Goal: Task Accomplishment & Management: Manage account settings

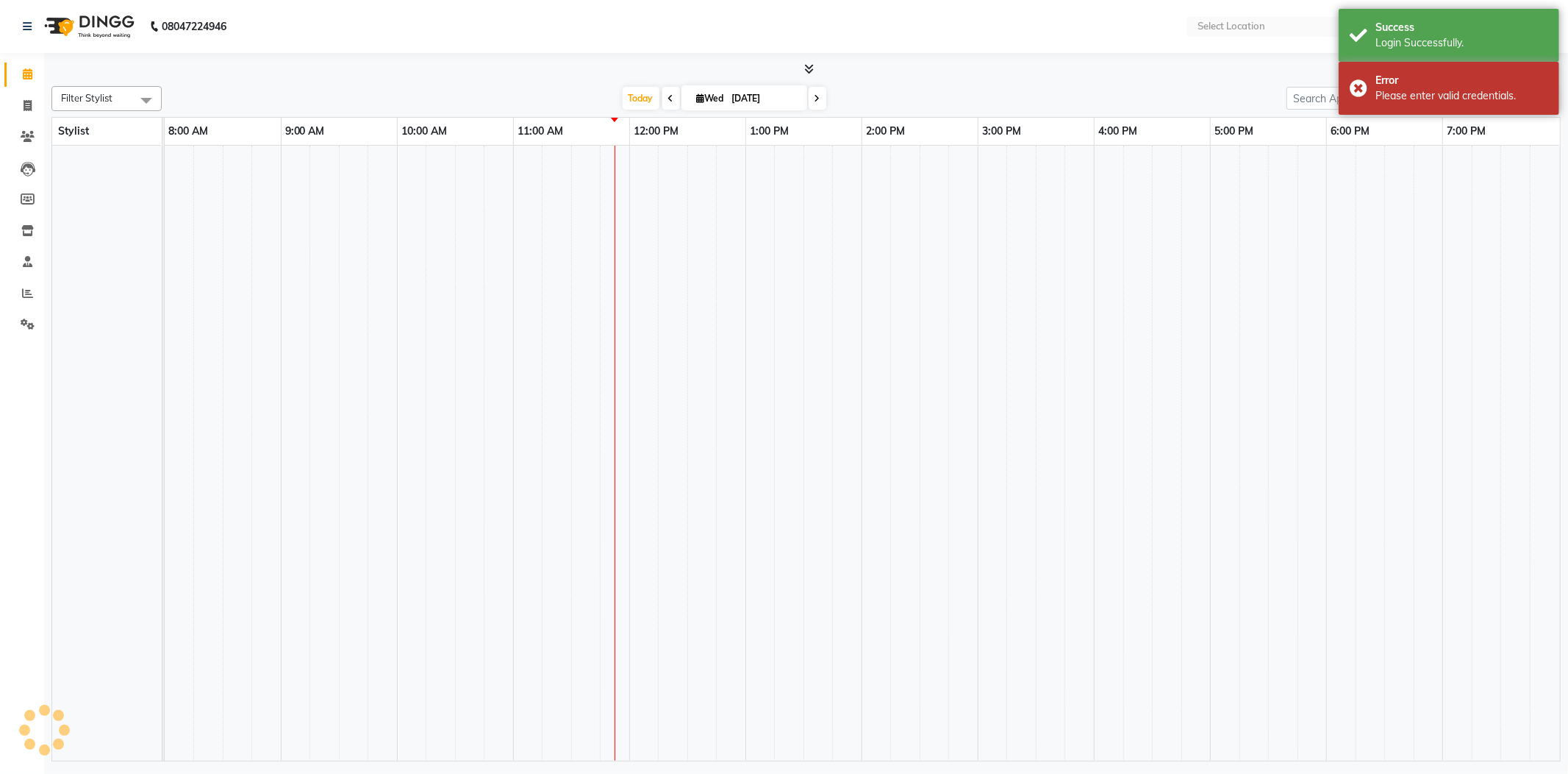
select select "en"
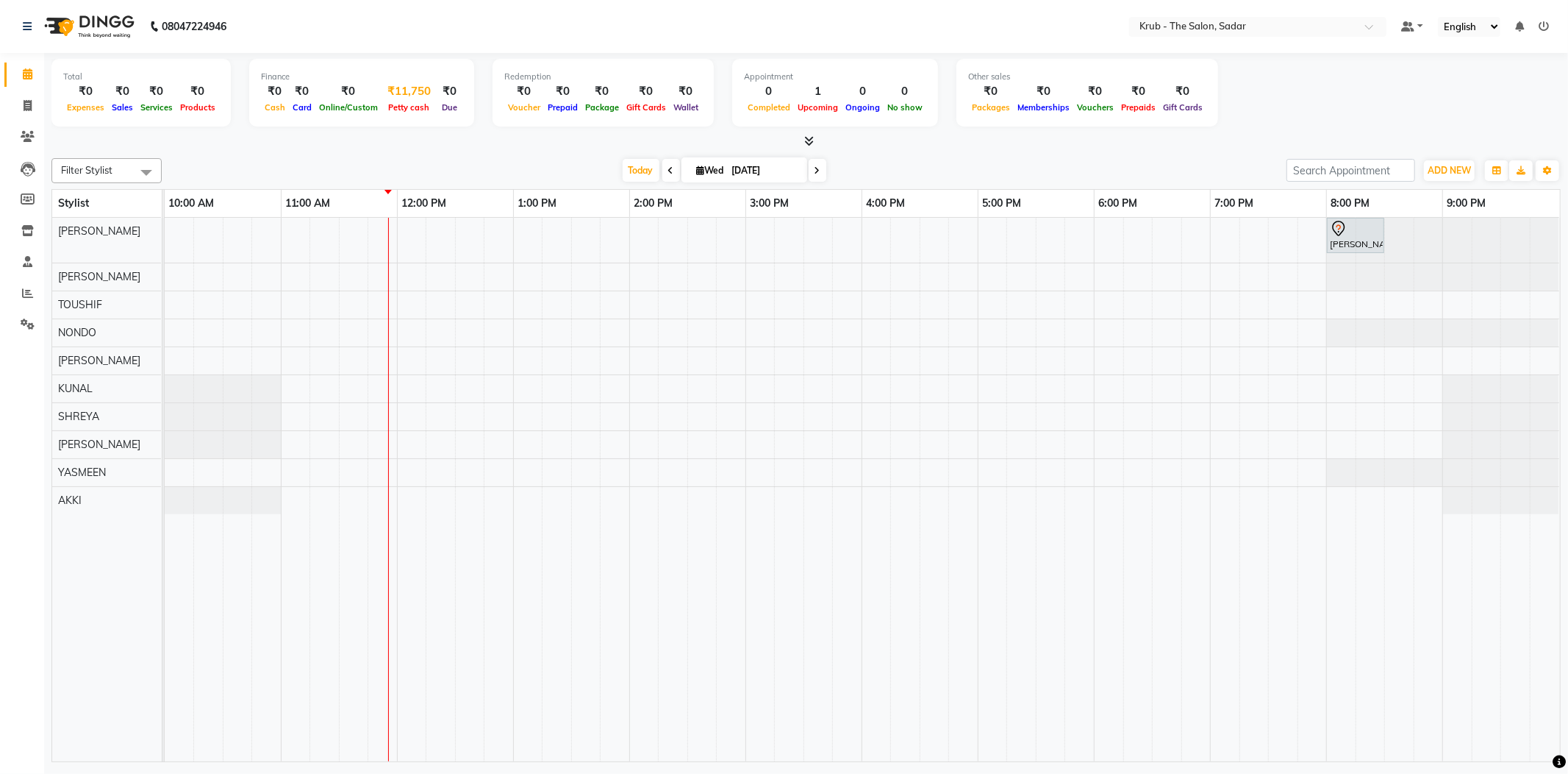
click at [434, 102] on span "Petty cash" at bounding box center [409, 107] width 49 height 11
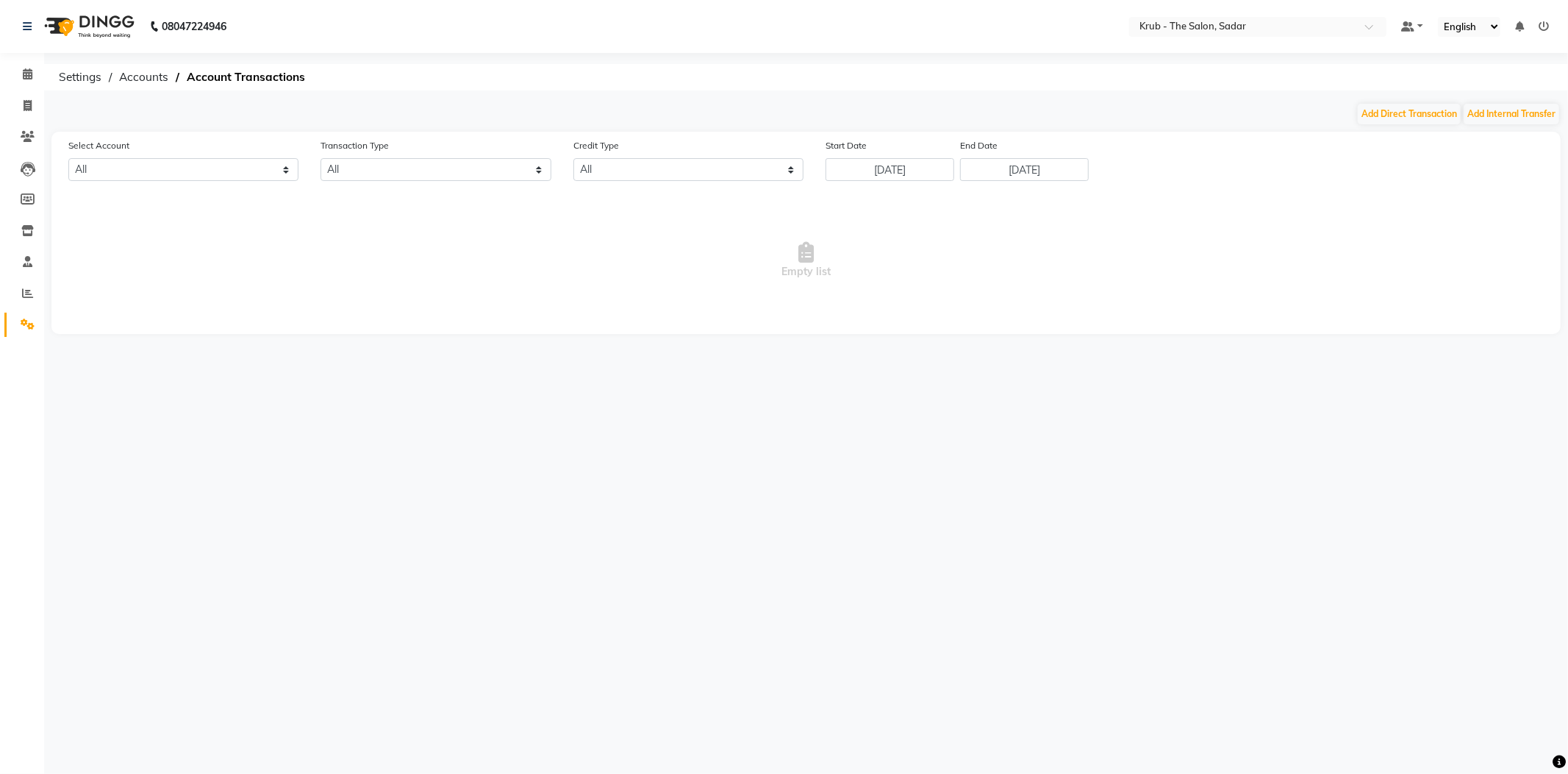
select select "3267"
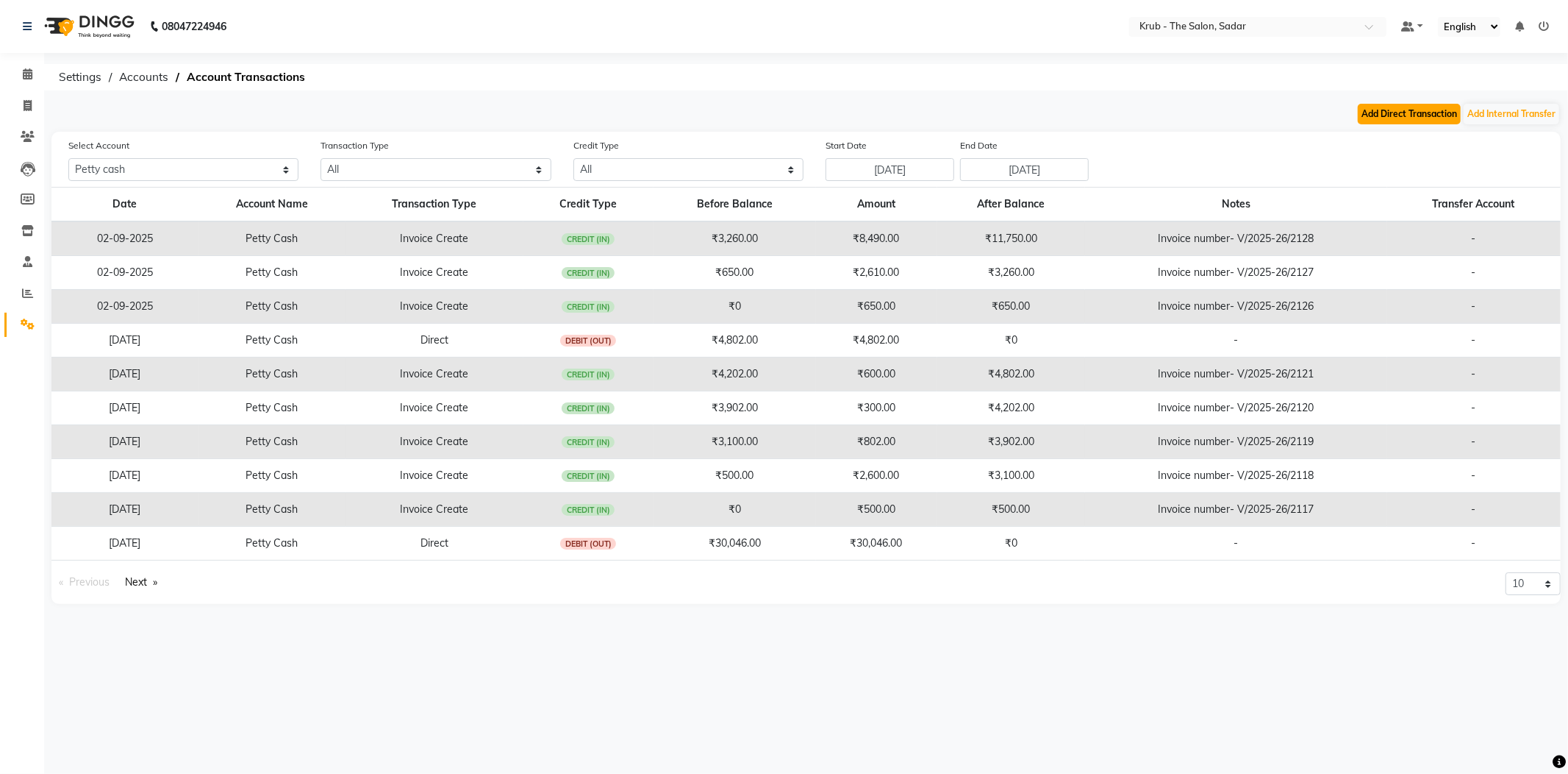
click at [1374, 107] on button "Add Direct Transaction" at bounding box center [1409, 114] width 103 height 20
select select "direct"
select select "3267"
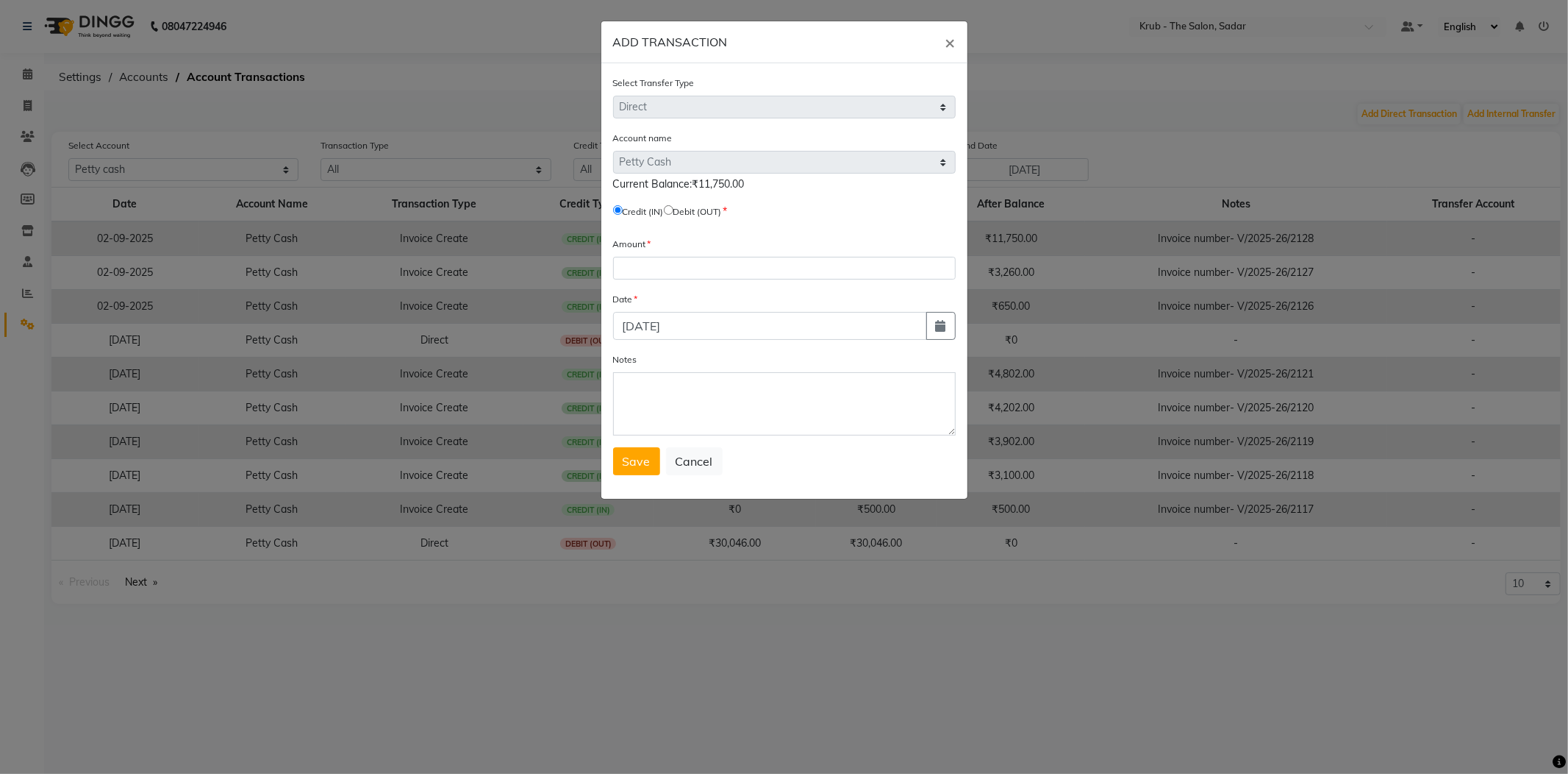
click at [674, 205] on input "radio" at bounding box center [668, 209] width 10 height 10
radio input "true"
click at [715, 257] on input "number" at bounding box center [784, 268] width 343 height 23
type input "11750"
click at [634, 447] on button "Save" at bounding box center [636, 461] width 47 height 28
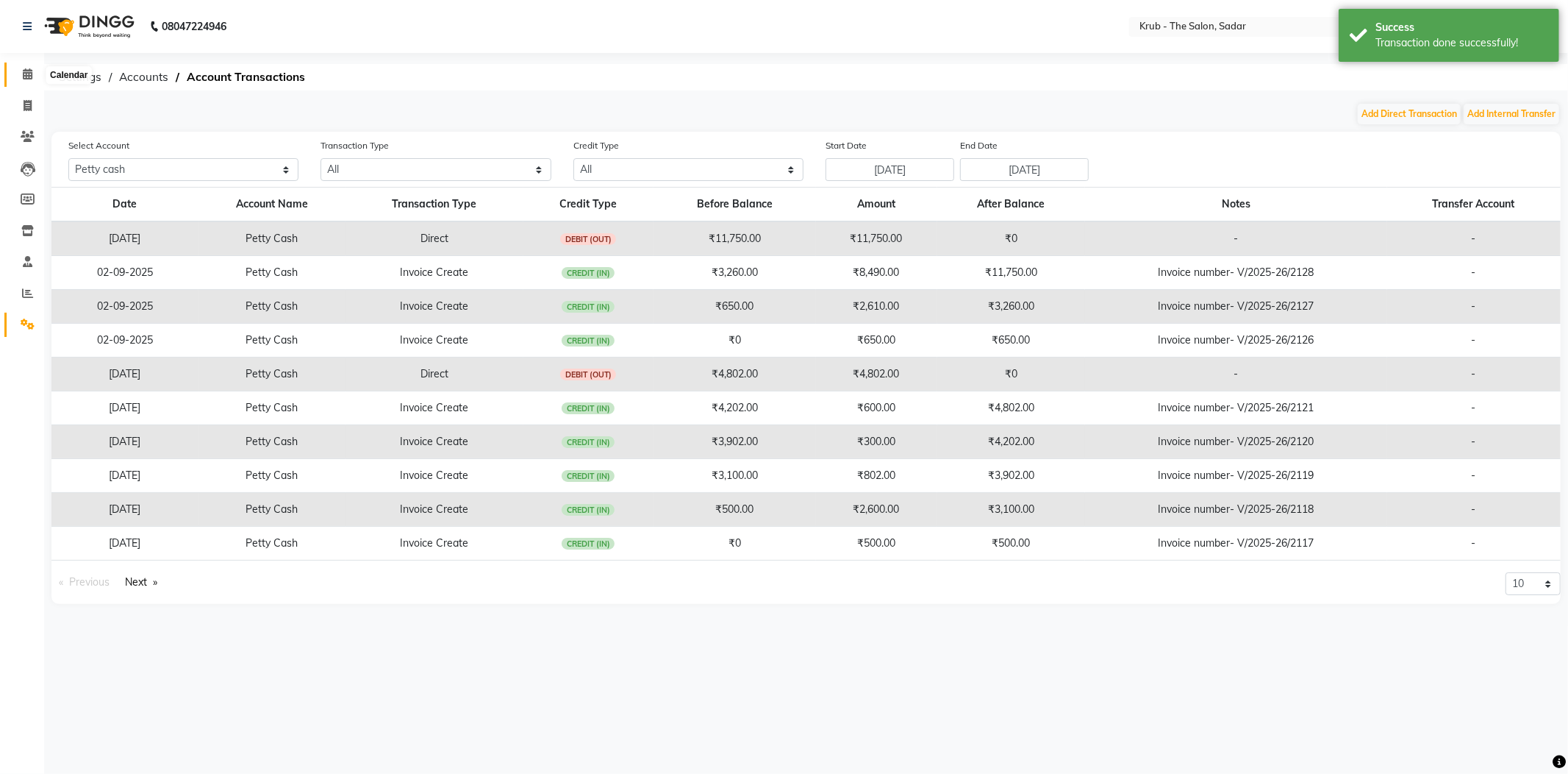
click at [27, 75] on icon at bounding box center [28, 74] width 10 height 11
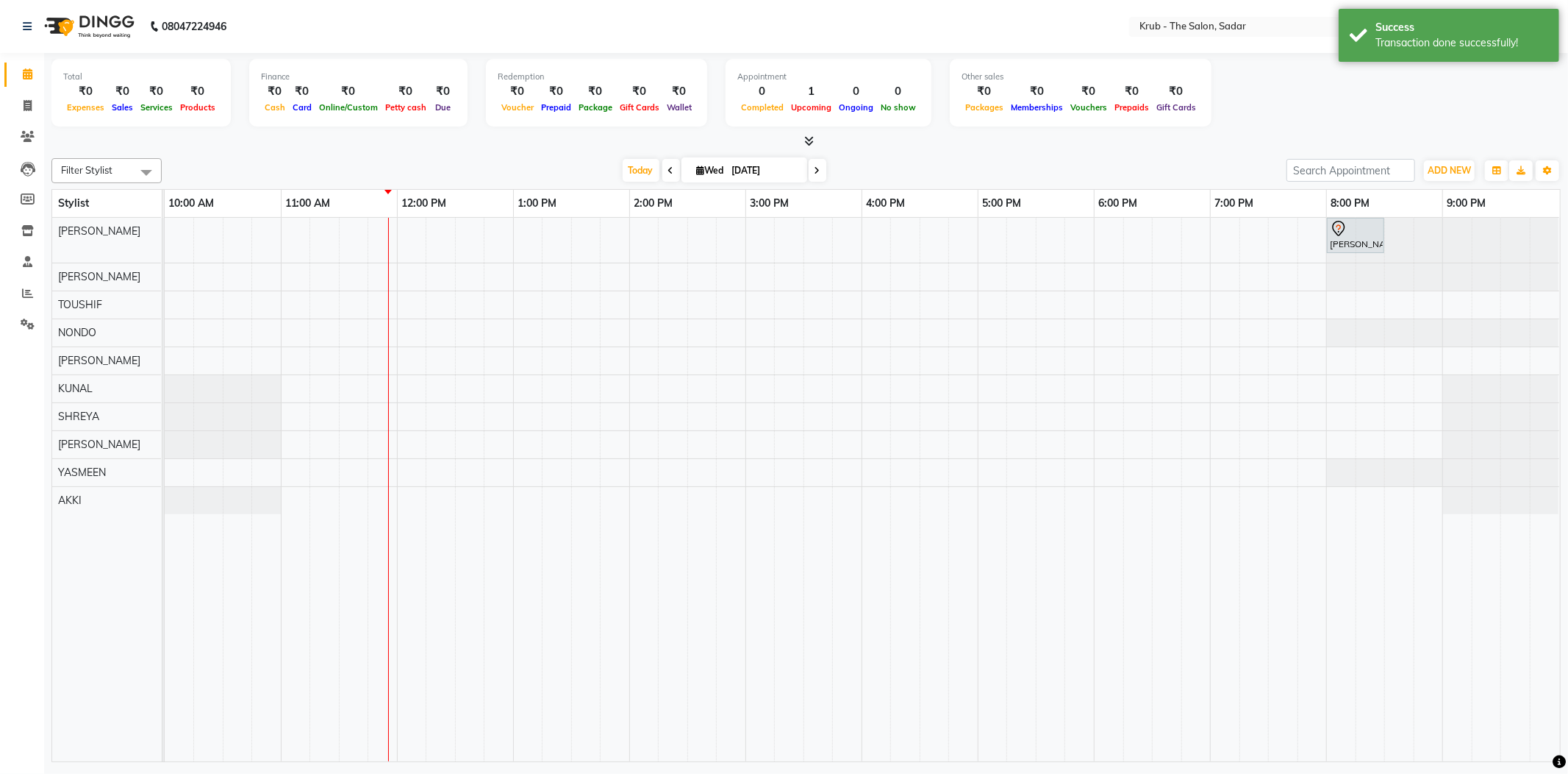
click at [671, 169] on span at bounding box center [671, 170] width 18 height 23
type input "02-09-2025"
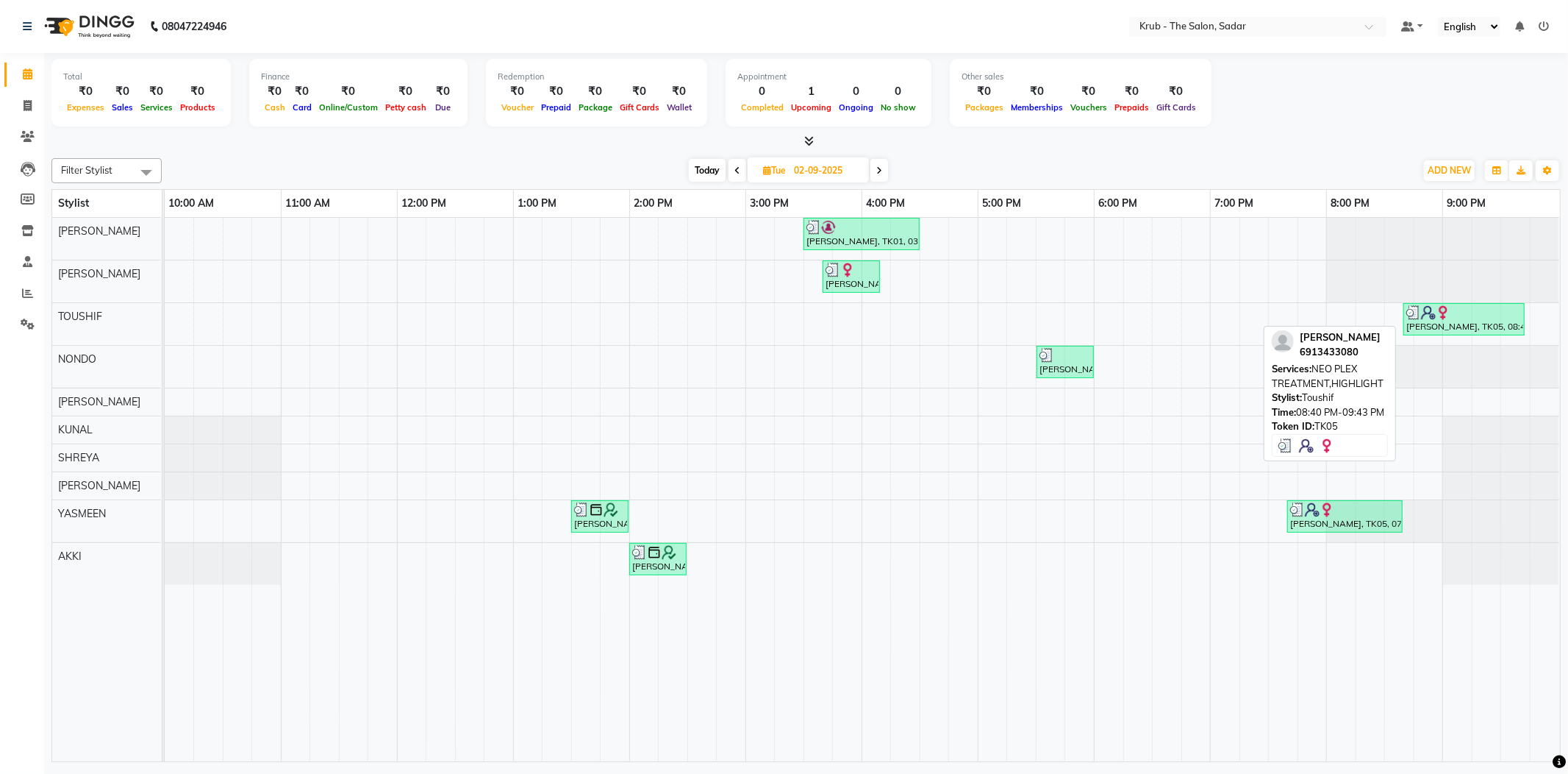
click at [1455, 319] on div "[PERSON_NAME], TK05, 08:40 PM-09:43 PM, NEO PLEX TREATMENT,HIGHLIGHT" at bounding box center [1463, 319] width 118 height 28
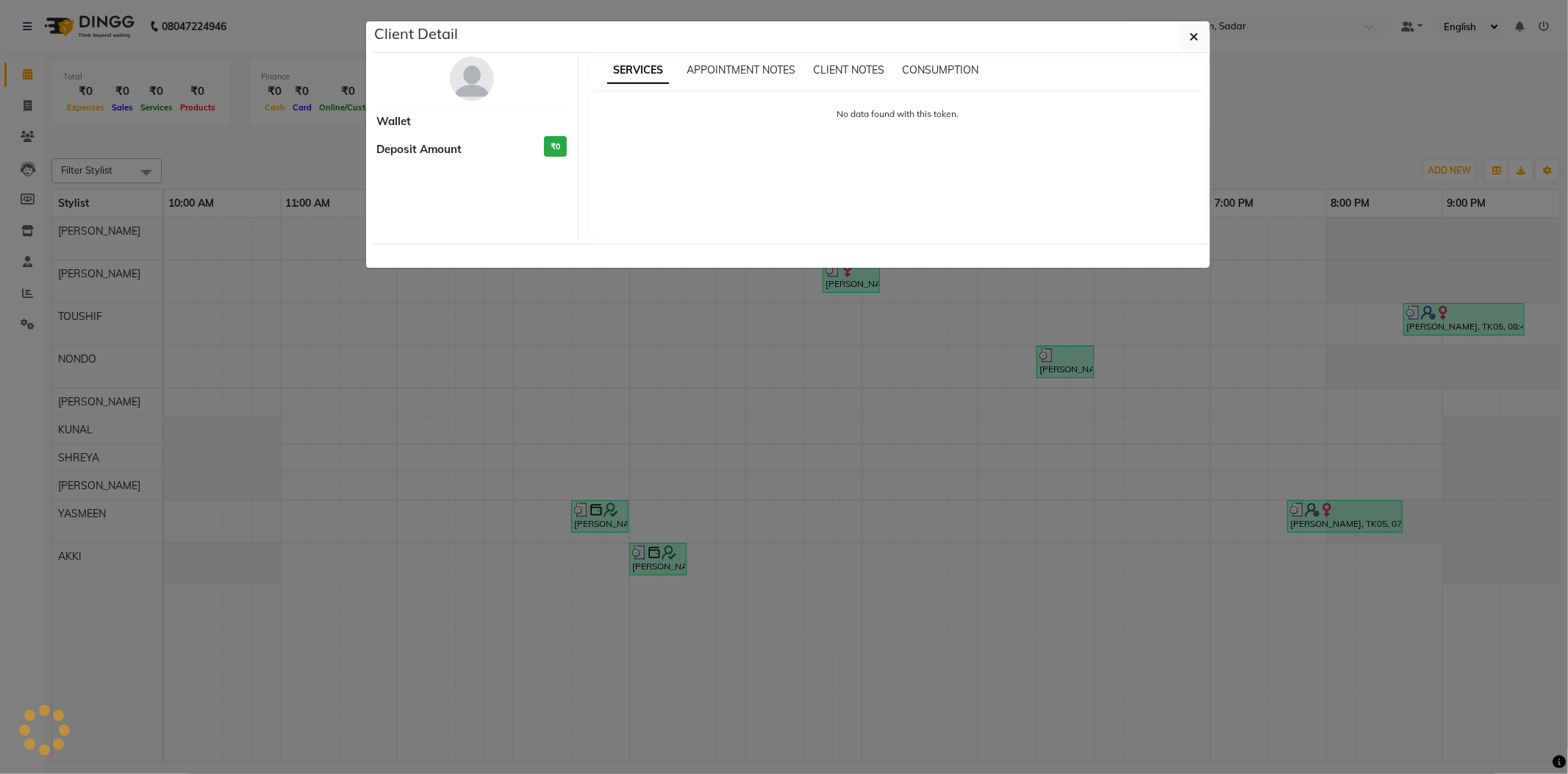
select select "3"
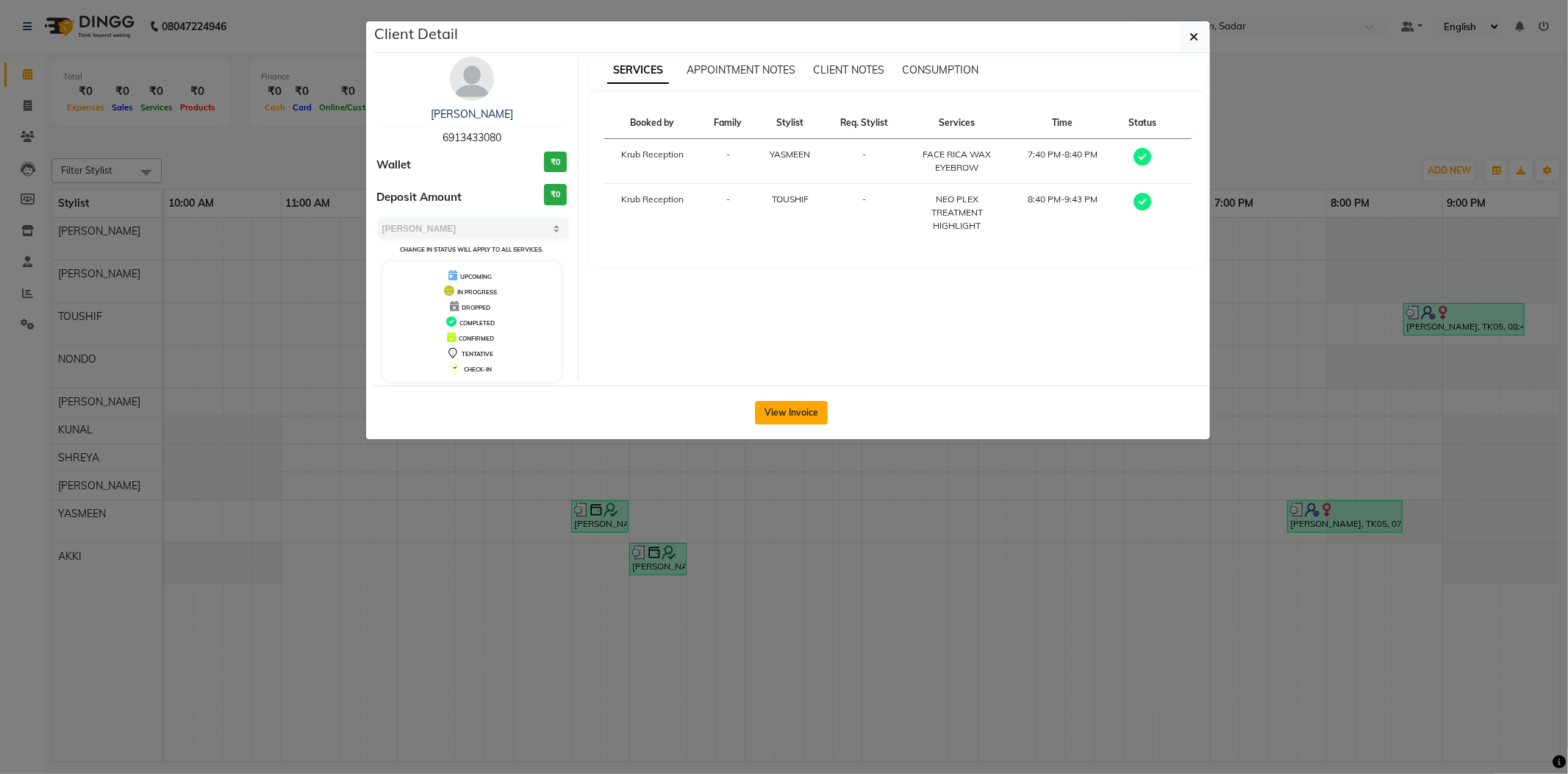
click at [801, 419] on button "View Invoice" at bounding box center [792, 413] width 73 height 24
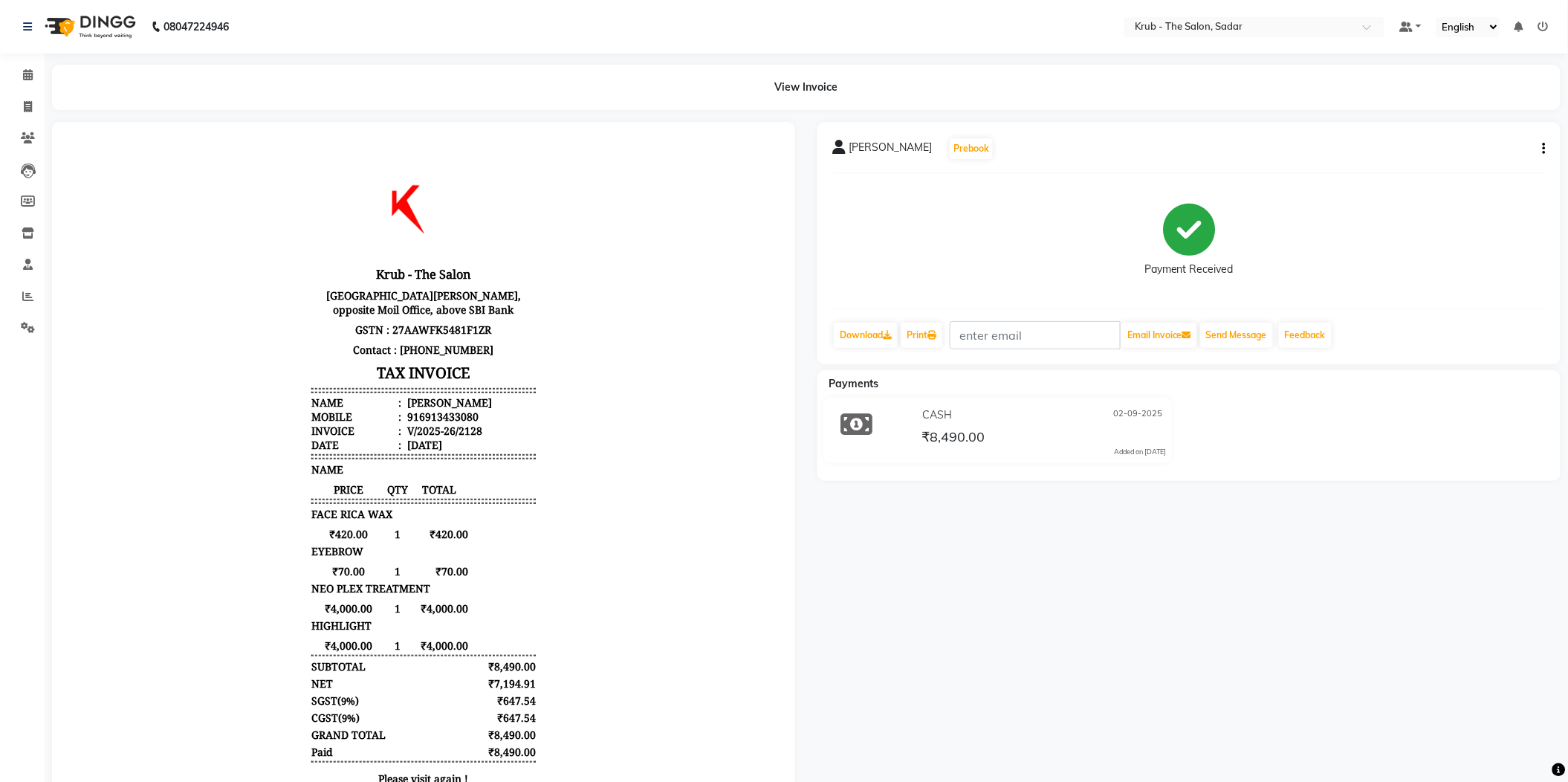
click at [18, 28] on div "08047224946" at bounding box center [126, 27] width 228 height 41
click at [23, 70] on icon at bounding box center [28, 74] width 10 height 11
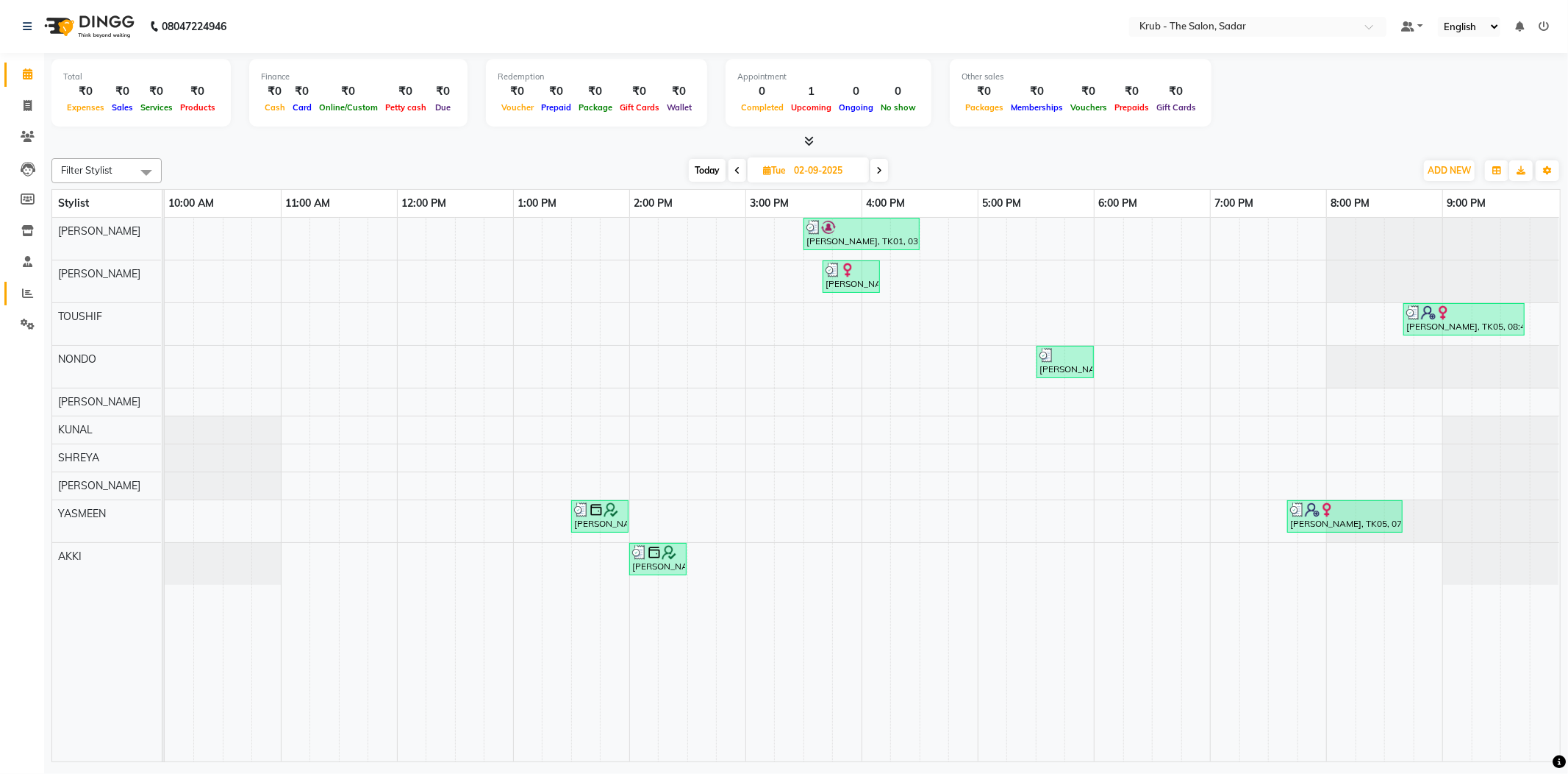
click at [4, 289] on link "Reports" at bounding box center [22, 293] width 35 height 24
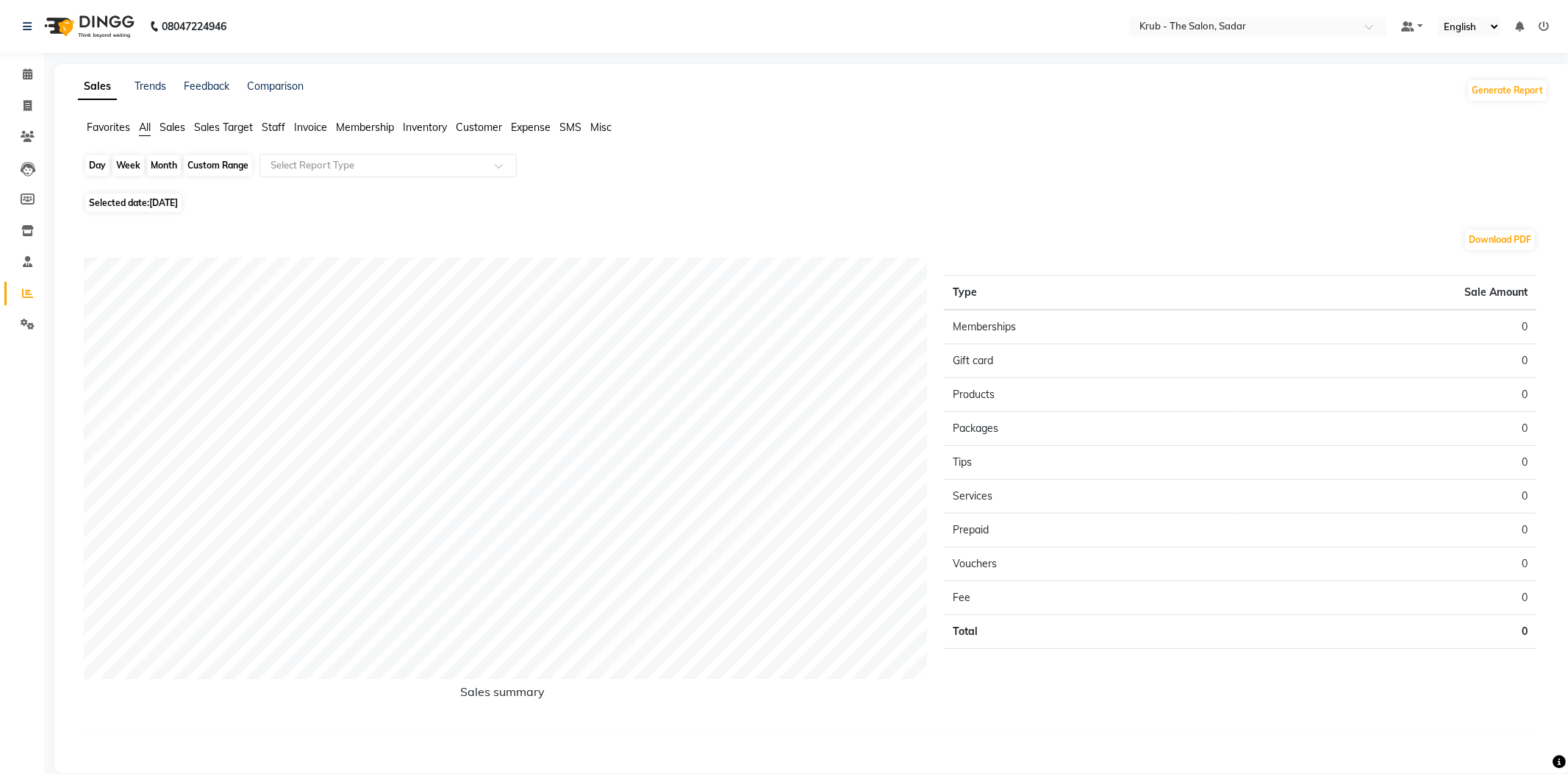
click at [85, 162] on div "Day" at bounding box center [97, 165] width 24 height 20
select select "9"
select select "2025"
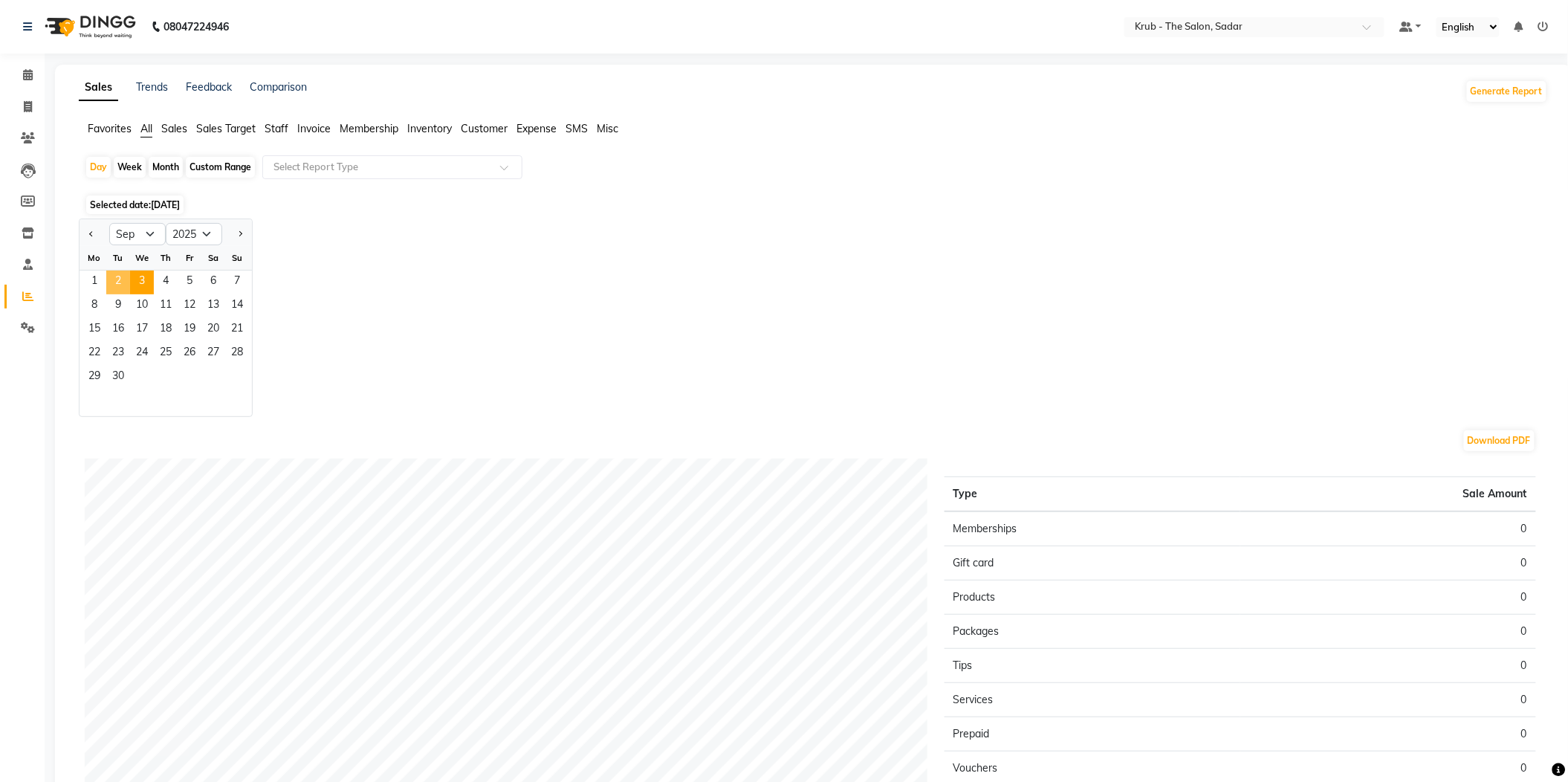
click at [114, 271] on span "2" at bounding box center [118, 282] width 24 height 24
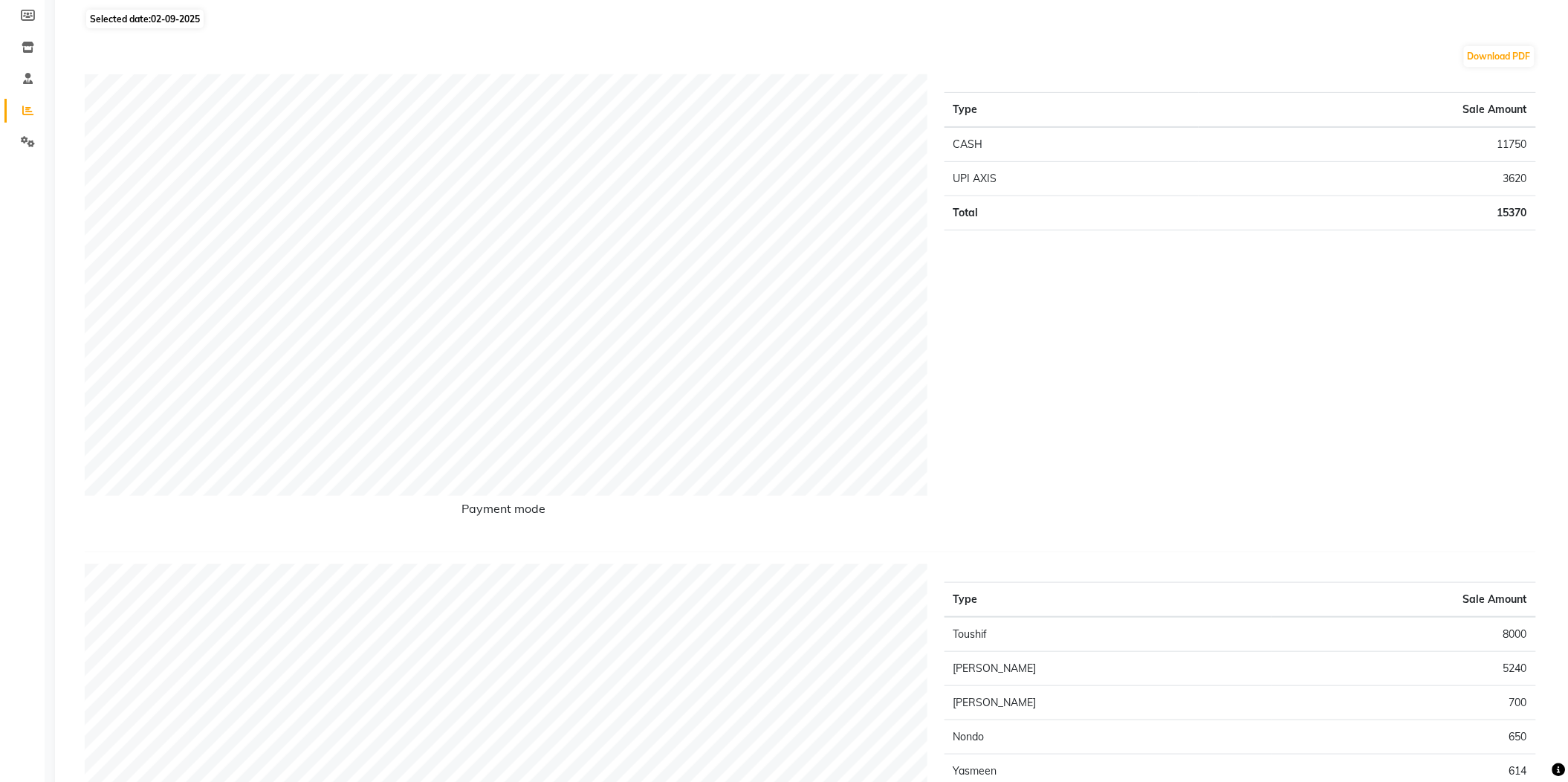
scroll to position [197, 0]
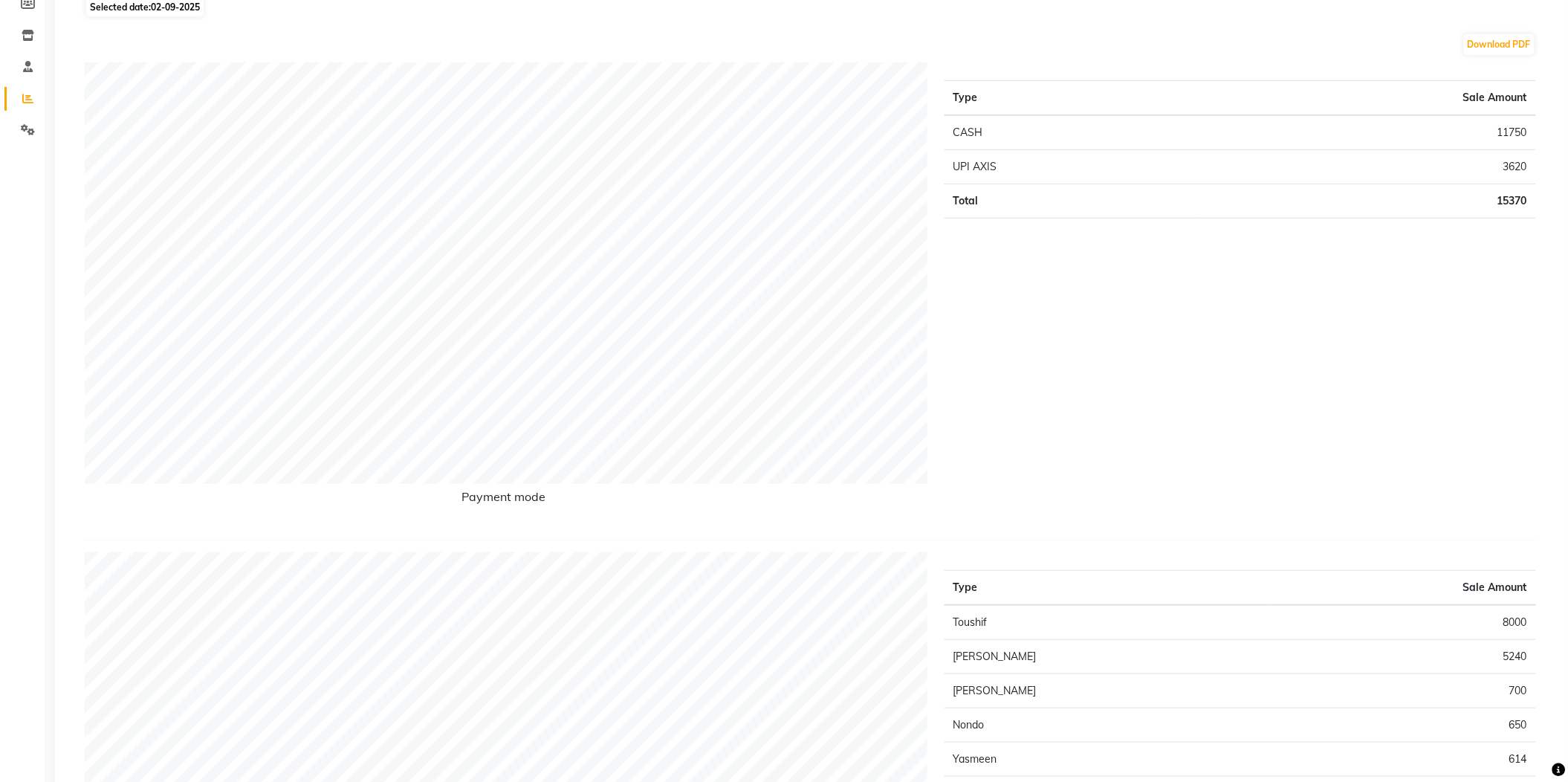
click at [1413, 220] on div "Type Sale Amount CASH 11750 UPI AXIS 3620 Total 15370" at bounding box center [1241, 295] width 614 height 465
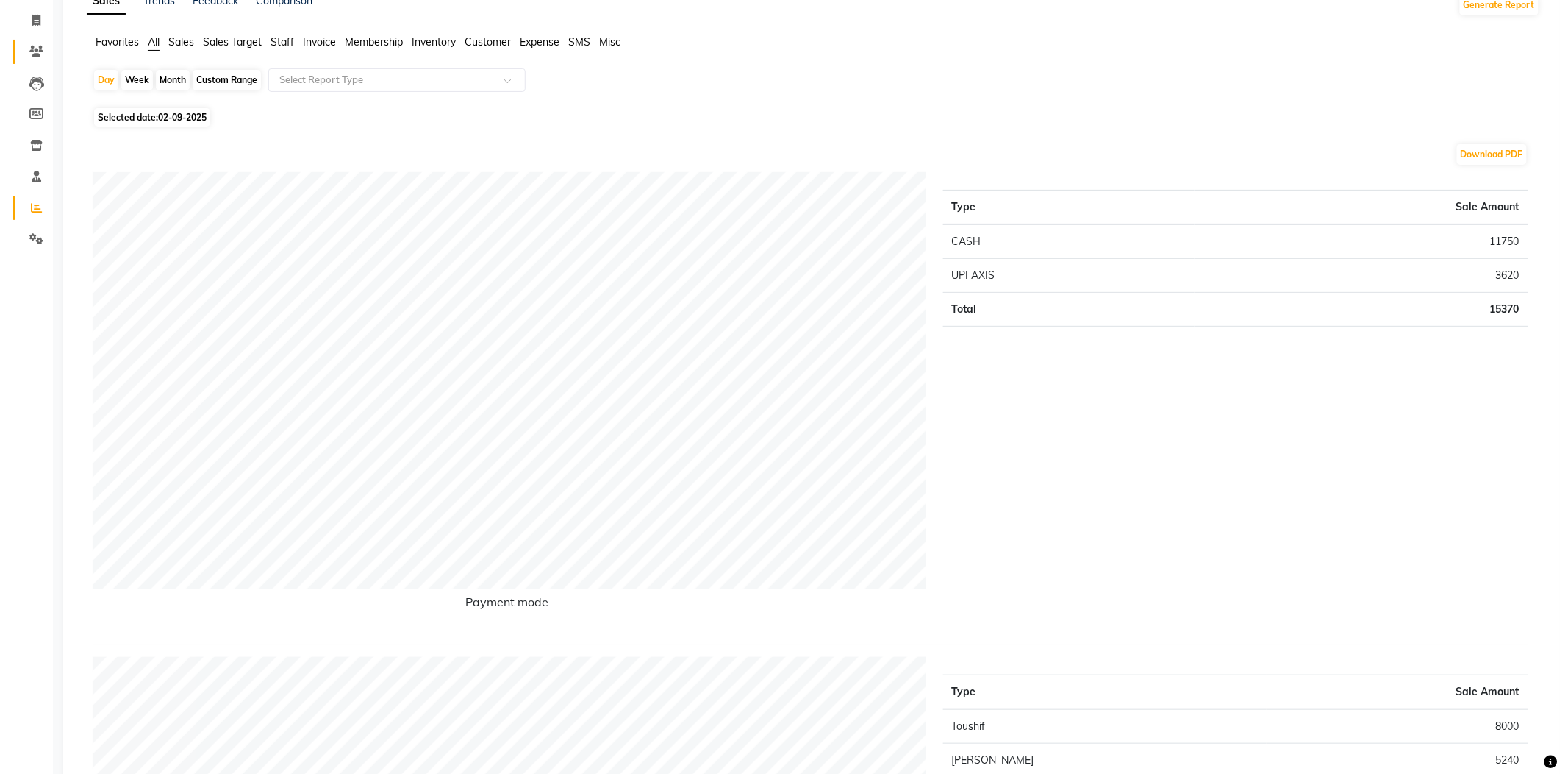
scroll to position [0, 0]
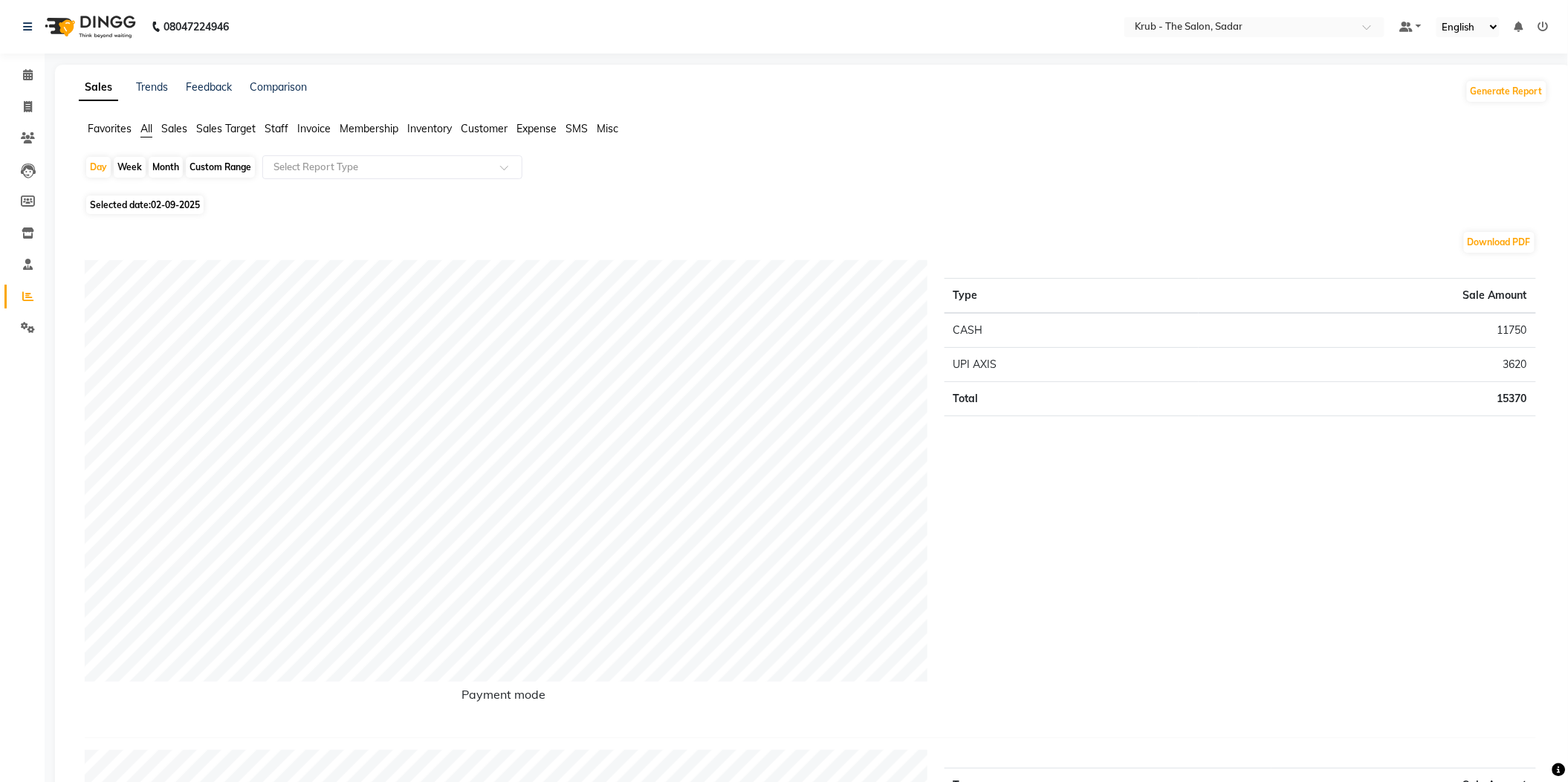
click at [43, 110] on li "Invoice" at bounding box center [22, 108] width 45 height 32
click at [36, 108] on span at bounding box center [28, 107] width 26 height 17
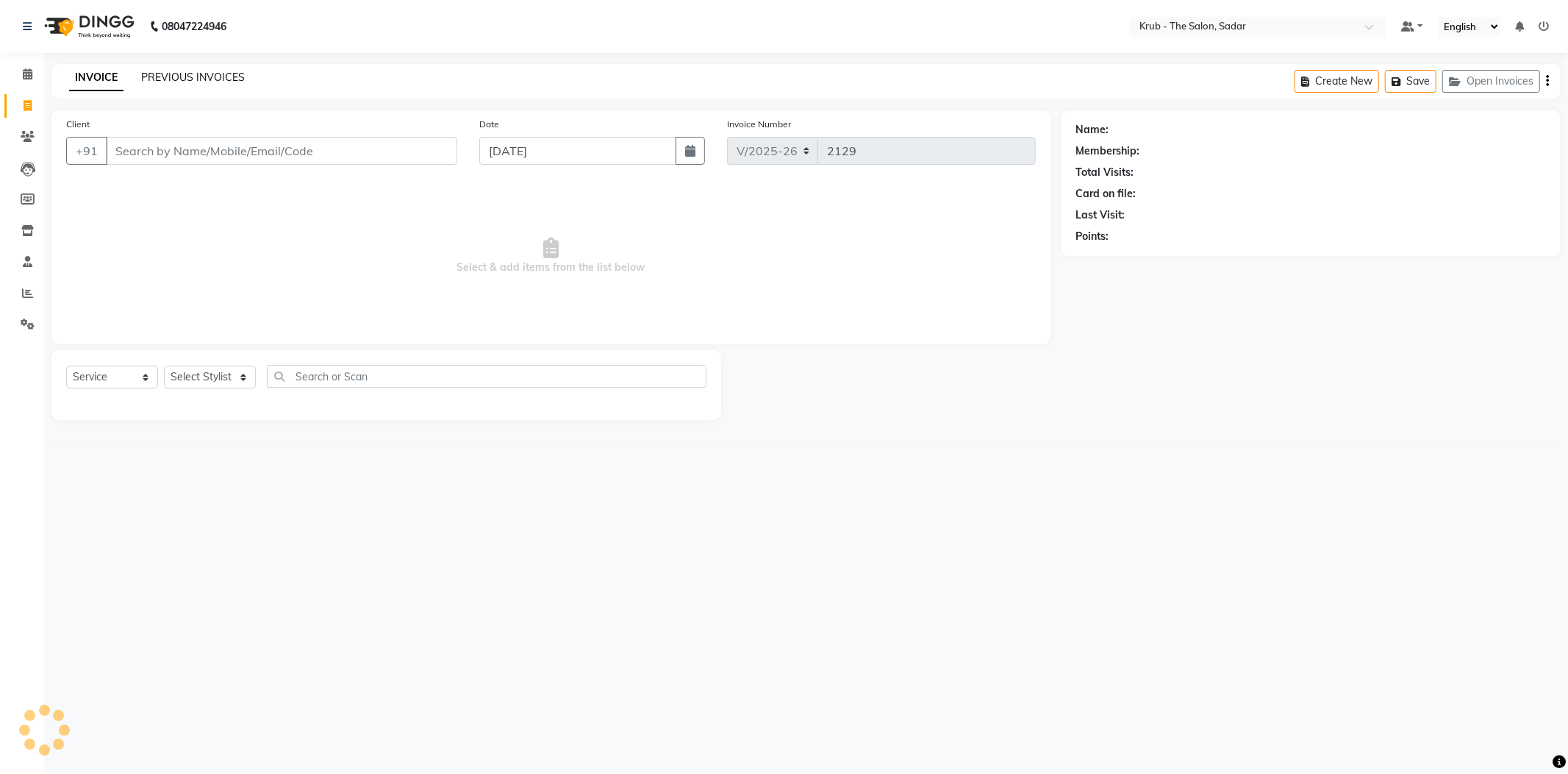
click at [150, 72] on link "PREVIOUS INVOICES" at bounding box center [193, 77] width 104 height 13
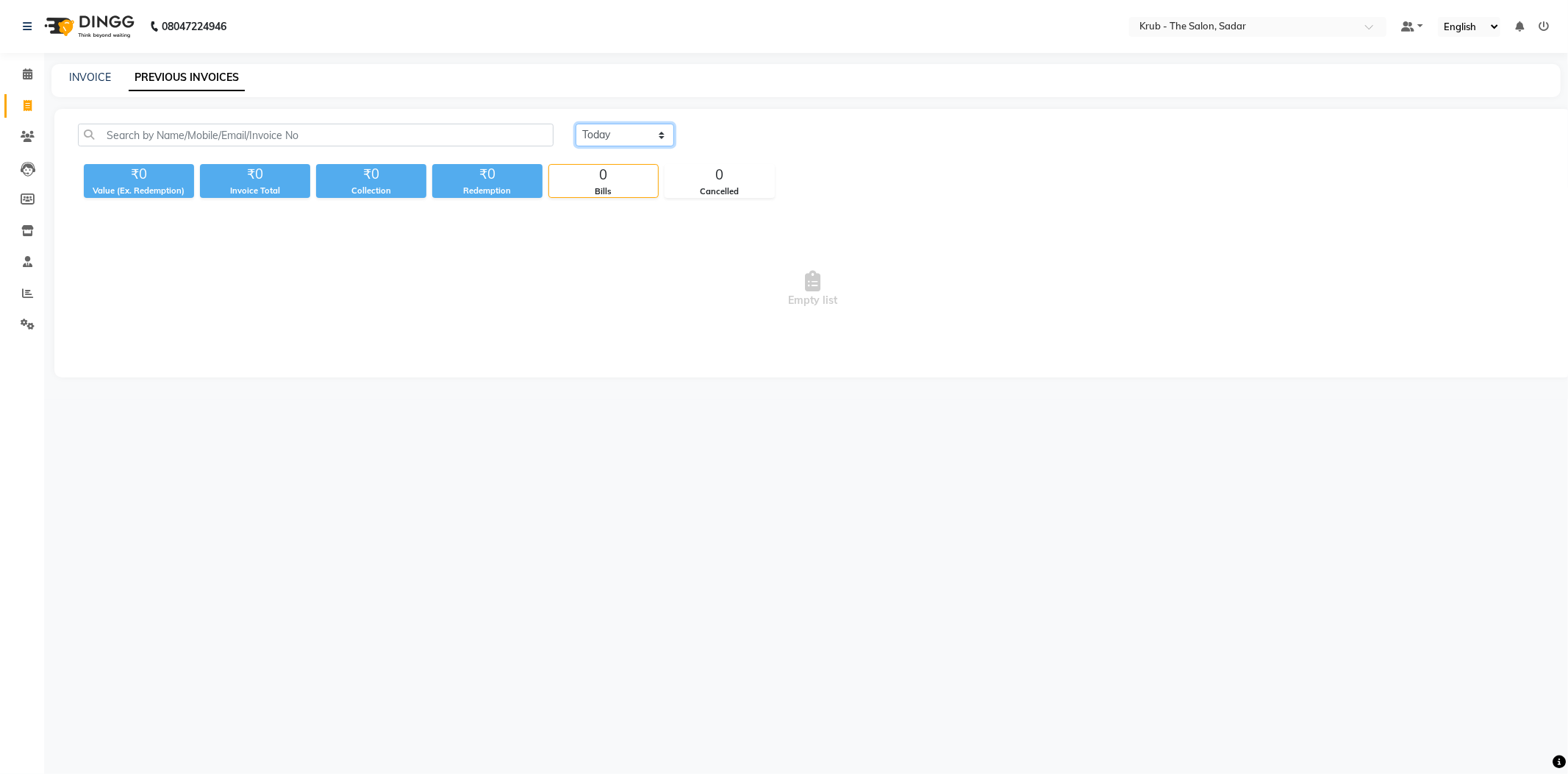
click at [610, 123] on select "Today Yesterday Custom Range" at bounding box center [625, 135] width 98 height 23
select select "yesterday"
click at [576, 123] on select "Today Yesterday Custom Range" at bounding box center [625, 135] width 98 height 23
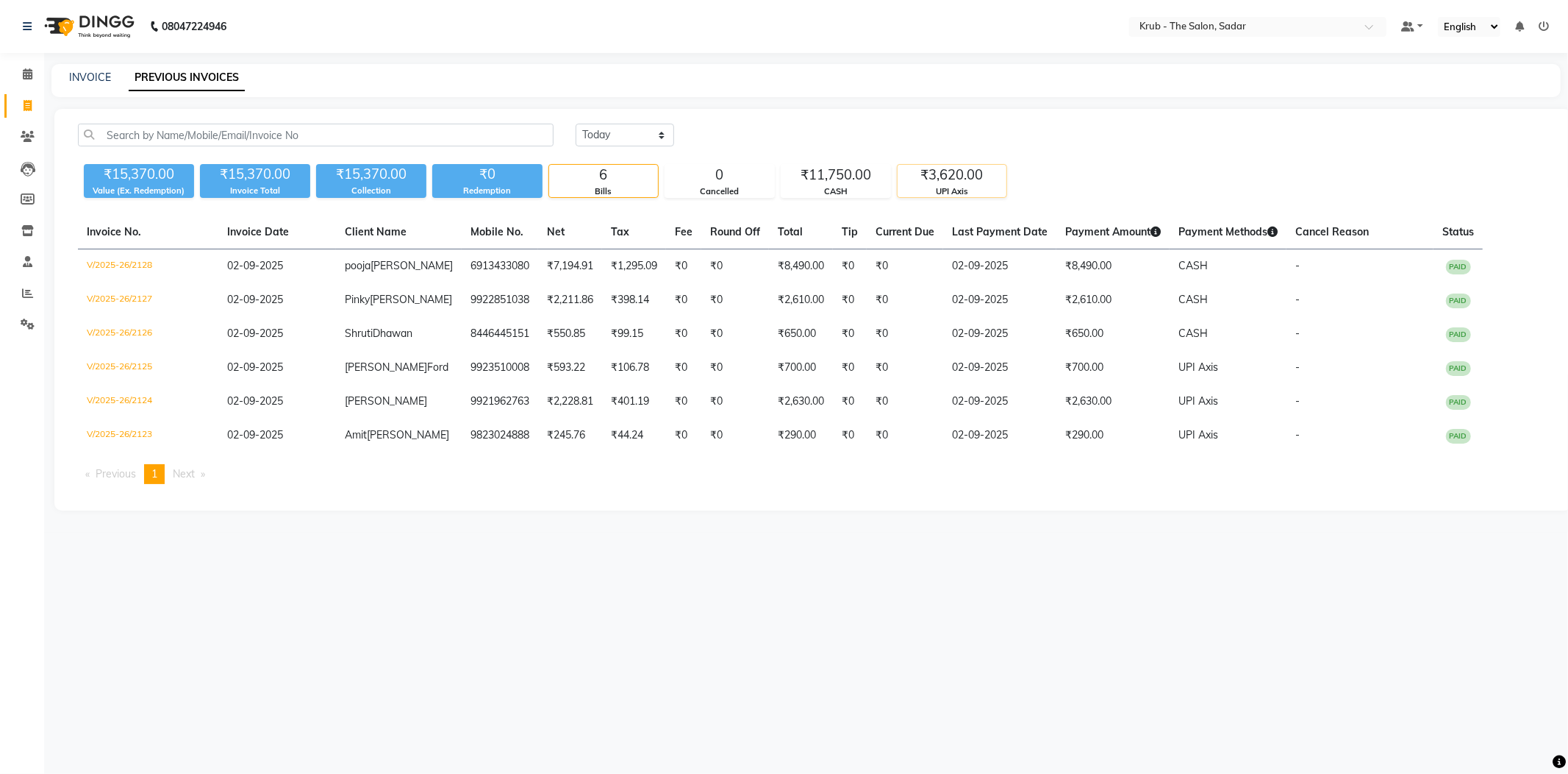
click at [921, 170] on div "₹3,620.00" at bounding box center [952, 175] width 109 height 20
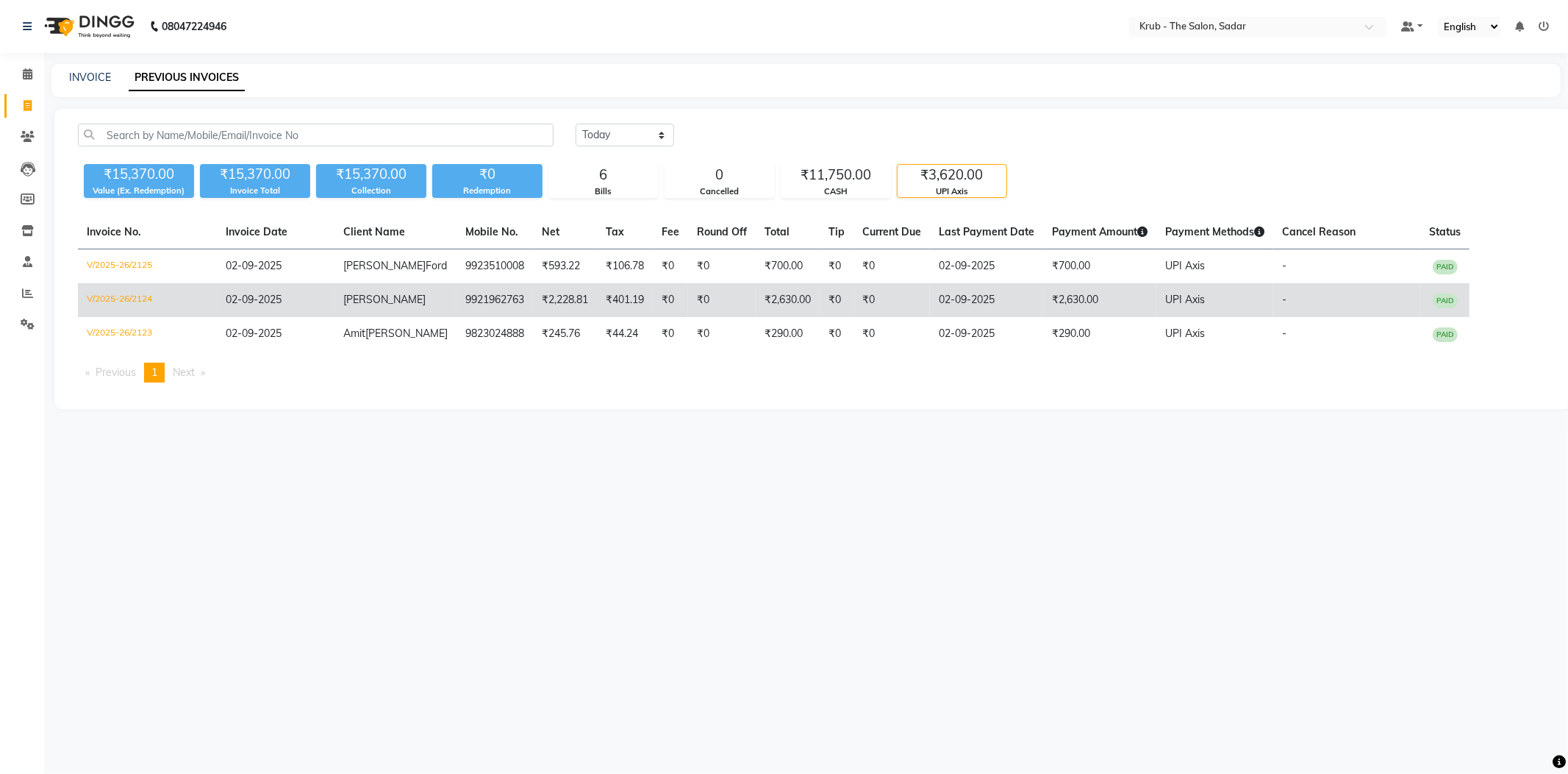
click at [1165, 293] on span "UPI Axis" at bounding box center [1185, 299] width 40 height 13
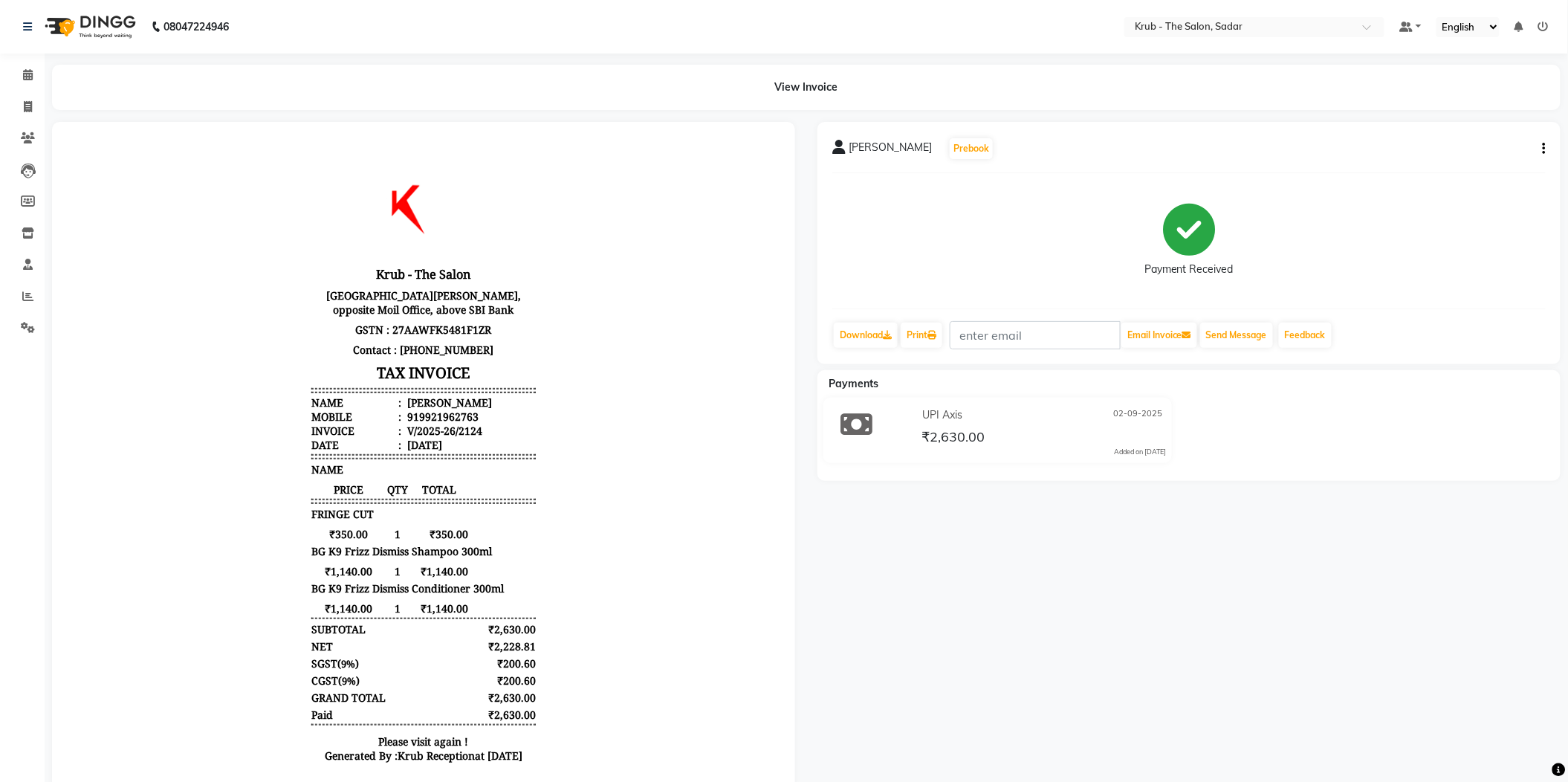
click at [1541, 141] on button "button" at bounding box center [1541, 148] width 9 height 15
click at [1482, 136] on div "Split Service Amount" at bounding box center [1473, 142] width 102 height 19
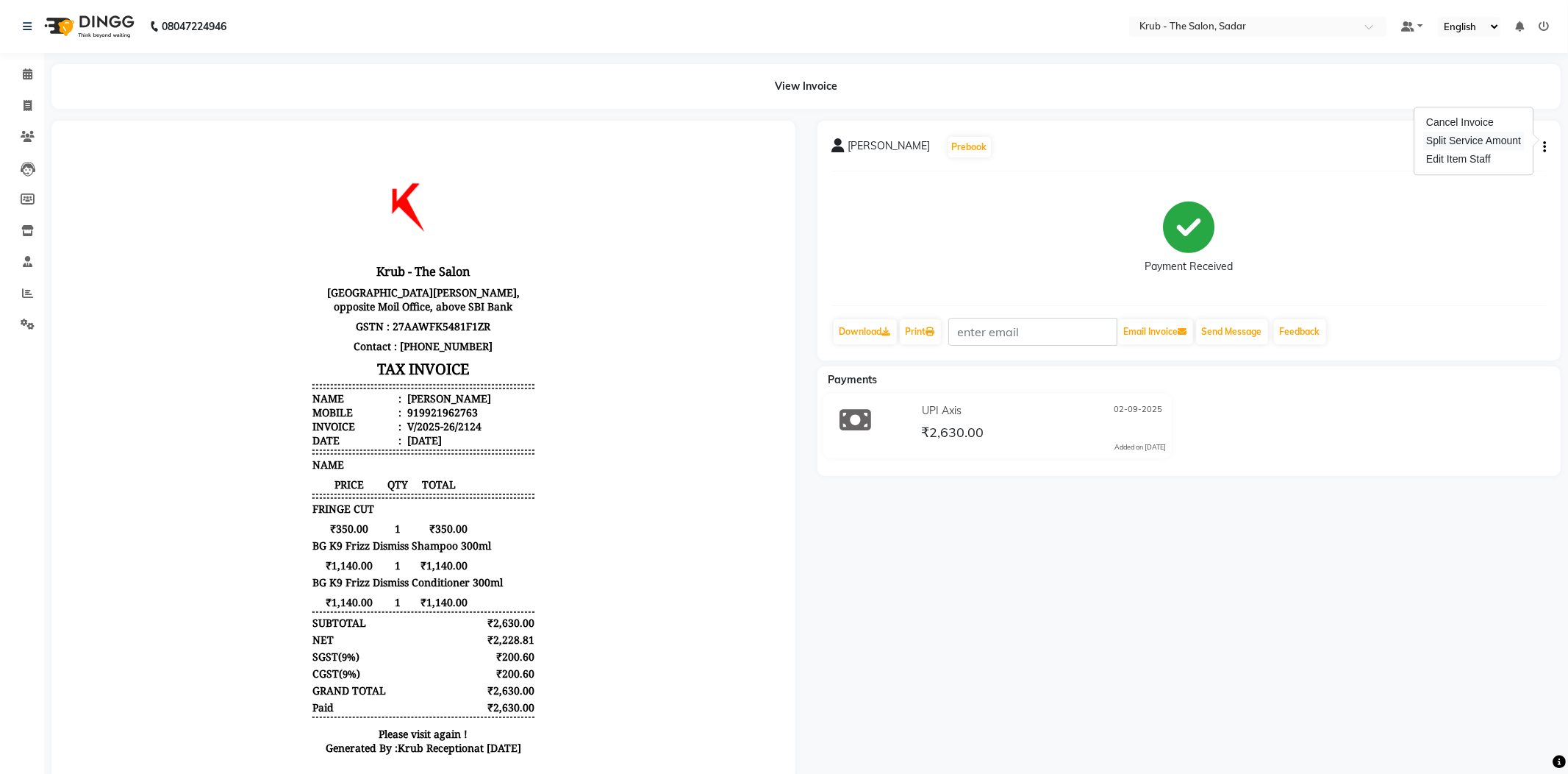
select select "24980"
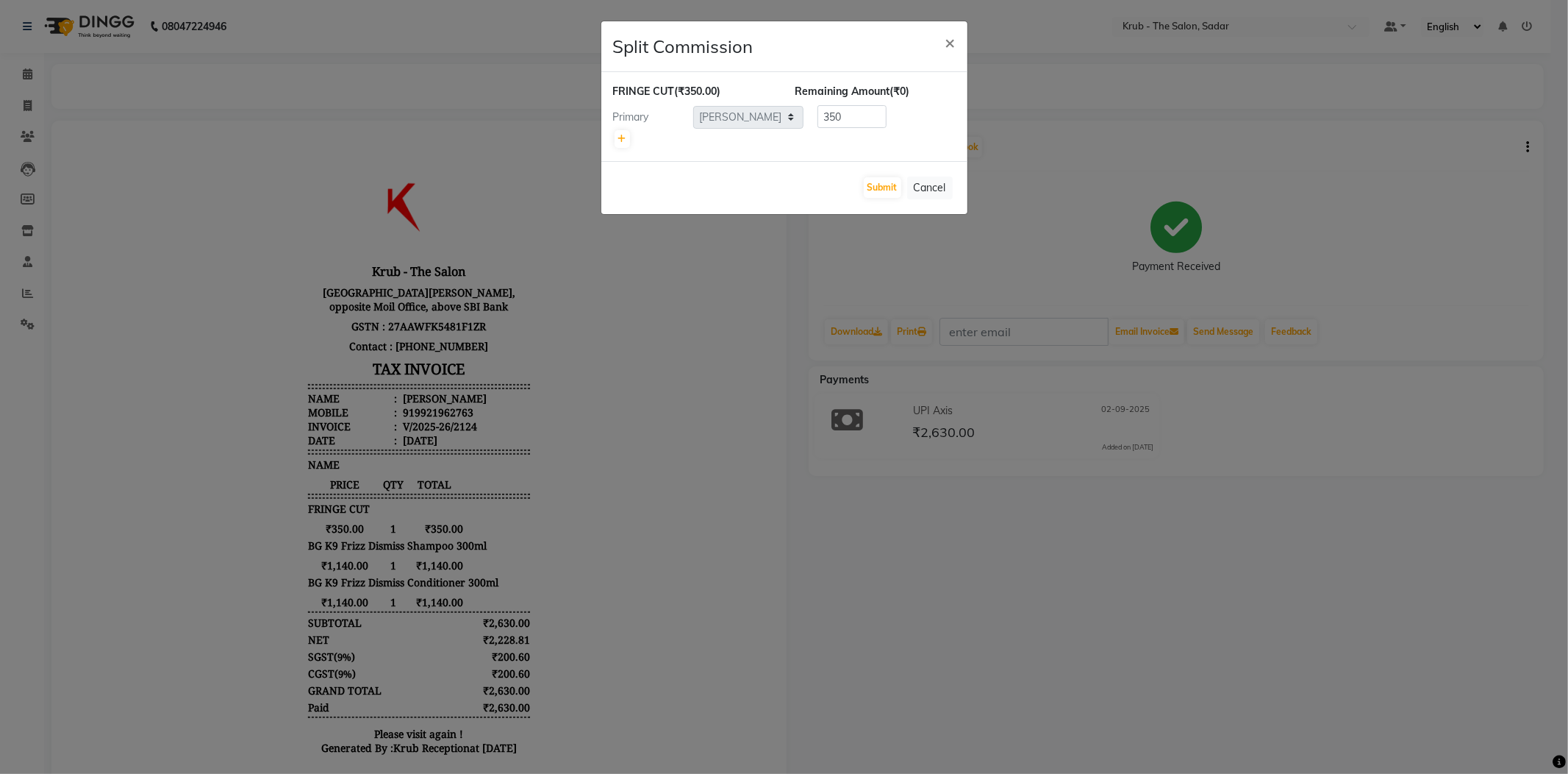
click at [1177, 160] on ngb-modal-window "Split Commission × FRINGE CUT (₹350.00) Remaining Amount (₹0) Primary Select AK…" at bounding box center [784, 387] width 1568 height 774
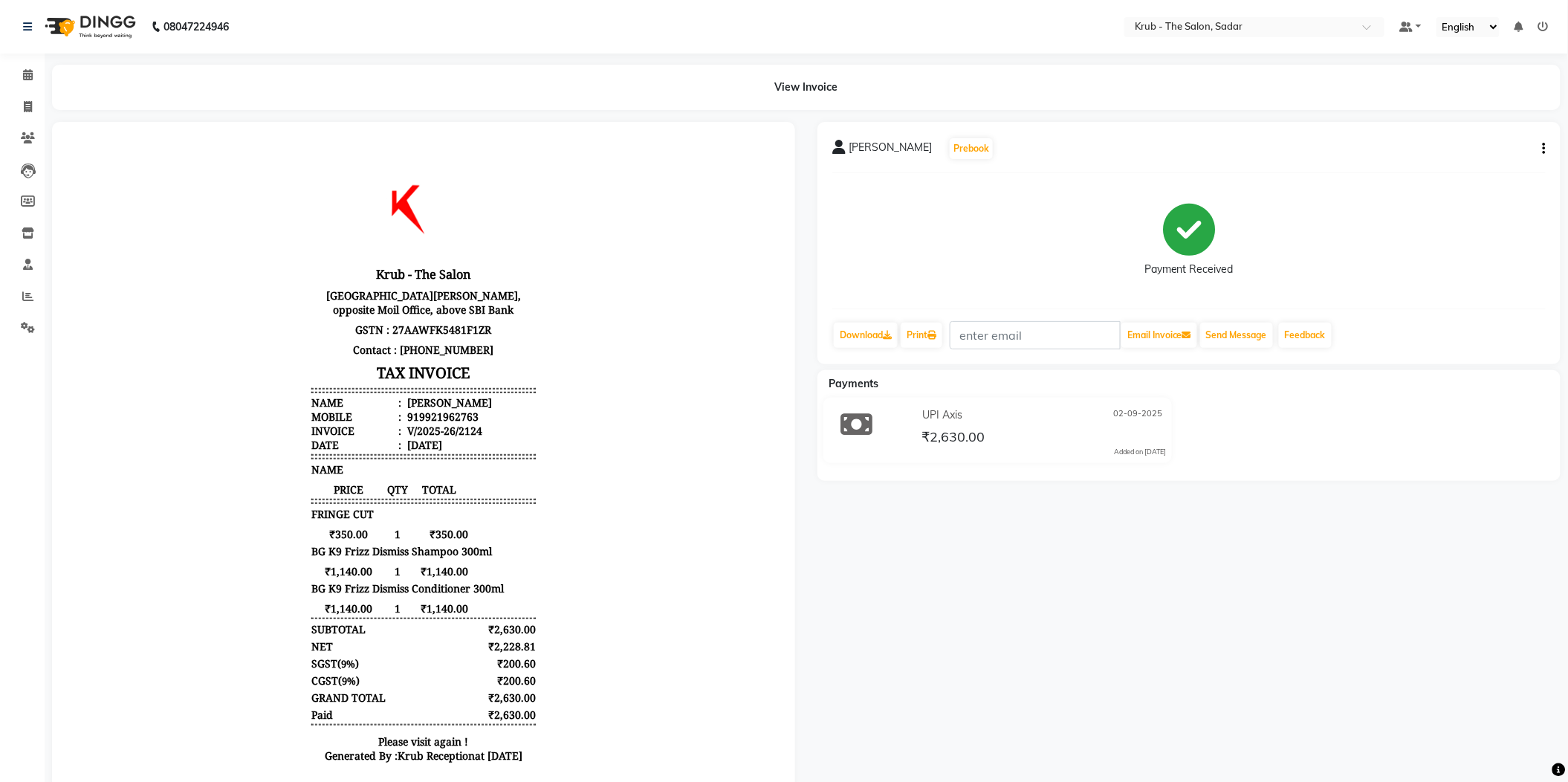
click at [1219, 521] on div "Sanaya Mam Prebook Payment Received Download Print Email Invoice Send Message F…" at bounding box center [1189, 456] width 765 height 667
click at [31, 60] on li "Calendar" at bounding box center [22, 75] width 45 height 32
click at [28, 83] on span at bounding box center [28, 75] width 26 height 17
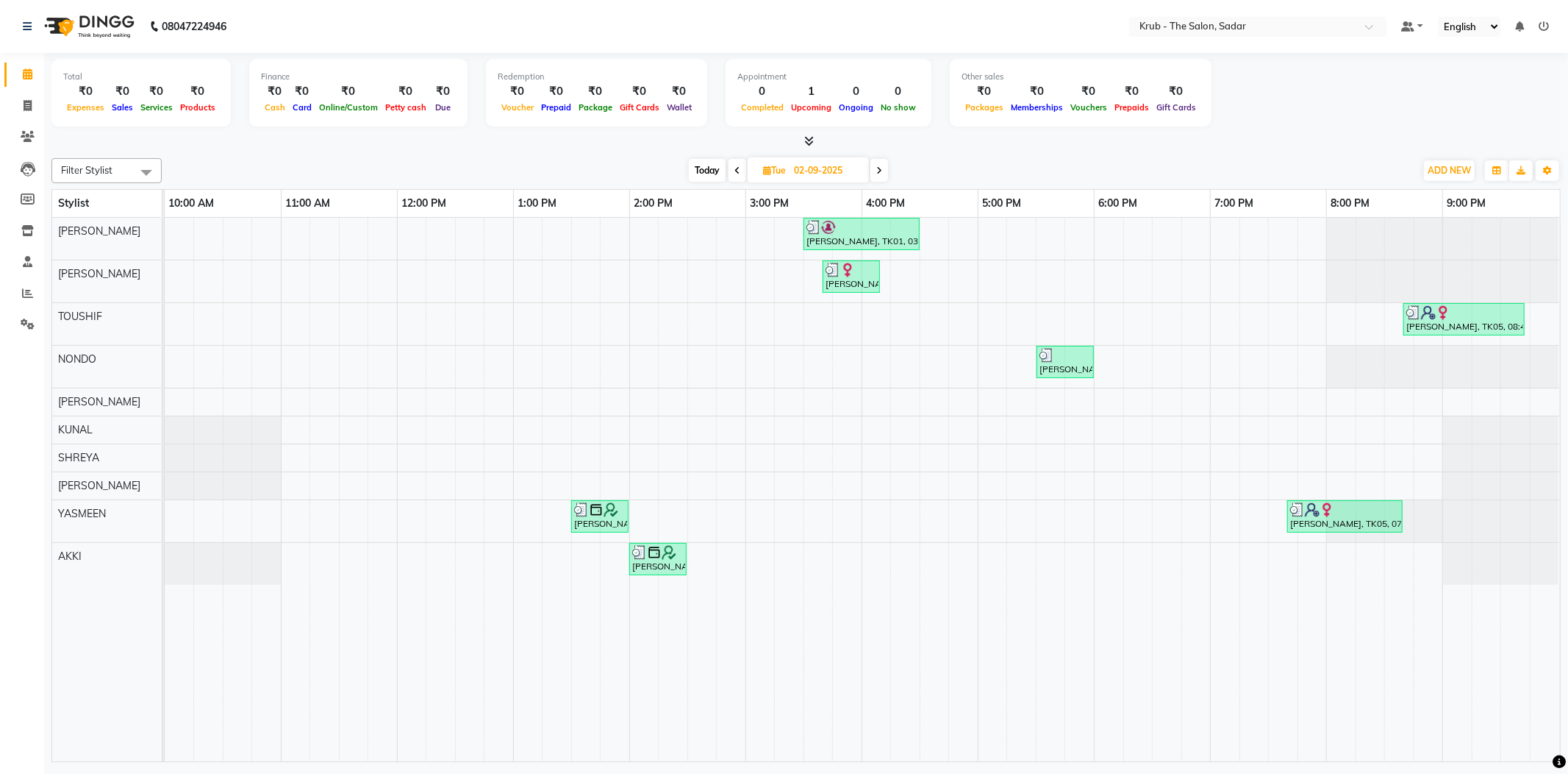
click at [877, 165] on span at bounding box center [879, 170] width 18 height 23
type input "[DATE]"
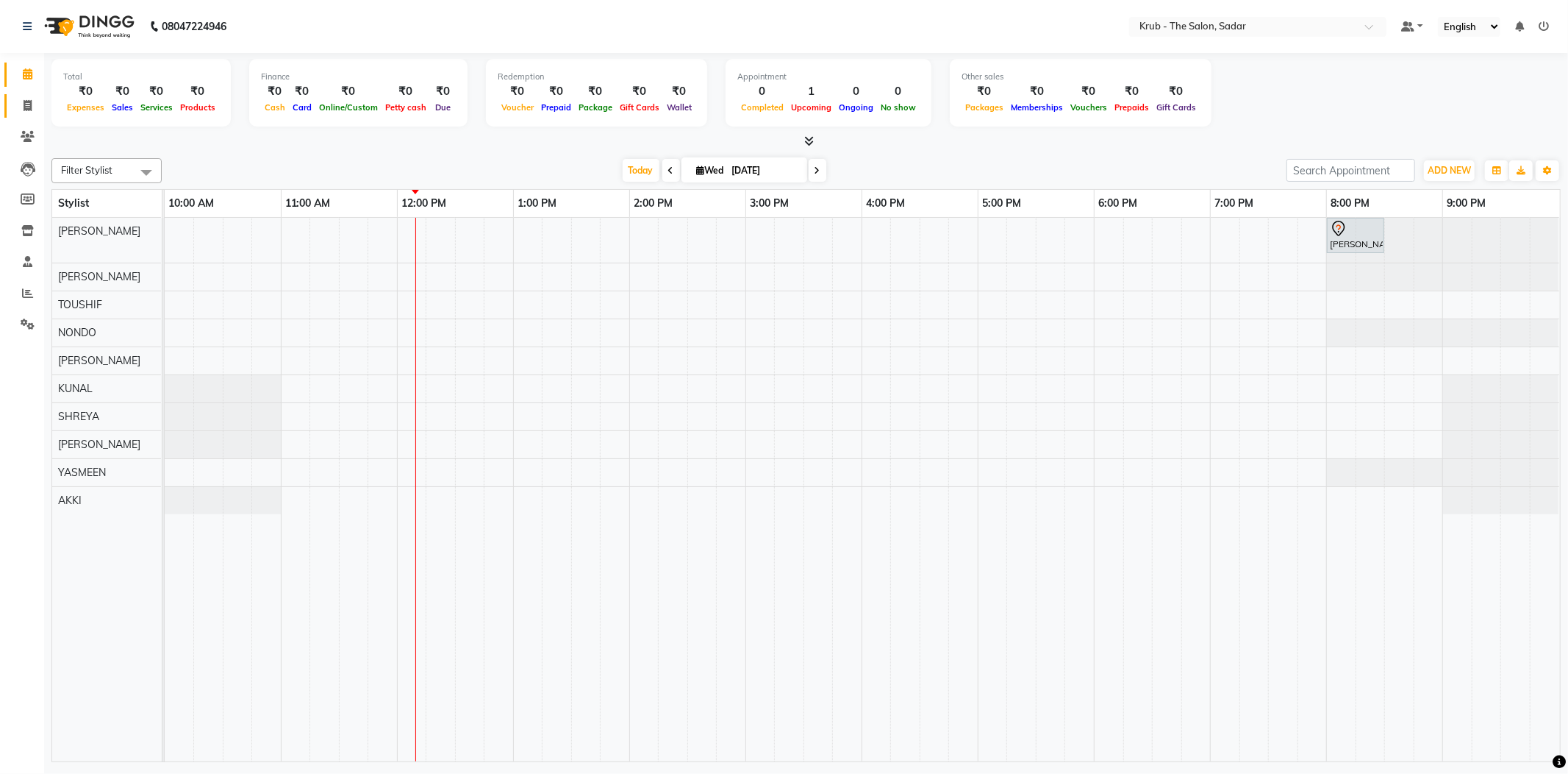
click at [29, 109] on icon at bounding box center [28, 106] width 8 height 11
select select "service"
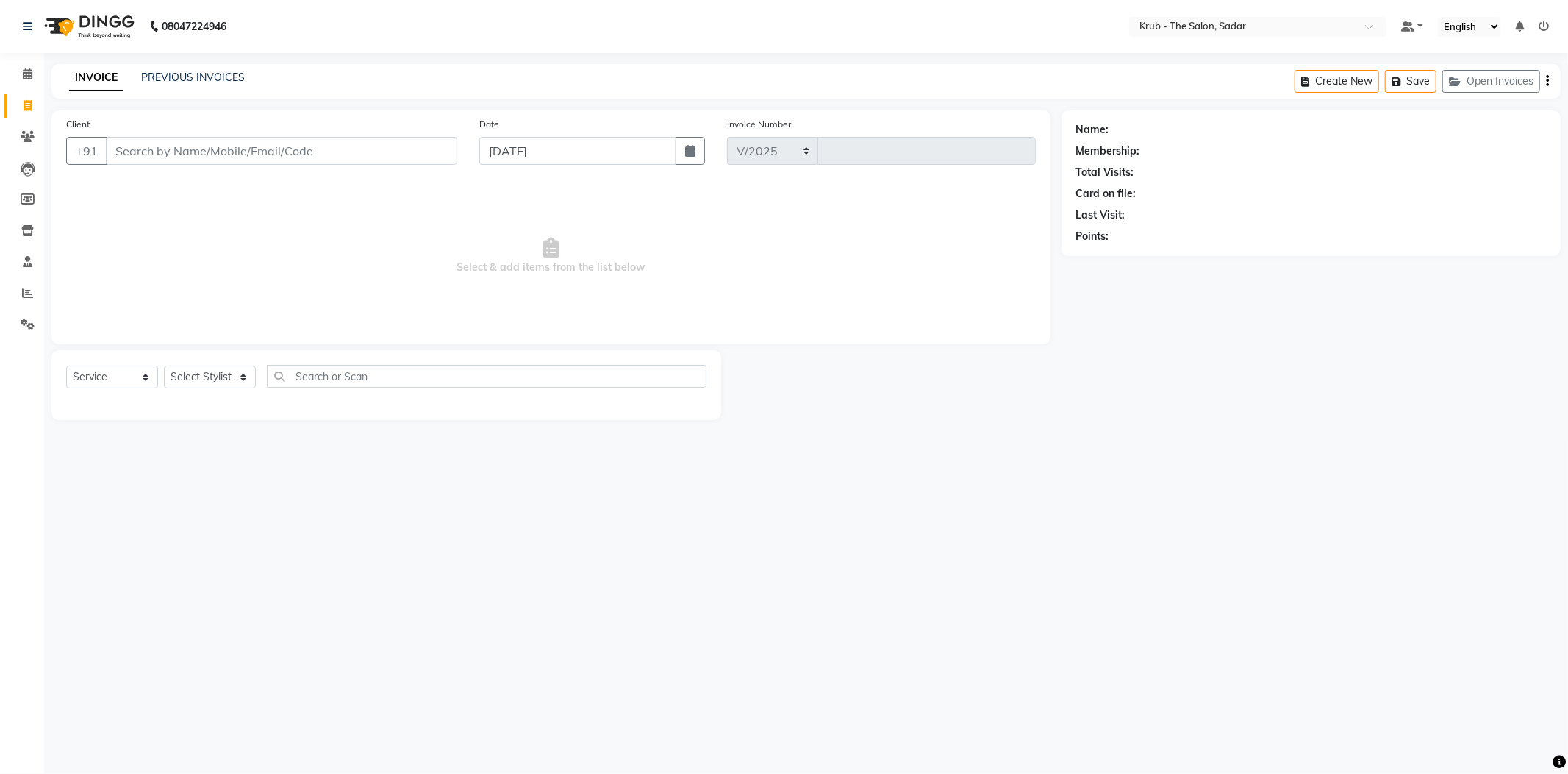
select select "4449"
type input "2129"
click at [225, 174] on ngb-highlight "9823132894" at bounding box center [252, 181] width 74 height 15
type input "9823132894"
select select "1: Object"
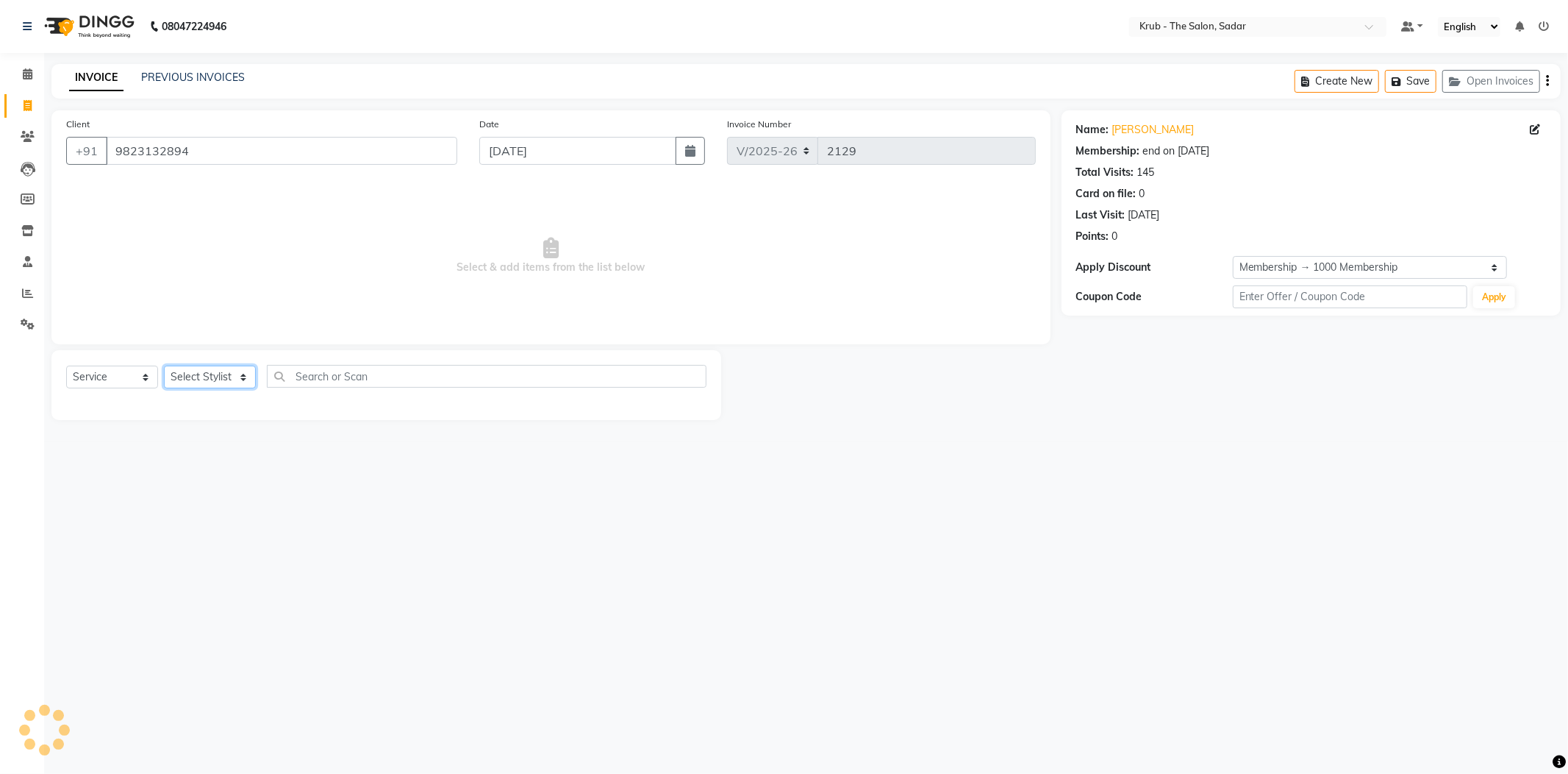
click at [188, 366] on select "Select Stylist AKKI AKSHAY Andreas GURVEER Krub Reception KUNAL NONDO RAJESH SH…" at bounding box center [210, 377] width 92 height 23
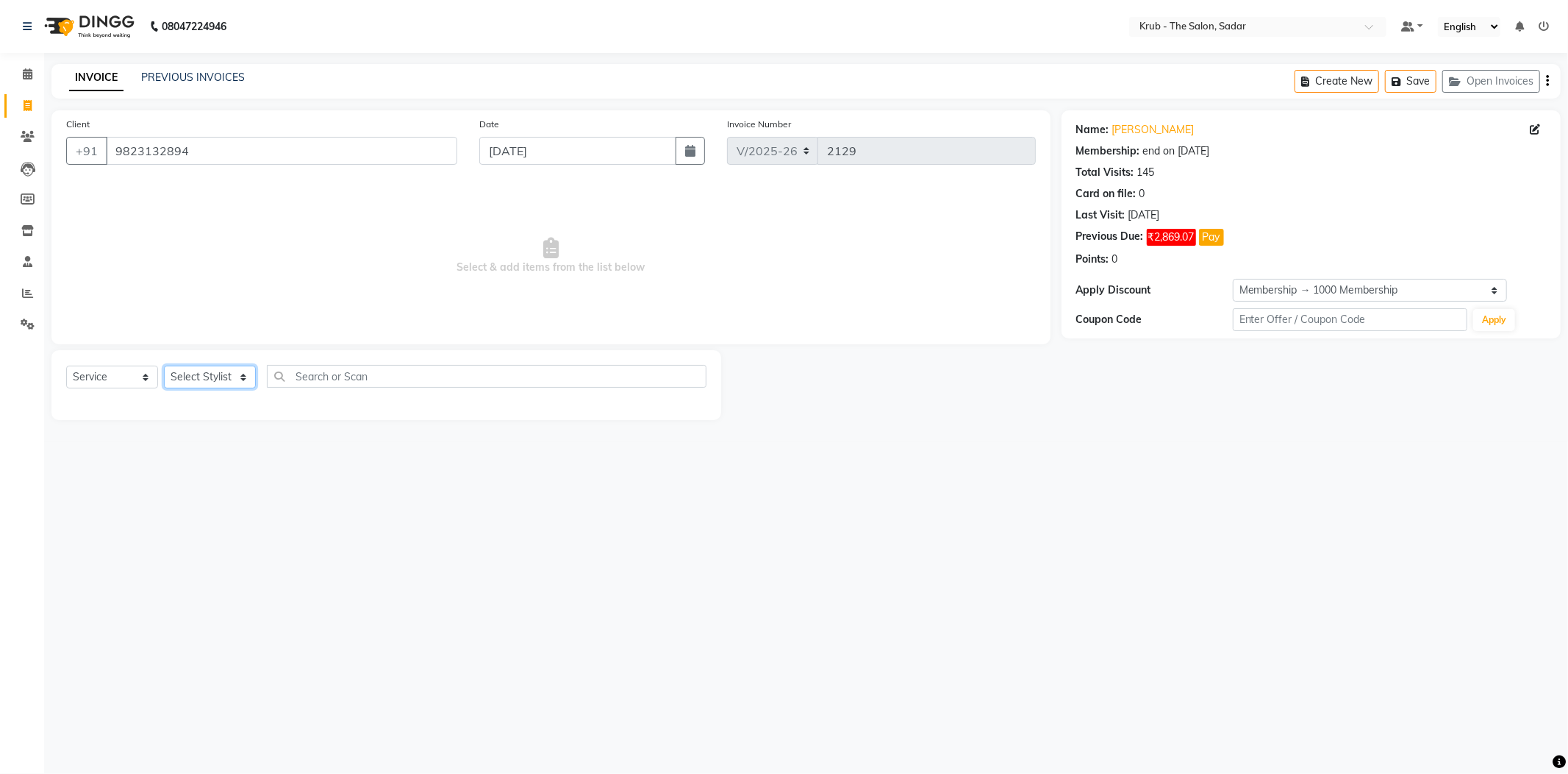
select select "46188"
click at [164, 366] on select "Select Stylist AKKI AKSHAY Andreas GURVEER Krub Reception KUNAL NONDO RAJESH SH…" at bounding box center [210, 377] width 92 height 23
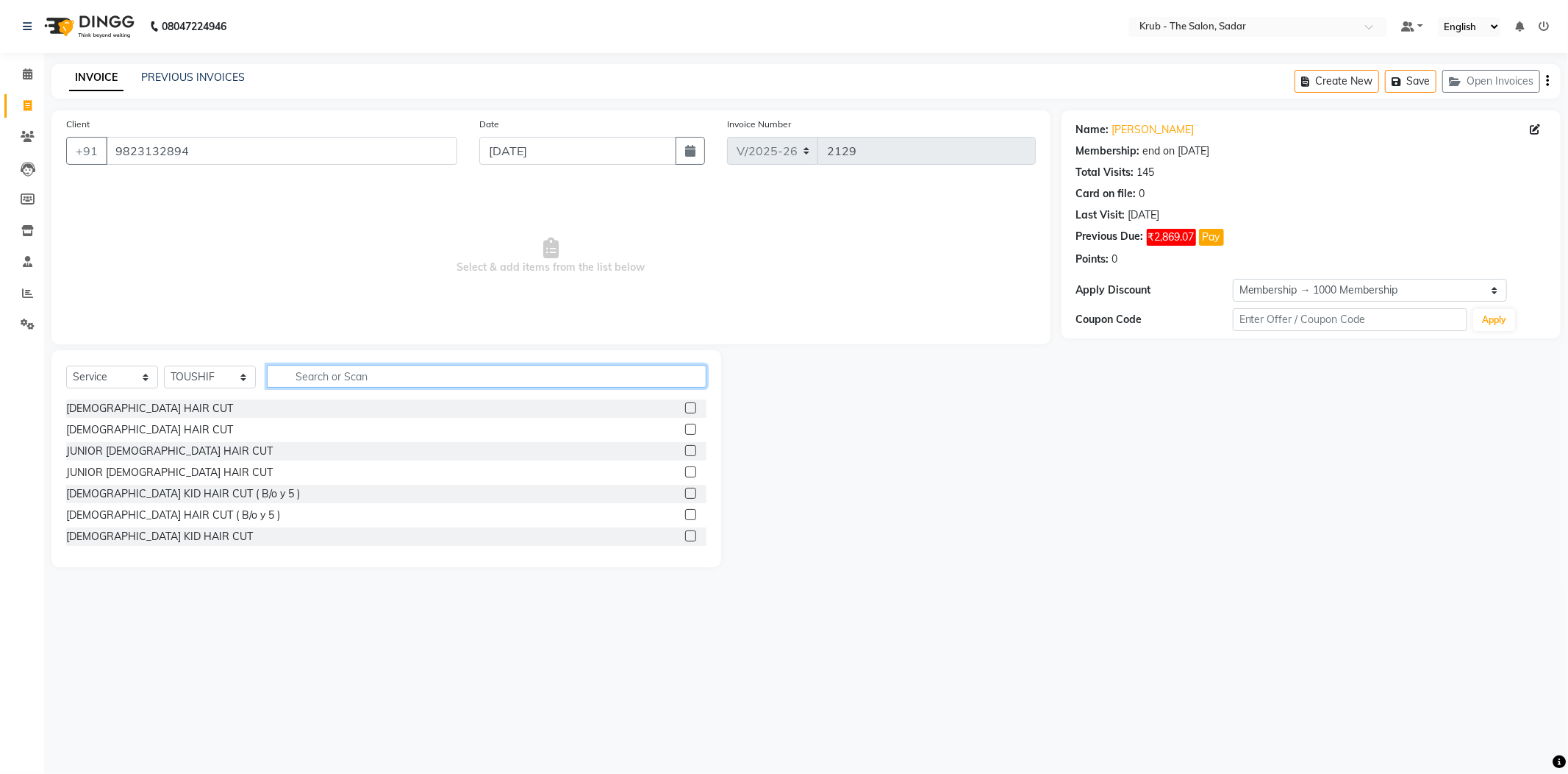
click at [325, 365] on input "text" at bounding box center [486, 376] width 439 height 23
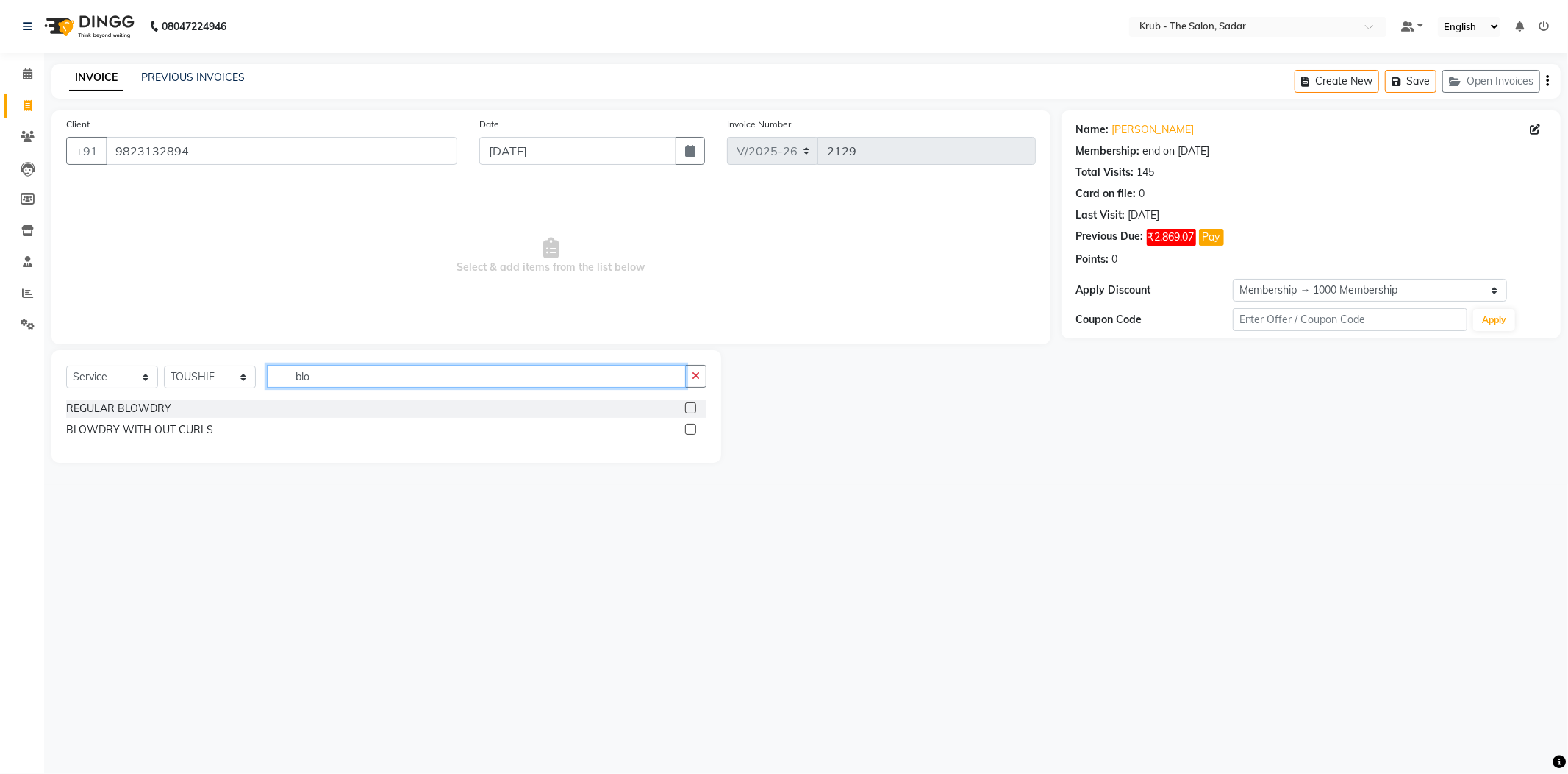
type input "blo"
click at [695, 402] on label at bounding box center [690, 407] width 11 height 11
click at [695, 404] on input "checkbox" at bounding box center [689, 408] width 10 height 10
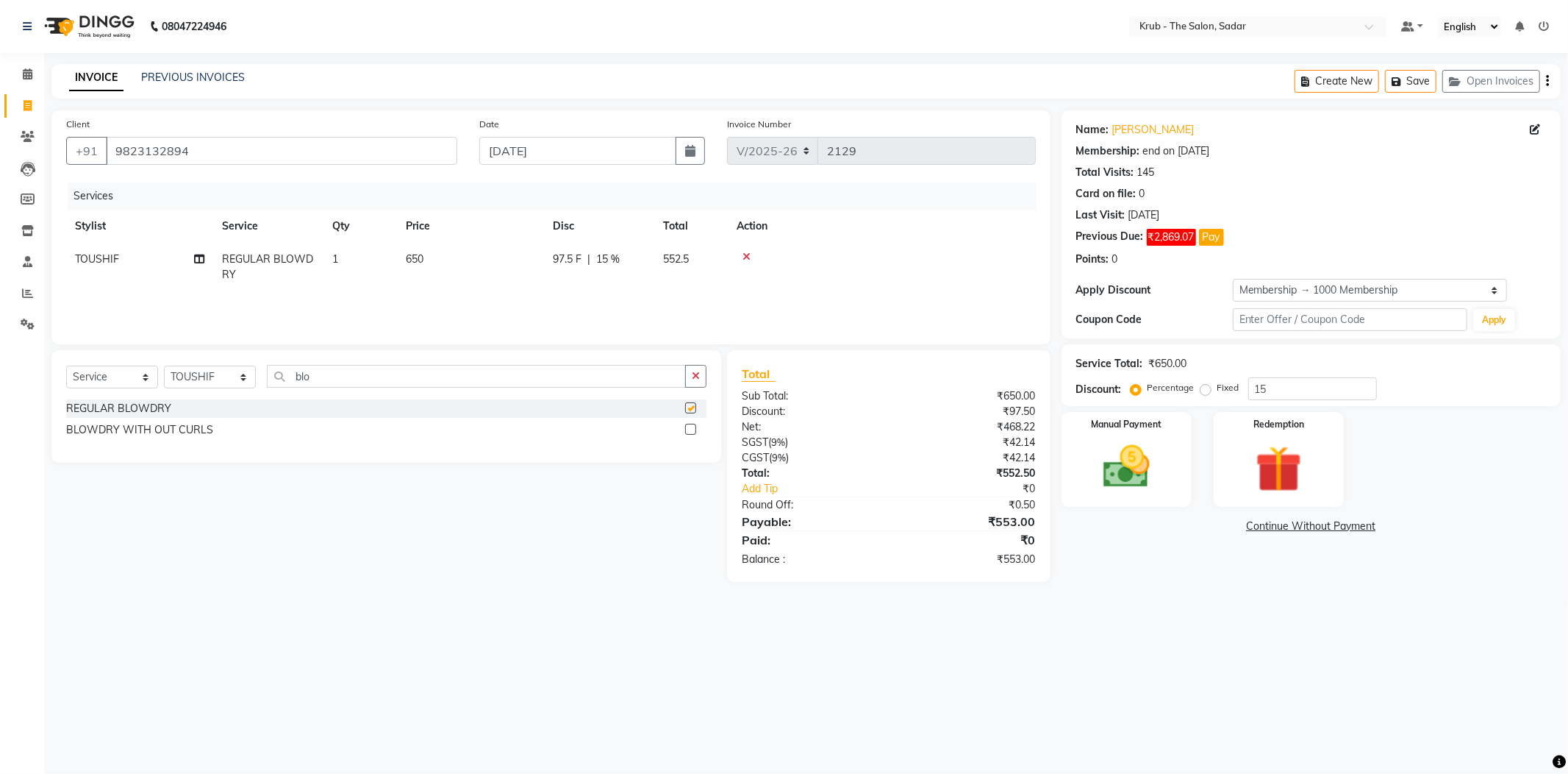
checkbox input "false"
click at [1144, 439] on img at bounding box center [1126, 467] width 79 height 56
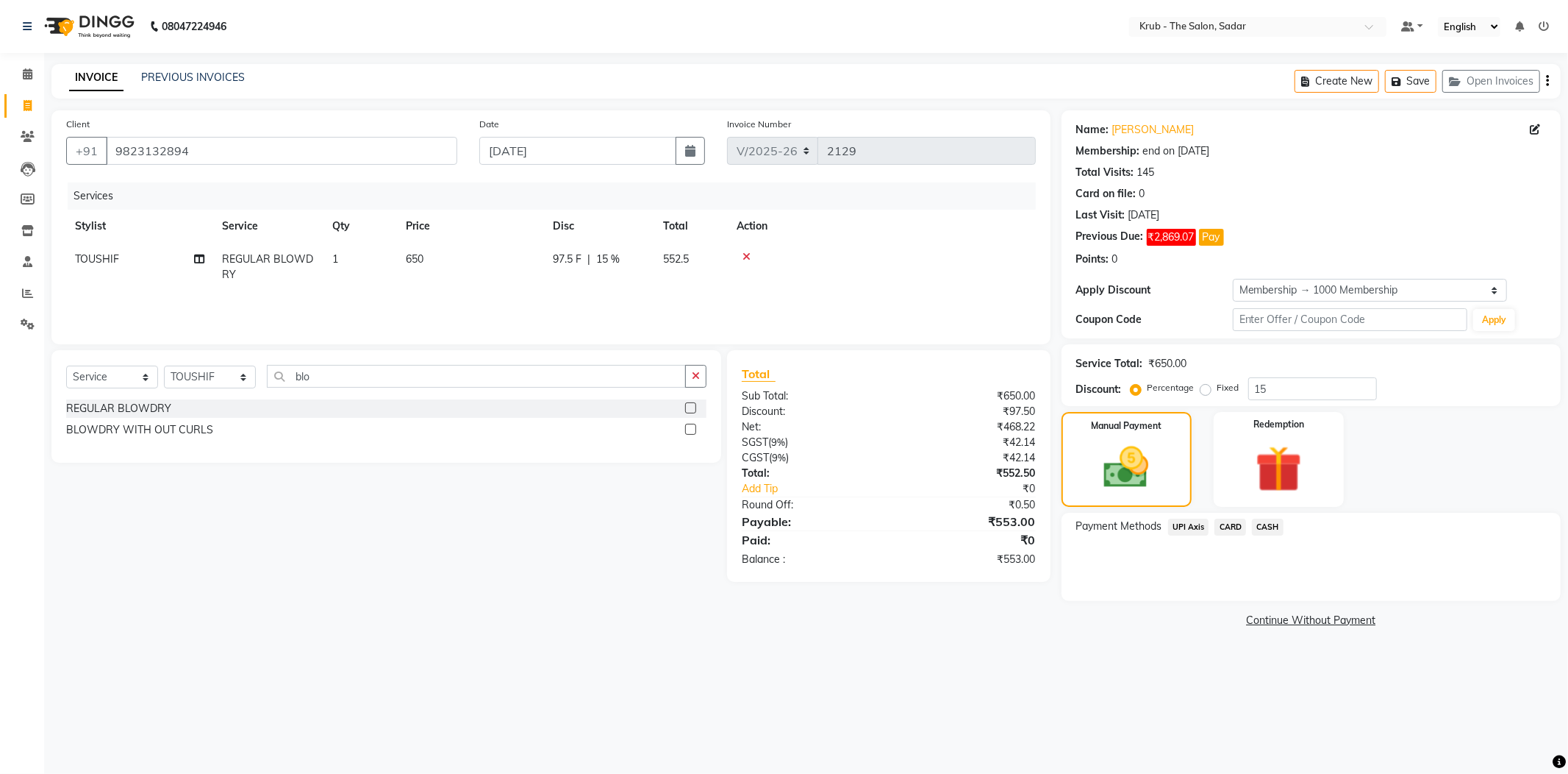
click at [1184, 518] on span "UPI Axis" at bounding box center [1188, 526] width 41 height 17
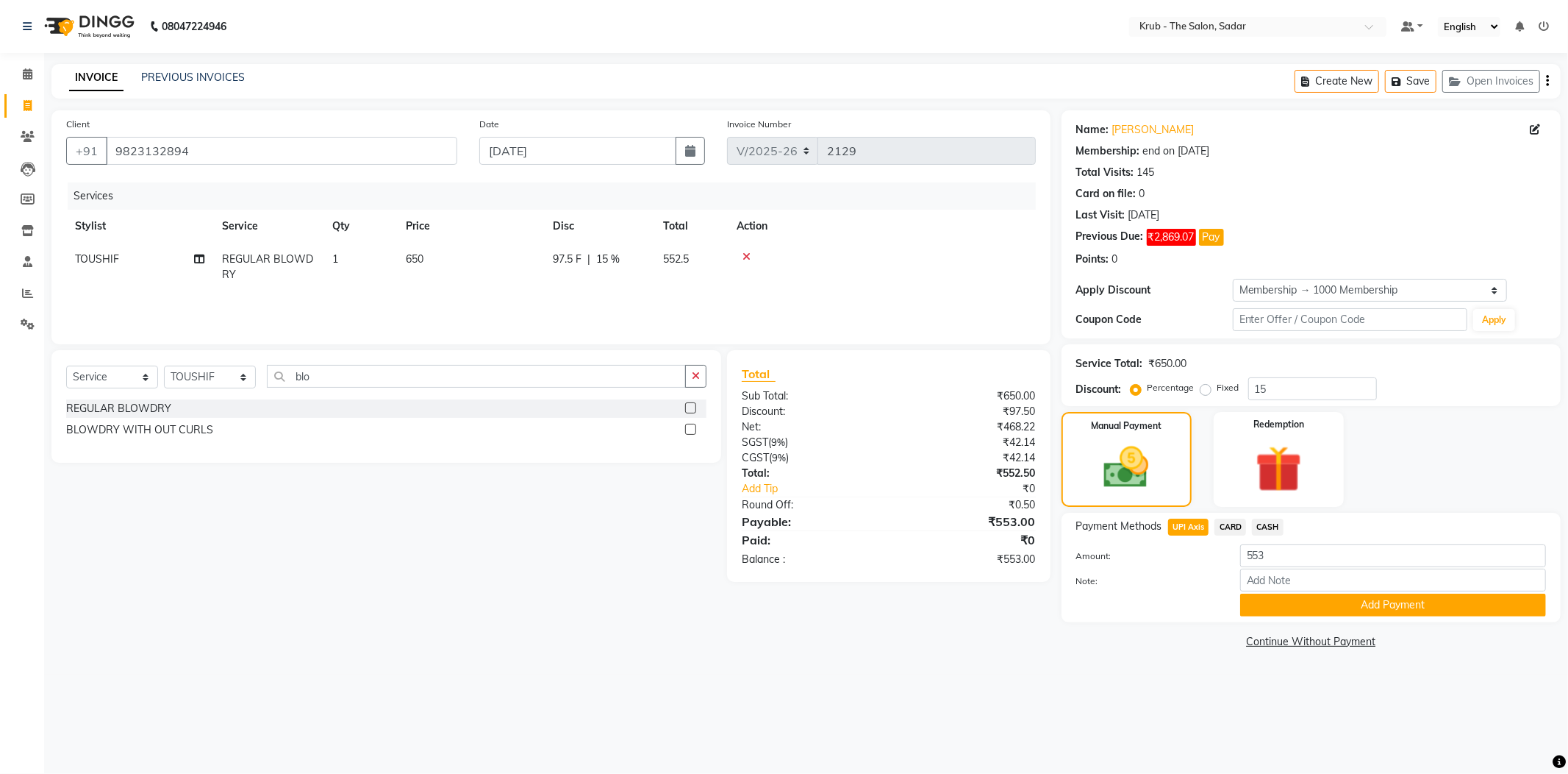
click at [1368, 594] on button "Add Payment" at bounding box center [1393, 605] width 306 height 23
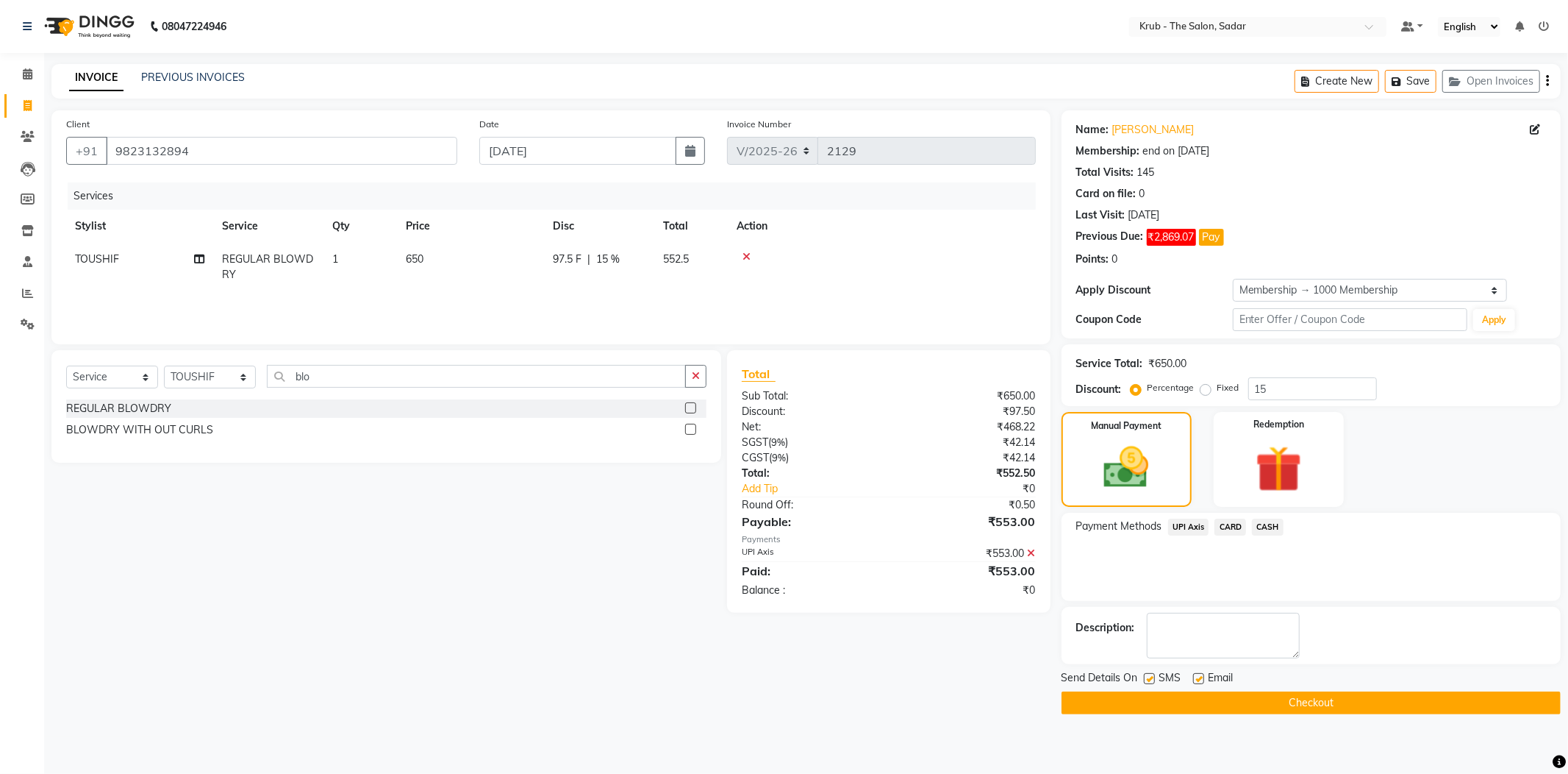
click at [1215, 670] on span "Email" at bounding box center [1221, 679] width 25 height 19
click at [1202, 673] on label at bounding box center [1199, 678] width 11 height 11
click at [1202, 675] on input "checkbox" at bounding box center [1198, 679] width 10 height 10
checkbox input "false"
click at [1155, 673] on label at bounding box center [1149, 678] width 11 height 11
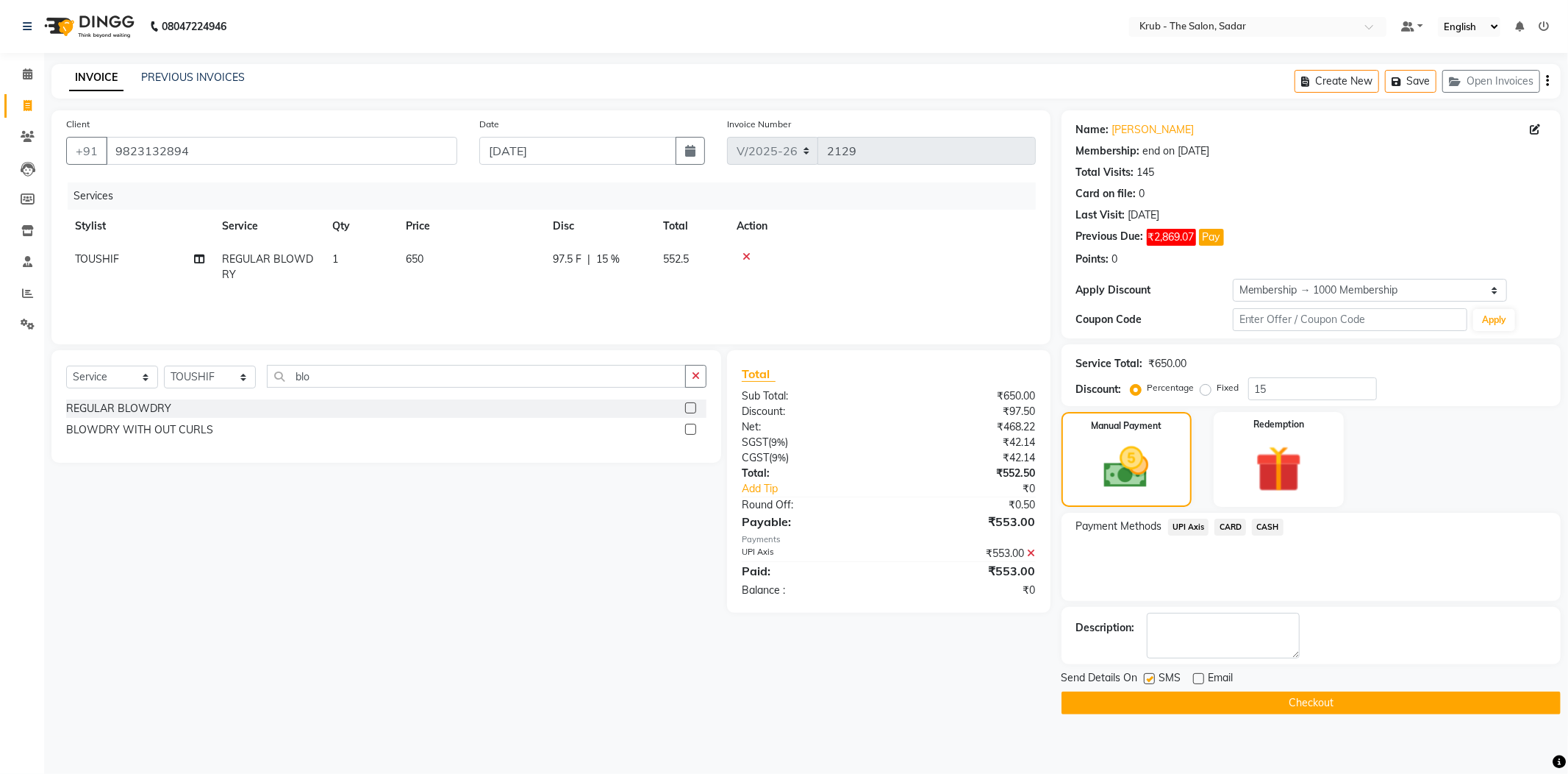
click at [1154, 675] on input "checkbox" at bounding box center [1148, 679] width 10 height 10
checkbox input "false"
click at [1245, 670] on div "Send Details On SMS Email" at bounding box center [1311, 679] width 500 height 19
click at [1271, 691] on button "Checkout" at bounding box center [1311, 703] width 500 height 23
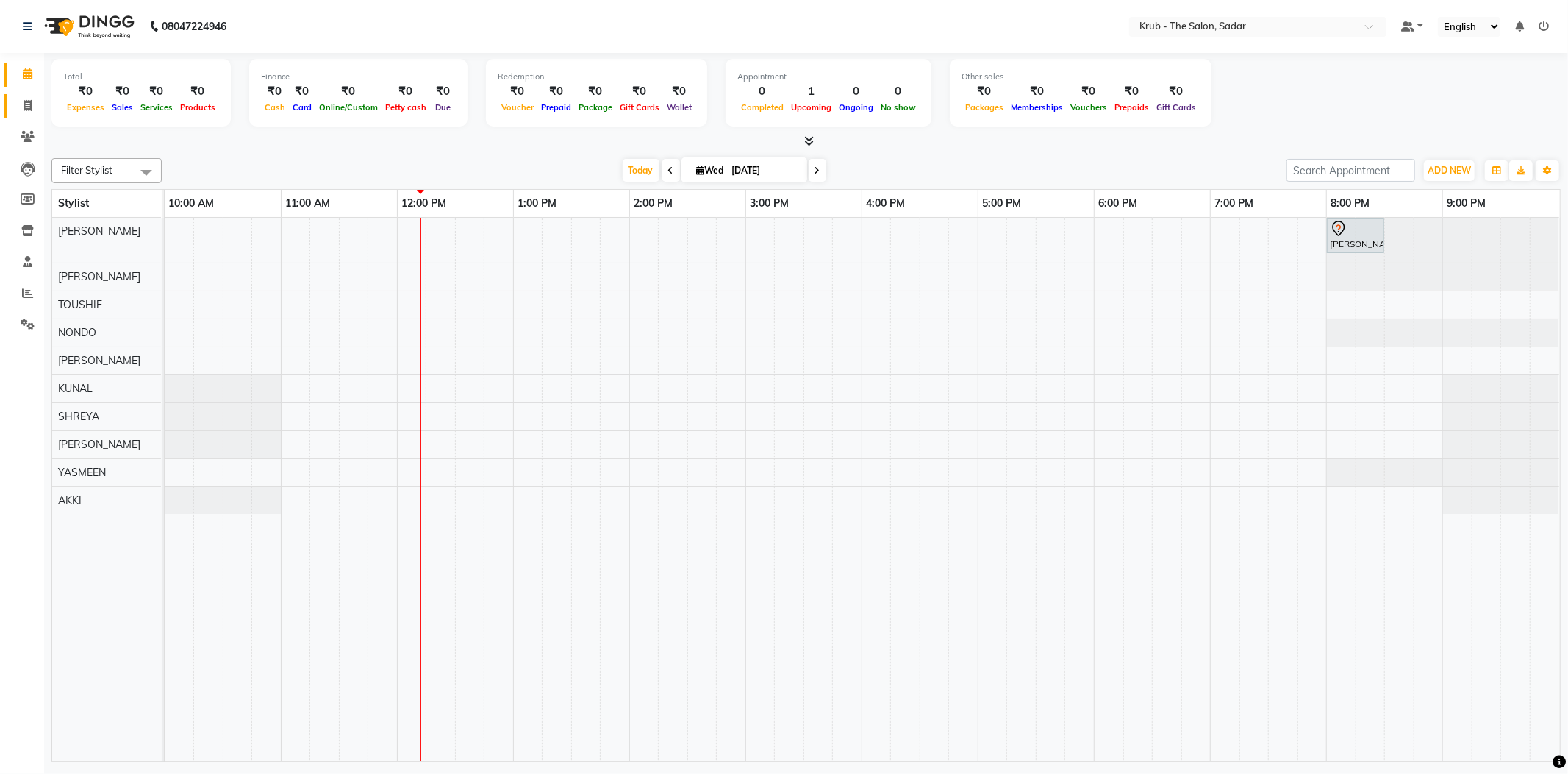
click at [35, 95] on link "Invoice" at bounding box center [22, 106] width 35 height 24
select select "service"
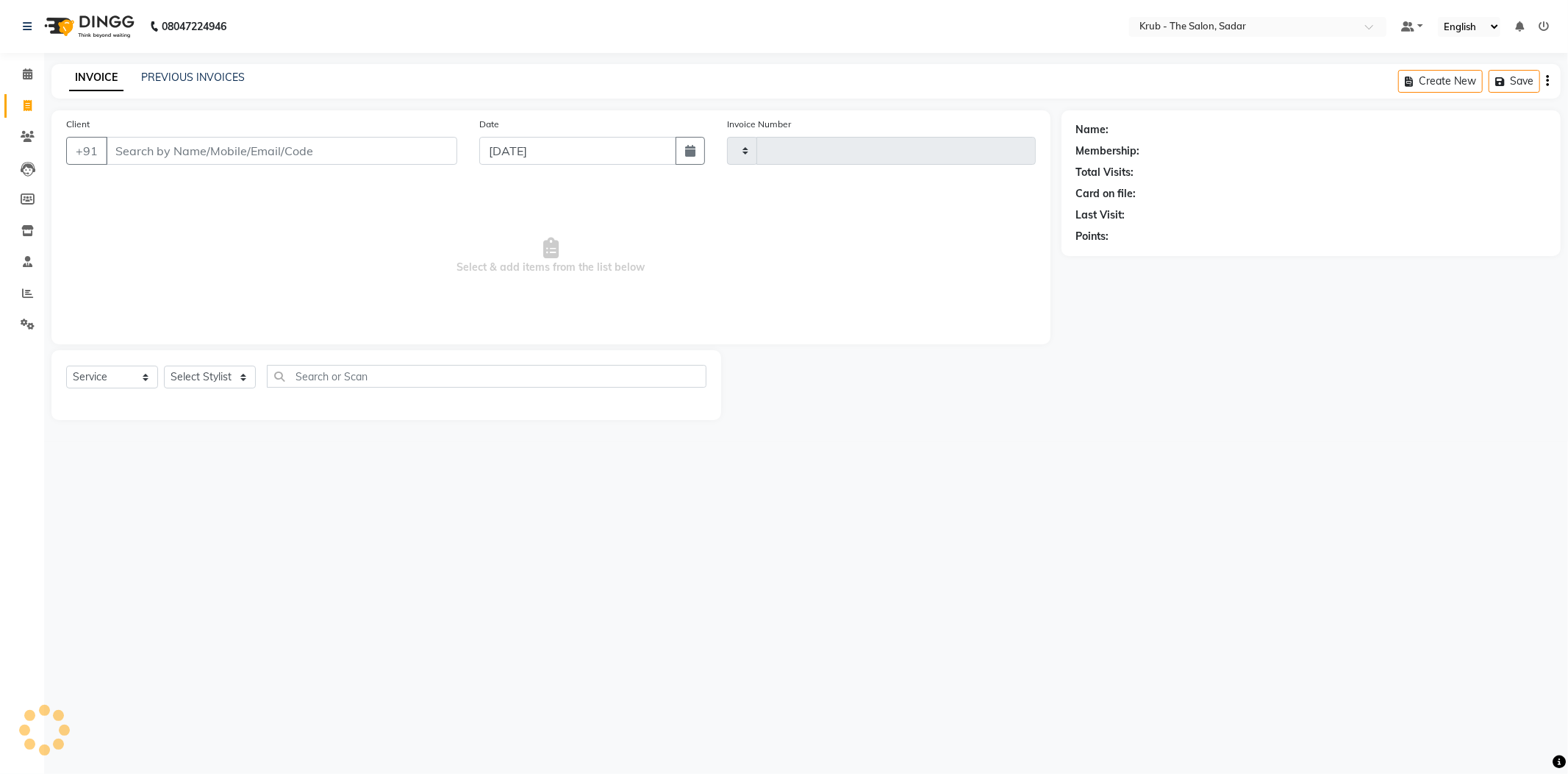
type input "2129"
select select "4449"
click at [204, 374] on div "Select Service Product Membership Package Voucher Prepaid Gift Card Select Styl…" at bounding box center [387, 382] width 641 height 35
drag, startPoint x: 198, startPoint y: 357, endPoint x: 190, endPoint y: 398, distance: 41.8
click at [190, 398] on main "INVOICE PREVIOUS INVOICES Create New Save Open Invoices Client +91 Date 03-09-2…" at bounding box center [806, 253] width 1524 height 378
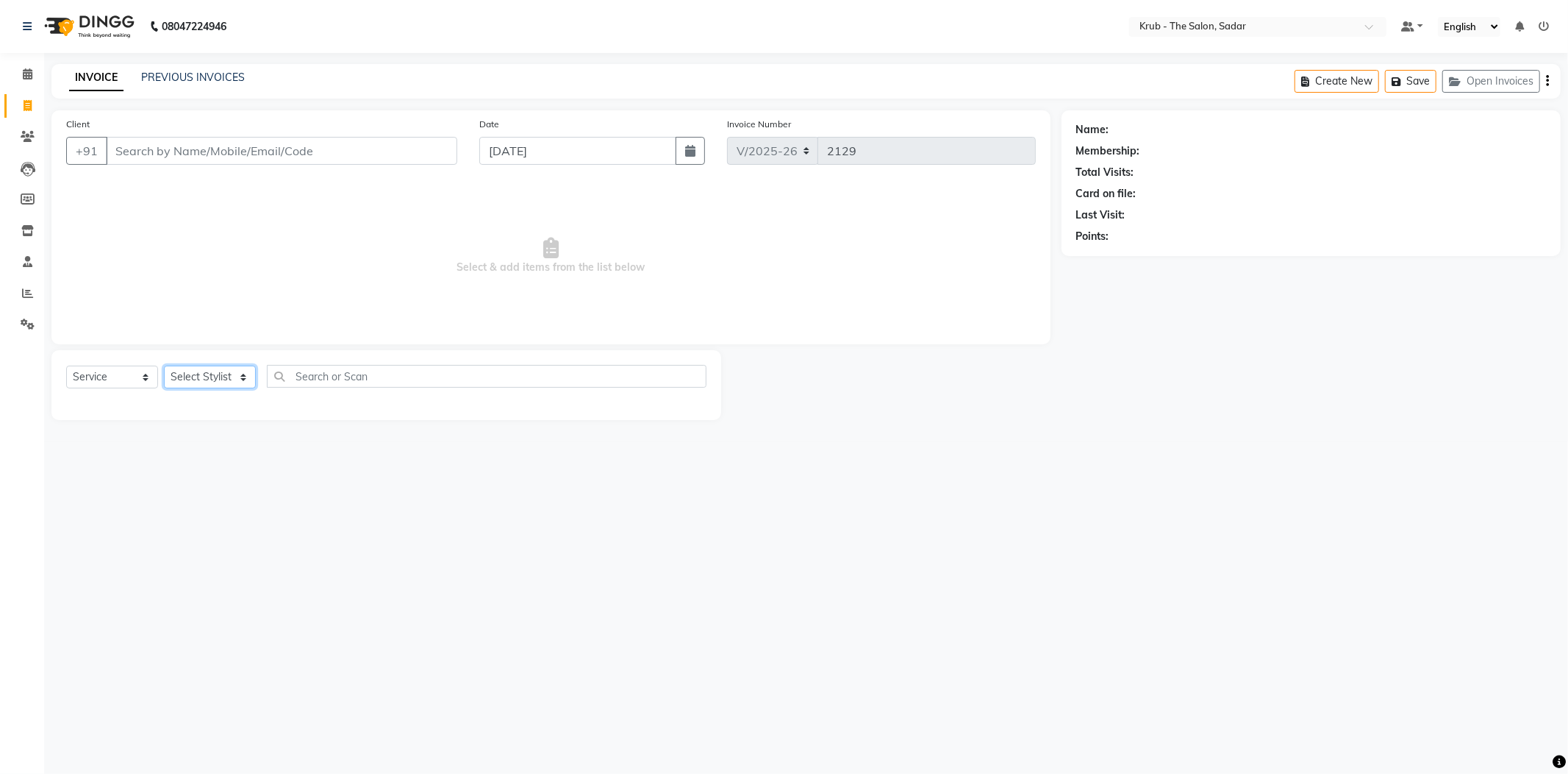
click at [201, 367] on select "Select Stylist AKKI AKSHAY Andreas GURVEER Krub Reception KUNAL NONDO RAJESH SH…" at bounding box center [210, 377] width 92 height 23
select select "89642"
click at [164, 366] on select "Select Stylist AKKI AKSHAY Andreas GURVEER Krub Reception KUNAL NONDO RAJESH SH…" at bounding box center [210, 377] width 92 height 23
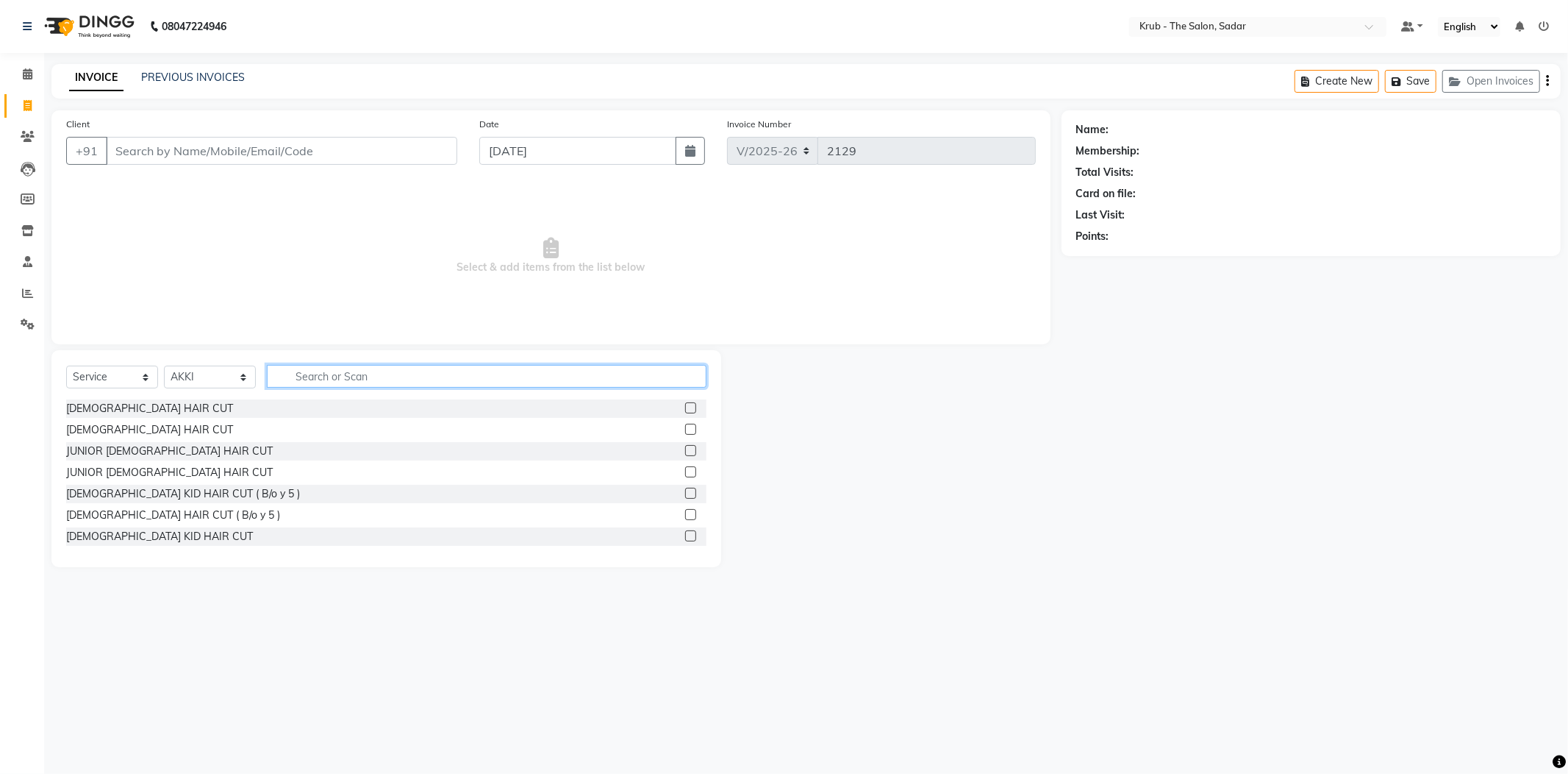
click at [336, 365] on input "text" at bounding box center [486, 376] width 439 height 23
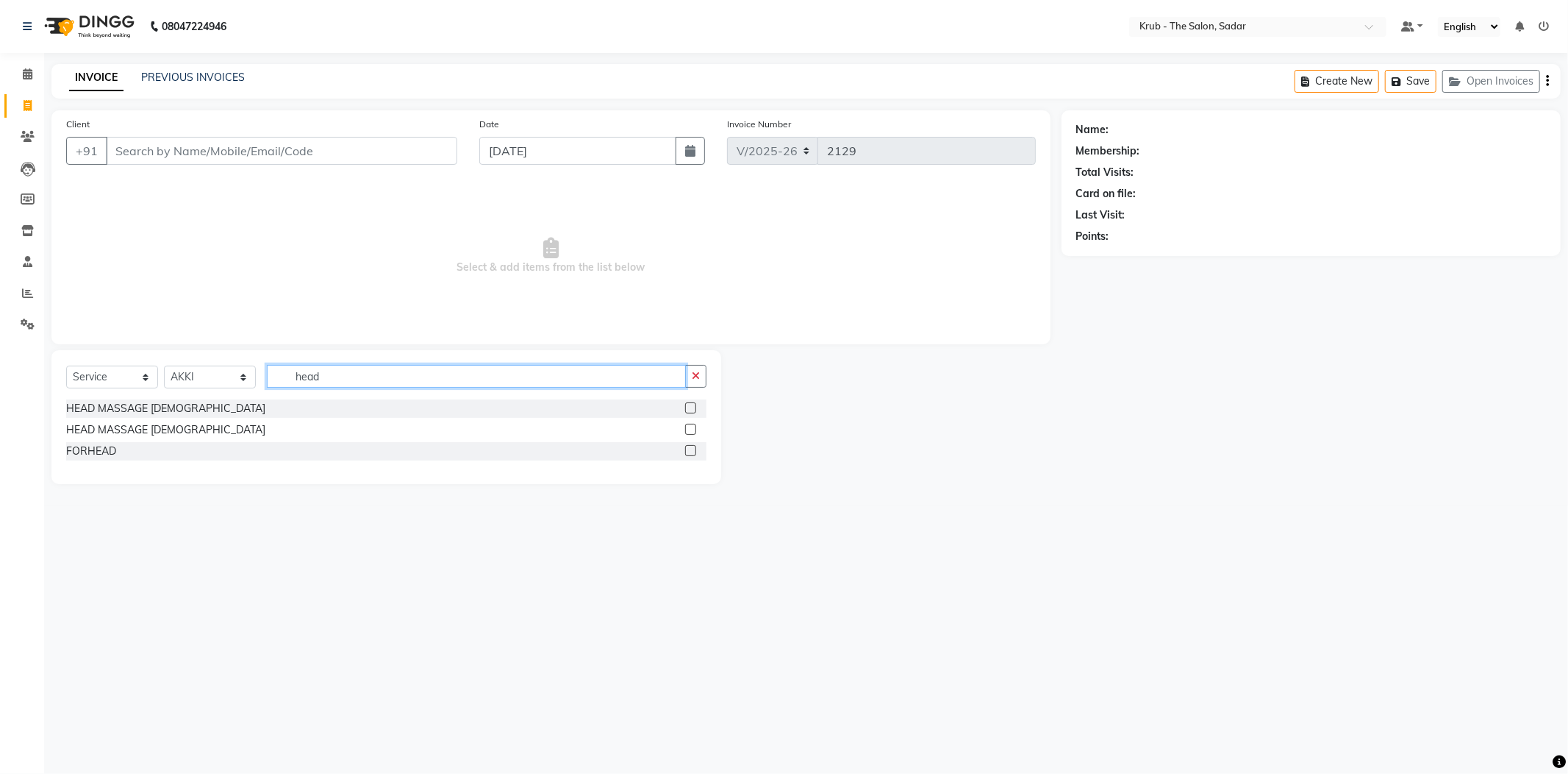
type input "head"
click at [696, 402] on label at bounding box center [690, 407] width 11 height 11
click at [695, 404] on input "checkbox" at bounding box center [689, 408] width 10 height 10
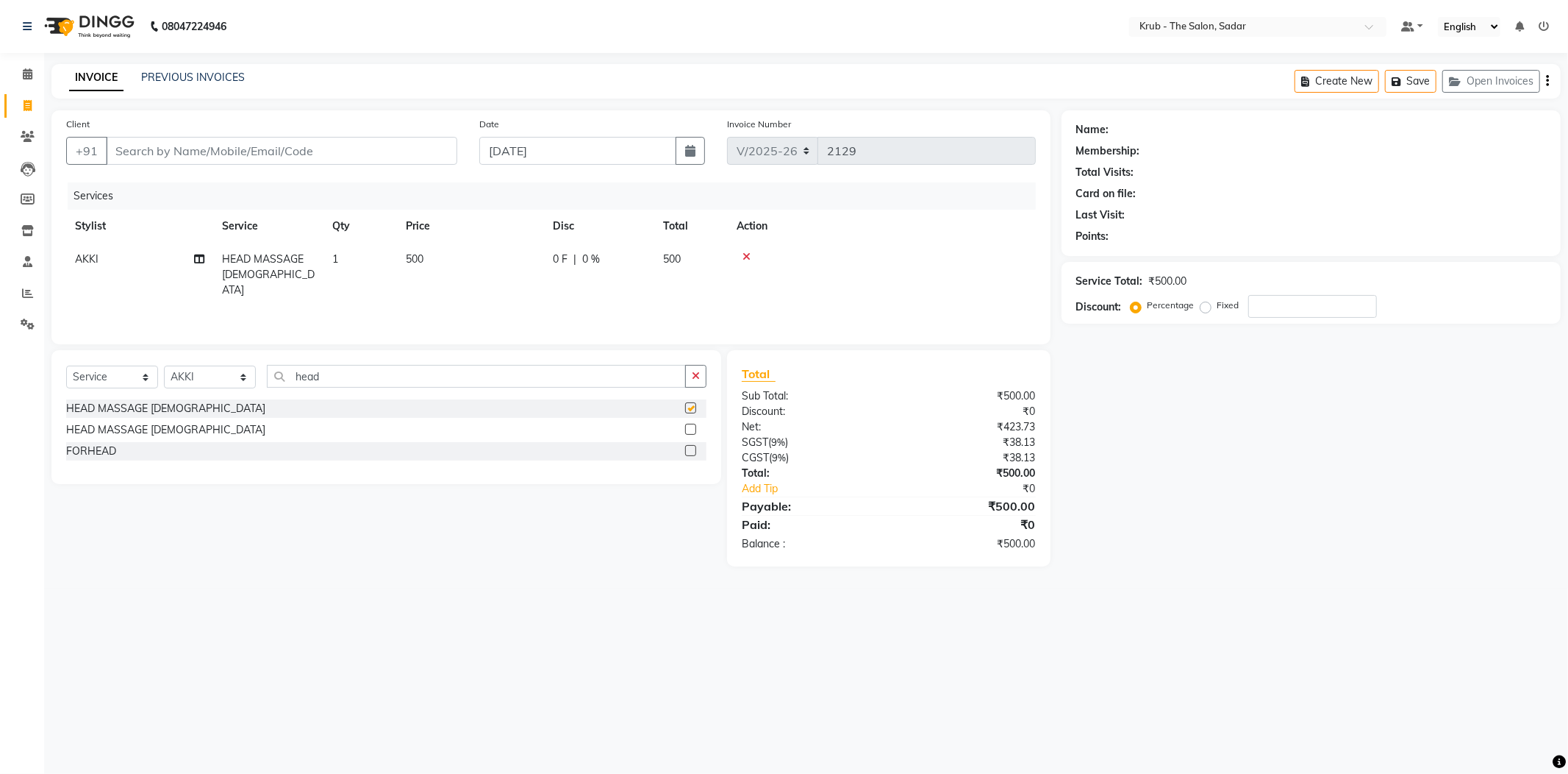
checkbox input "false"
click at [697, 423] on label at bounding box center [690, 429] width 11 height 11
click at [695, 425] on input "checkbox" at bounding box center [689, 430] width 10 height 10
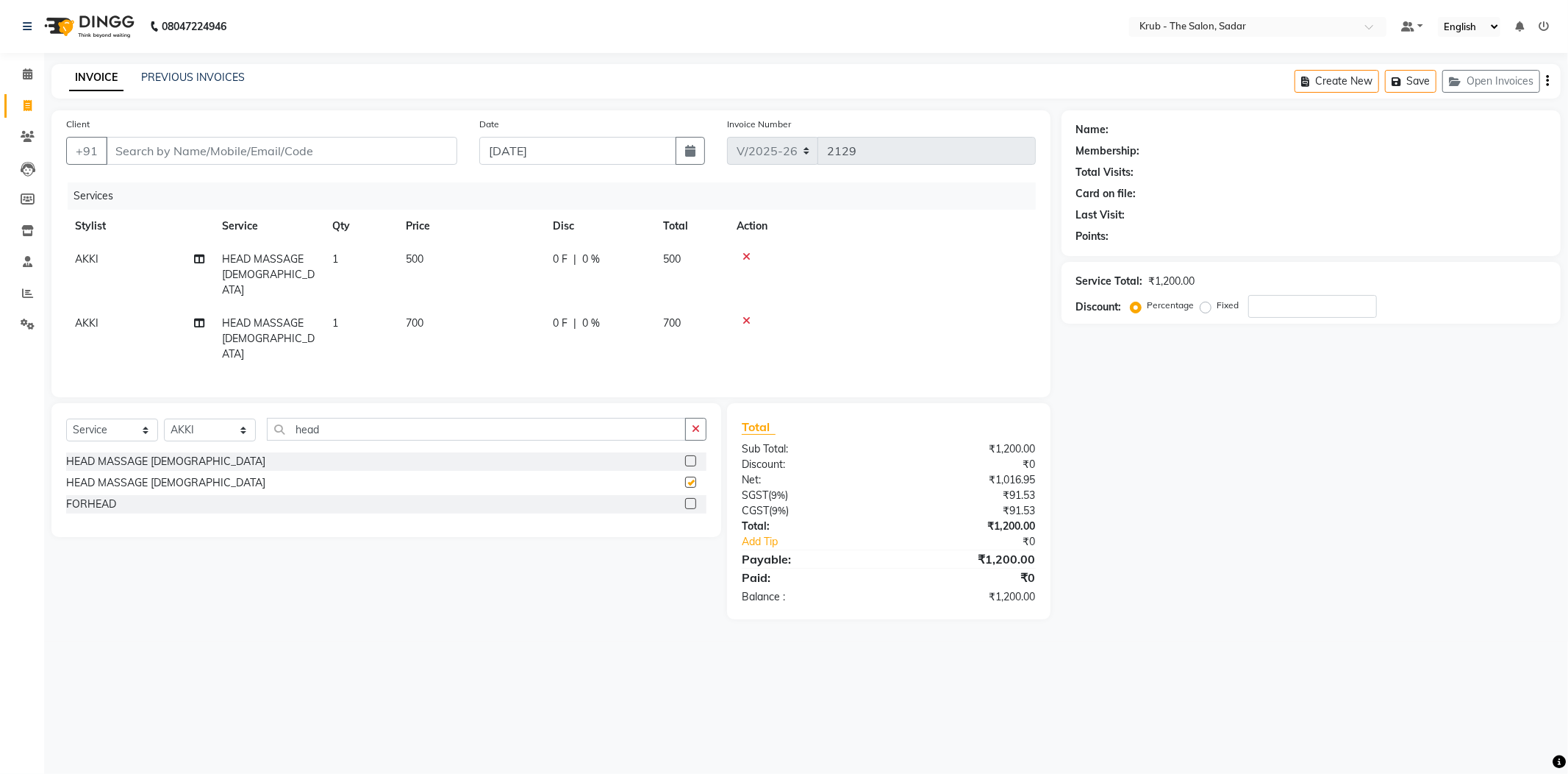
checkbox input "false"
click at [24, 74] on icon at bounding box center [28, 74] width 10 height 11
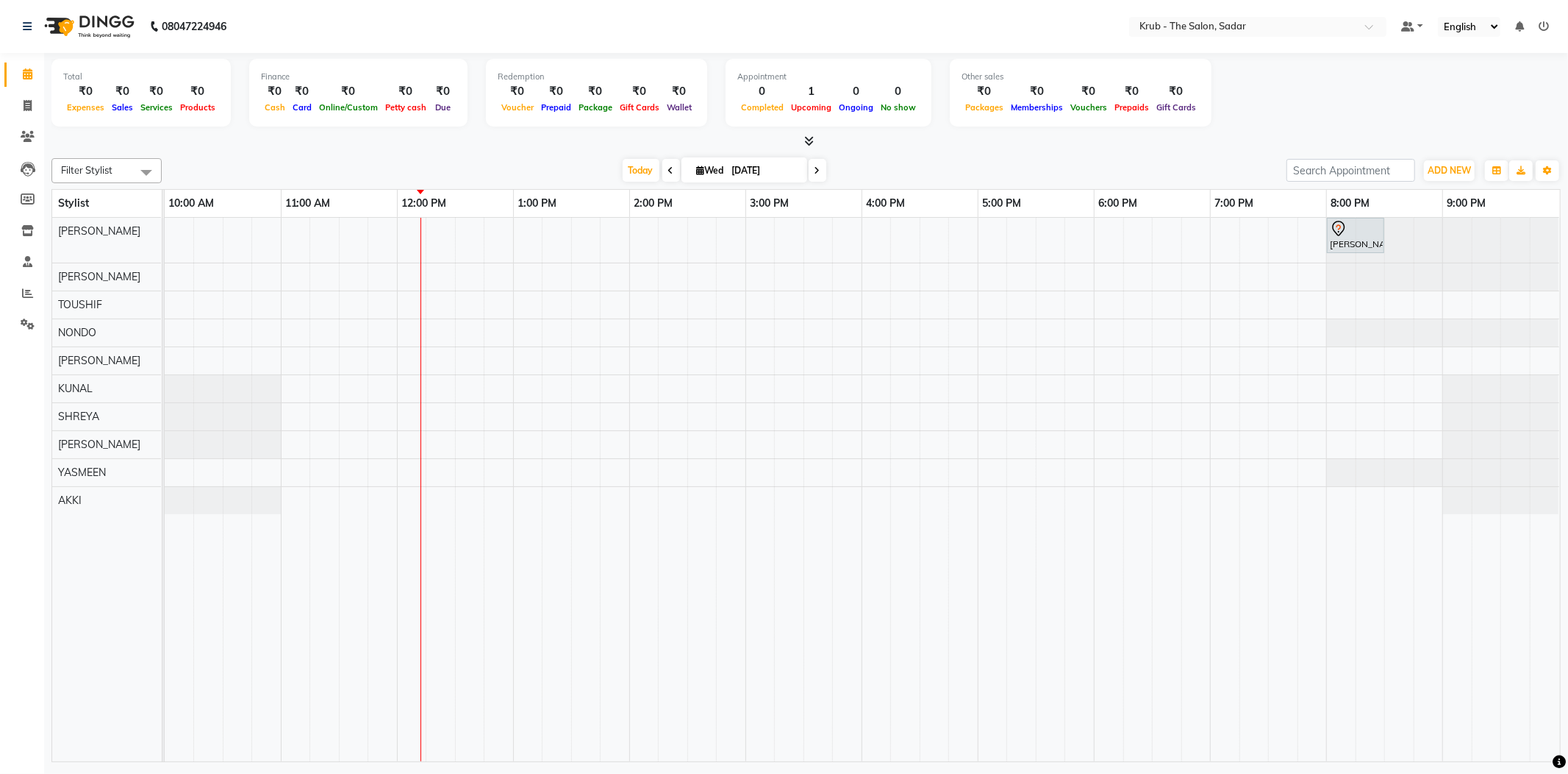
click at [807, 138] on icon at bounding box center [808, 140] width 10 height 11
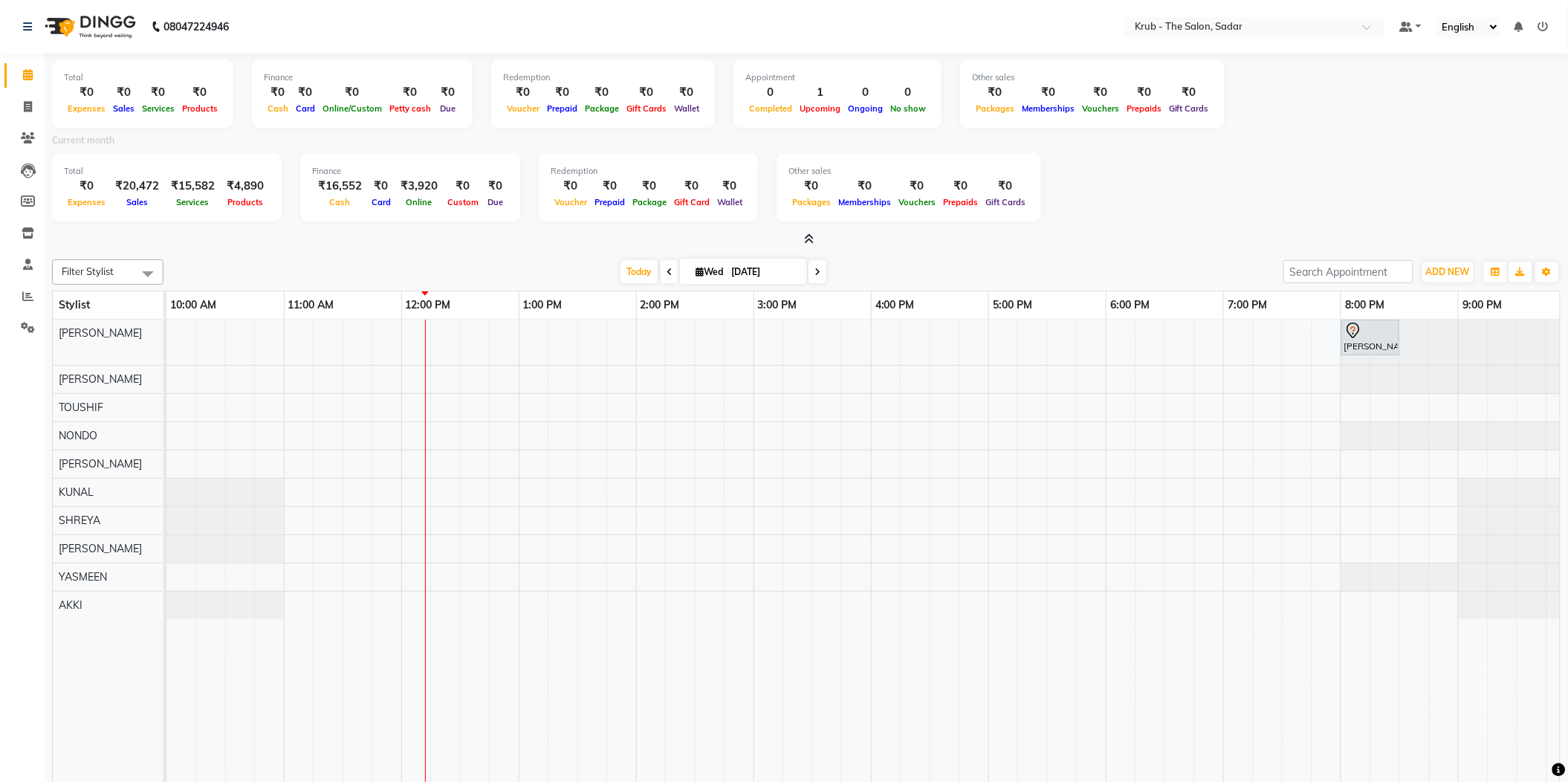
click at [810, 233] on icon at bounding box center [809, 239] width 10 height 11
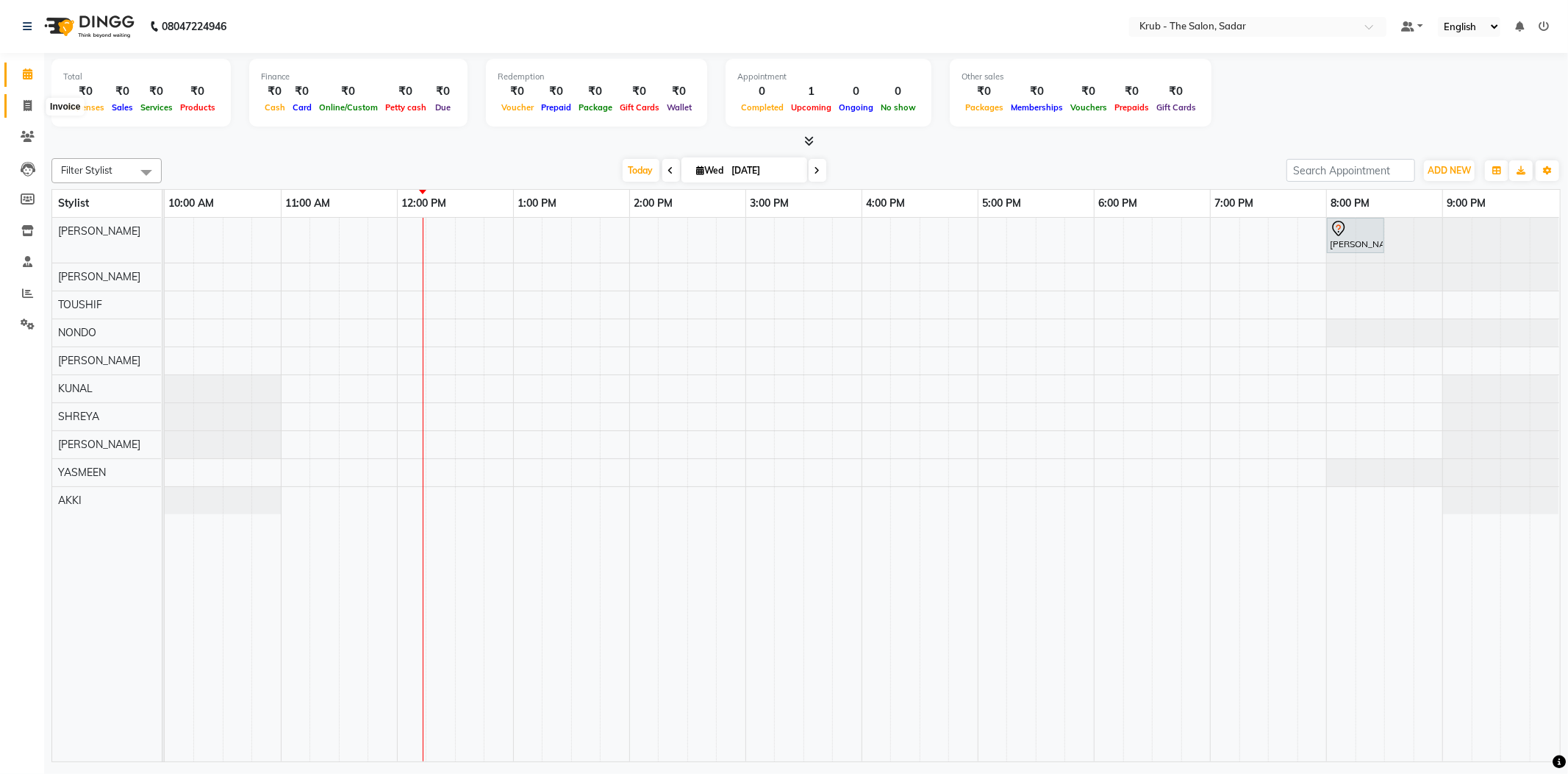
click at [24, 107] on icon at bounding box center [28, 106] width 8 height 11
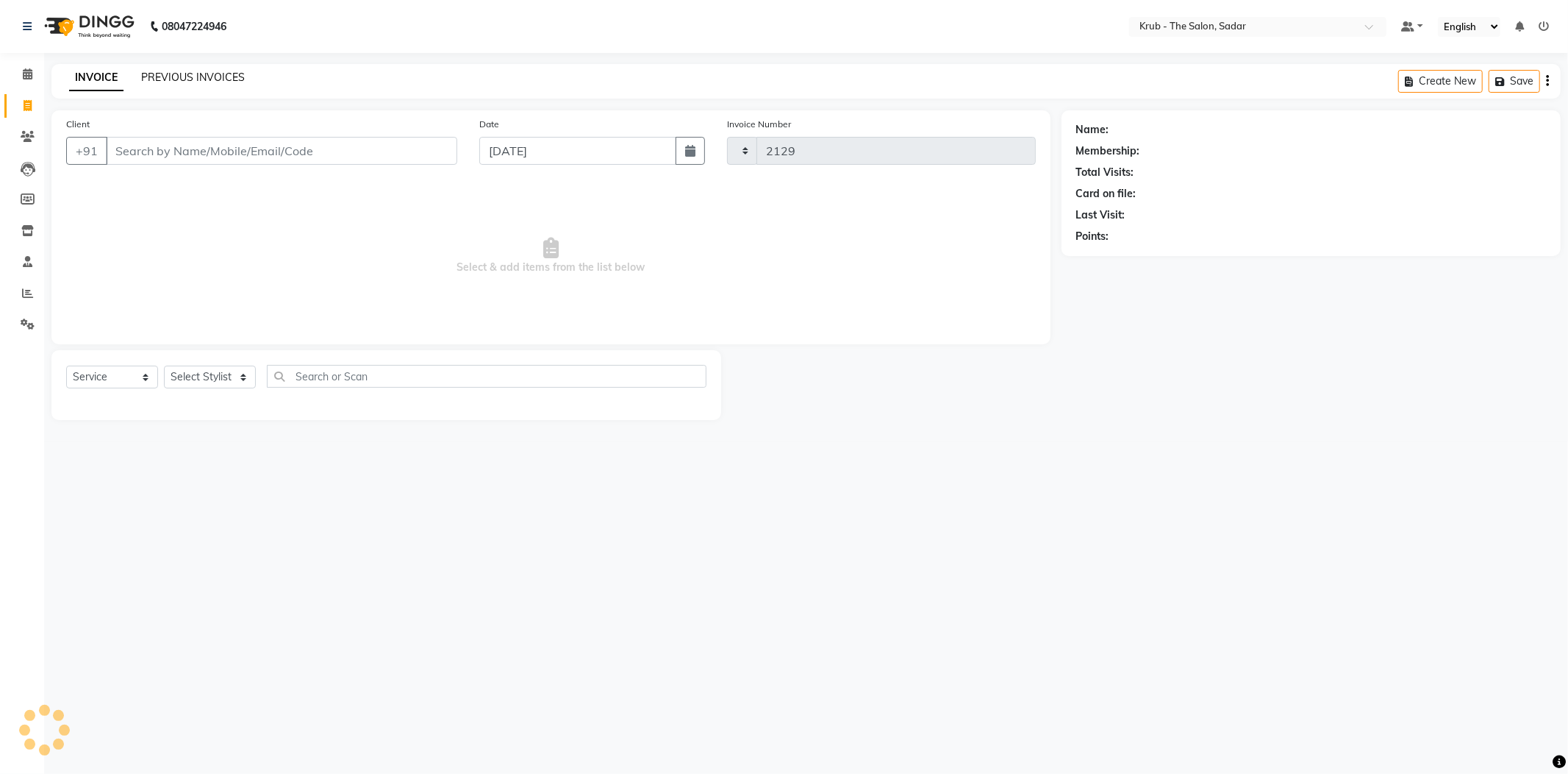
click at [166, 79] on link "PREVIOUS INVOICES" at bounding box center [193, 77] width 104 height 13
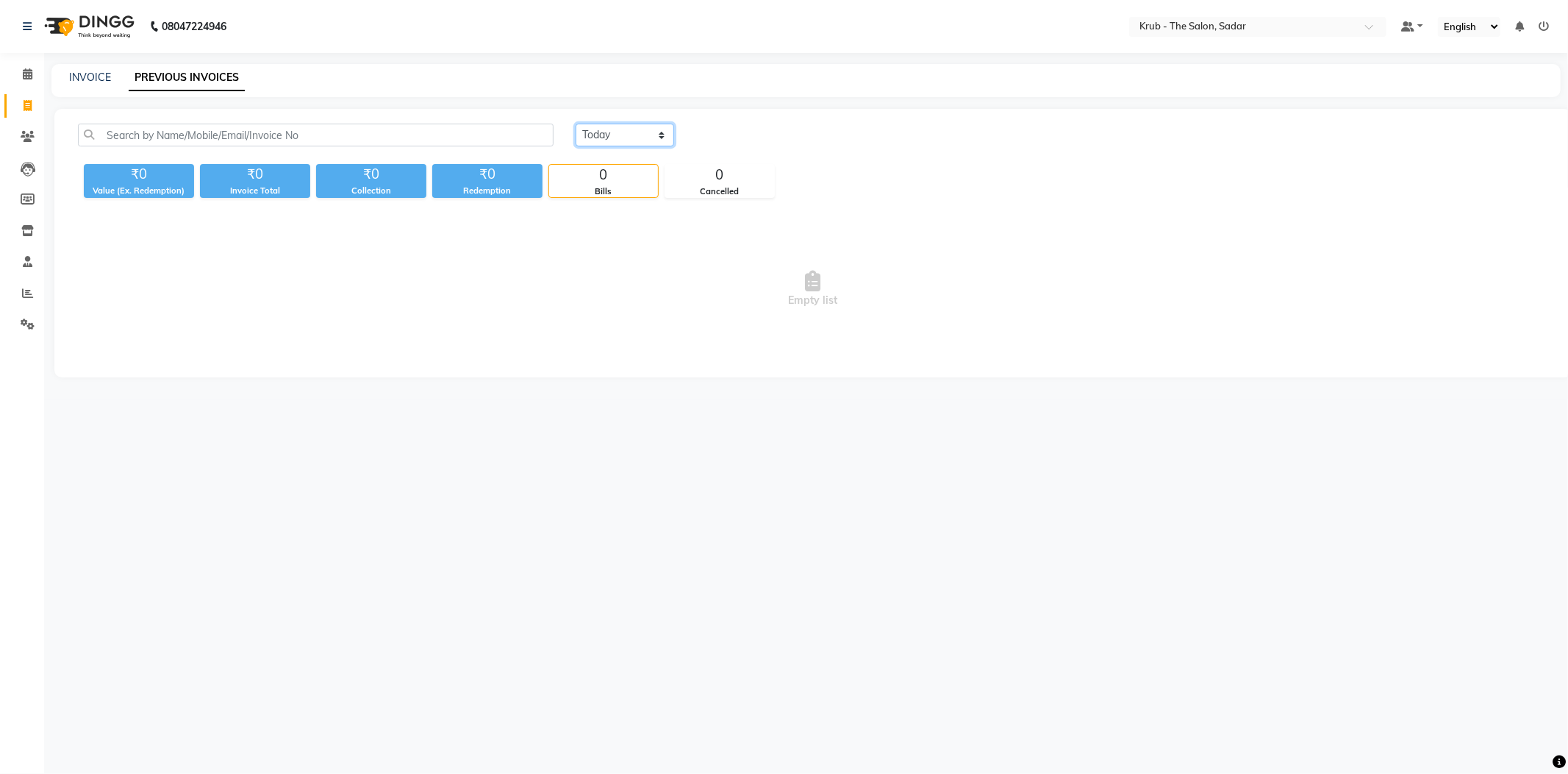
click at [638, 130] on select "Today Yesterday Custom Range" at bounding box center [625, 135] width 98 height 23
select select "range"
click at [576, 123] on select "Today Yesterday Custom Range" at bounding box center [625, 135] width 98 height 23
click at [786, 138] on div "03-09-2025 - 03-09-2025" at bounding box center [800, 135] width 217 height 24
click at [779, 126] on input "[DATE]" at bounding box center [745, 135] width 103 height 20
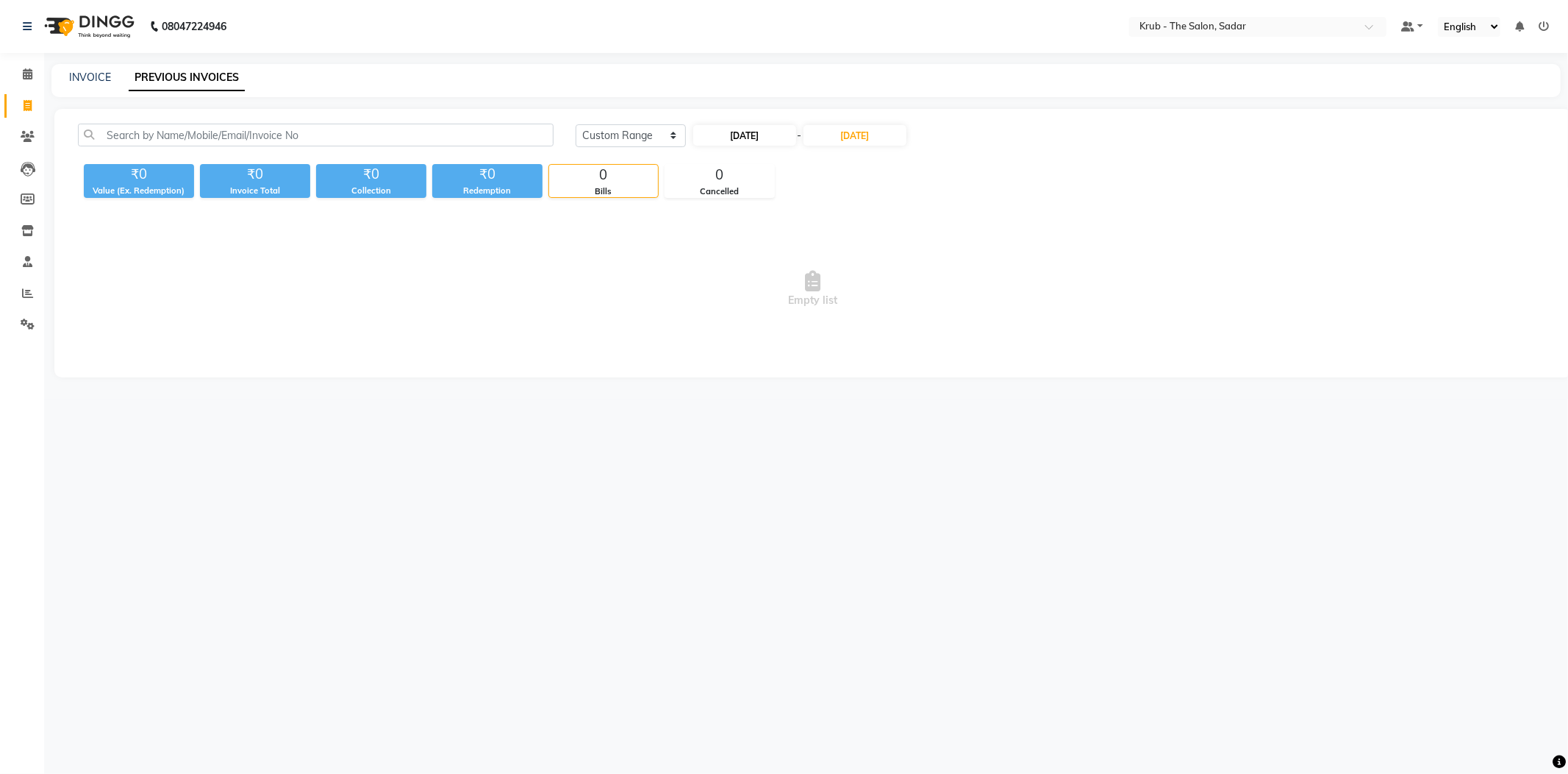
select select "9"
select select "2025"
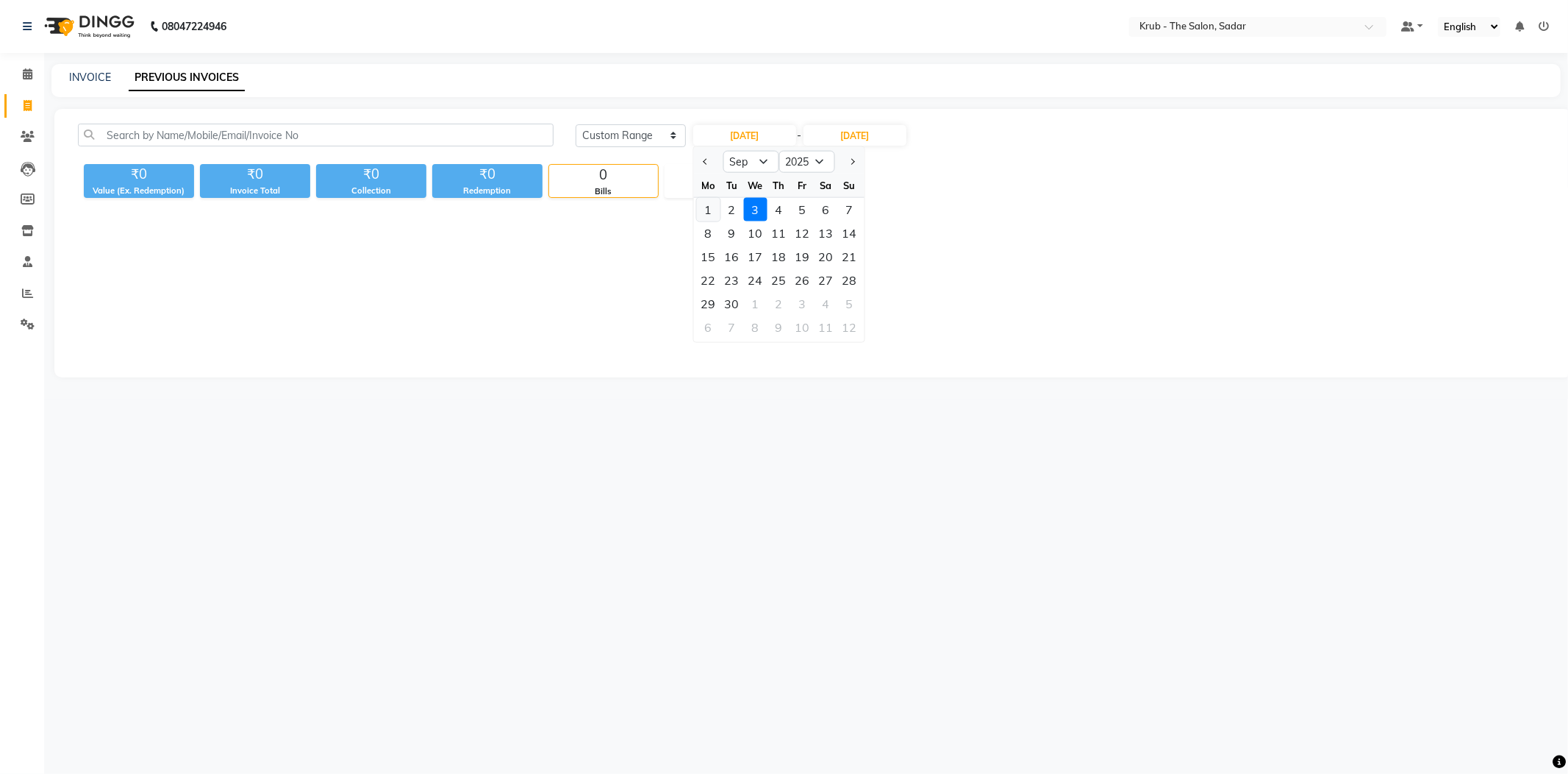
click at [714, 198] on div "1" at bounding box center [708, 209] width 24 height 24
type input "01-09-2025"
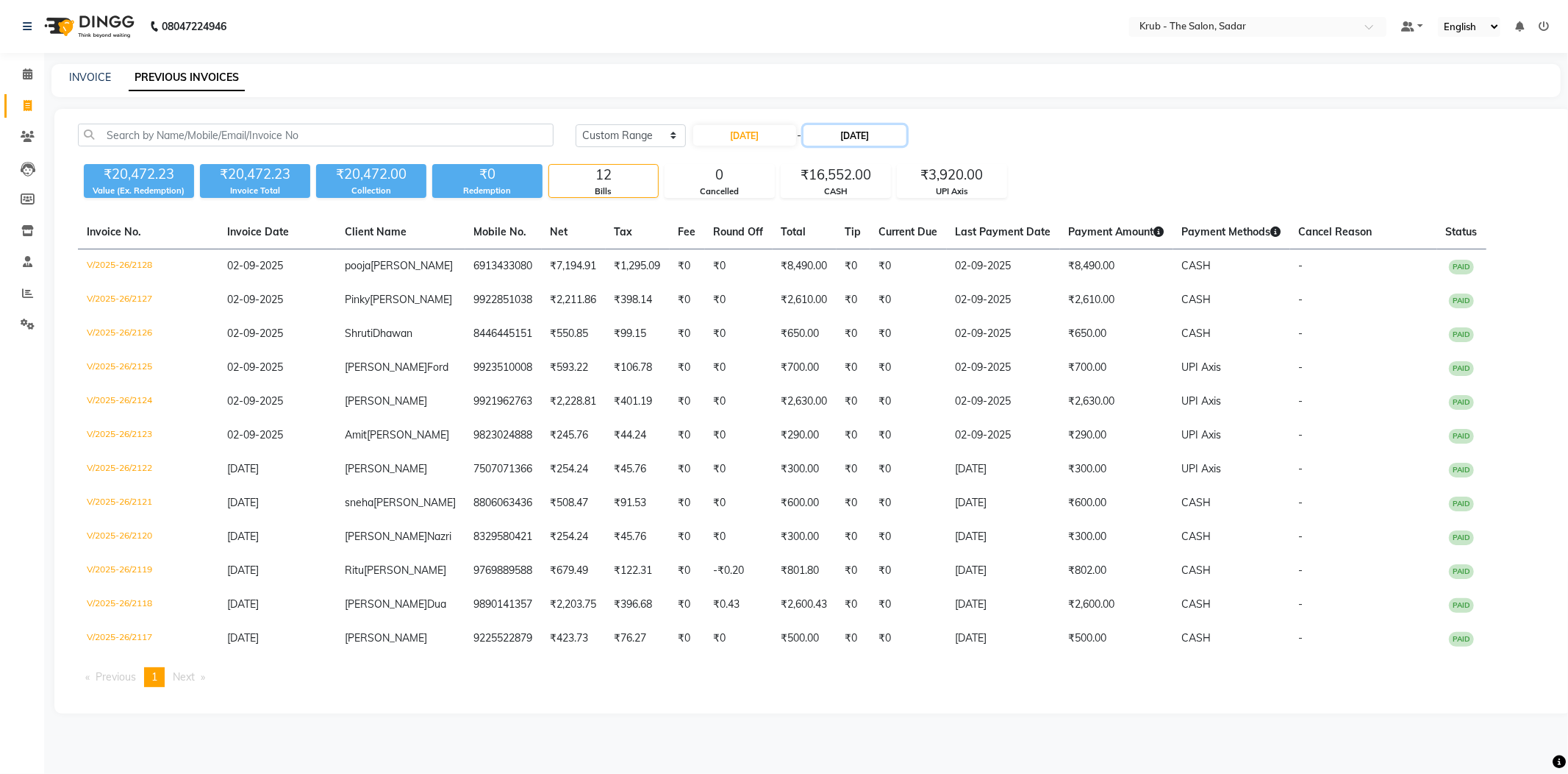
click at [859, 135] on input "[DATE]" at bounding box center [855, 135] width 103 height 20
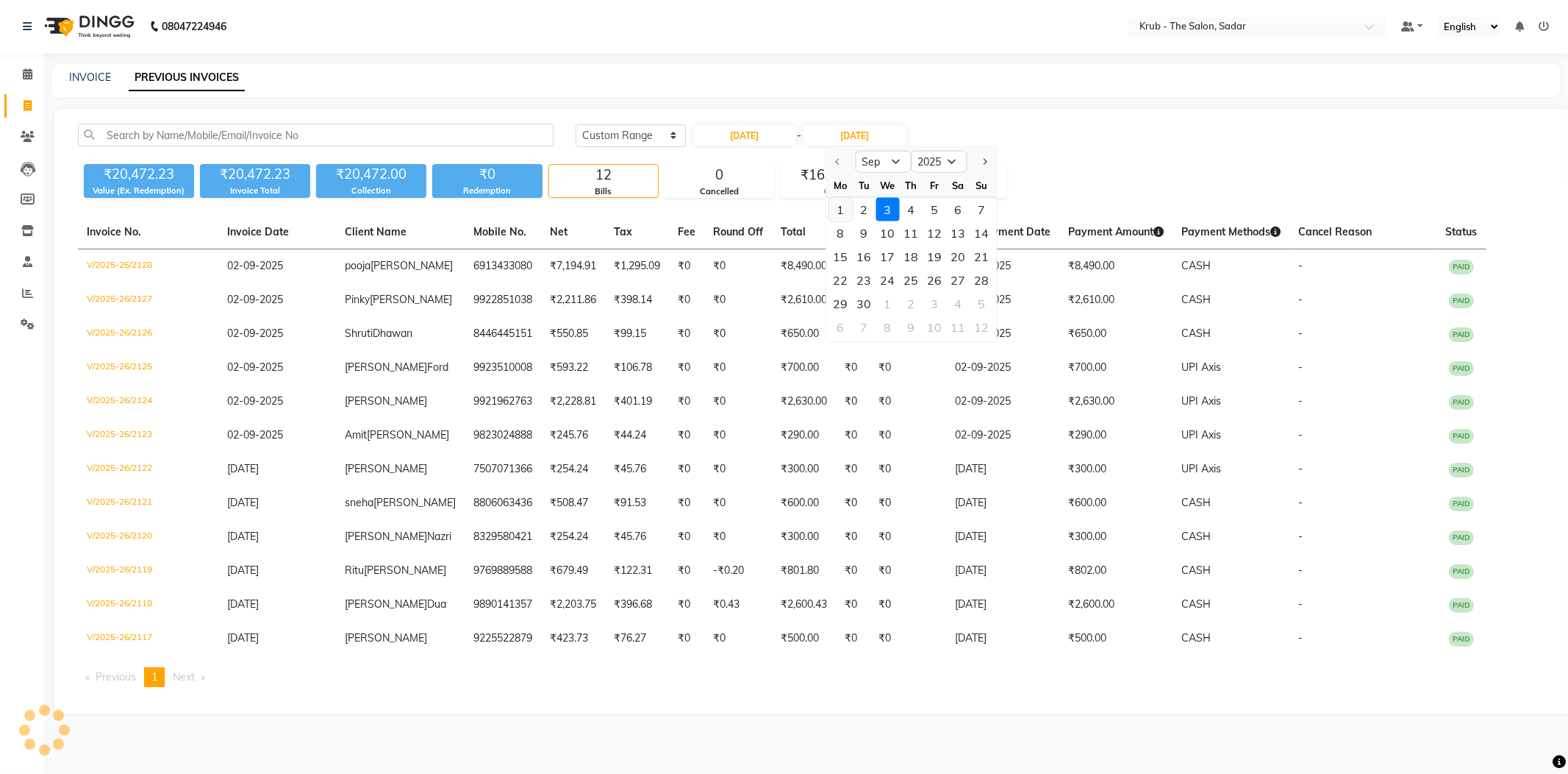
click at [833, 198] on div "1" at bounding box center [840, 209] width 24 height 24
type input "01-09-2025"
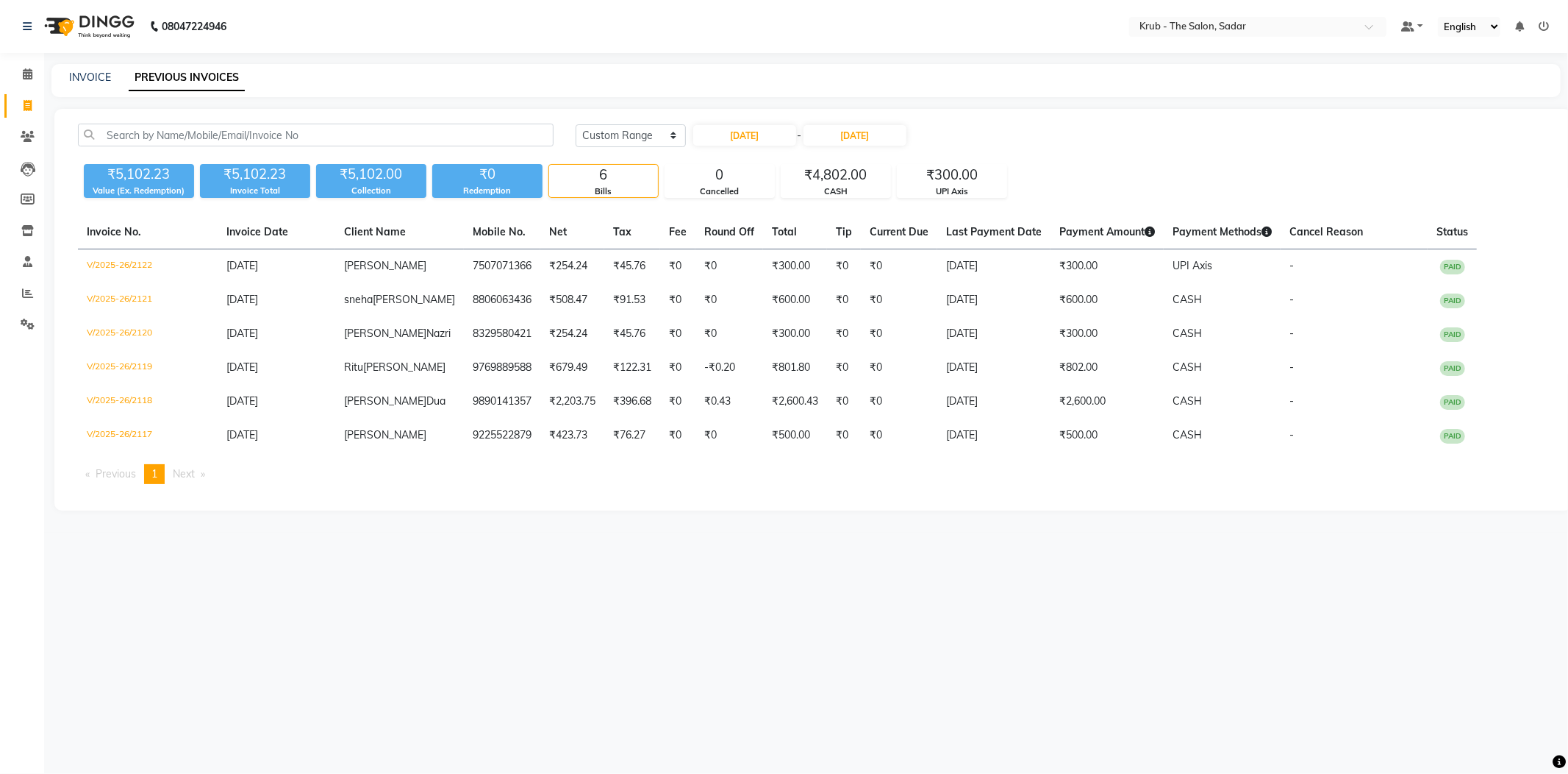
click at [685, 126] on div "Today Yesterday Custom Range 01-09-2025 - 01-09-2025" at bounding box center [742, 135] width 332 height 24
click at [647, 130] on select "Today Yesterday Custom Range" at bounding box center [631, 136] width 110 height 23
click at [748, 127] on input "01-09-2025" at bounding box center [745, 135] width 103 height 20
select select "9"
select select "2025"
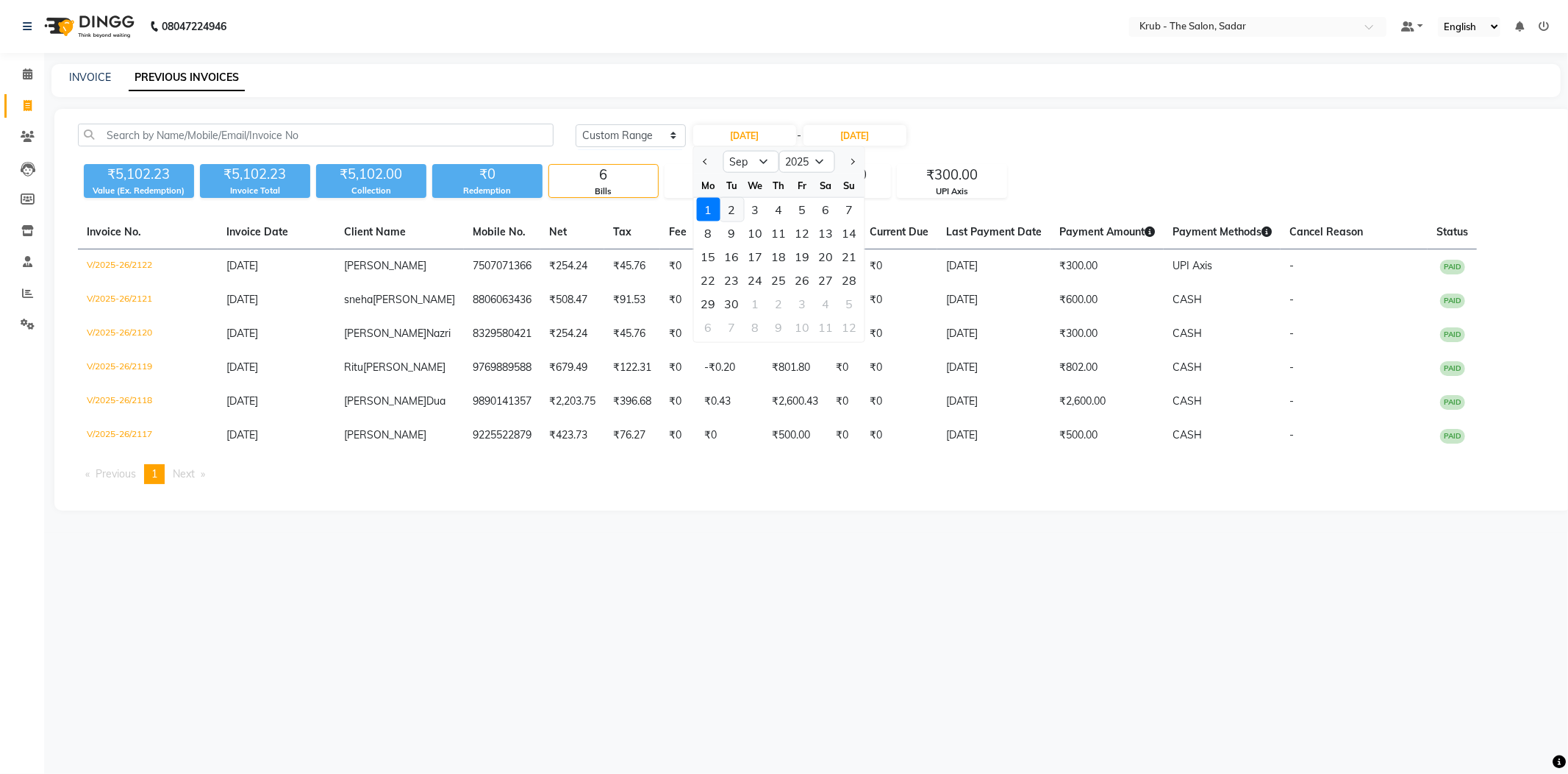
click at [728, 198] on div "2" at bounding box center [731, 209] width 24 height 24
type input "02-09-2025"
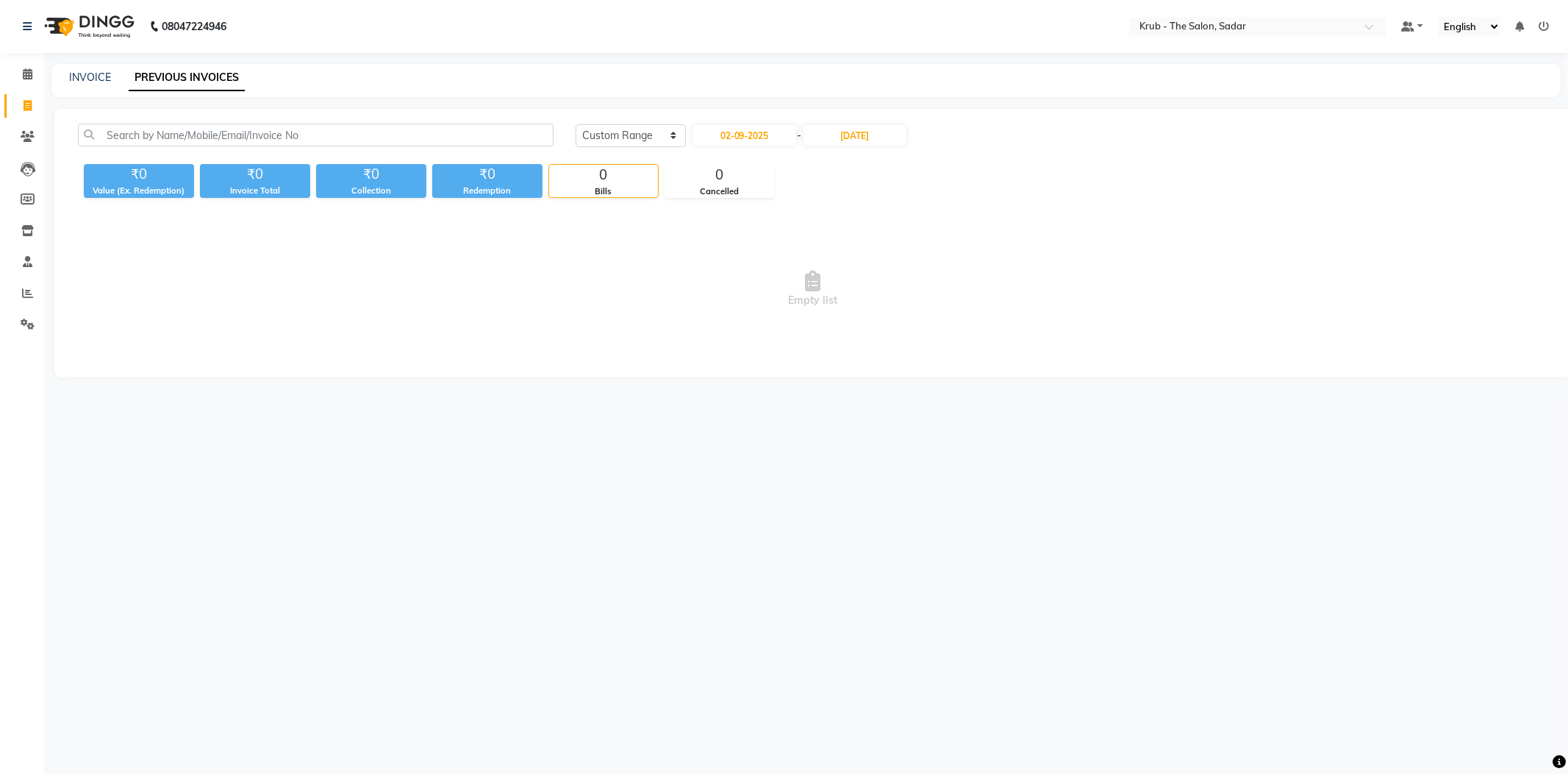
click at [884, 138] on div "02-09-2025 - 01-09-2025" at bounding box center [800, 135] width 217 height 24
click at [881, 125] on input "01-09-2025" at bounding box center [855, 135] width 103 height 20
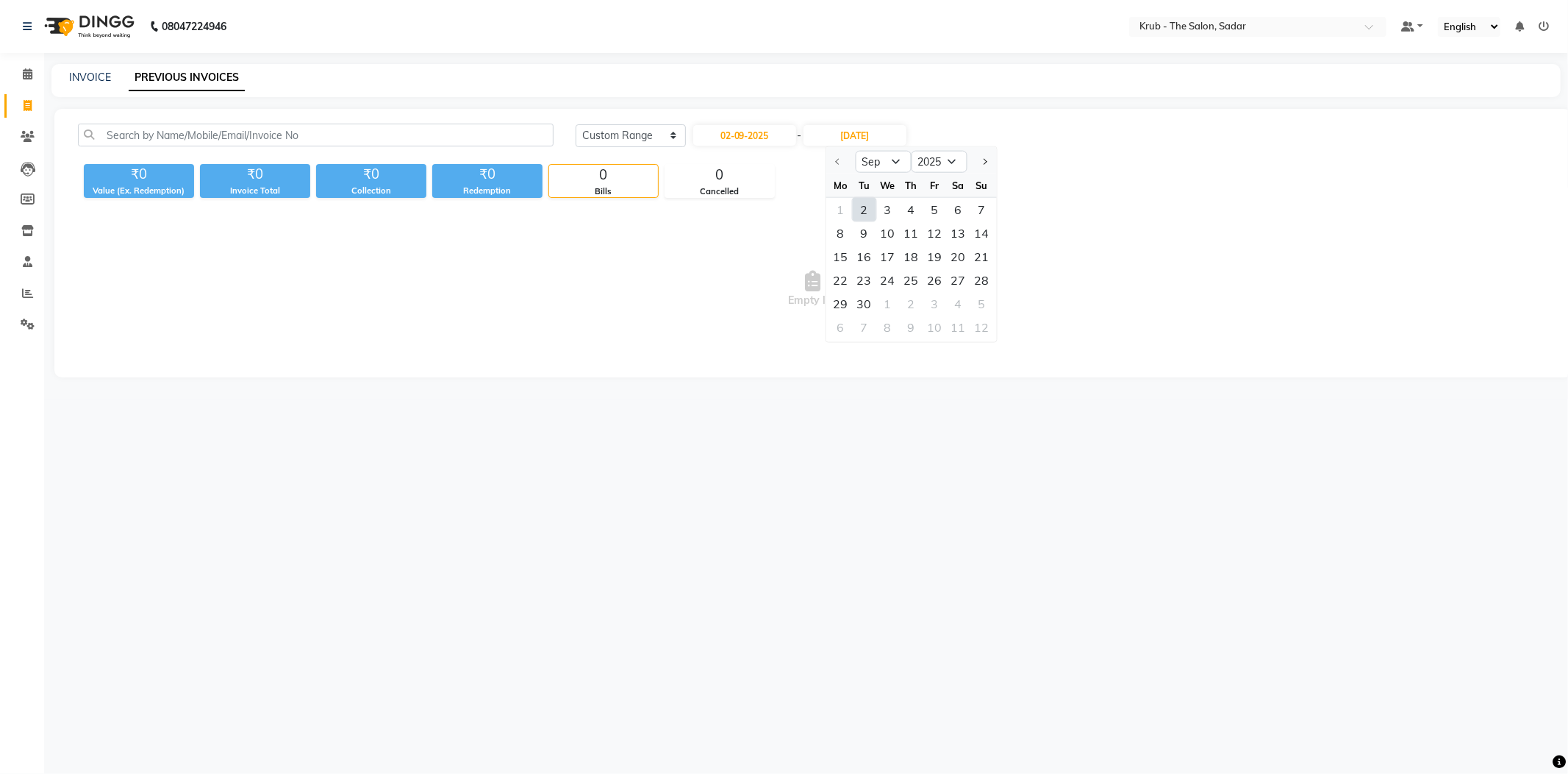
click at [859, 198] on div "2" at bounding box center [863, 209] width 24 height 24
type input "02-09-2025"
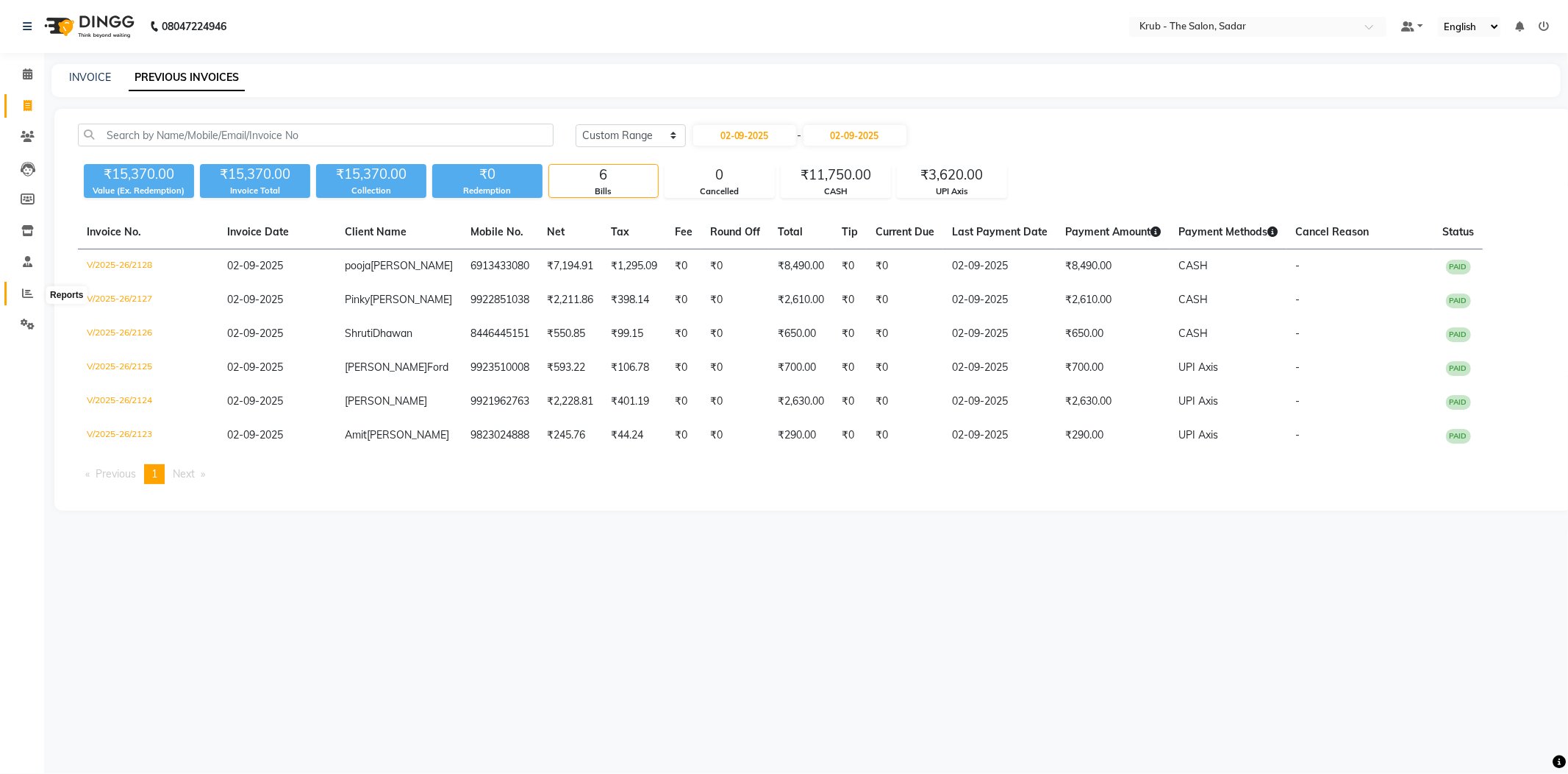
click at [24, 294] on icon at bounding box center [28, 293] width 11 height 11
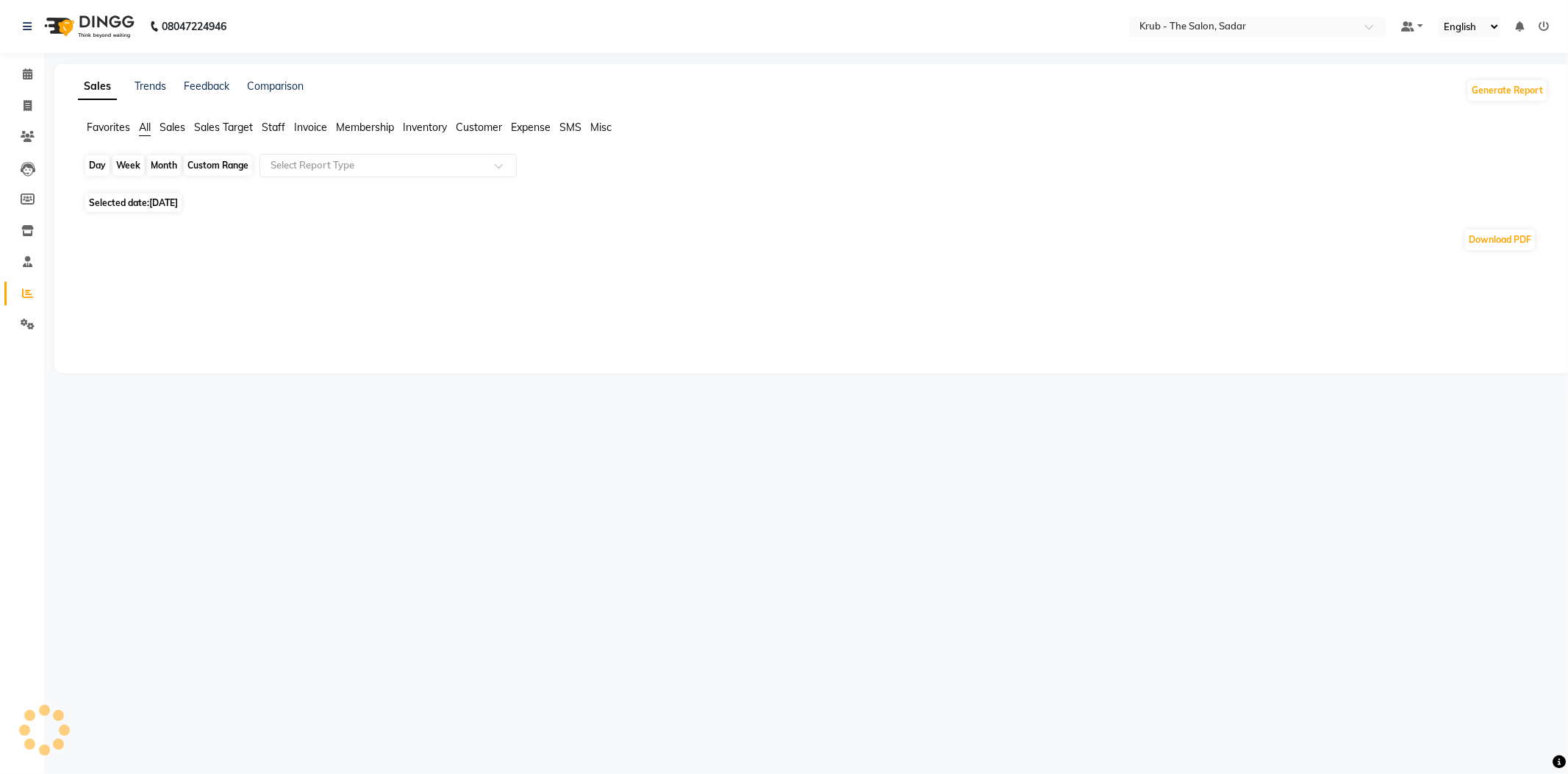
click at [92, 155] on div "Day" at bounding box center [97, 165] width 24 height 20
select select "9"
select select "2025"
click at [95, 165] on div "Day" at bounding box center [97, 165] width 24 height 20
select select "9"
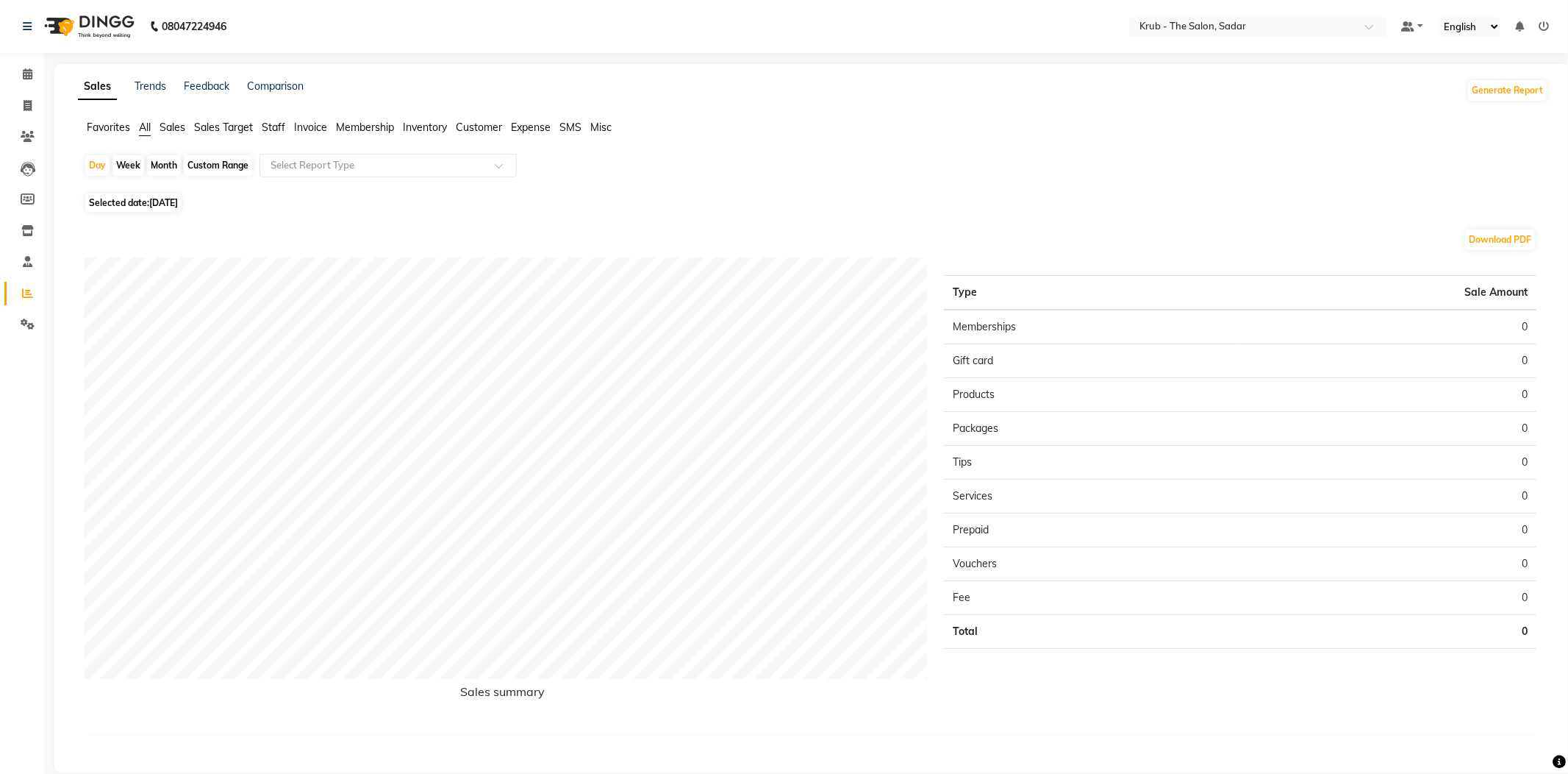
select select "2025"
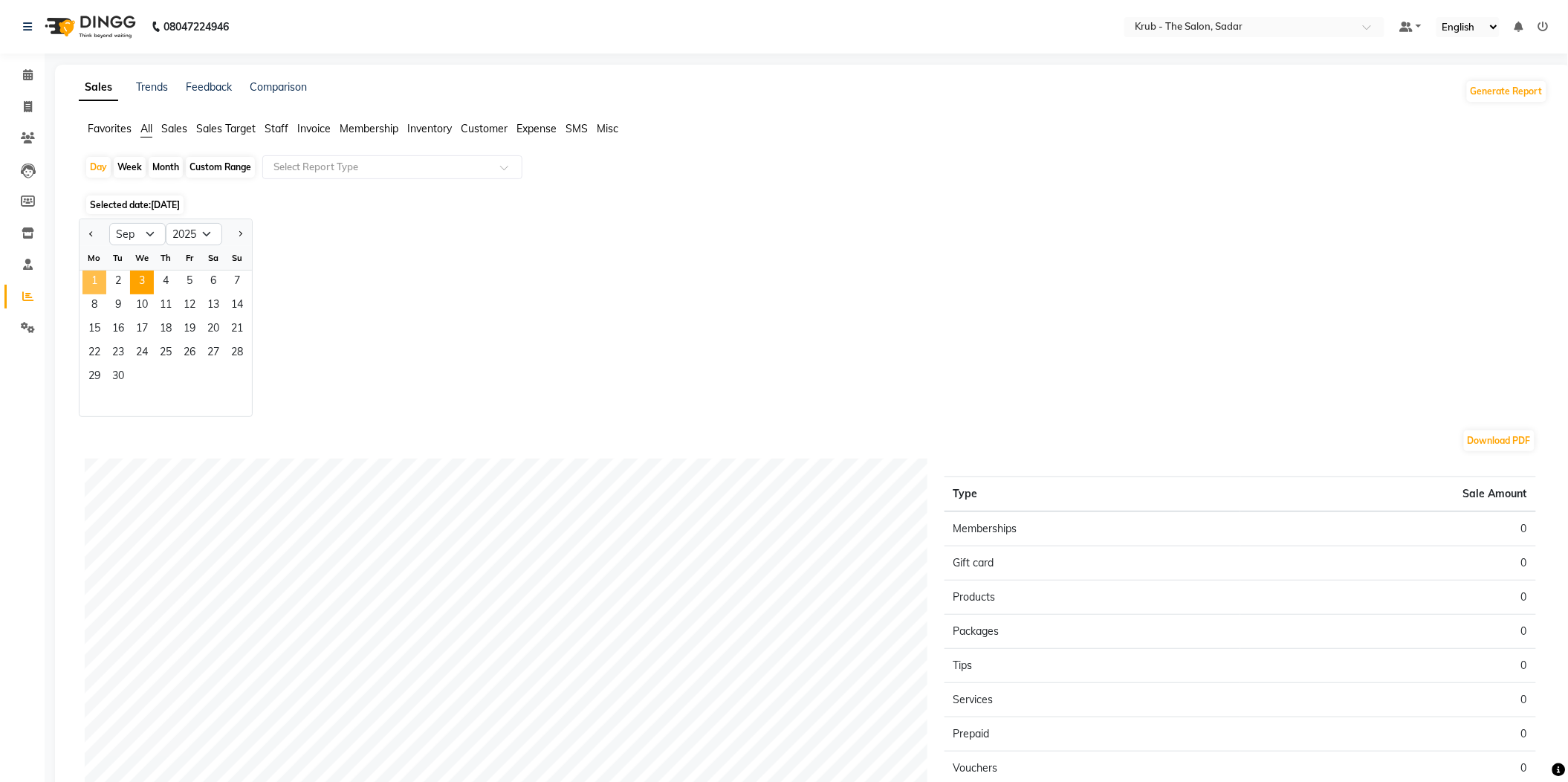
click at [83, 271] on span "1" at bounding box center [94, 282] width 24 height 24
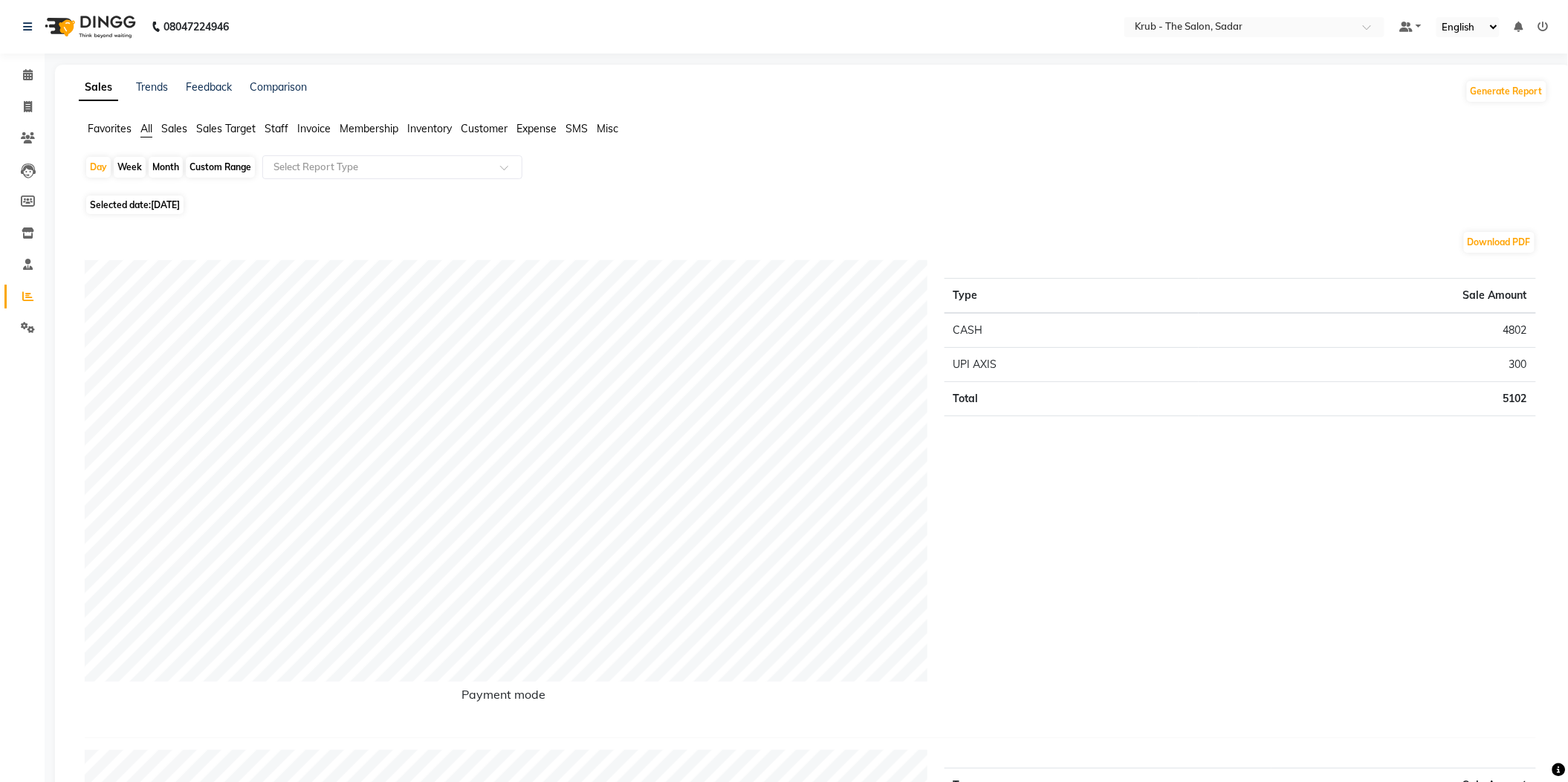
click at [86, 167] on div "Day" at bounding box center [98, 167] width 24 height 21
select select "9"
select select "2025"
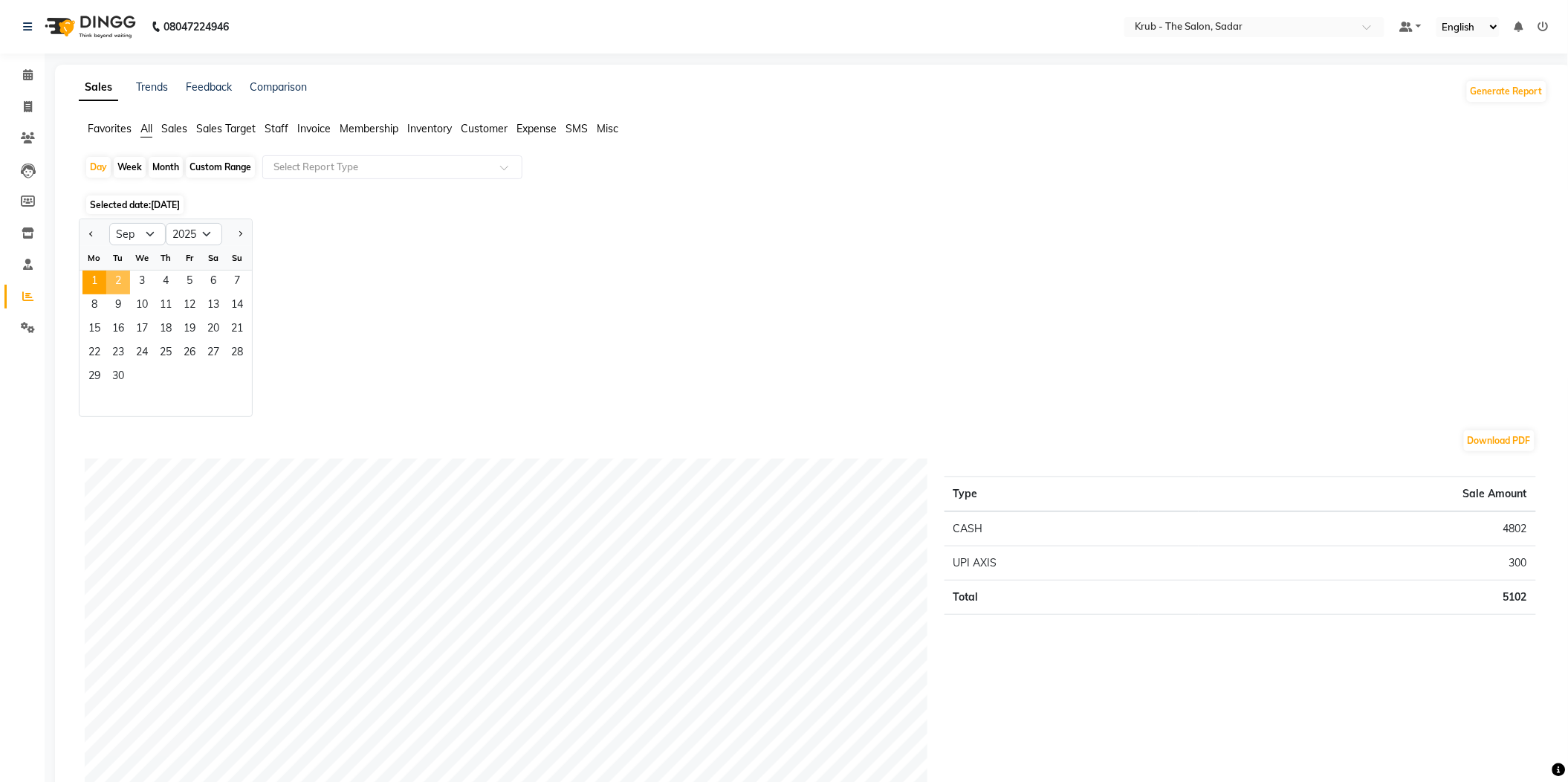
click at [108, 271] on span "2" at bounding box center [118, 282] width 24 height 24
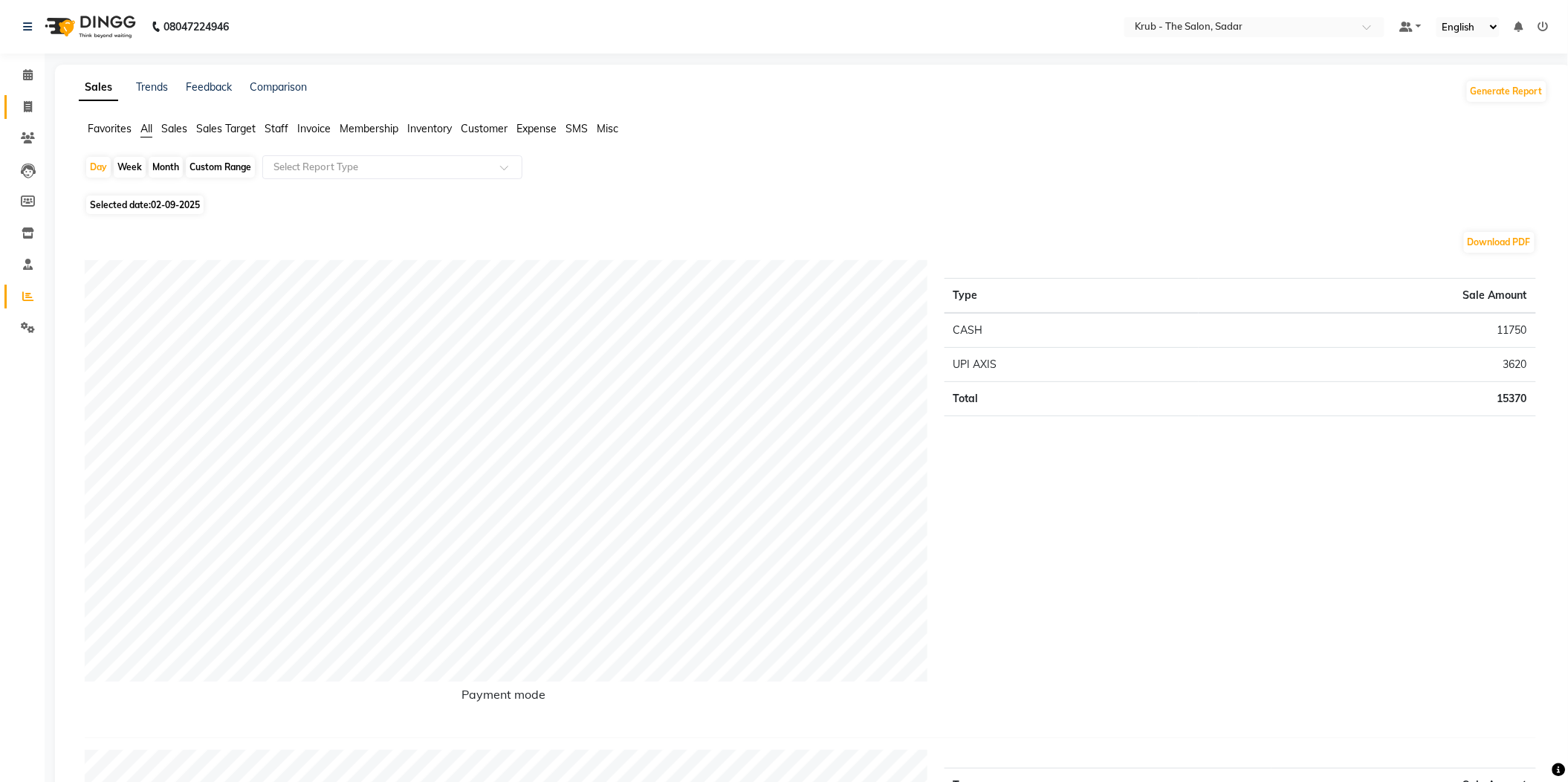
click at [20, 99] on span at bounding box center [28, 107] width 26 height 17
select select "service"
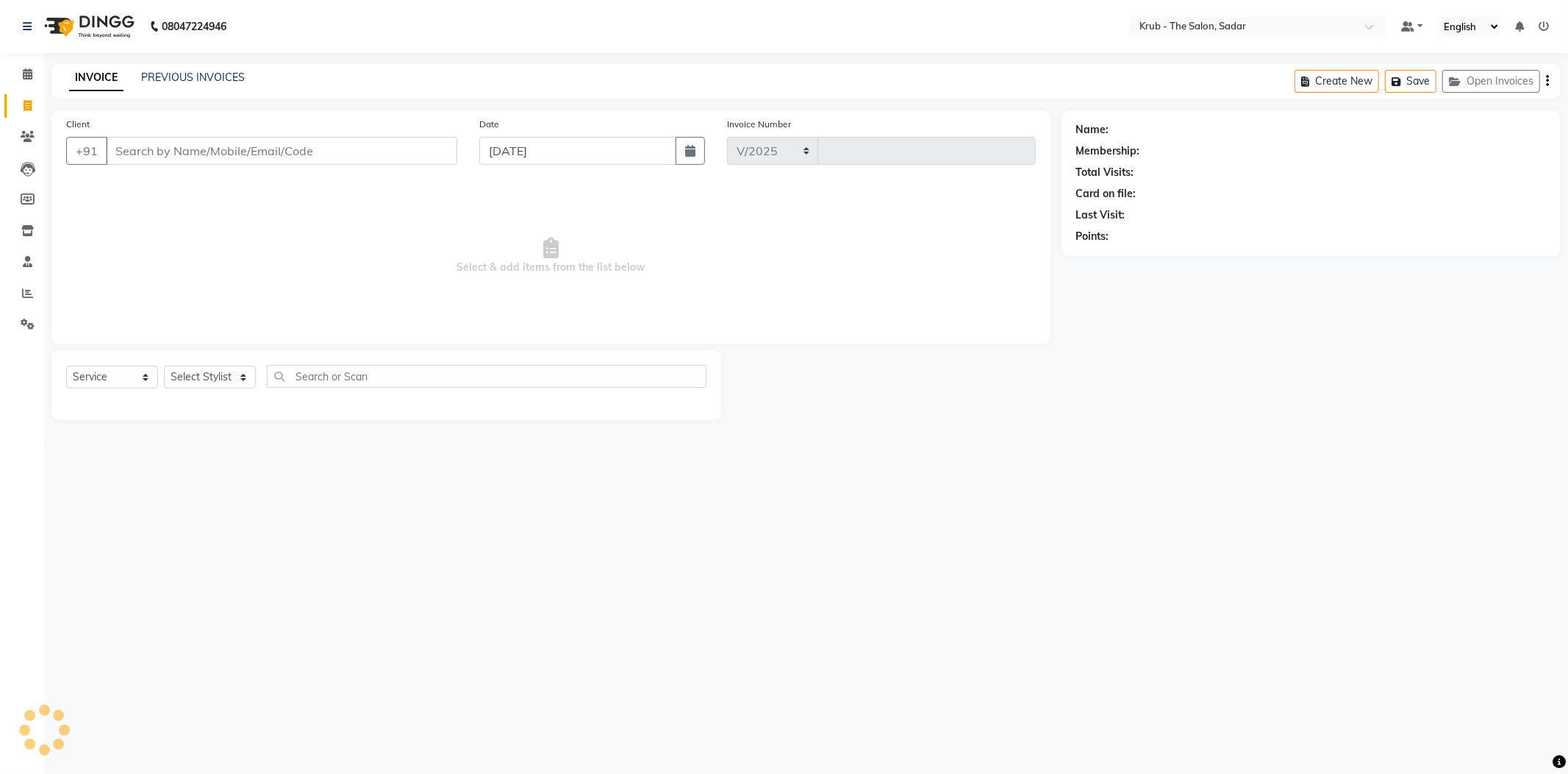
select select "4449"
type input "2129"
click at [218, 65] on div "INVOICE PREVIOUS INVOICES Create New Save Open Invoices" at bounding box center [806, 81] width 1509 height 35
click at [216, 71] on link "PREVIOUS INVOICES" at bounding box center [193, 77] width 104 height 13
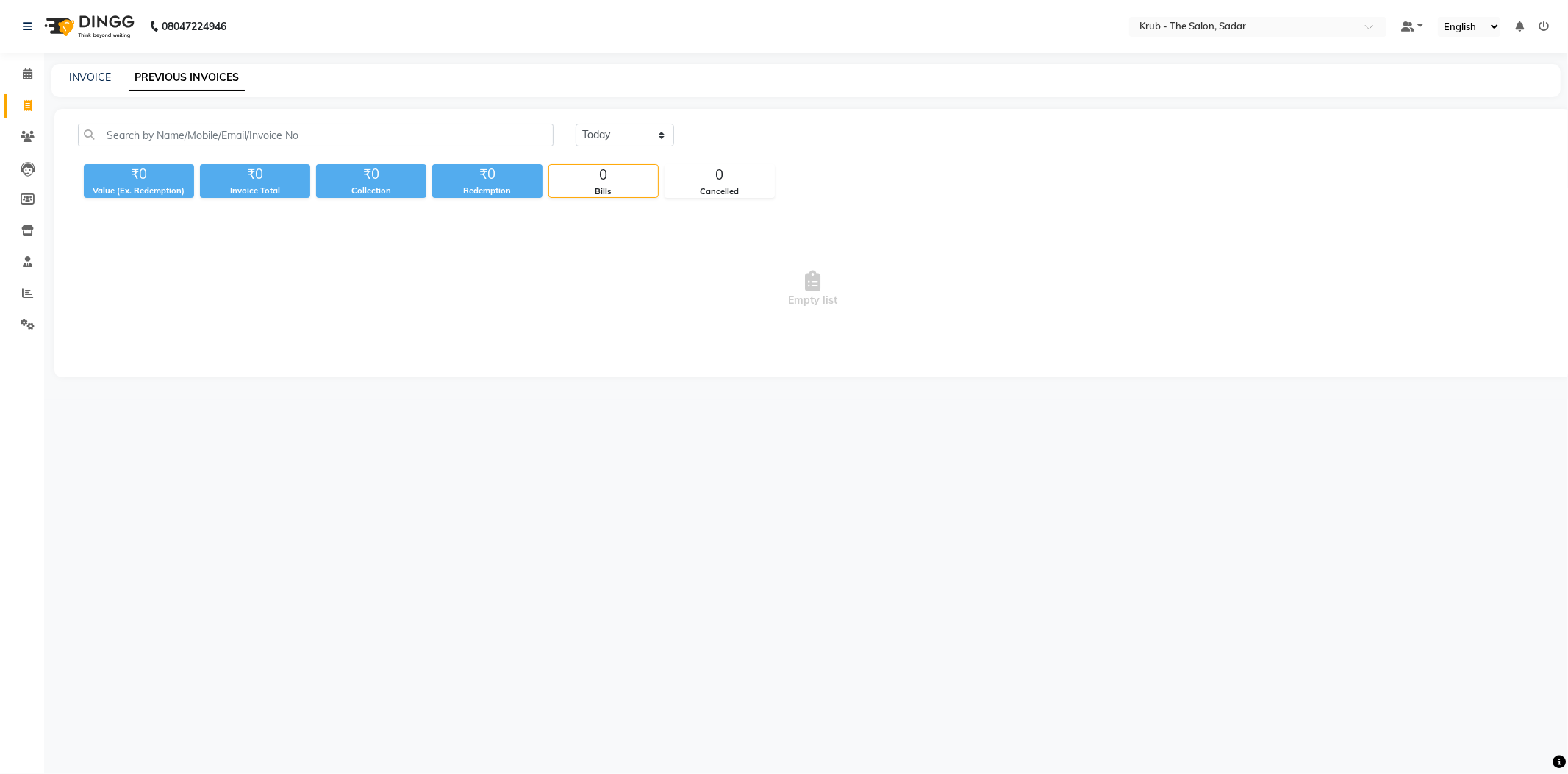
click at [616, 138] on div "Today Yesterday Custom Range" at bounding box center [1061, 140] width 995 height 35
click at [624, 126] on select "Today Yesterday Custom Range" at bounding box center [625, 135] width 98 height 23
select select "yesterday"
click at [576, 123] on select "Today Yesterday Custom Range" at bounding box center [625, 135] width 98 height 23
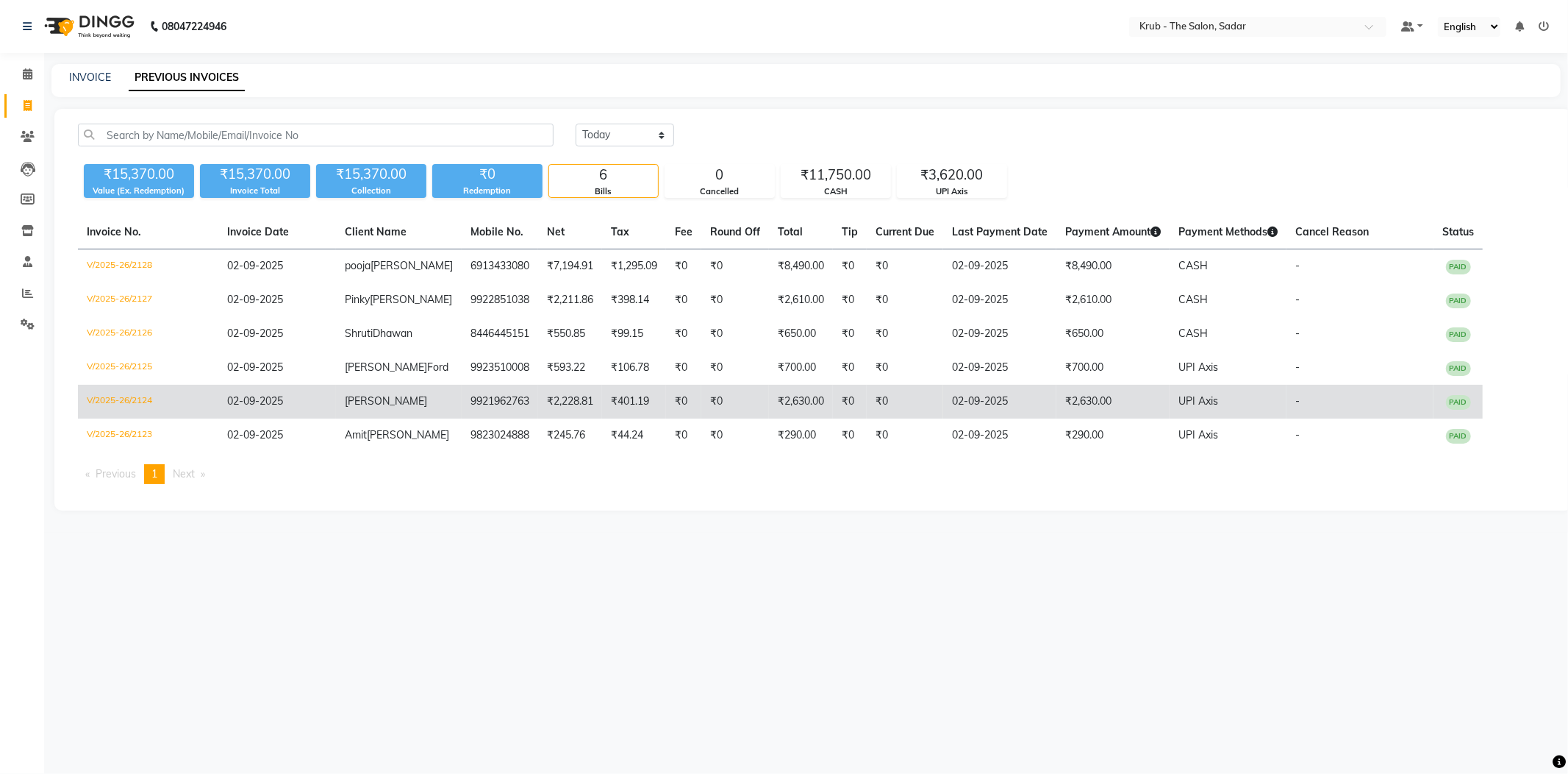
click at [471, 384] on td "9921962763" at bounding box center [500, 401] width 76 height 34
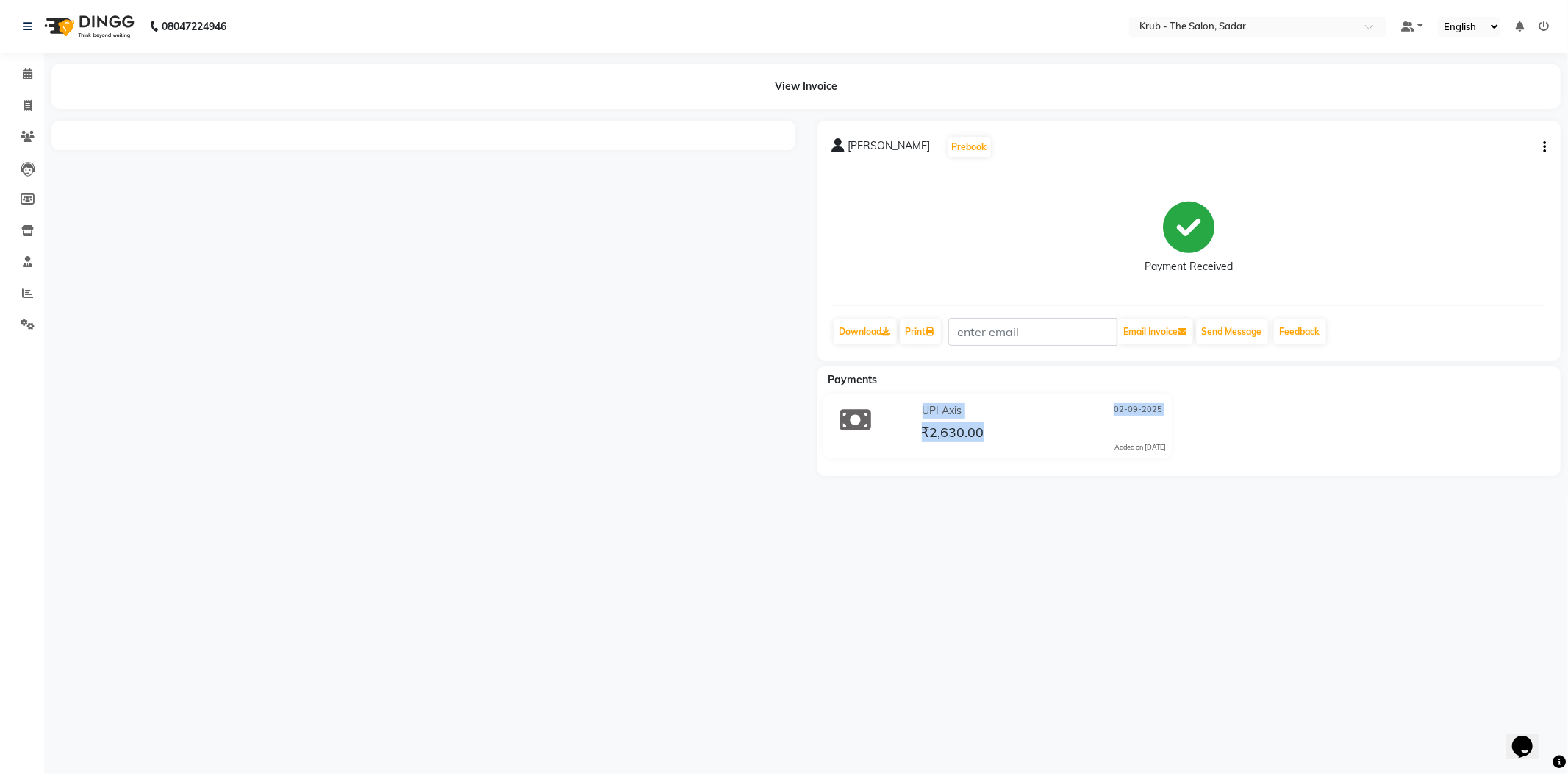
drag, startPoint x: 898, startPoint y: 406, endPoint x: 1048, endPoint y: 410, distance: 150.1
click at [1048, 410] on div "UPI Axis 02-09-2025 ₹2,630.00 Added on 02-09-2025" at bounding box center [997, 425] width 371 height 65
click at [965, 502] on div "08047224946 Select Location × Krub - The Salon, Sadar Default Panel My Panel En…" at bounding box center [784, 387] width 1568 height 774
drag, startPoint x: 894, startPoint y: 383, endPoint x: 1060, endPoint y: 421, distance: 170.3
click at [1060, 421] on div "UPI Axis 02-09-2025 ₹2,630.00 Added on 02-09-2025" at bounding box center [997, 425] width 371 height 65
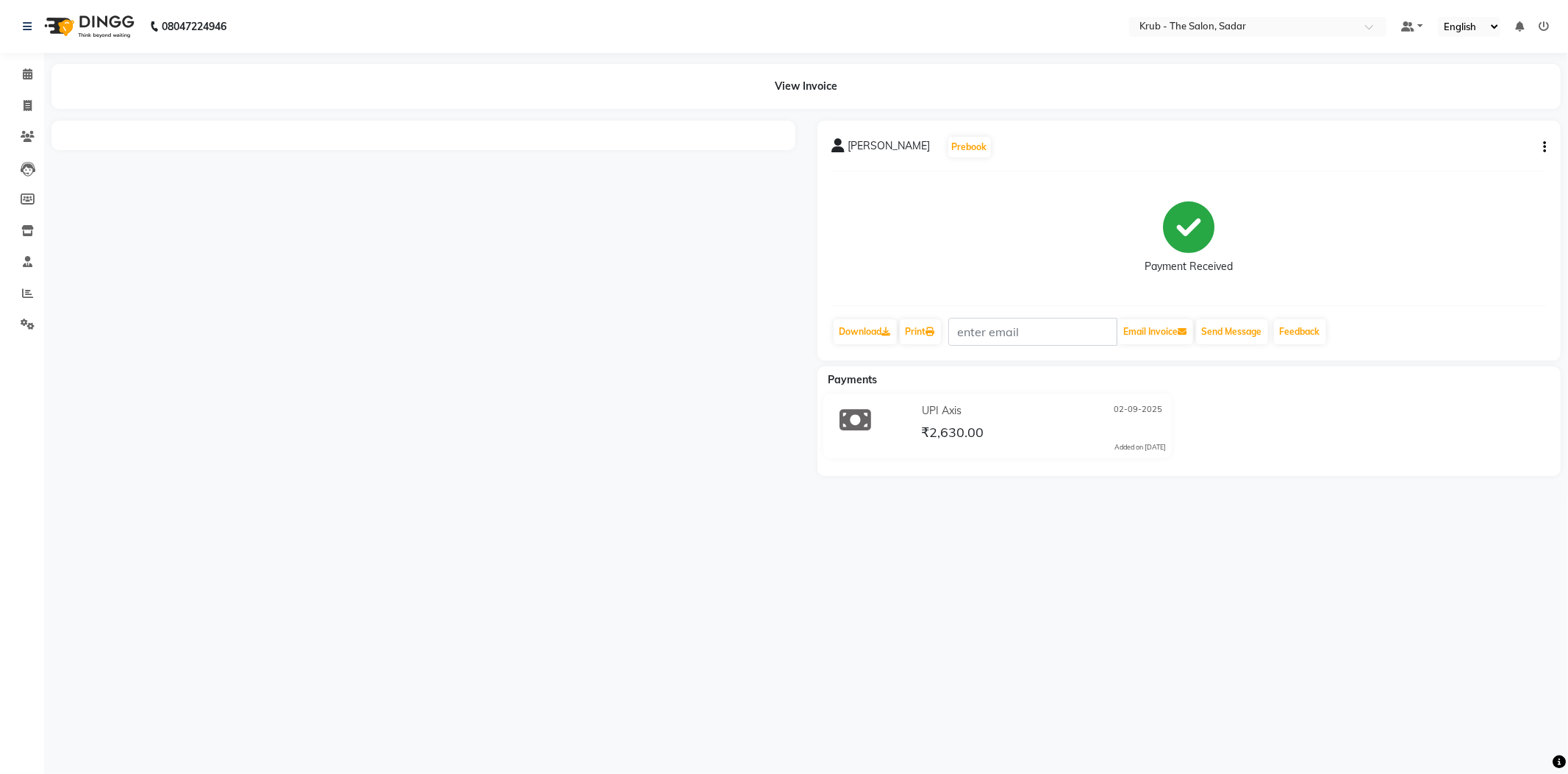
click at [704, 525] on div "08047224946 Select Location × Krub - The Salon, Sadar Default Panel My Panel En…" at bounding box center [784, 387] width 1568 height 774
click at [28, 285] on span at bounding box center [28, 293] width 26 height 17
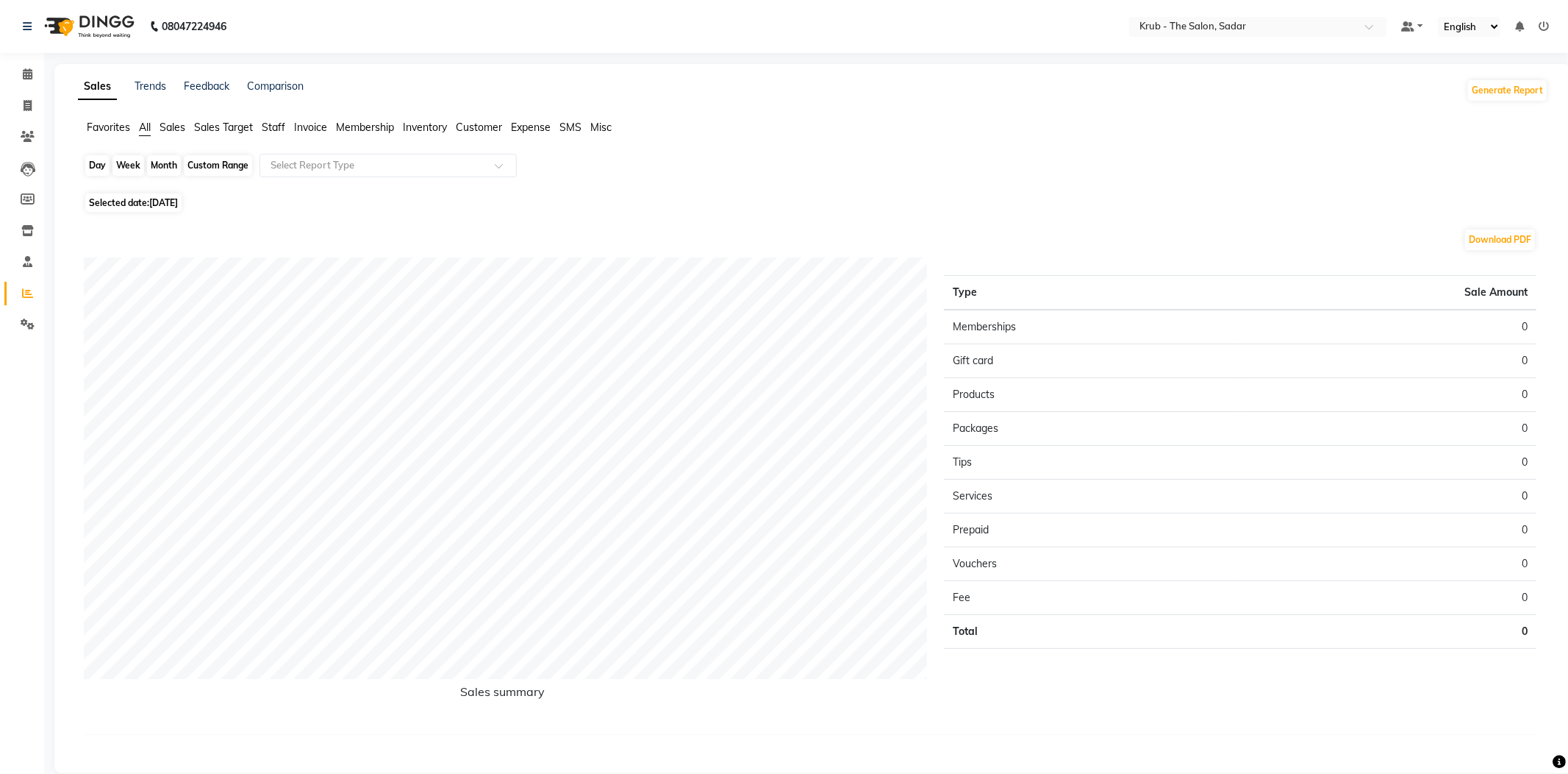
click at [86, 169] on div "Day" at bounding box center [97, 165] width 24 height 20
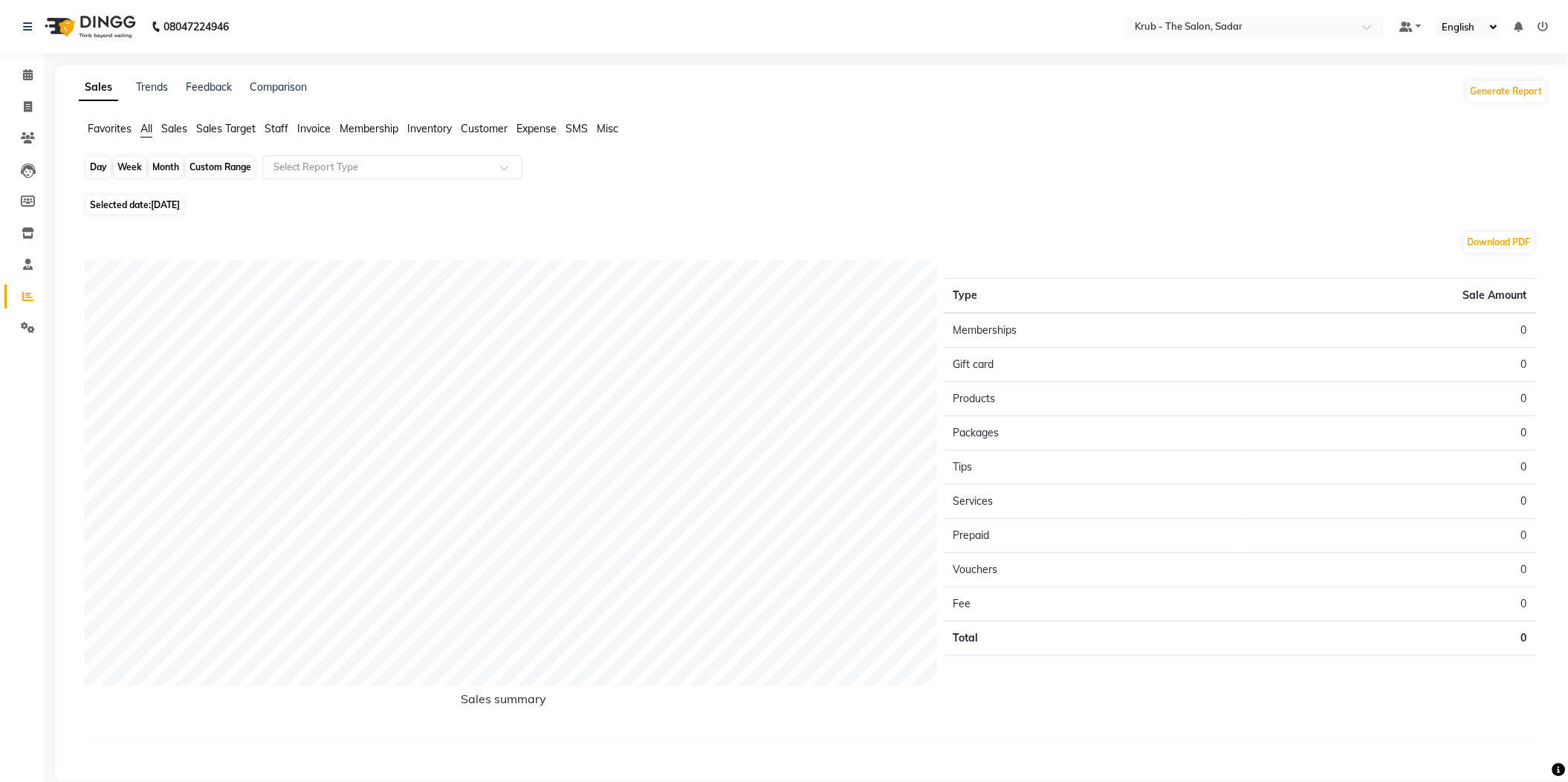
select select "9"
select select "2025"
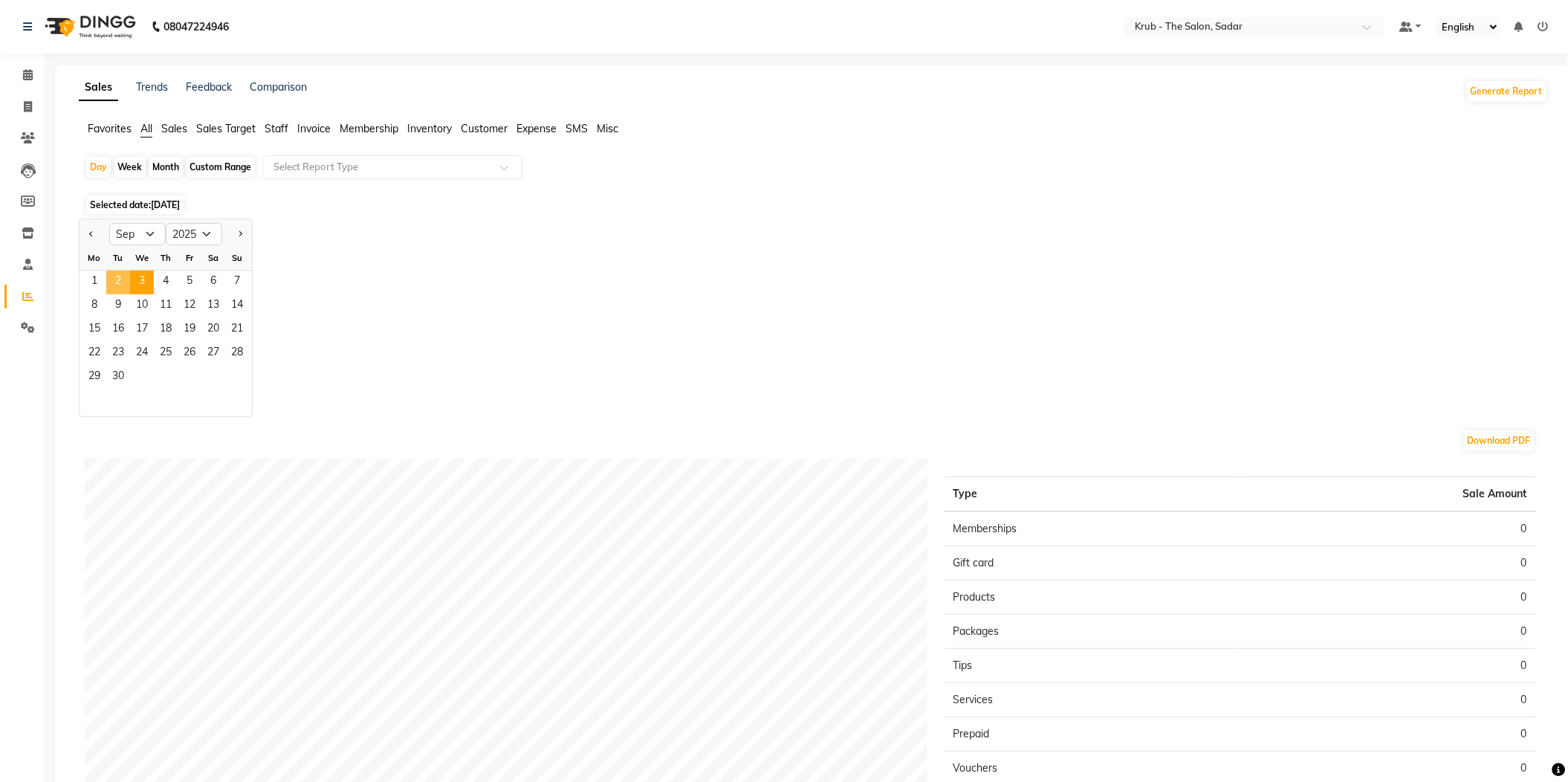
click at [108, 271] on span "2" at bounding box center [118, 282] width 24 height 24
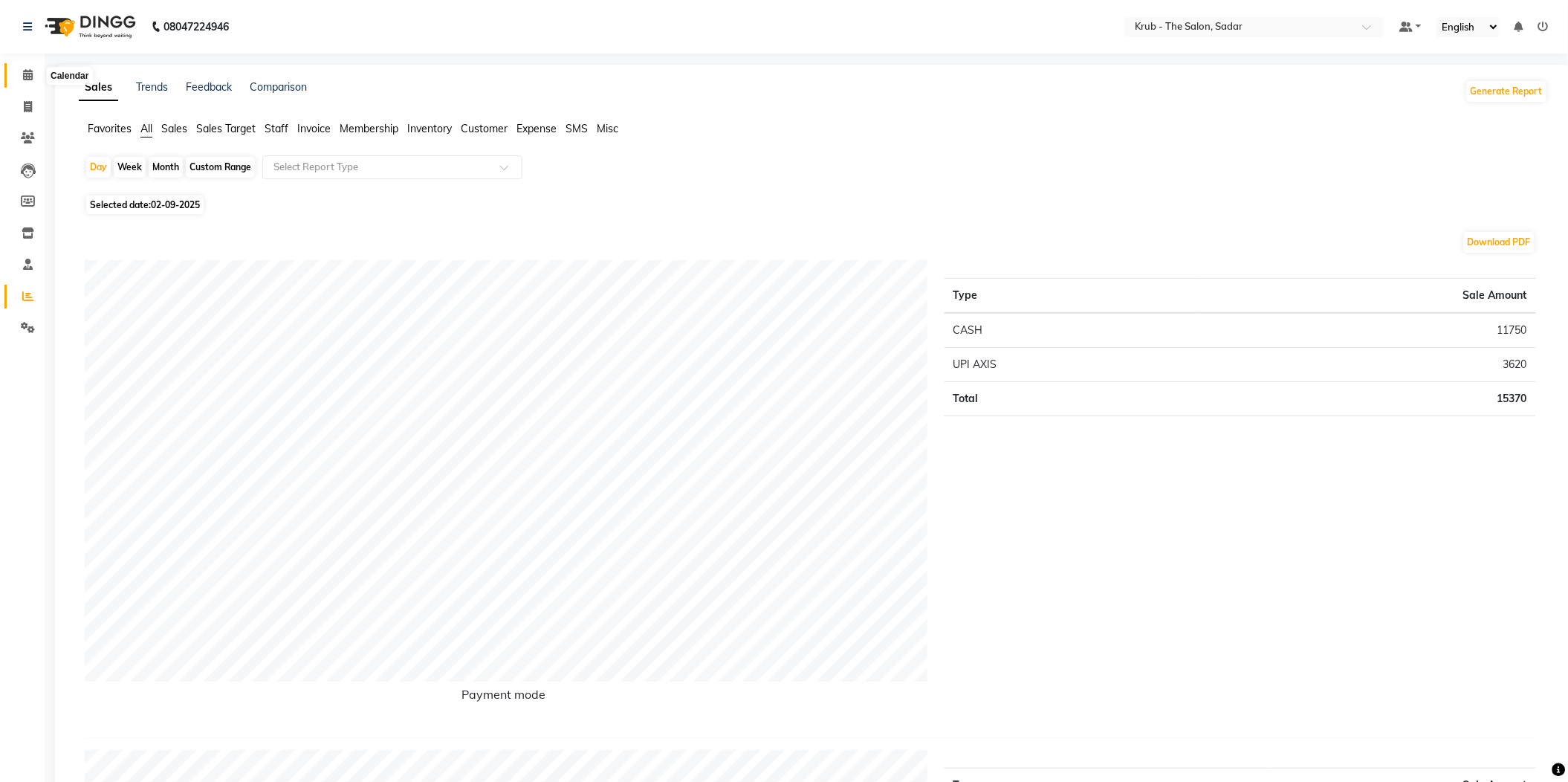
click at [20, 68] on span at bounding box center [28, 75] width 26 height 17
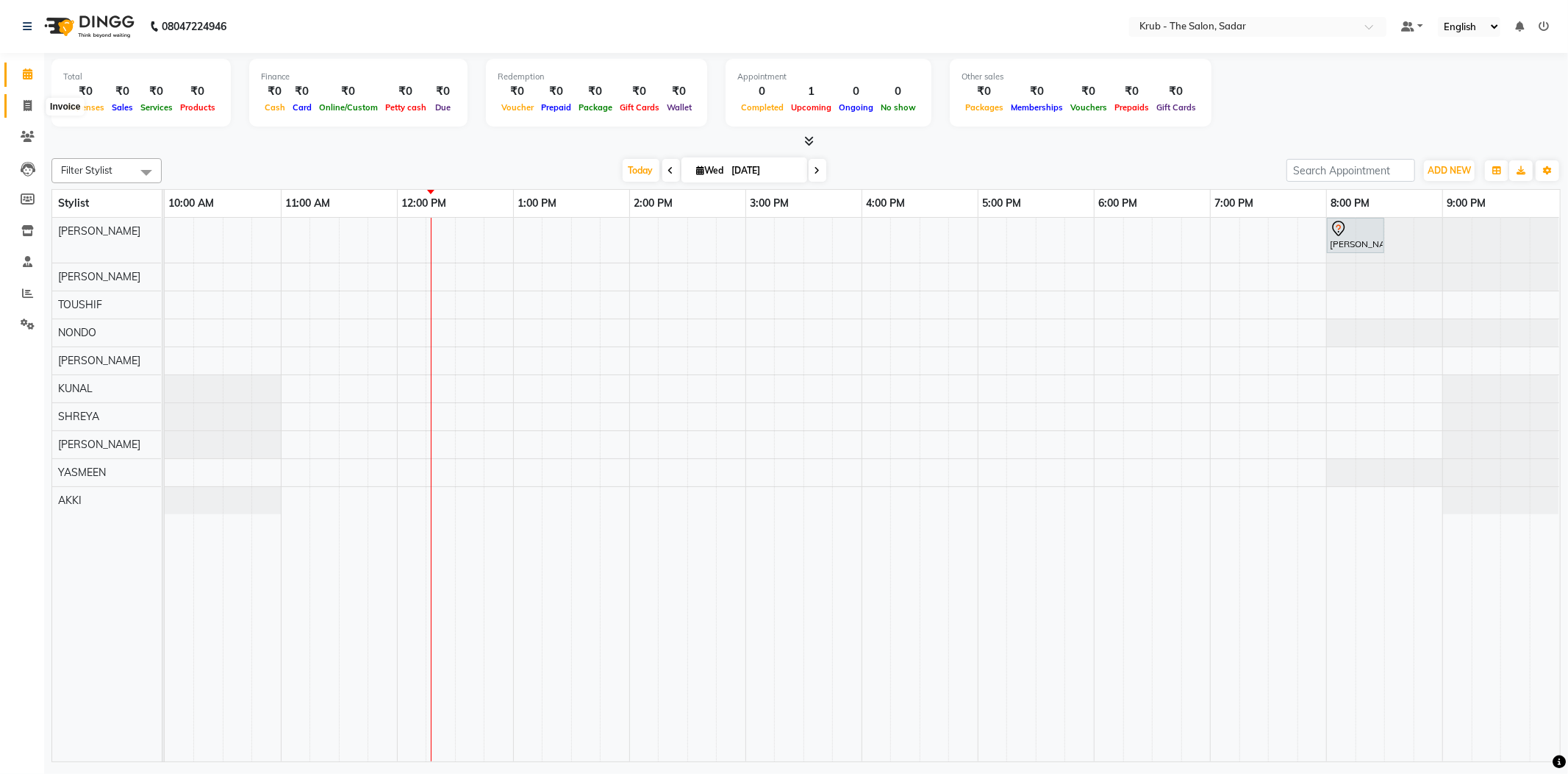
click at [28, 98] on span at bounding box center [28, 106] width 26 height 17
select select "service"
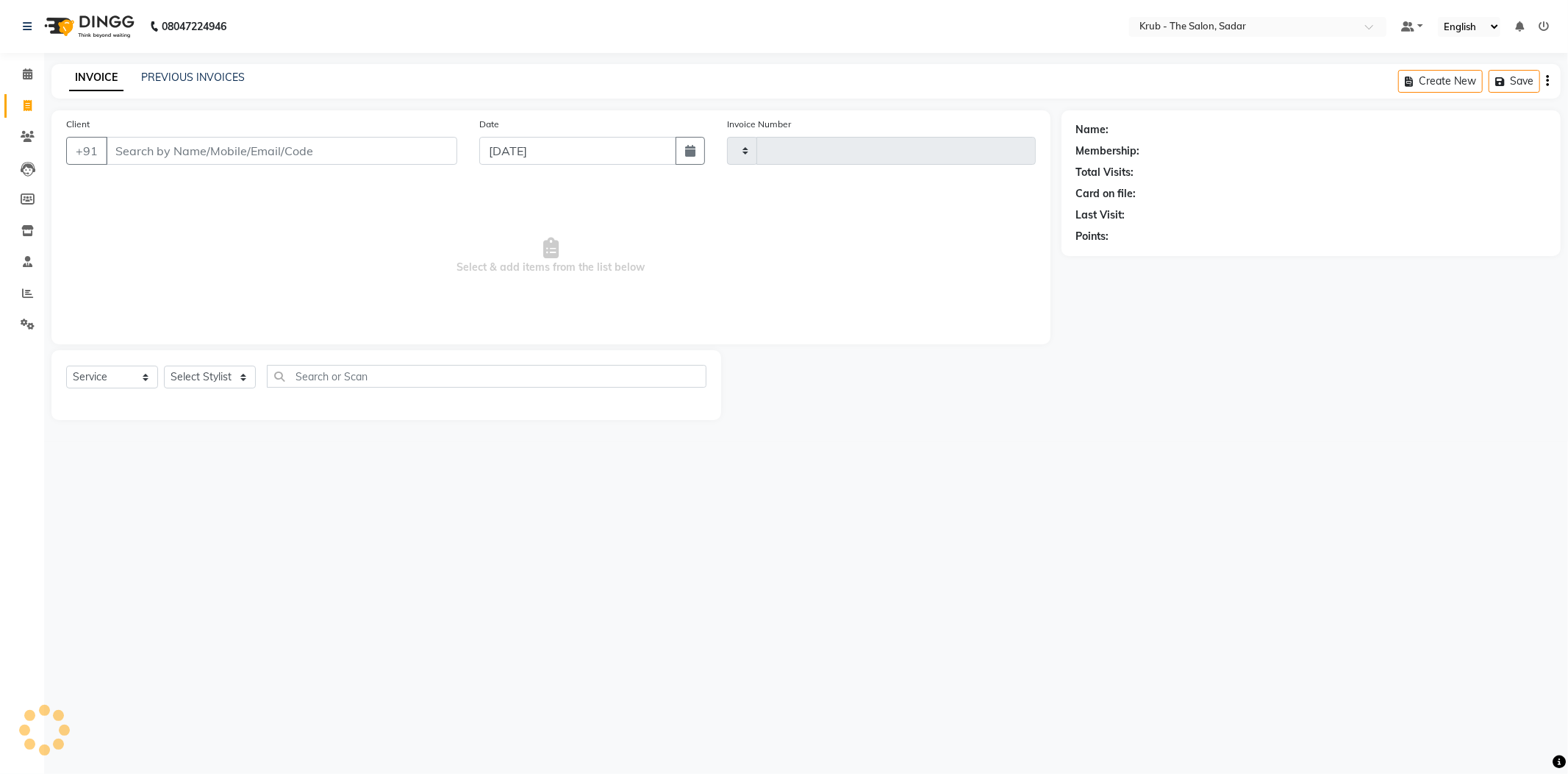
type input "2129"
select select "4449"
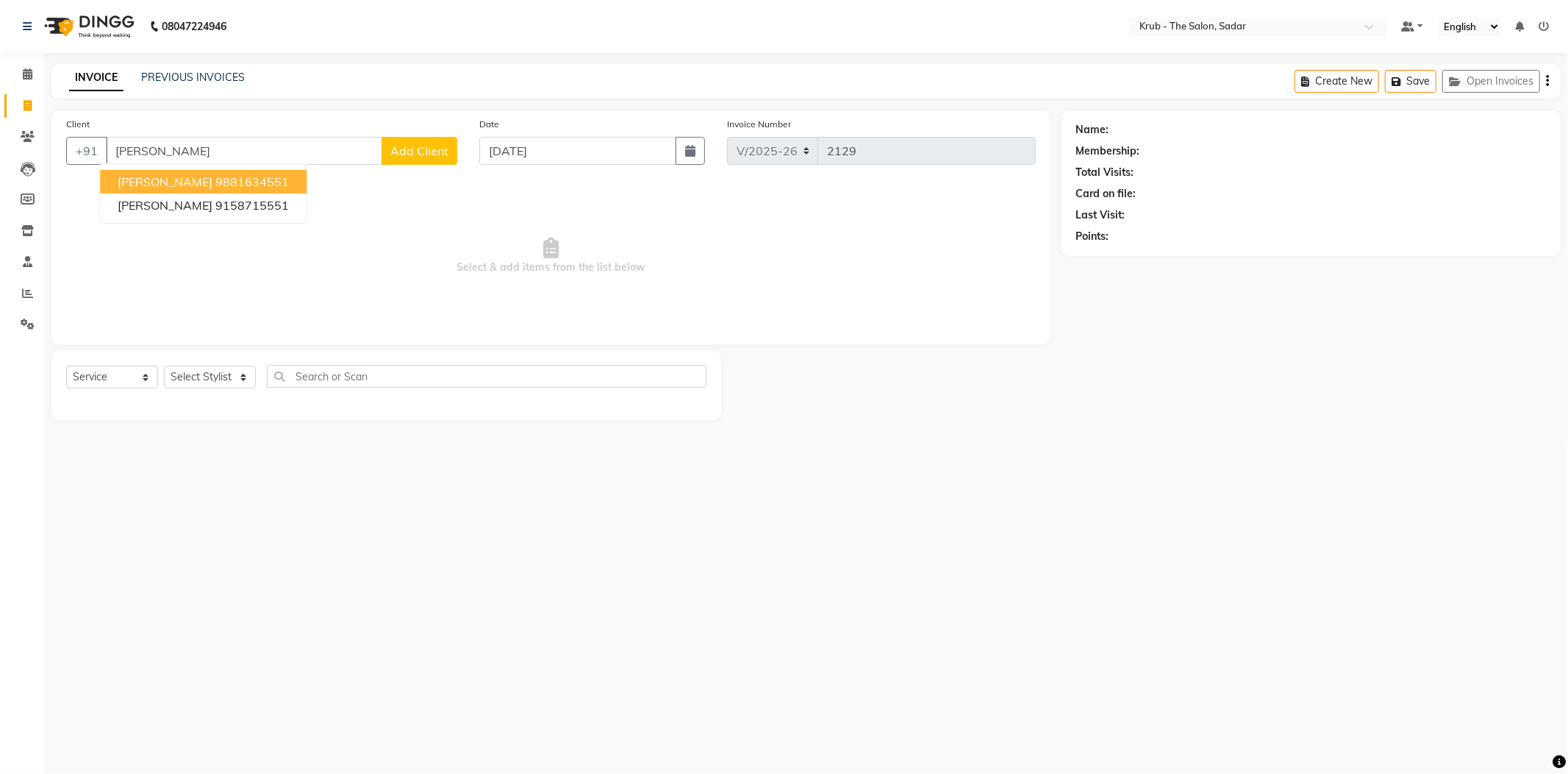
click at [103, 171] on button "Prashant Desai 9881634551" at bounding box center [203, 181] width 207 height 24
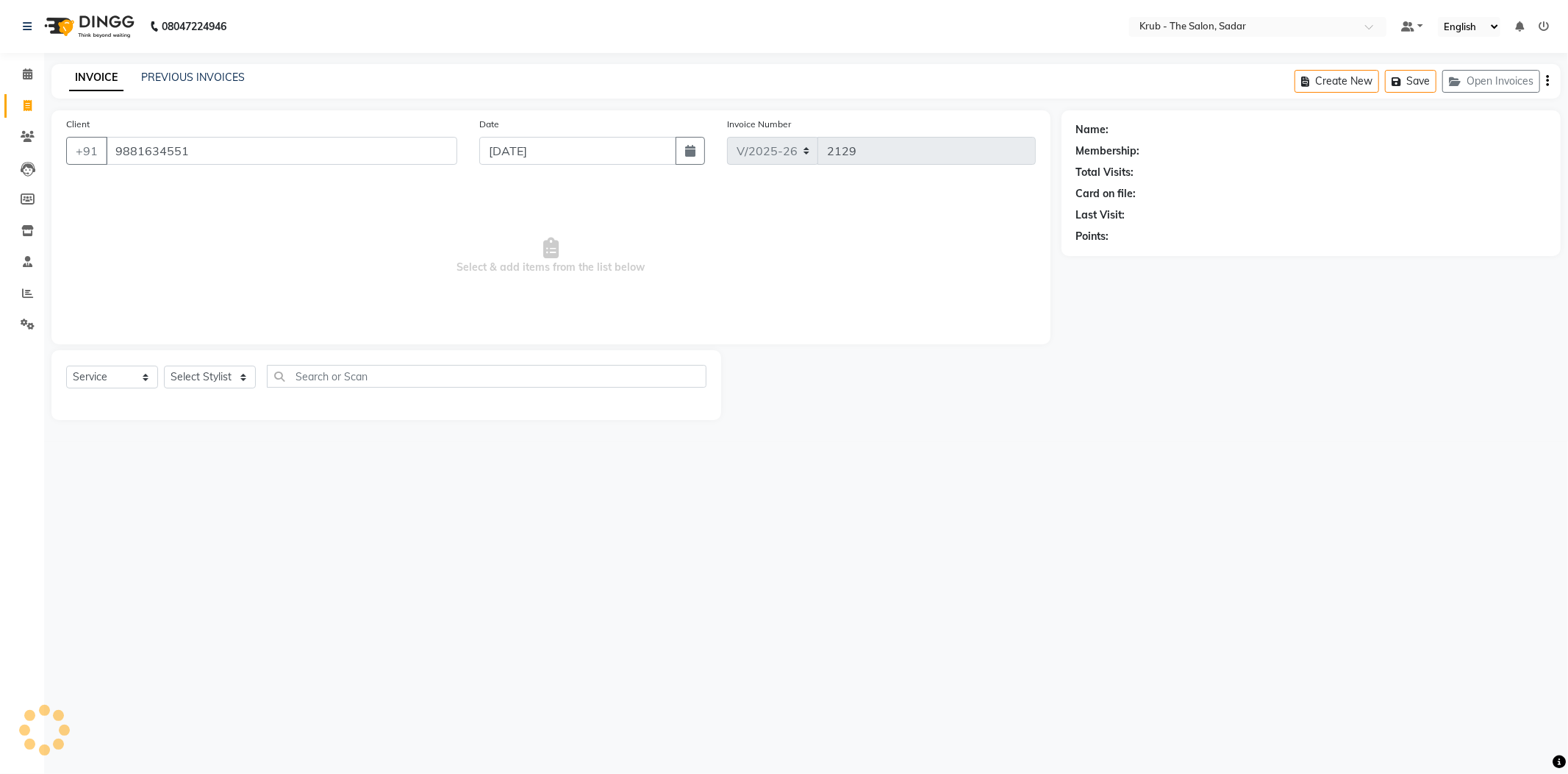
type input "9881634551"
click at [185, 366] on select "Select Stylist AKKI AKSHAY Andreas GURVEER Krub Reception KUNAL NONDO RAJESH SH…" at bounding box center [210, 377] width 92 height 23
click at [23, 78] on icon at bounding box center [28, 74] width 10 height 11
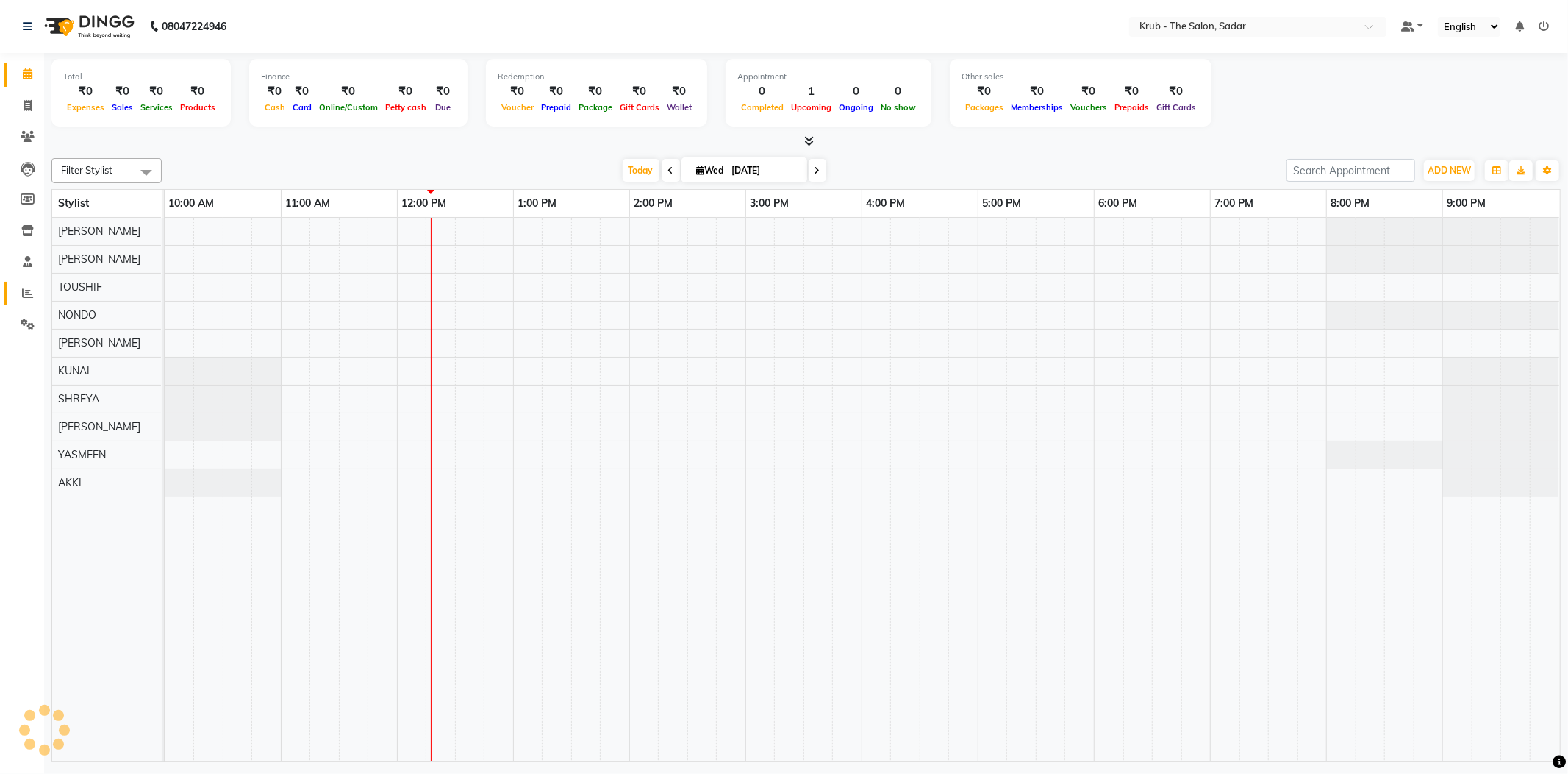
click at [32, 297] on icon at bounding box center [28, 293] width 11 height 11
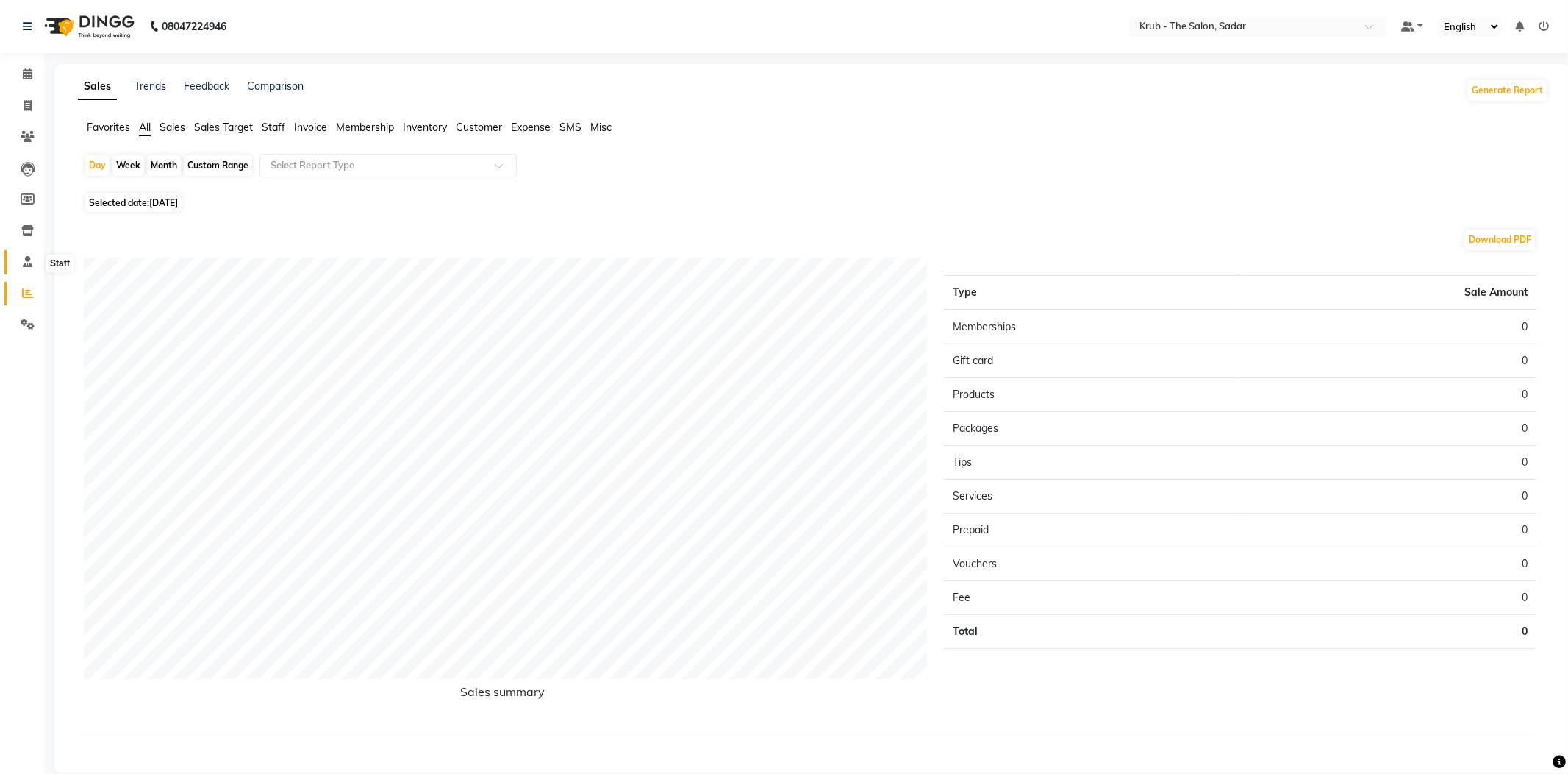
click at [25, 265] on icon at bounding box center [28, 261] width 10 height 11
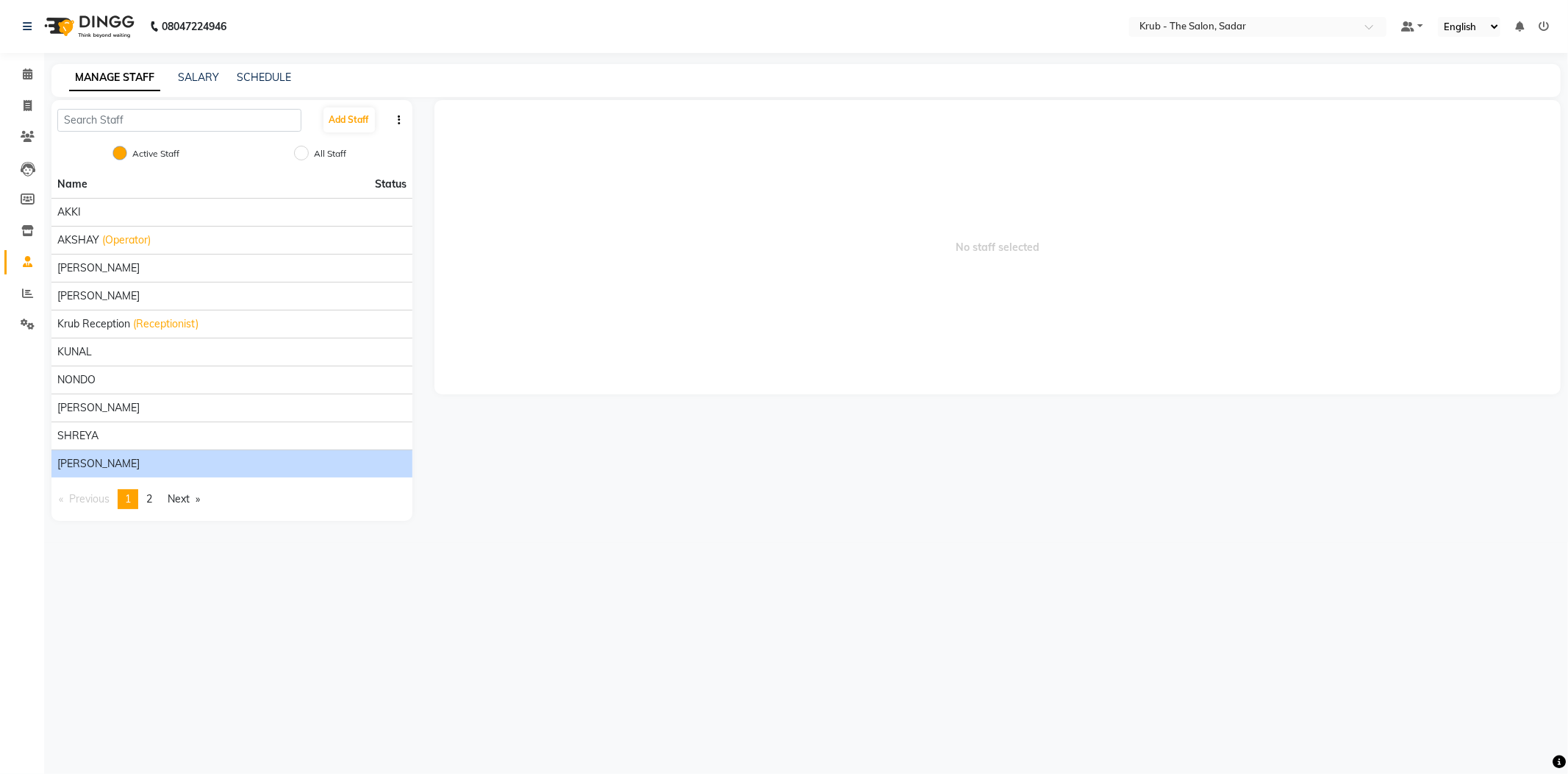
click at [134, 456] on div "SIMRAN" at bounding box center [232, 463] width 350 height 15
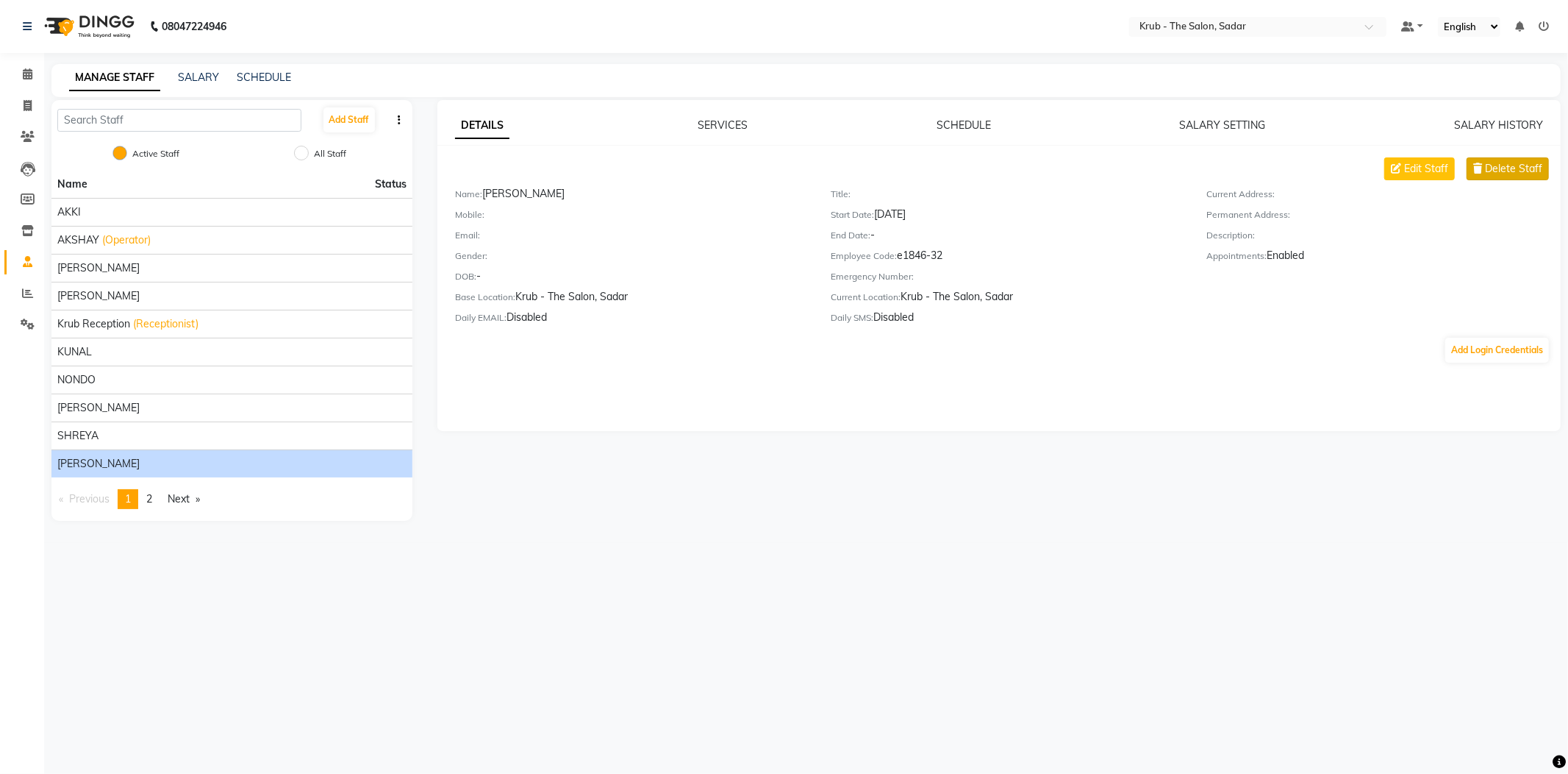
click at [1515, 169] on button "Delete Staff" at bounding box center [1508, 169] width 83 height 23
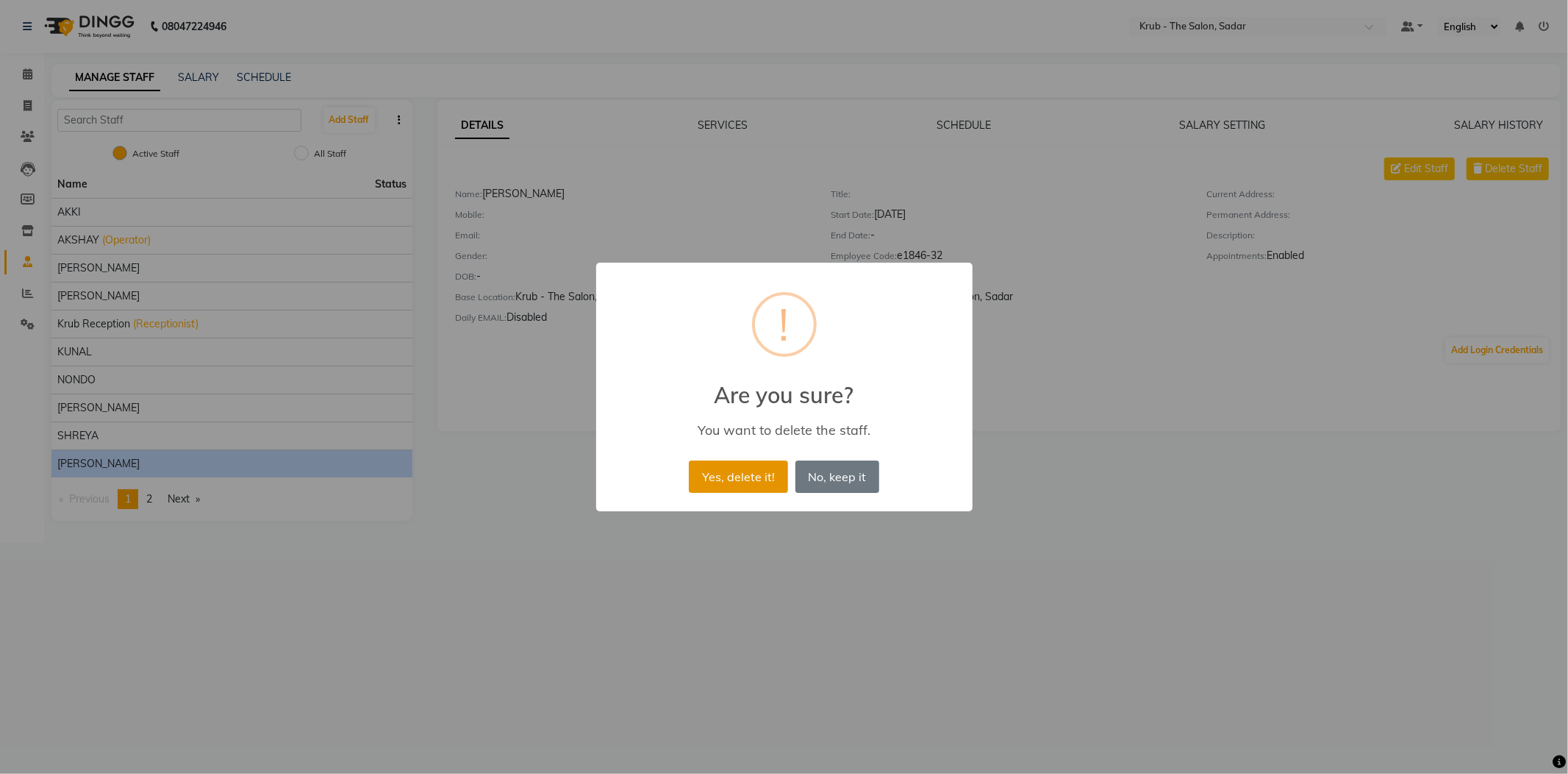
click at [738, 462] on button "Yes, delete it!" at bounding box center [737, 477] width 98 height 32
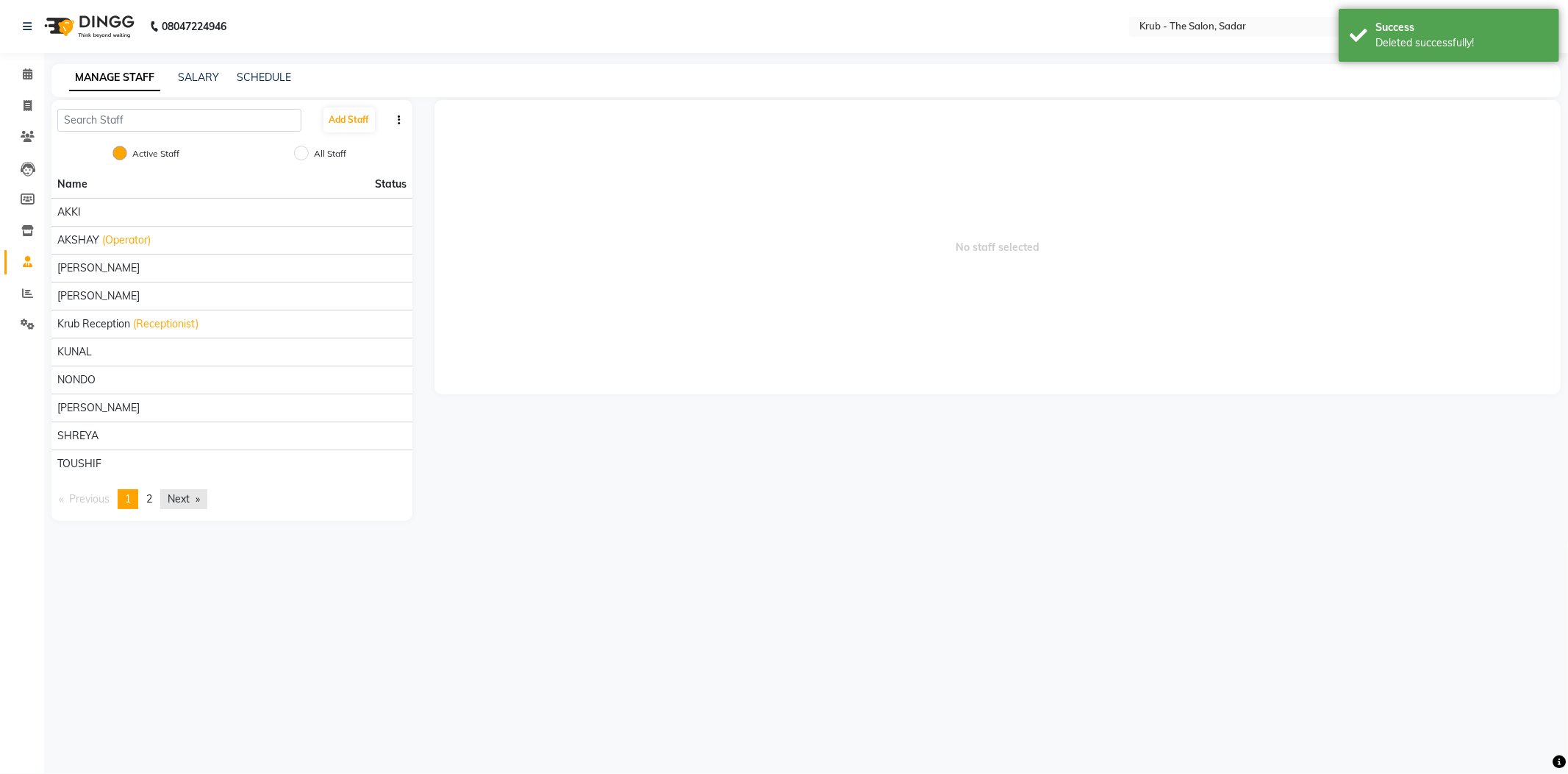
click at [175, 489] on link "Next page" at bounding box center [184, 499] width 47 height 20
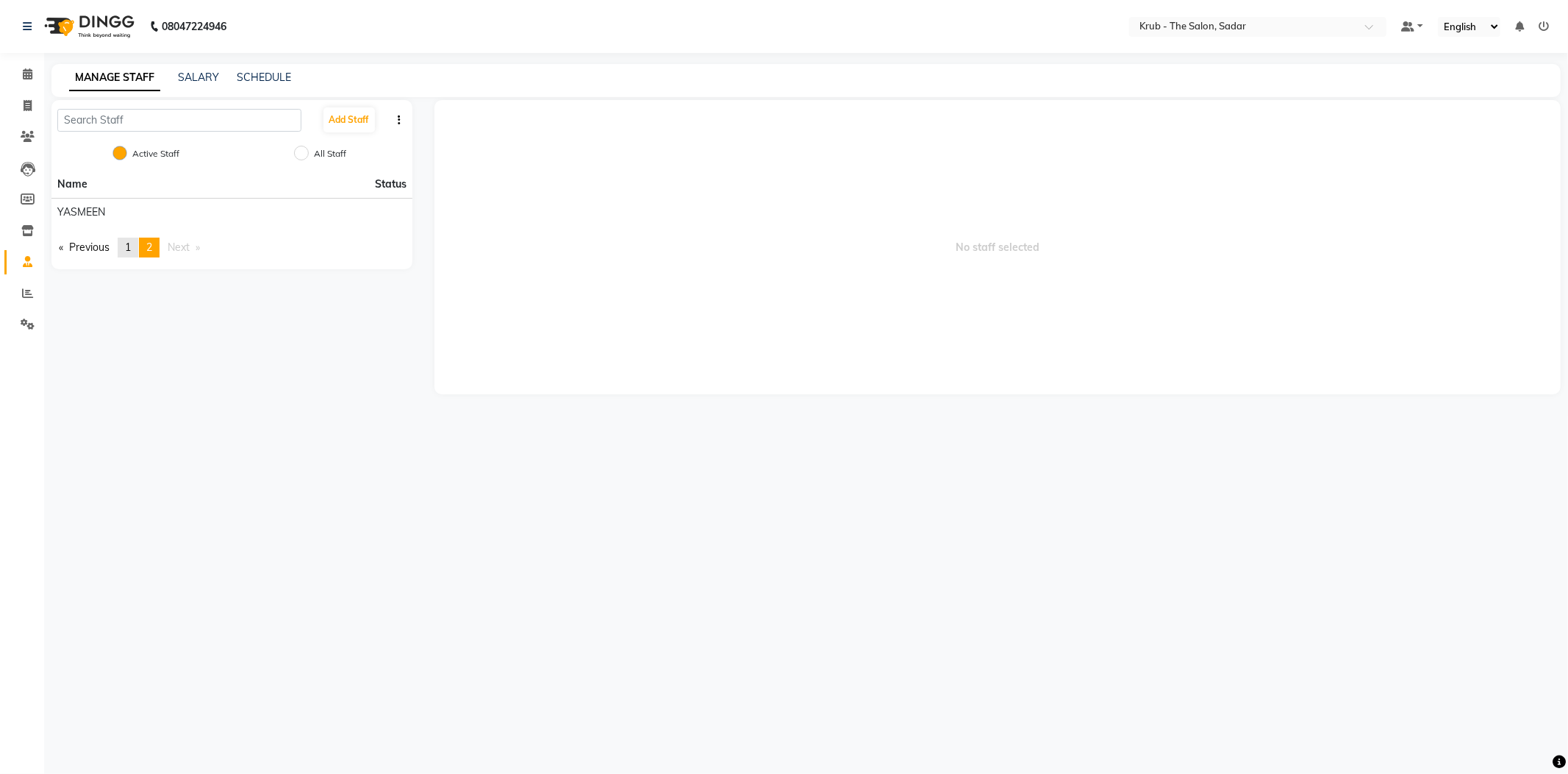
click at [127, 241] on span "1" at bounding box center [128, 247] width 6 height 13
click at [362, 115] on button "Add Staff" at bounding box center [350, 120] width 51 height 25
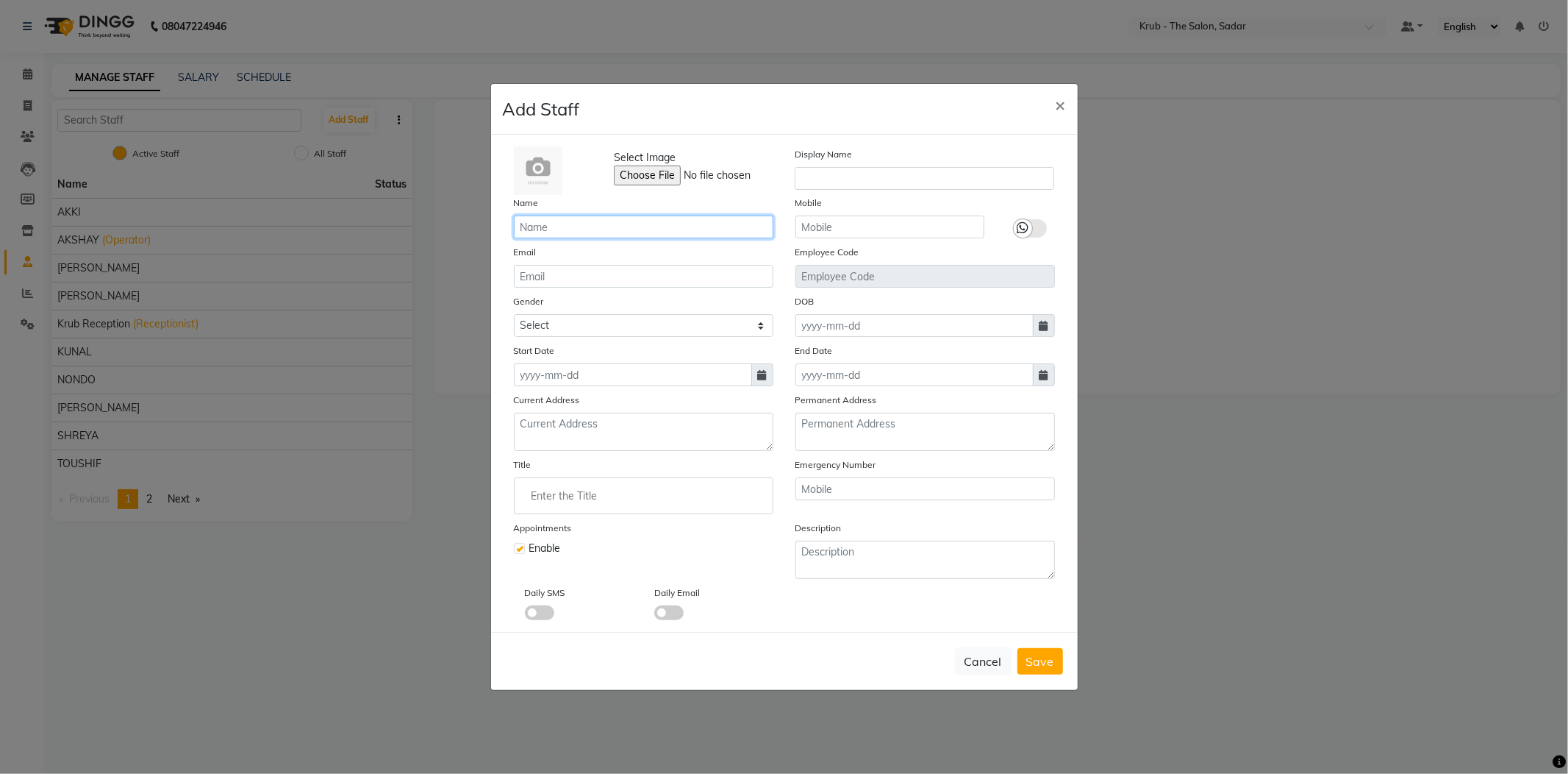
click at [663, 238] on input "text" at bounding box center [643, 227] width 259 height 23
type input "a"
type input "AKASH"
click at [565, 341] on div "Select Image Display Name Name AKASH Mobile Email Employee Code Gender Select M…" at bounding box center [784, 383] width 563 height 474
click at [582, 322] on select "Select Male Female Other Prefer Not To Say" at bounding box center [643, 326] width 259 height 23
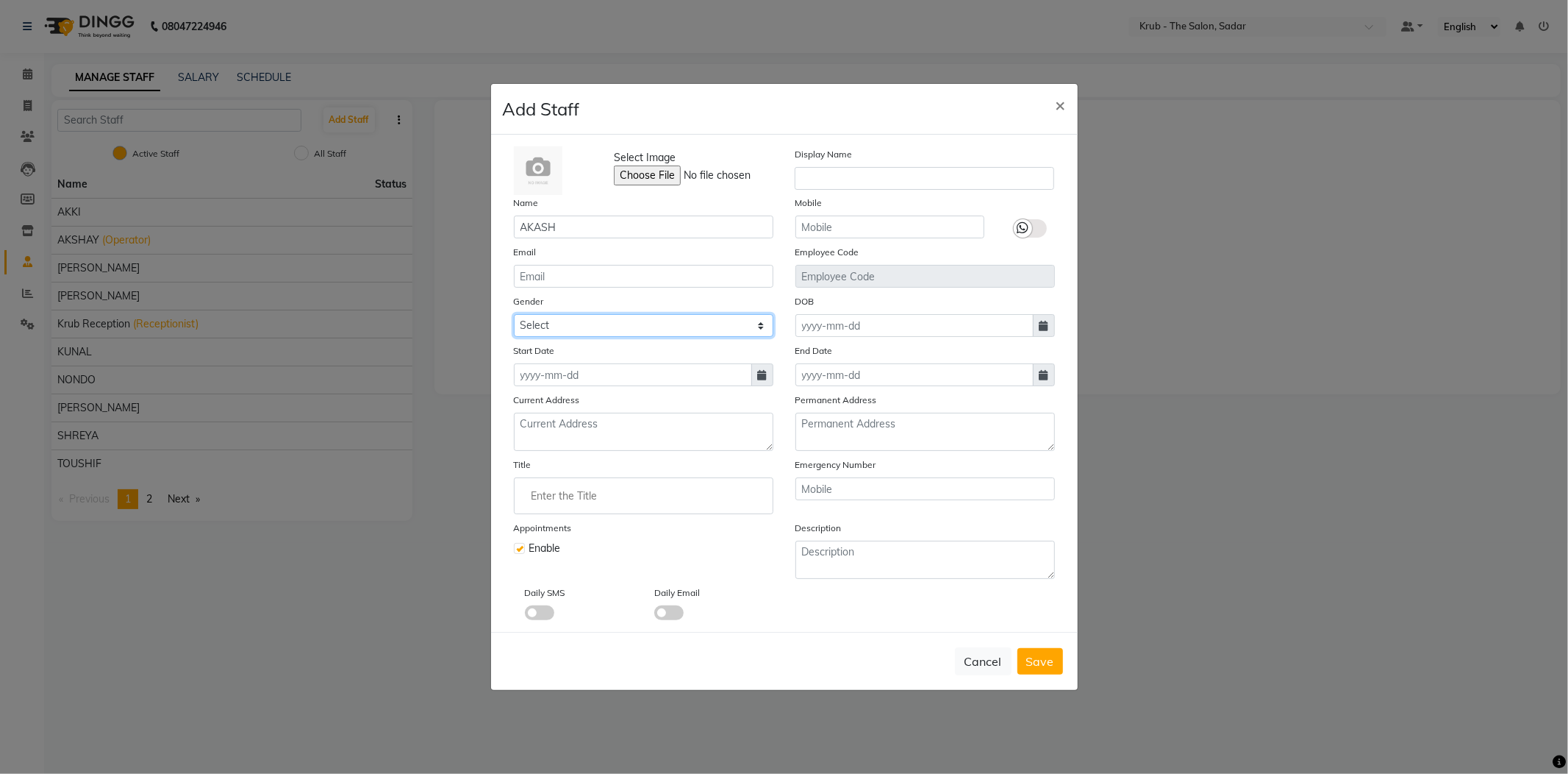
select select "male"
click at [514, 320] on select "Select Male Female Other Prefer Not To Say" at bounding box center [643, 326] width 259 height 23
click at [1063, 648] on button "Save" at bounding box center [1040, 661] width 45 height 27
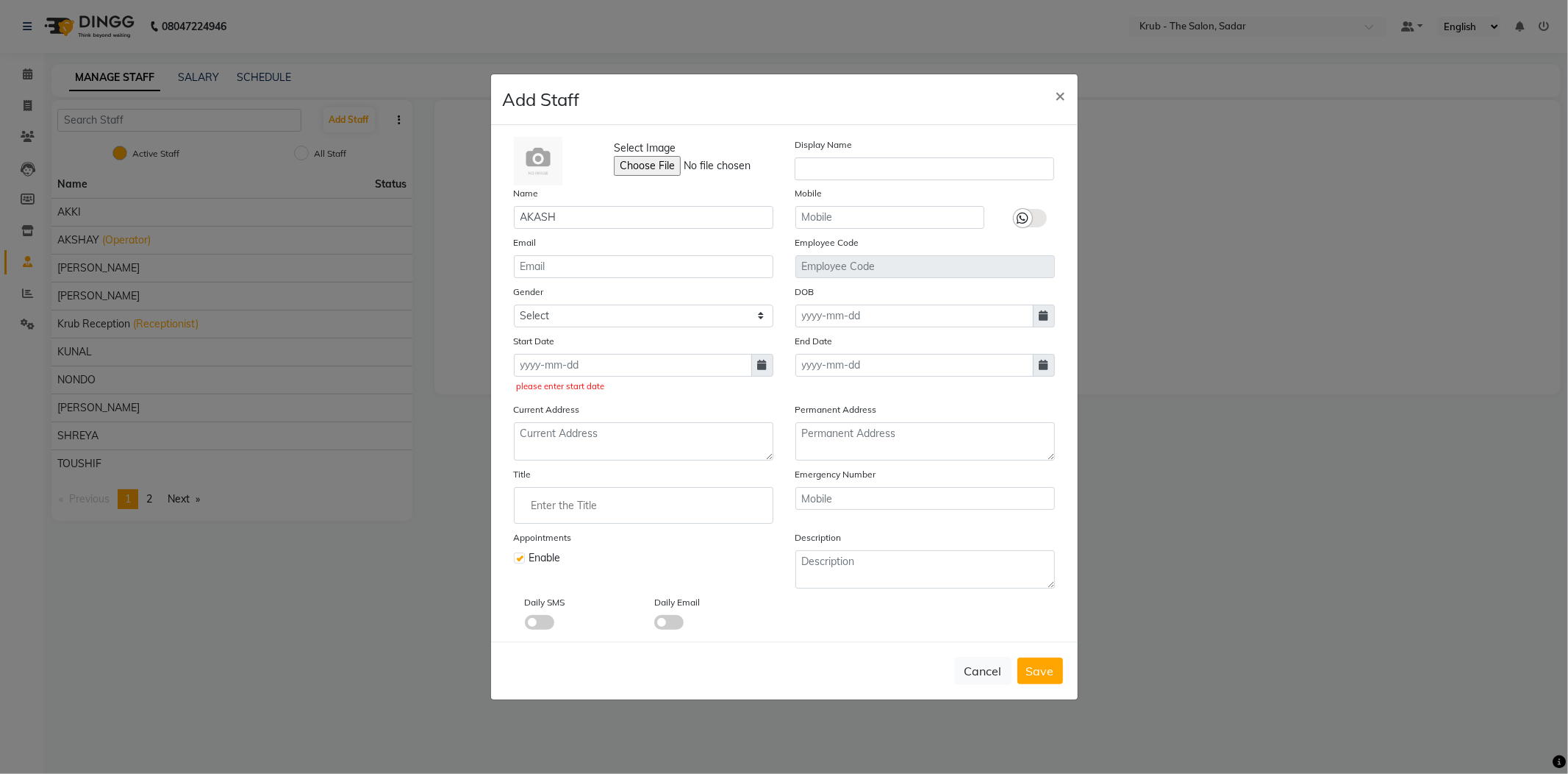
click at [768, 368] on span at bounding box center [762, 365] width 22 height 23
select select "9"
select select "2025"
click at [541, 432] on div "2" at bounding box center [553, 438] width 24 height 24
type input "02-09-2025"
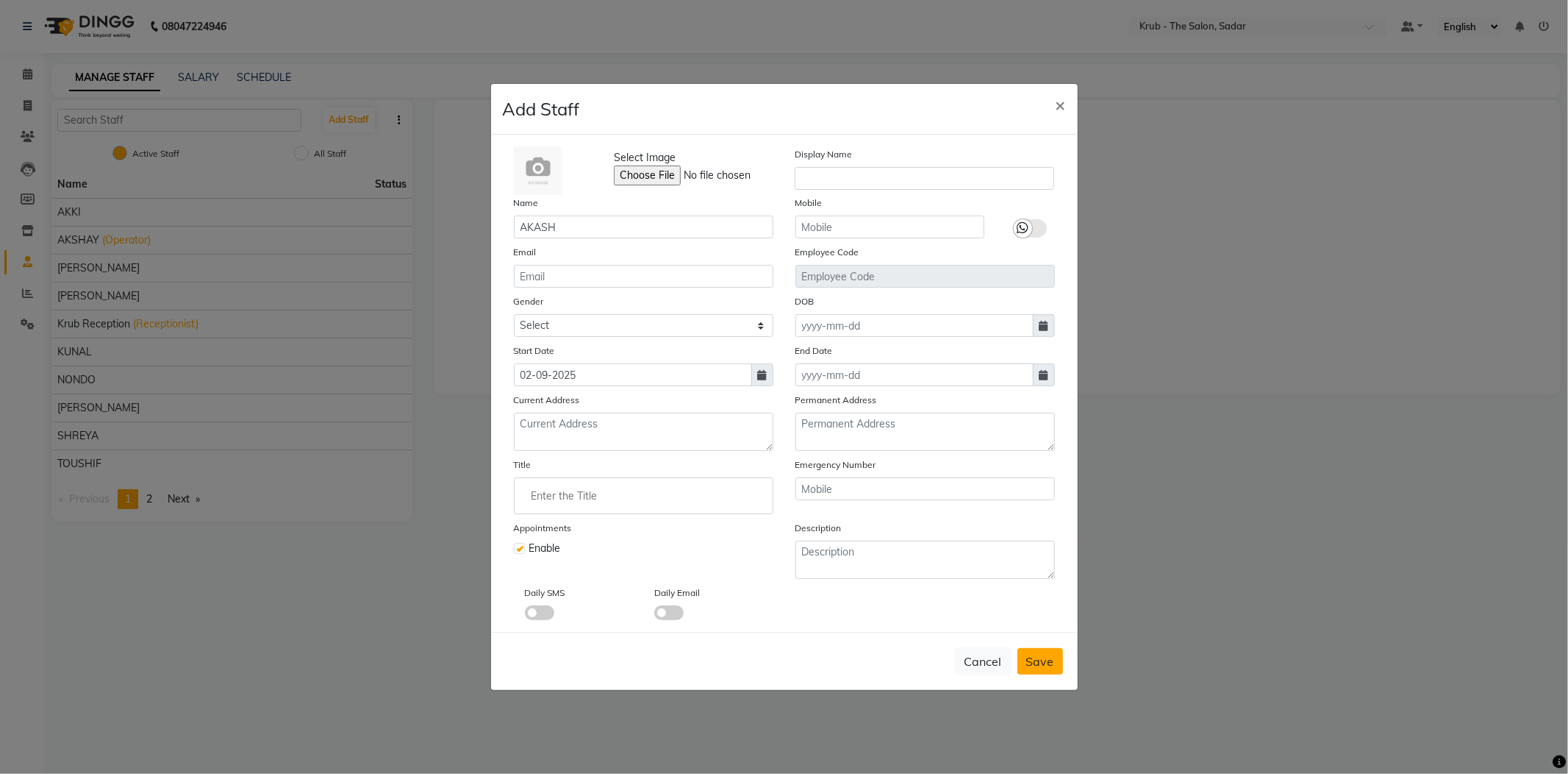
click at [1047, 654] on span "Save" at bounding box center [1040, 661] width 28 height 15
select select
checkbox input "false"
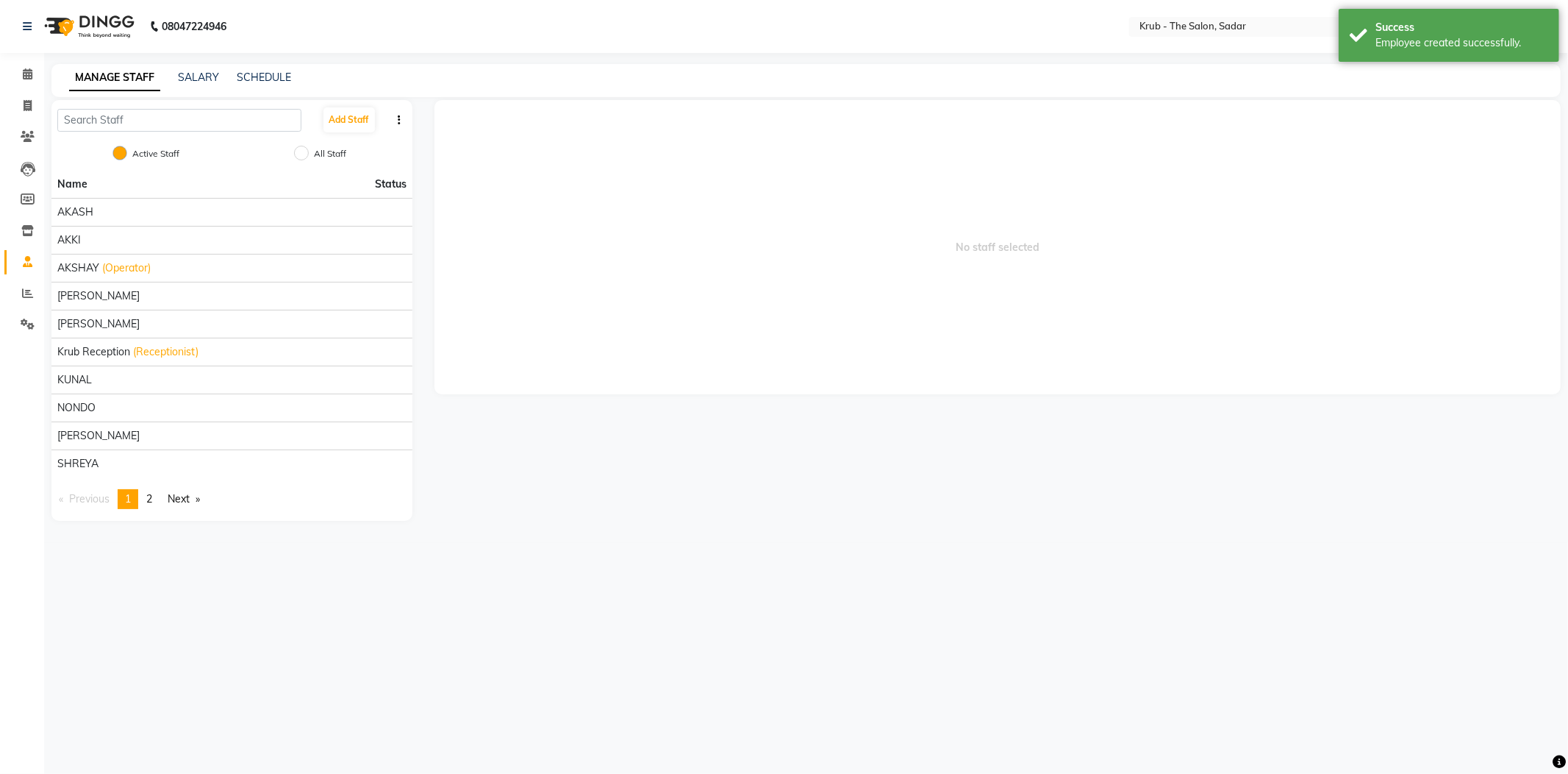
click at [38, 88] on li "Calendar" at bounding box center [22, 75] width 44 height 32
click at [44, 75] on main "MANAGE STAFF SALARY SCHEDULE Add Staff Active Staff All Staff Name Status AKASH…" at bounding box center [806, 303] width 1524 height 478
click at [29, 80] on span at bounding box center [28, 75] width 26 height 17
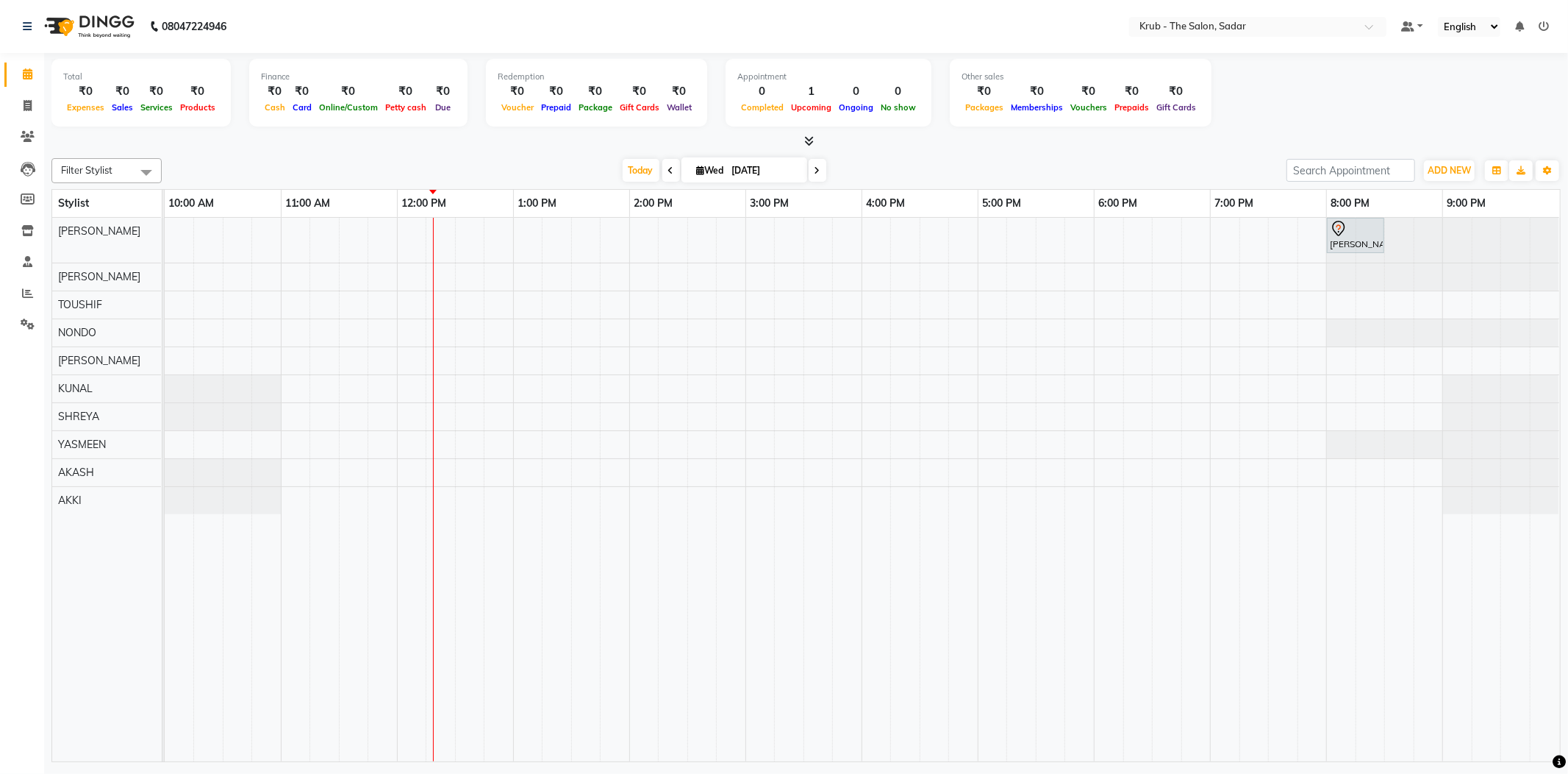
click at [989, 143] on div at bounding box center [806, 141] width 1509 height 15
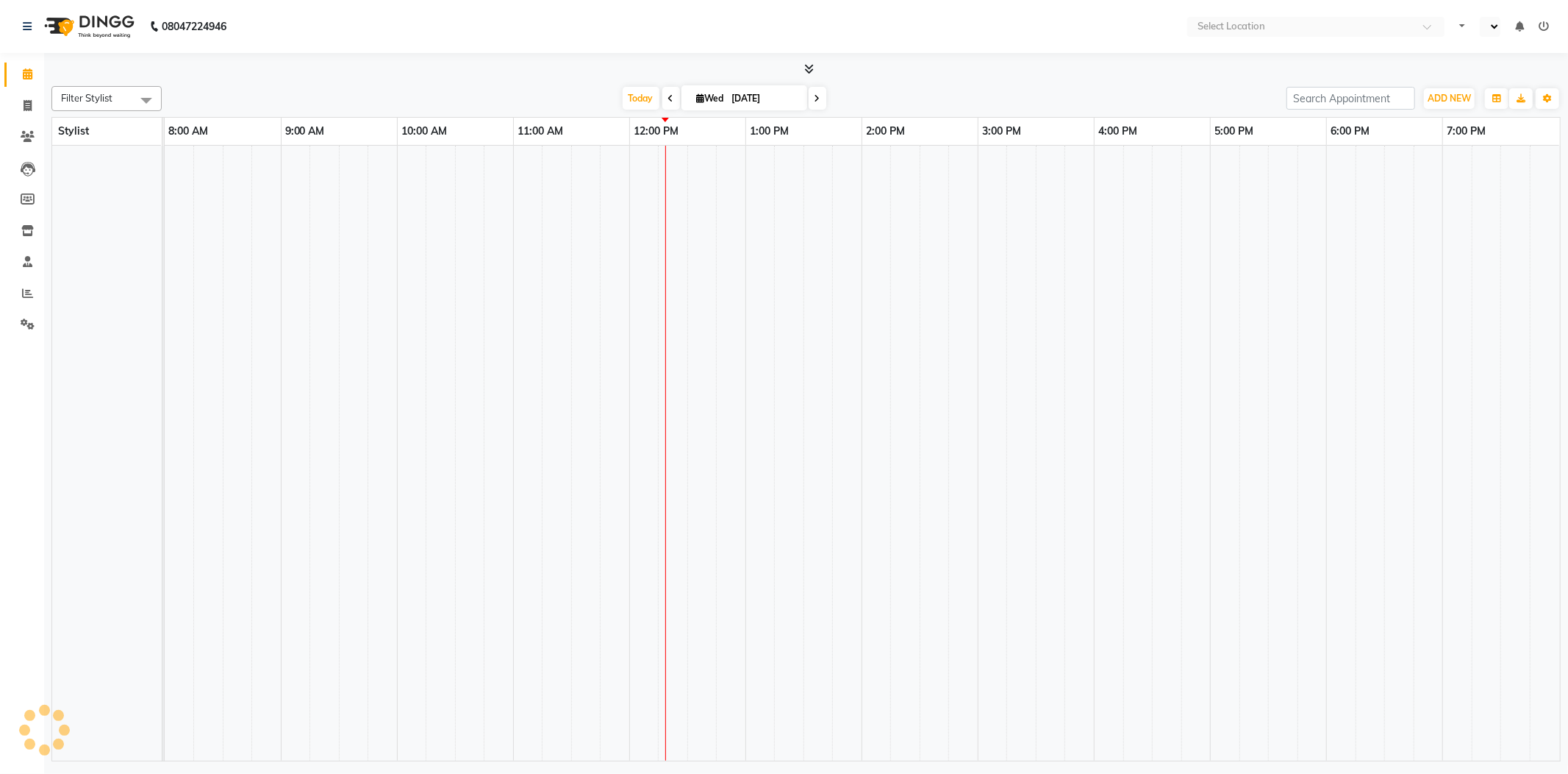
select select "en"
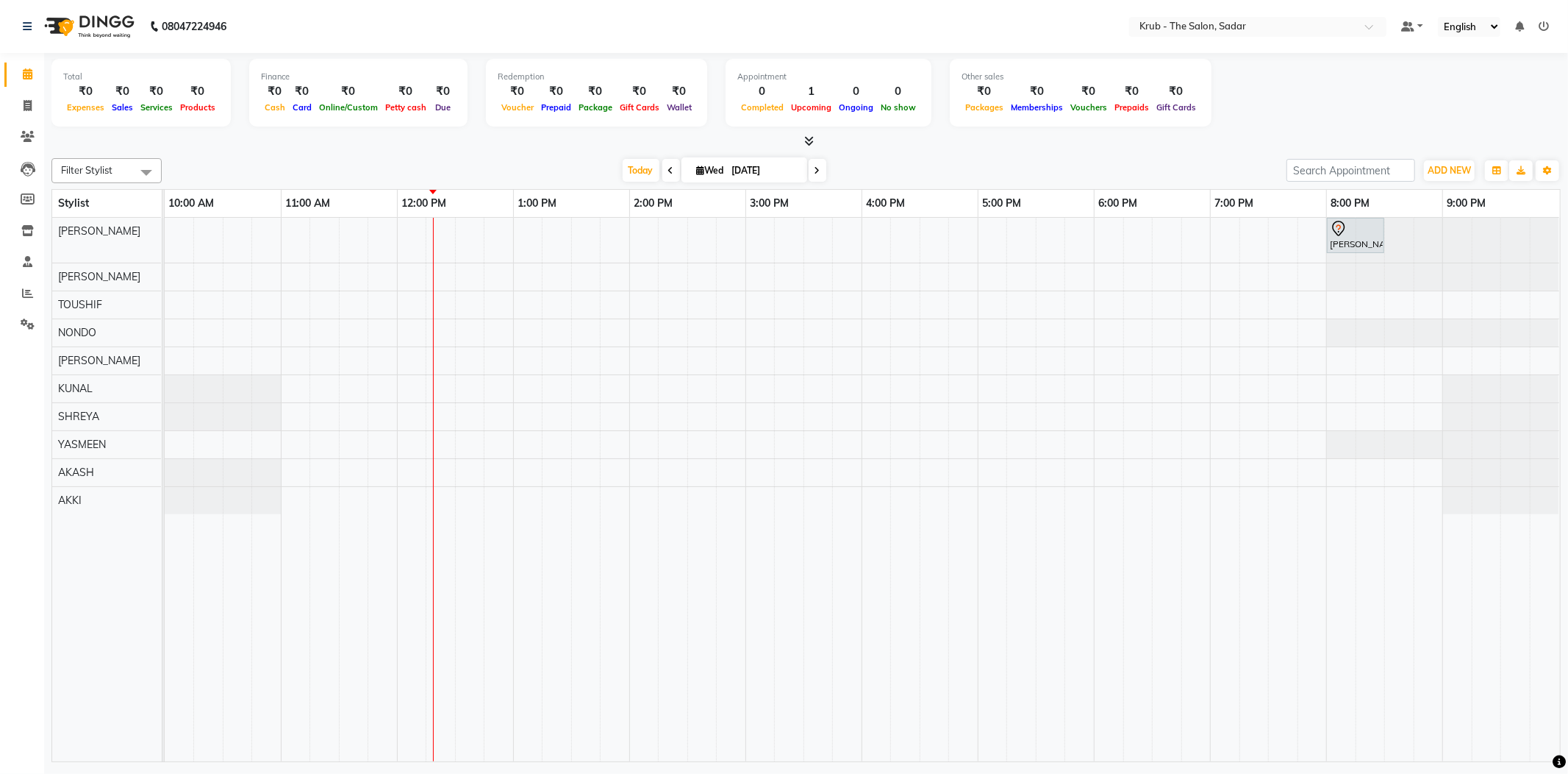
click at [737, 163] on input "[DATE]" at bounding box center [764, 170] width 74 height 22
select select "9"
select select "2025"
click at [700, 251] on span "3" at bounding box center [708, 263] width 24 height 24
drag, startPoint x: 666, startPoint y: 151, endPoint x: 665, endPoint y: 165, distance: 14.0
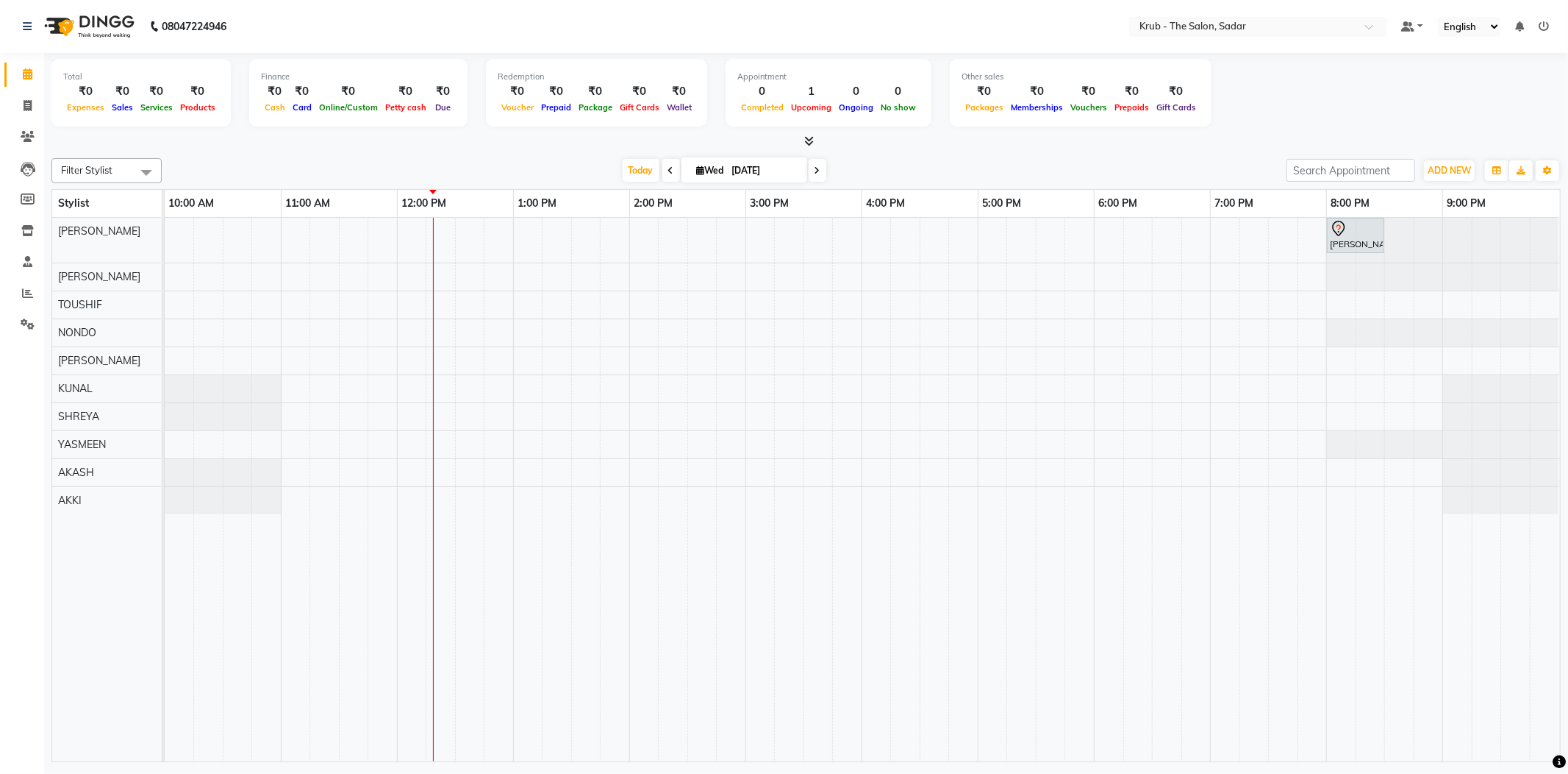
click at [666, 152] on div "Filter Stylist Select All [PERSON_NAME] [PERSON_NAME] NONDO [PERSON_NAME] [PERS…" at bounding box center [806, 456] width 1509 height 610
click at [668, 166] on icon at bounding box center [671, 170] width 6 height 9
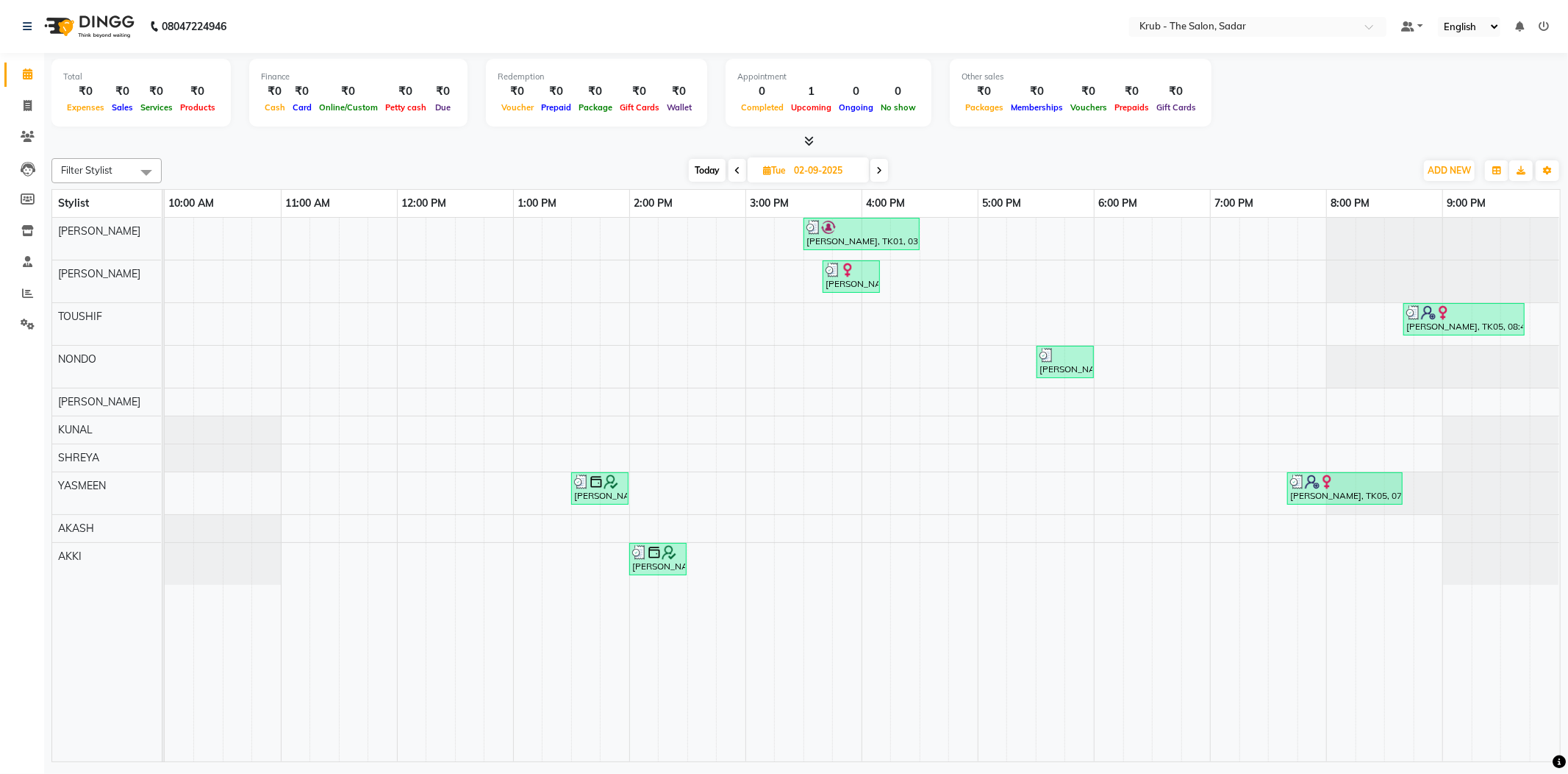
click at [893, 172] on div "[DATE] [DATE]" at bounding box center [789, 170] width 1239 height 22
click at [888, 170] on span at bounding box center [879, 170] width 18 height 23
type input "[DATE]"
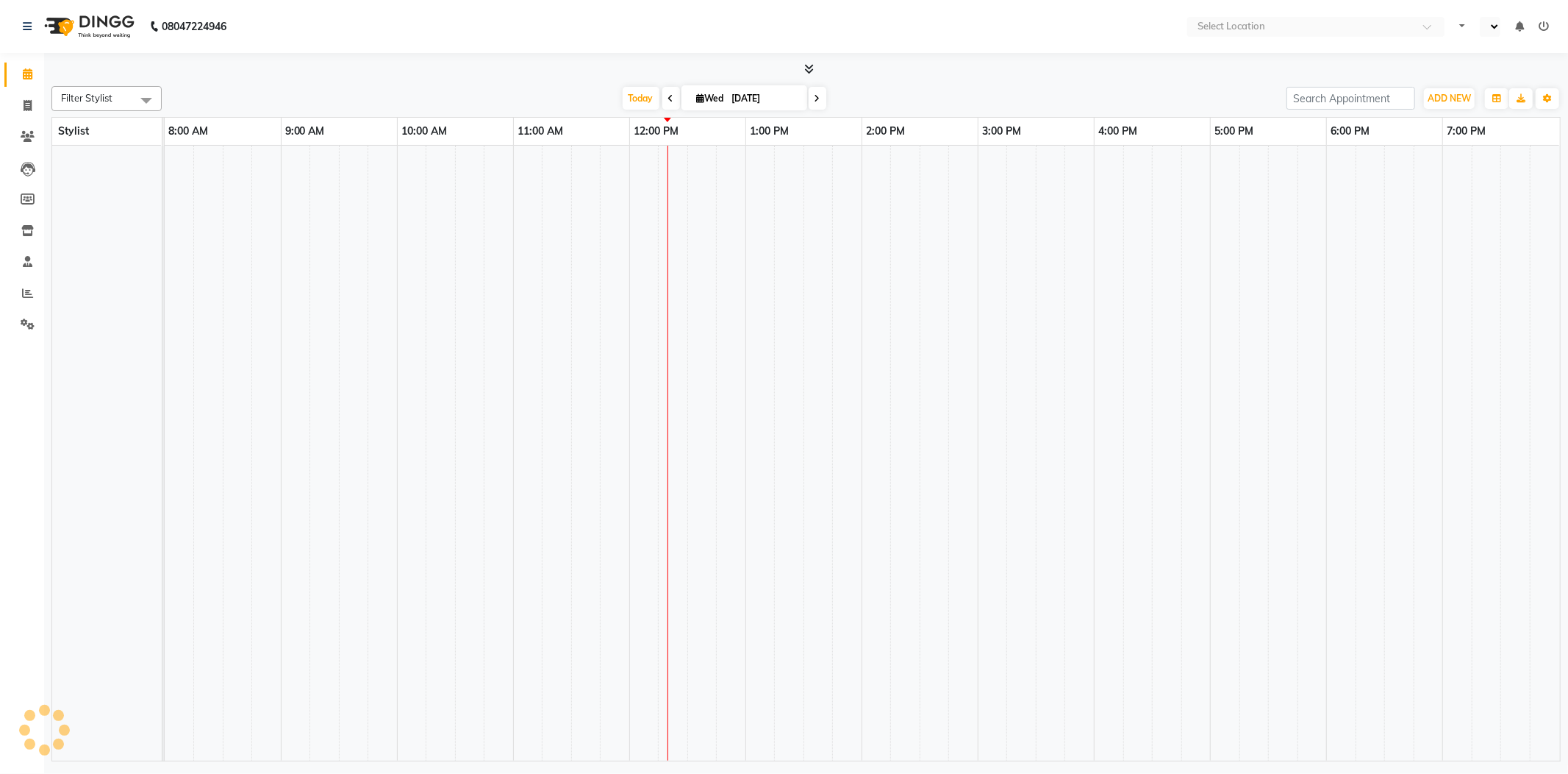
select select "en"
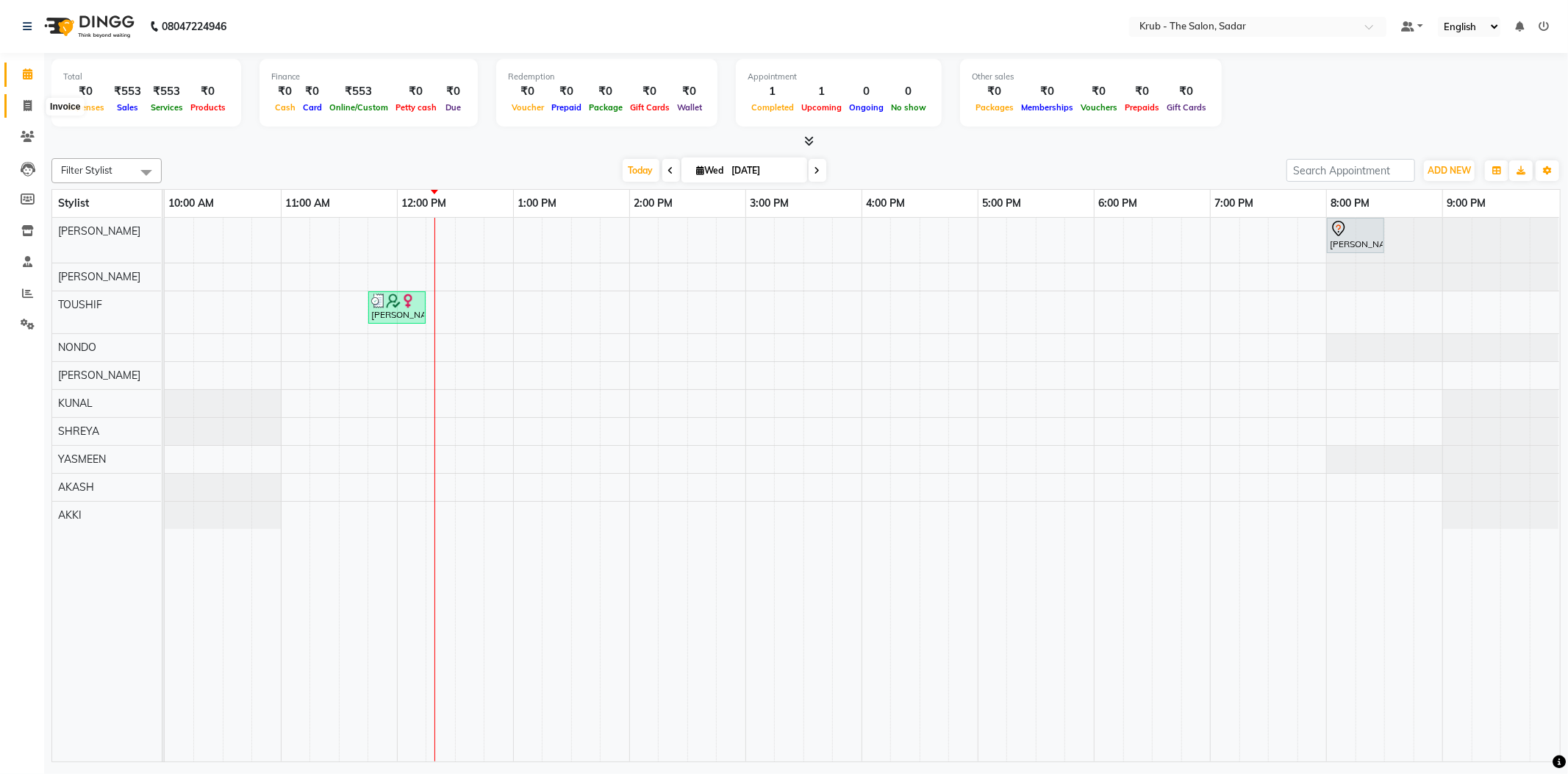
click at [24, 107] on icon at bounding box center [28, 106] width 8 height 11
select select "4449"
select select "service"
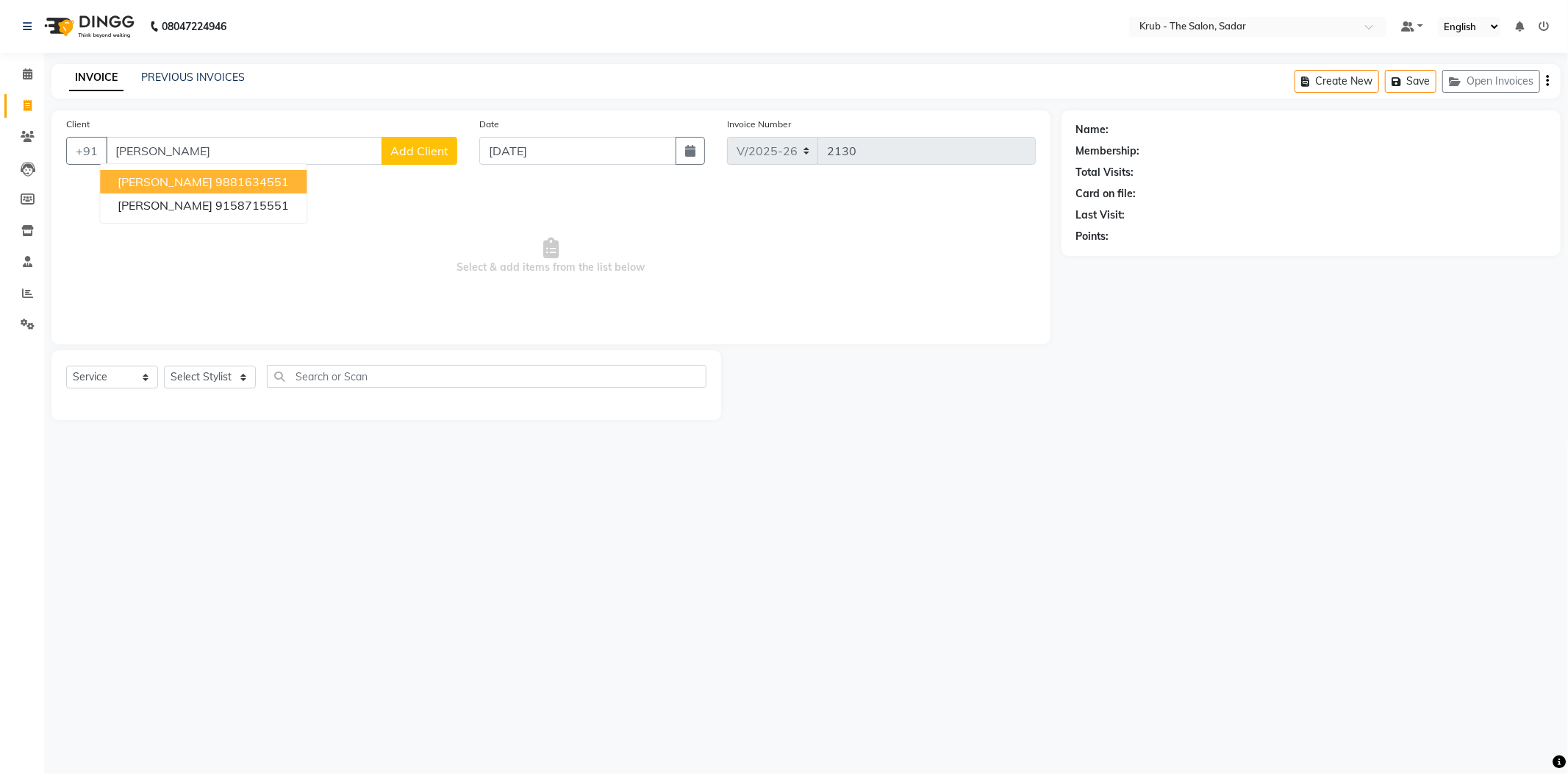
click at [174, 174] on span "[PERSON_NAME]" at bounding box center [165, 181] width 95 height 15
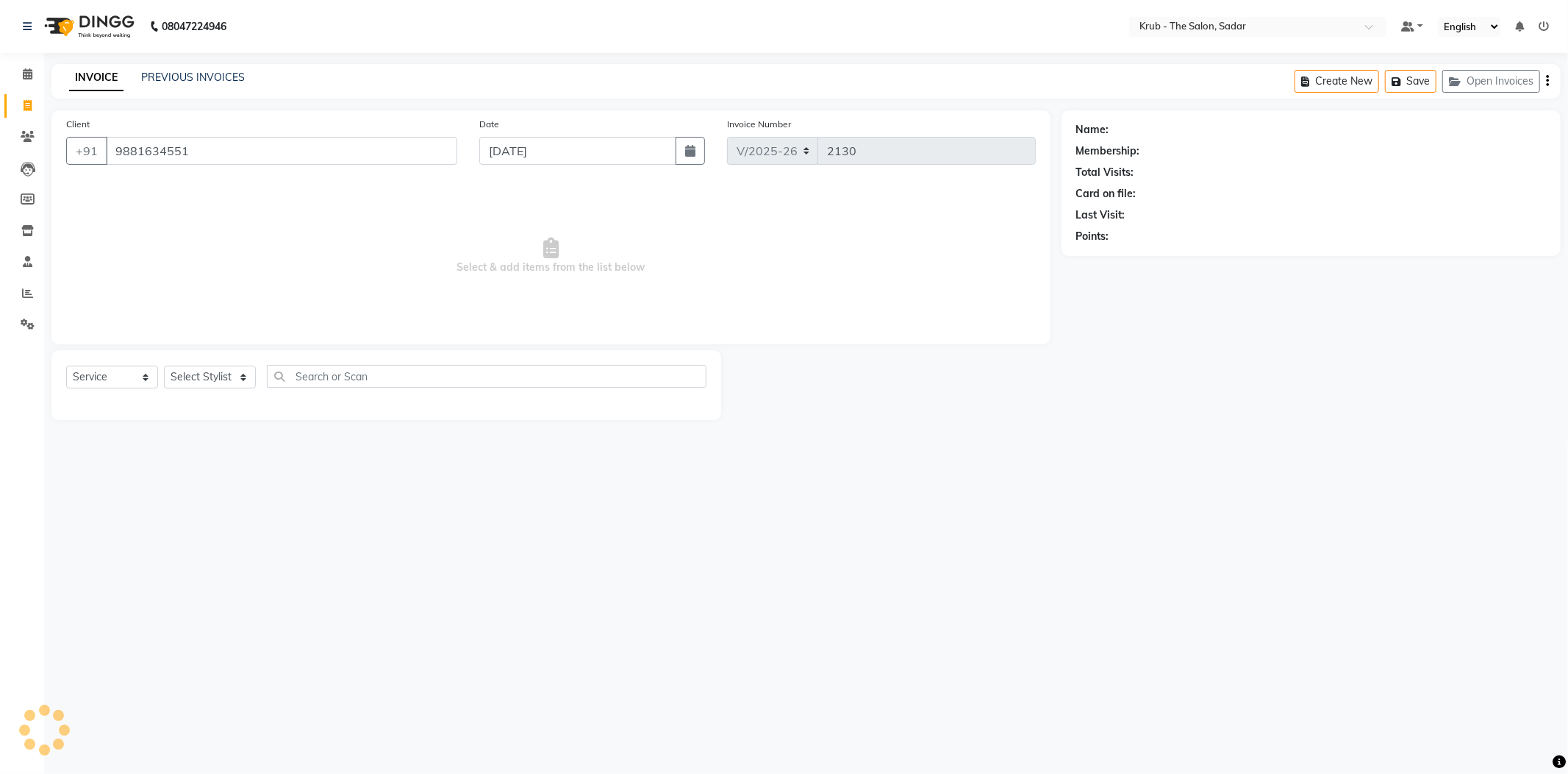
type input "9881634551"
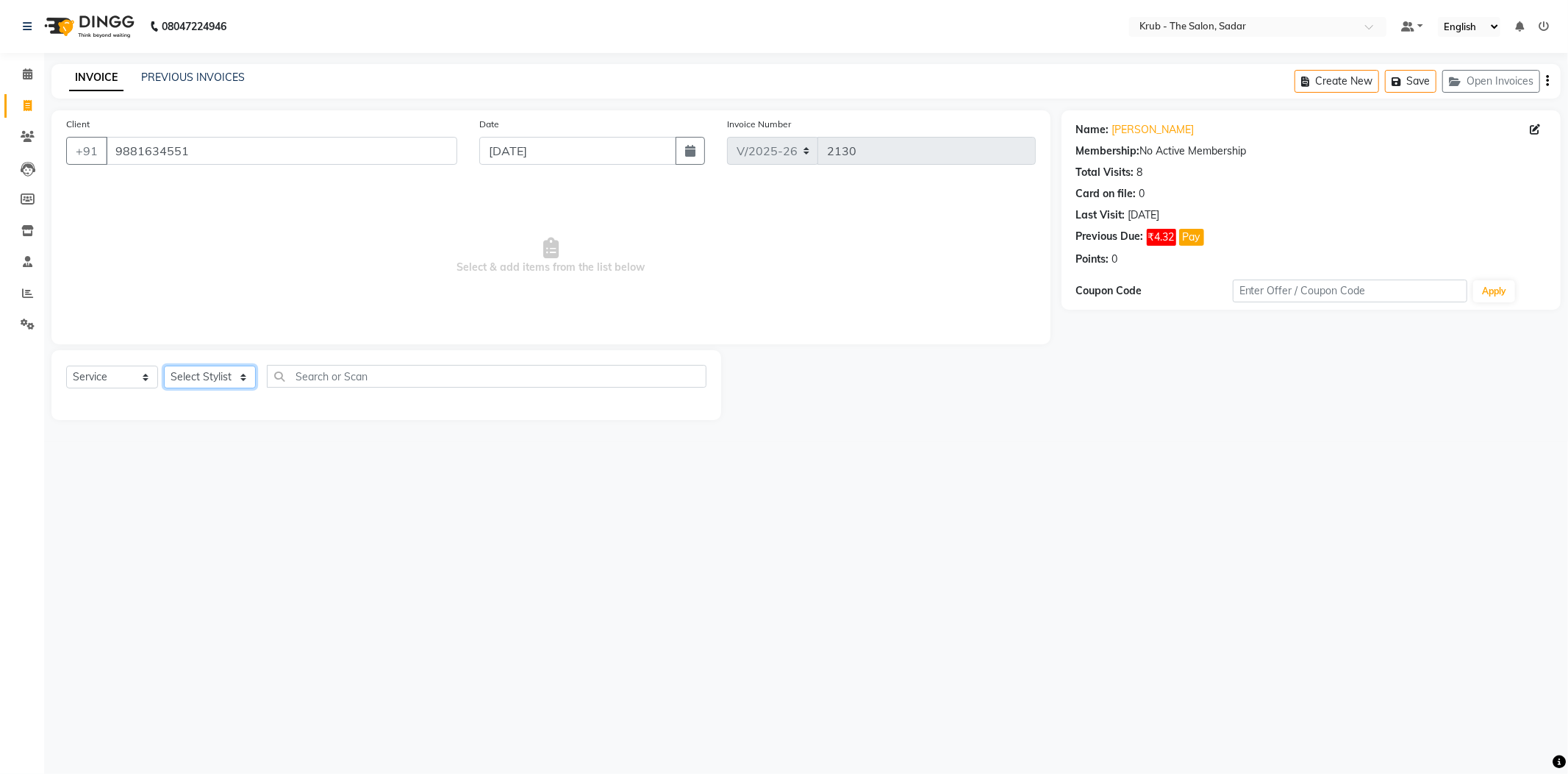
click at [201, 366] on select "Select Stylist AKASH [PERSON_NAME] [PERSON_NAME] Reception KUNAL NONDO [PERSON_…" at bounding box center [210, 377] width 92 height 23
select select "90733"
click at [164, 366] on select "Select Stylist AKASH [PERSON_NAME] [PERSON_NAME] Reception KUNAL NONDO [PERSON_…" at bounding box center [210, 377] width 92 height 23
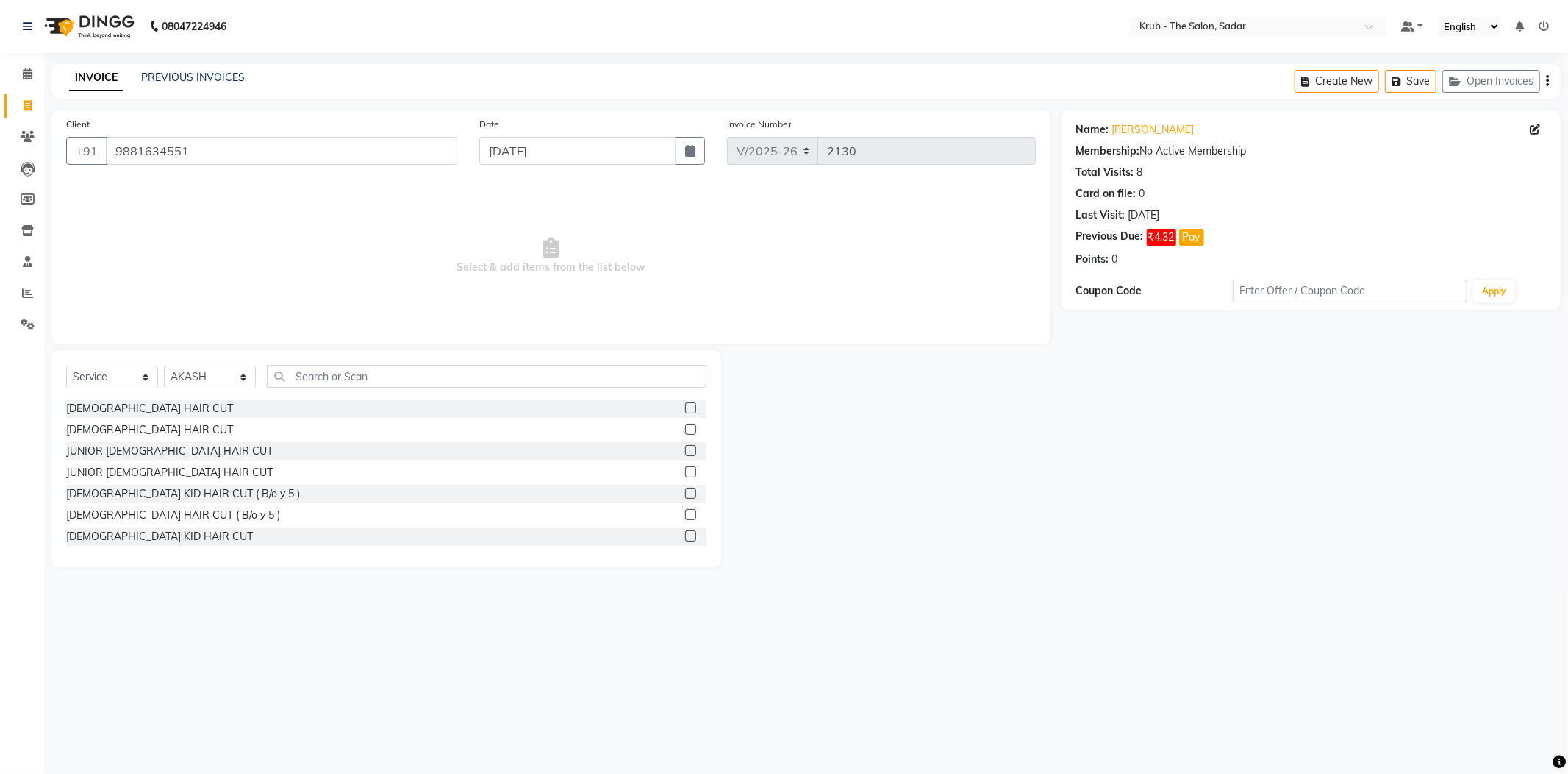
click at [685, 423] on label at bounding box center [690, 429] width 11 height 11
click at [685, 425] on input "checkbox" at bounding box center [689, 430] width 10 height 10
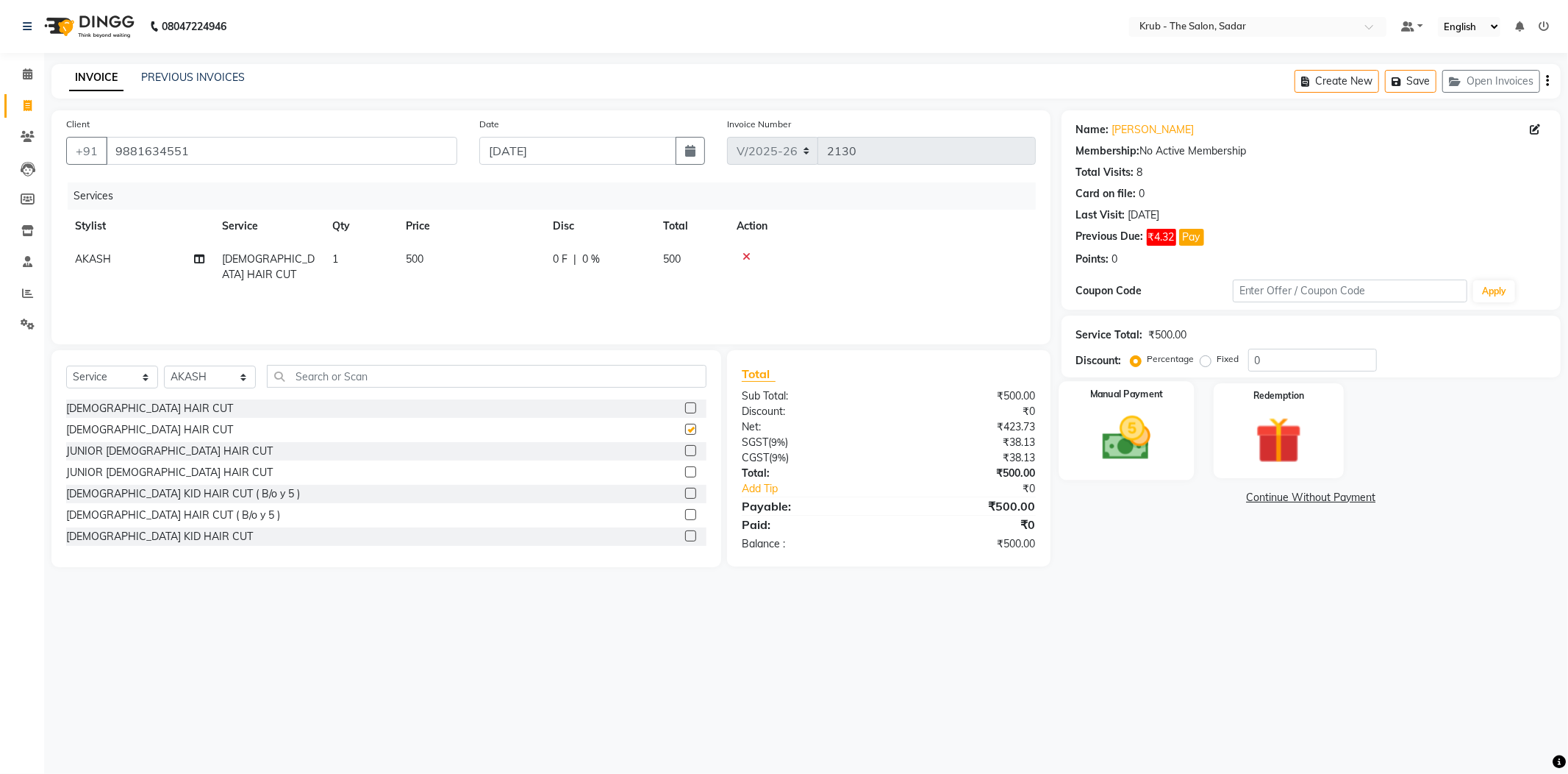
checkbox input "false"
click at [1124, 442] on img at bounding box center [1126, 438] width 79 height 56
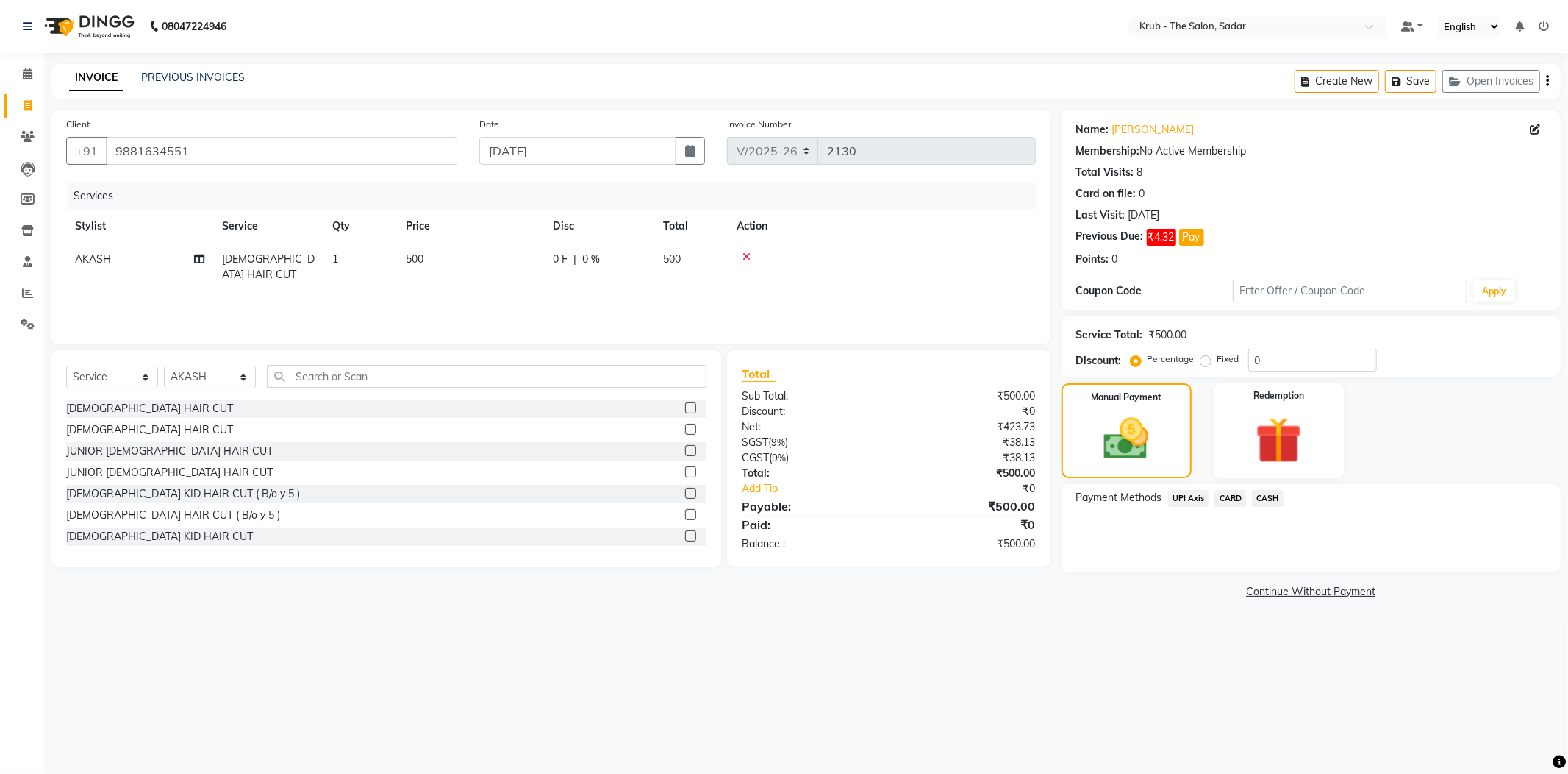
click at [1186, 490] on span "UPI Axis" at bounding box center [1188, 498] width 41 height 17
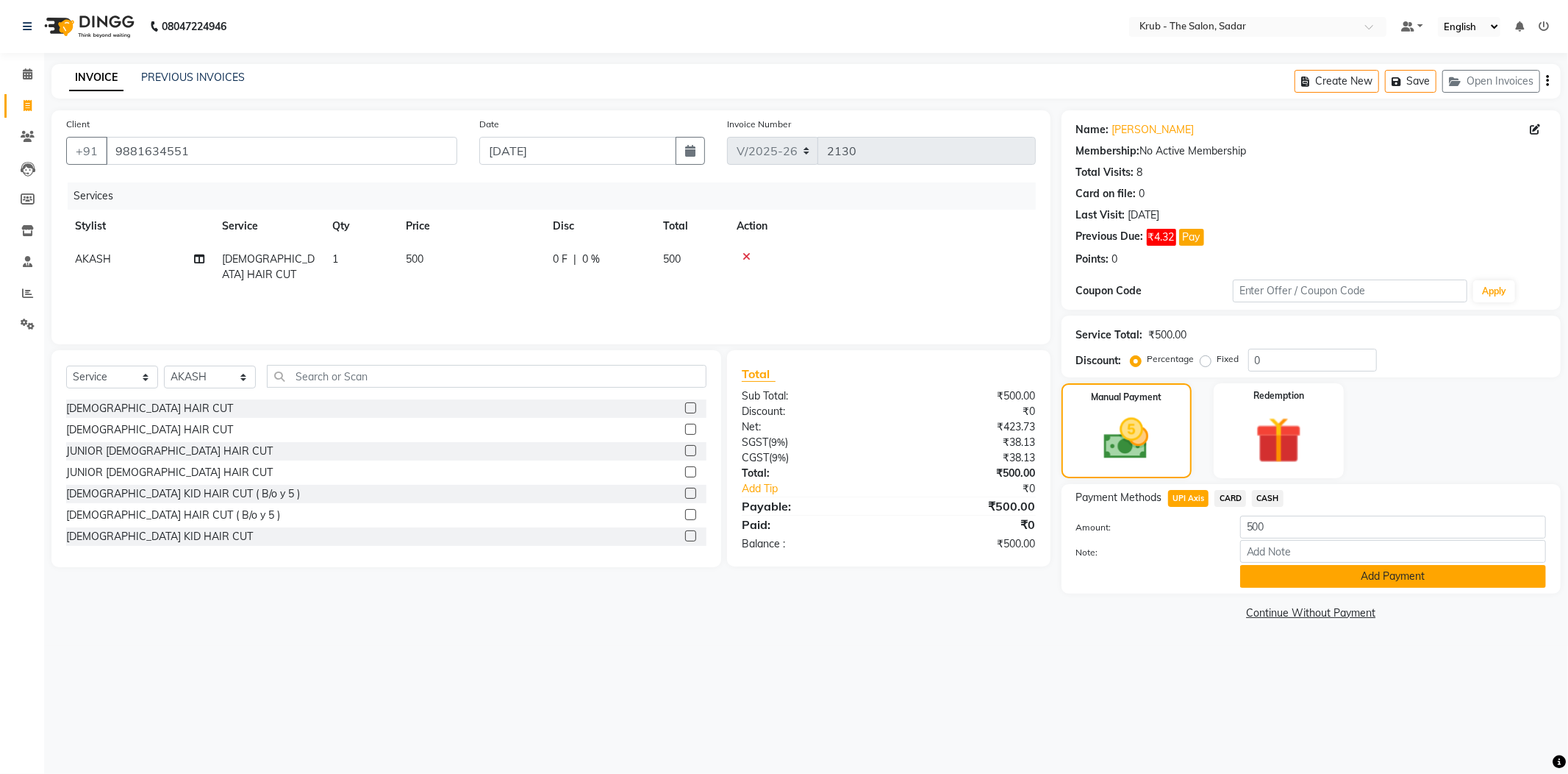
click at [1376, 565] on button "Add Payment" at bounding box center [1393, 576] width 306 height 23
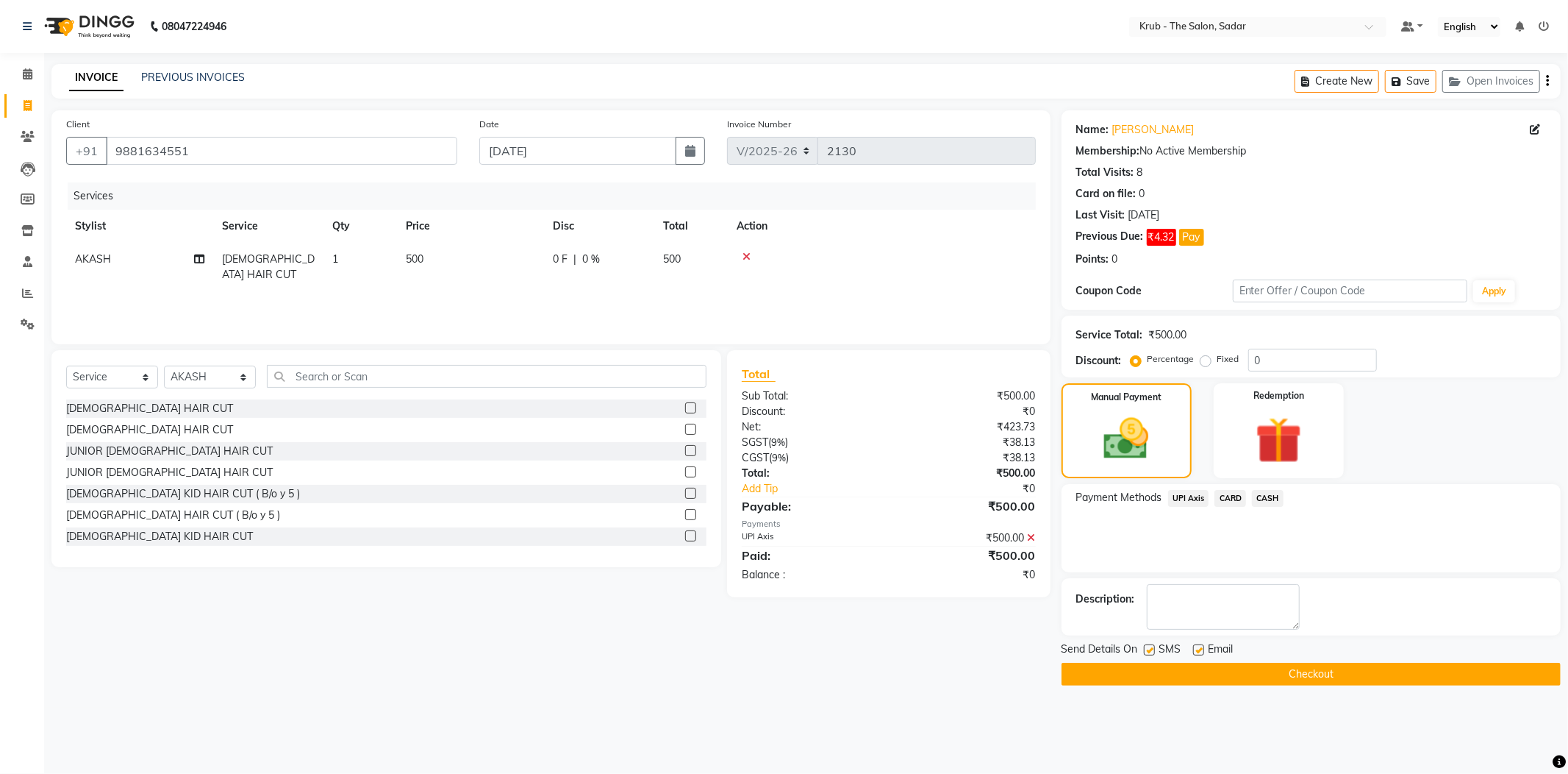
click at [1198, 644] on label at bounding box center [1199, 650] width 11 height 11
click at [1198, 645] on input "checkbox" at bounding box center [1198, 650] width 10 height 10
checkbox input "false"
click at [1151, 644] on label at bounding box center [1149, 650] width 11 height 11
click at [1151, 645] on input "checkbox" at bounding box center [1148, 650] width 10 height 10
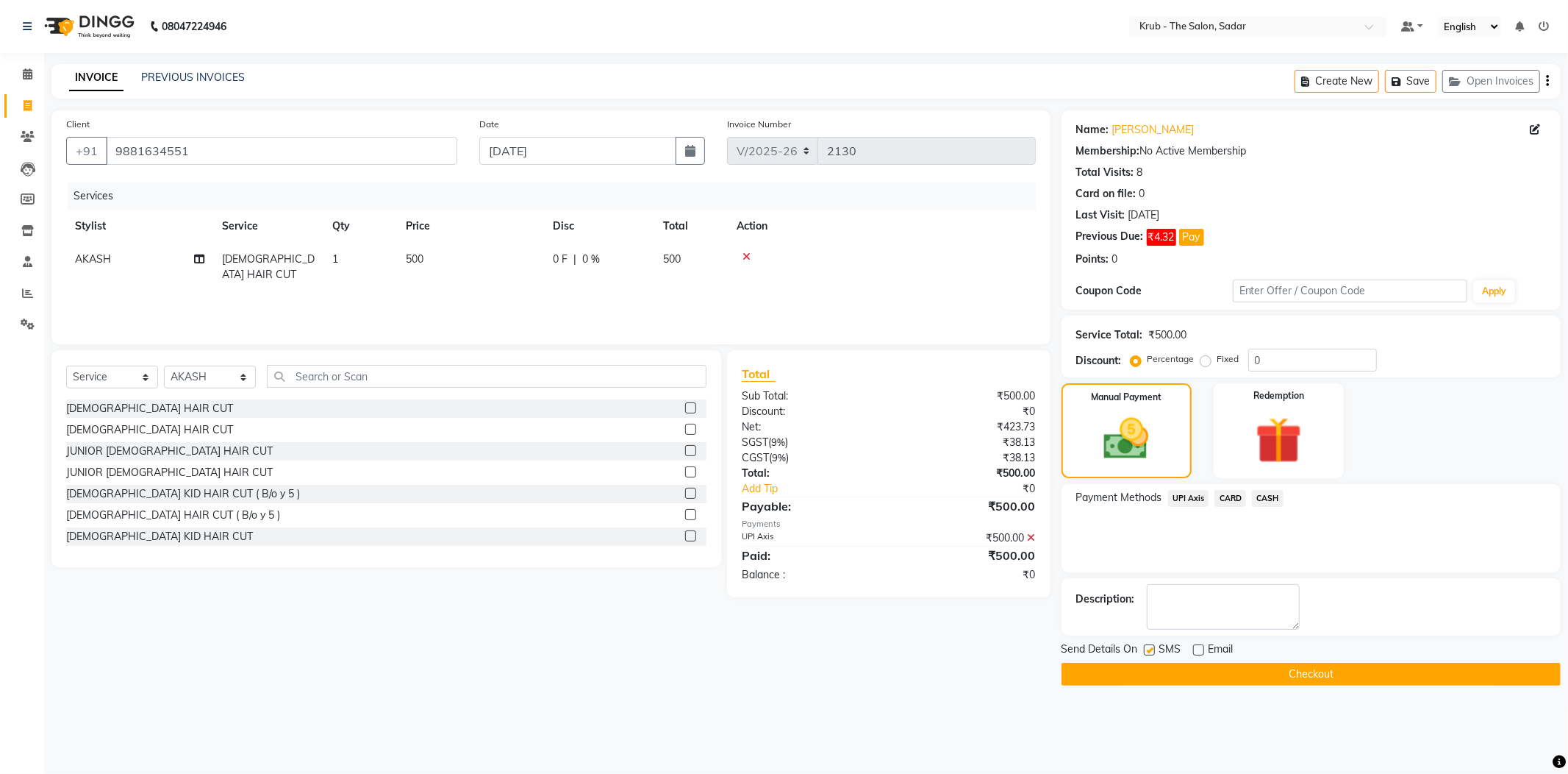
checkbox input "false"
click at [1216, 662] on button "Checkout" at bounding box center [1311, 674] width 500 height 23
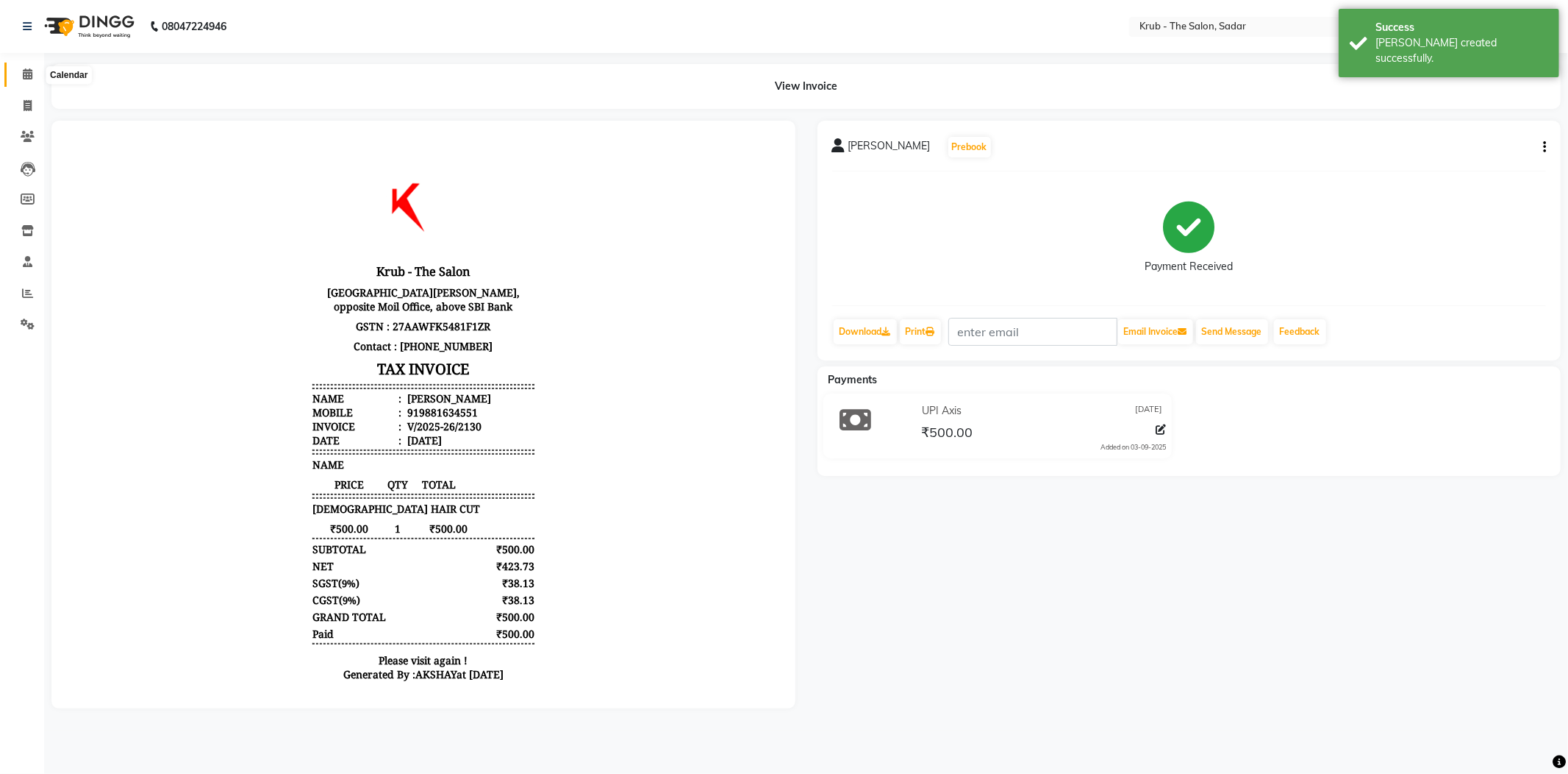
click at [15, 69] on span at bounding box center [28, 75] width 26 height 17
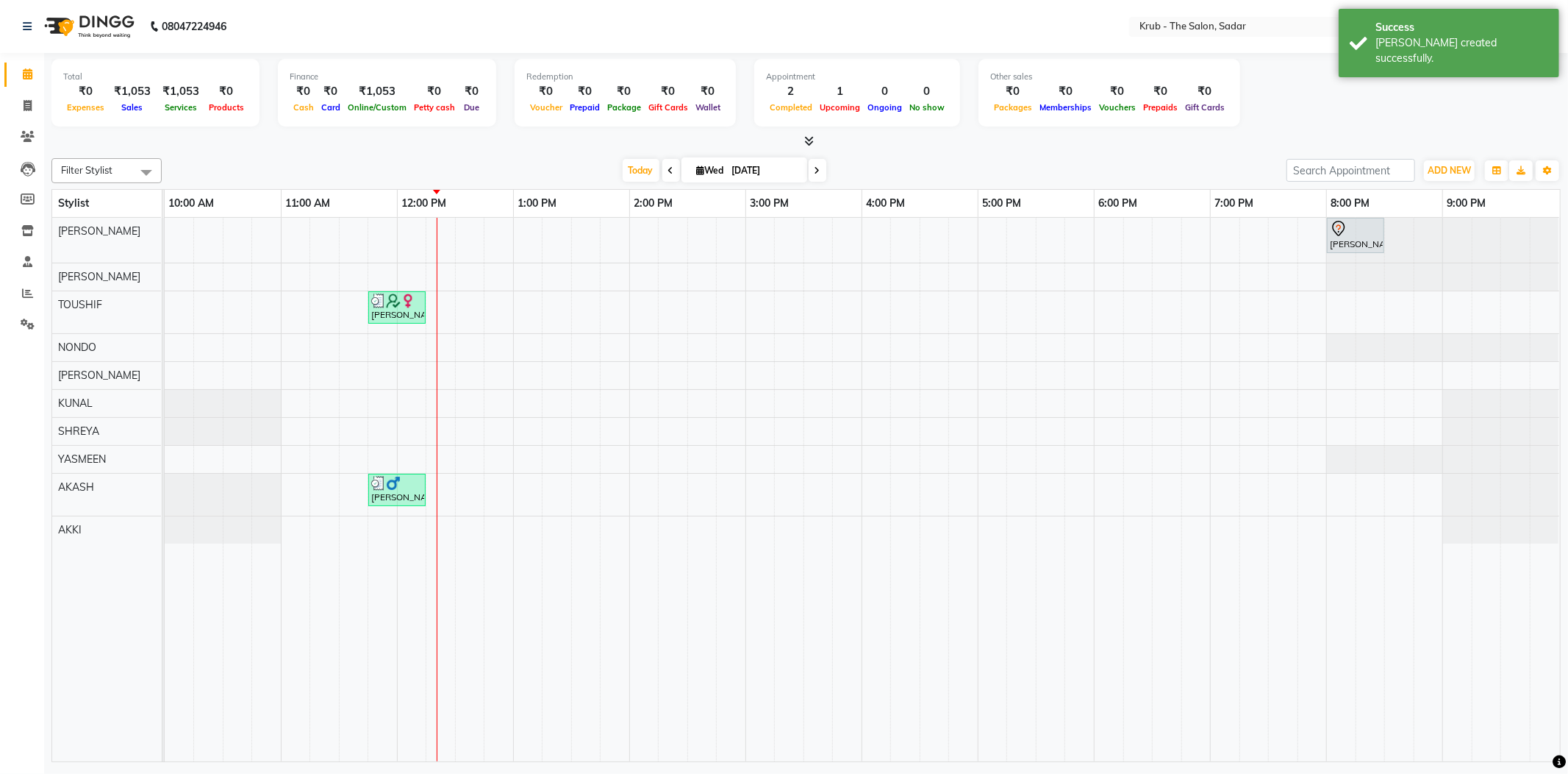
click at [159, 174] on span at bounding box center [146, 171] width 29 height 28
click at [115, 352] on div "KUNAL" at bounding box center [106, 359] width 94 height 15
checkbox input "true"
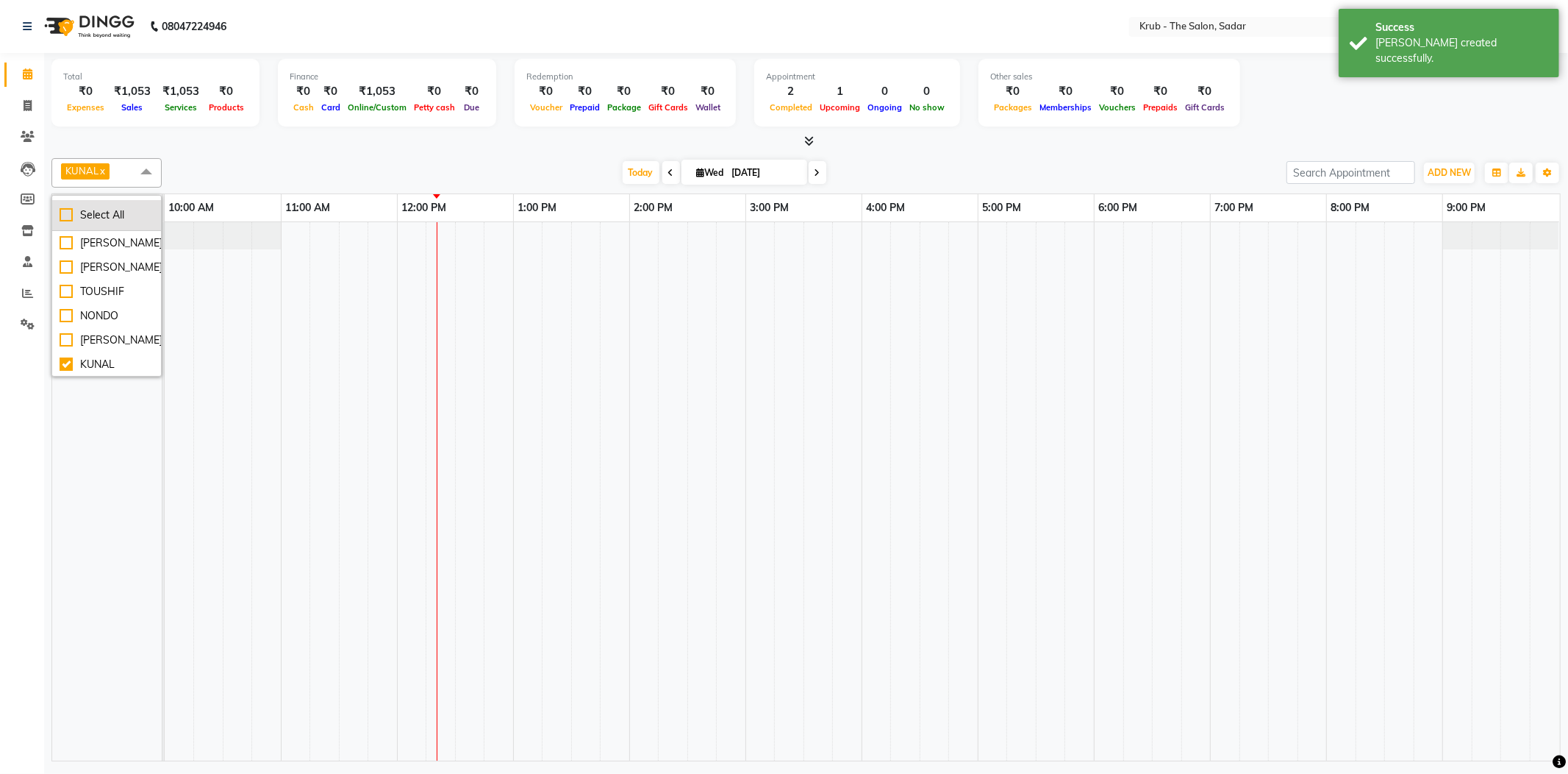
click at [98, 203] on li "Select All" at bounding box center [106, 215] width 109 height 31
checkbox input "true"
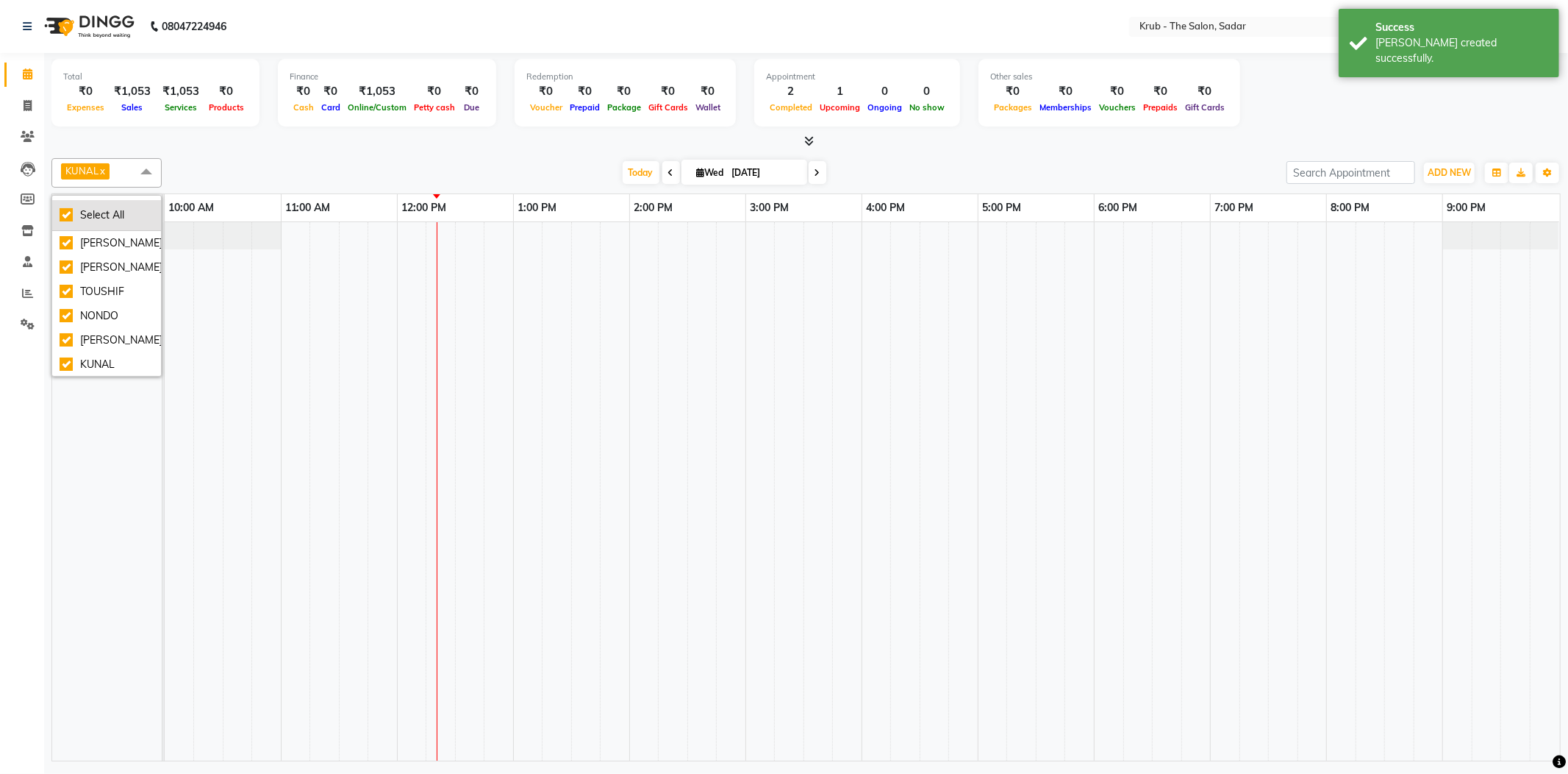
checkbox input "true"
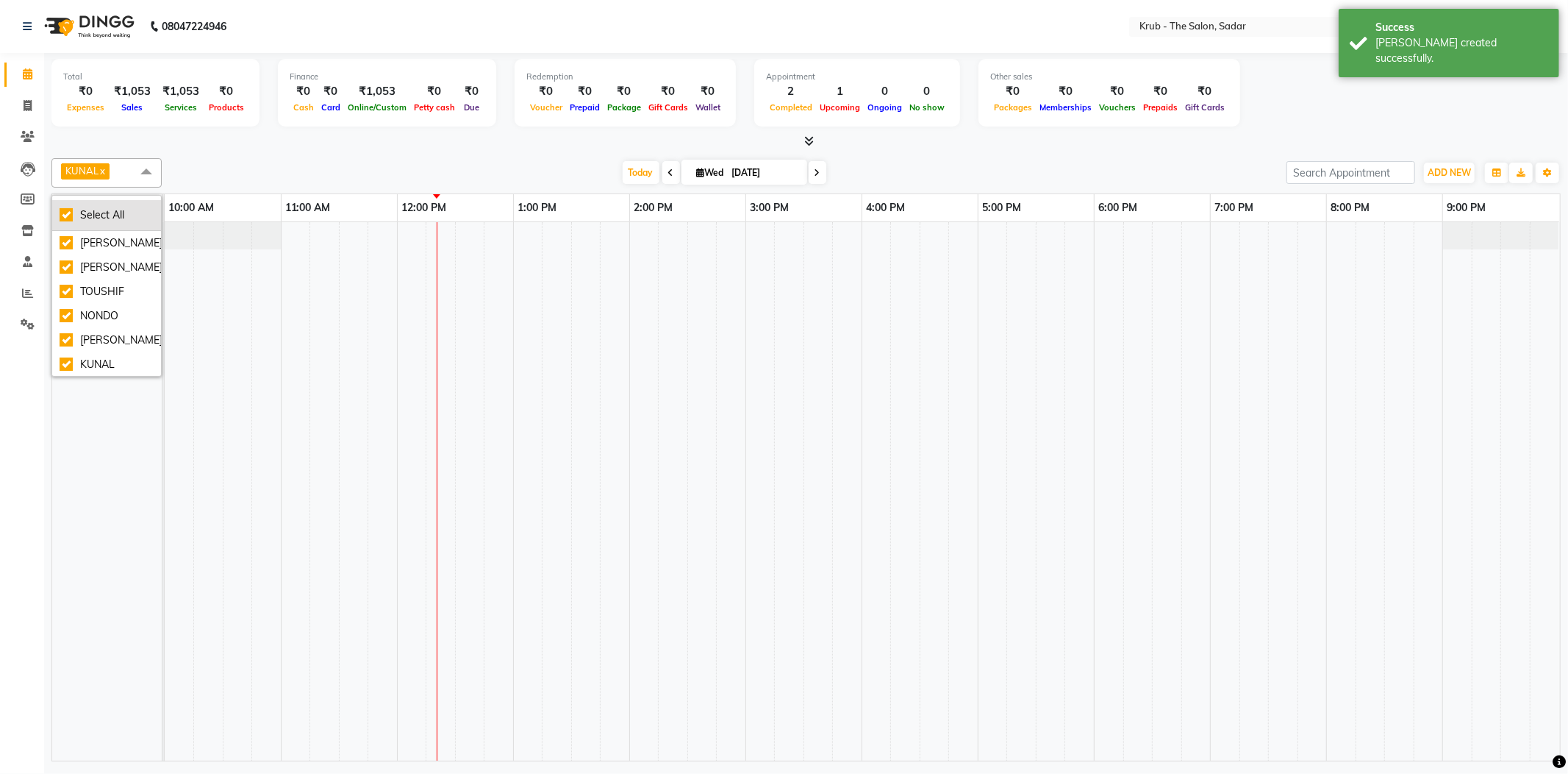
checkbox input "true"
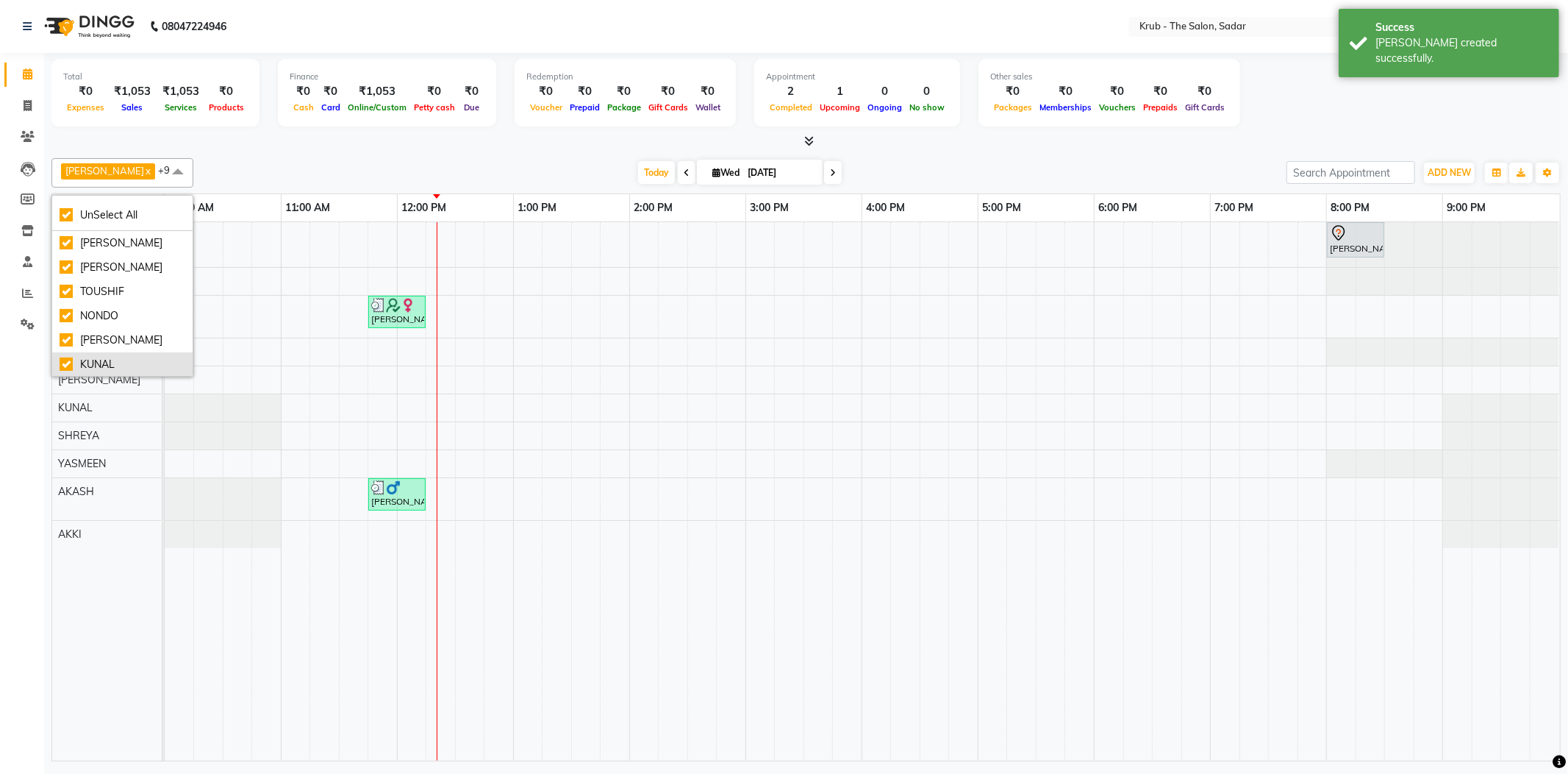
click at [110, 360] on div "KUNAL" at bounding box center [122, 364] width 126 height 15
checkbox input "false"
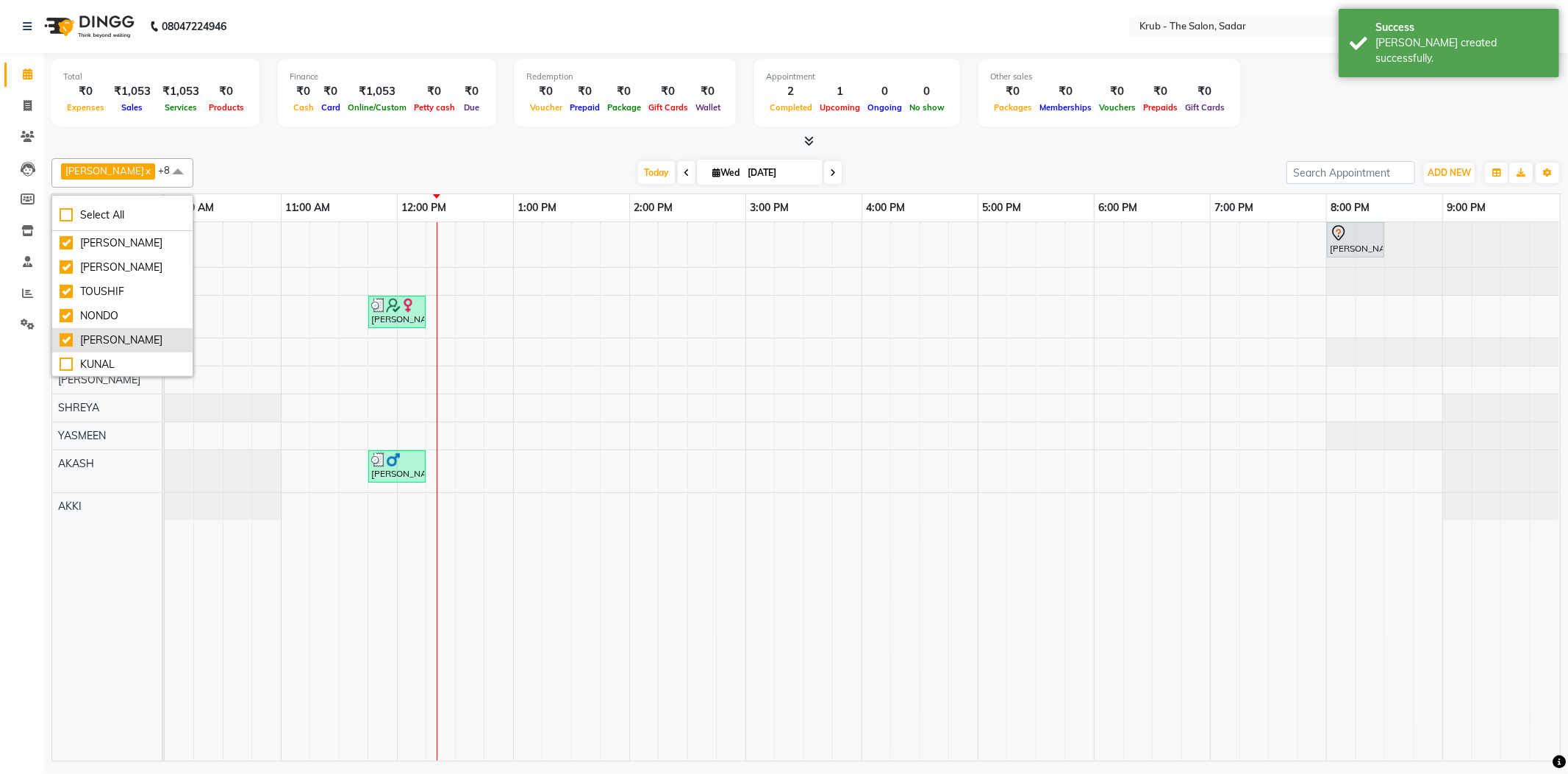
click at [119, 336] on div "[PERSON_NAME]" at bounding box center [122, 339] width 126 height 15
checkbox input "false"
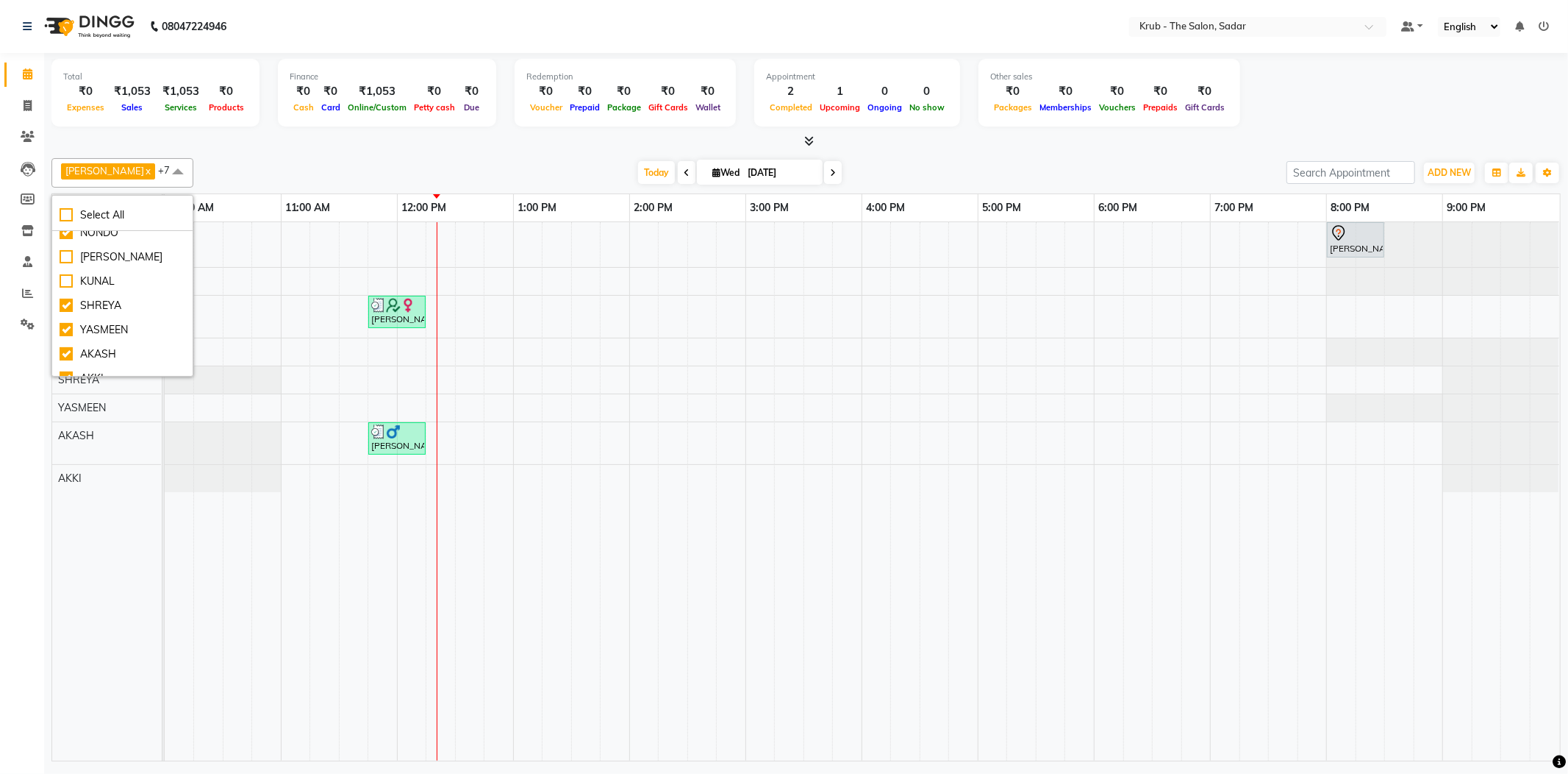
scroll to position [98, 0]
click at [413, 138] on div at bounding box center [806, 141] width 1509 height 15
click at [443, 481] on div "Khushi Pilley, TK01, 08:00 PM-08:30 PM, REGULAR BLOWDRY Palka Minocha, TK02, 11…" at bounding box center [863, 491] width 1395 height 538
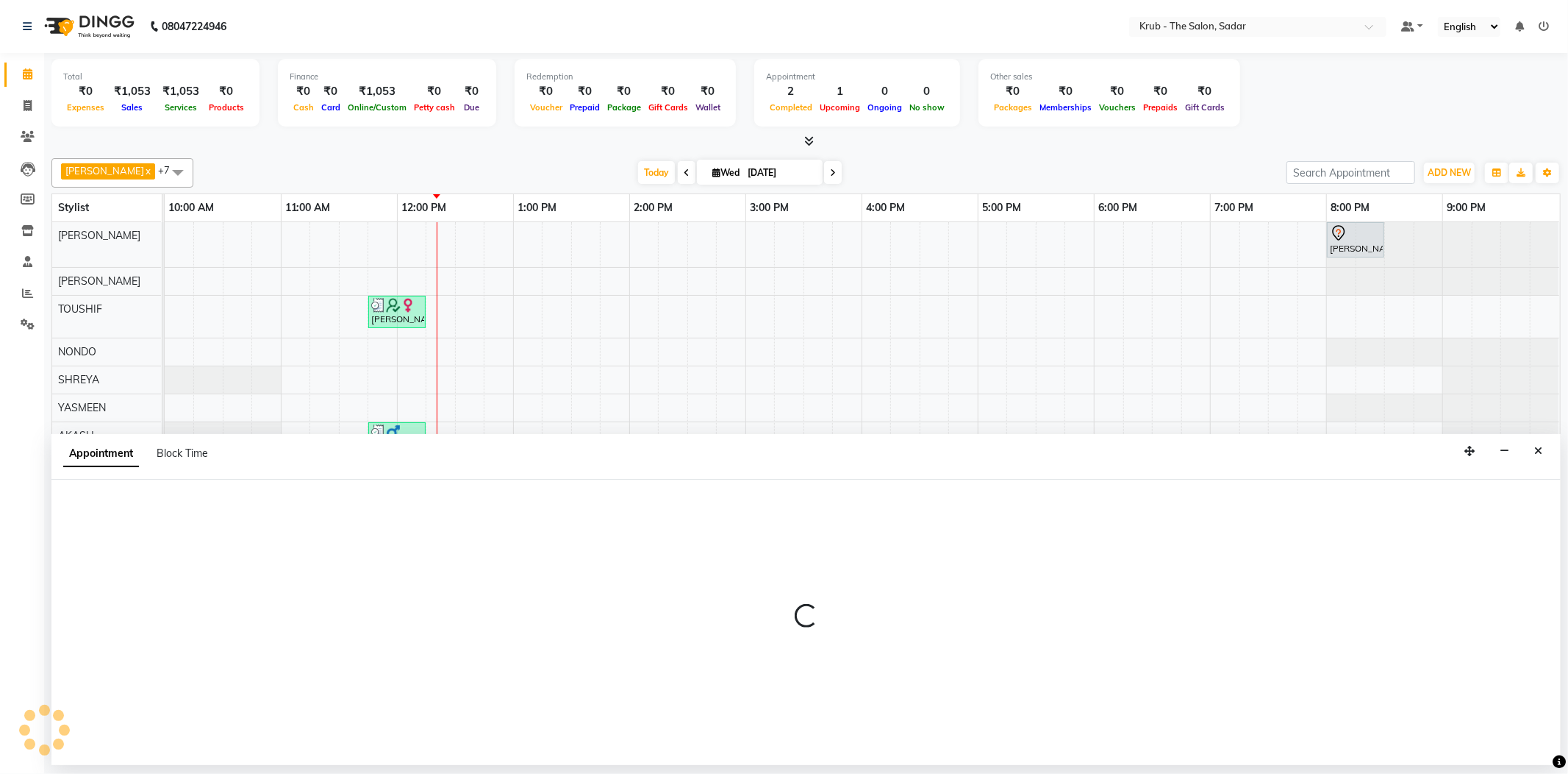
select select "89642"
select select "tentative"
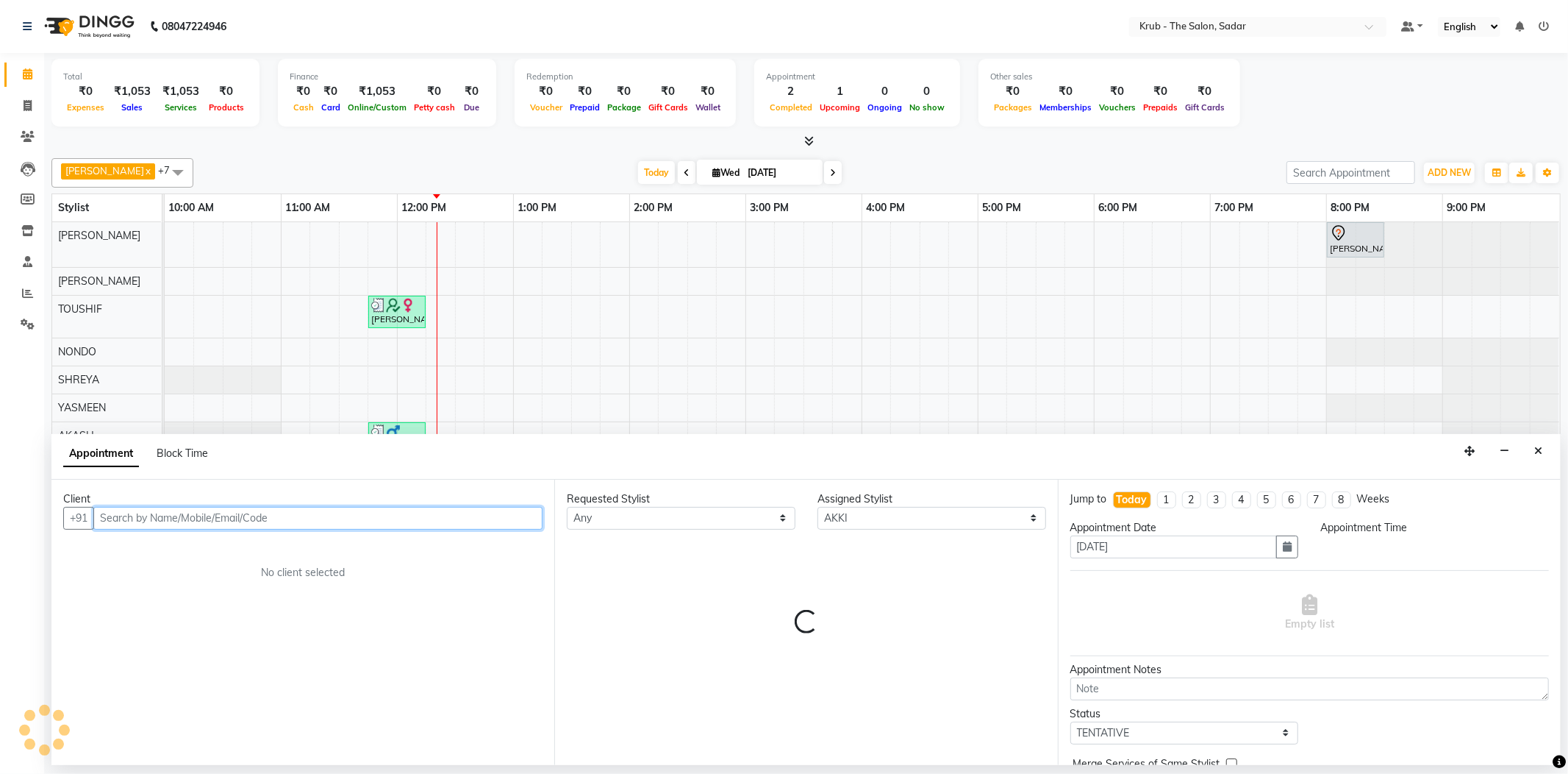
select select "735"
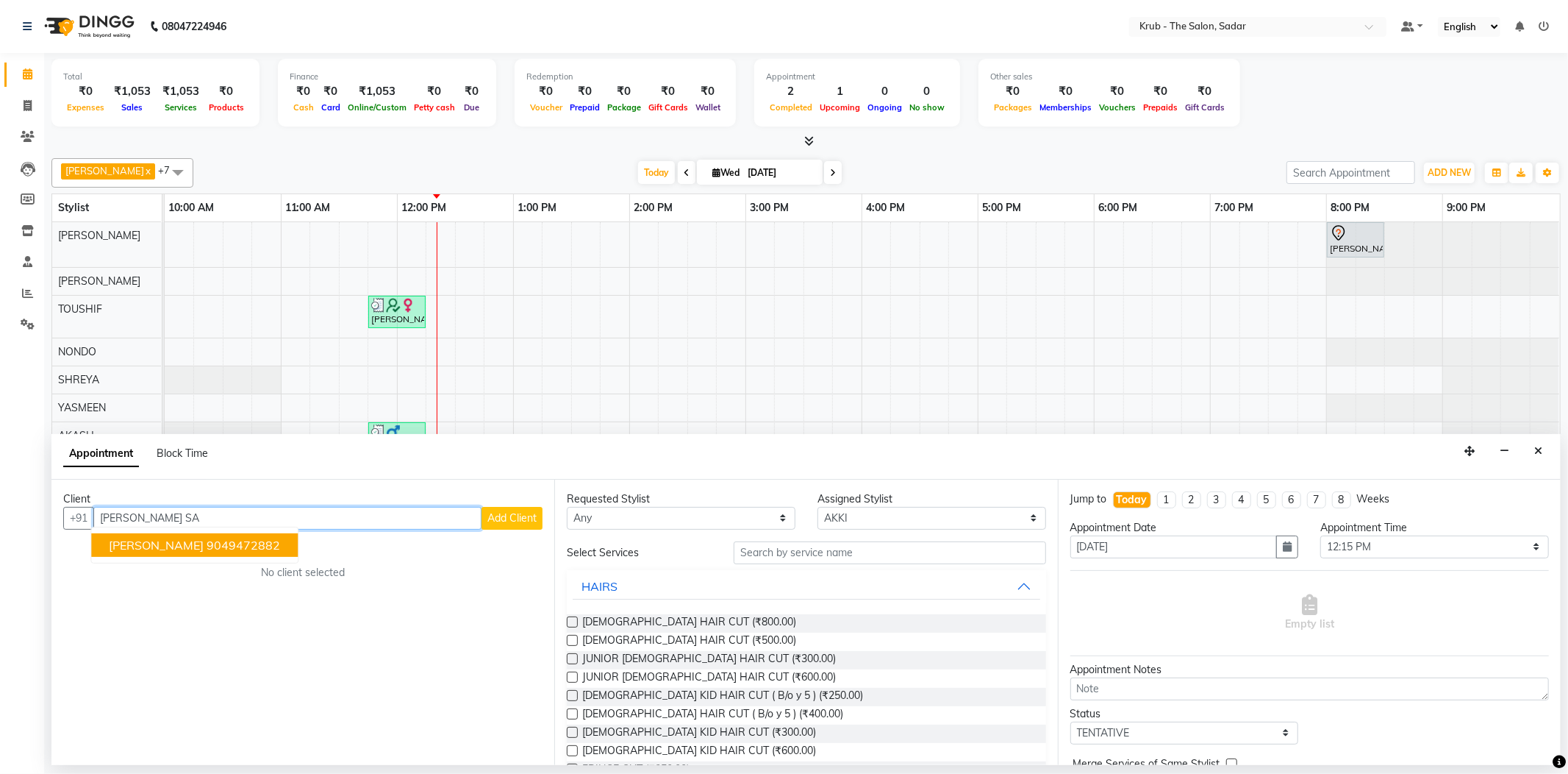
click at [172, 533] on button "Sonal Sangar 9049472882" at bounding box center [194, 545] width 207 height 24
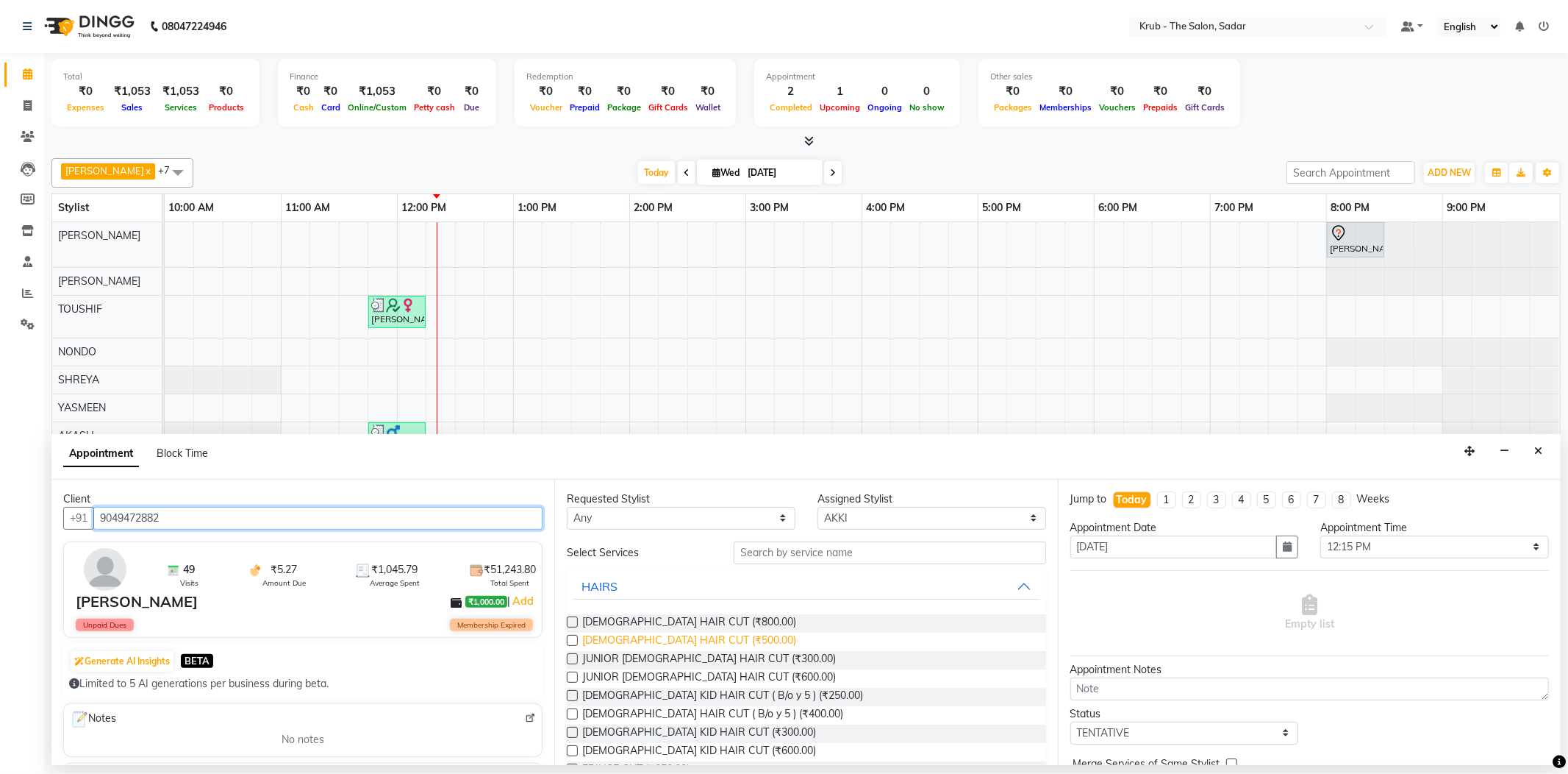
type input "9049472882"
click at [674, 632] on span "[DEMOGRAPHIC_DATA] HAIR CUT (₹500.00)" at bounding box center [689, 641] width 214 height 19
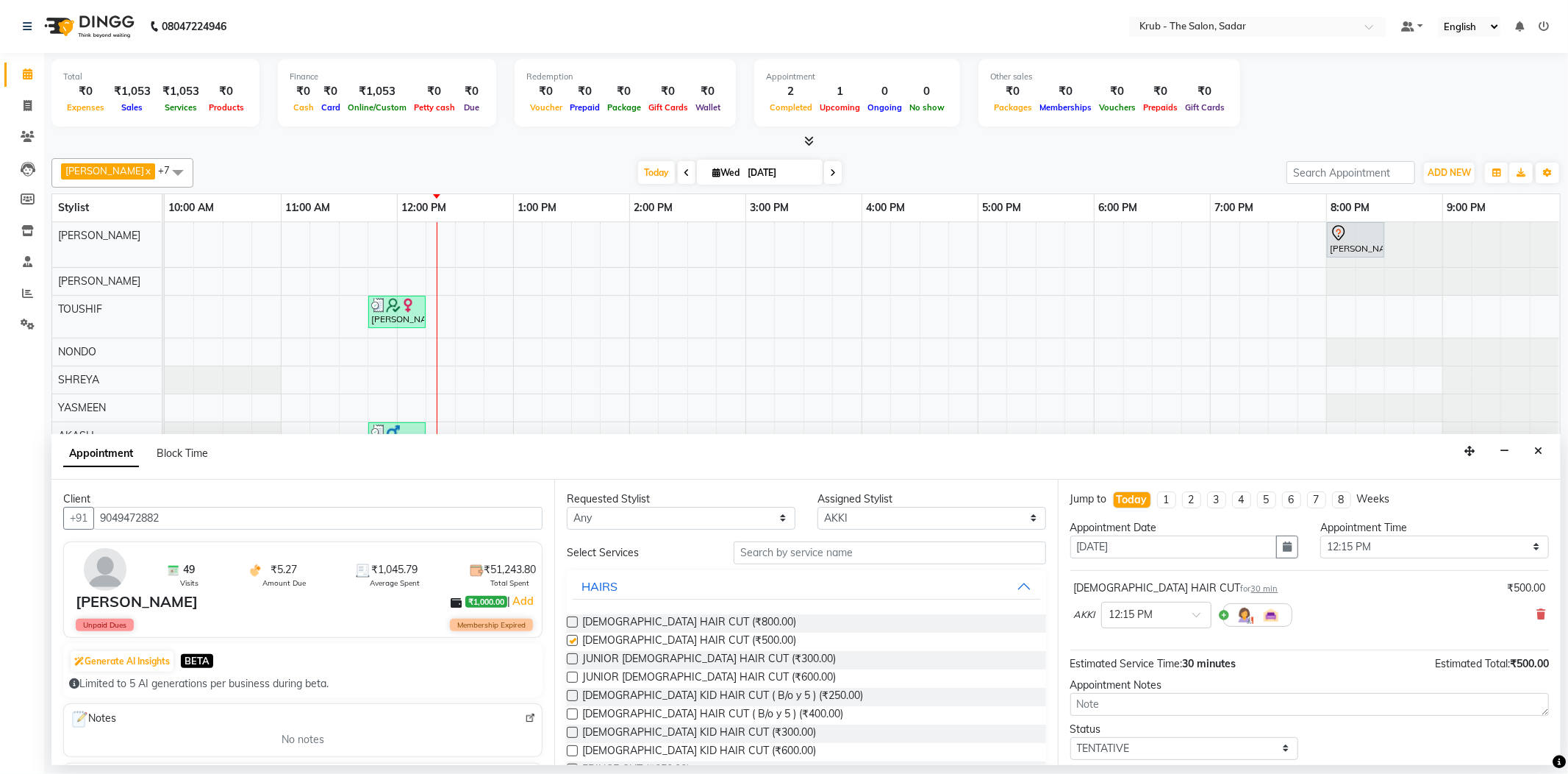
checkbox input "false"
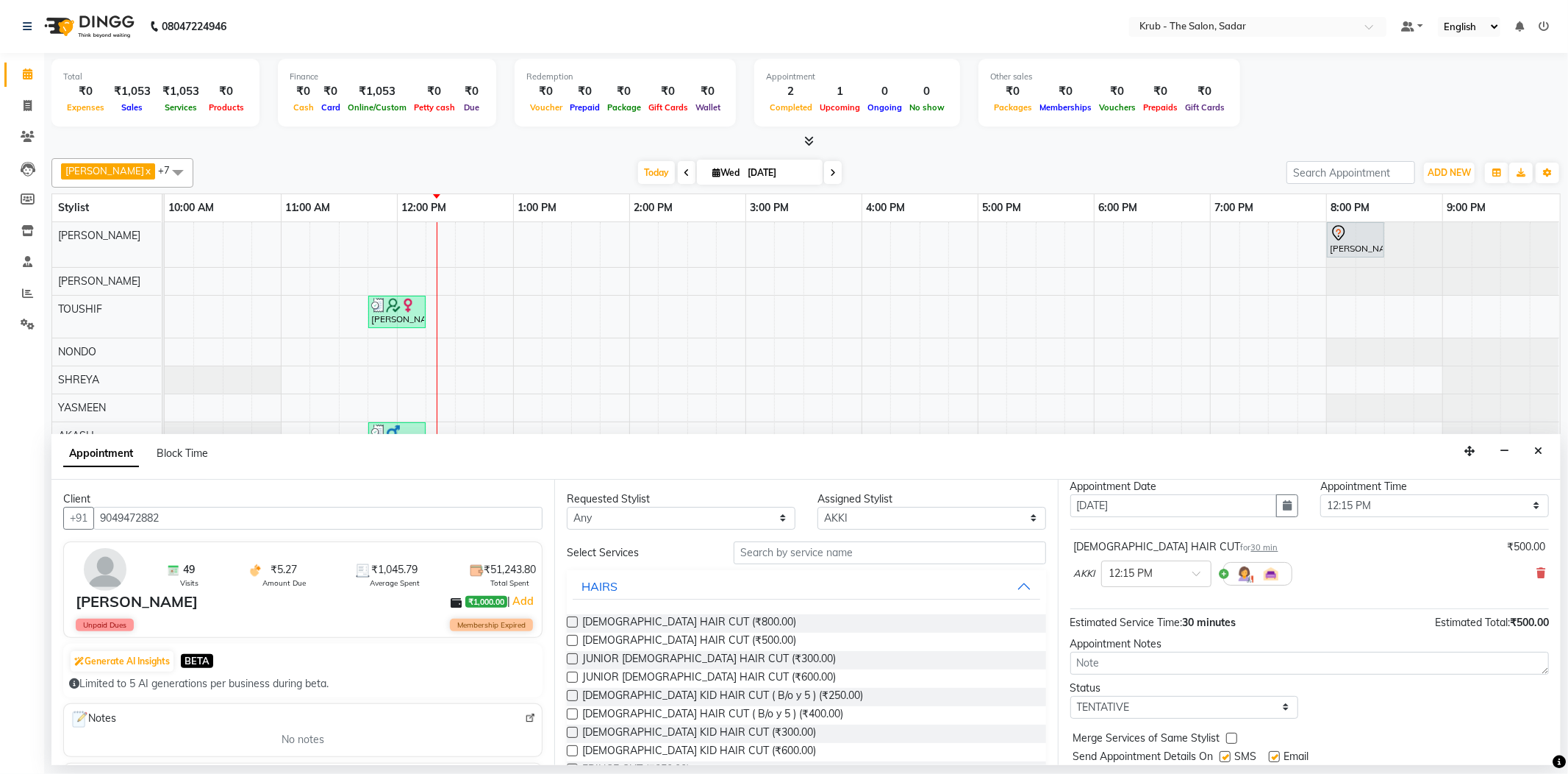
scroll to position [77, 0]
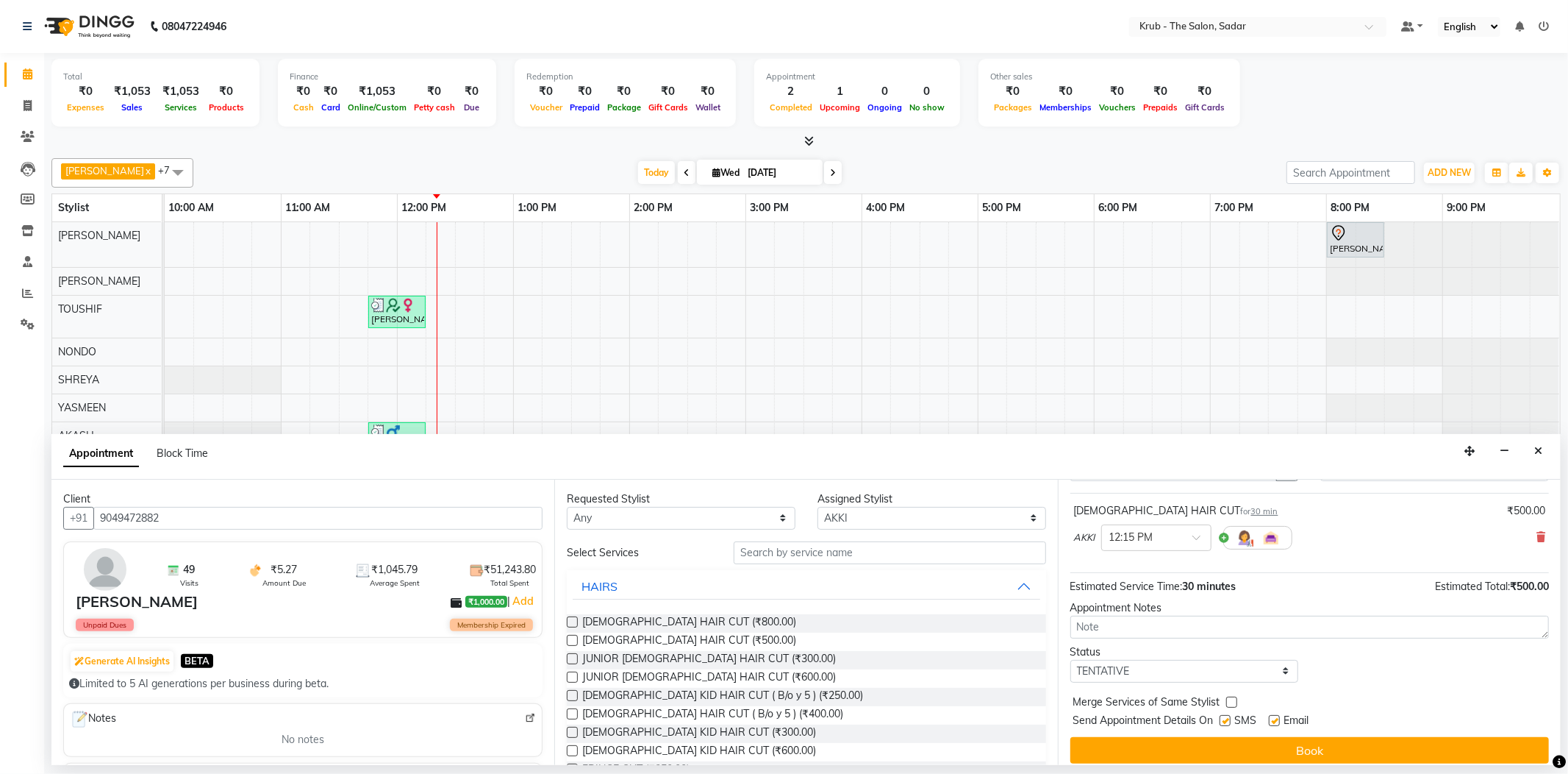
click at [1271, 715] on label at bounding box center [1274, 720] width 11 height 11
click at [1271, 717] on input "checkbox" at bounding box center [1273, 722] width 10 height 10
checkbox input "false"
click at [1218, 713] on div "Send Appointment Details On SMS Email" at bounding box center [1312, 722] width 476 height 19
click at [1227, 715] on label at bounding box center [1225, 720] width 11 height 11
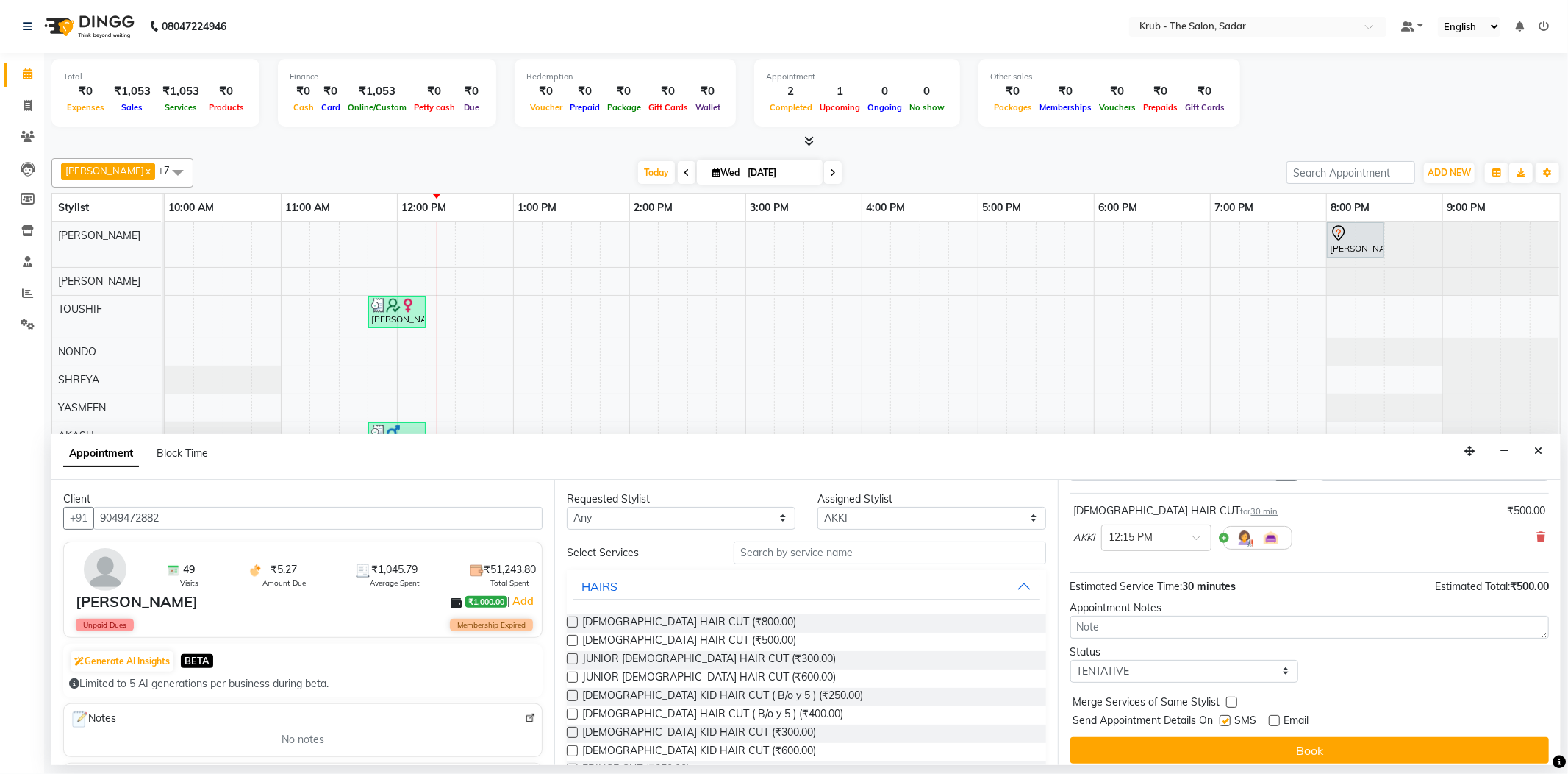
click at [1227, 717] on input "checkbox" at bounding box center [1224, 722] width 10 height 10
checkbox input "false"
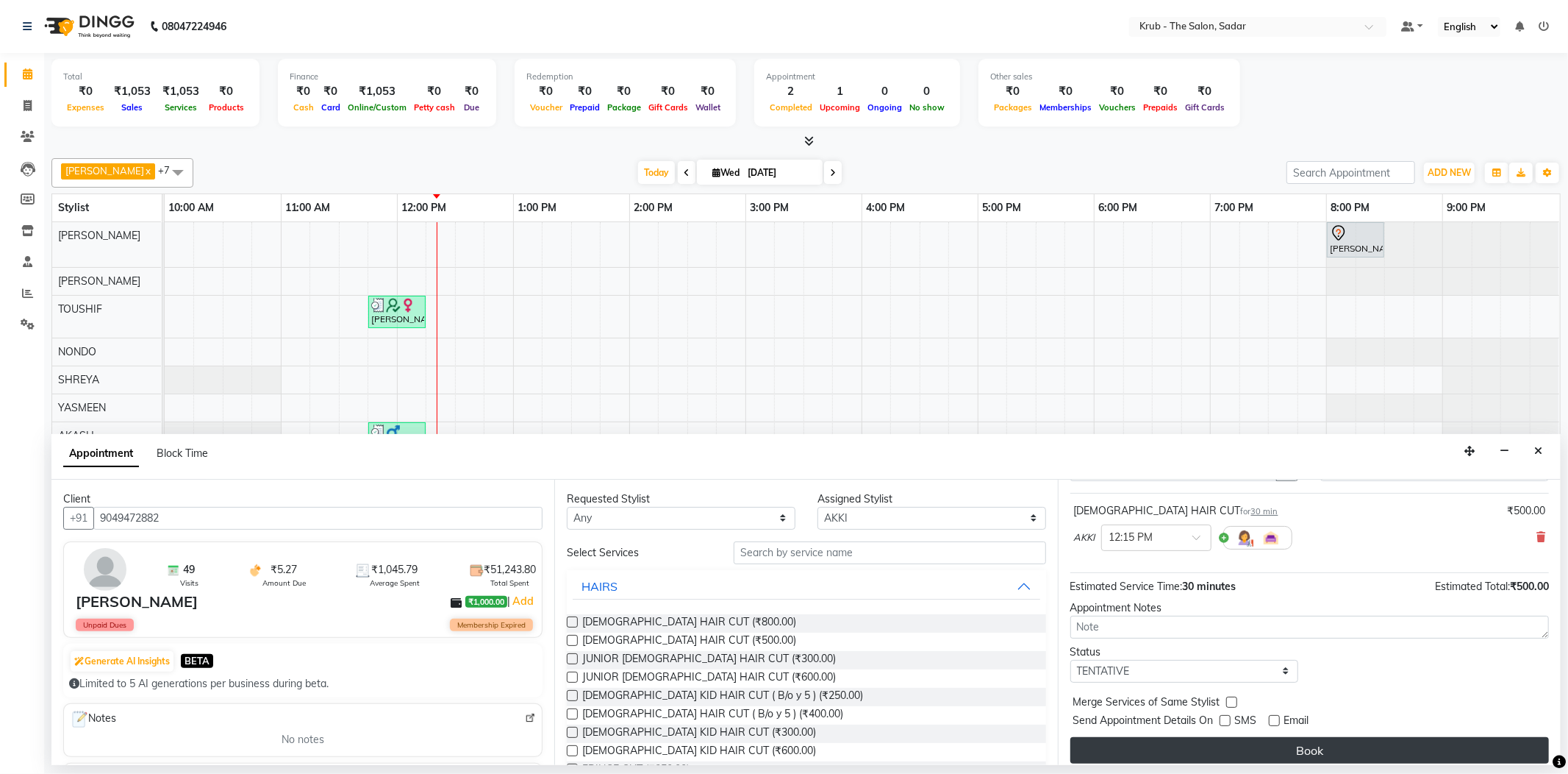
click at [1289, 737] on button "Book" at bounding box center [1309, 750] width 478 height 27
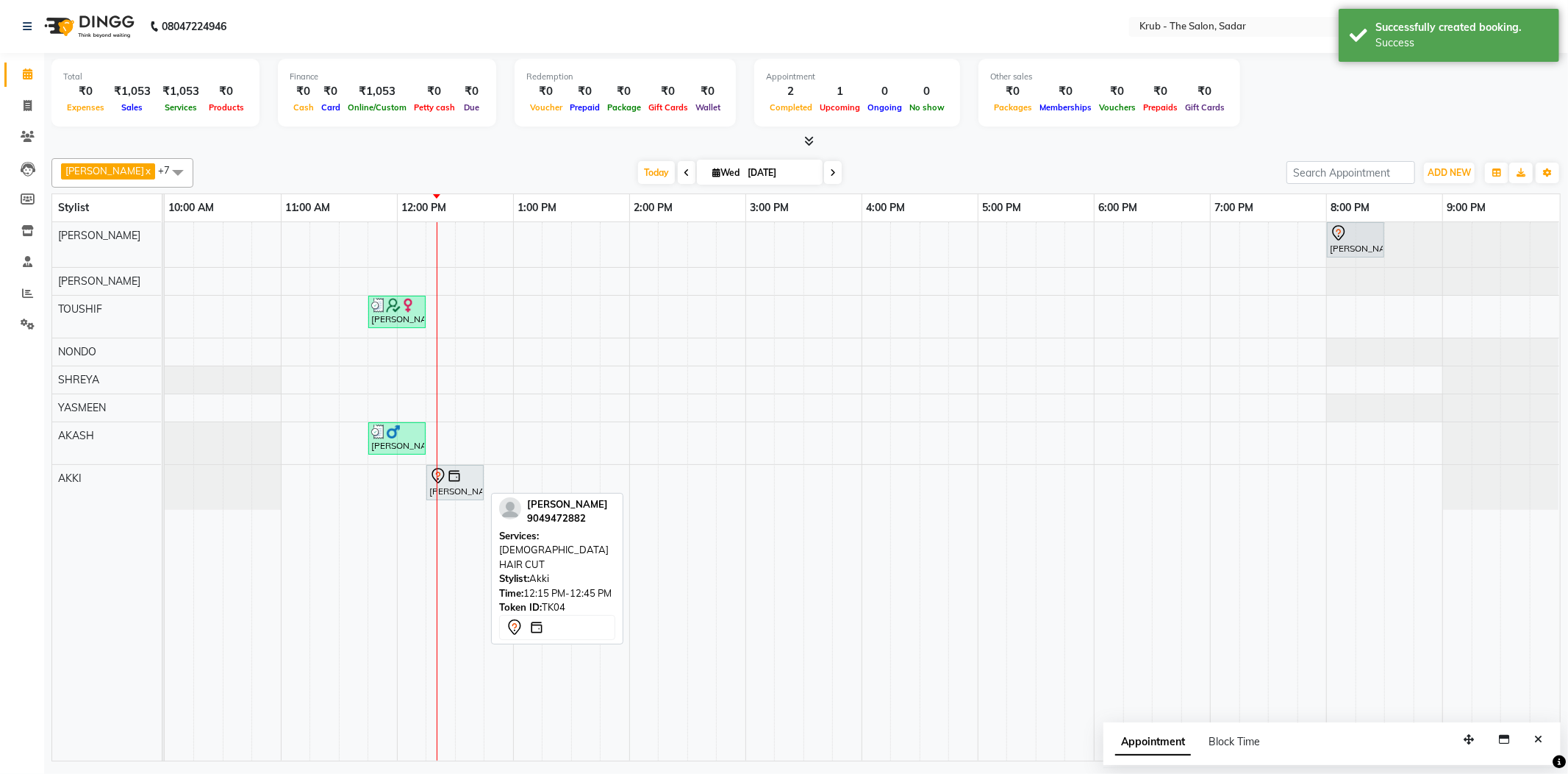
click at [472, 484] on div "[PERSON_NAME], TK04, 12:15 PM-12:45 PM, [DEMOGRAPHIC_DATA] HAIR CUT" at bounding box center [454, 482] width 54 height 31
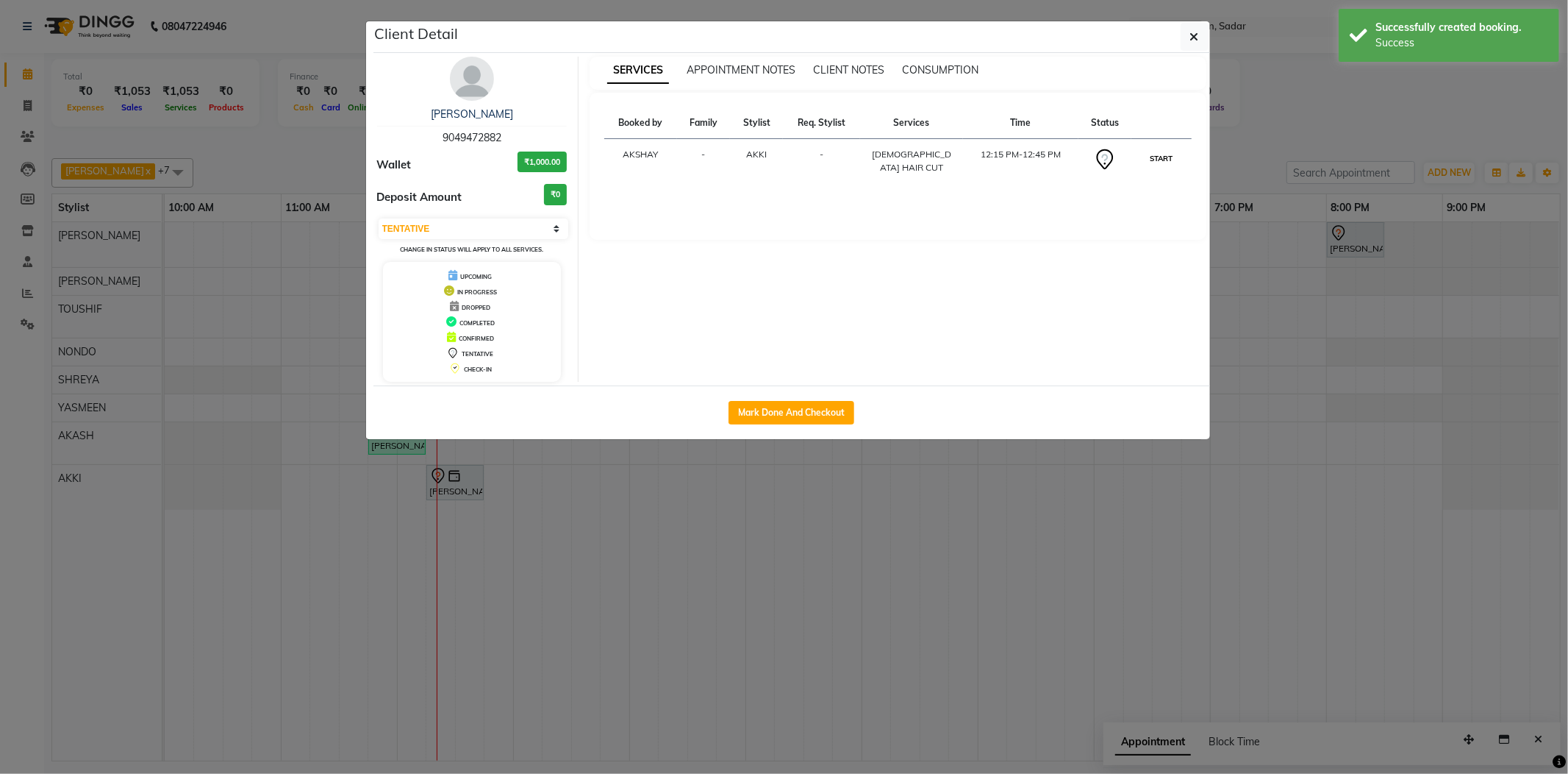
click at [1157, 154] on button "START" at bounding box center [1162, 158] width 30 height 19
select select "1"
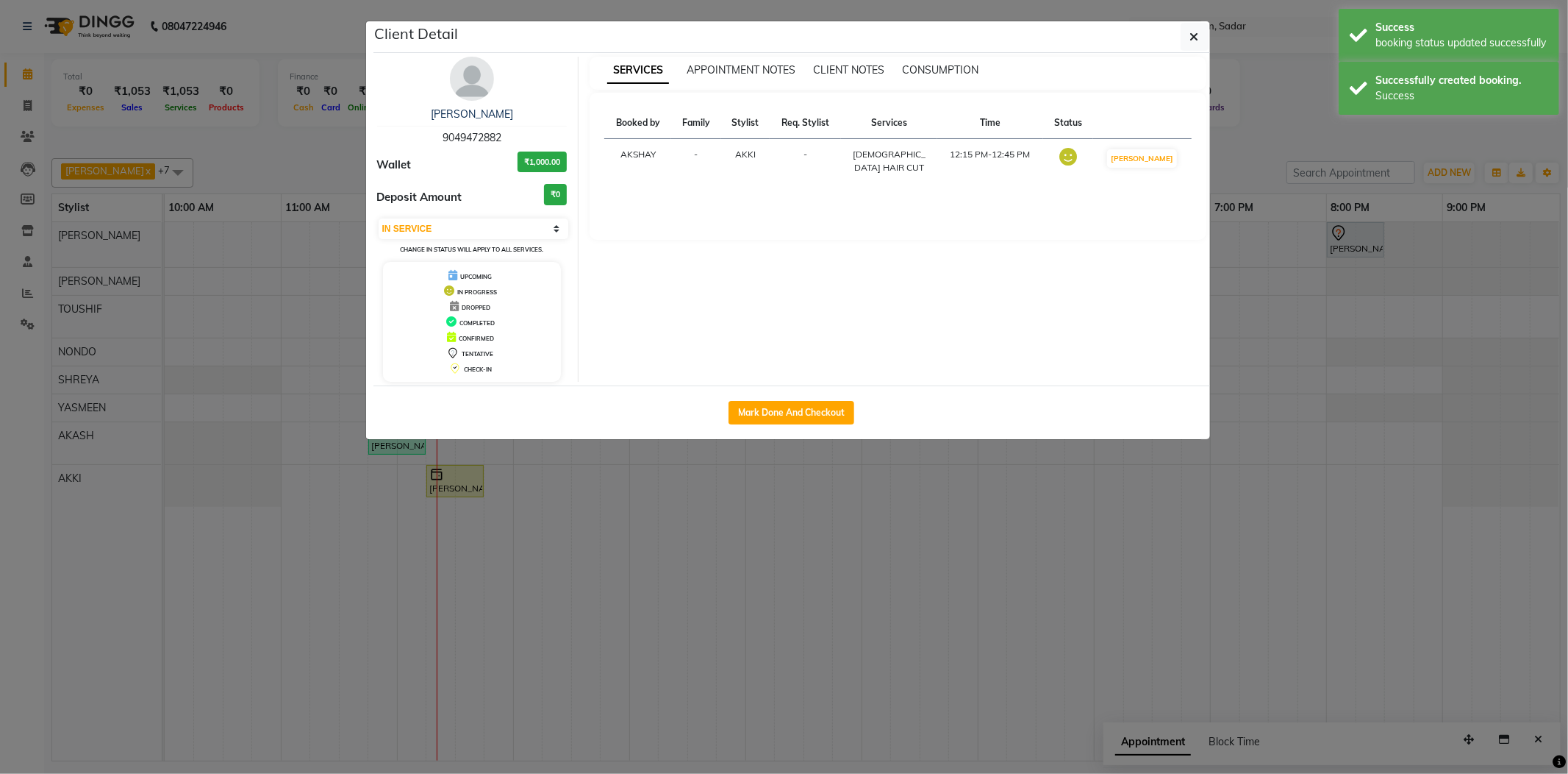
click at [1318, 142] on ngb-modal-window "Client Detail Sonal Sangar 9049472882 Wallet ₹1,000.00 Deposit Amount ₹0 Select…" at bounding box center [784, 387] width 1568 height 774
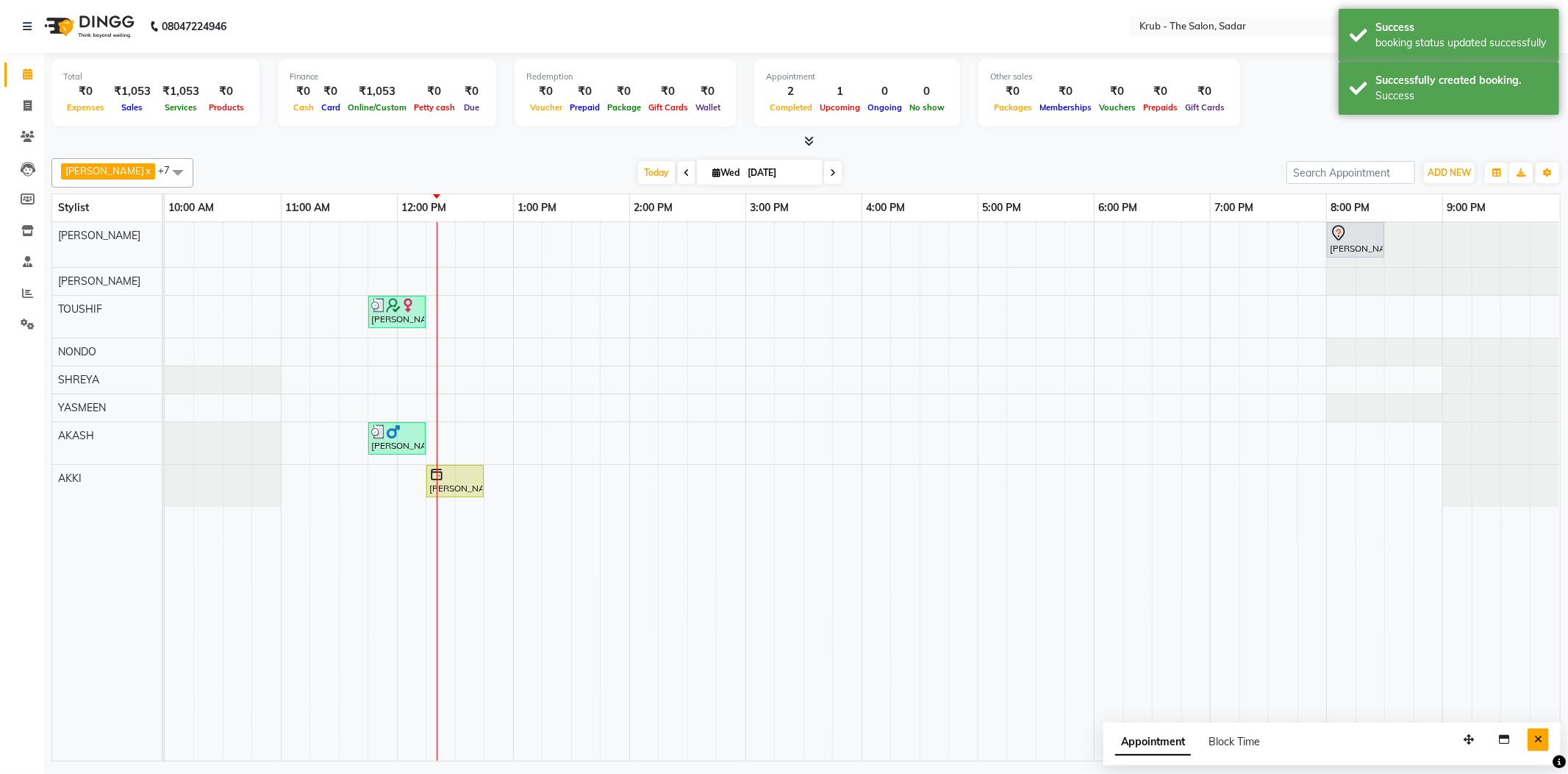
click at [1547, 732] on button "Close" at bounding box center [1539, 739] width 21 height 23
click at [15, 138] on span at bounding box center [28, 137] width 26 height 17
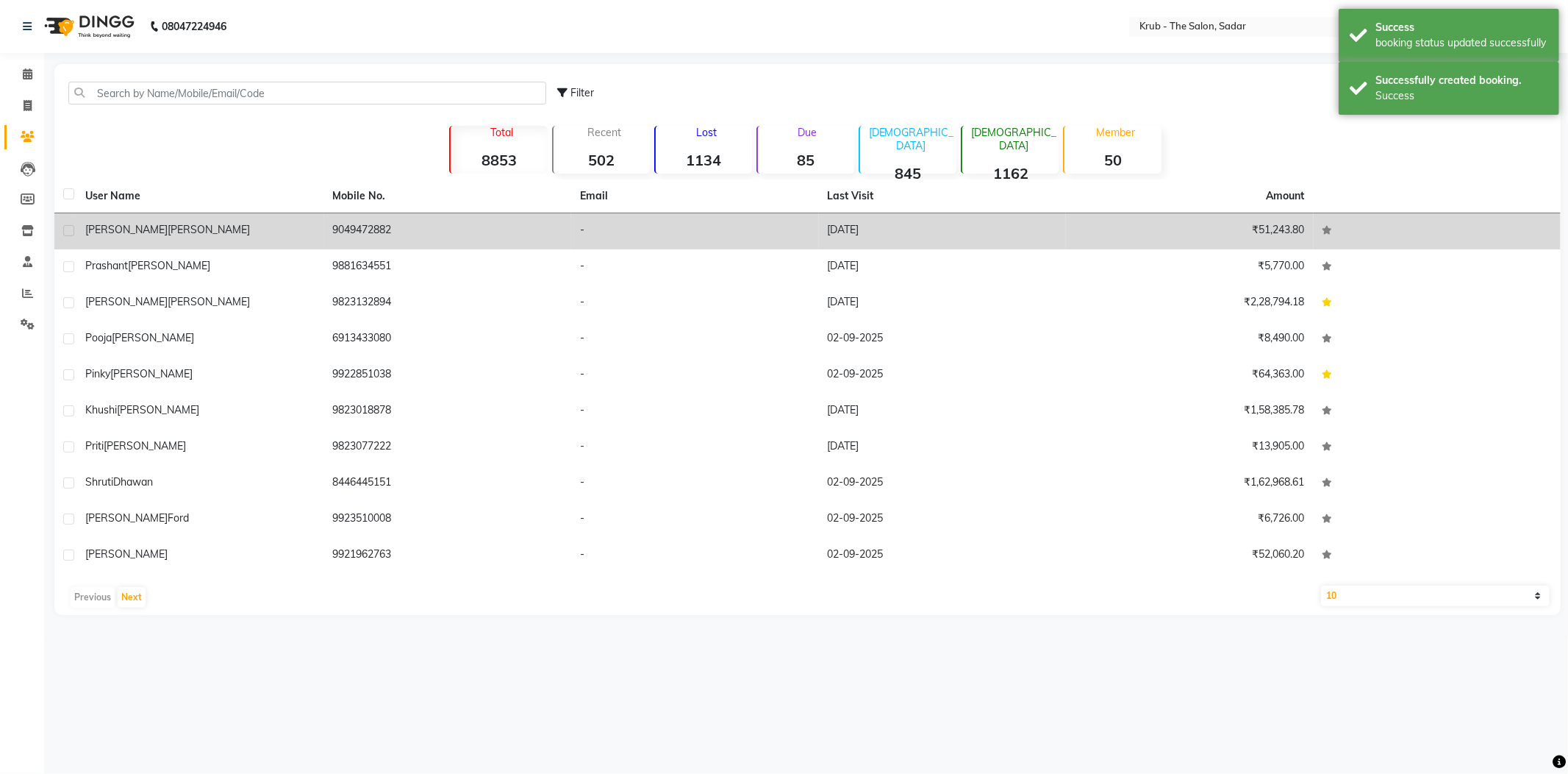
click at [372, 213] on td "9049472882" at bounding box center [447, 231] width 248 height 36
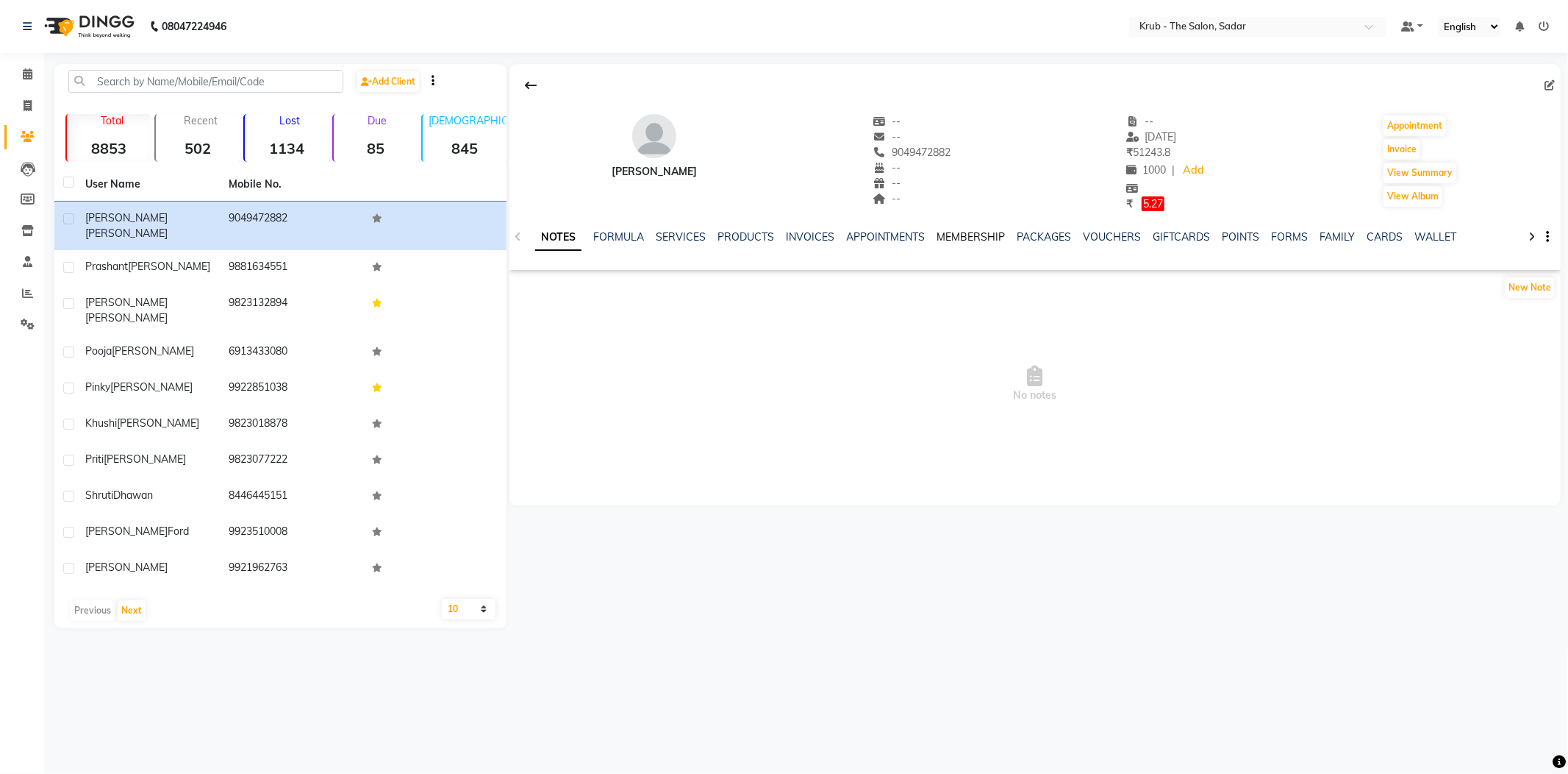
click at [940, 230] on link "MEMBERSHIP" at bounding box center [971, 236] width 68 height 13
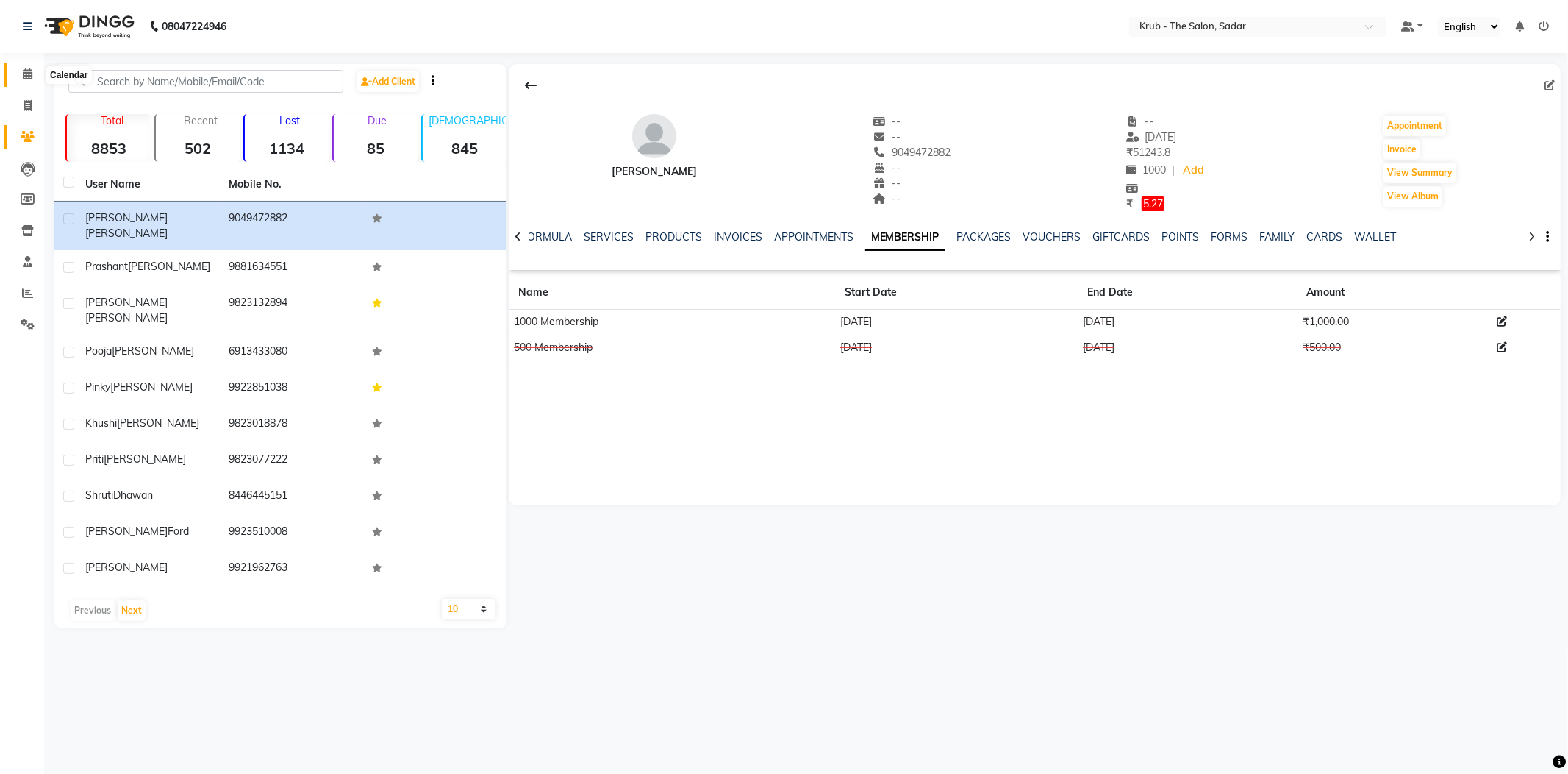
click at [39, 71] on span at bounding box center [28, 75] width 26 height 17
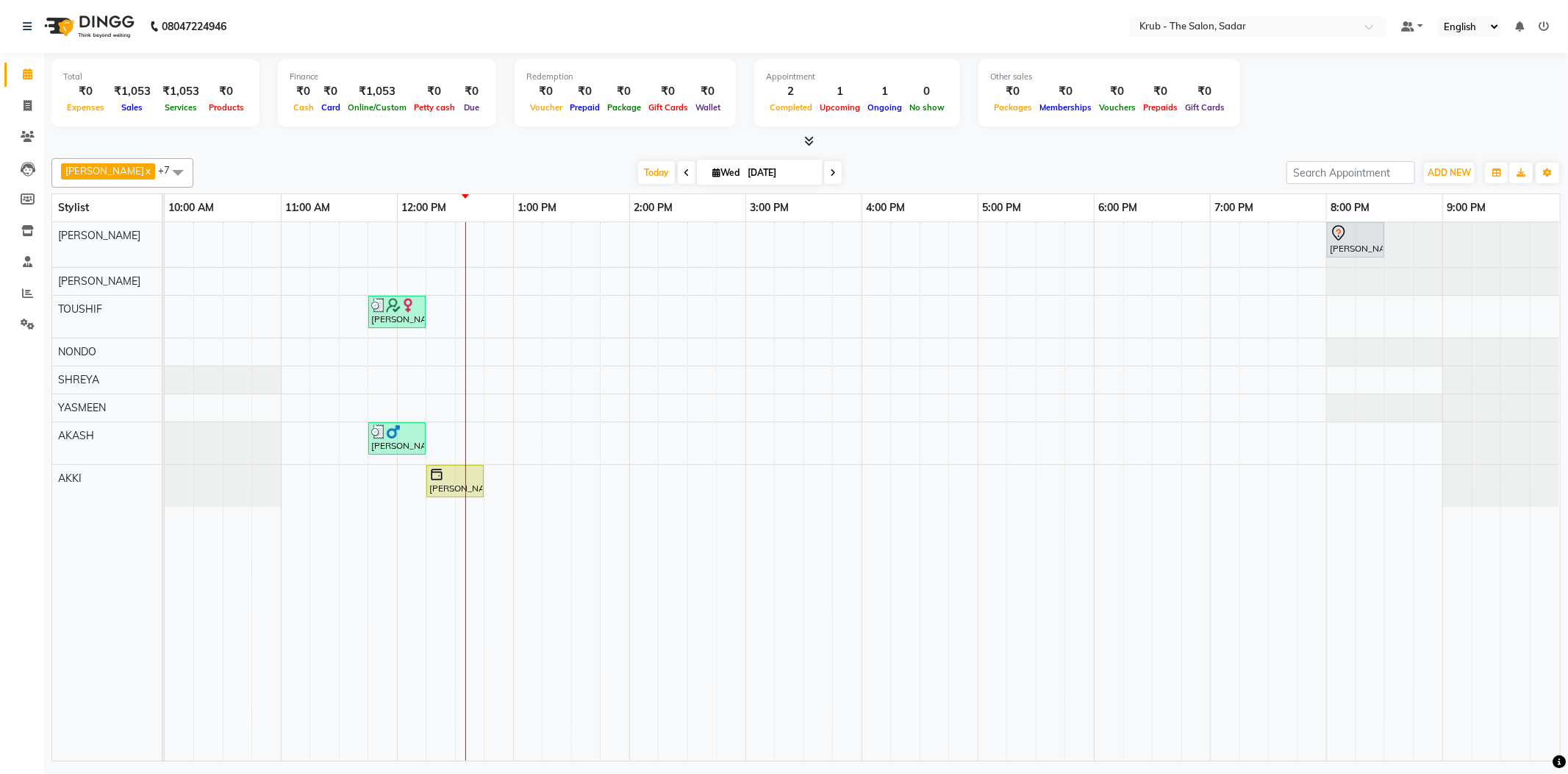
click at [174, 102] on span "Services" at bounding box center [180, 107] width 40 height 11
click at [18, 135] on span at bounding box center [28, 137] width 26 height 17
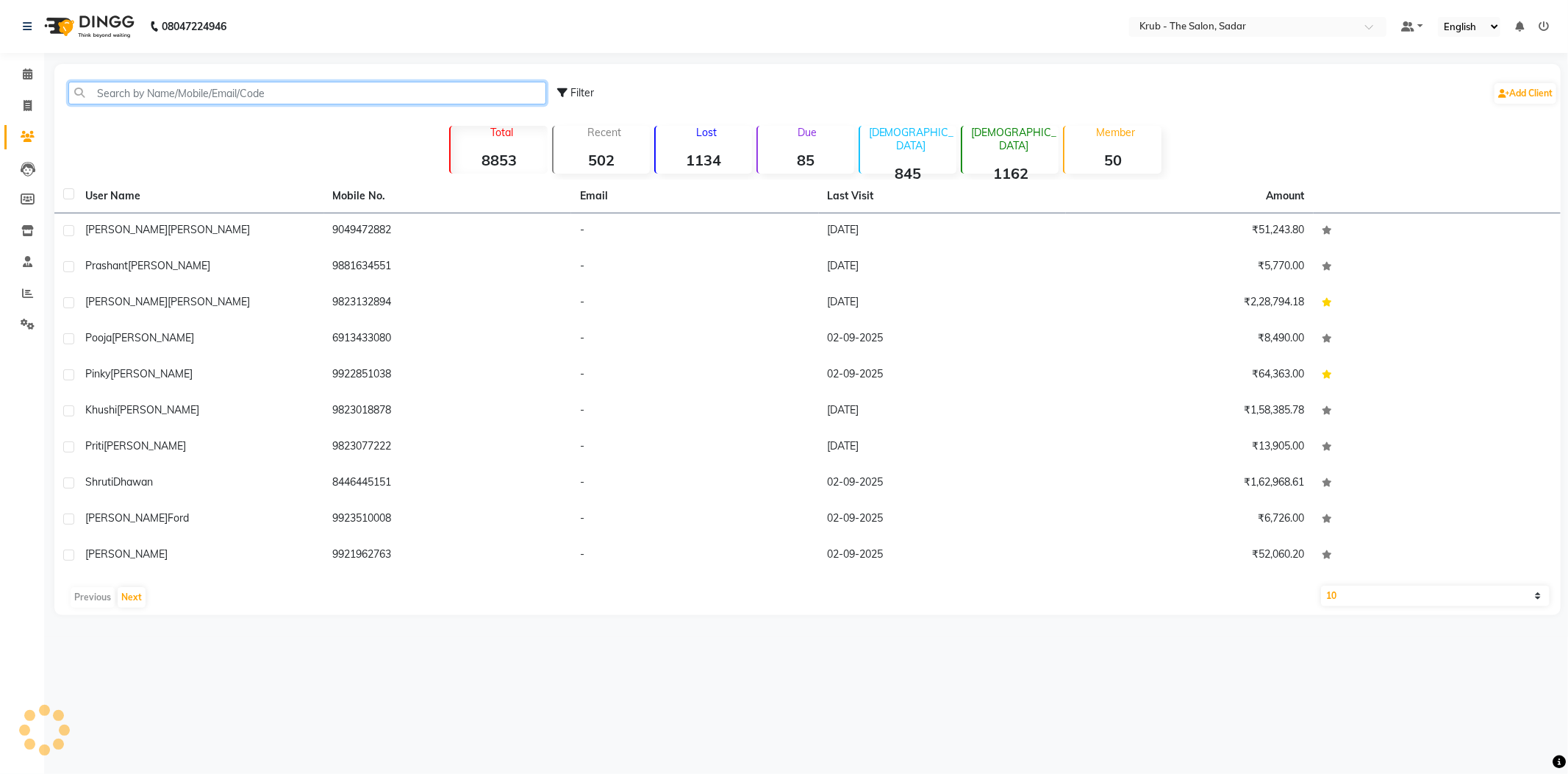
drag, startPoint x: 144, startPoint y: 95, endPoint x: 148, endPoint y: 87, distance: 8.9
click at [146, 91] on input "text" at bounding box center [307, 93] width 478 height 23
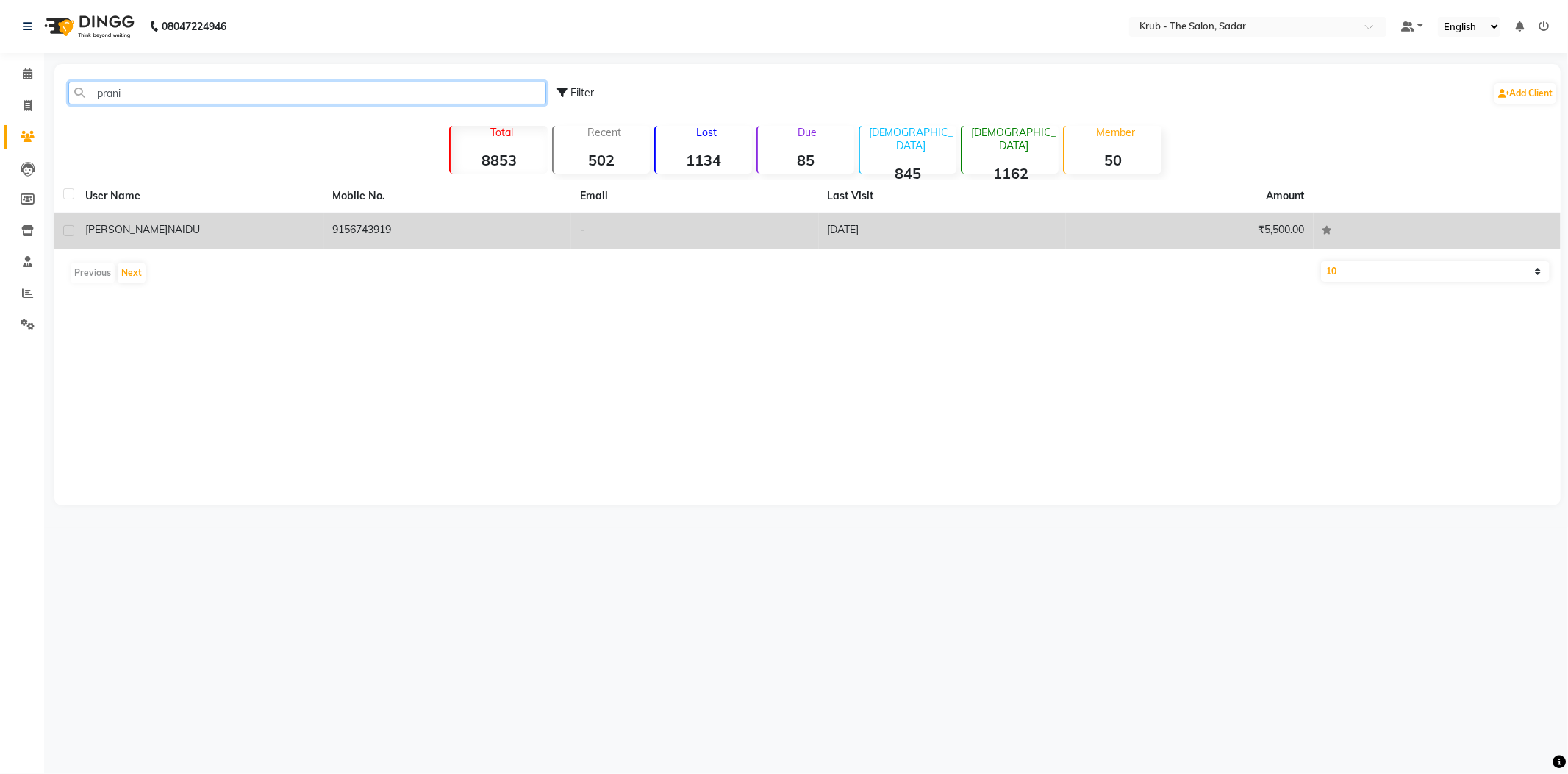
type input "prani"
click at [456, 221] on td "9156743919" at bounding box center [447, 231] width 248 height 36
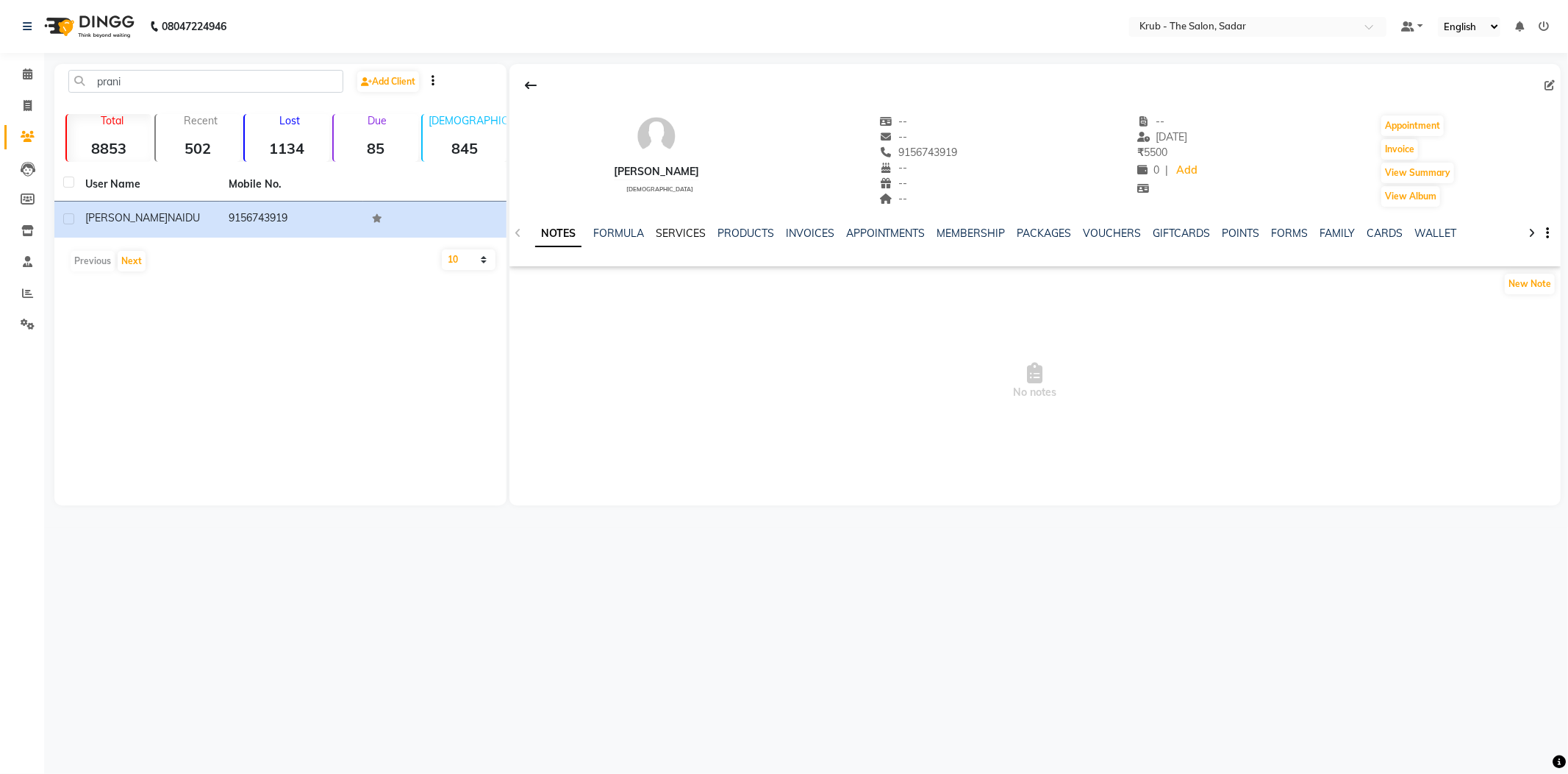
click at [675, 233] on link "SERVICES" at bounding box center [681, 233] width 50 height 13
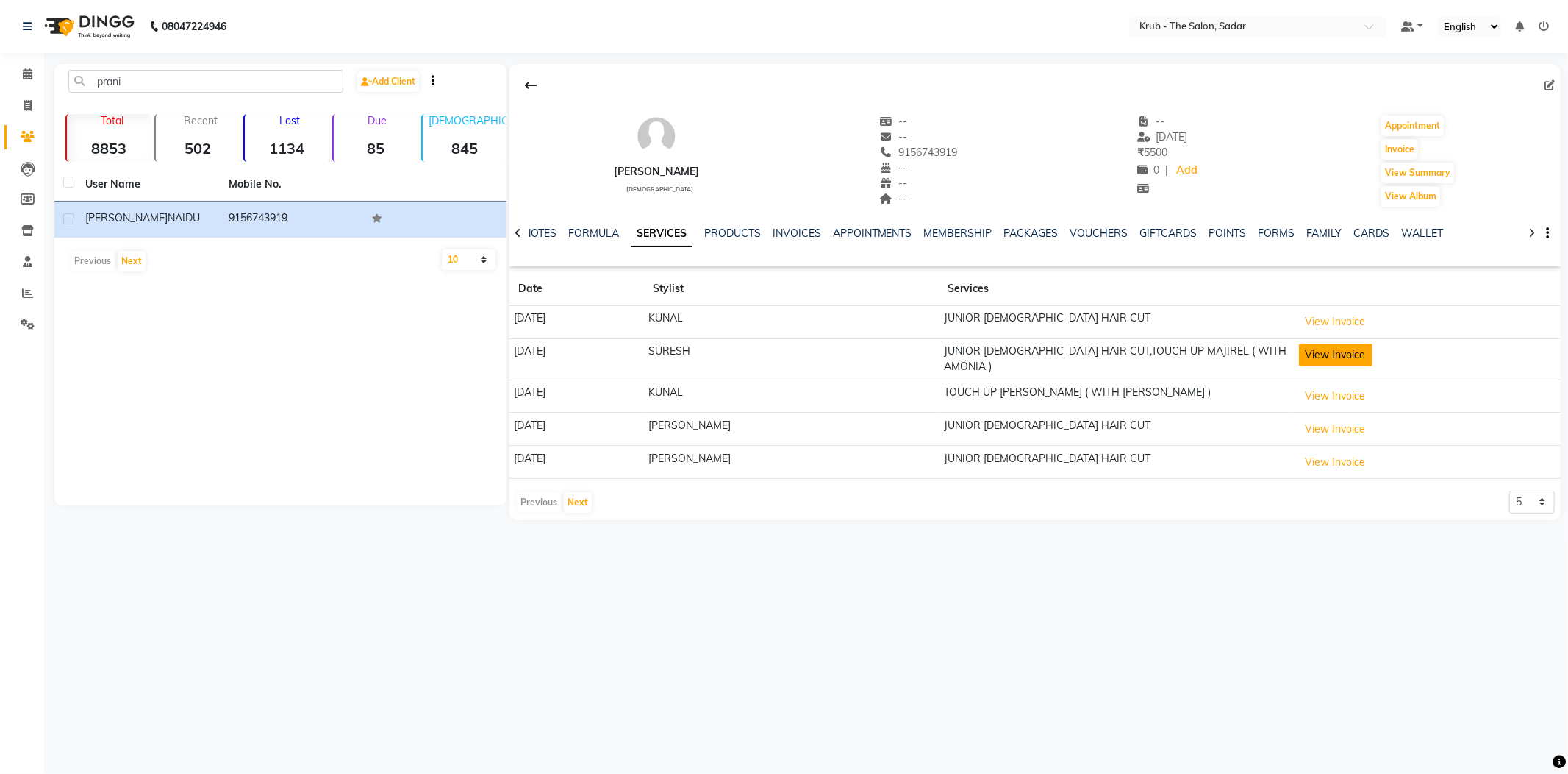
click at [1333, 344] on button "View Invoice" at bounding box center [1336, 355] width 74 height 23
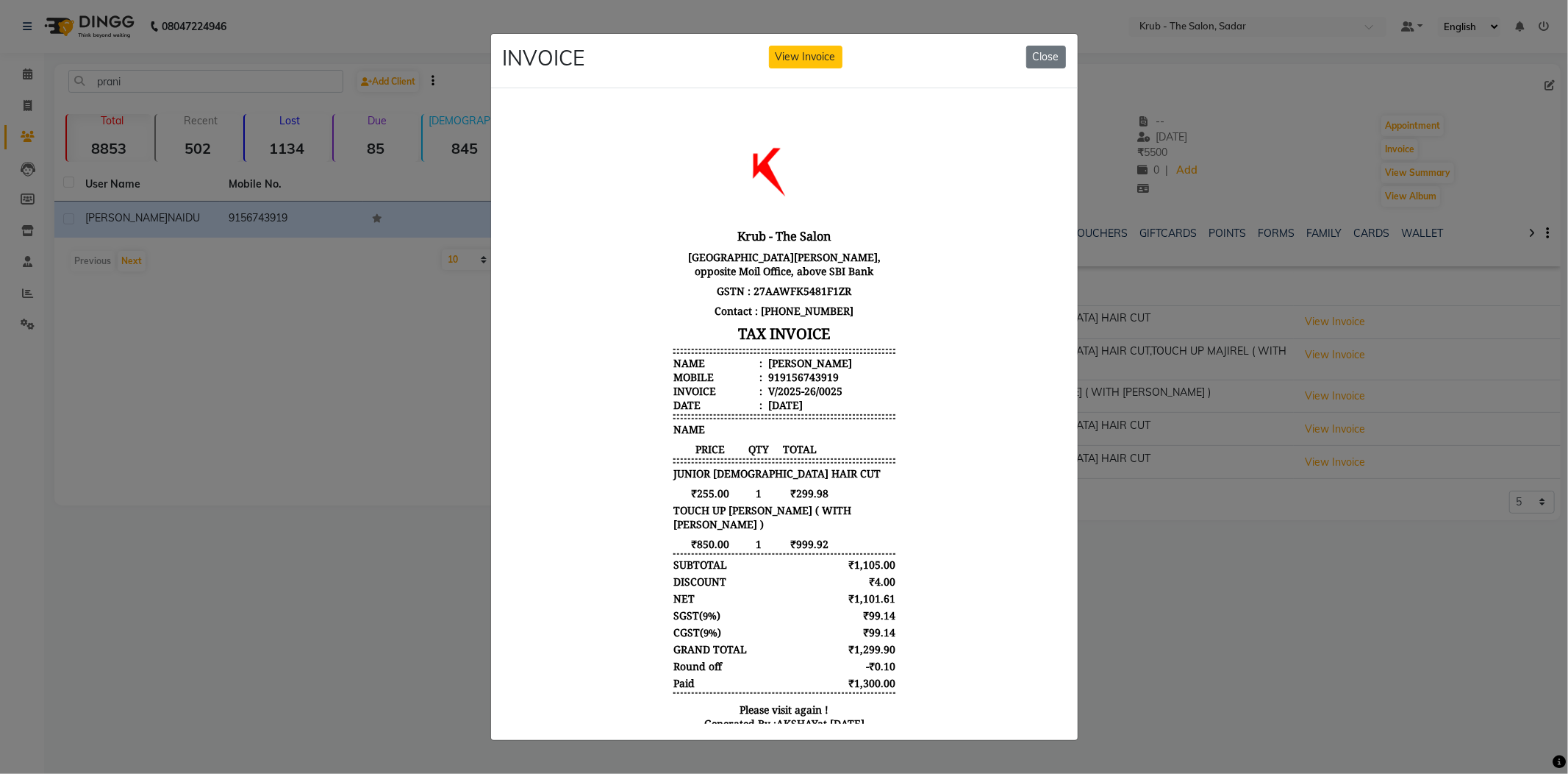
click at [1294, 401] on ngb-modal-window "INVOICE View Invoice Close" at bounding box center [784, 387] width 1568 height 774
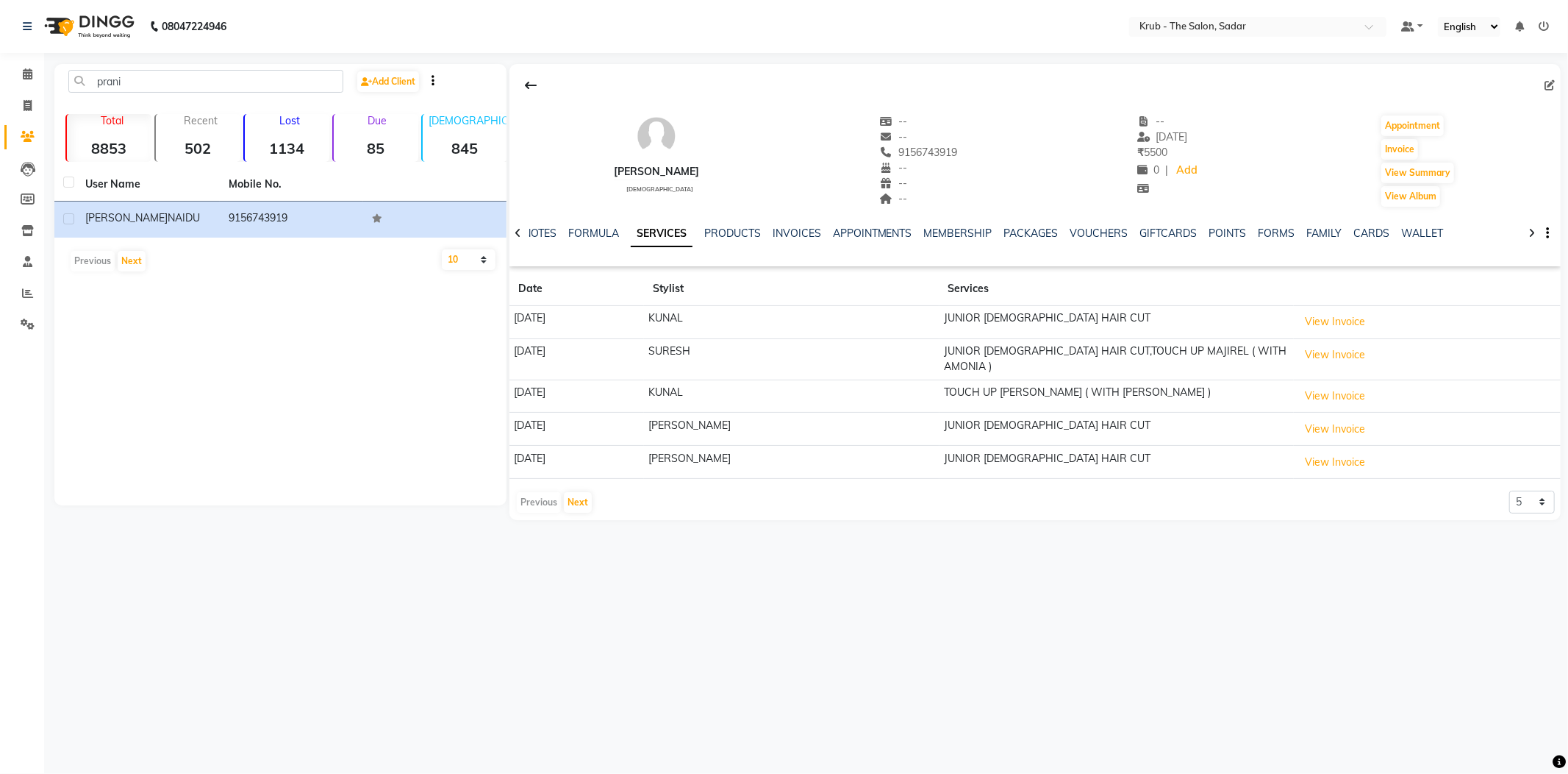
drag, startPoint x: 879, startPoint y: 141, endPoint x: 962, endPoint y: 141, distance: 83.0
click at [962, 141] on div "Pranit NAIDU male -- -- 9156743919 -- -- -- -- 16-05-2025 ₹ 5500 0 | Add Appoin…" at bounding box center [1035, 154] width 1052 height 109
copy span "9156743919"
click at [28, 69] on icon at bounding box center [28, 74] width 10 height 11
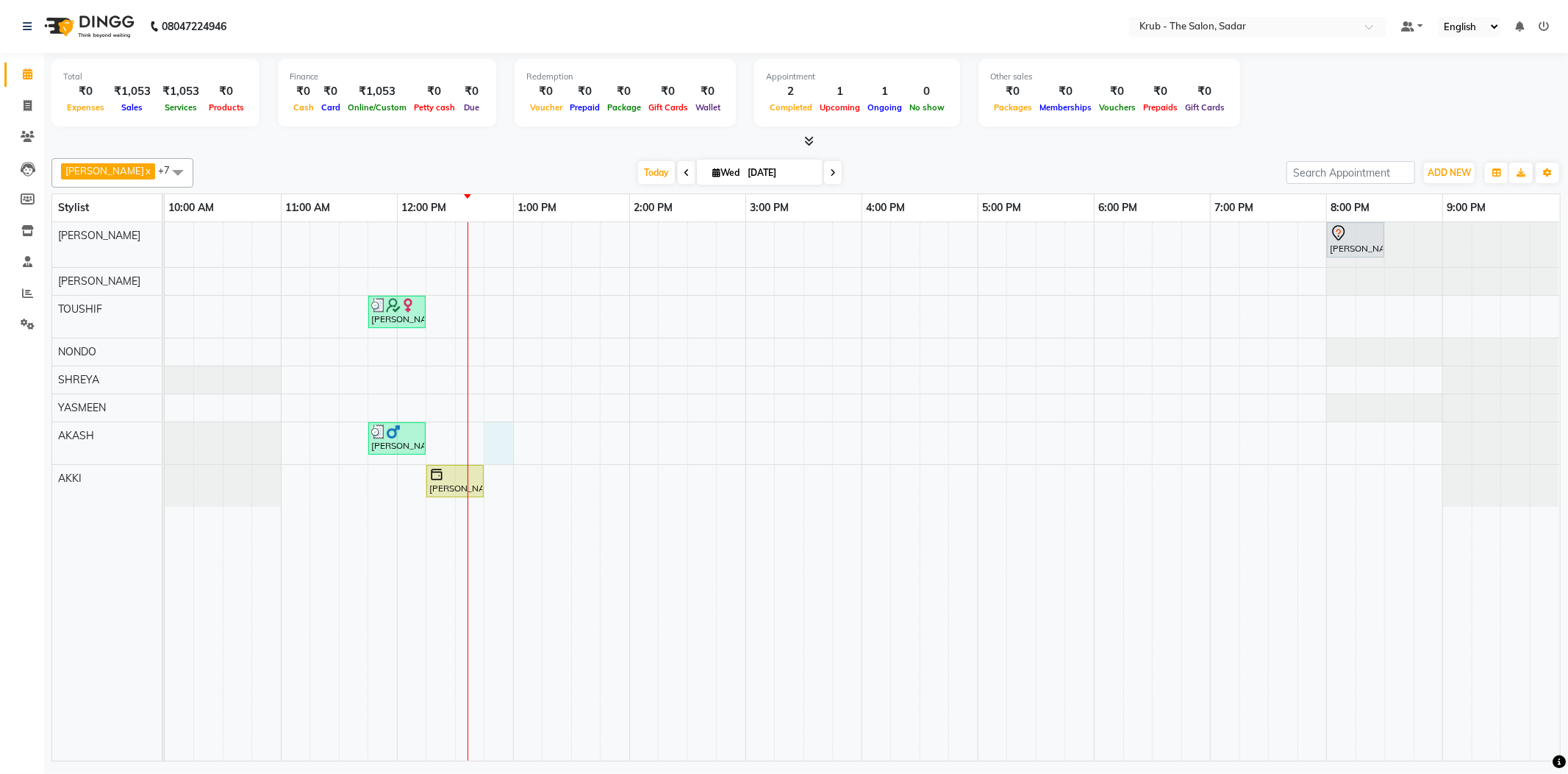
click at [485, 435] on div "Khushi Pilley, TK01, 08:00 PM-08:30 PM, REGULAR BLOWDRY Palka Minocha, TK02, 11…" at bounding box center [863, 491] width 1395 height 538
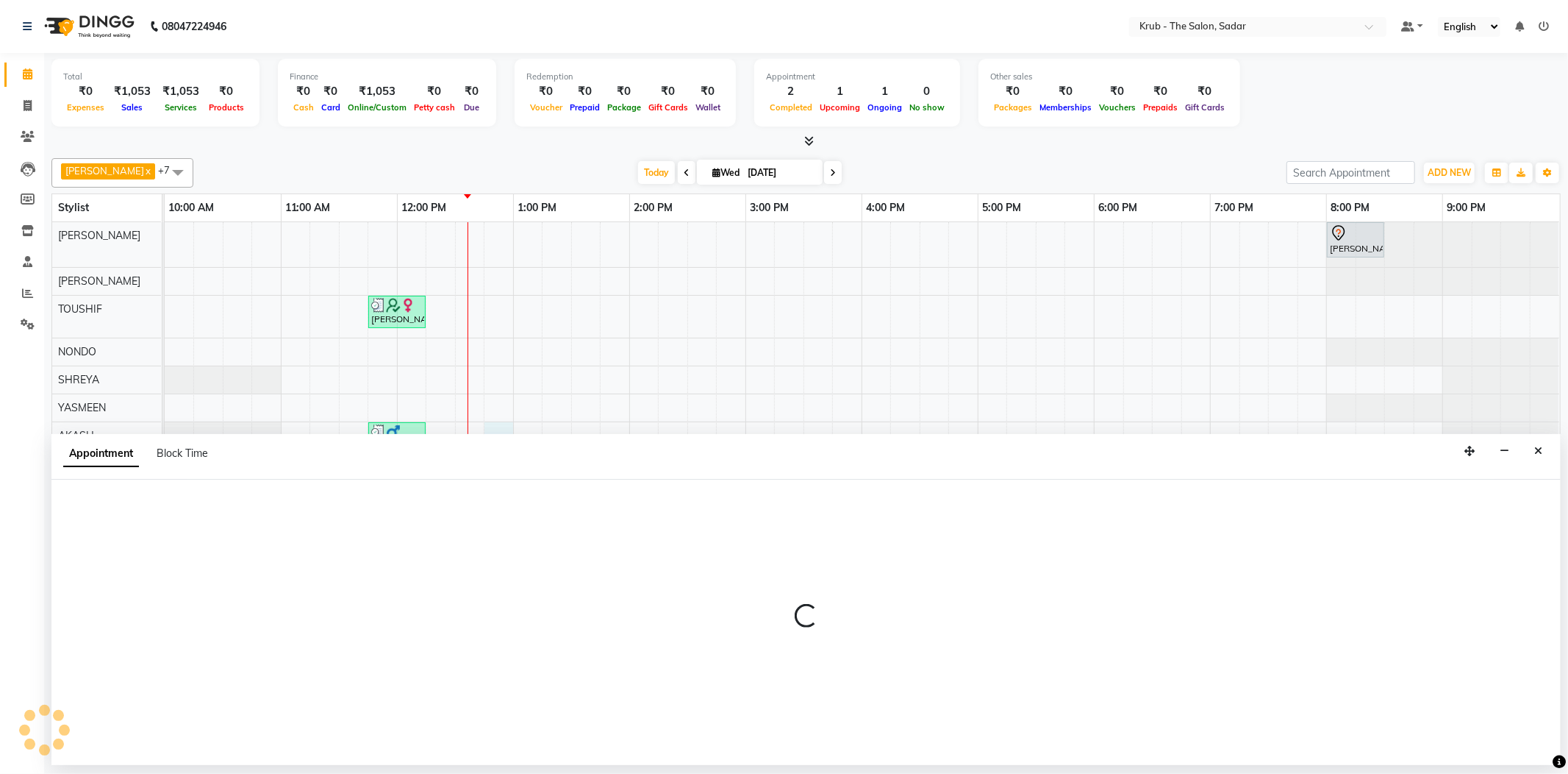
select select "90733"
select select "765"
select select "tentative"
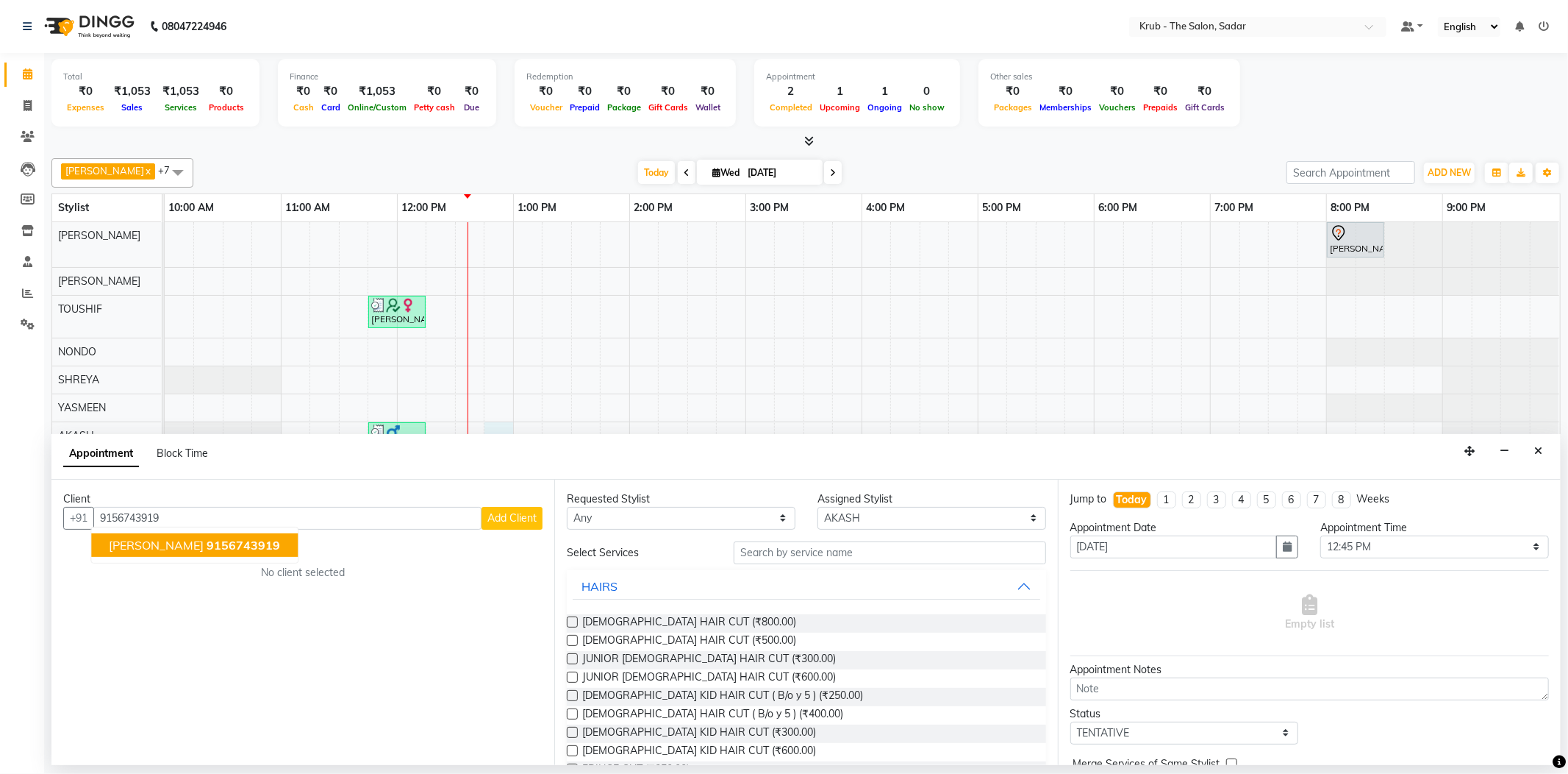
click at [207, 538] on span "9156743919" at bounding box center [243, 545] width 74 height 15
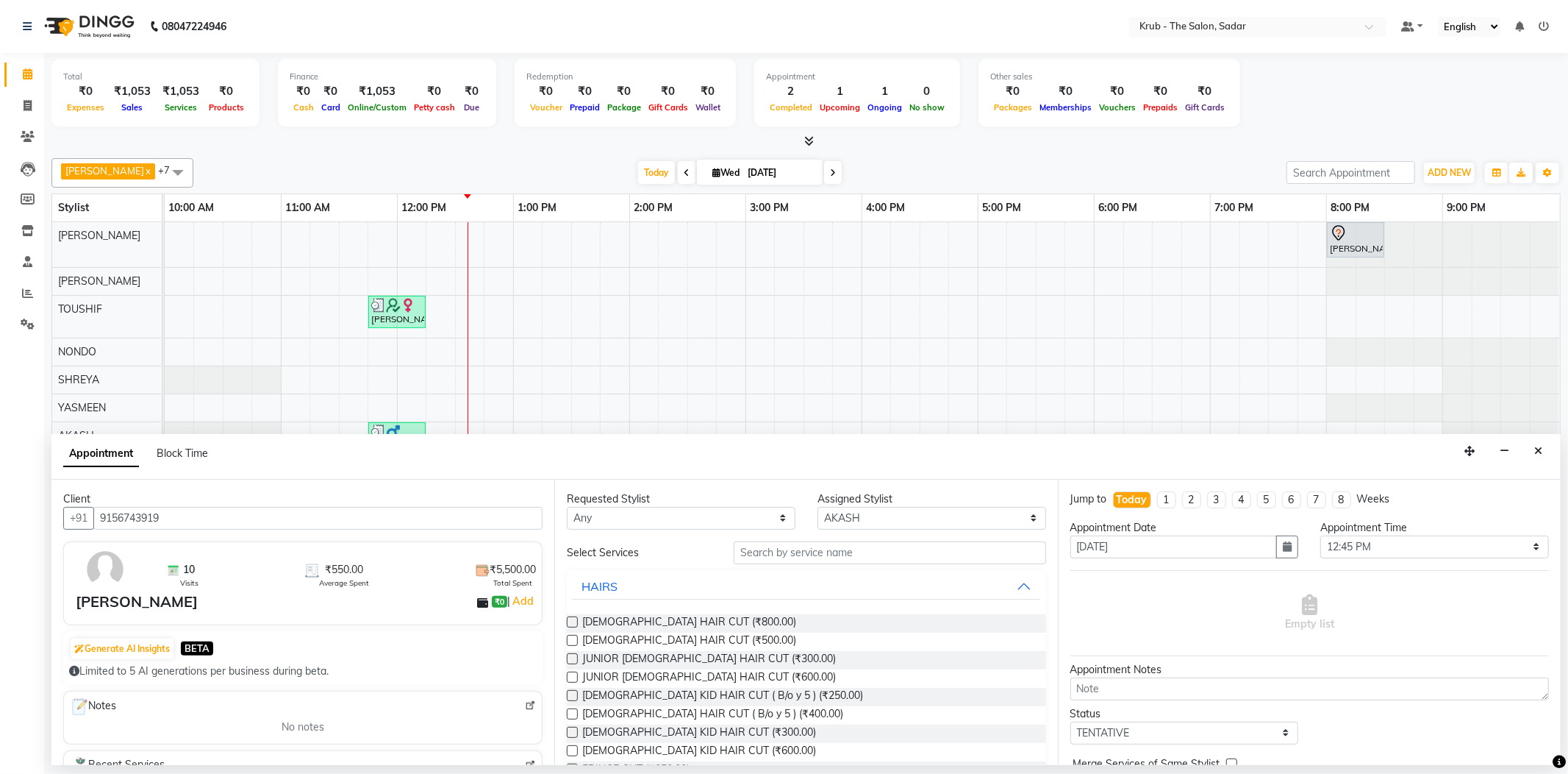
type input "9156743919"
click at [750, 542] on input "text" at bounding box center [889, 553] width 311 height 23
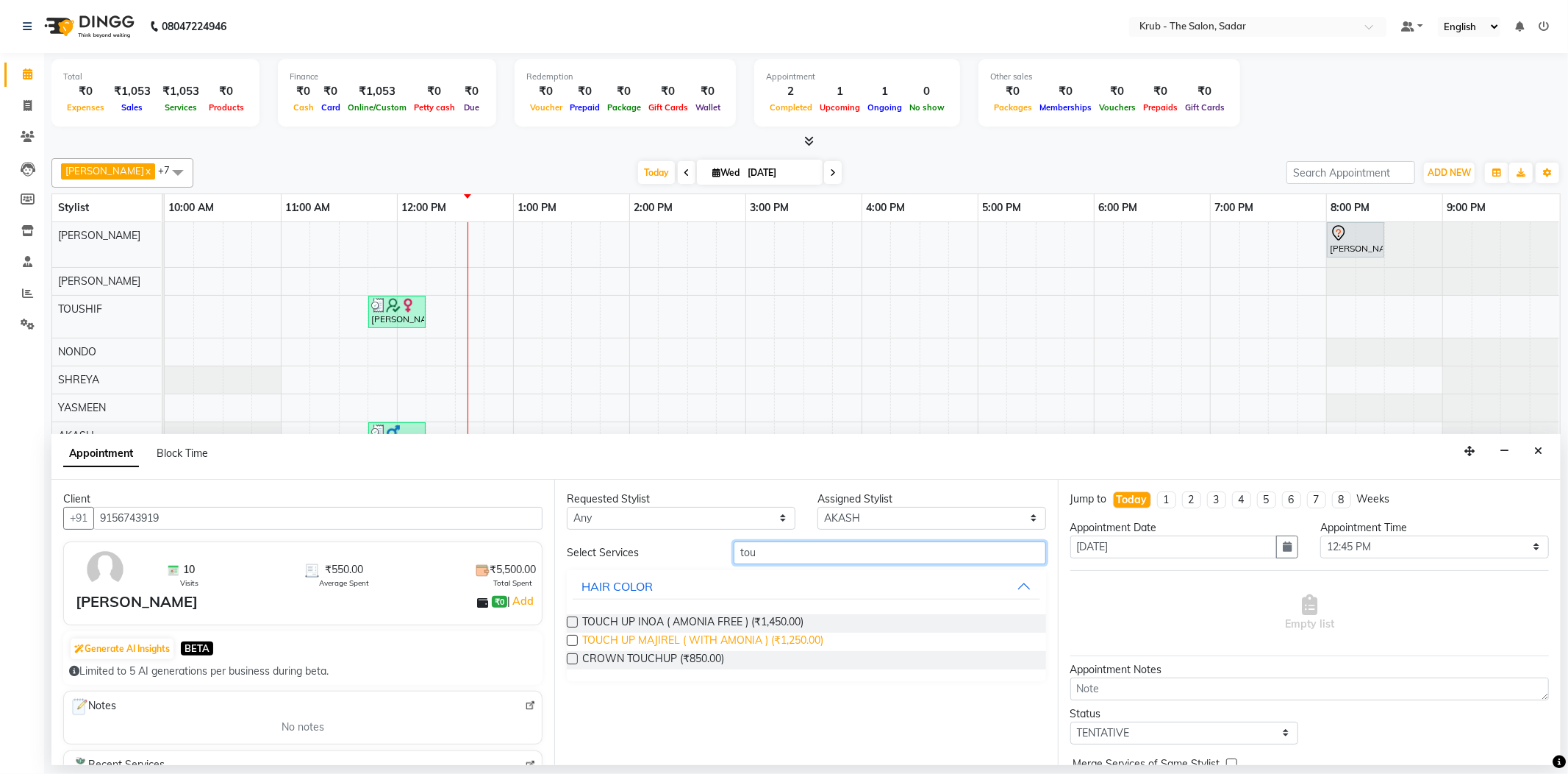
type input "tou"
click at [795, 632] on span "TOUCH UP MAJIREL ( WITH AMONIA ) (₹1,250.00)" at bounding box center [703, 641] width 241 height 19
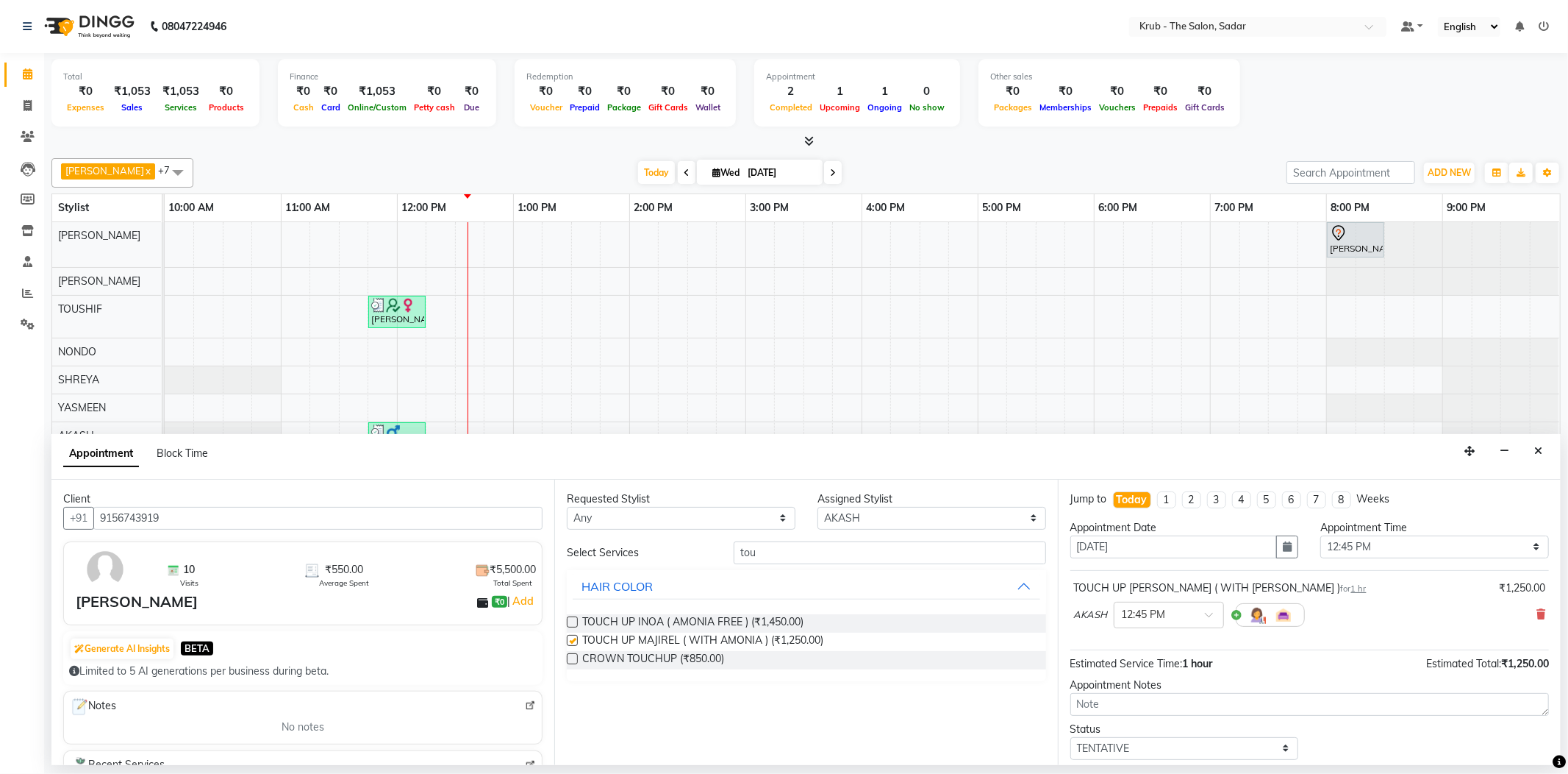
checkbox input "false"
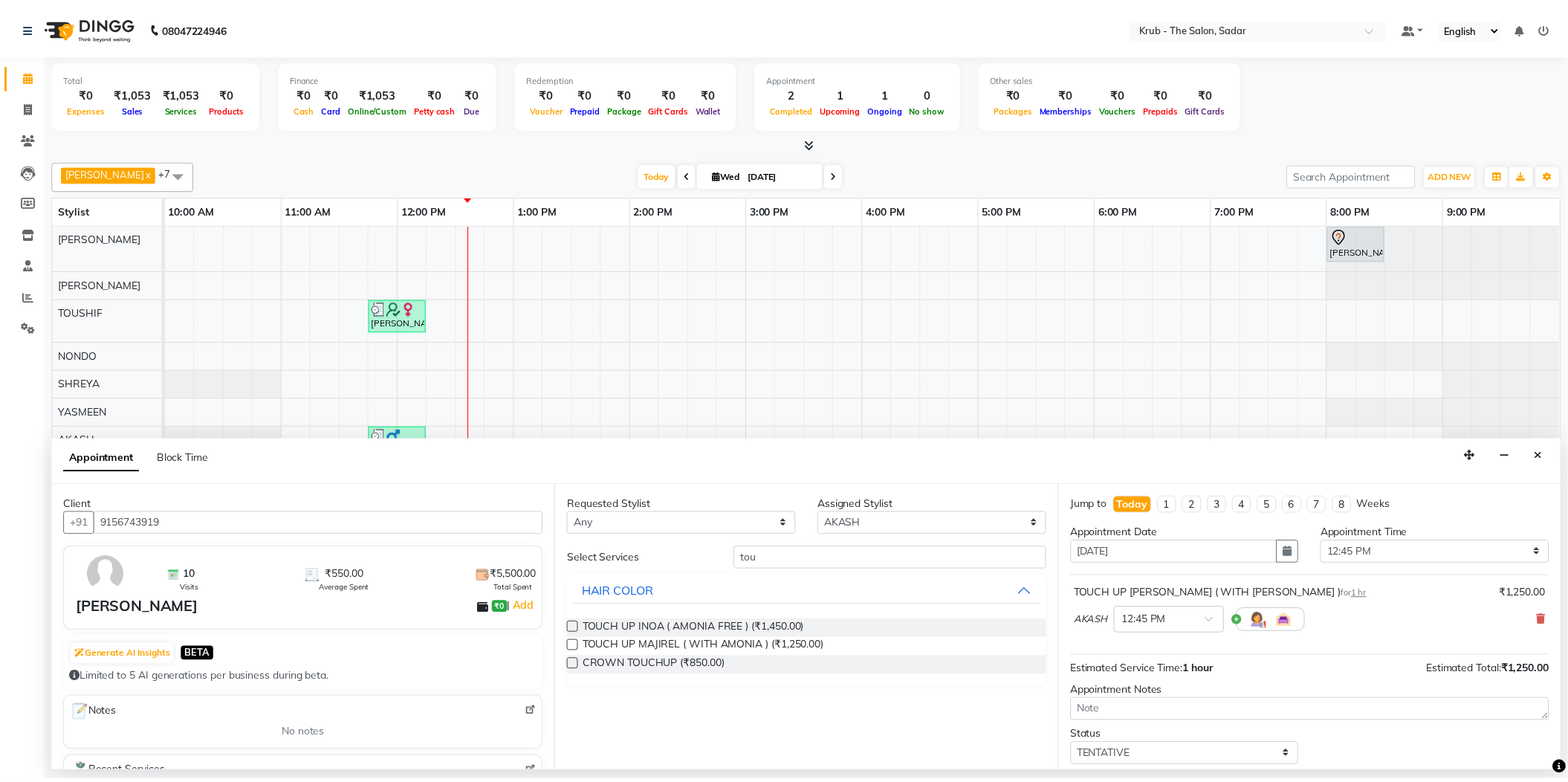
scroll to position [78, 0]
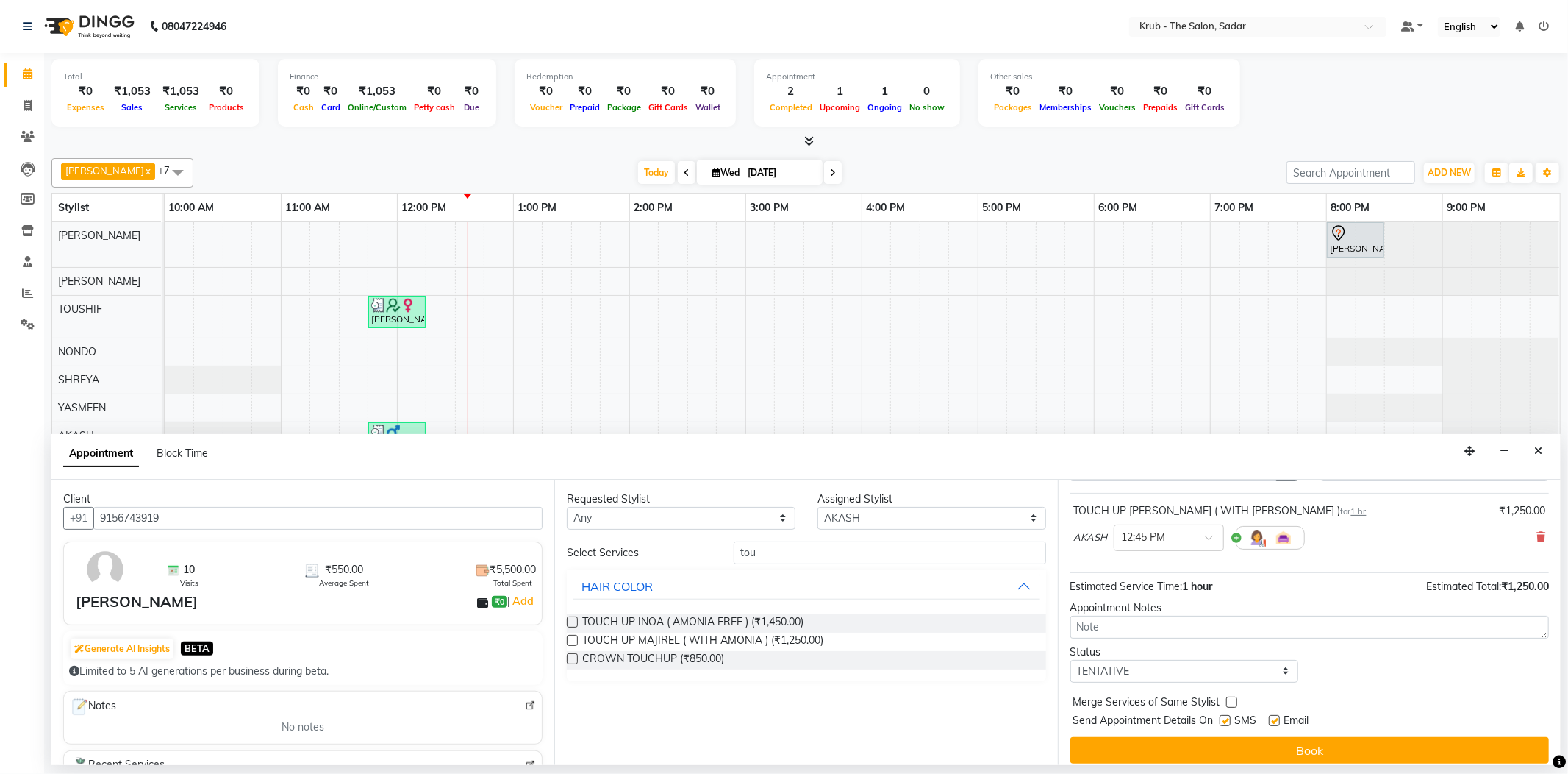
click at [1278, 715] on label at bounding box center [1274, 720] width 11 height 11
click at [1278, 717] on input "checkbox" at bounding box center [1273, 722] width 10 height 10
checkbox input "false"
drag, startPoint x: 1233, startPoint y: 695, endPoint x: 1222, endPoint y: 695, distance: 11.0
click at [1233, 713] on div "SMS" at bounding box center [1244, 722] width 50 height 19
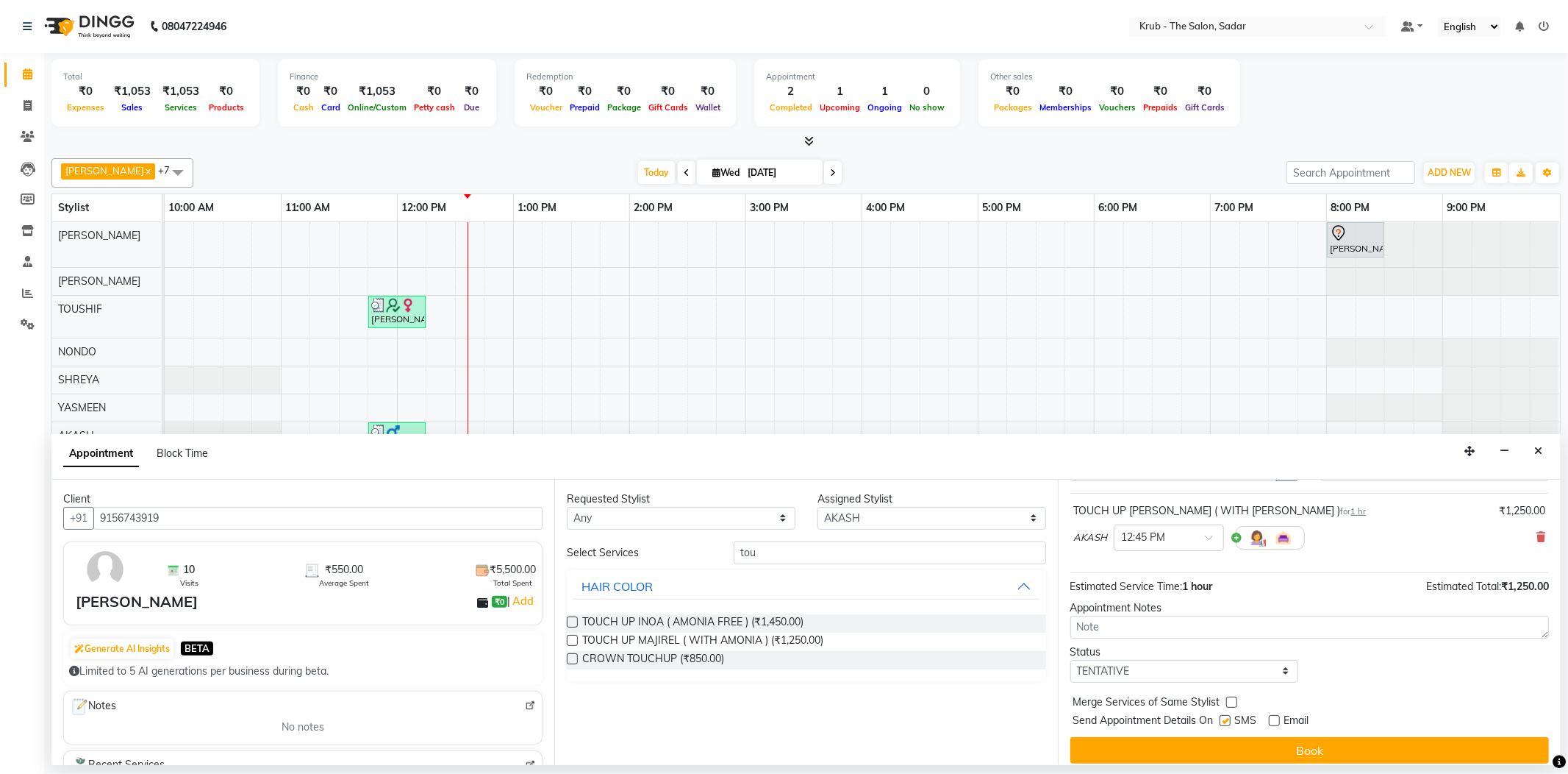
click at [1222, 715] on label at bounding box center [1225, 720] width 11 height 11
click at [1222, 717] on input "checkbox" at bounding box center [1224, 722] width 10 height 10
checkbox input "false"
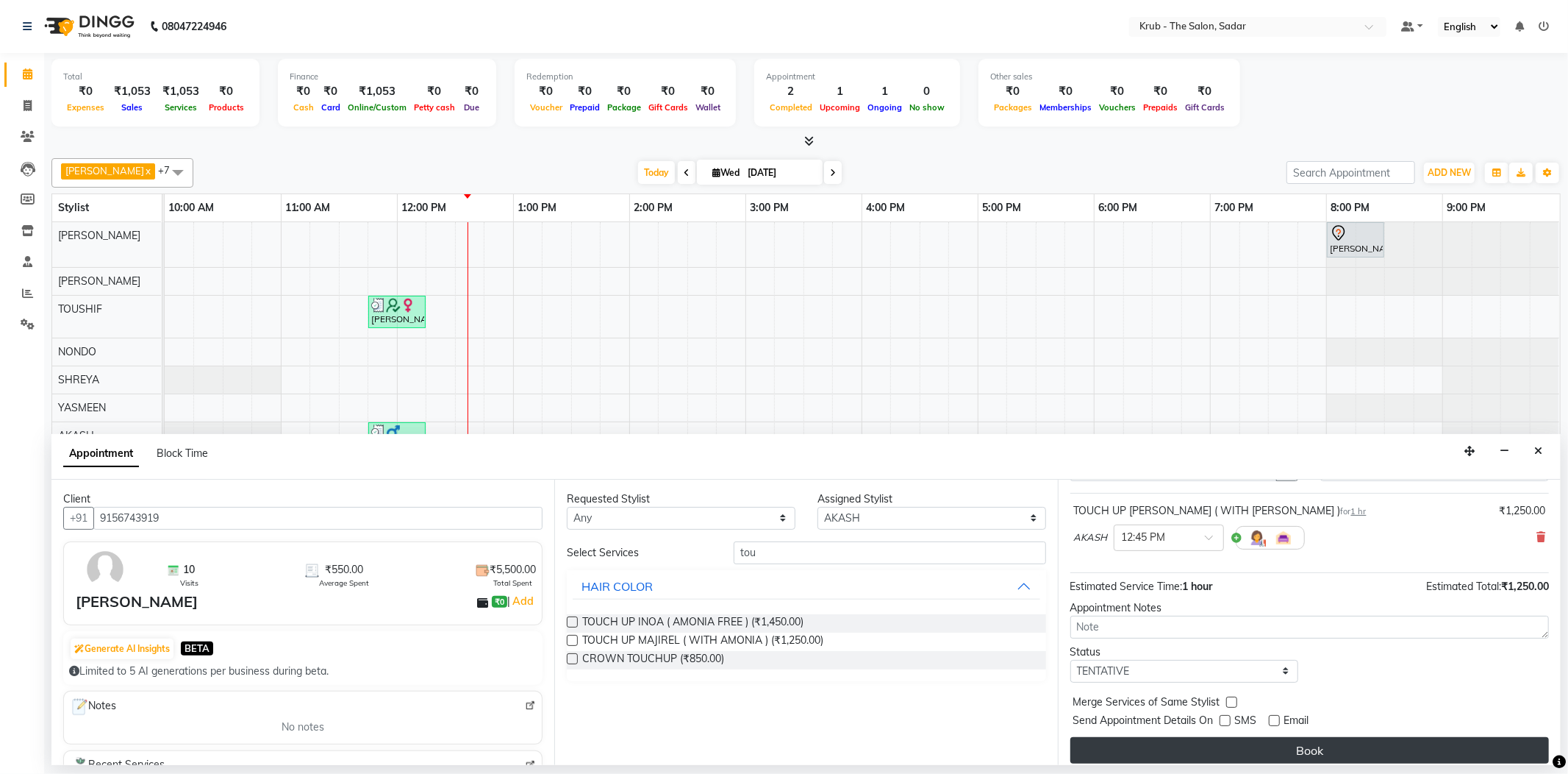
click at [1286, 737] on button "Book" at bounding box center [1309, 750] width 478 height 27
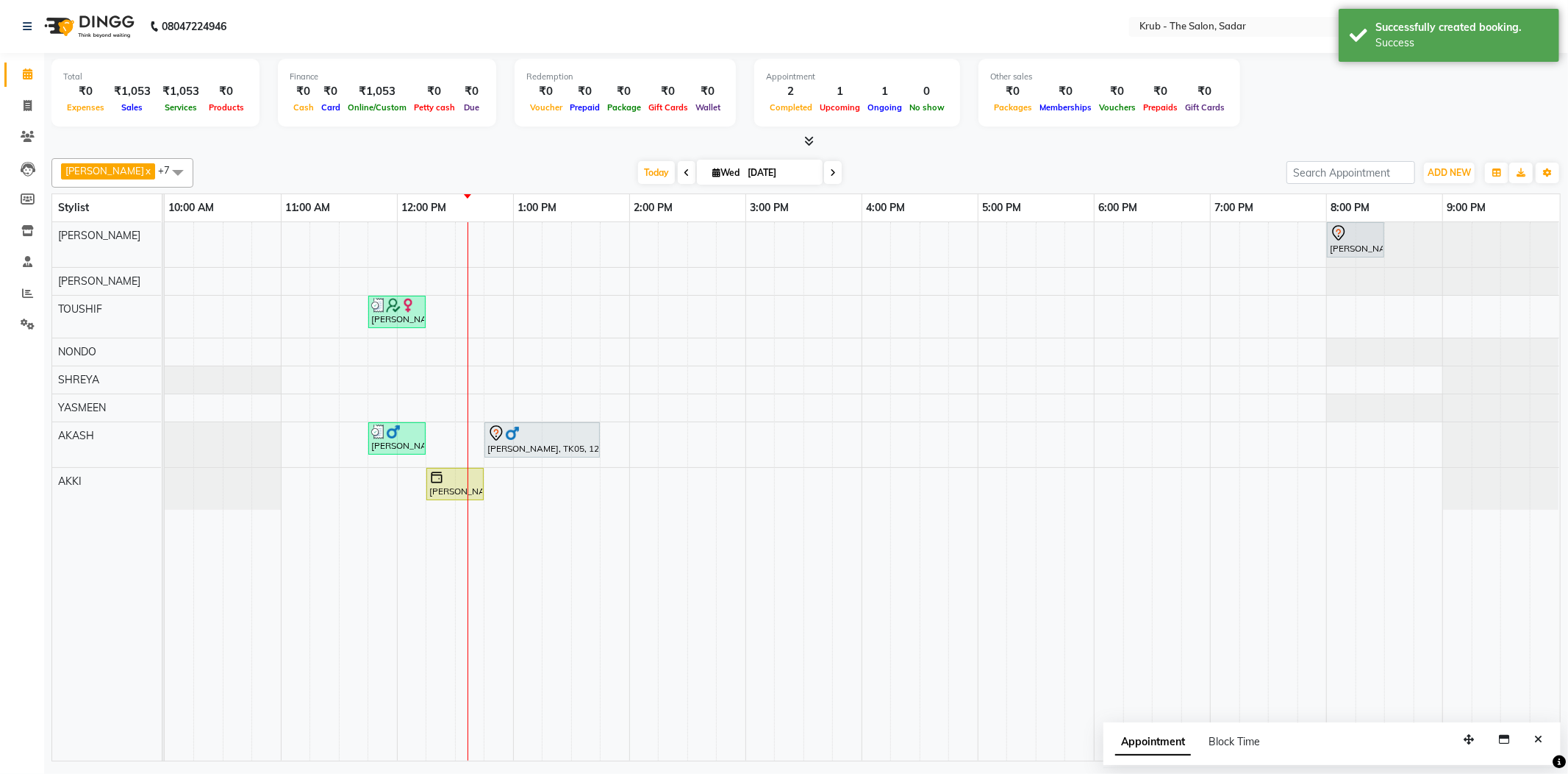
click at [563, 446] on div "[PERSON_NAME], TK05, 12:45 PM-01:45 PM, TOUCH UP MAJIREL ( WITH [PERSON_NAME] )" at bounding box center [542, 439] width 113 height 31
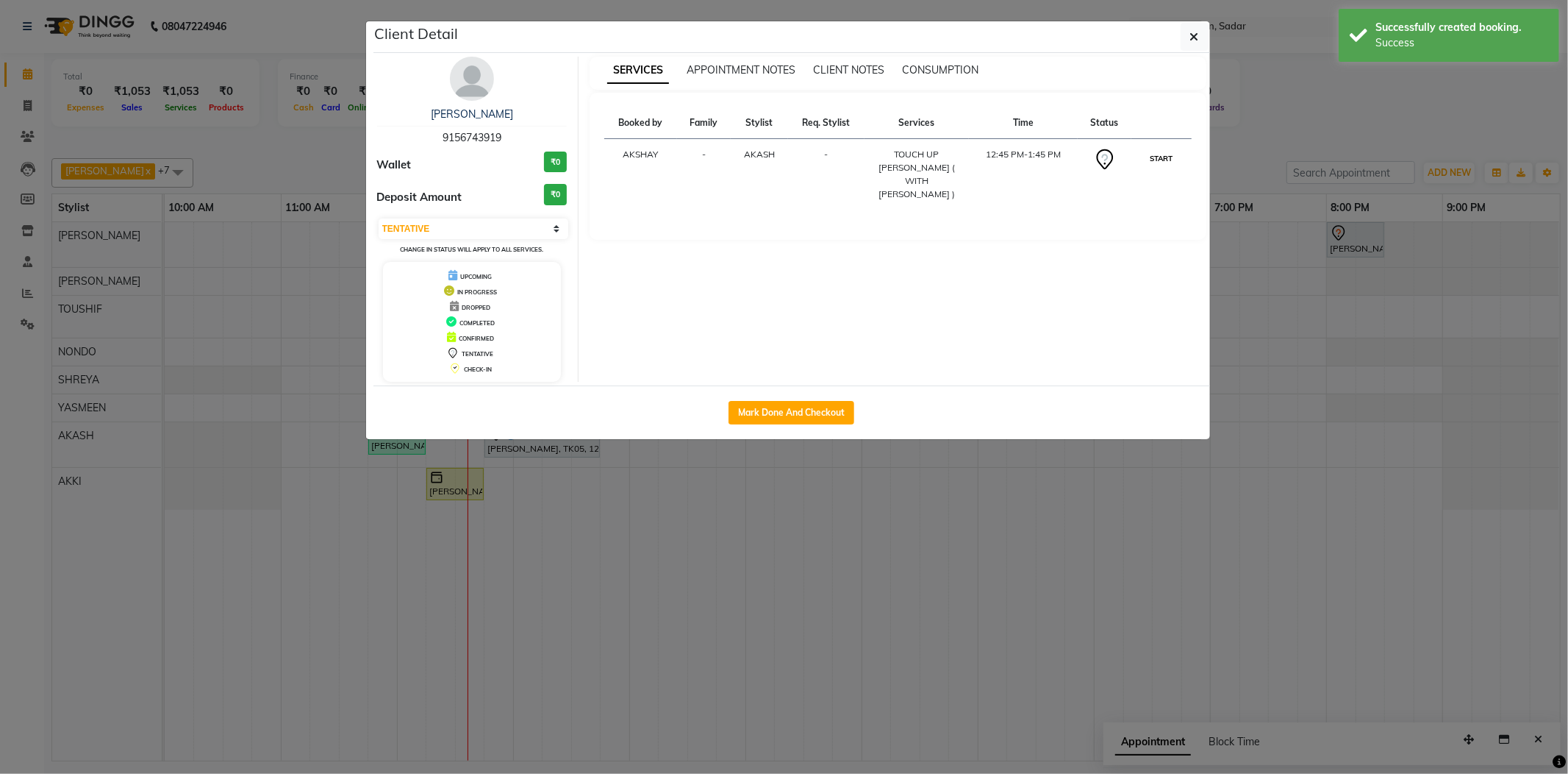
click at [1160, 151] on button "START" at bounding box center [1162, 158] width 30 height 19
drag, startPoint x: 1249, startPoint y: 130, endPoint x: 1251, endPoint y: 142, distance: 12.2
click at [1249, 130] on ngb-modal-window "Client Detail Pranit NAIDU 9156743919 Wallet ₹0 Deposit Amount ₹0 Select IN SER…" at bounding box center [784, 387] width 1568 height 774
select select "1"
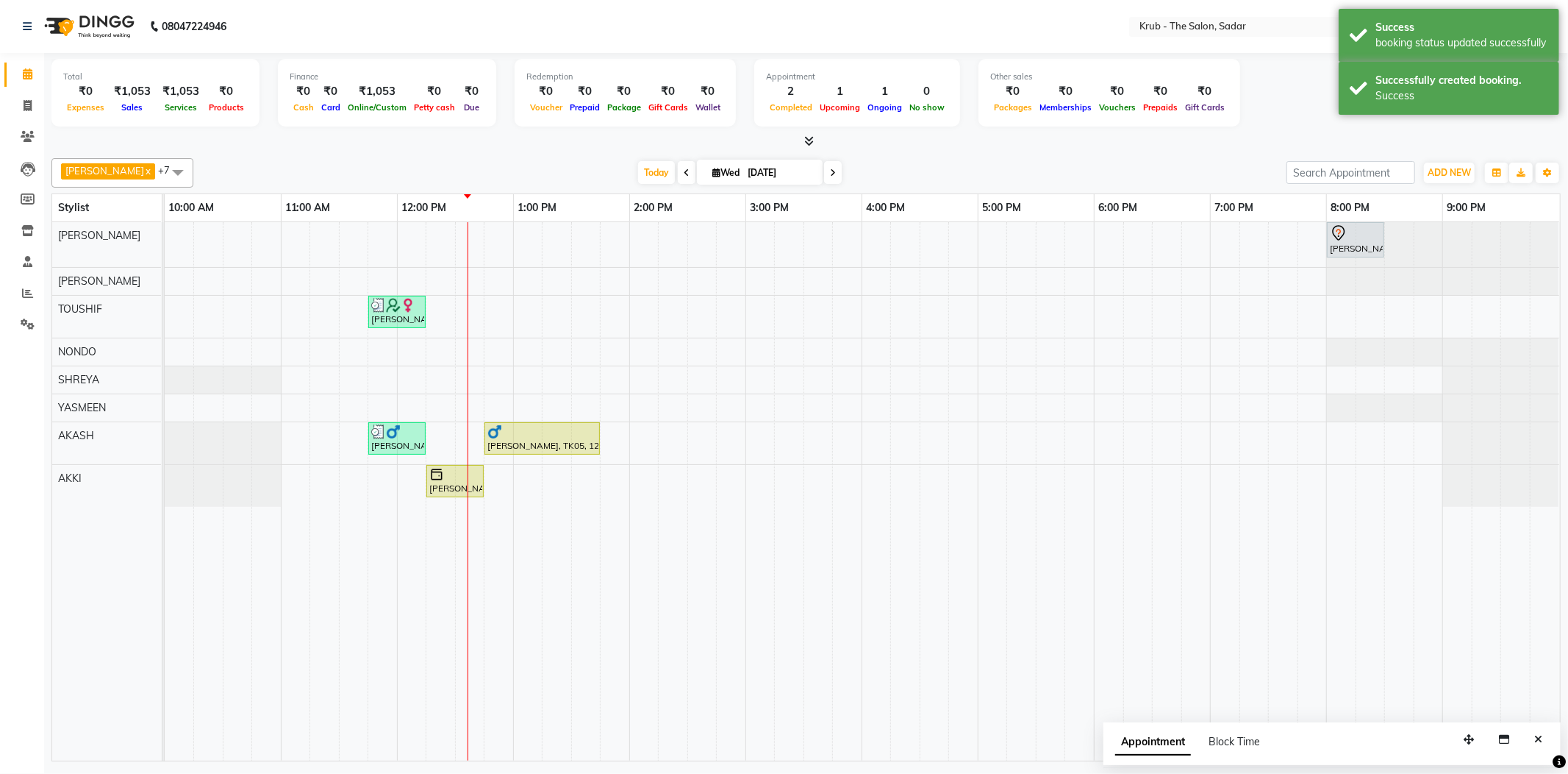
drag, startPoint x: 1541, startPoint y: 737, endPoint x: 1113, endPoint y: 612, distance: 445.9
click at [1540, 734] on icon "Close" at bounding box center [1538, 739] width 8 height 11
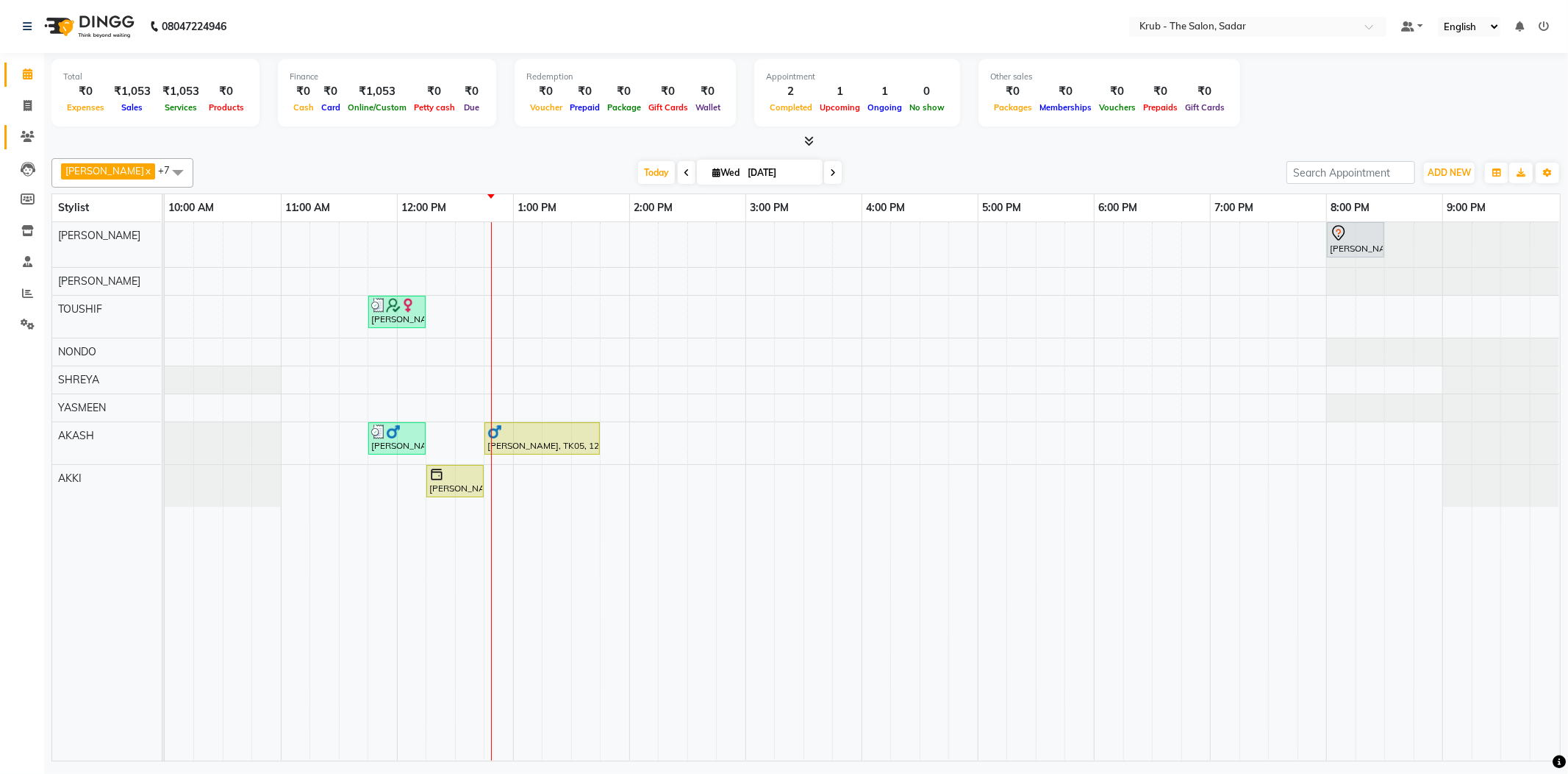
click at [25, 146] on link "Clients" at bounding box center [22, 137] width 35 height 24
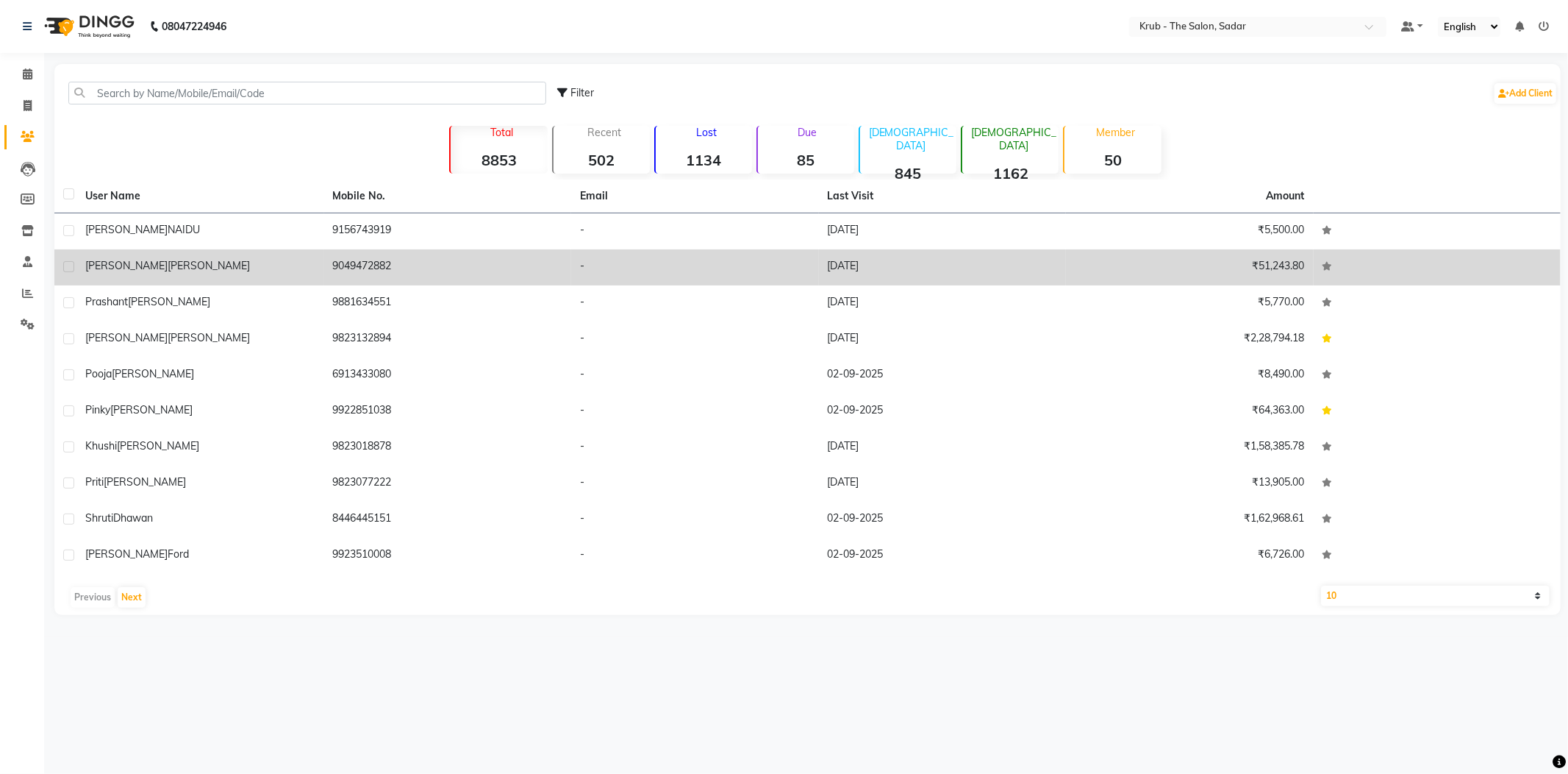
click at [394, 249] on td "9049472882" at bounding box center [447, 267] width 248 height 36
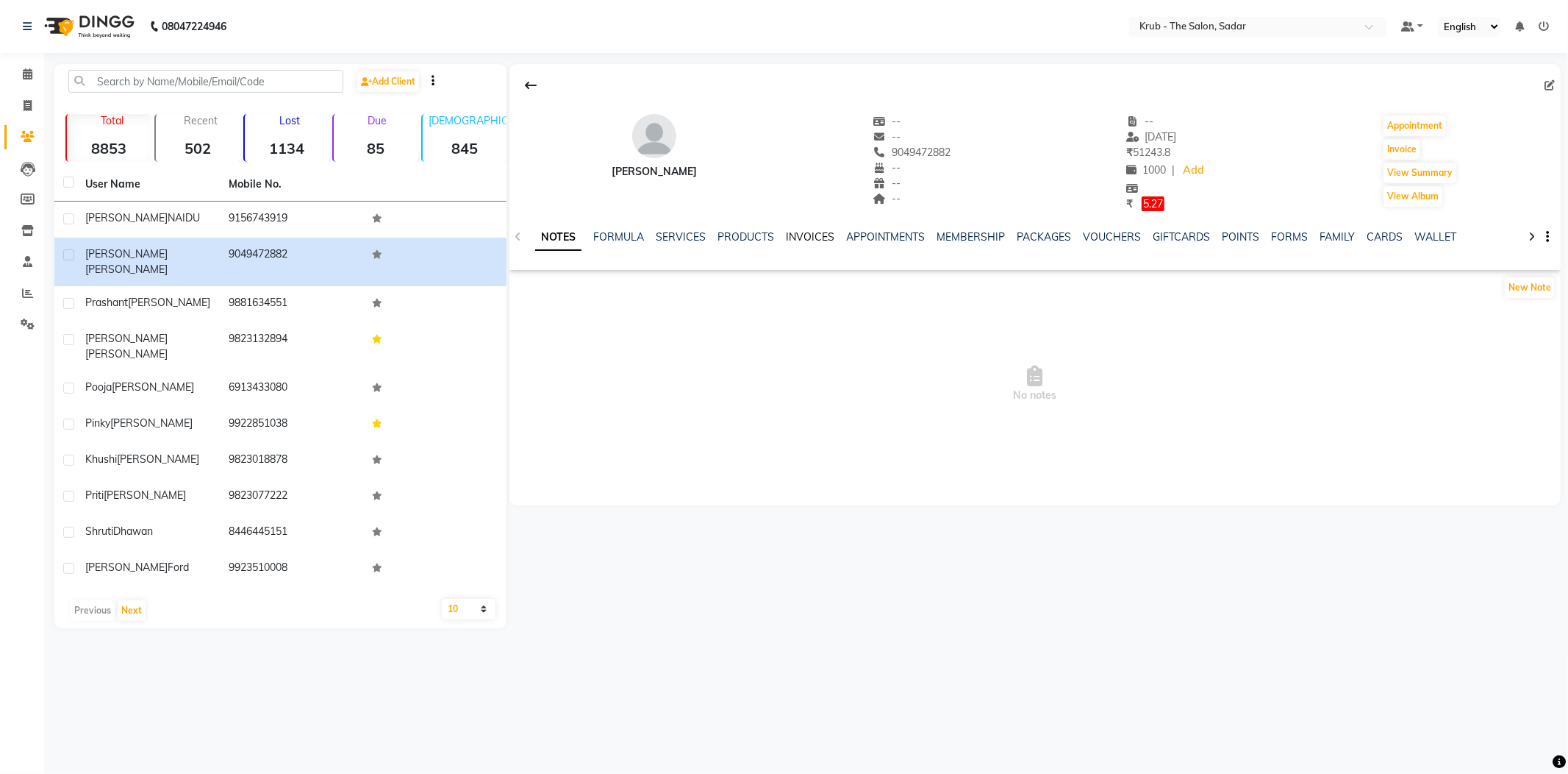
click at [808, 230] on link "INVOICES" at bounding box center [810, 236] width 49 height 13
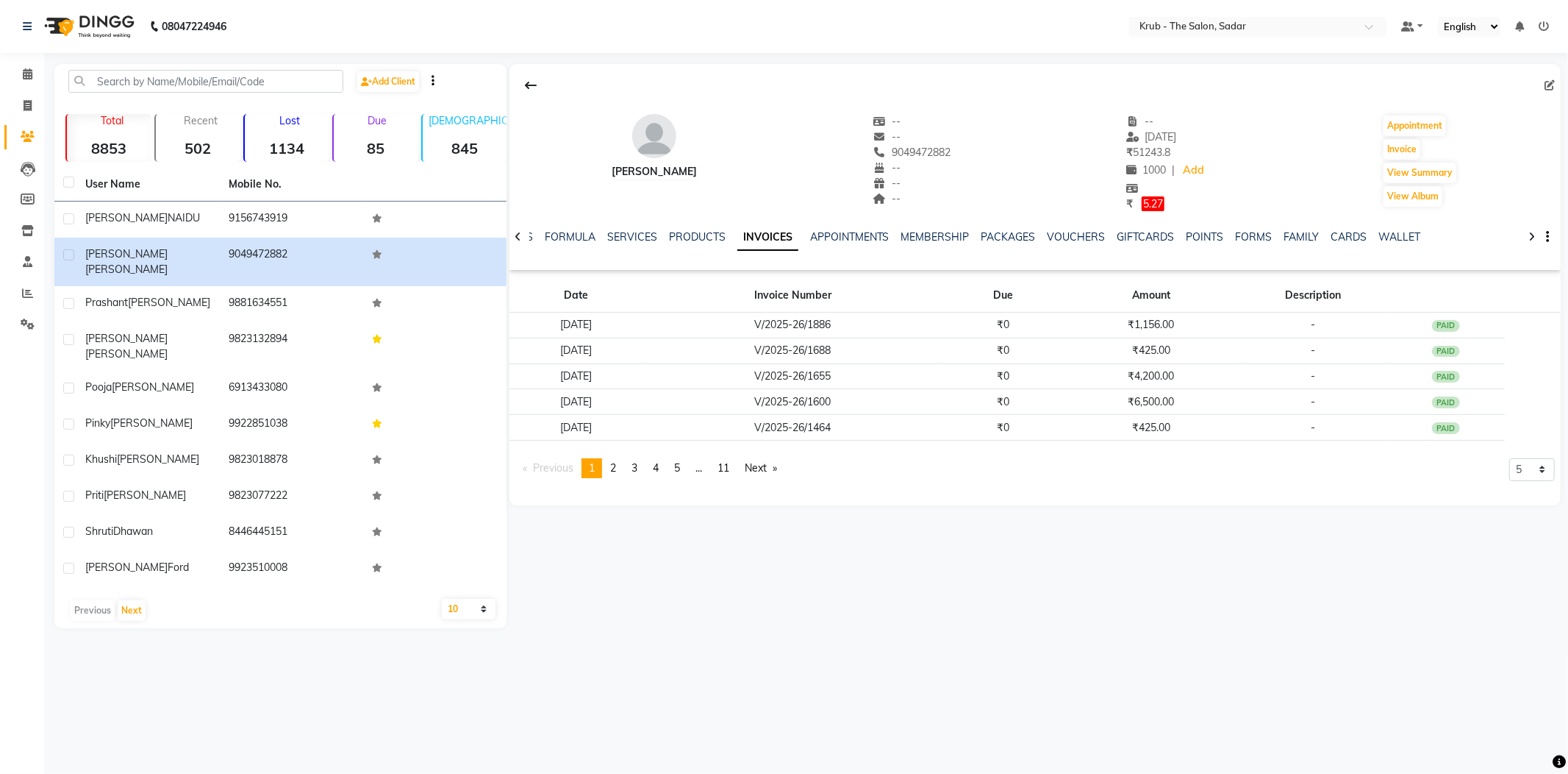
click at [966, 229] on ul "NOTES FORMULA SERVICES PRODUCTS INVOICES APPOINTMENTS MEMBERSHIP PACKAGES VOUCH…" at bounding box center [965, 236] width 933 height 15
click at [912, 230] on link "MEMBERSHIP" at bounding box center [935, 236] width 68 height 13
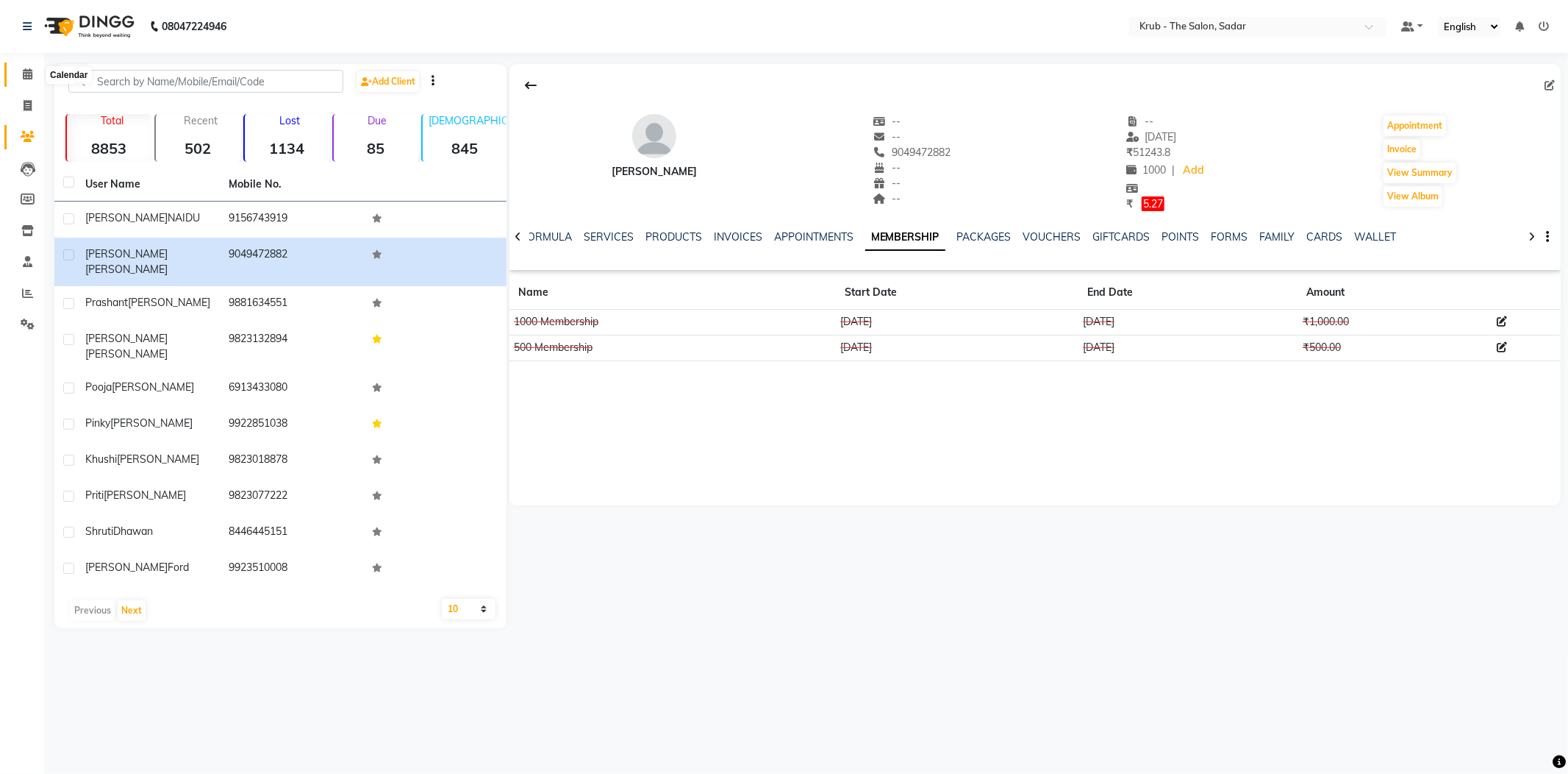
click at [24, 79] on icon at bounding box center [28, 74] width 10 height 11
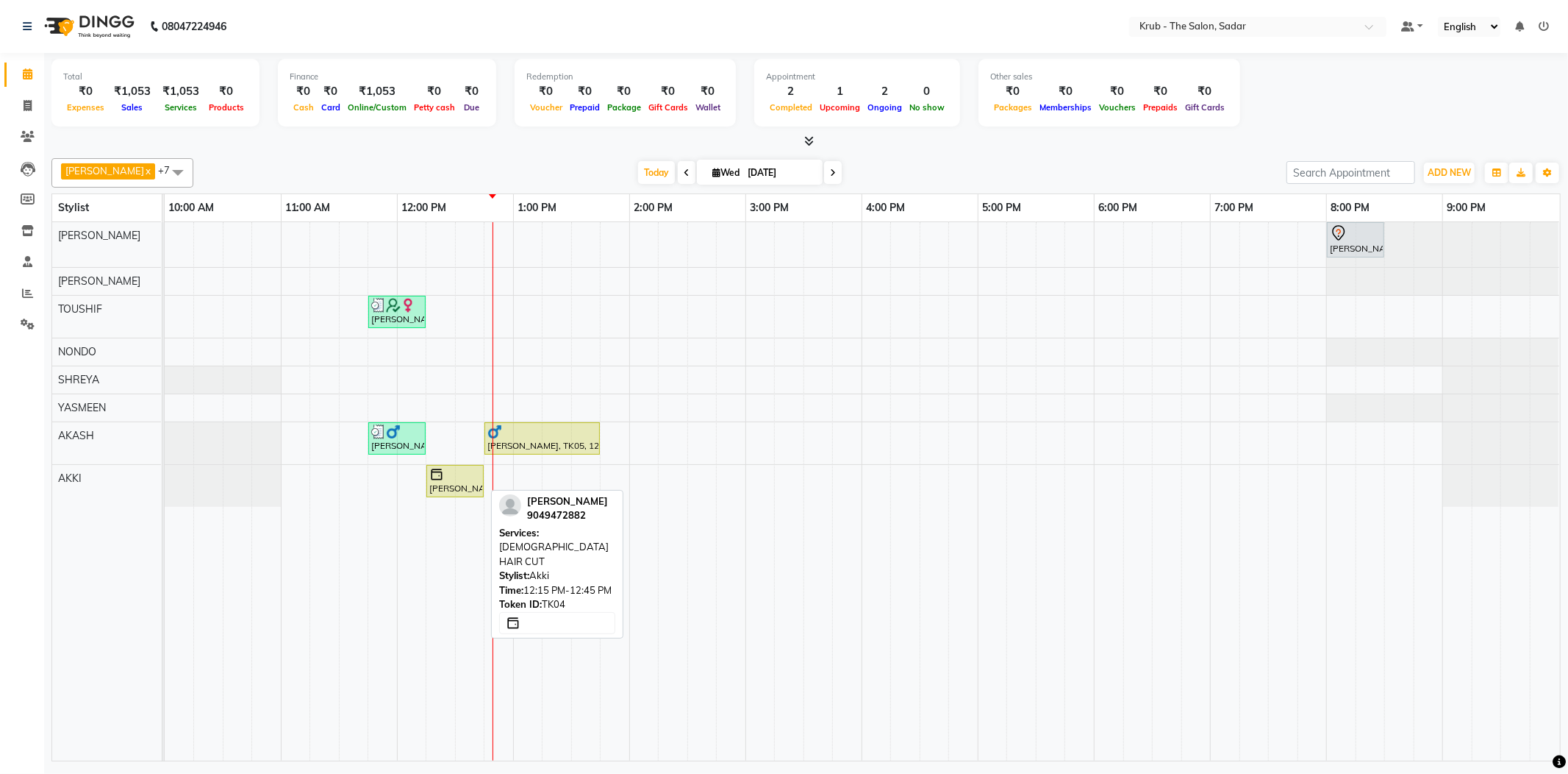
click at [460, 484] on div "[PERSON_NAME], TK04, 12:15 PM-12:45 PM, [DEMOGRAPHIC_DATA] HAIR CUT" at bounding box center [454, 480] width 54 height 28
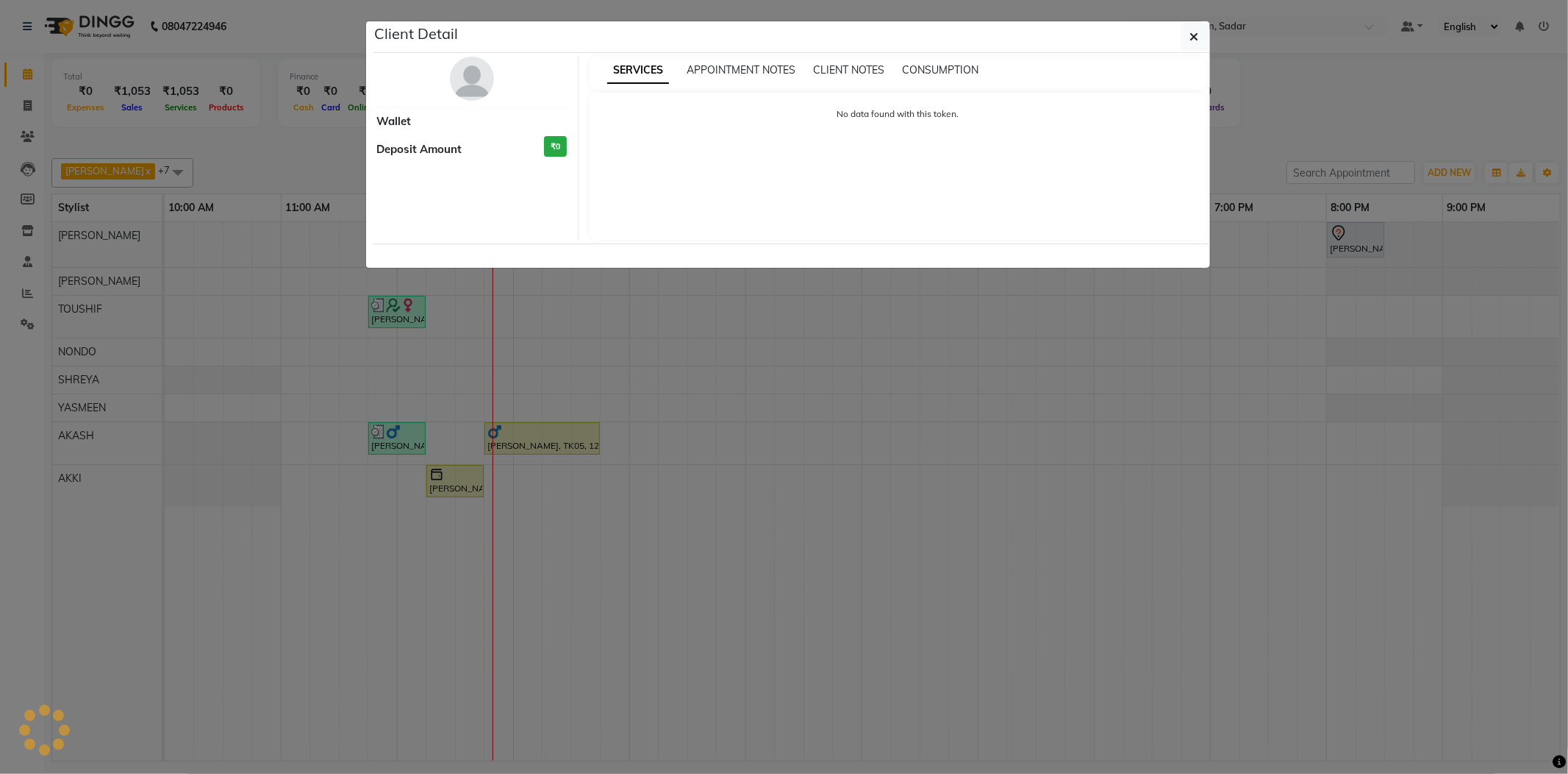
select select "1"
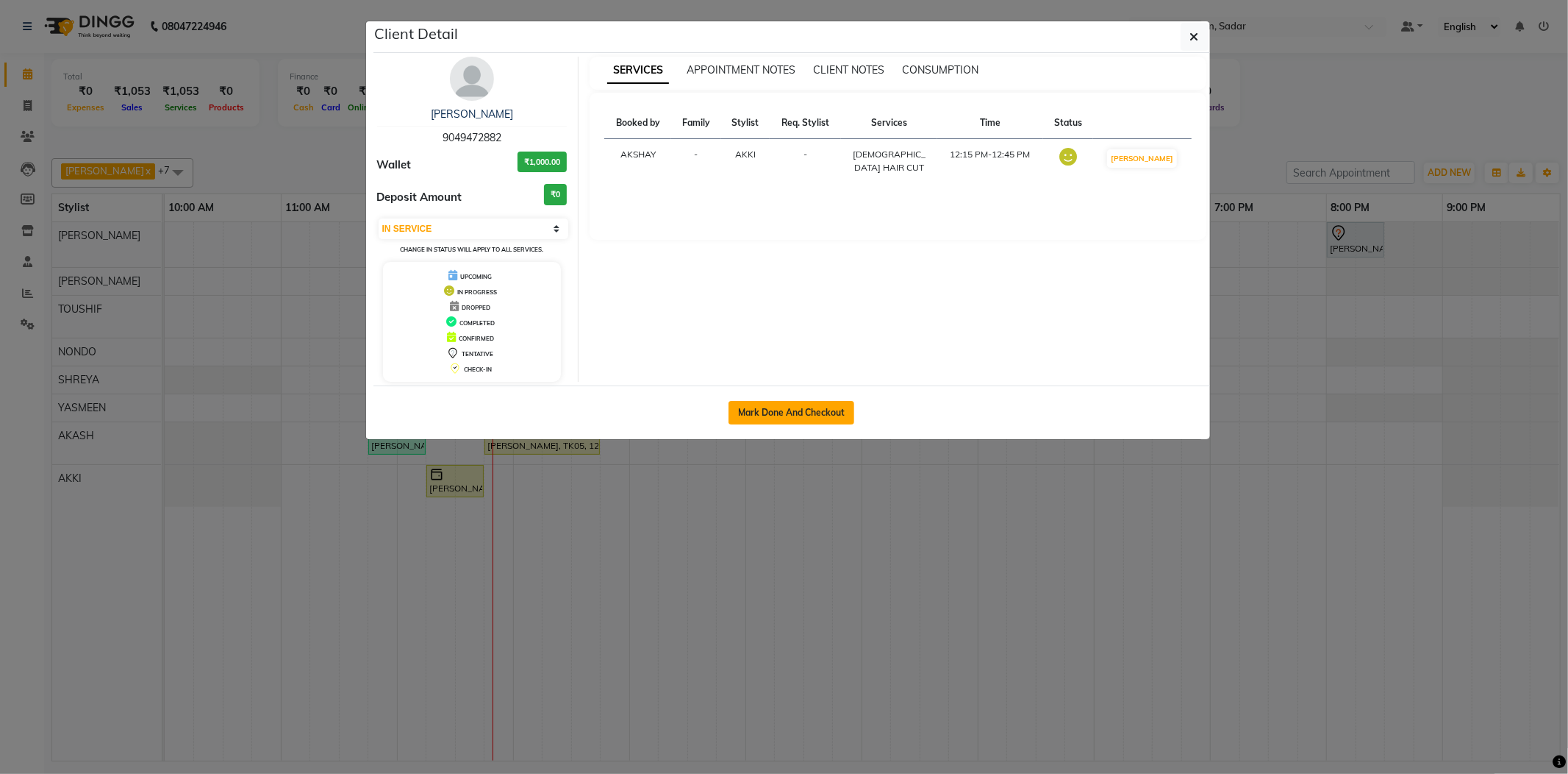
click at [756, 407] on button "Mark Done And Checkout" at bounding box center [792, 413] width 126 height 24
select select "service"
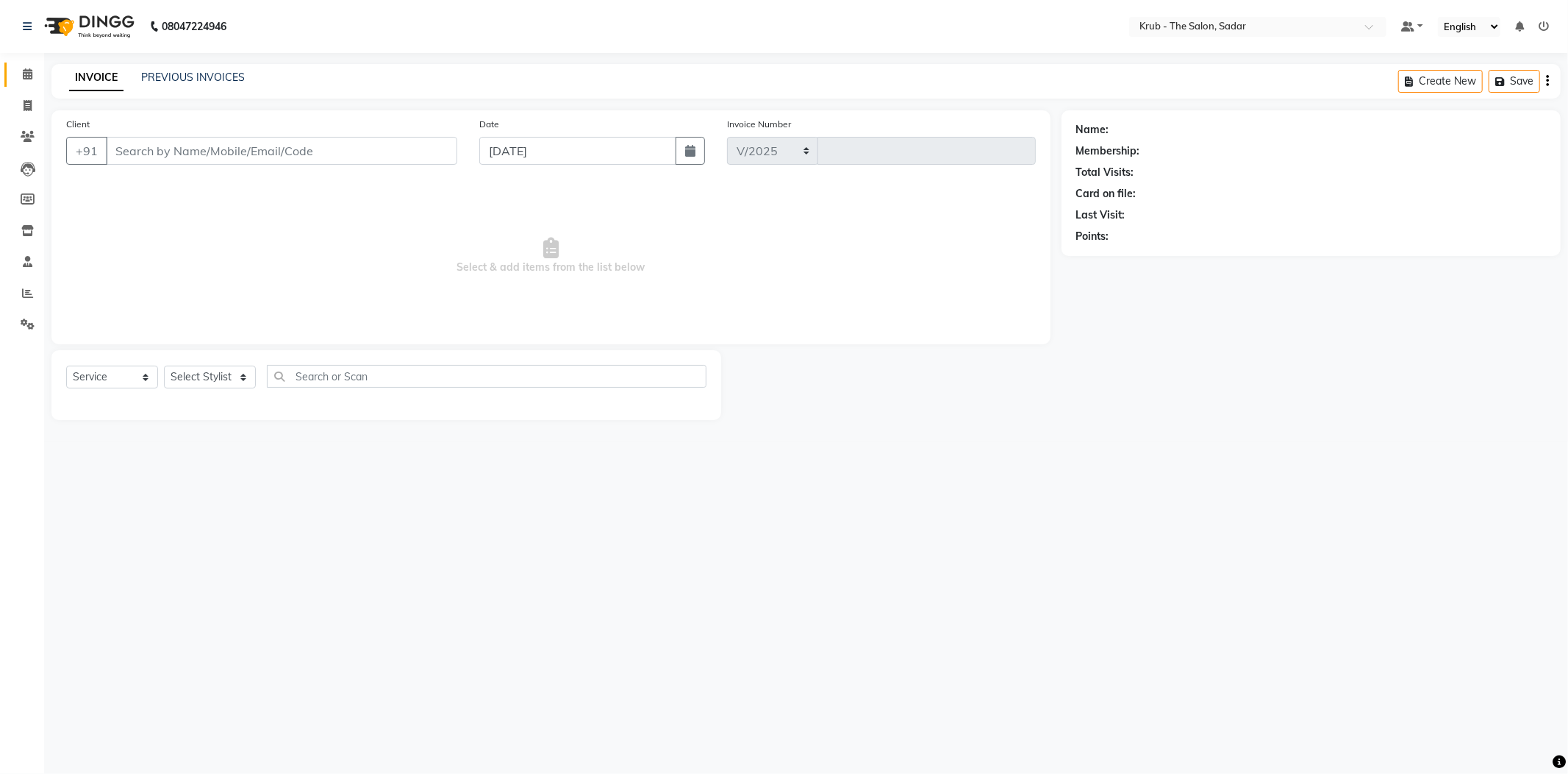
select select "4449"
type input "2131"
type input "9049472882"
select select "89642"
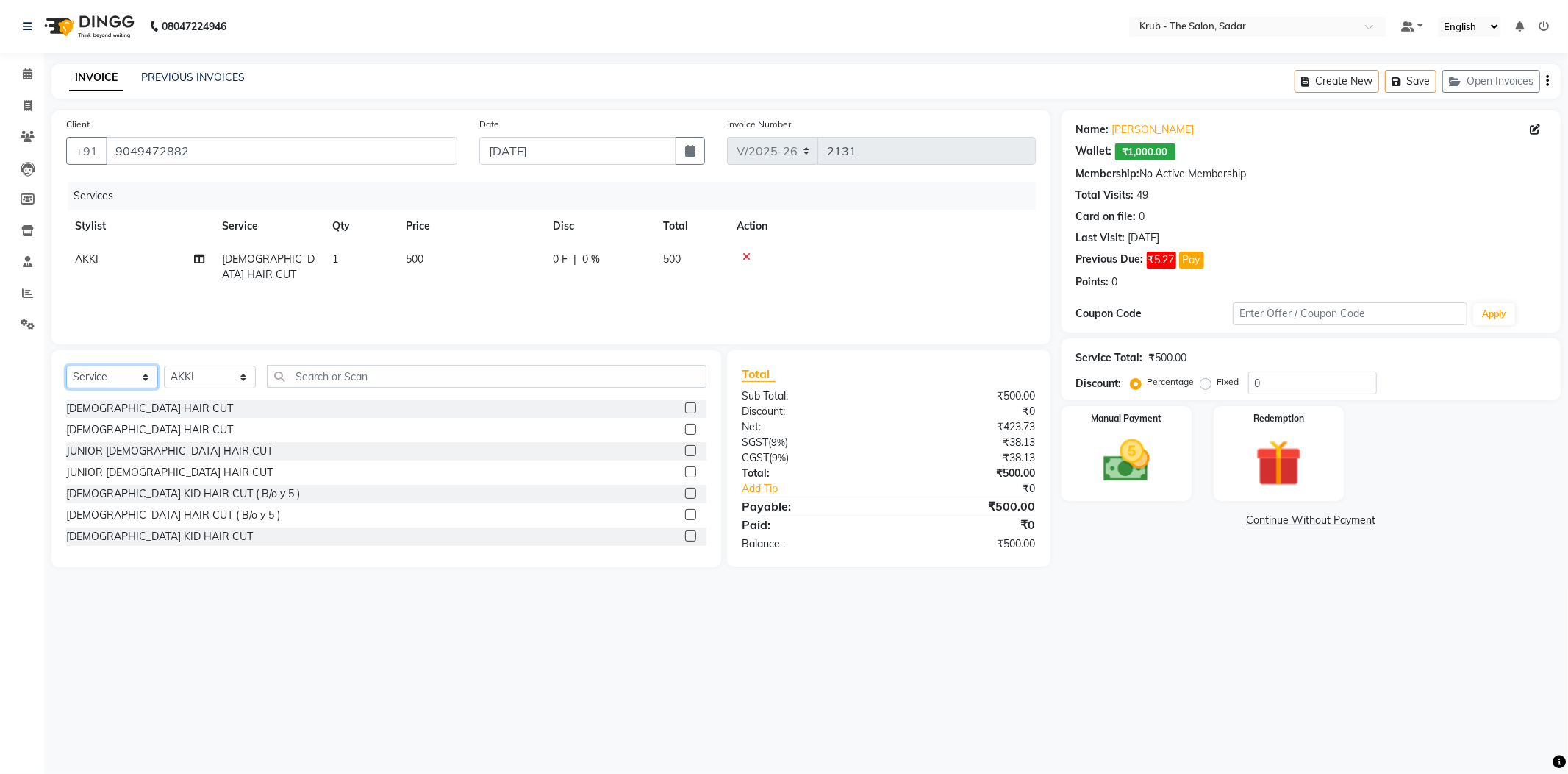
click at [119, 366] on select "Select Service Product Membership Package Voucher Prepaid Gift Card" at bounding box center [113, 377] width 92 height 23
select select "membership"
click at [67, 366] on select "Select Service Product Membership Package Voucher Prepaid Gift Card" at bounding box center [113, 377] width 92 height 23
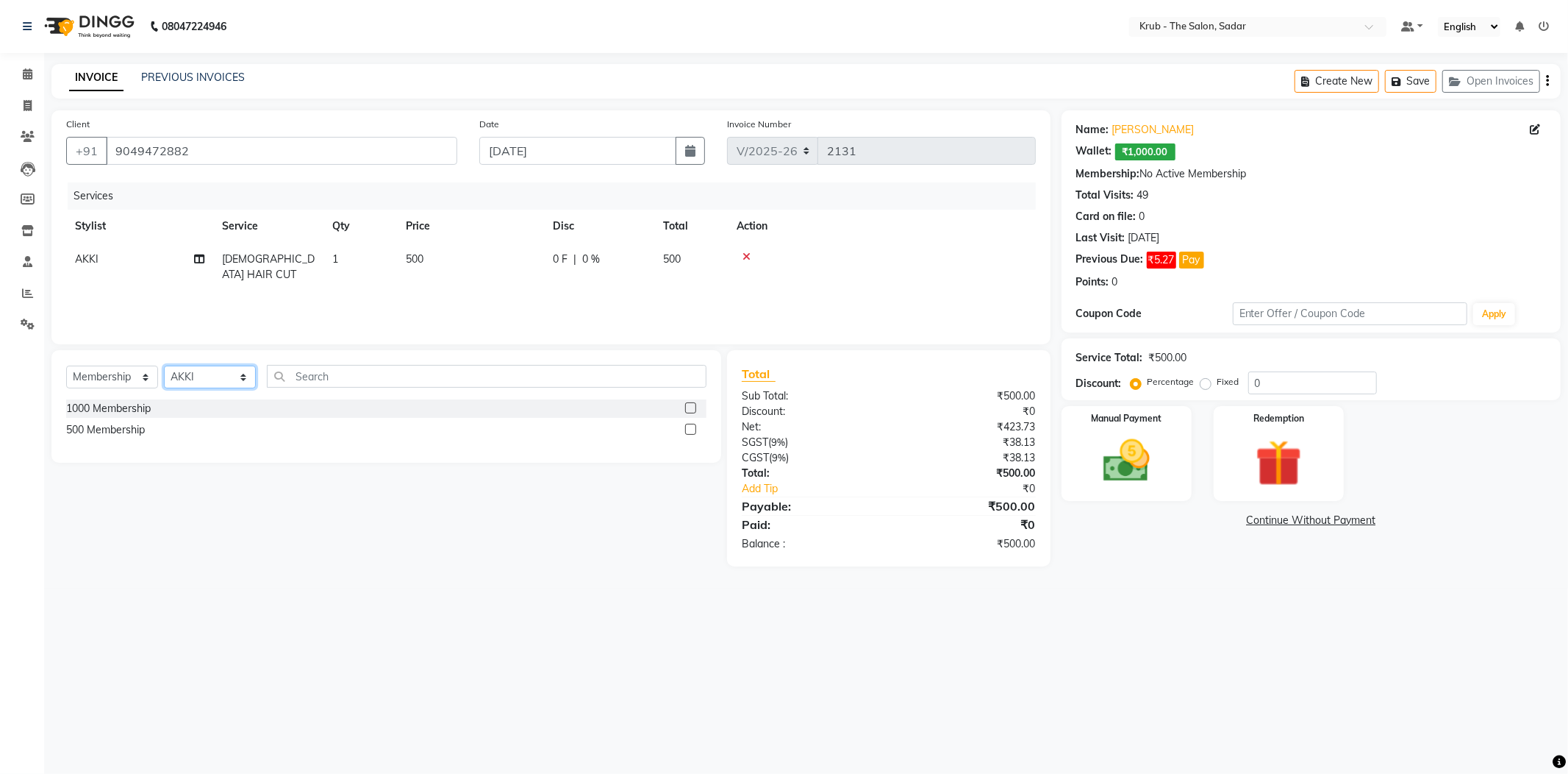
click at [198, 366] on select "Select Stylist AKASH AKKI AKSHAY Andreas GURVEER Krub Reception KUNAL NONDO RAJ…" at bounding box center [210, 377] width 92 height 23
select select "24991"
click at [164, 366] on select "Select Stylist AKASH AKKI AKSHAY Andreas GURVEER Krub Reception KUNAL NONDO RAJ…" at bounding box center [210, 377] width 92 height 23
click at [694, 402] on label at bounding box center [690, 407] width 11 height 11
click at [694, 404] on input "checkbox" at bounding box center [689, 408] width 10 height 10
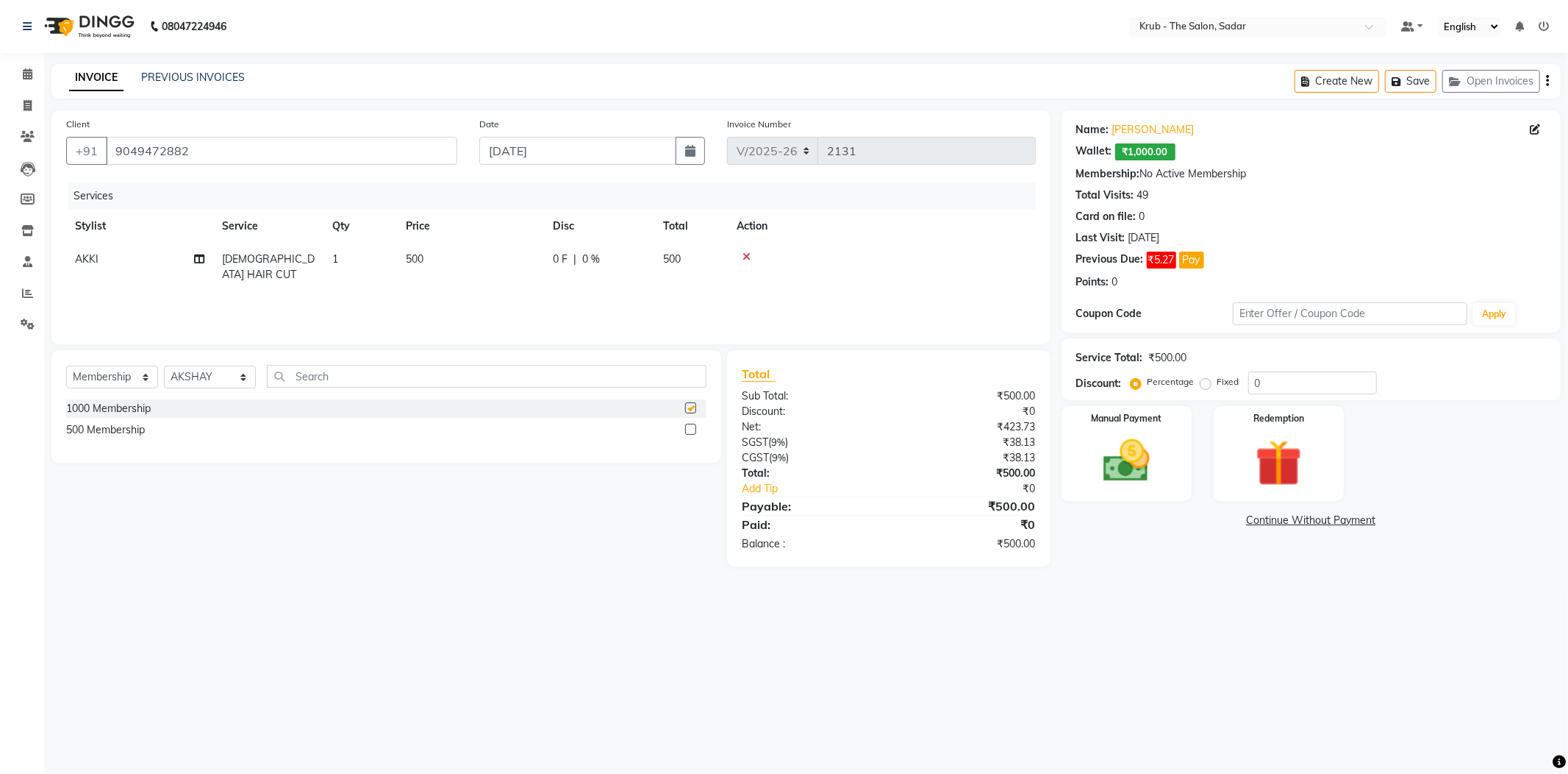
select select "select"
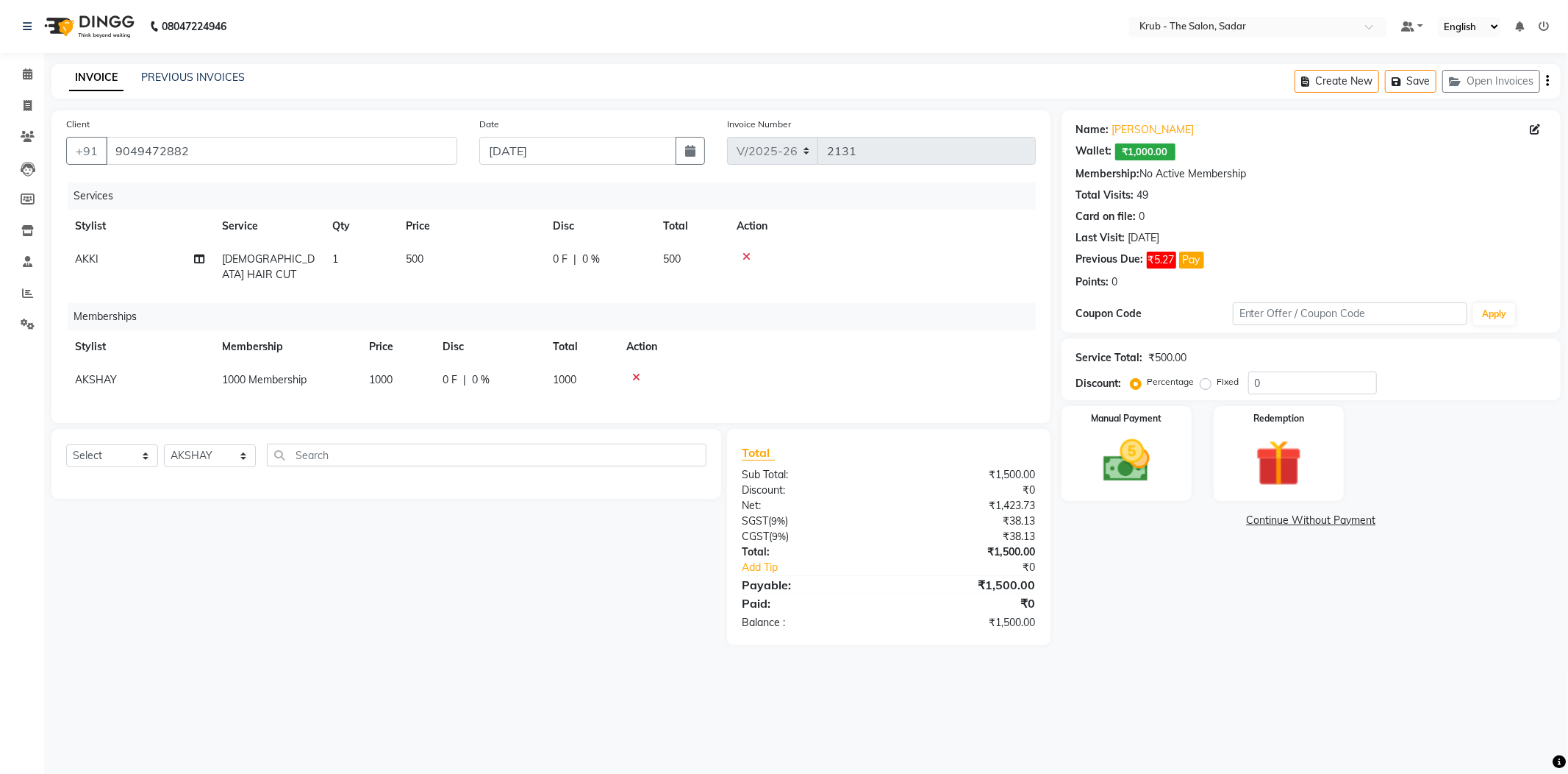
click at [434, 363] on td "0 F | 0 %" at bounding box center [489, 379] width 110 height 33
select select "24991"
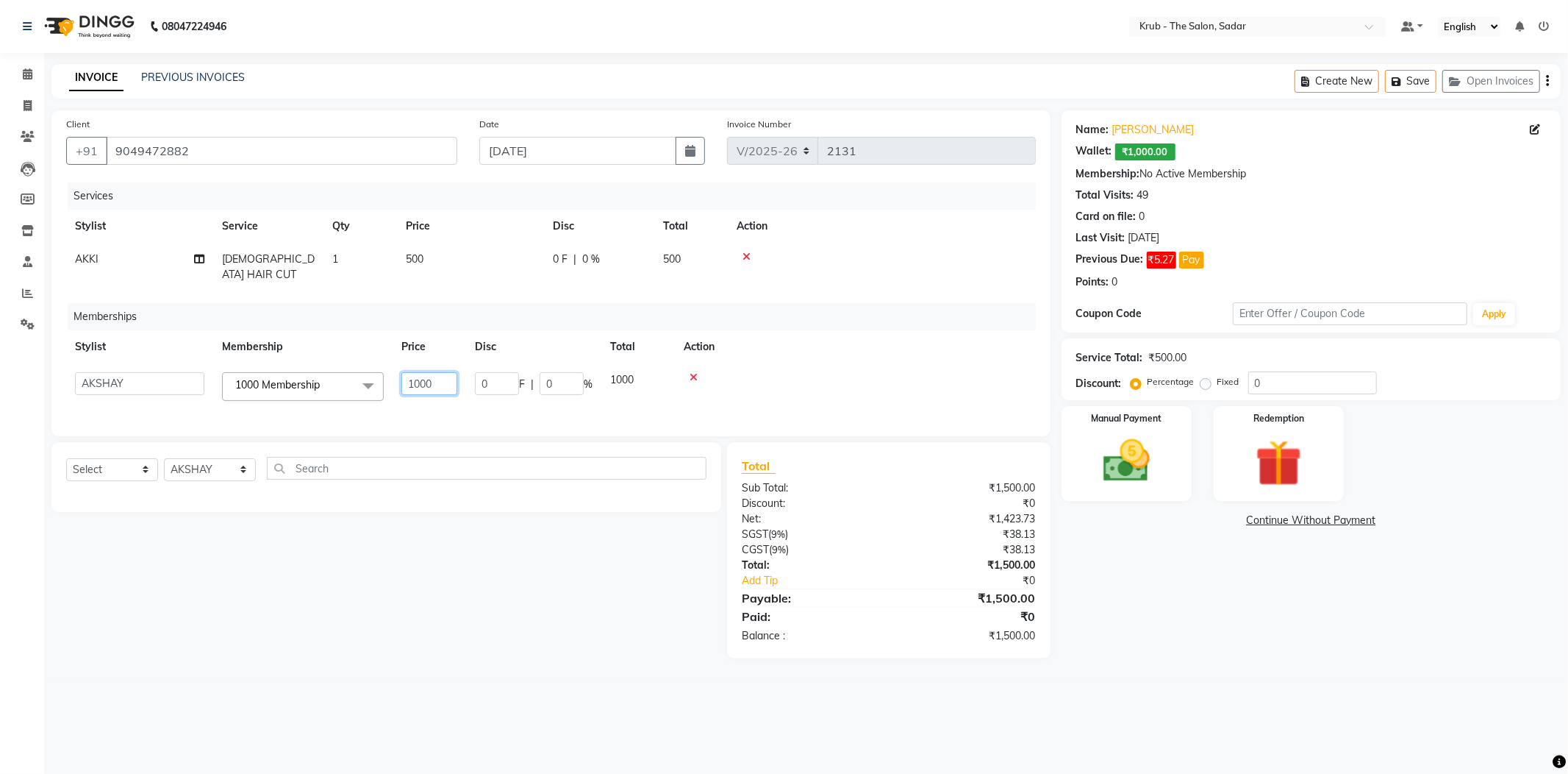
drag, startPoint x: 434, startPoint y: 338, endPoint x: 327, endPoint y: 362, distance: 109.7
click at [327, 363] on tr "AKASH AKKI AKSHAY Andreas GURVEER Krub Reception KUNAL NONDO RAJESH SHREYA TOUS…" at bounding box center [551, 386] width 970 height 46
type input "0"
click at [1029, 64] on div "INVOICE PREVIOUS INVOICES Create New Save Open Invoices" at bounding box center [806, 81] width 1509 height 35
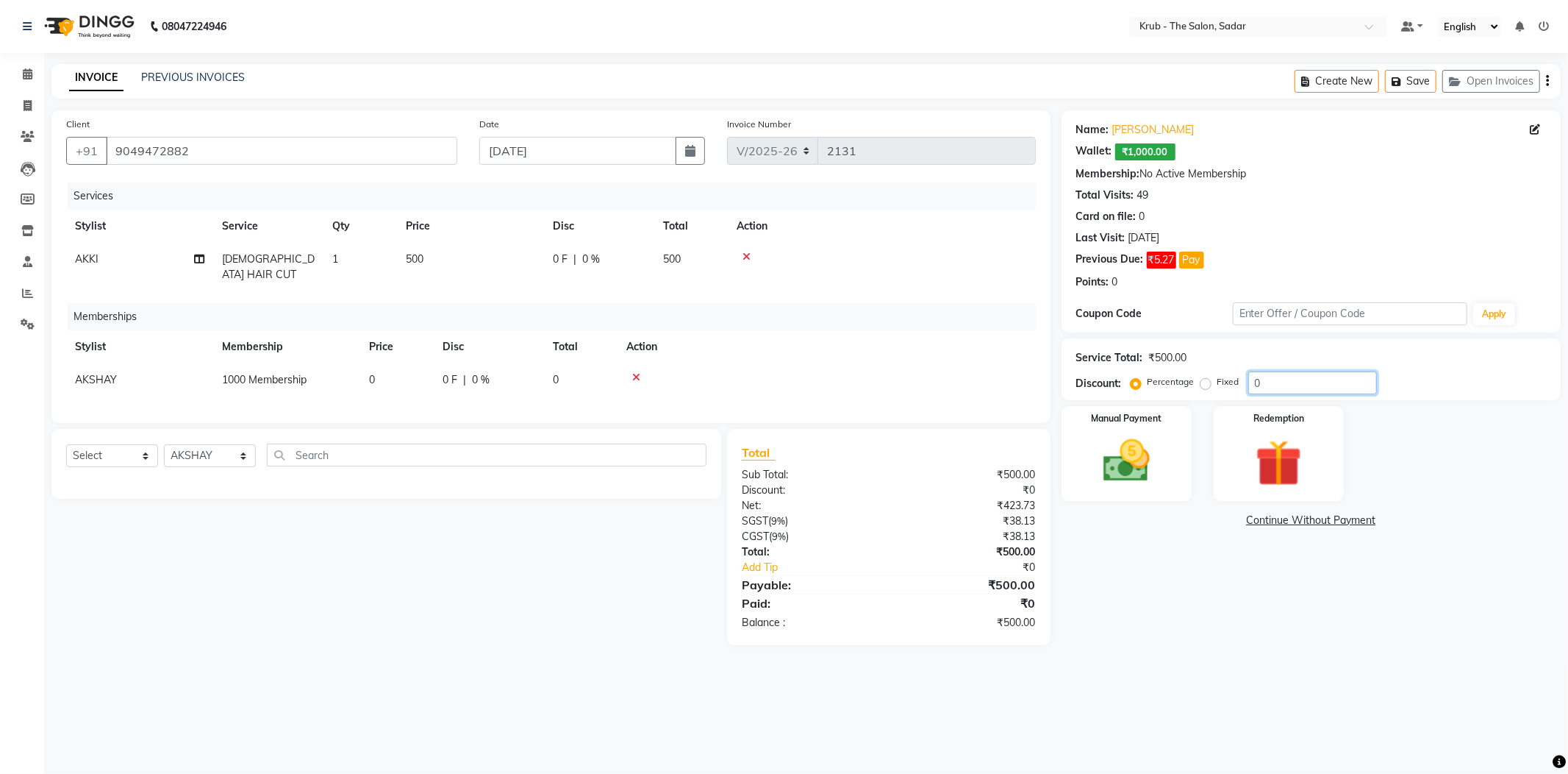
click at [1181, 371] on div "Percentage Fixed 0" at bounding box center [1256, 383] width 243 height 23
type input "15"
click at [595, 43] on nav "08047224946 Select Location × Krub - The Salon, Sadar Default Panel My Panel En…" at bounding box center [784, 27] width 1568 height 53
click at [1113, 457] on img at bounding box center [1126, 461] width 79 height 56
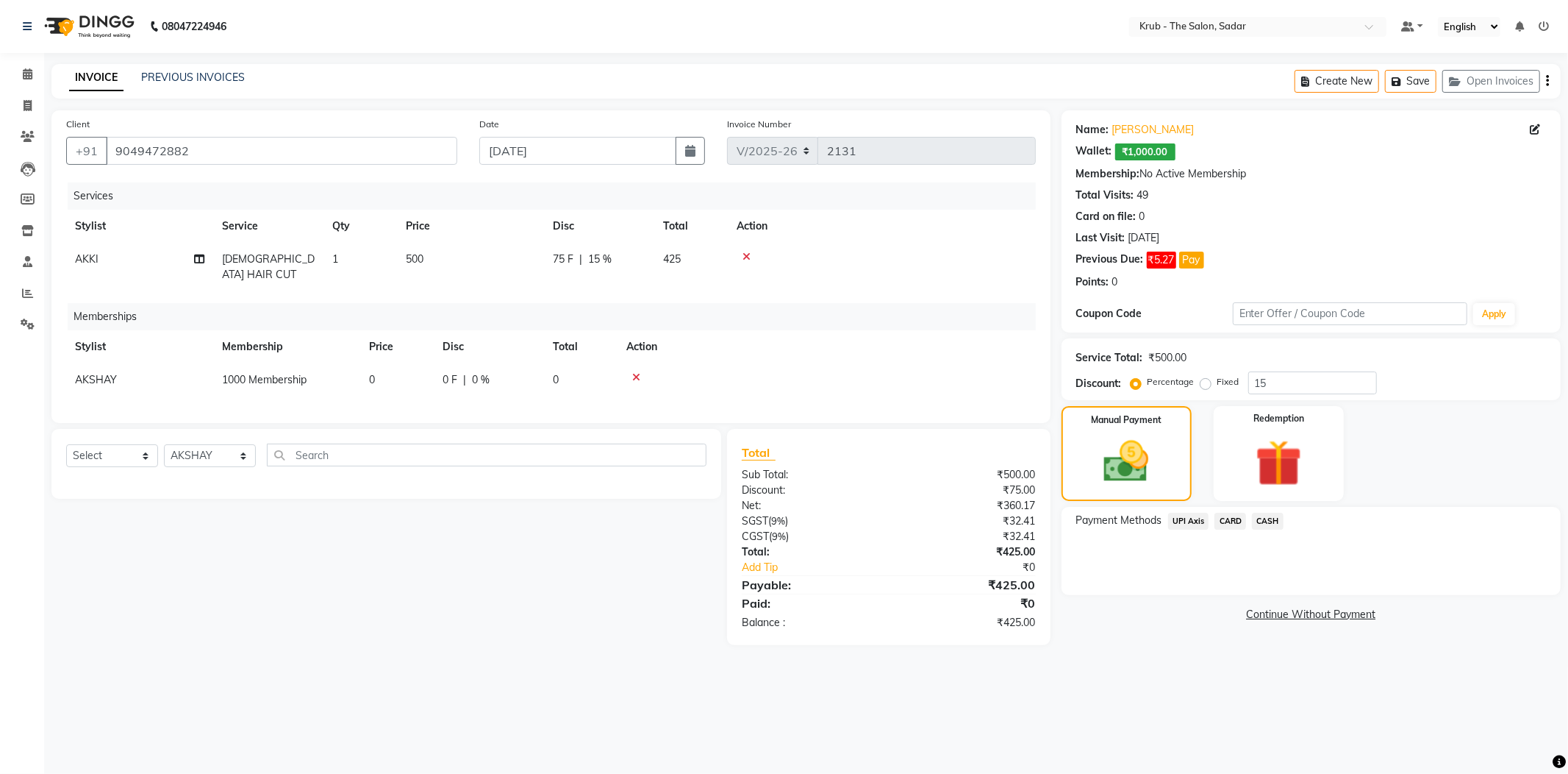
click at [1280, 512] on span "CASH" at bounding box center [1268, 520] width 32 height 17
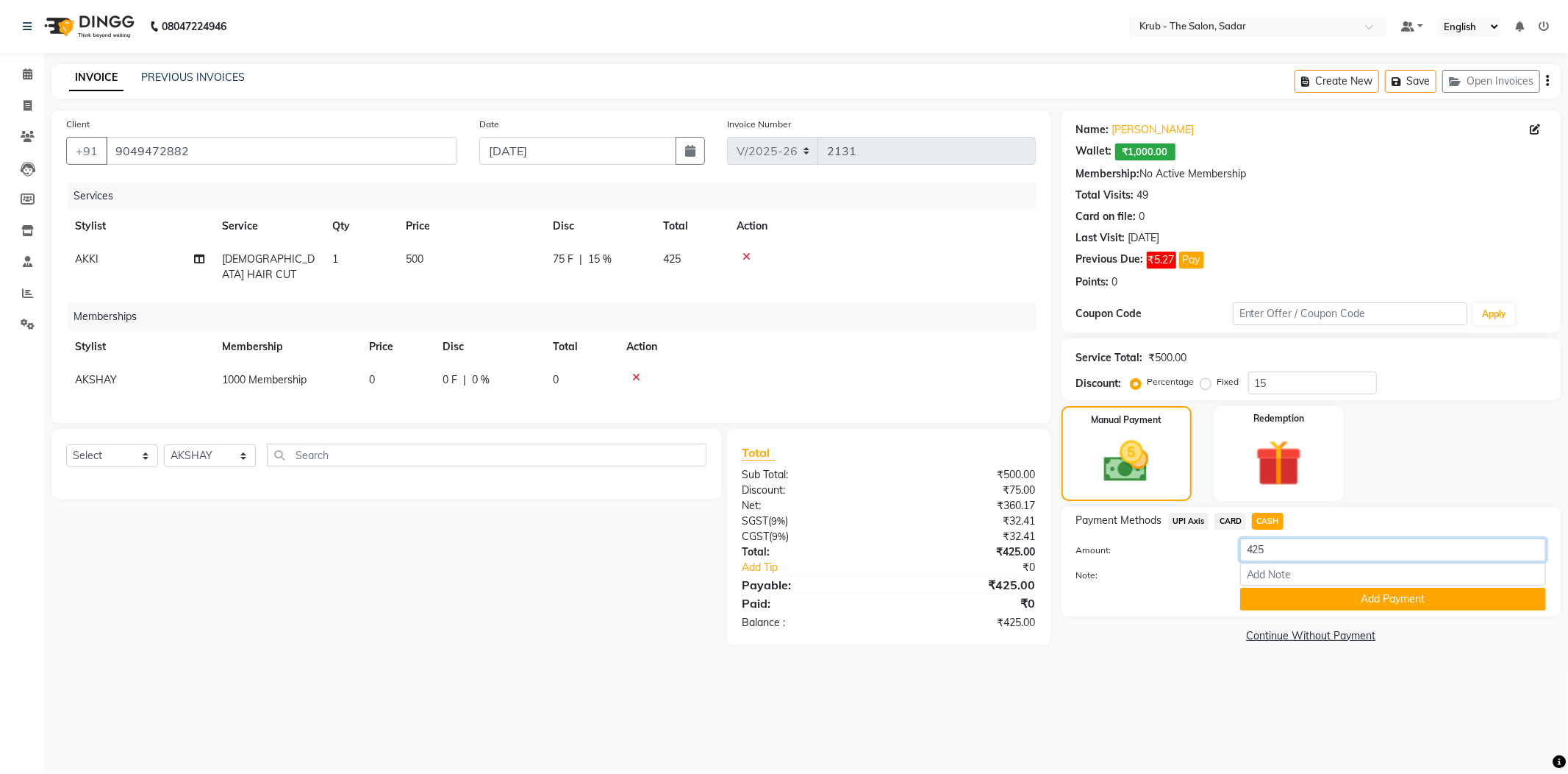
drag, startPoint x: 1282, startPoint y: 517, endPoint x: 1204, endPoint y: 521, distance: 78.1
click at [1206, 538] on div "Amount: 425" at bounding box center [1311, 550] width 492 height 25
type input "400"
click at [1404, 588] on button "Add Payment" at bounding box center [1393, 599] width 306 height 23
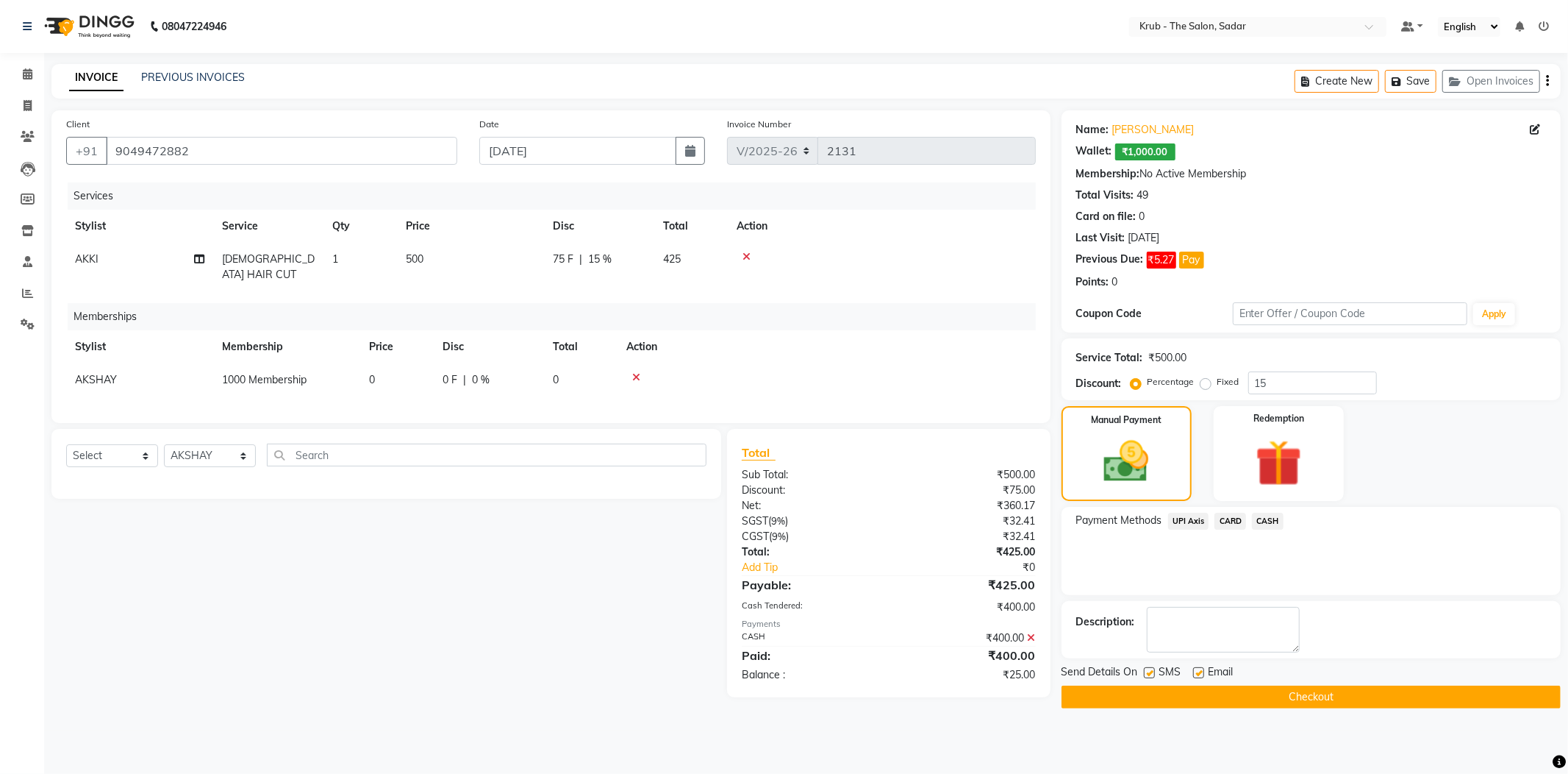
click at [1202, 667] on label at bounding box center [1199, 672] width 11 height 11
click at [1202, 668] on input "checkbox" at bounding box center [1198, 673] width 10 height 10
checkbox input "false"
click at [1145, 667] on label at bounding box center [1149, 672] width 11 height 11
click at [1145, 668] on input "checkbox" at bounding box center [1148, 673] width 10 height 10
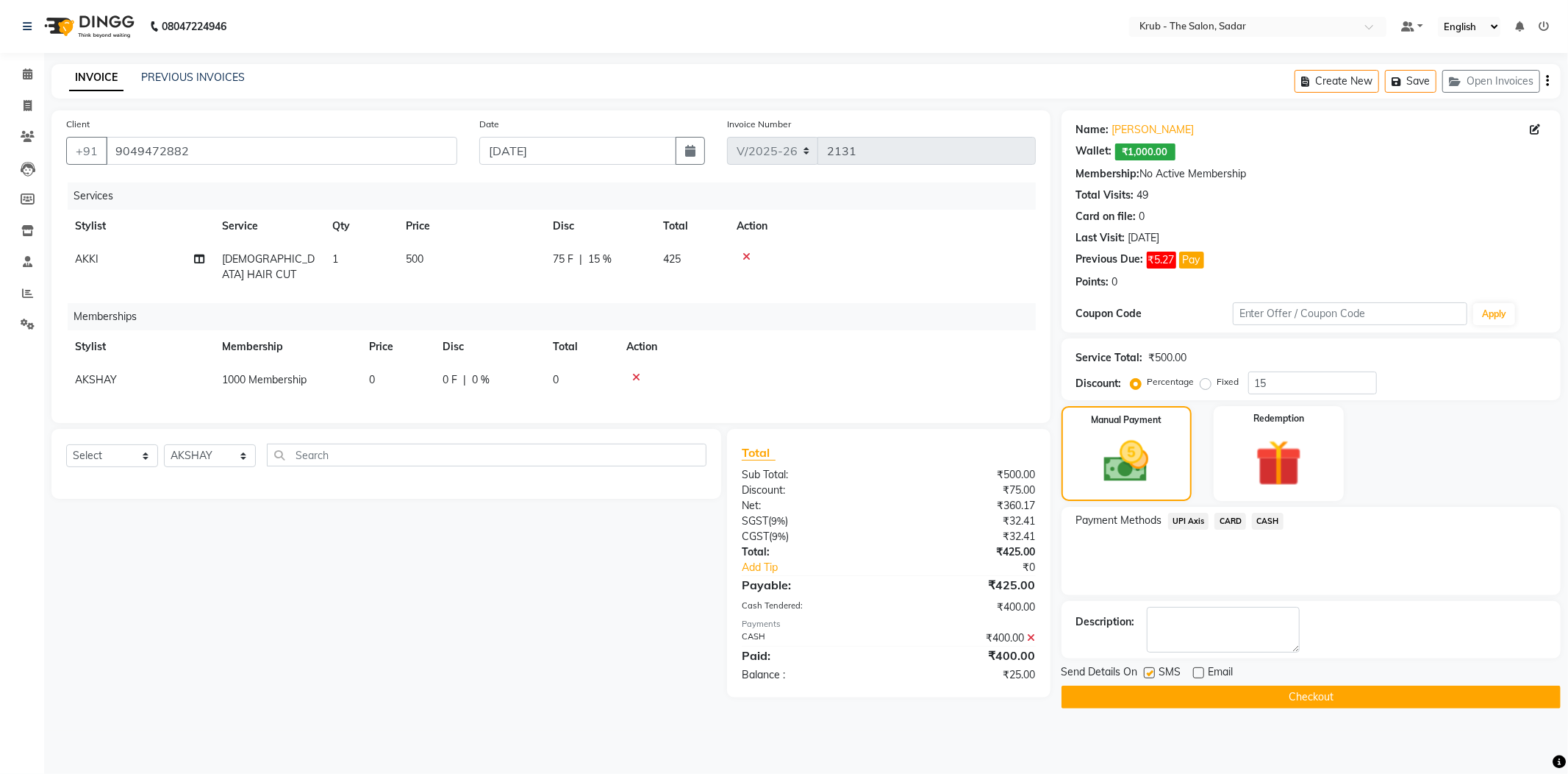
checkbox input "false"
click at [1220, 685] on button "Checkout" at bounding box center [1311, 697] width 500 height 23
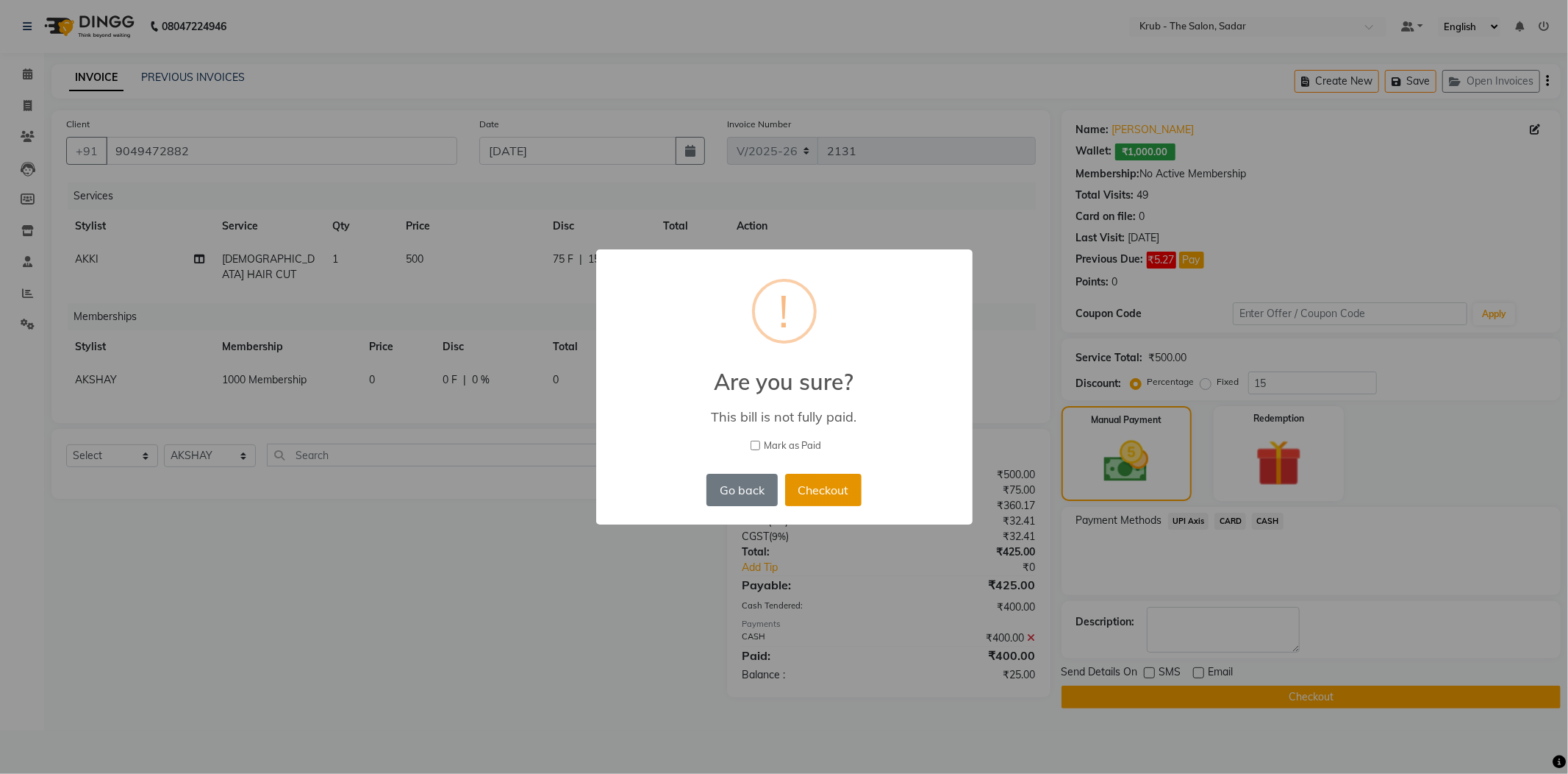
click at [831, 478] on button "Checkout" at bounding box center [823, 490] width 76 height 32
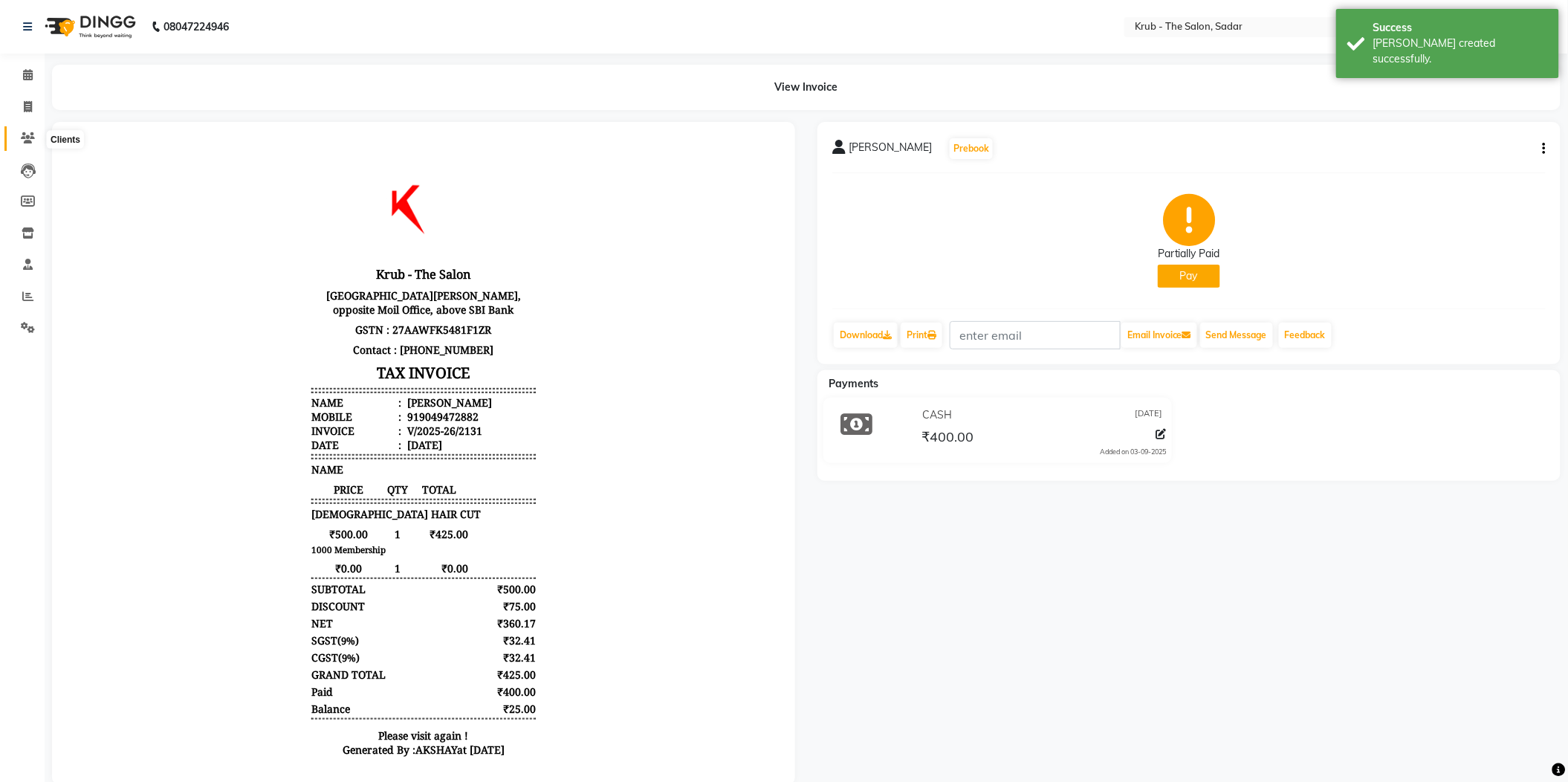
click at [18, 143] on span at bounding box center [28, 138] width 26 height 17
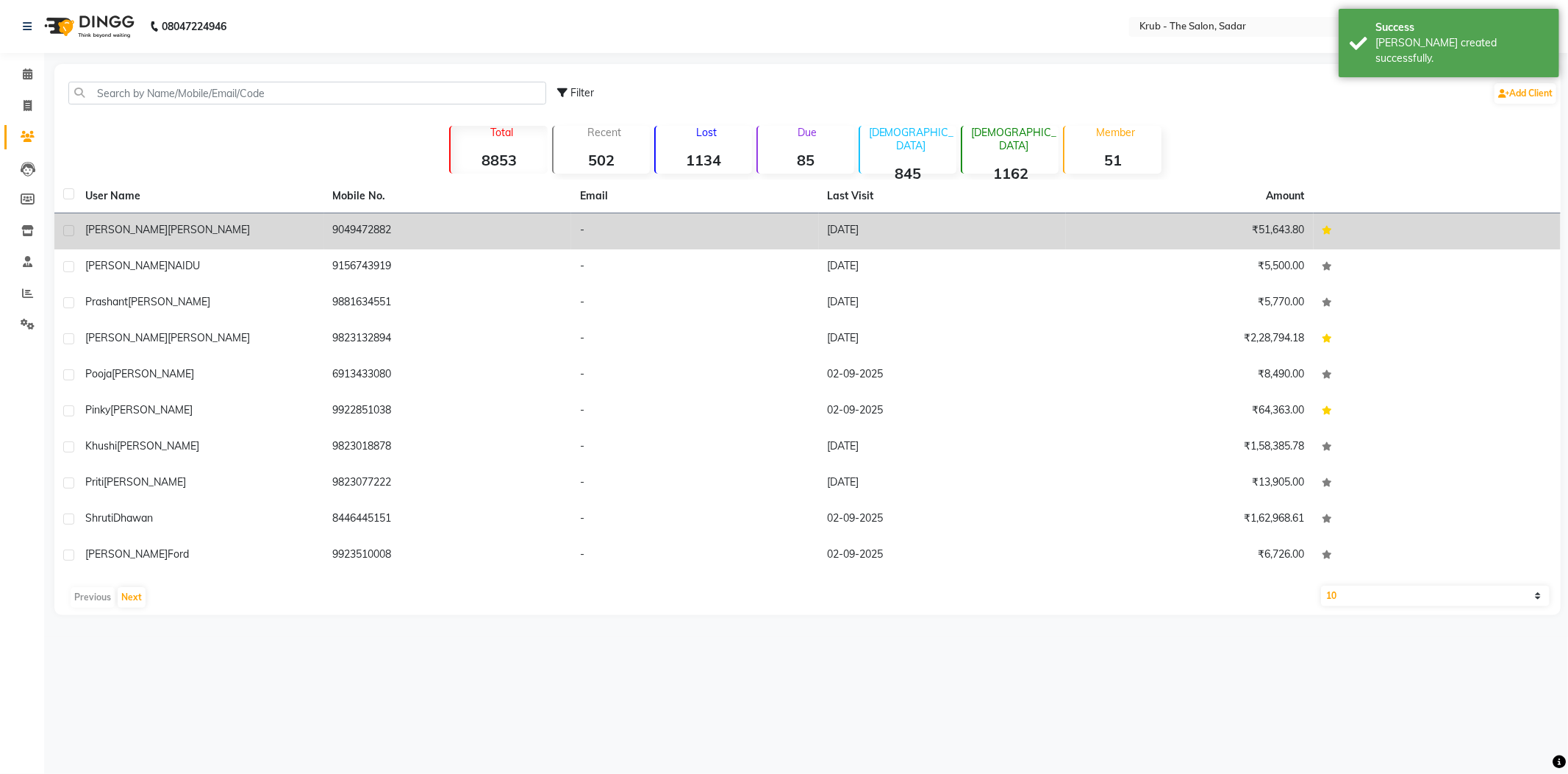
click at [266, 228] on td "Sonal Sangar" at bounding box center [200, 231] width 248 height 36
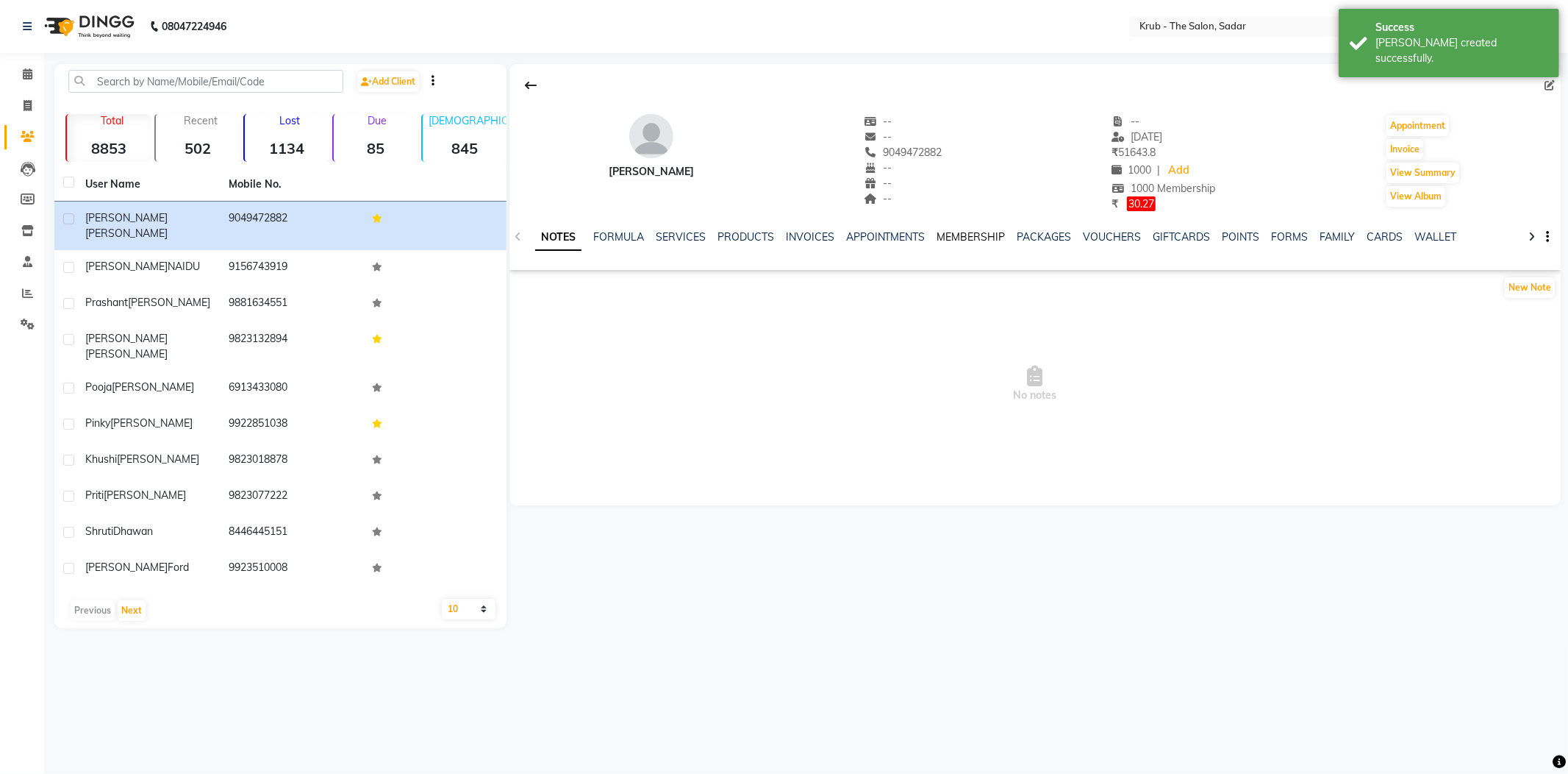
click at [942, 230] on link "MEMBERSHIP" at bounding box center [971, 236] width 68 height 13
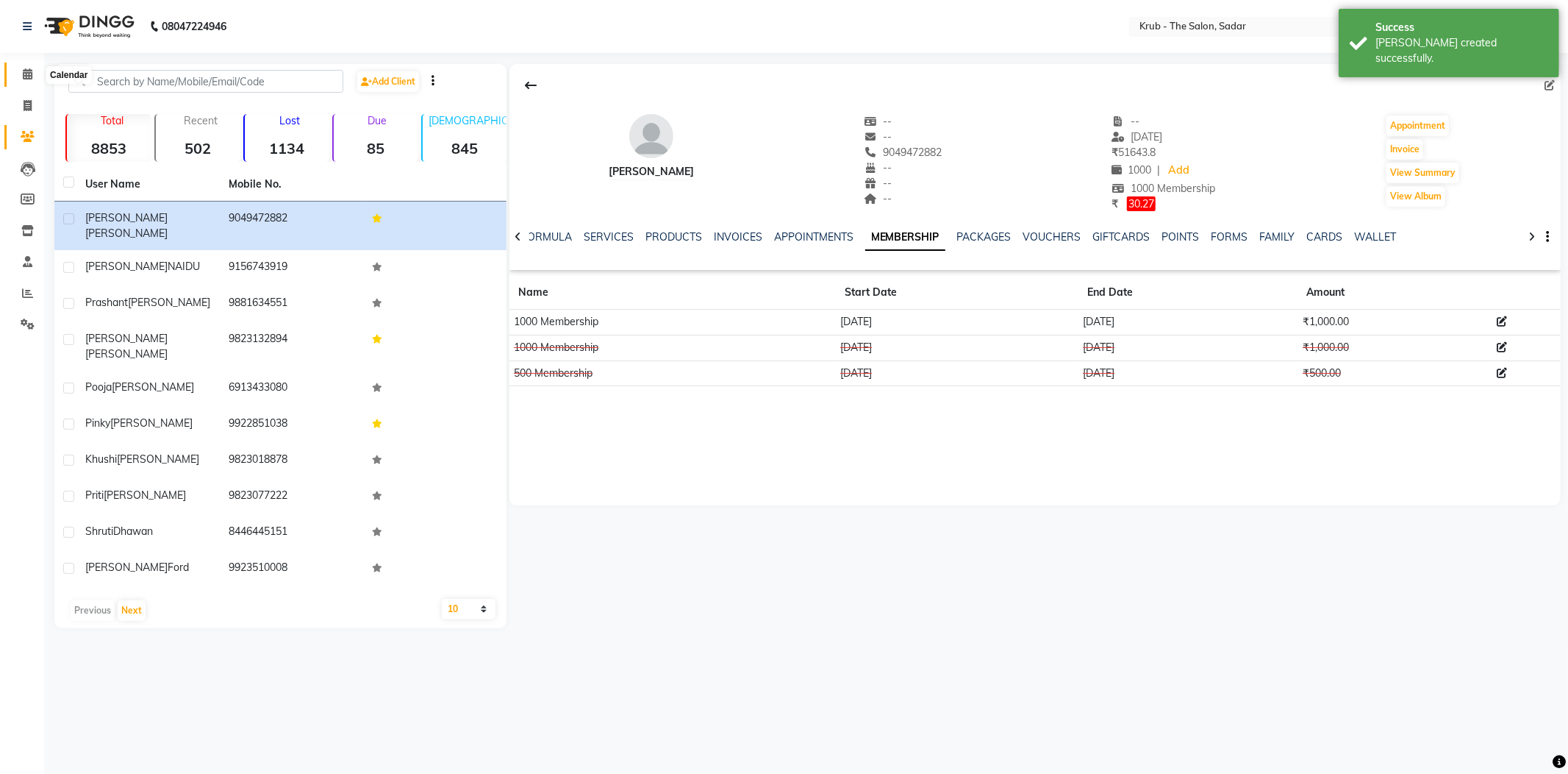
click at [27, 78] on icon at bounding box center [28, 74] width 10 height 11
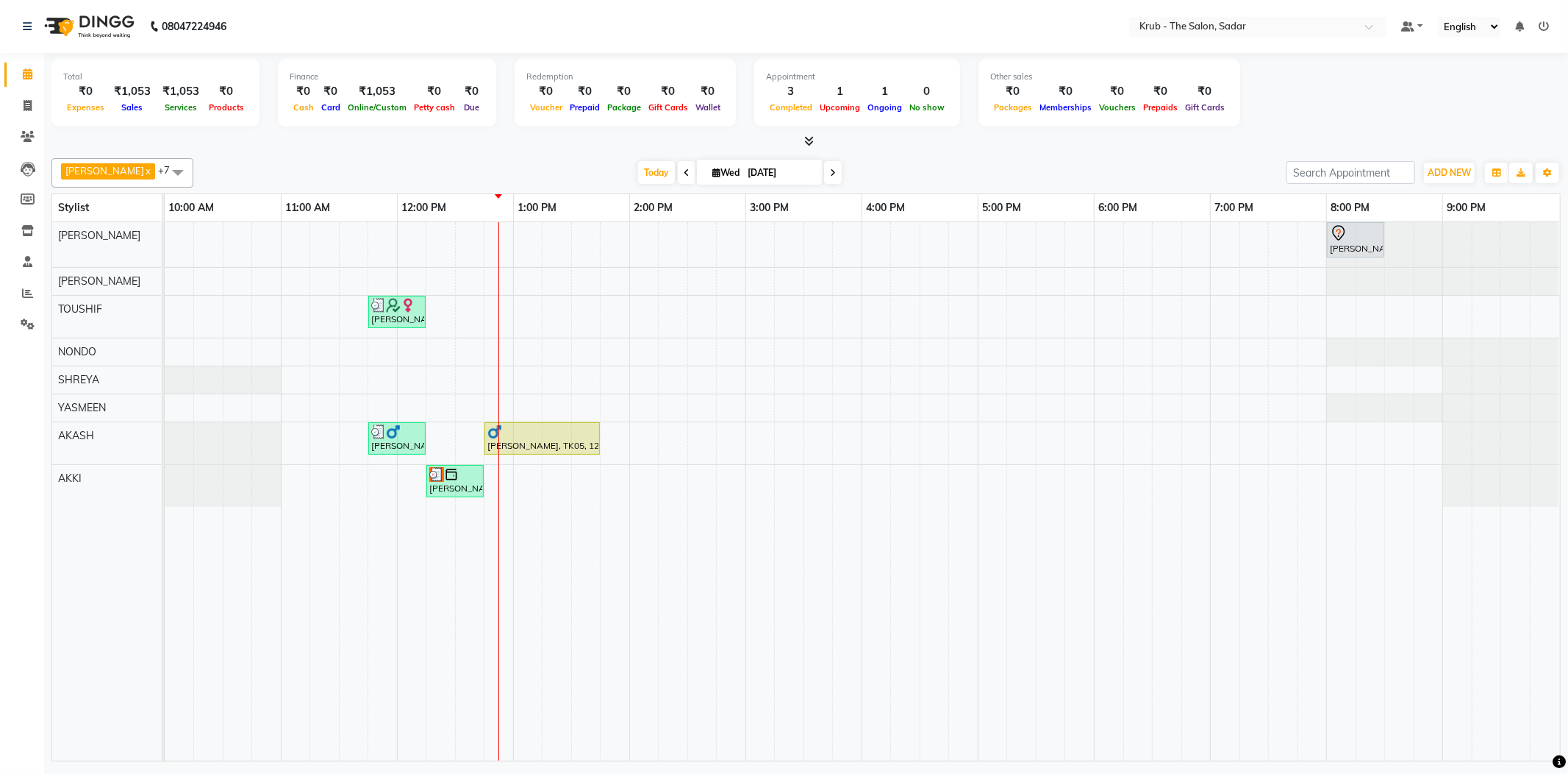
click at [1142, 162] on div "Today Wed 03-09-2025" at bounding box center [739, 172] width 1078 height 22
click at [1229, 162] on div "[DATE] [DATE]" at bounding box center [739, 172] width 1078 height 22
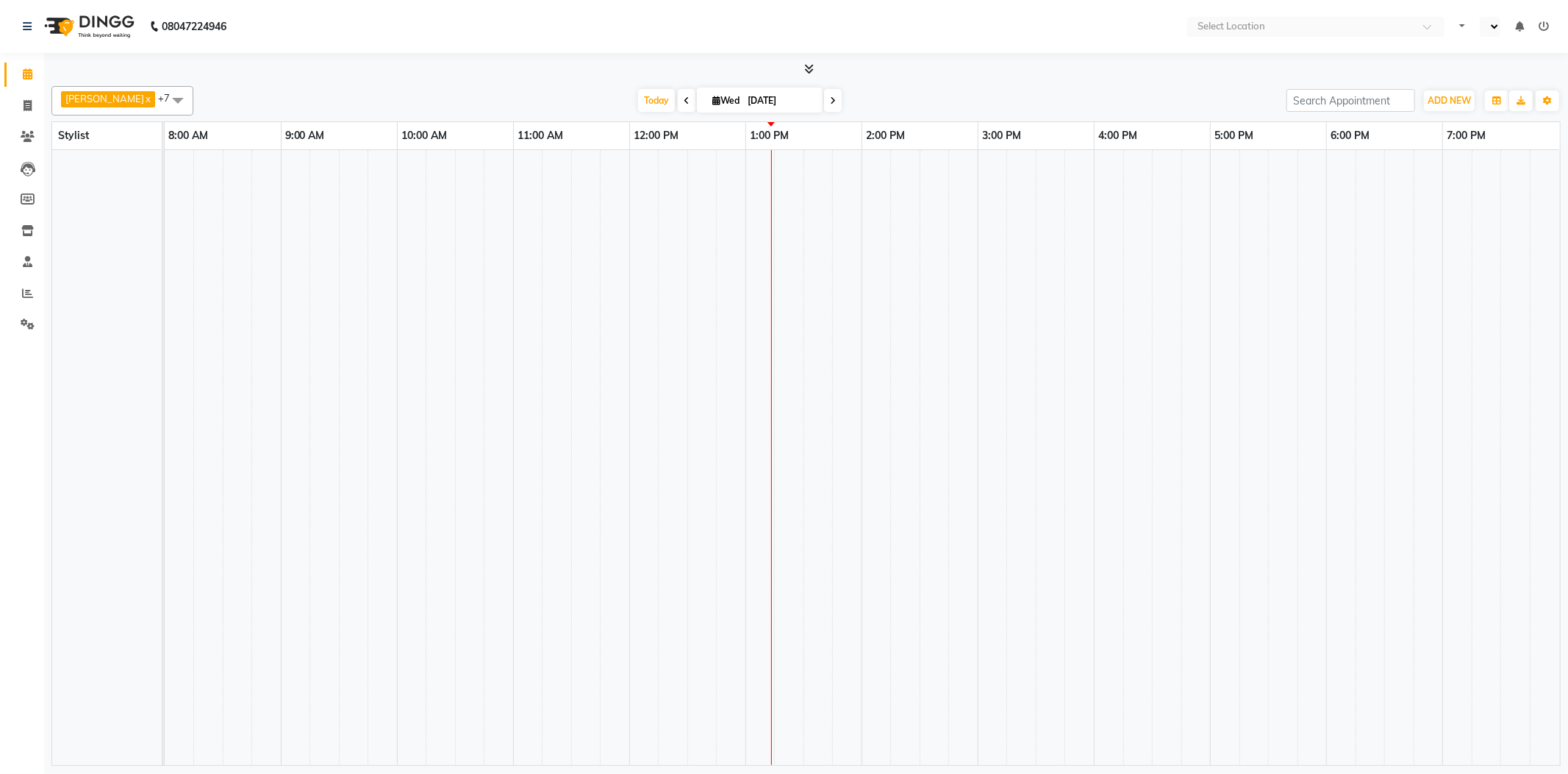
select select "en"
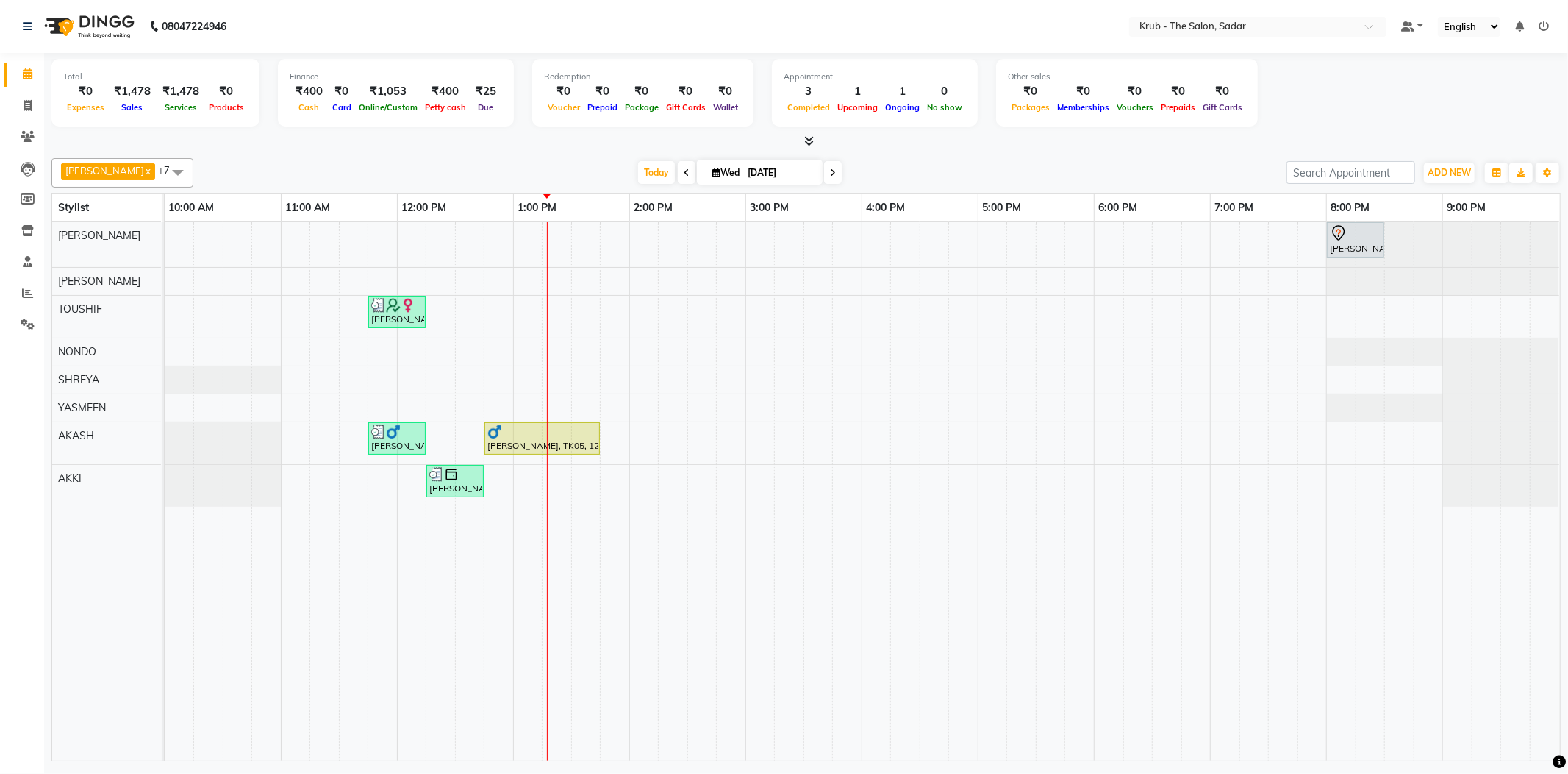
click at [786, 170] on input "[DATE]" at bounding box center [780, 172] width 74 height 22
select select "9"
select select "2025"
click at [28, 130] on span at bounding box center [28, 137] width 26 height 17
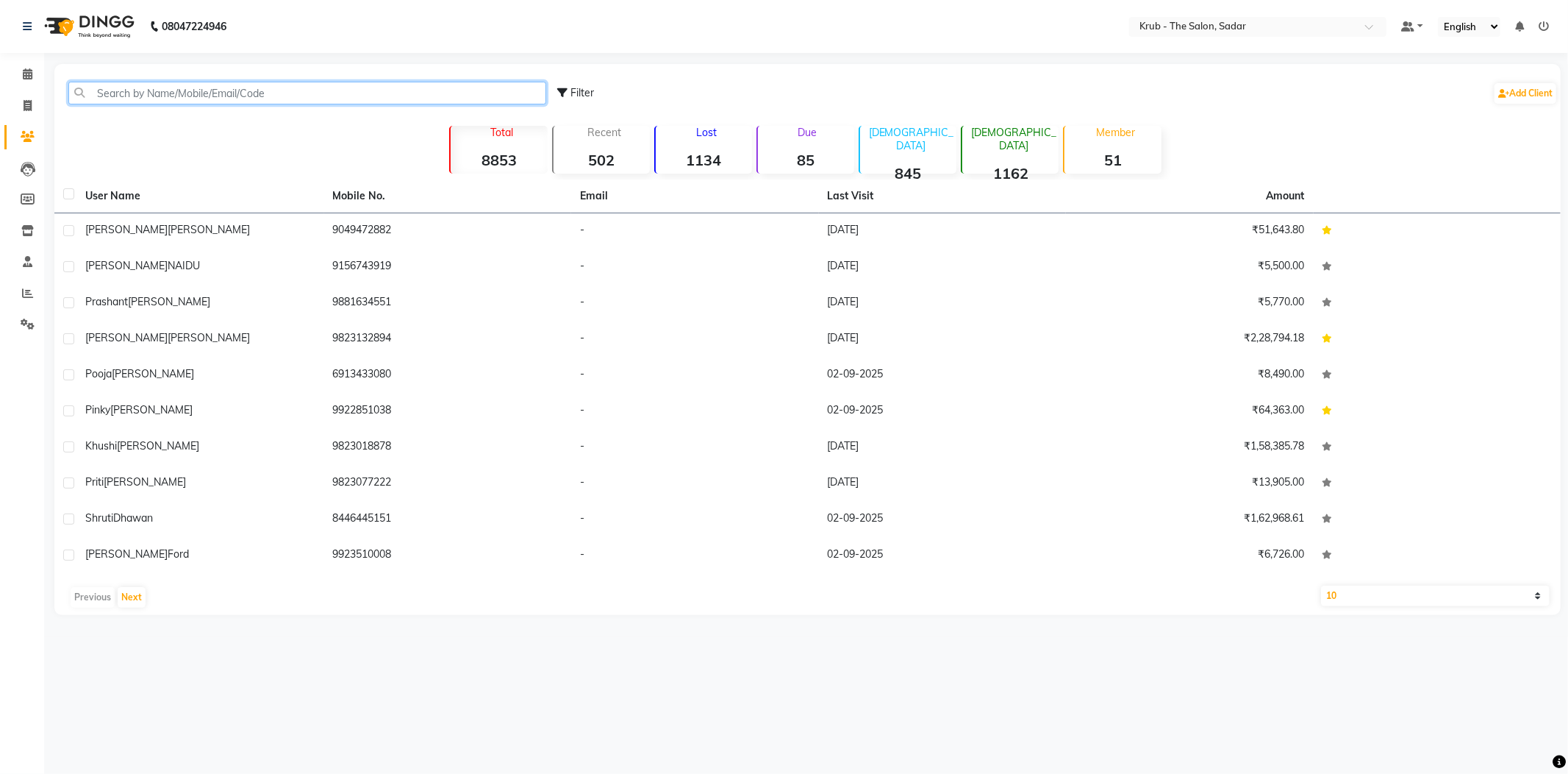
click at [166, 82] on input "text" at bounding box center [307, 93] width 478 height 23
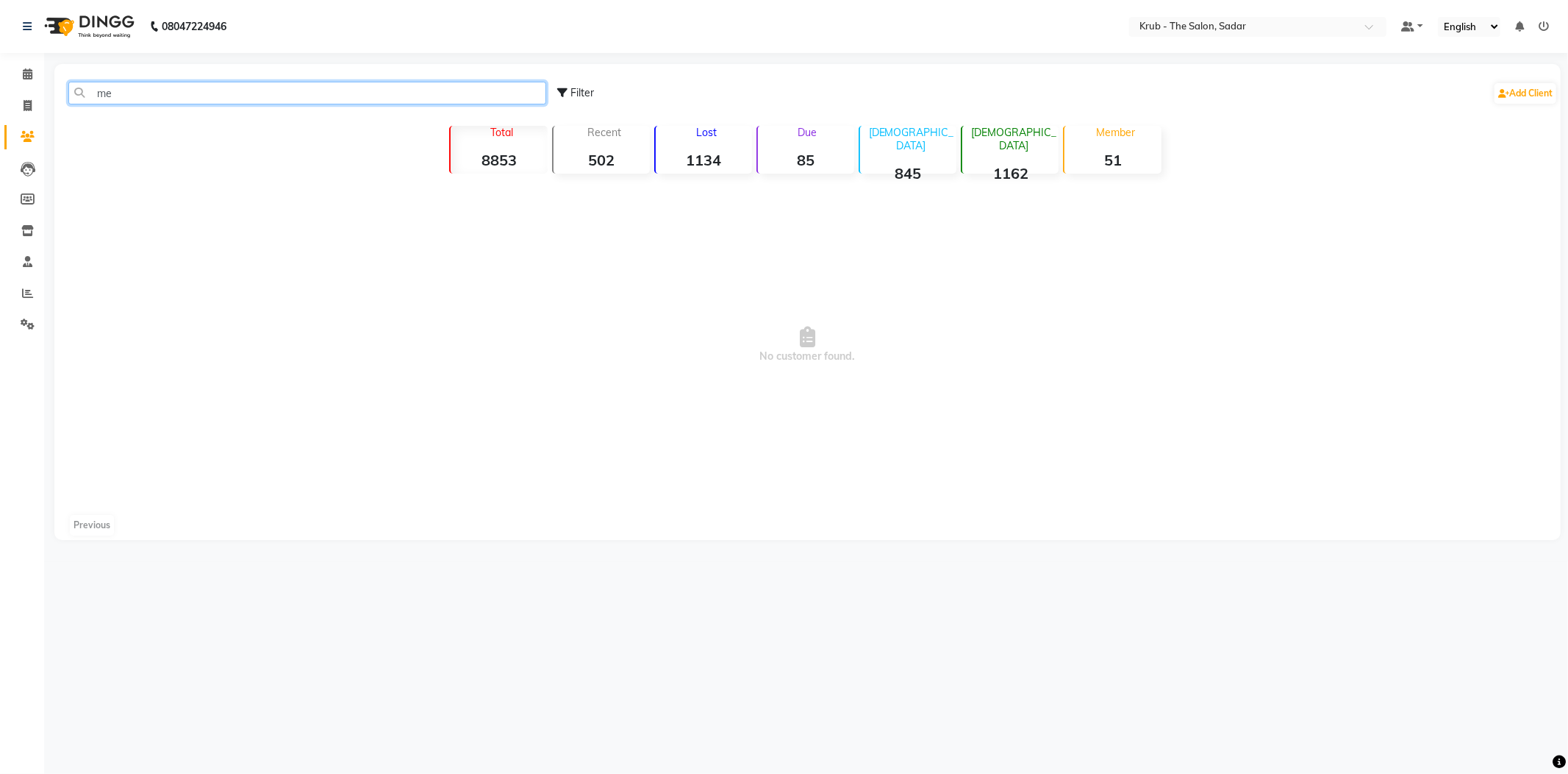
type input "m"
click at [20, 65] on link "Calendar" at bounding box center [22, 74] width 35 height 24
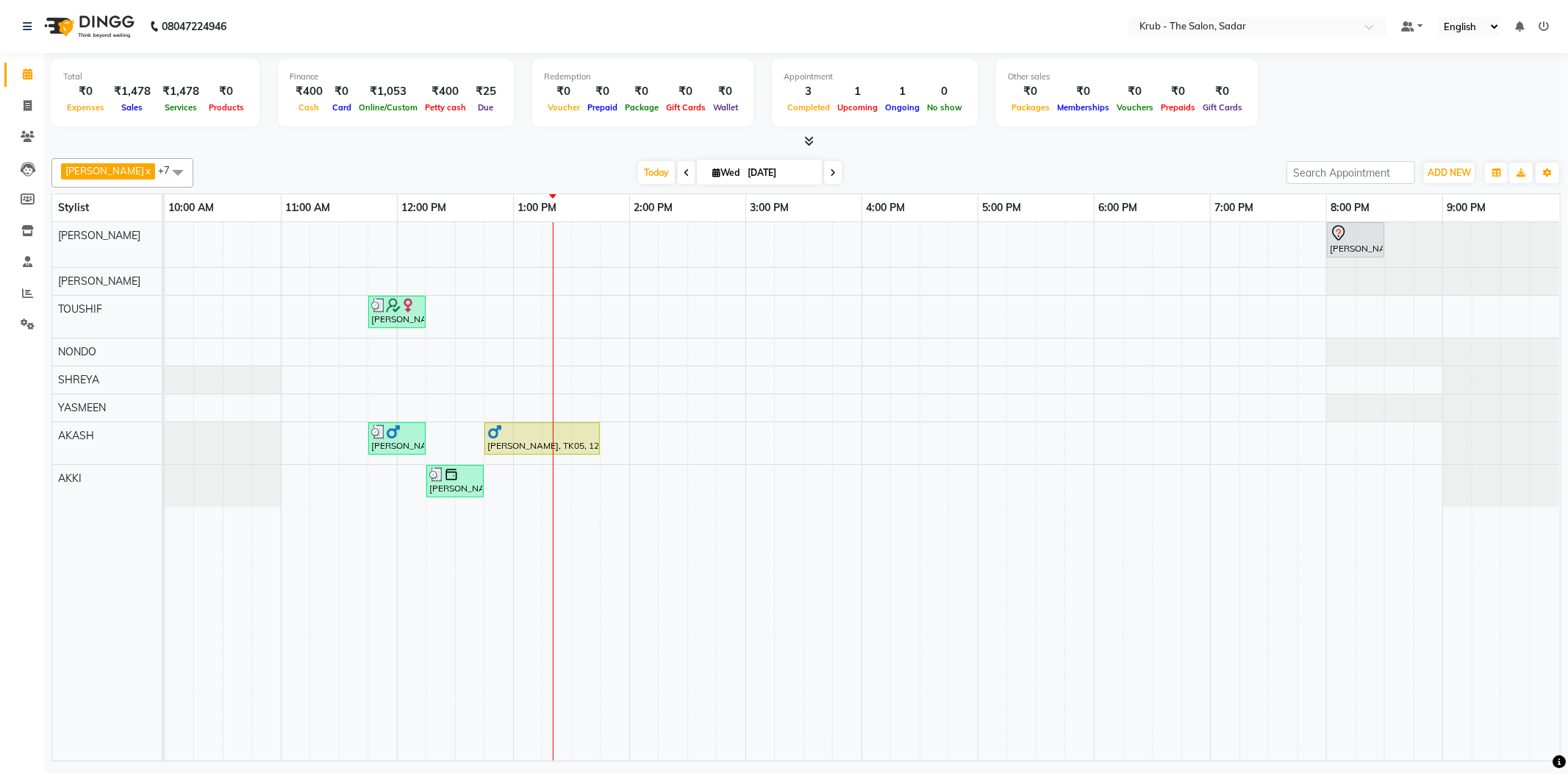
click at [744, 162] on input "[DATE]" at bounding box center [780, 172] width 74 height 22
select select "9"
select select "2025"
click at [792, 252] on span "7" at bounding box center [804, 264] width 24 height 24
type input "[DATE]"
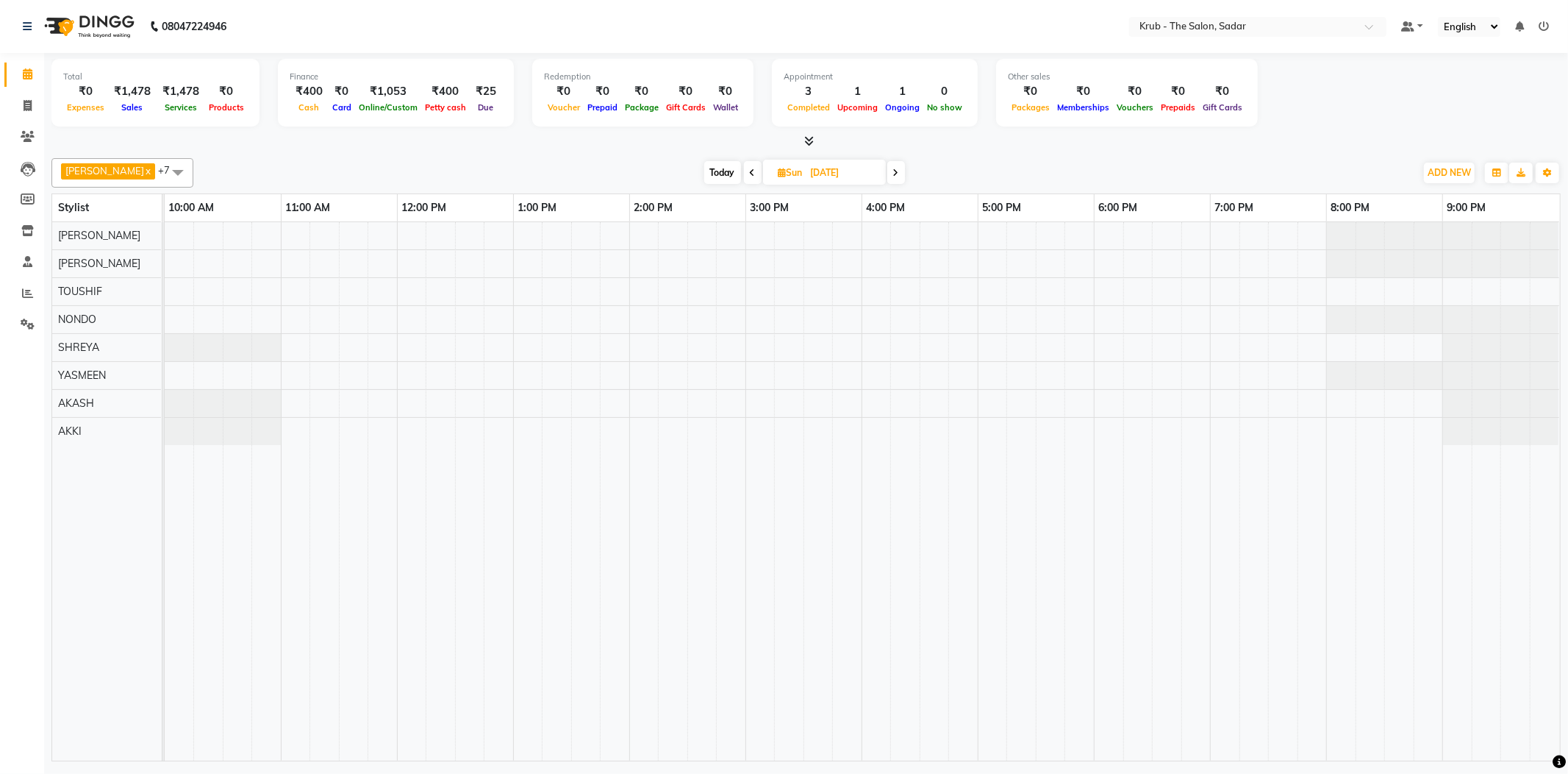
click at [1025, 162] on div "[DATE] [DATE]" at bounding box center [804, 172] width 1207 height 22
drag, startPoint x: 1083, startPoint y: 67, endPoint x: 1391, endPoint y: 132, distance: 314.8
click at [1391, 132] on div "Total ₹0 Expenses ₹1,478 Sales ₹1,478 Services ₹0 Products Finance ₹400 Cash ₹0…" at bounding box center [806, 101] width 1509 height 97
click at [1217, 175] on div "Today Sun 07-09-2025" at bounding box center [804, 172] width 1207 height 22
click at [19, 139] on span at bounding box center [28, 137] width 26 height 17
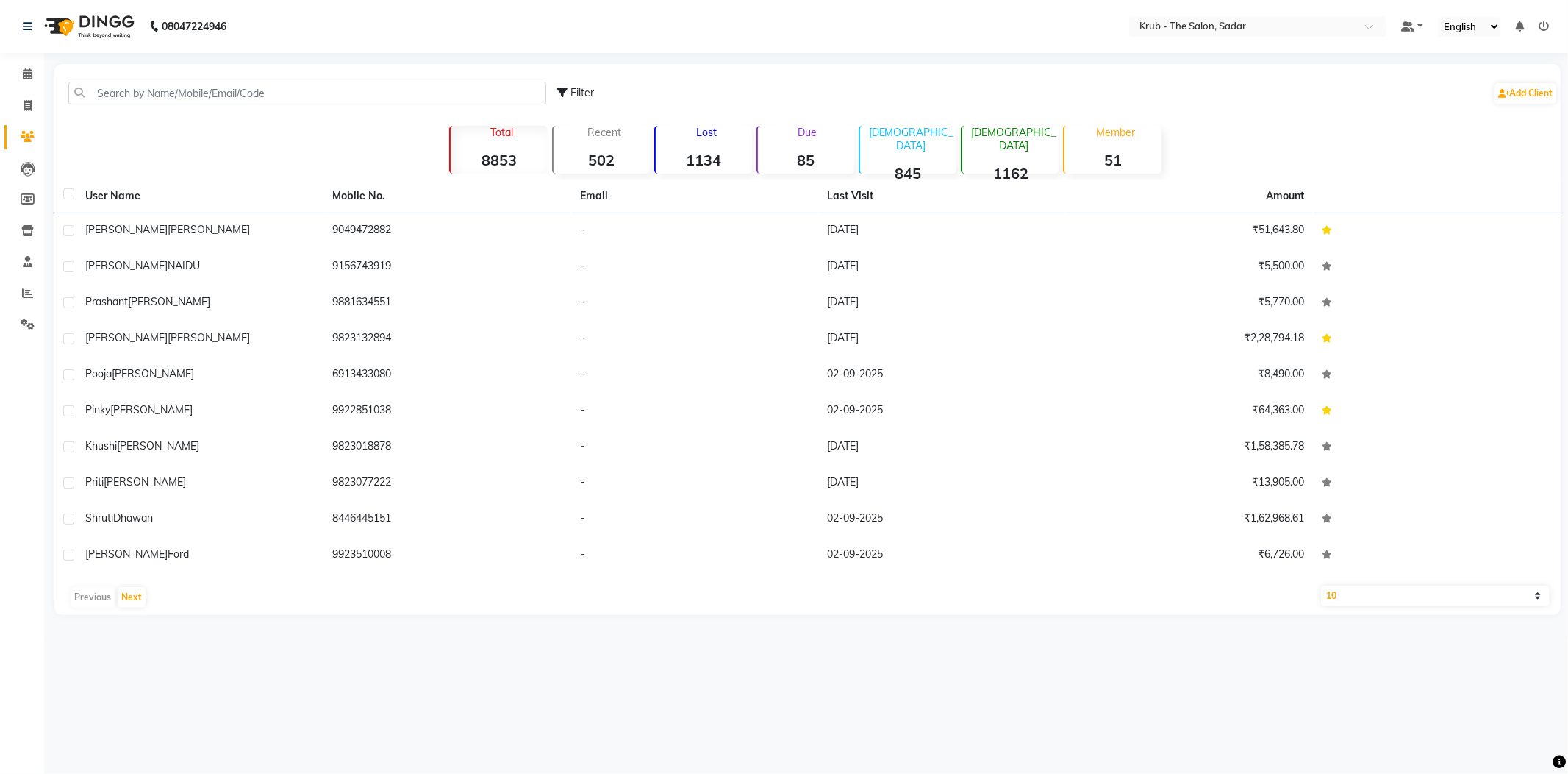
click at [182, 99] on div "Filter Add Client" at bounding box center [808, 93] width 1501 height 46
click at [191, 90] on input "text" at bounding box center [307, 93] width 478 height 23
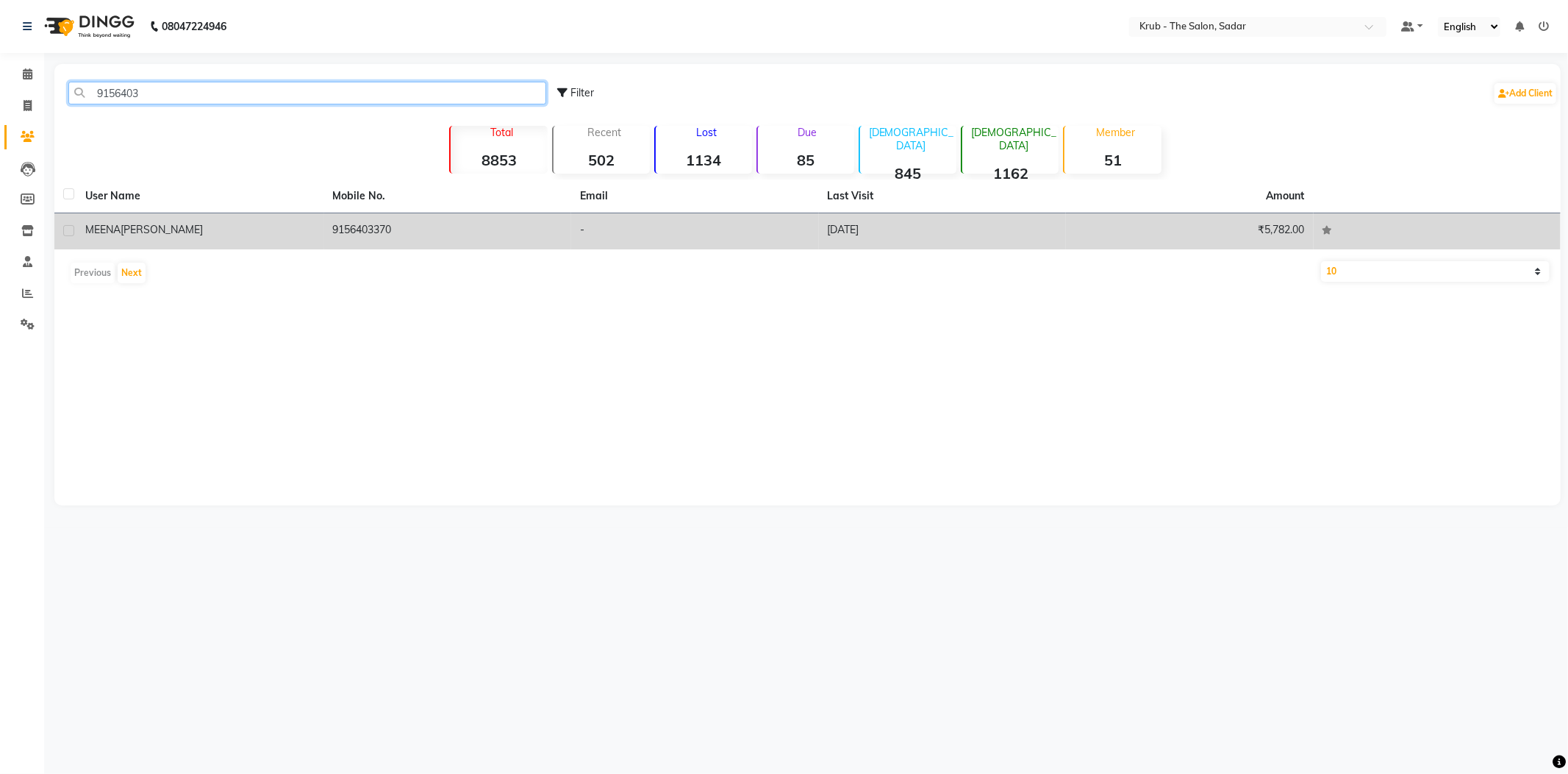
type input "9156403"
click at [275, 233] on td "MEENA KHUNGAR" at bounding box center [200, 231] width 248 height 36
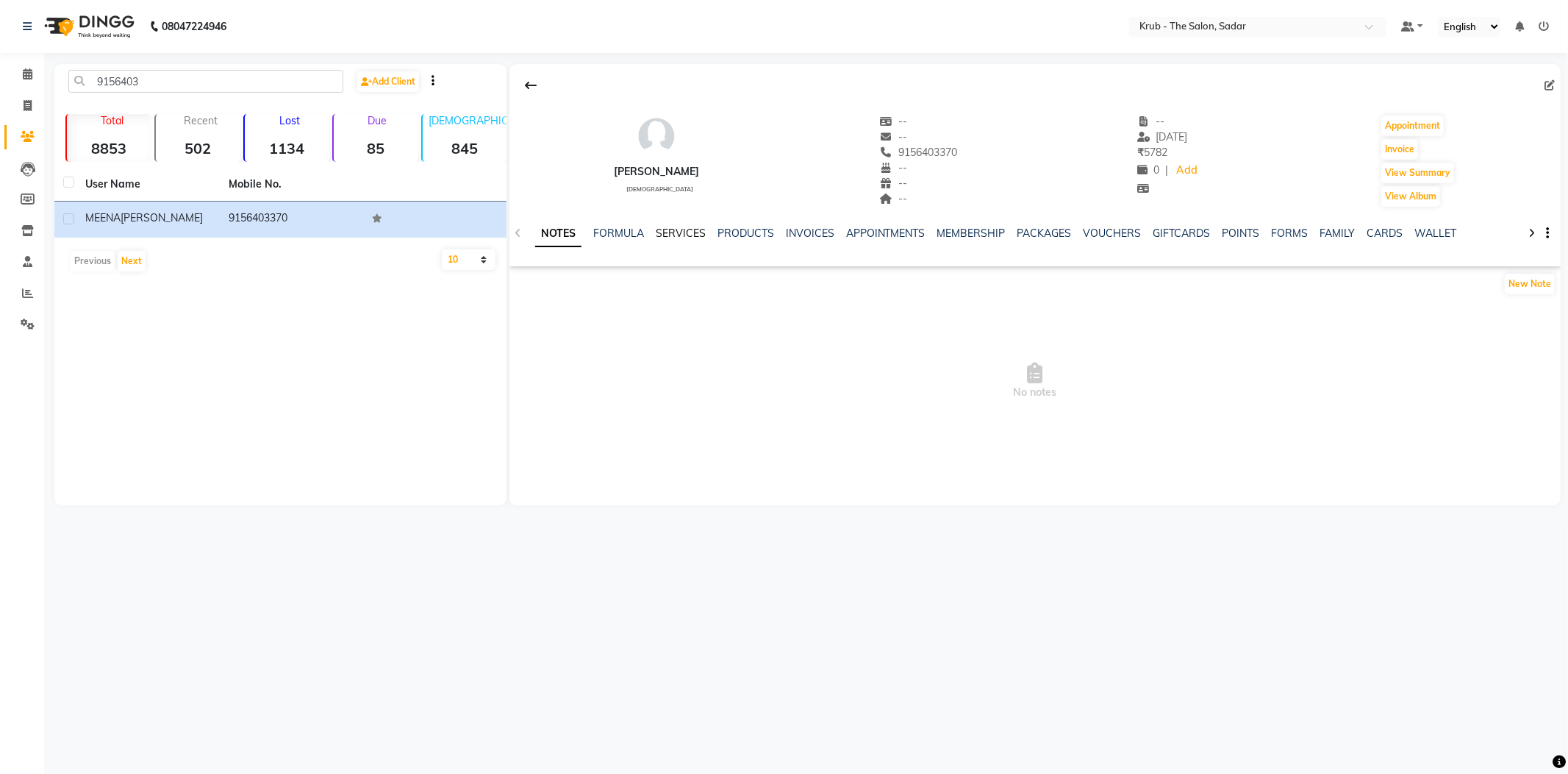
click at [694, 226] on link "SERVICES" at bounding box center [681, 233] width 50 height 13
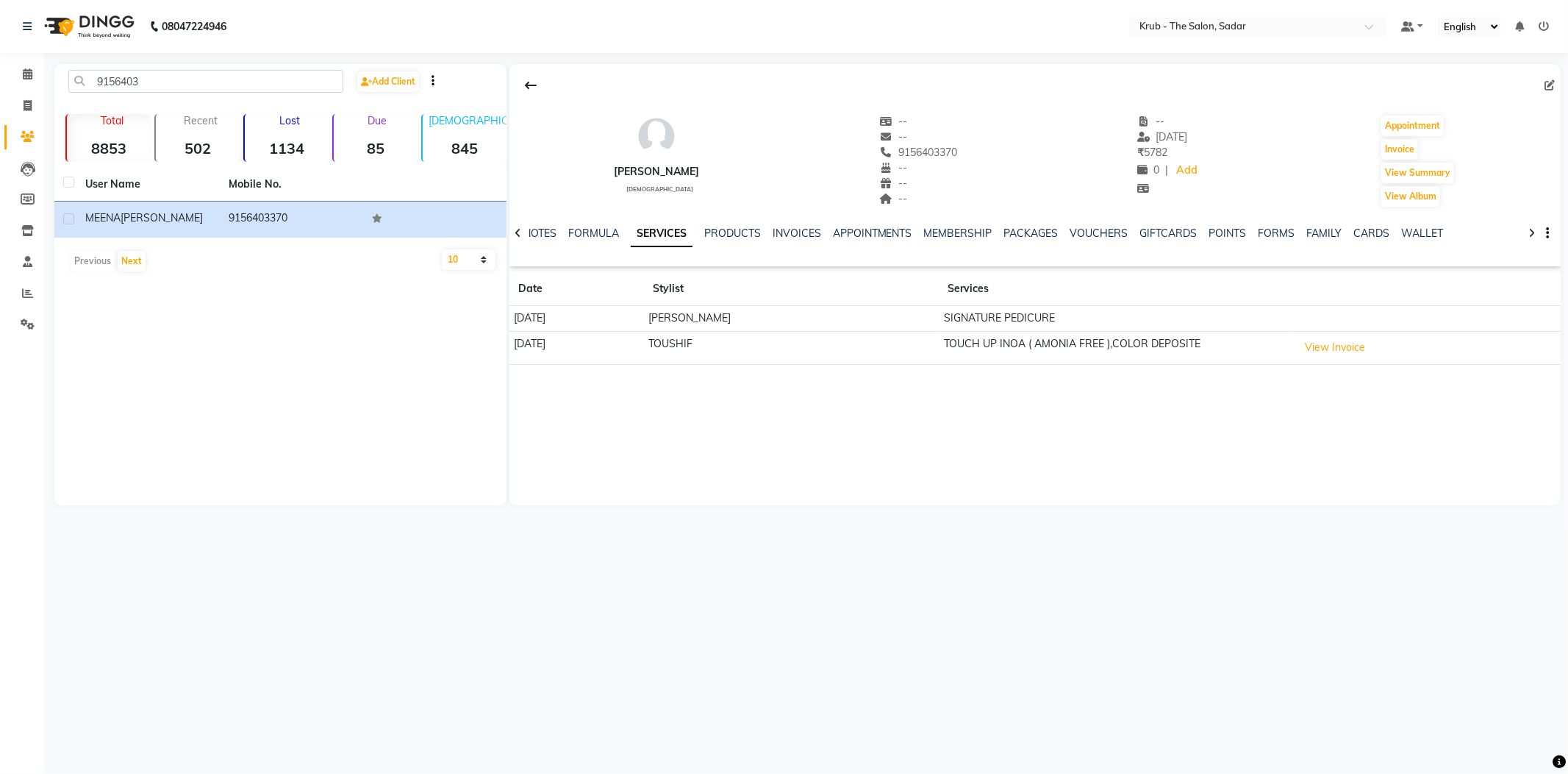
drag, startPoint x: 895, startPoint y: 152, endPoint x: 984, endPoint y: 152, distance: 89.0
click at [984, 152] on div "MEENA KHUNGAR female -- -- 9156403370 -- -- -- -- 06-10-2024 ₹ 5782 0 | Add App…" at bounding box center [1035, 154] width 1052 height 109
copy span "9156403370"
click at [24, 68] on icon at bounding box center [28, 74] width 10 height 11
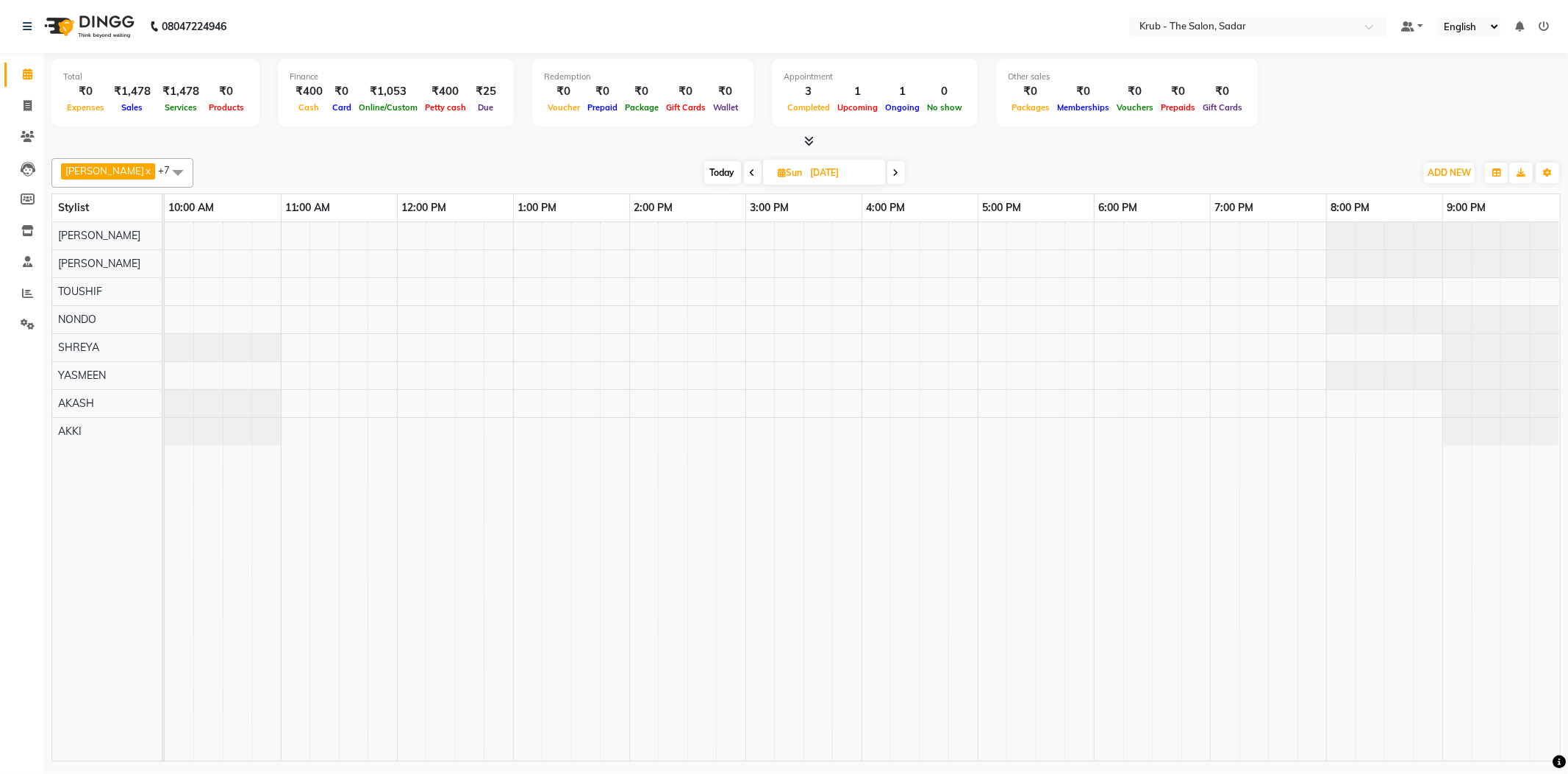
click at [779, 167] on span "Sun" at bounding box center [791, 172] width 32 height 11
select select "9"
select select "2025"
click at [779, 167] on span "Sun" at bounding box center [791, 172] width 32 height 11
click at [924, 162] on div "Today Sun 07-09-2025" at bounding box center [804, 172] width 1207 height 22
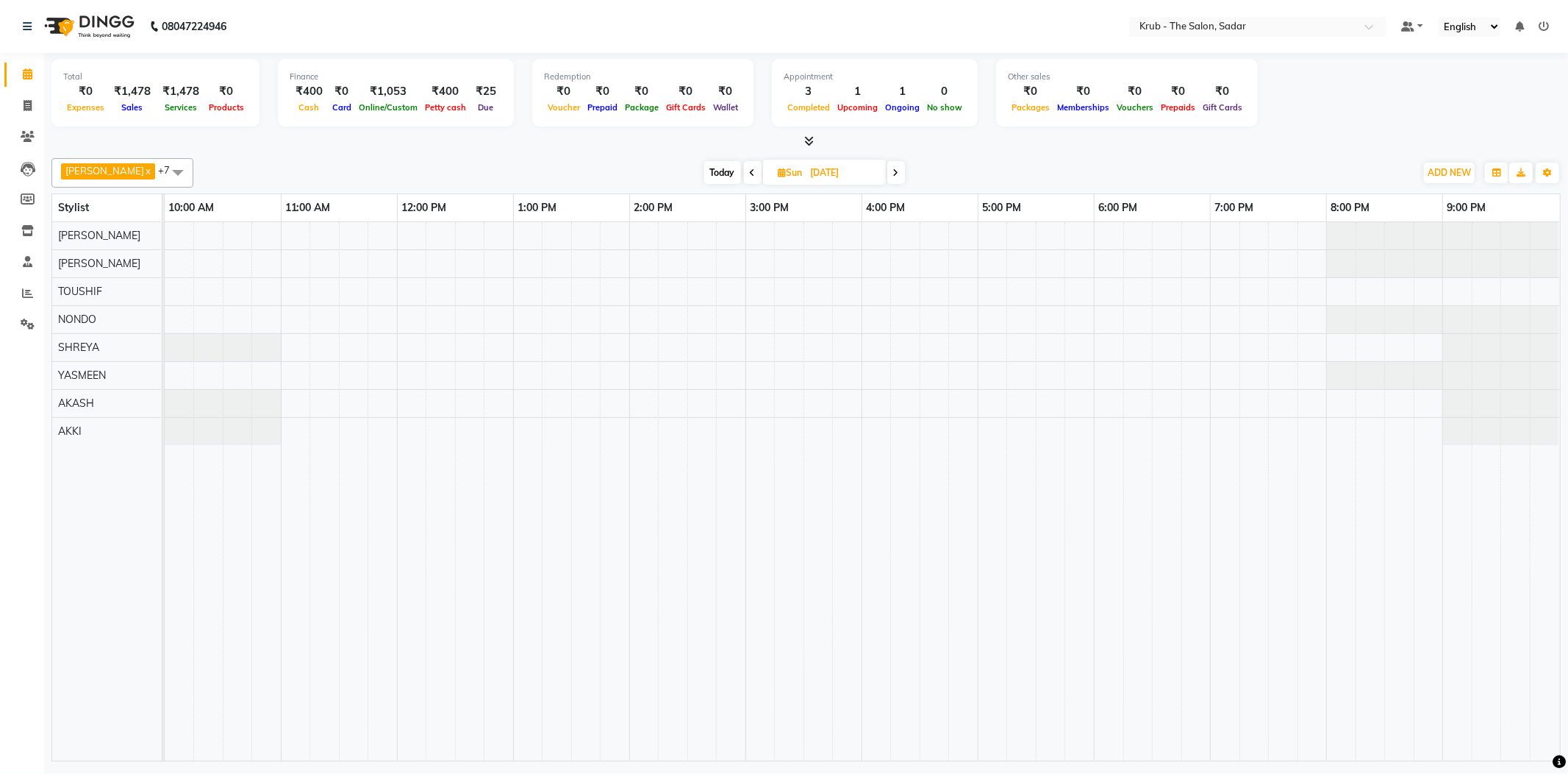
click at [1060, 152] on div "GURVEER x RAJESH x TOUSHIF x NONDO x SHREYA x YASMEEN x AKASH x AKKI x +7 Selec…" at bounding box center [806, 456] width 1509 height 609
click at [407, 237] on div at bounding box center [863, 491] width 1395 height 538
select select "24979"
select select "720"
select select "tentative"
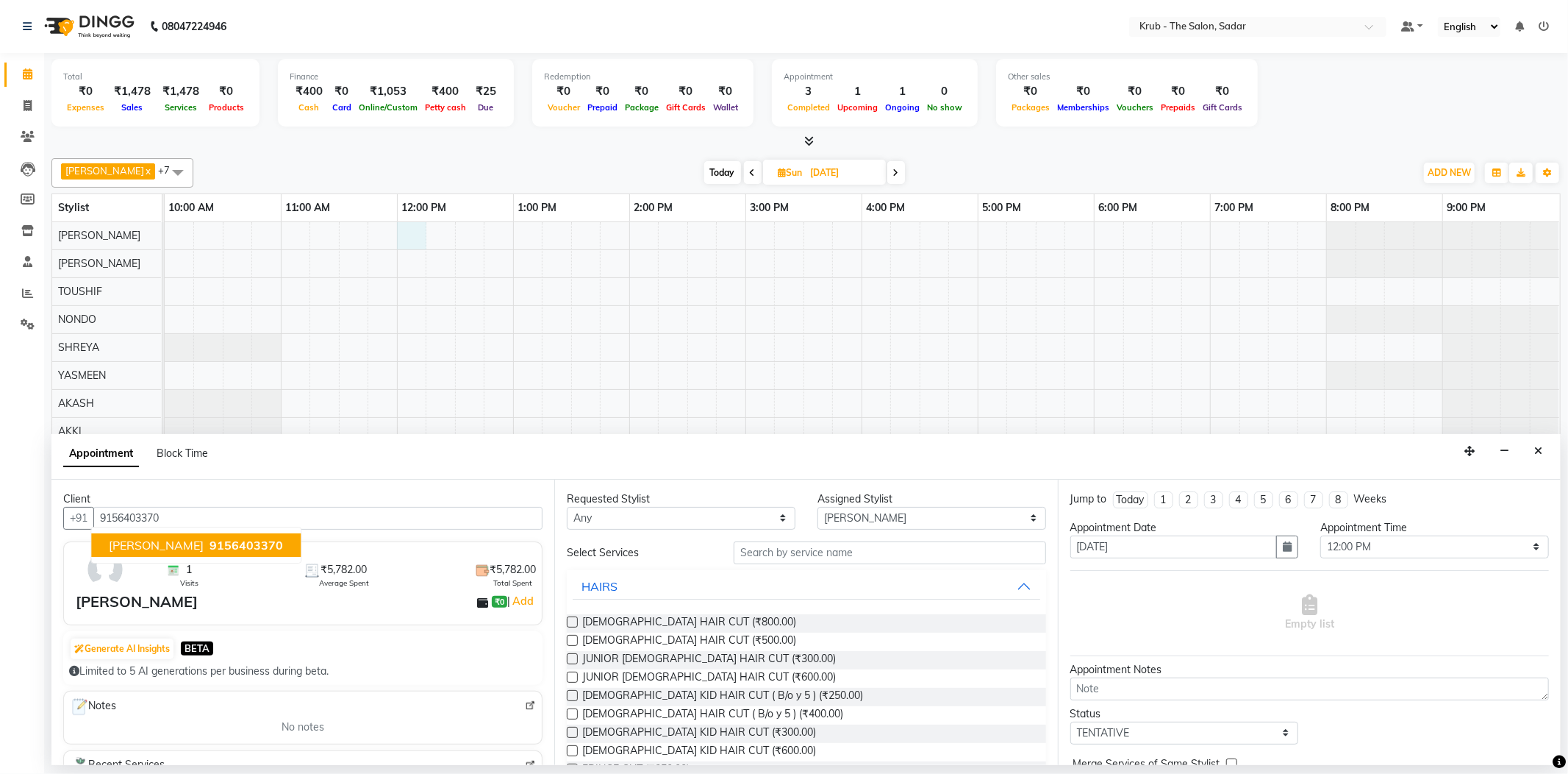
click at [206, 533] on button "MEENA KHUNGAR 9156403370" at bounding box center [196, 545] width 209 height 24
type input "9156403370"
click at [781, 542] on input "text" at bounding box center [889, 553] width 311 height 23
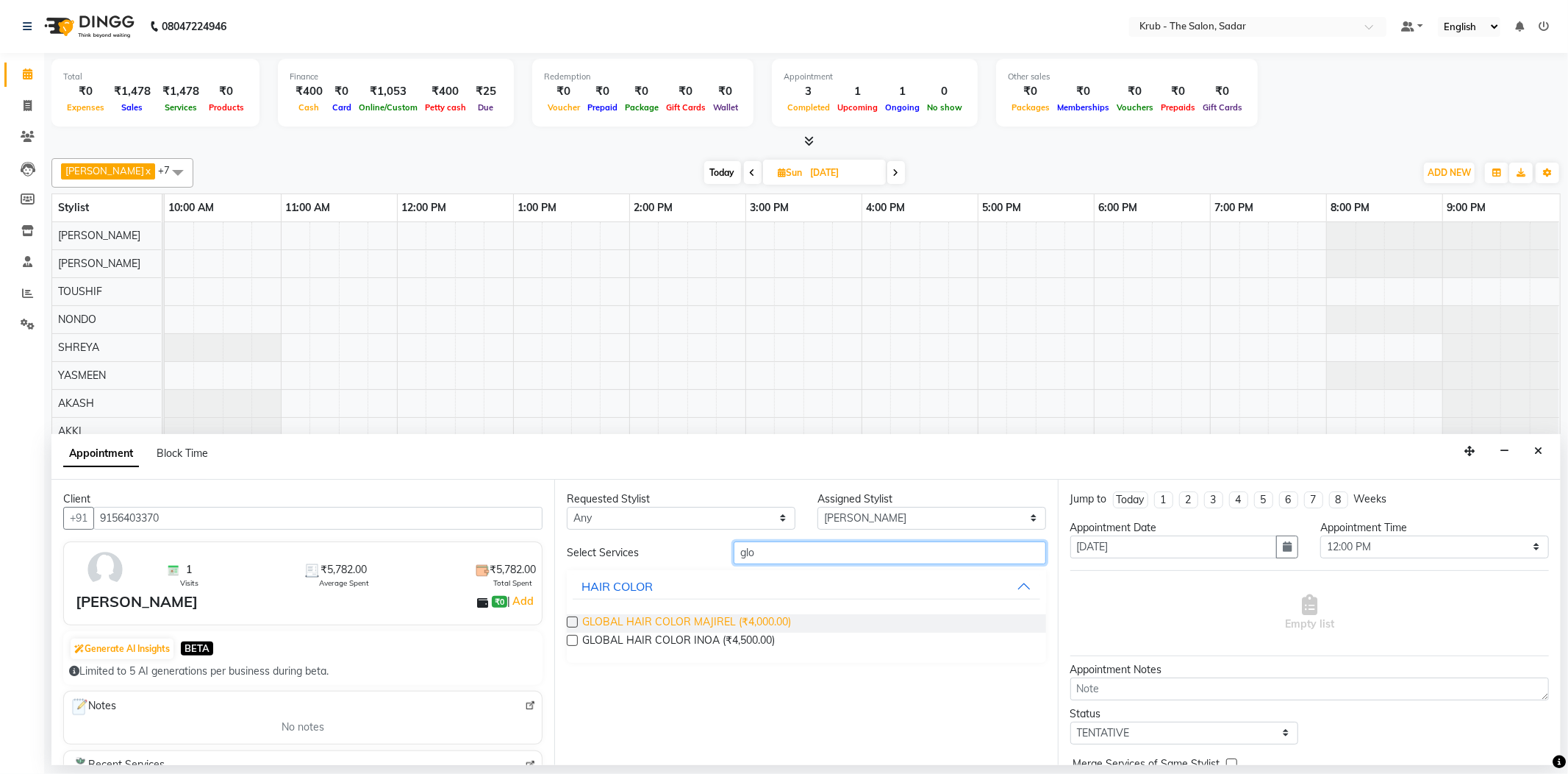
type input "glo"
click at [705, 614] on span "GLOBAL HAIR COLOR MAJIREL (₹4,000.00)" at bounding box center [686, 623] width 209 height 19
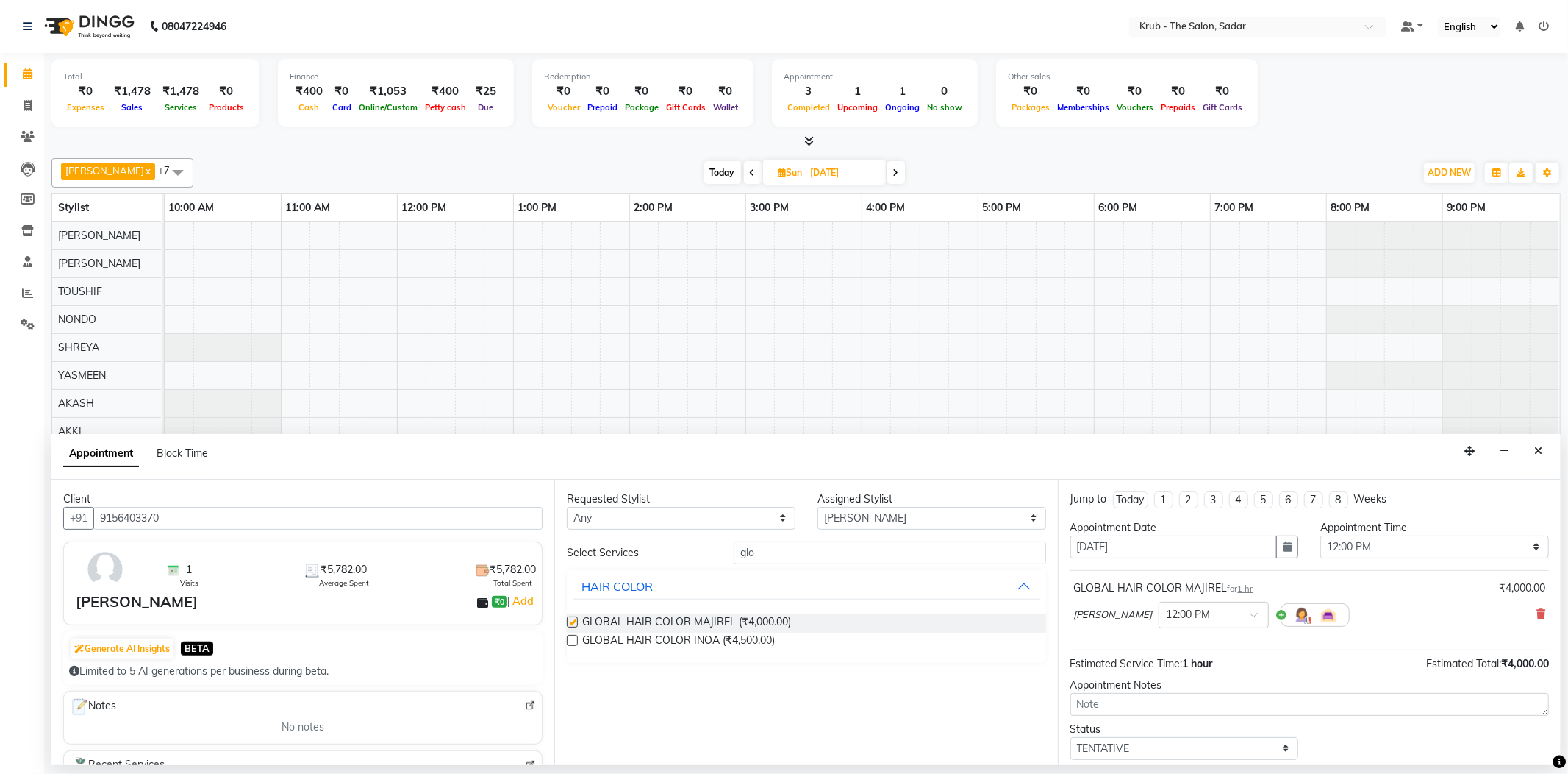
checkbox input "false"
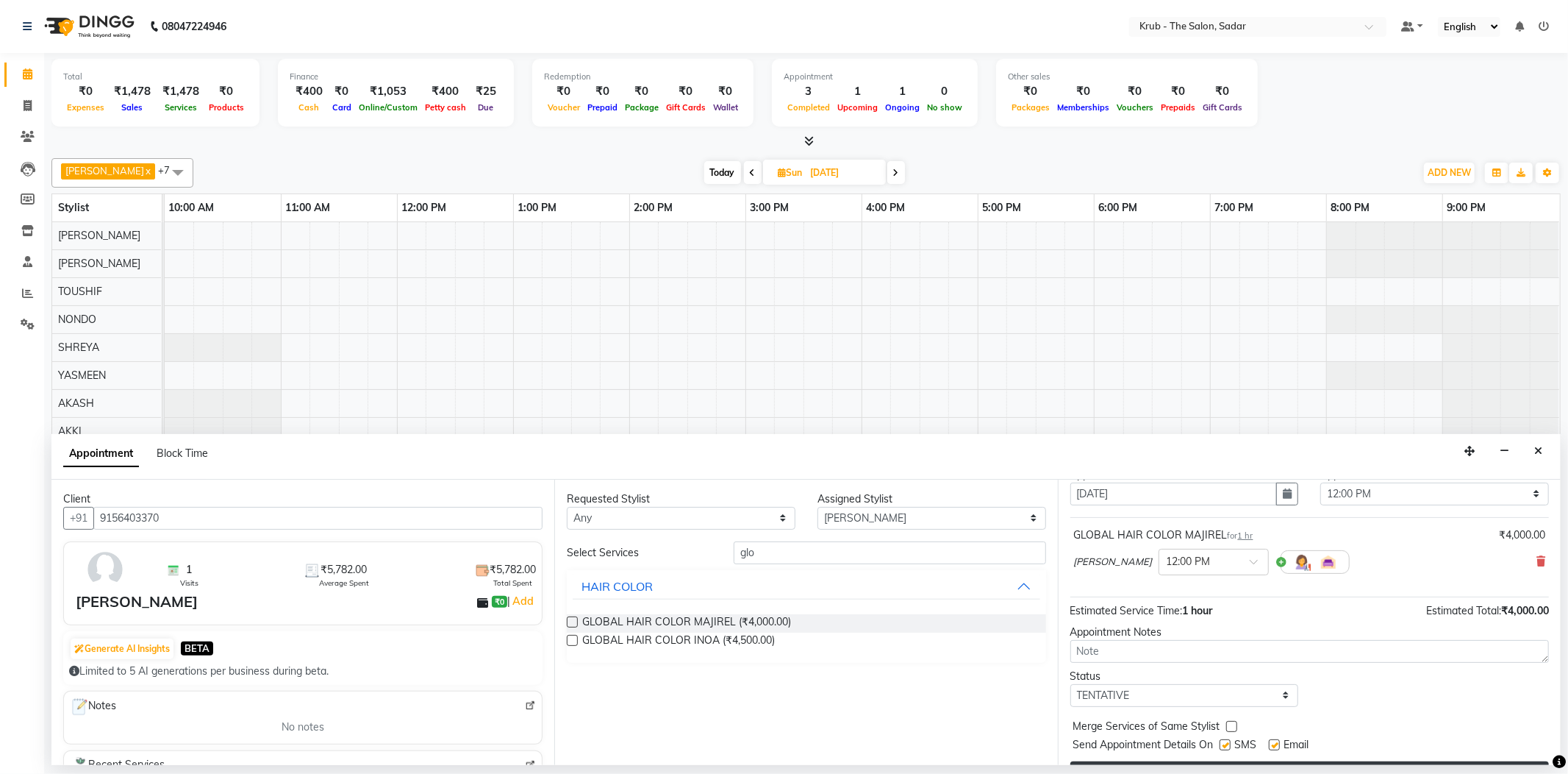
scroll to position [77, 0]
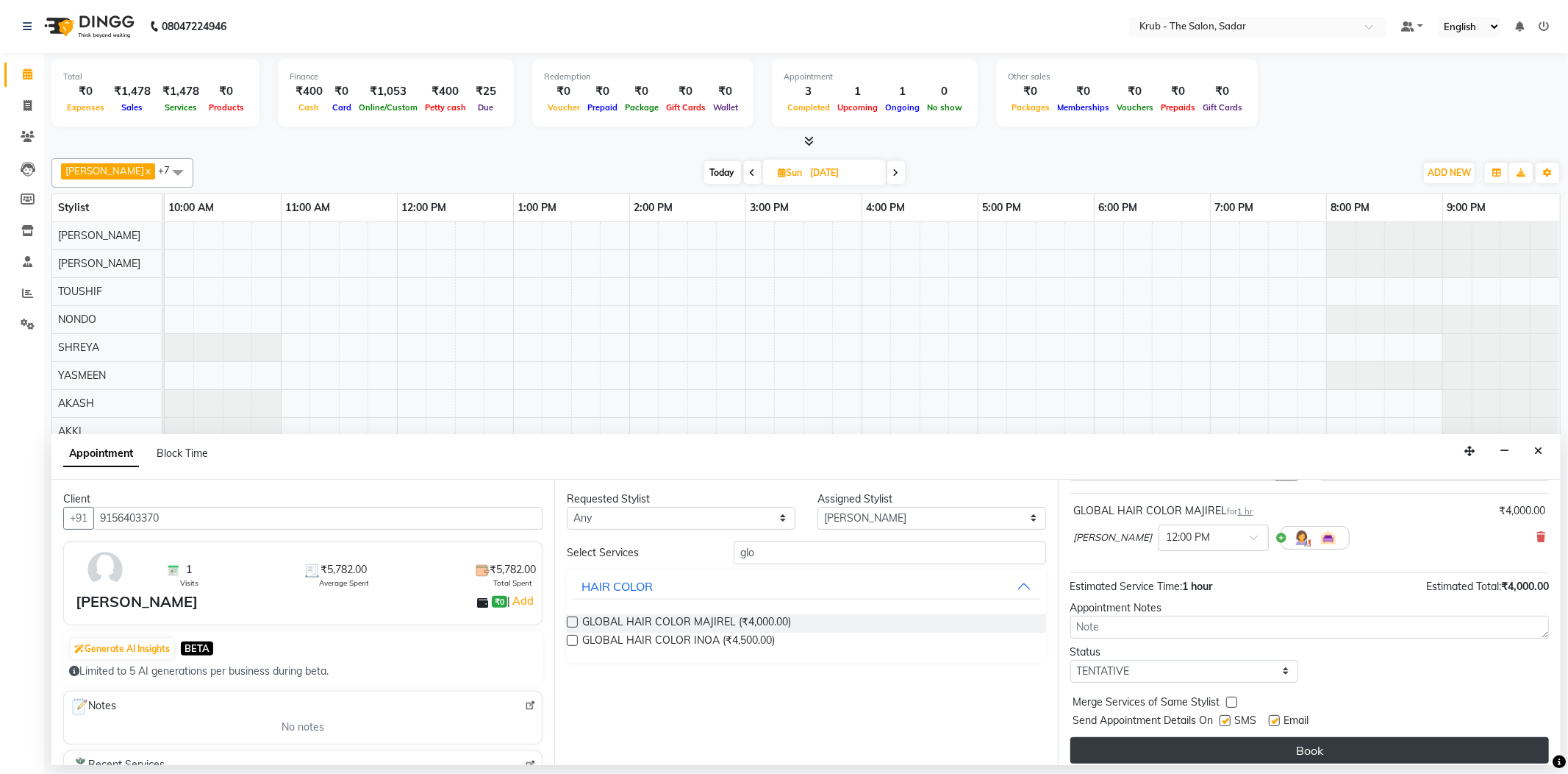
click at [1325, 737] on button "Book" at bounding box center [1309, 750] width 478 height 27
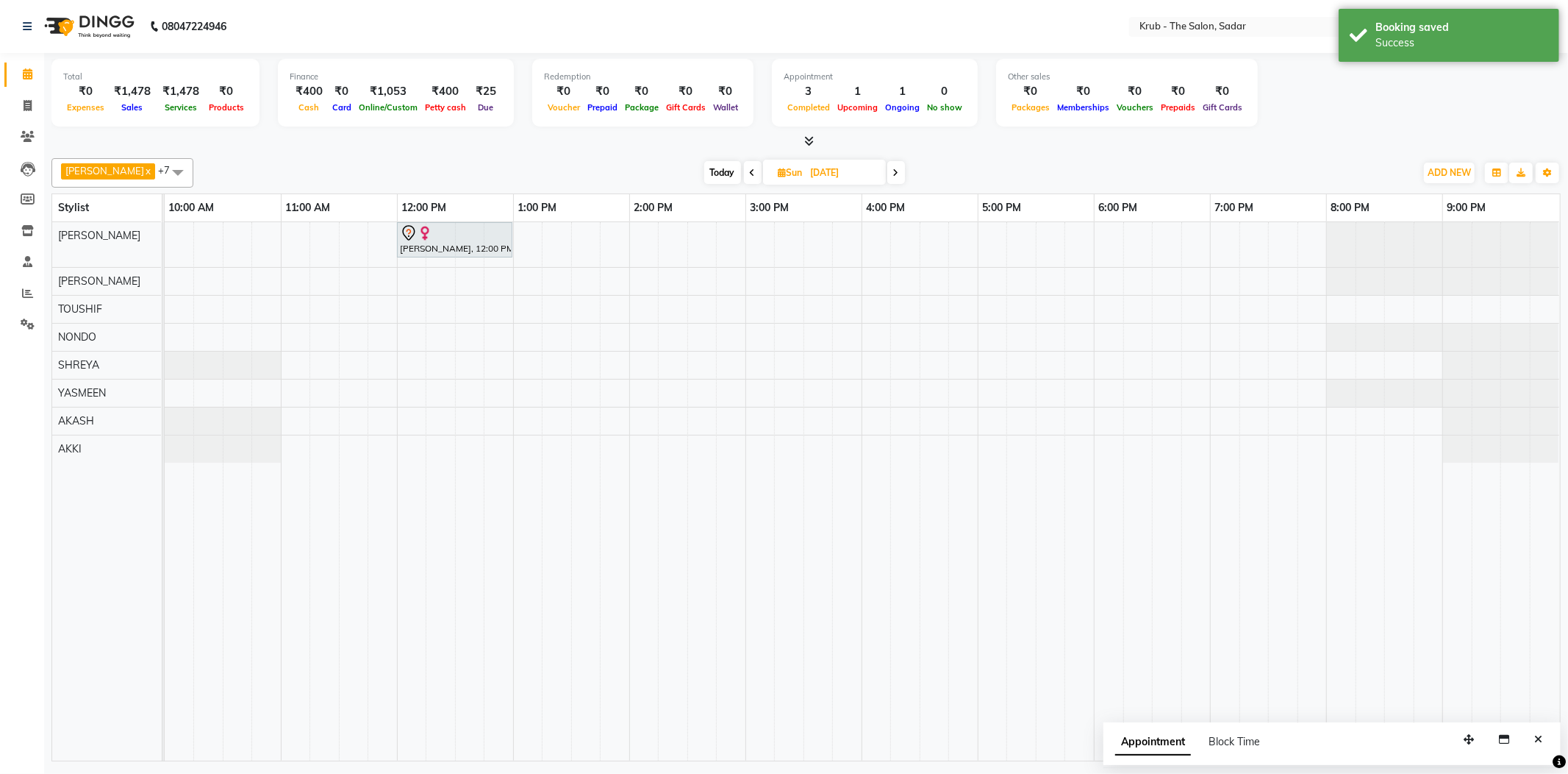
click at [809, 172] on input "07-09-2025" at bounding box center [843, 172] width 74 height 22
select select "9"
select select "2025"
click at [770, 252] on span "3" at bounding box center [777, 264] width 24 height 24
type input "[DATE]"
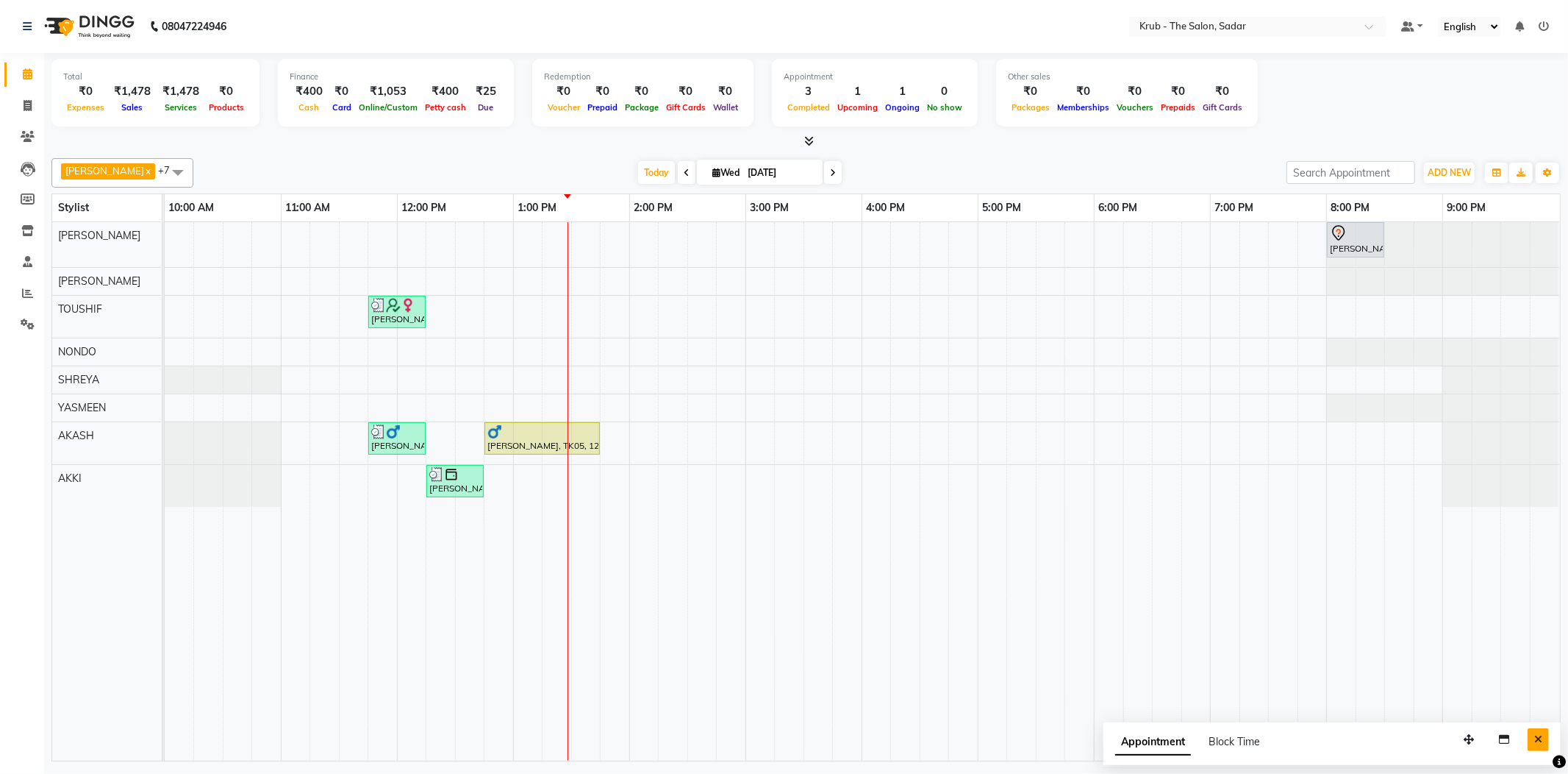
click at [1540, 734] on icon "Close" at bounding box center [1538, 739] width 8 height 11
click at [1014, 162] on div "Today Wed 03-09-2025" at bounding box center [739, 172] width 1078 height 22
click at [1154, 162] on div "Today Wed 03-09-2025" at bounding box center [739, 172] width 1078 height 22
click at [504, 230] on div "Khushi Pilley, TK01, 08:00 PM-08:30 PM, REGULAR BLOWDRY Palka Minocha, TK02, 11…" at bounding box center [863, 491] width 1395 height 538
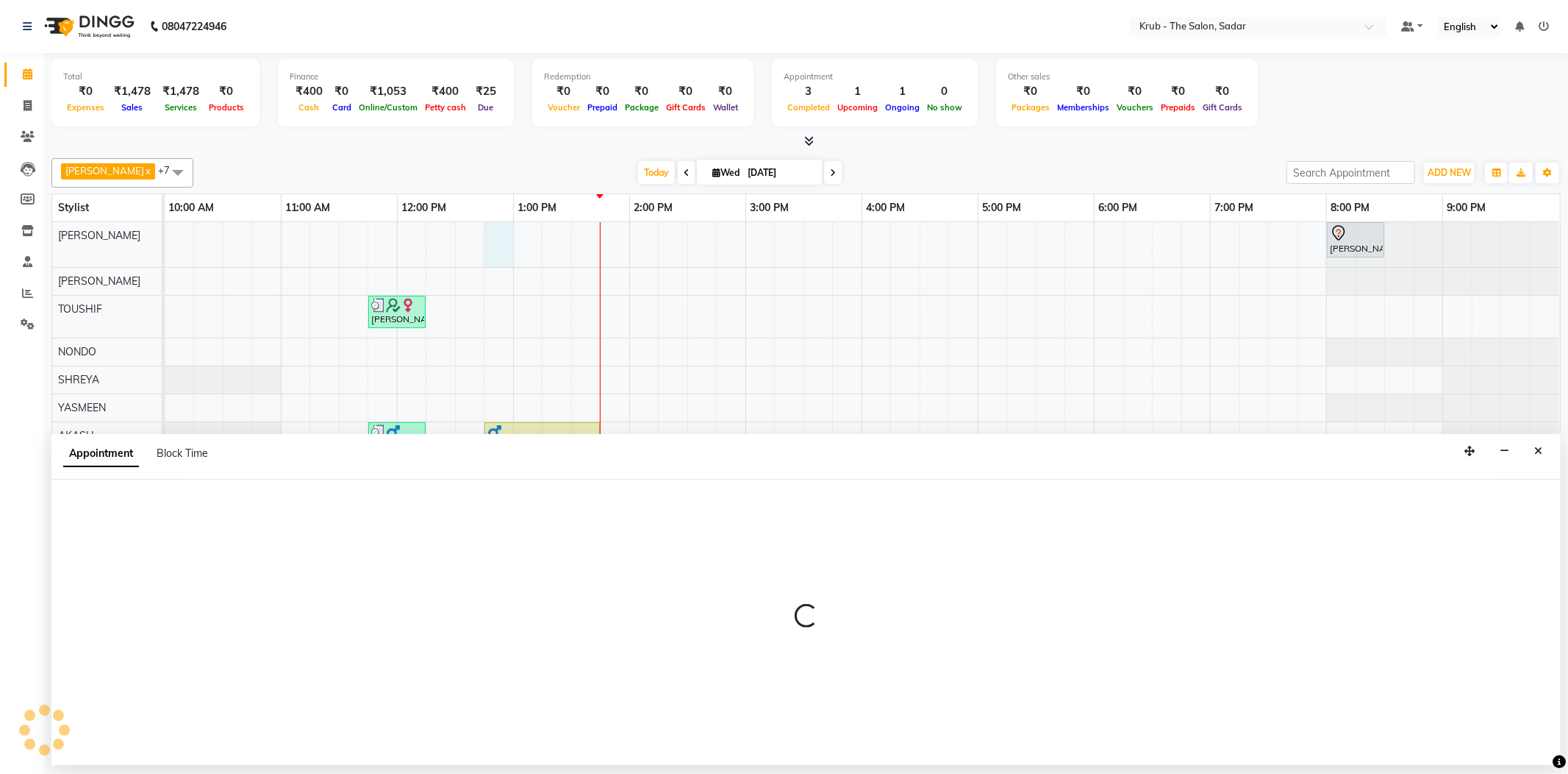
select select "24979"
select select "tentative"
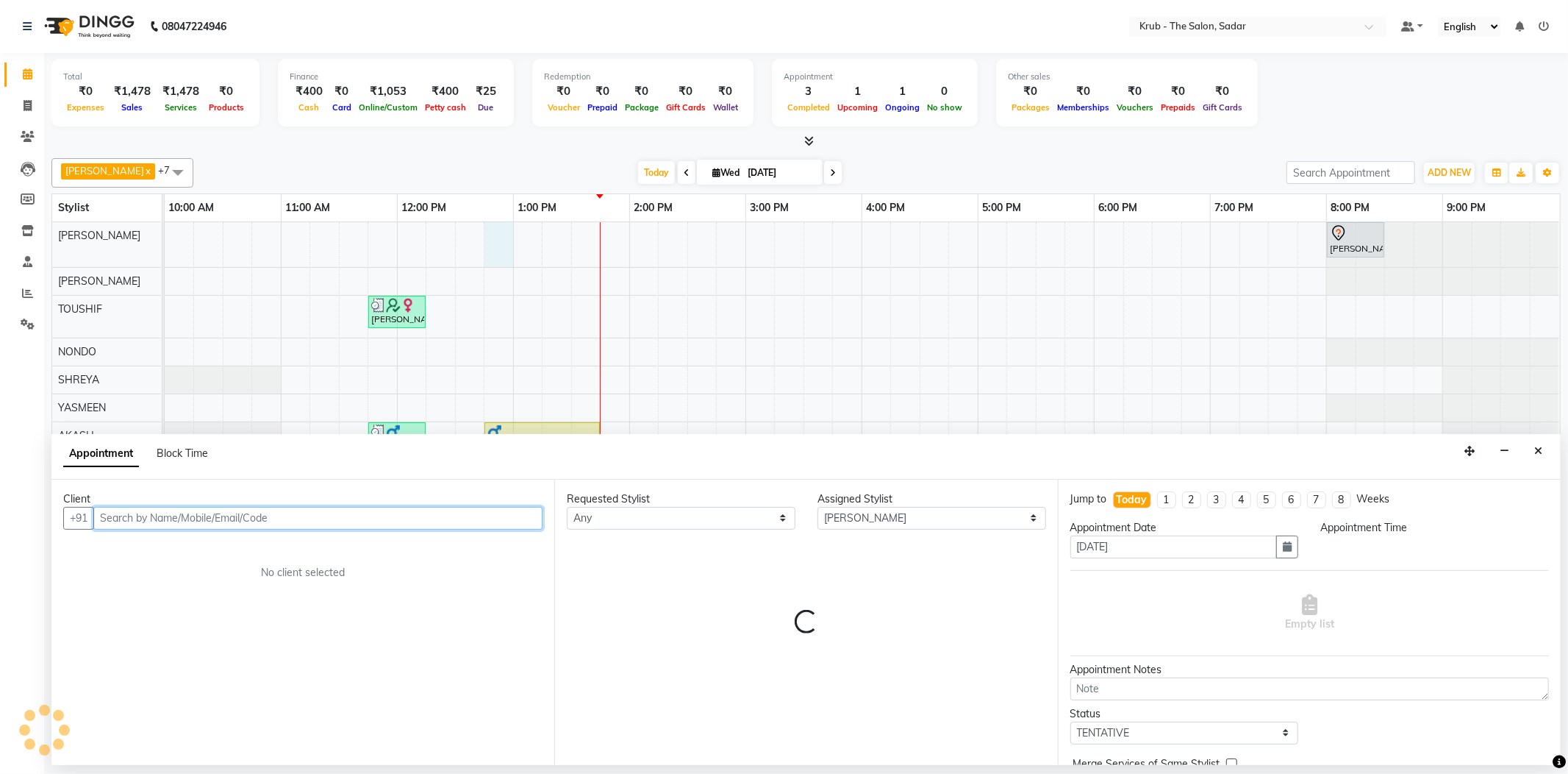
select select "765"
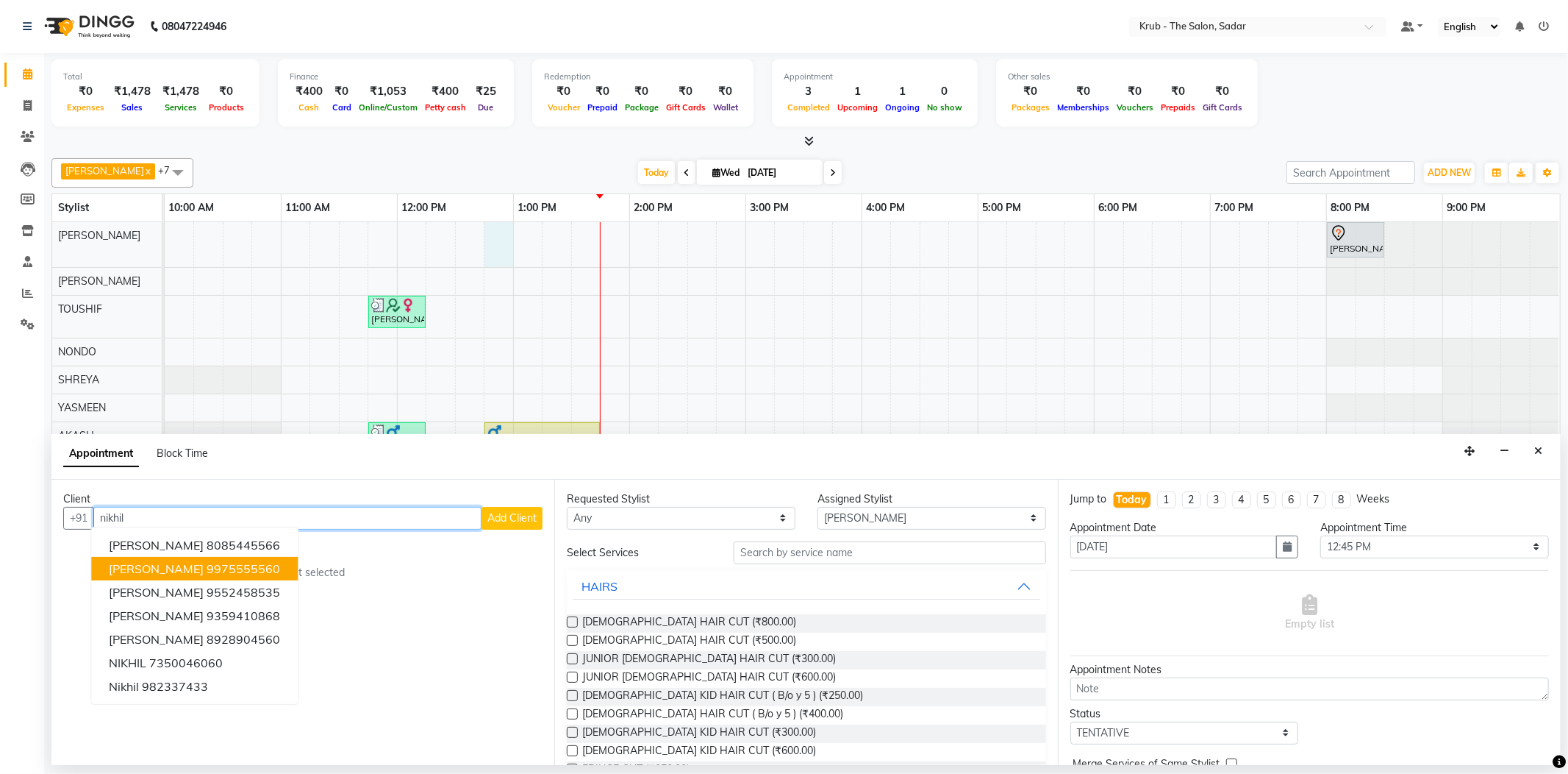
click at [222, 561] on ngb-highlight "9975555560" at bounding box center [243, 568] width 74 height 15
type input "9975555560"
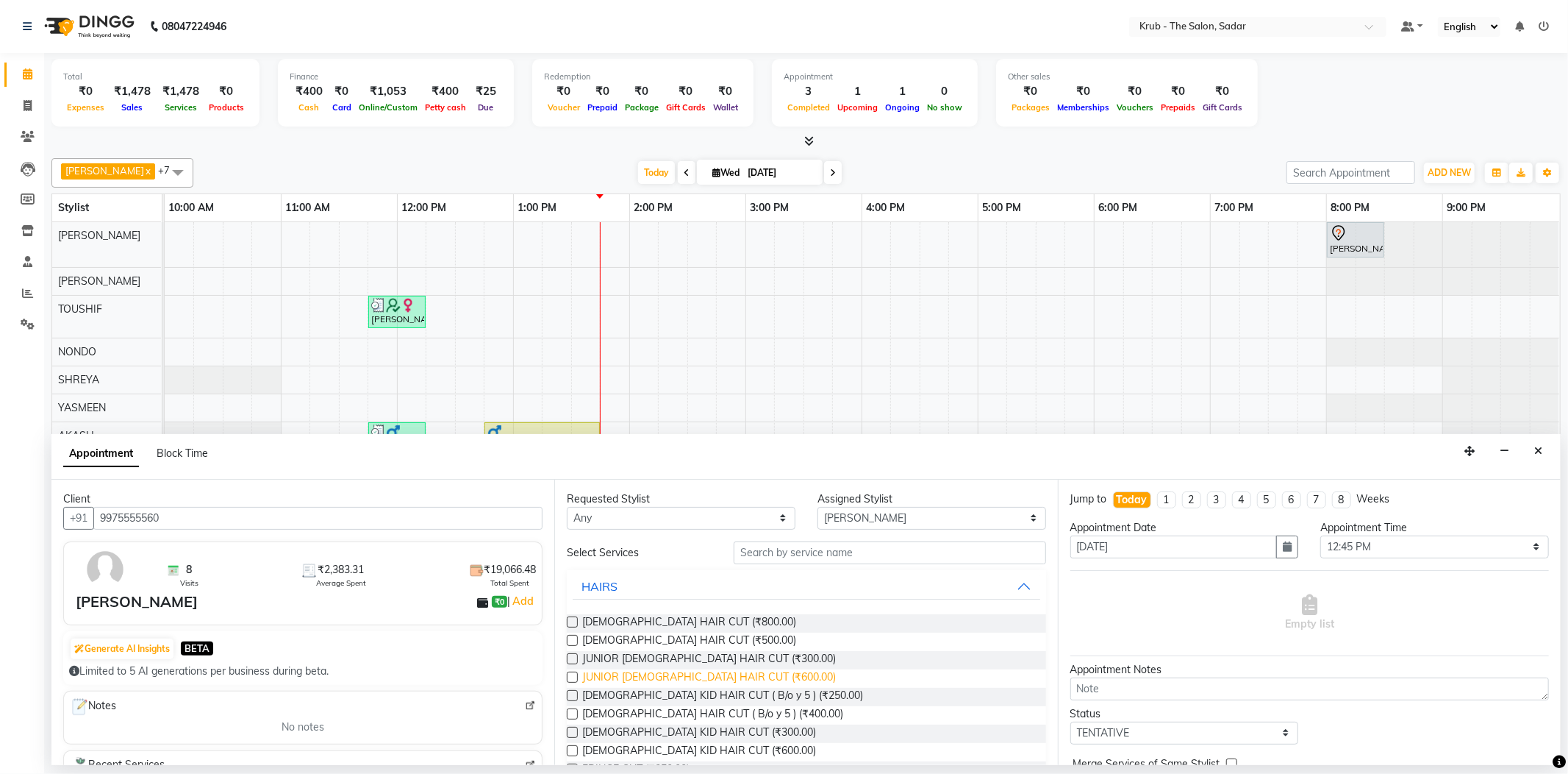
drag, startPoint x: 595, startPoint y: 620, endPoint x: 621, endPoint y: 662, distance: 49.4
click at [597, 632] on span "[DEMOGRAPHIC_DATA] HAIR CUT (₹500.00)" at bounding box center [689, 641] width 214 height 19
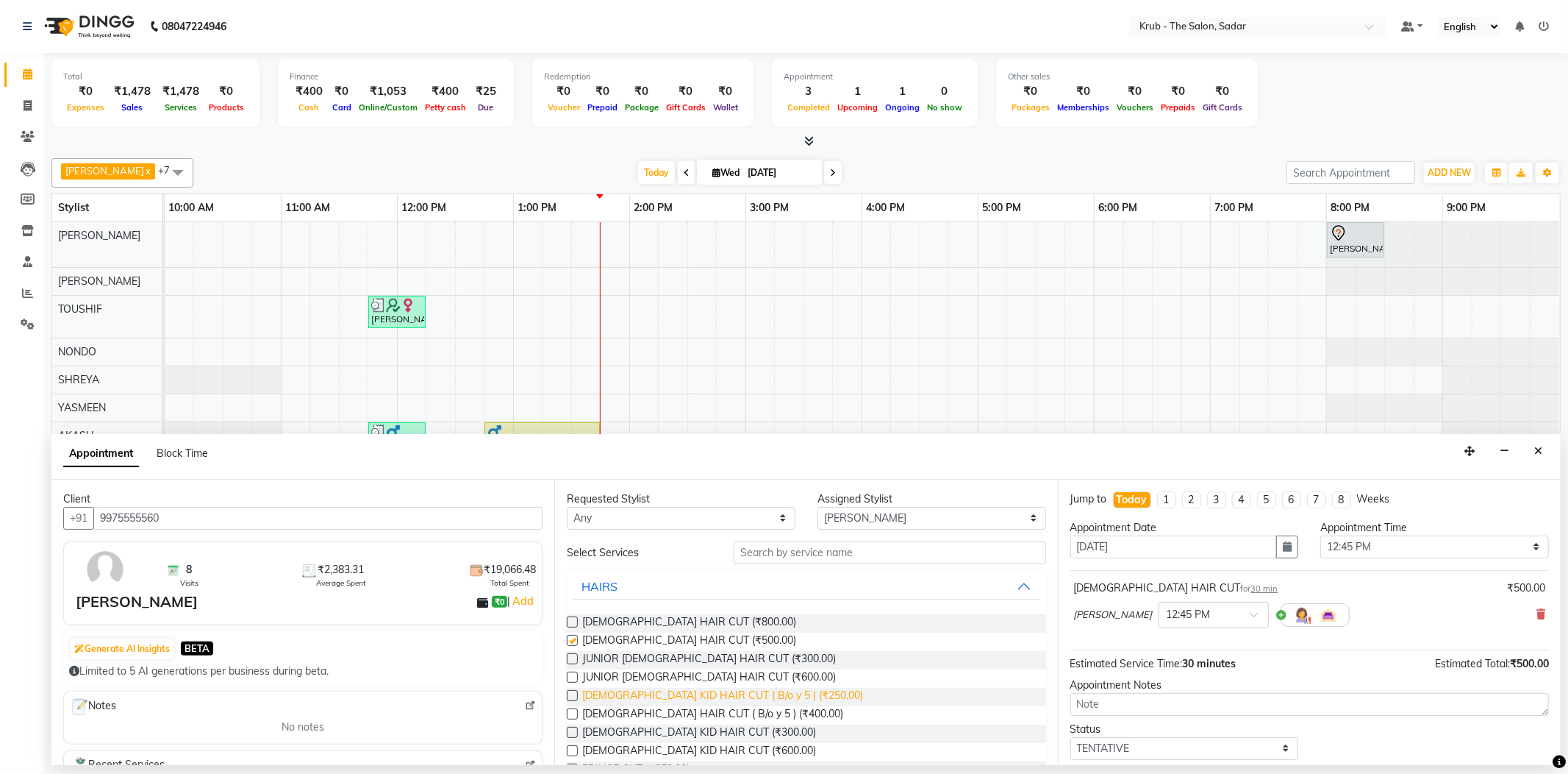
checkbox input "false"
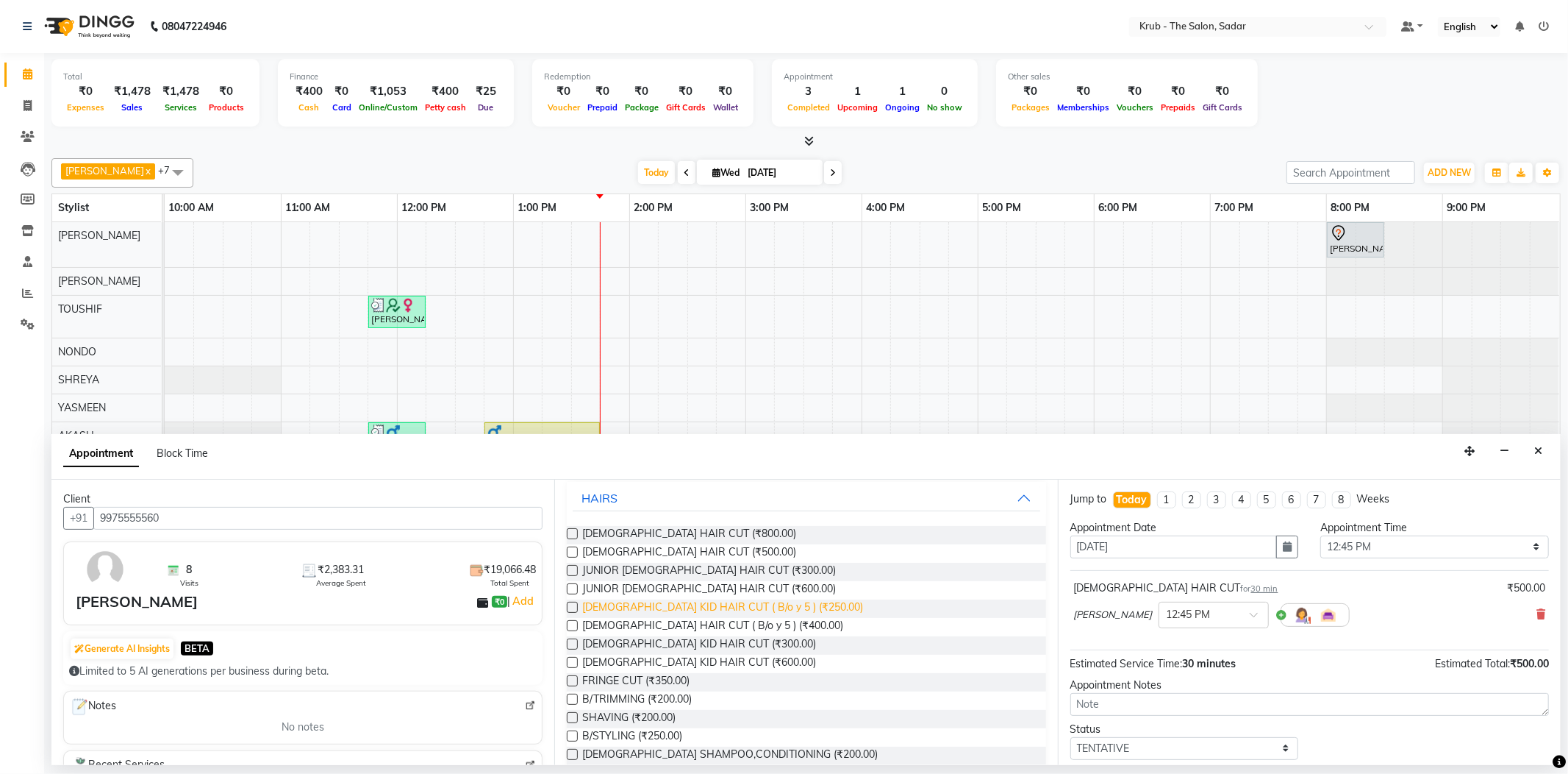
scroll to position [195, 0]
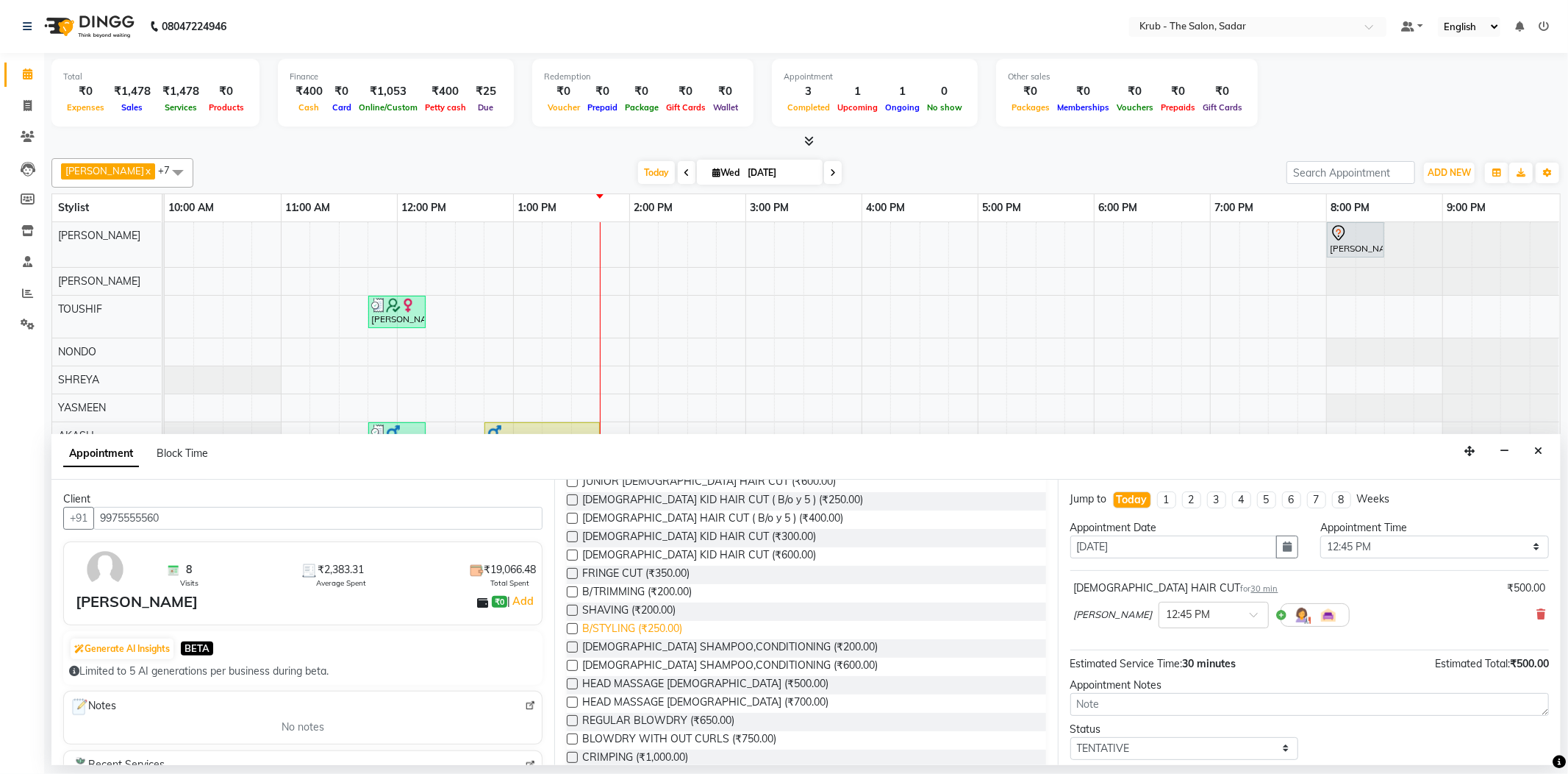
click at [659, 620] on span "B/STYLING (₹250.00)" at bounding box center [632, 629] width 100 height 19
checkbox input "false"
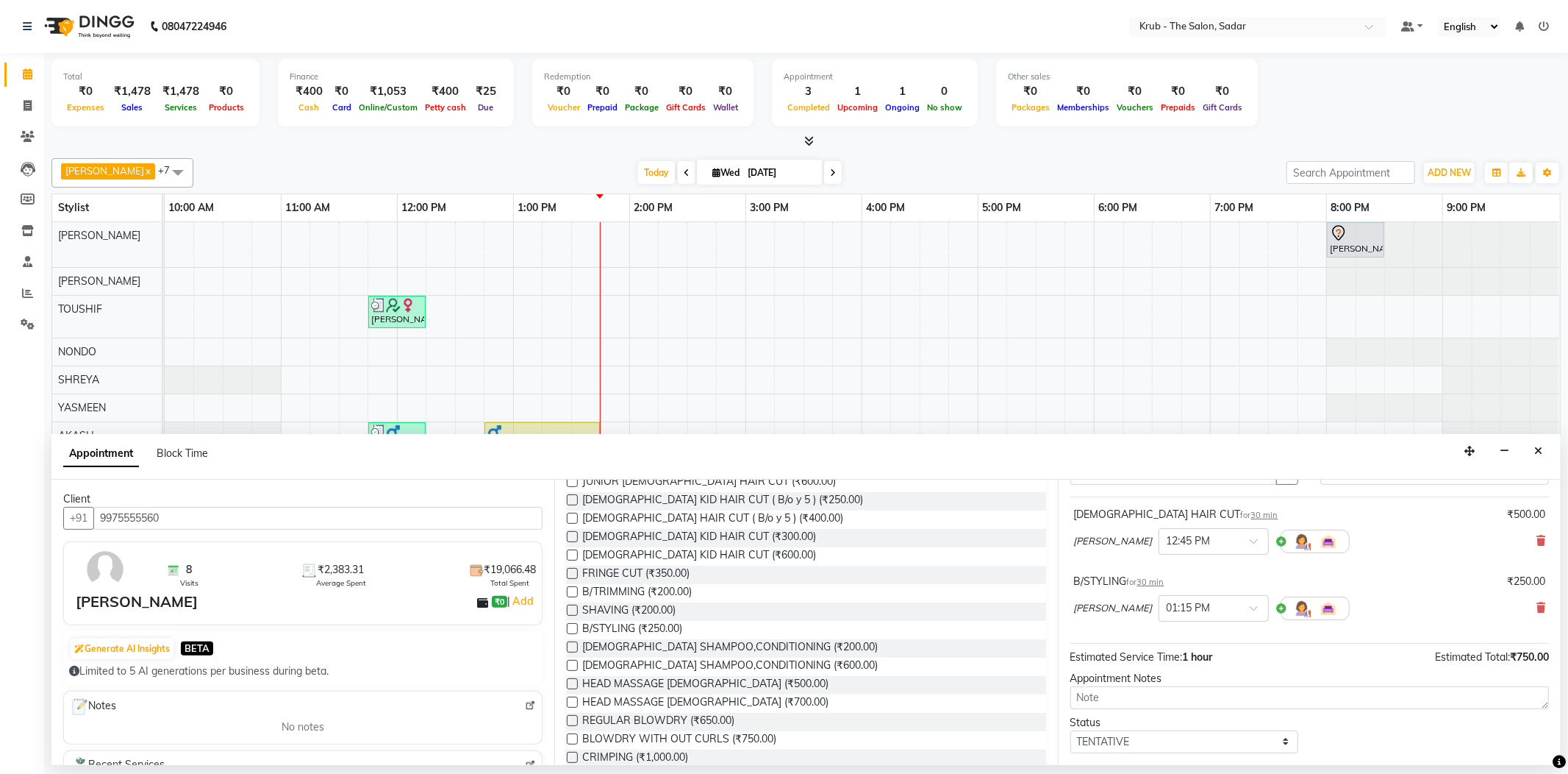
scroll to position [142, 0]
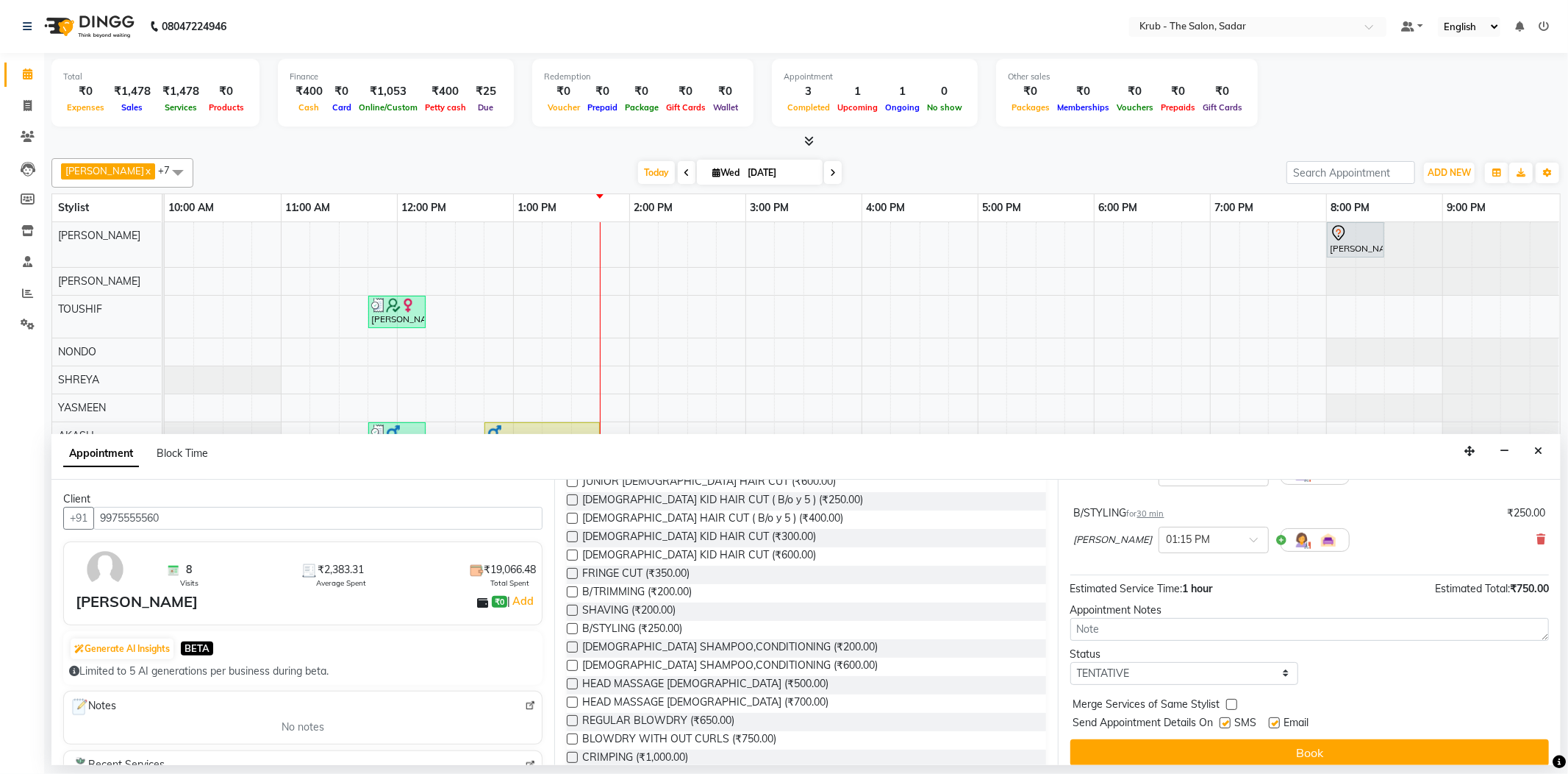
drag, startPoint x: 1272, startPoint y: 695, endPoint x: 1241, endPoint y: 694, distance: 31.0
click at [1271, 717] on label at bounding box center [1274, 723] width 11 height 11
click at [1271, 719] on input "checkbox" at bounding box center [1273, 723] width 10 height 10
checkbox input "false"
click at [1222, 717] on label at bounding box center [1225, 723] width 11 height 11
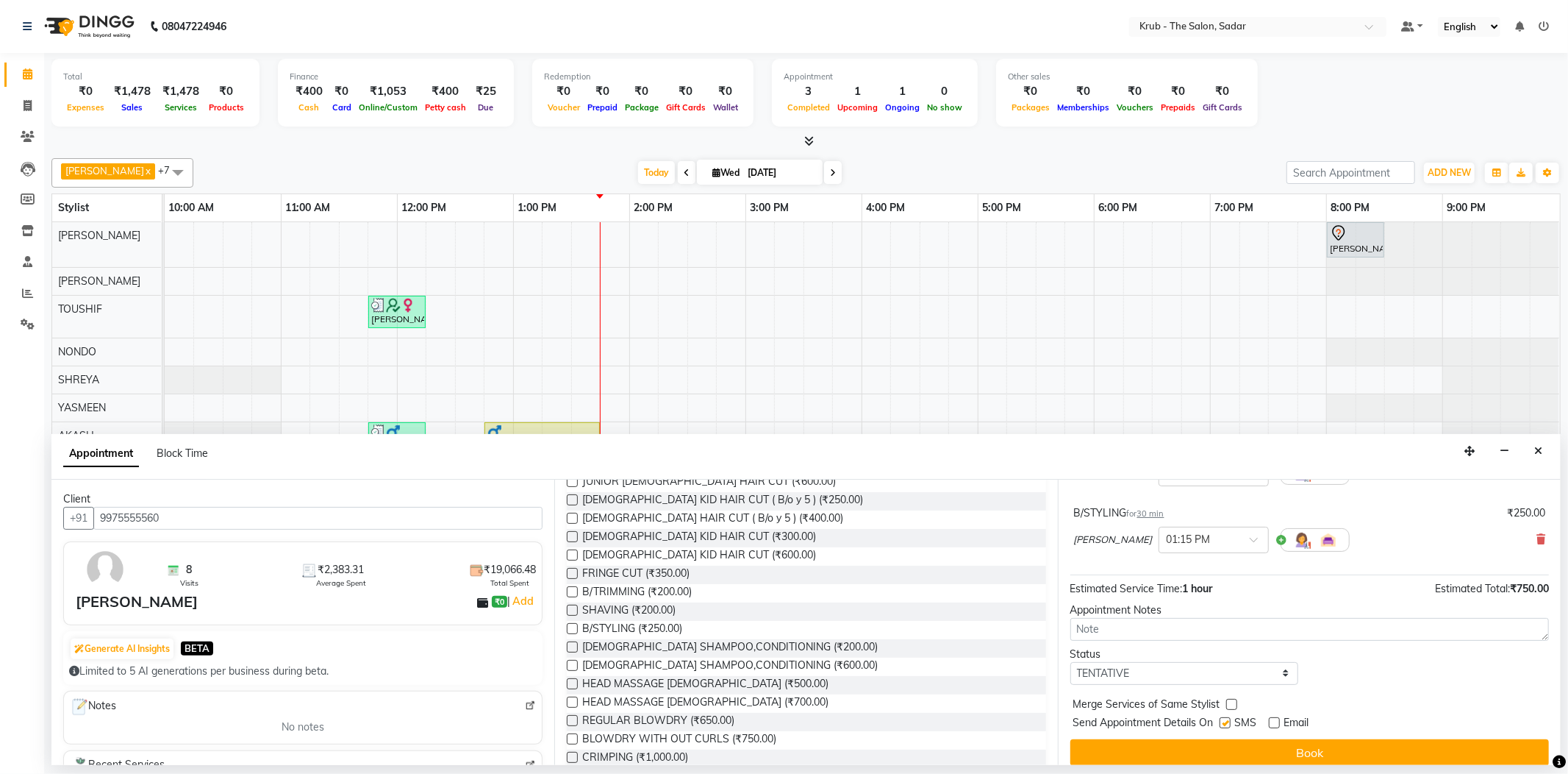
click at [1222, 719] on input "checkbox" at bounding box center [1224, 723] width 10 height 10
checkbox input "false"
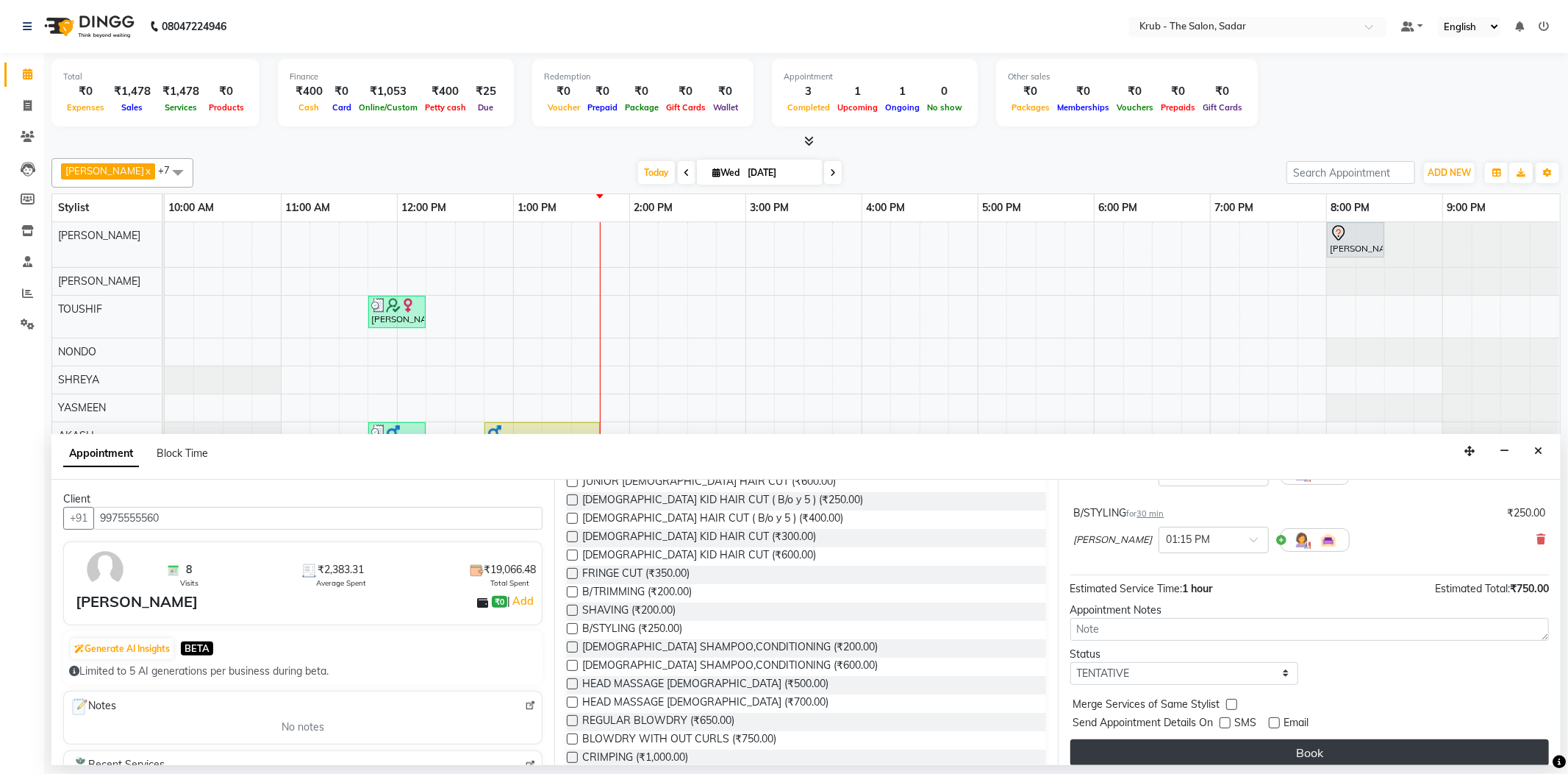
click at [1269, 739] on button "Book" at bounding box center [1309, 753] width 478 height 27
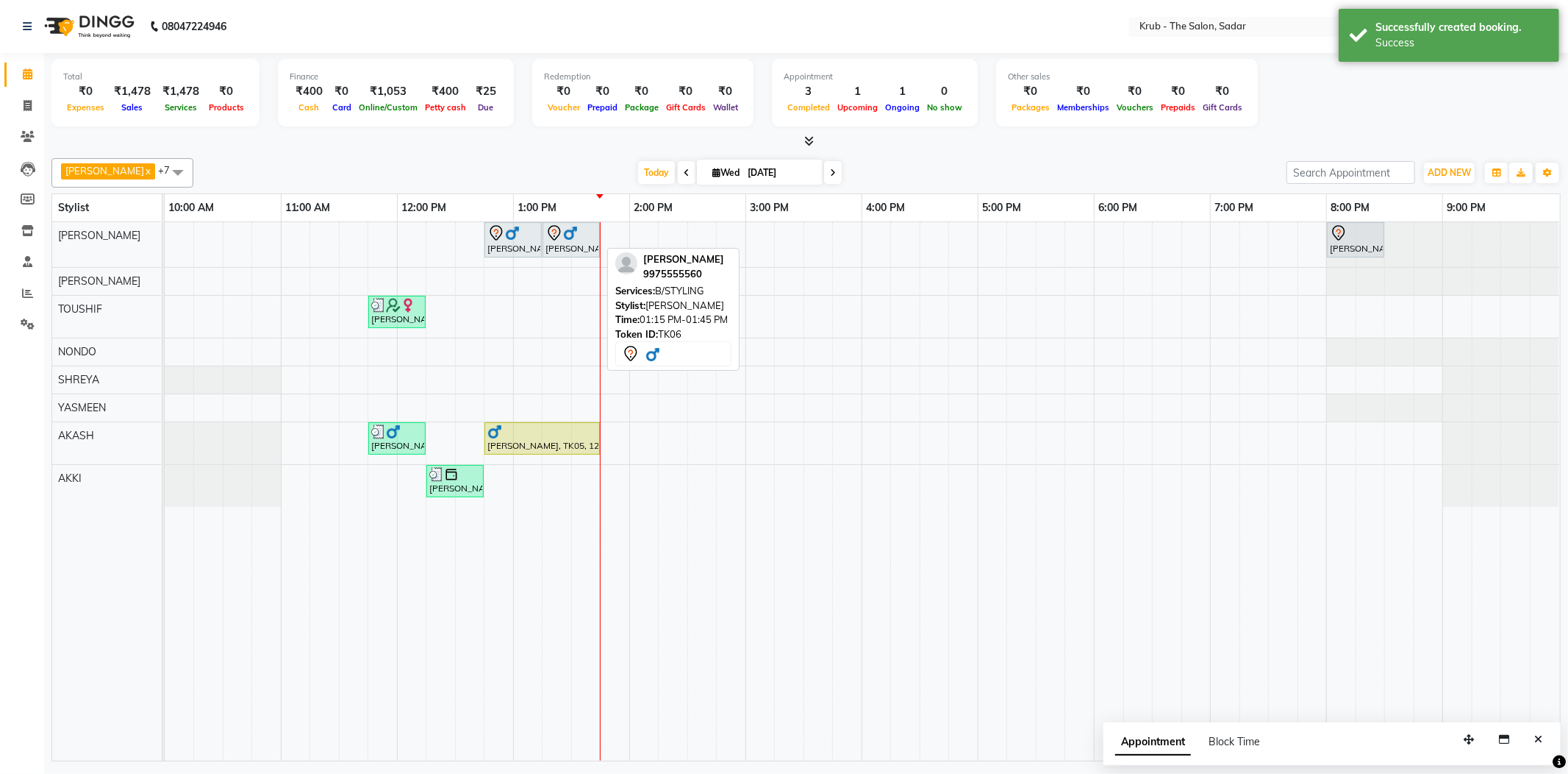
click at [575, 237] on div at bounding box center [571, 233] width 51 height 18
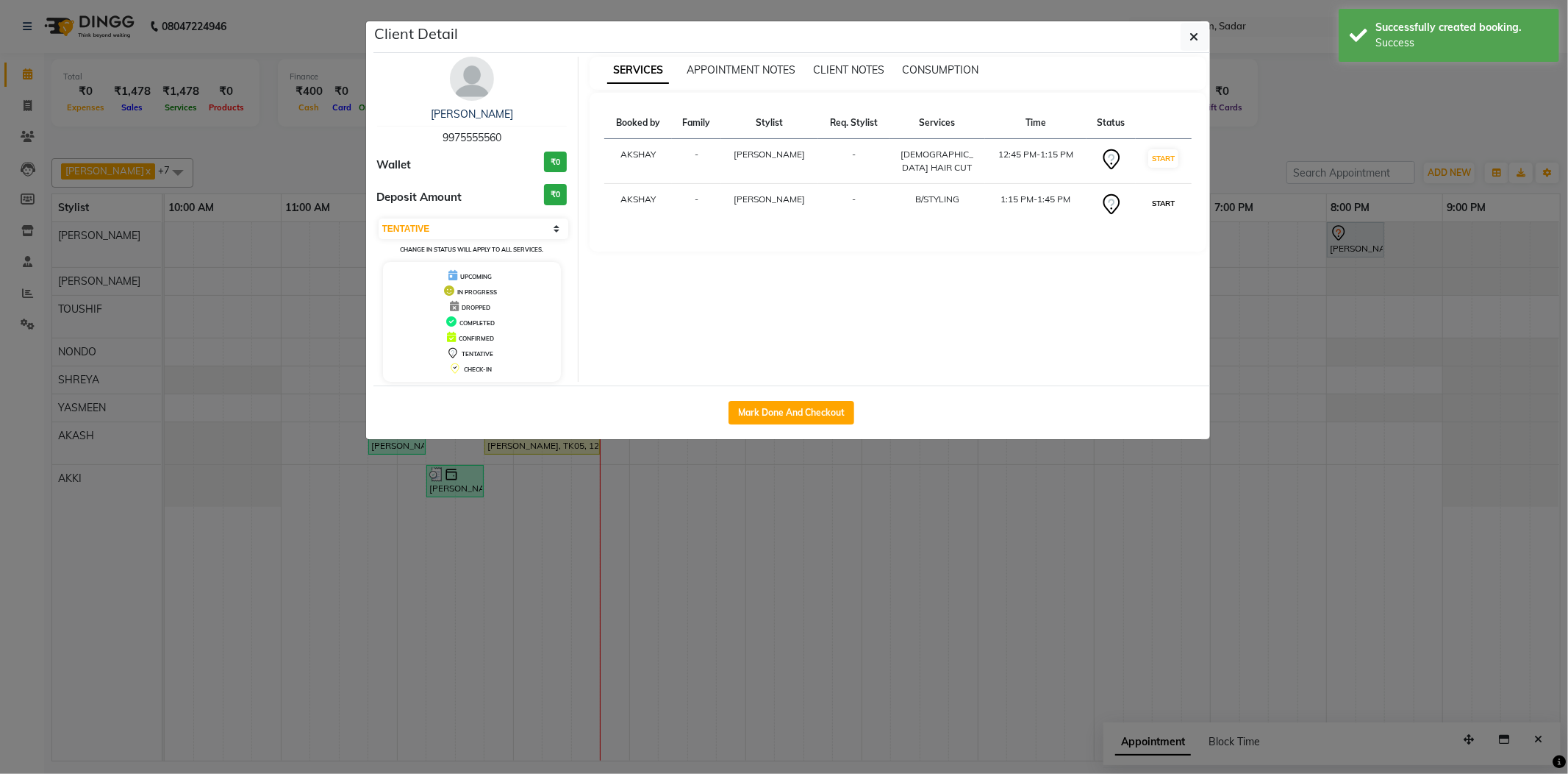
click at [1154, 194] on button "START" at bounding box center [1163, 203] width 30 height 19
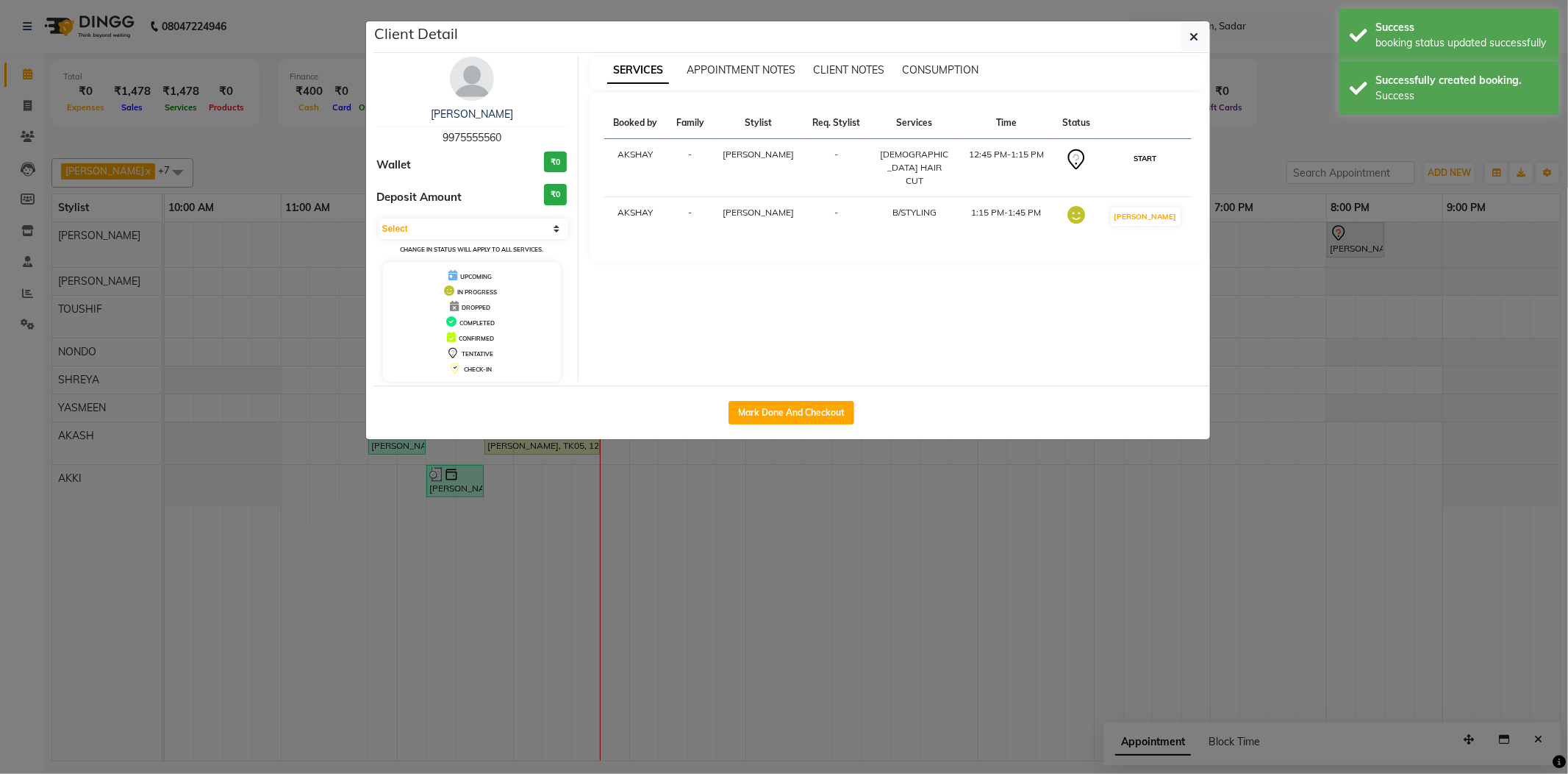
click at [1151, 150] on button "START" at bounding box center [1146, 158] width 30 height 19
select select "1"
click at [1548, 732] on ngb-modal-window "Client Detail Nikhil Harchandani 9975555560 Wallet ₹0 Deposit Amount ₹0 Select …" at bounding box center [784, 387] width 1568 height 774
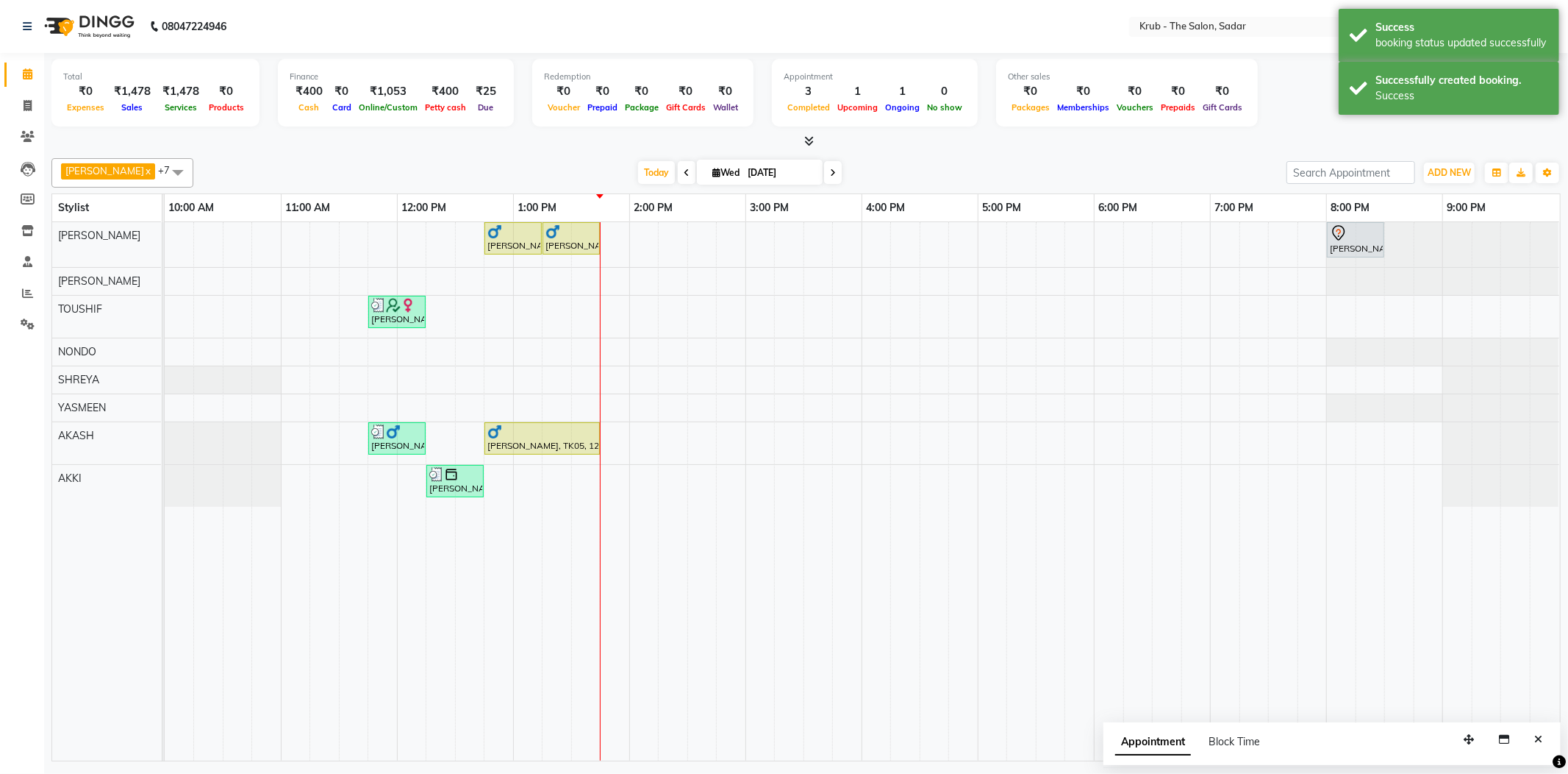
click at [962, 134] on div at bounding box center [806, 141] width 1509 height 15
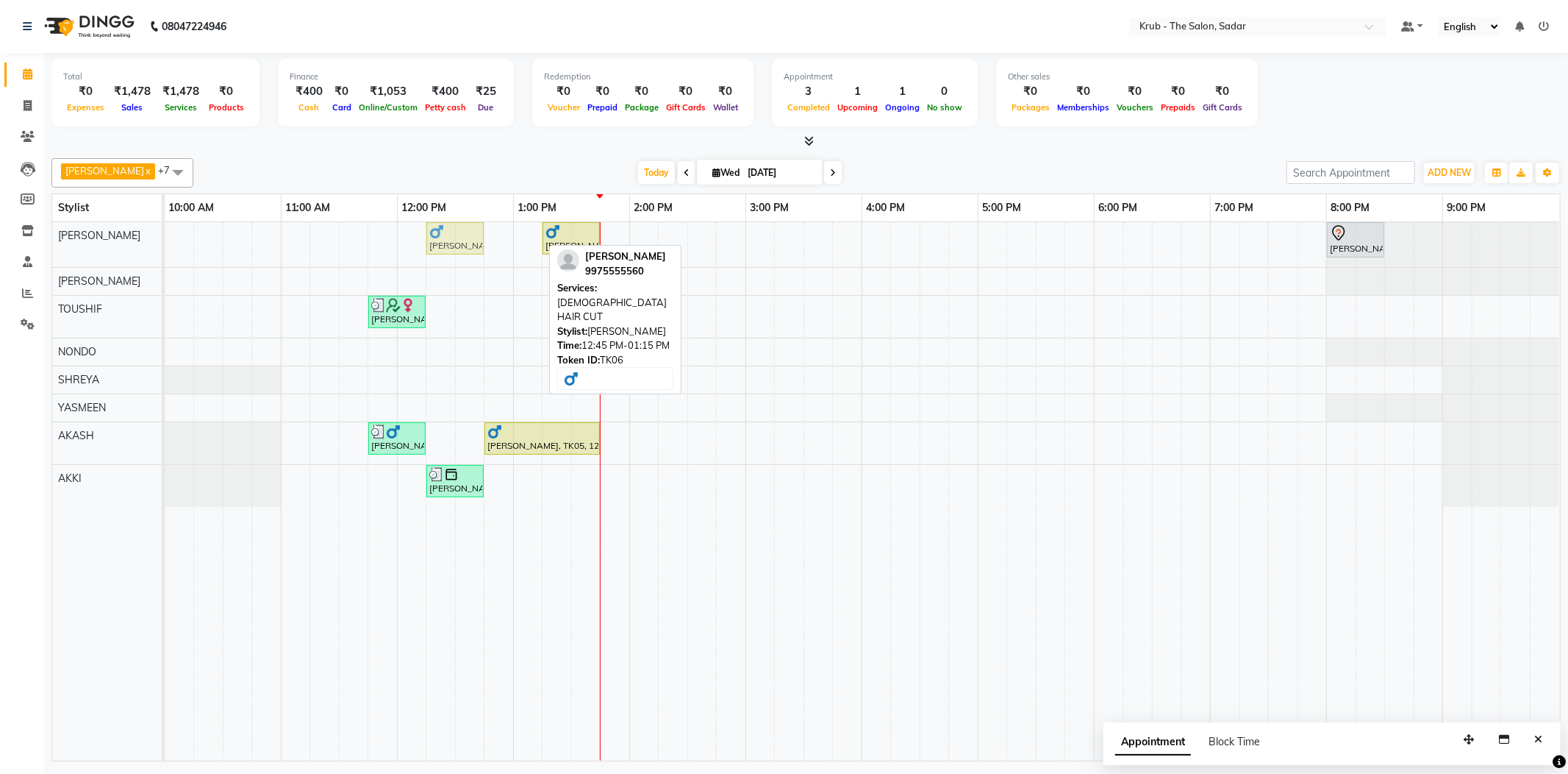
drag, startPoint x: 524, startPoint y: 235, endPoint x: 481, endPoint y: 235, distance: 43.0
click at [165, 235] on div "Nikhil Harchandani, TK06, 12:45 PM-01:15 PM, MALE HAIR CUT Nikhil Harchandani, …" at bounding box center [165, 244] width 0 height 45
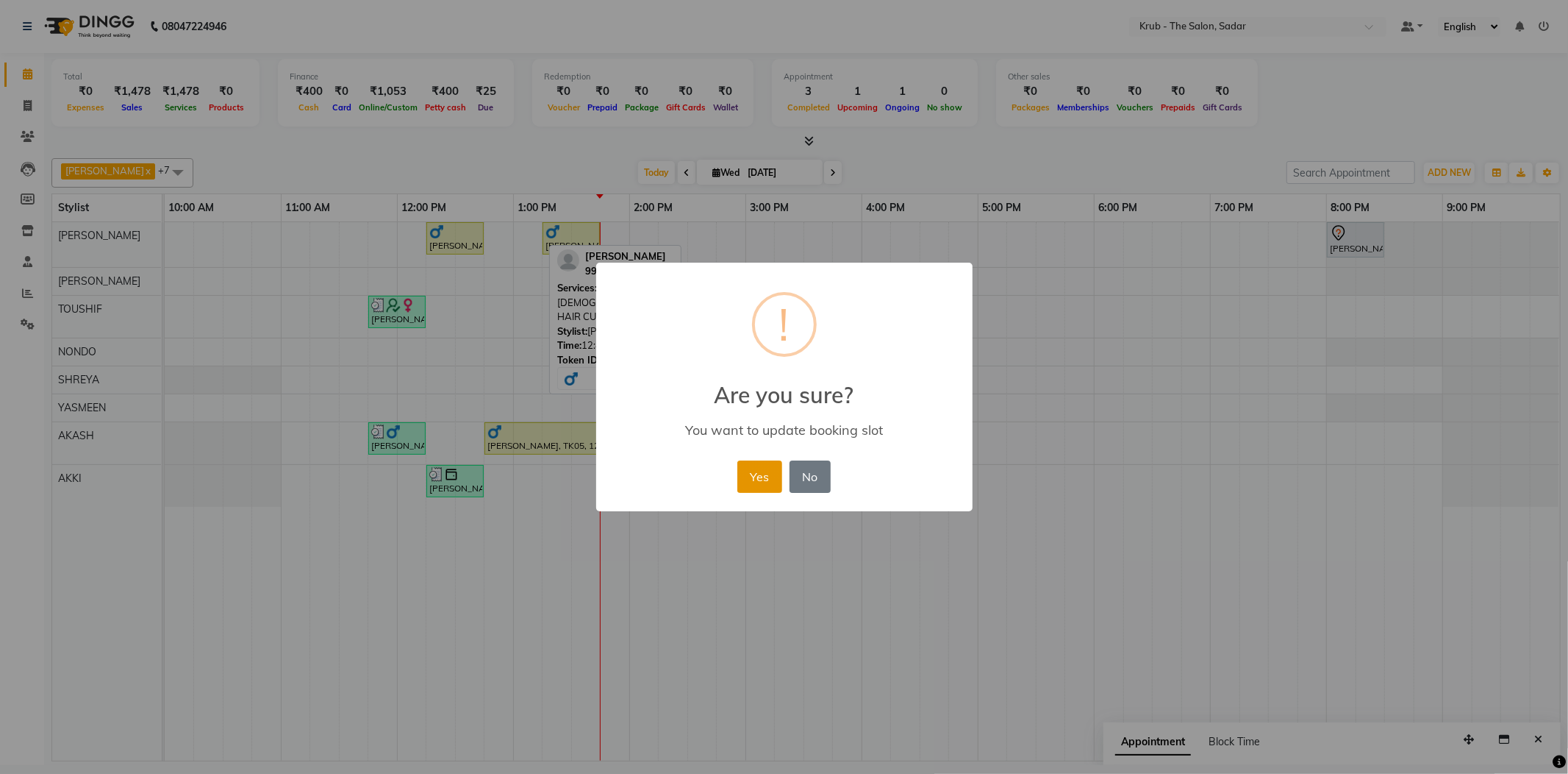
click at [750, 461] on button "Yes" at bounding box center [760, 477] width 45 height 32
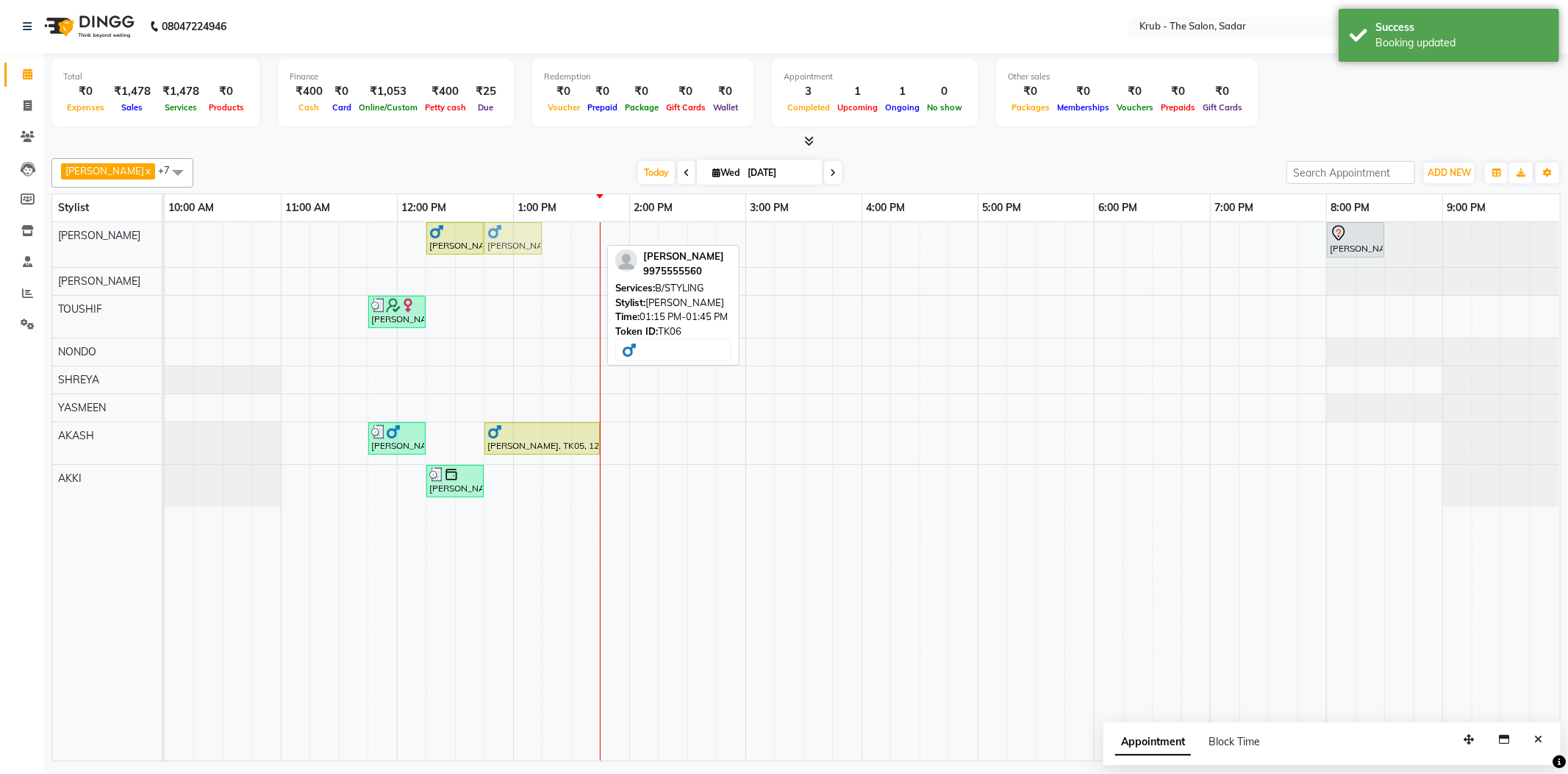
drag, startPoint x: 562, startPoint y: 233, endPoint x: 516, endPoint y: 245, distance: 47.5
click at [165, 245] on div "Nikhil Harchandani, TK06, 12:15 PM-12:45 PM, MALE HAIR CUT Nikhil Harchandani, …" at bounding box center [165, 244] width 0 height 45
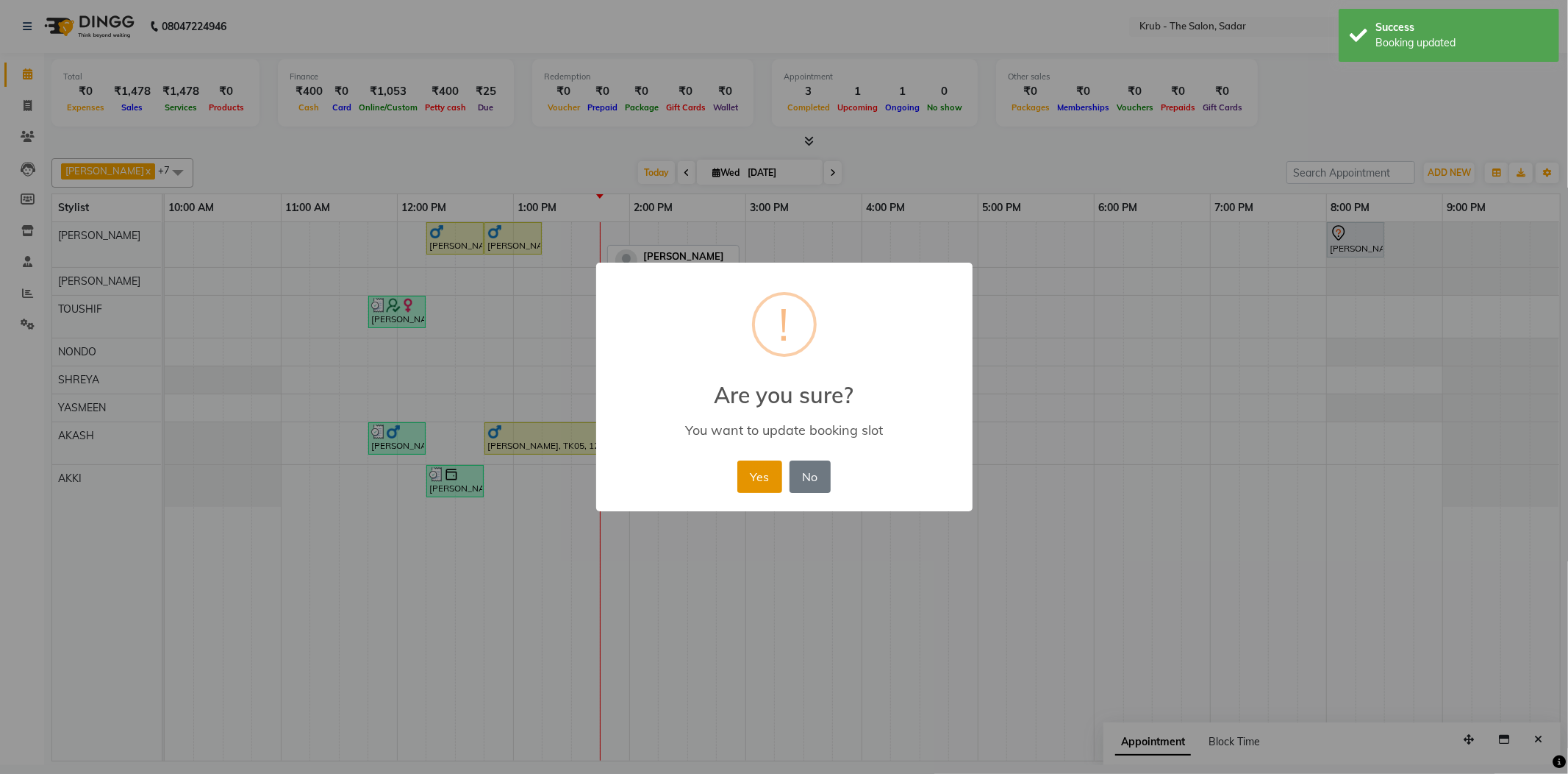
click at [762, 466] on button "Yes" at bounding box center [760, 477] width 45 height 32
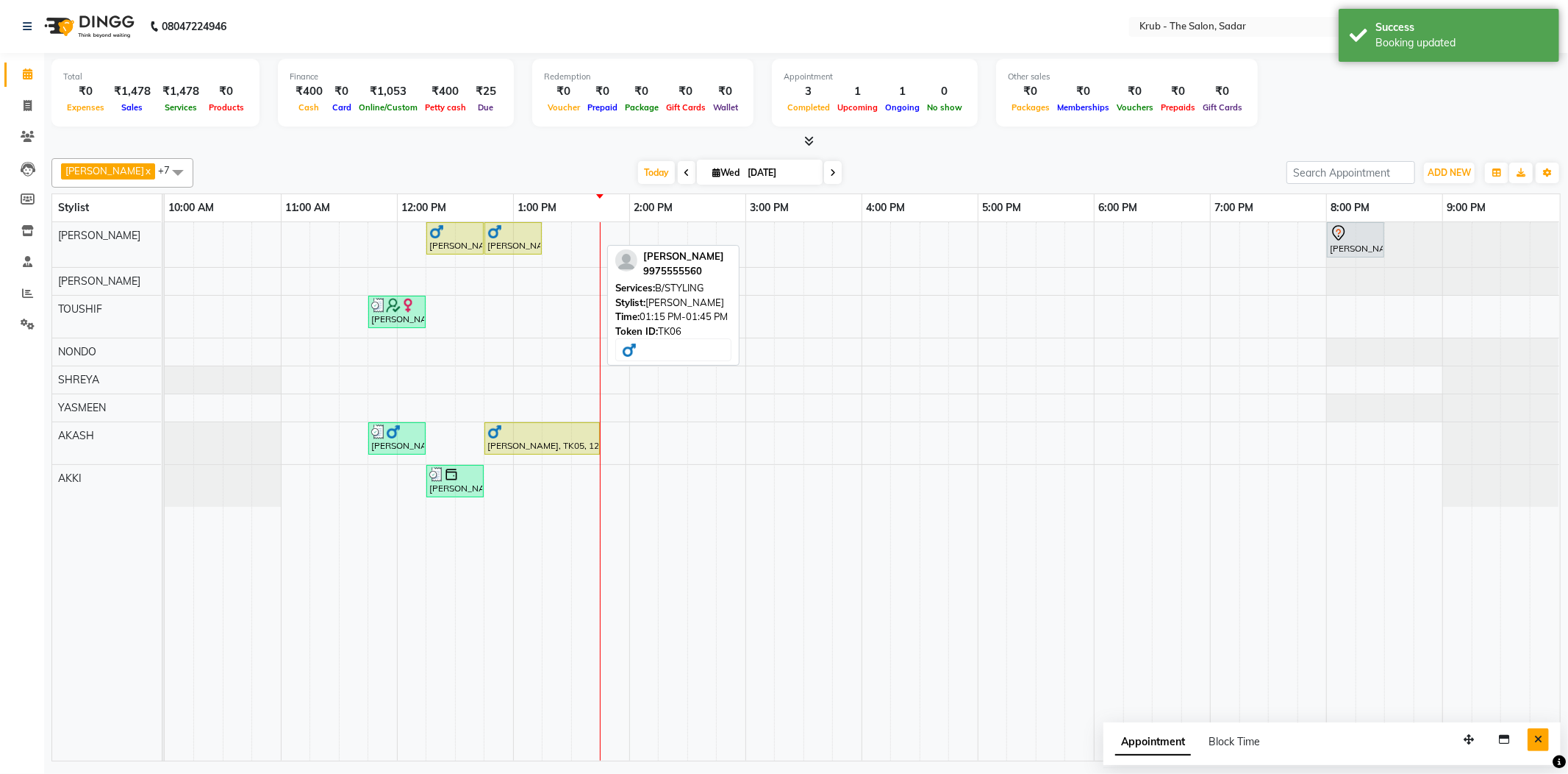
click at [1539, 736] on icon "Close" at bounding box center [1538, 739] width 8 height 11
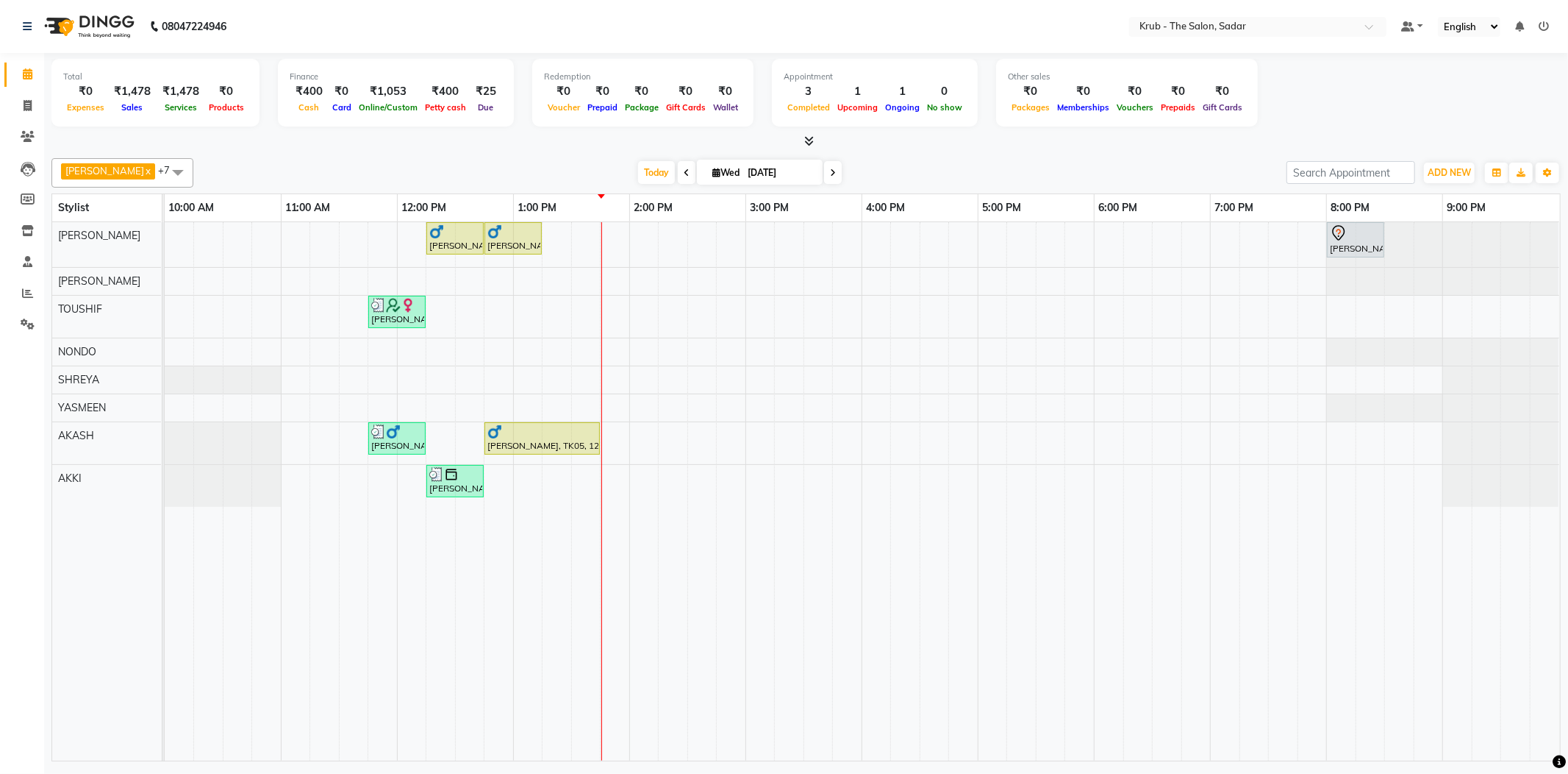
click at [527, 152] on div "GURVEER x RAJESH x TOUSHIF x NONDO x SHREYA x YASMEEN x AKASH x AKKI x +7 Selec…" at bounding box center [806, 456] width 1509 height 609
click at [595, 233] on div "Nikhil Harchandani, TK06, 12:15 PM-12:45 PM, MALE HAIR CUT Nikhil Harchandani, …" at bounding box center [863, 491] width 1395 height 538
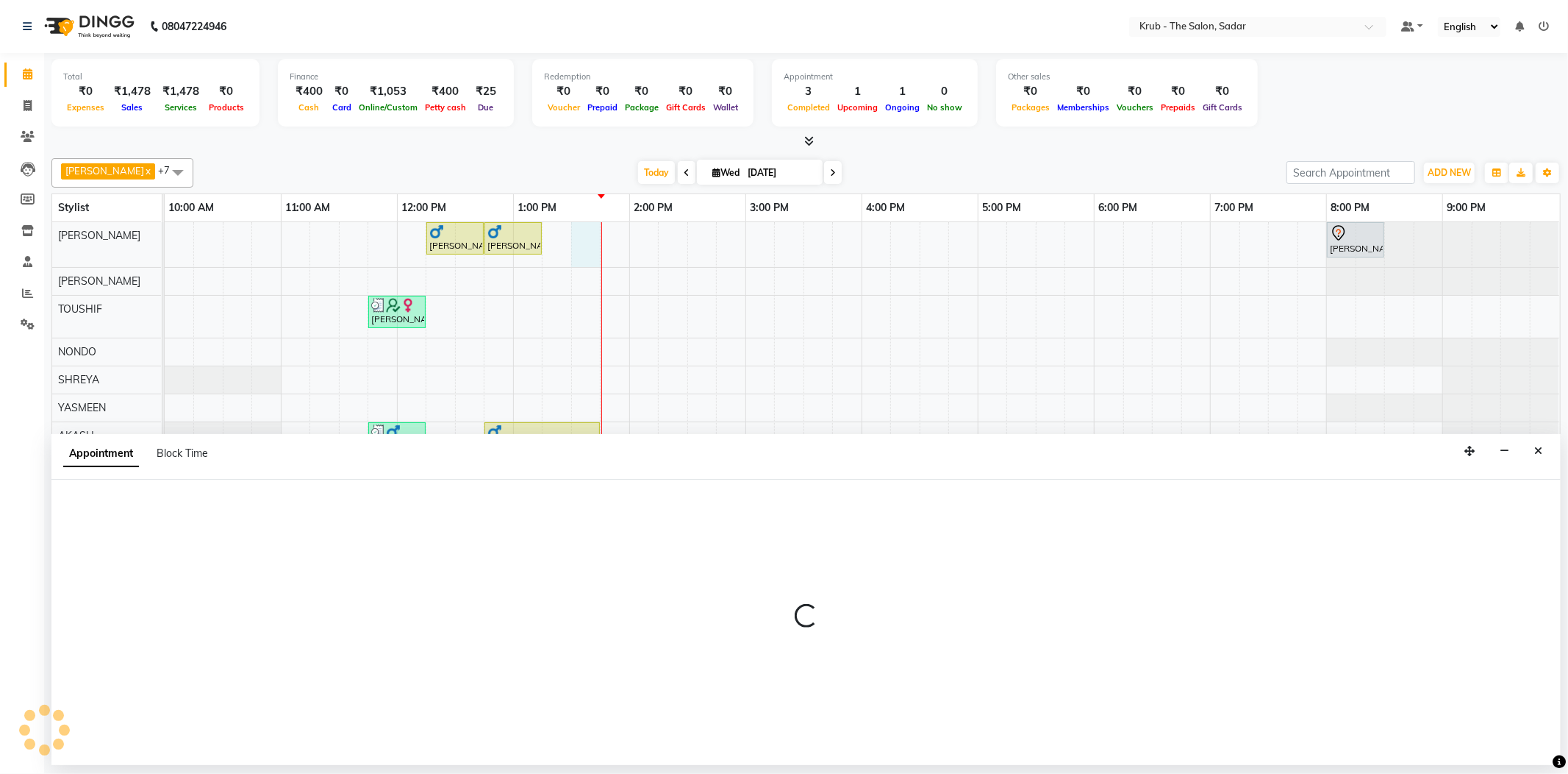
select select "24979"
select select "810"
select select "tentative"
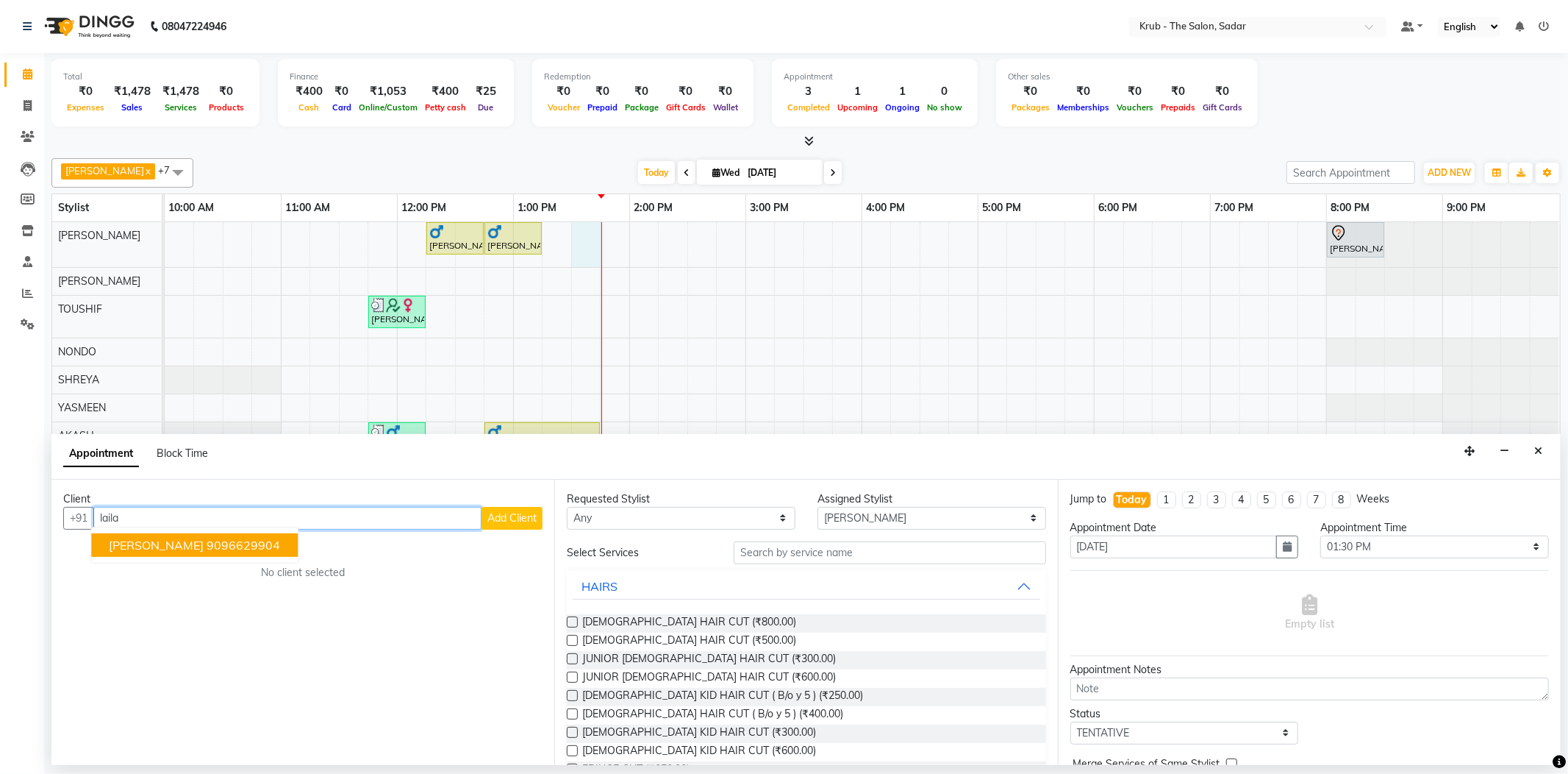
click at [207, 538] on ngb-highlight "9096629904" at bounding box center [243, 545] width 74 height 15
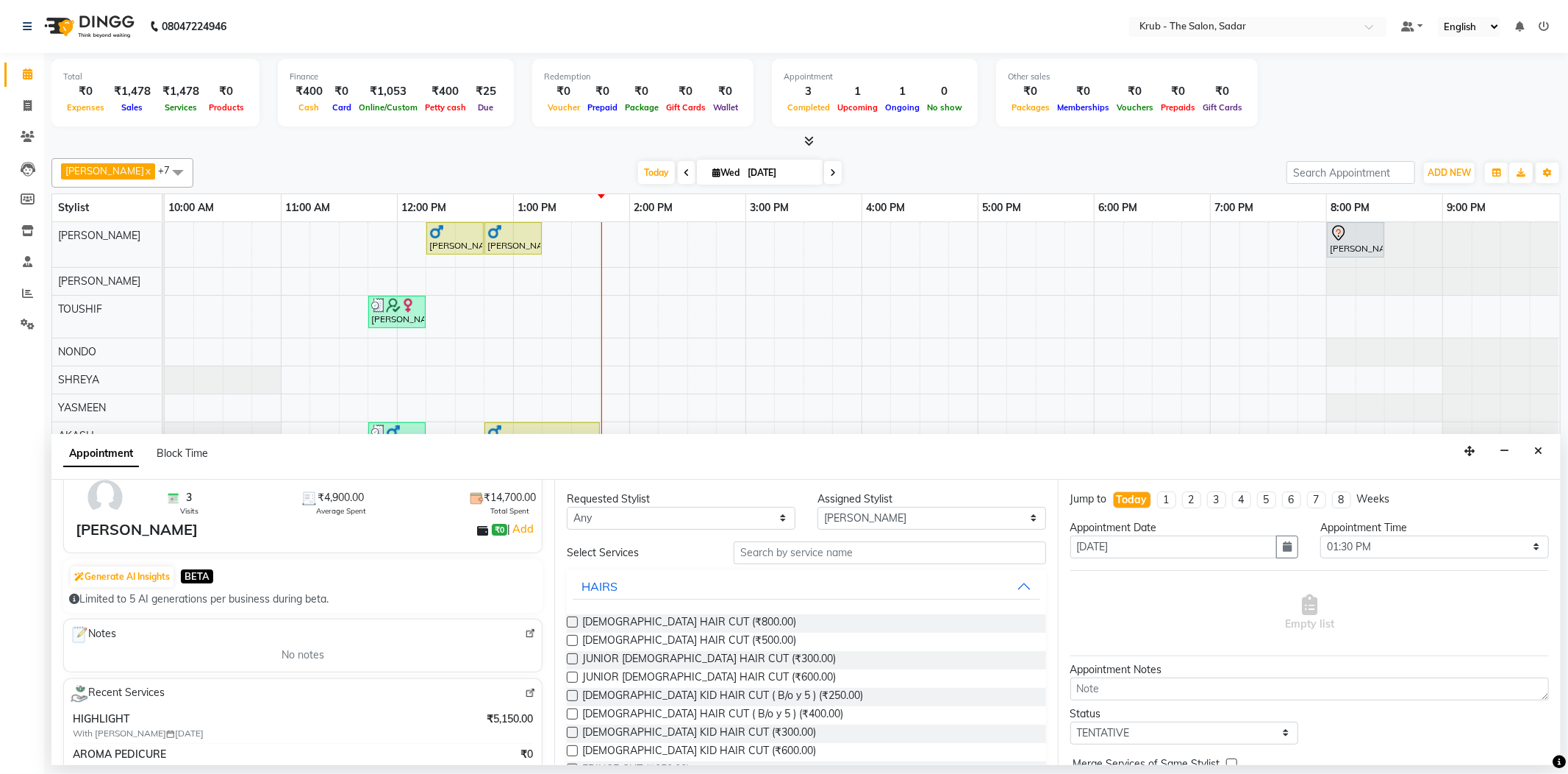
scroll to position [0, 0]
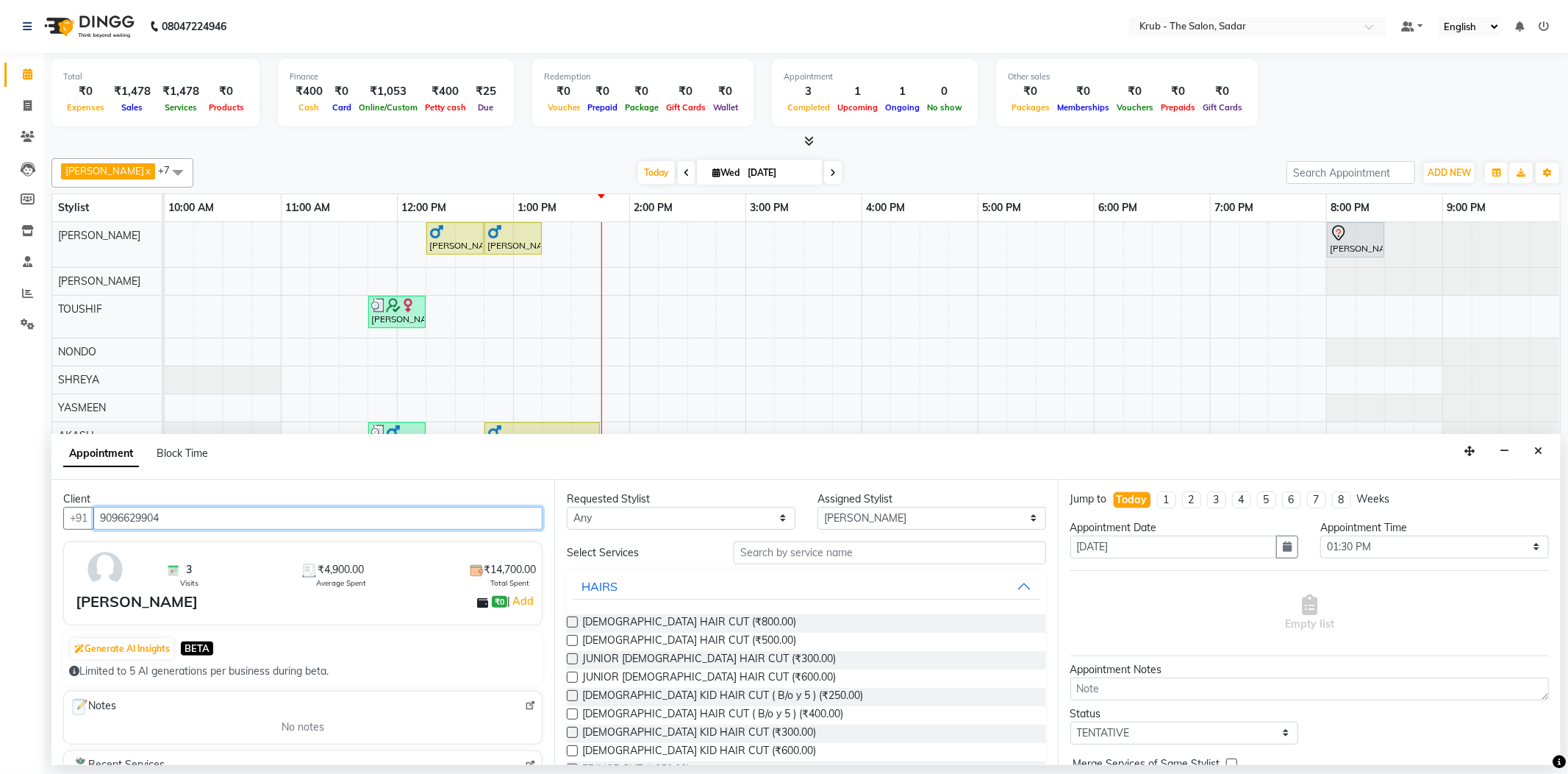
type input "9096629904"
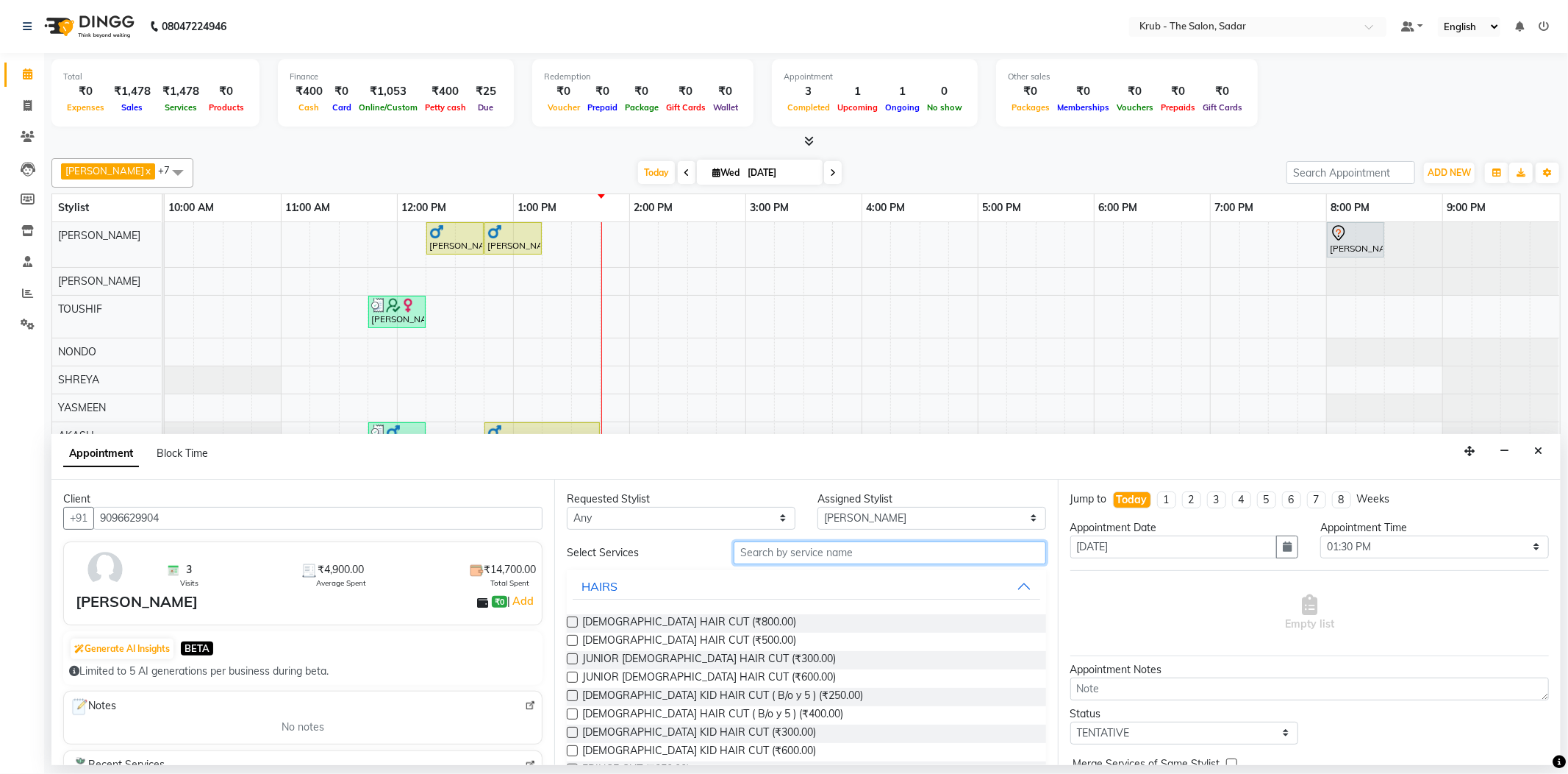
click at [918, 542] on input "text" at bounding box center [889, 553] width 311 height 23
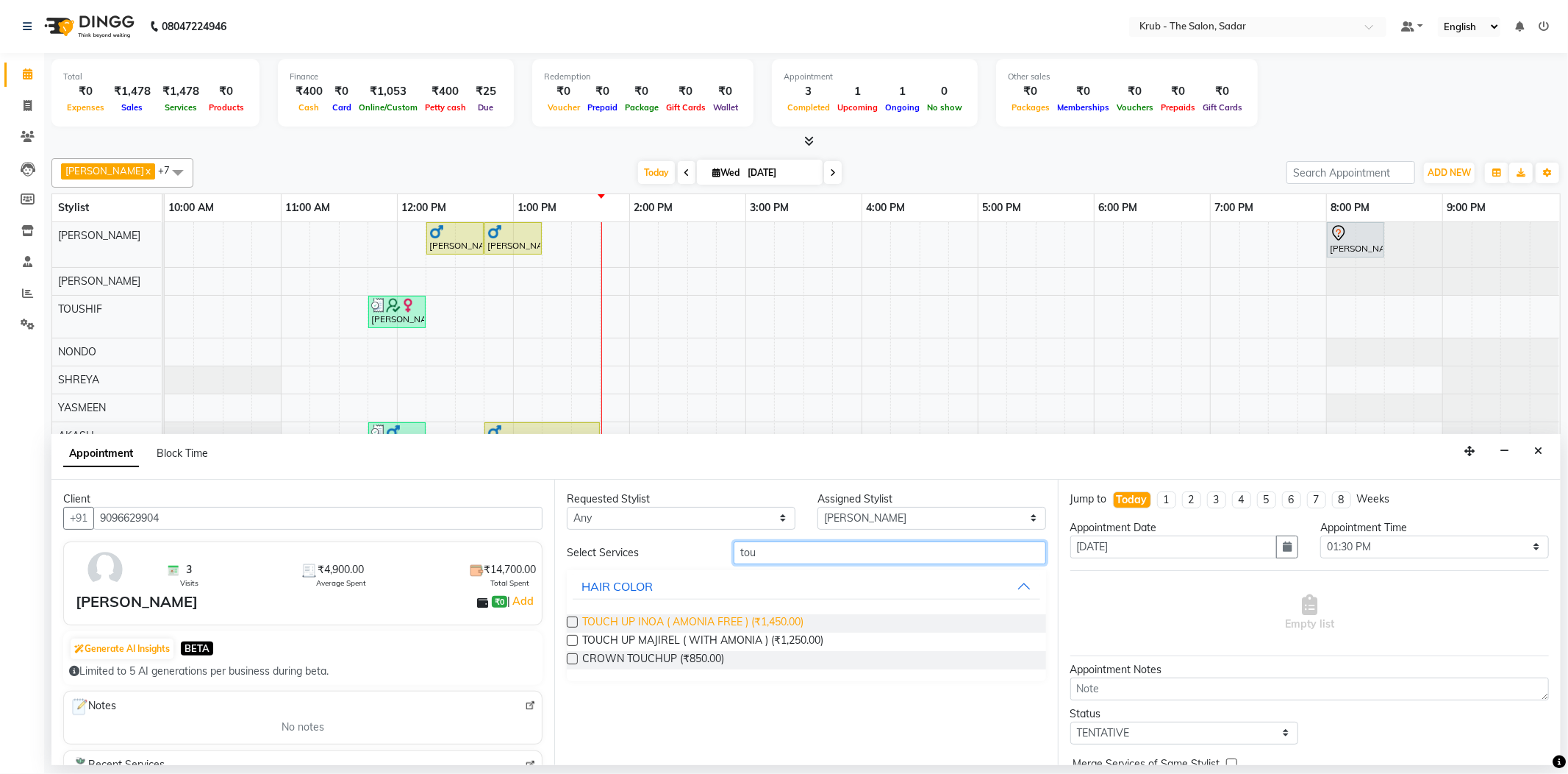
type input "tou"
click at [737, 614] on span "TOUCH UP INOA ( AMONIA FREE ) (₹1,450.00)" at bounding box center [692, 623] width 221 height 19
checkbox input "false"
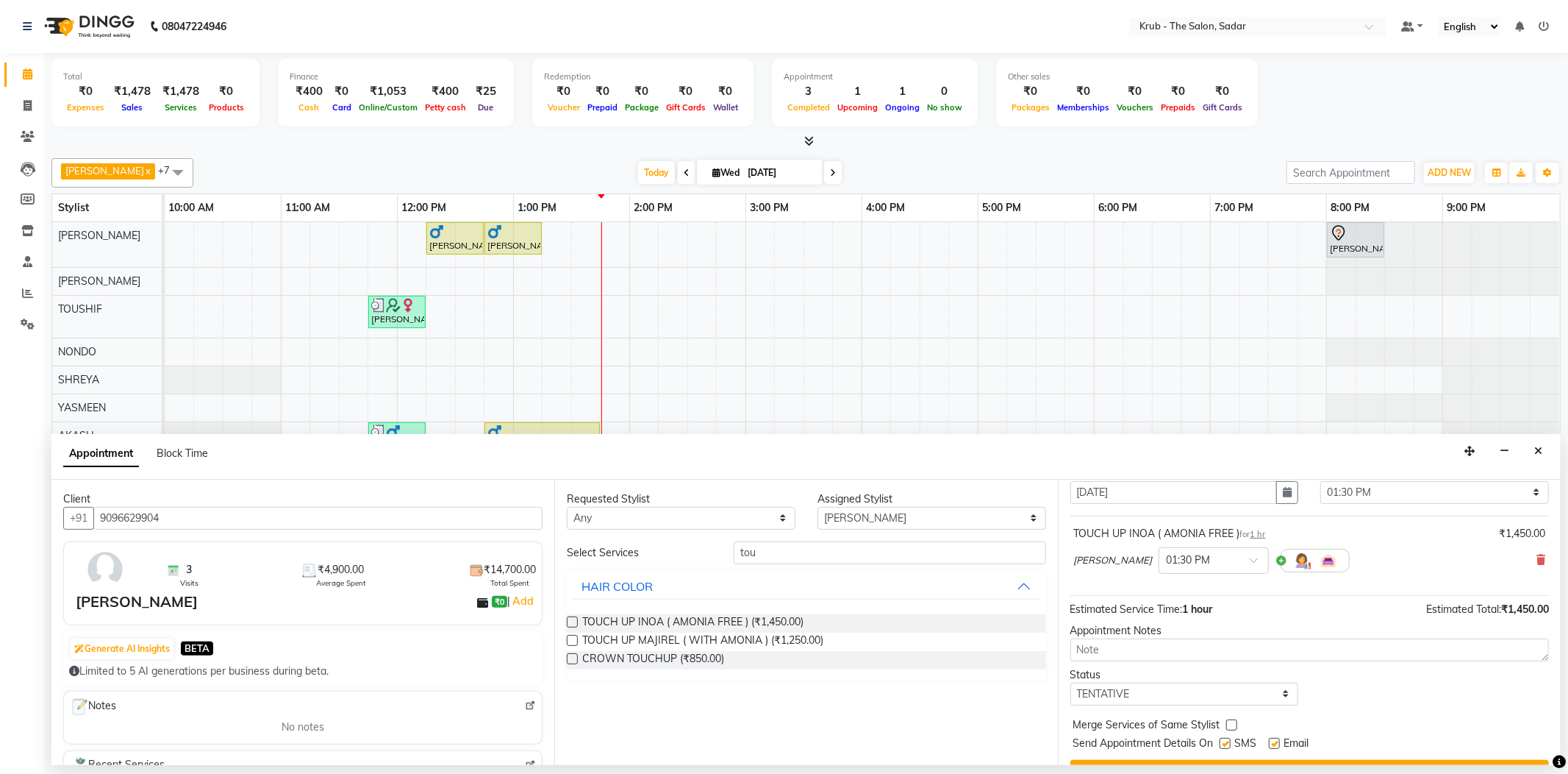
scroll to position [77, 0]
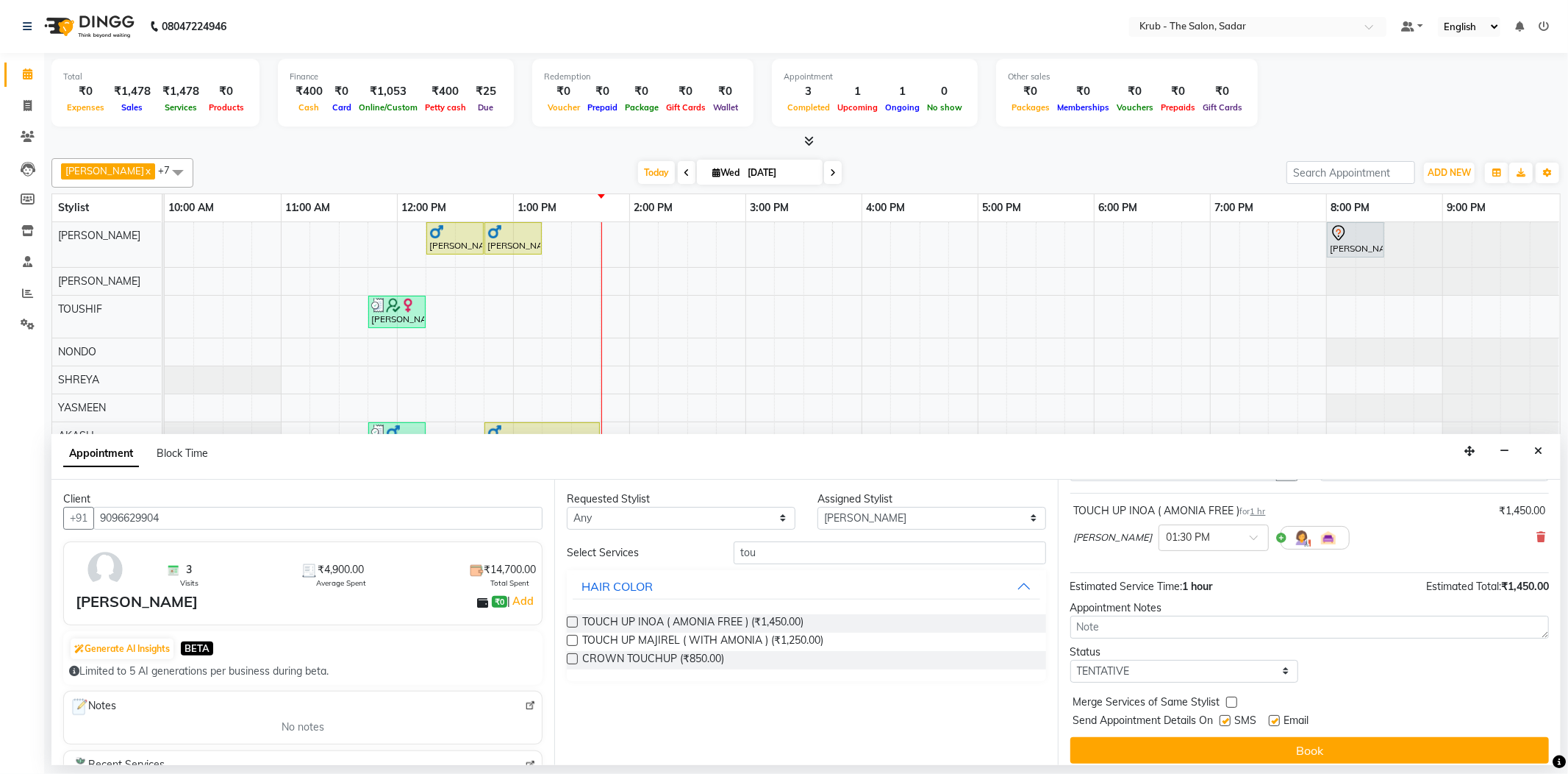
click at [1271, 715] on label at bounding box center [1274, 720] width 11 height 11
click at [1271, 717] on input "checkbox" at bounding box center [1273, 722] width 10 height 10
checkbox input "false"
click at [1229, 715] on label at bounding box center [1225, 720] width 11 height 11
click at [1229, 717] on input "checkbox" at bounding box center [1224, 722] width 10 height 10
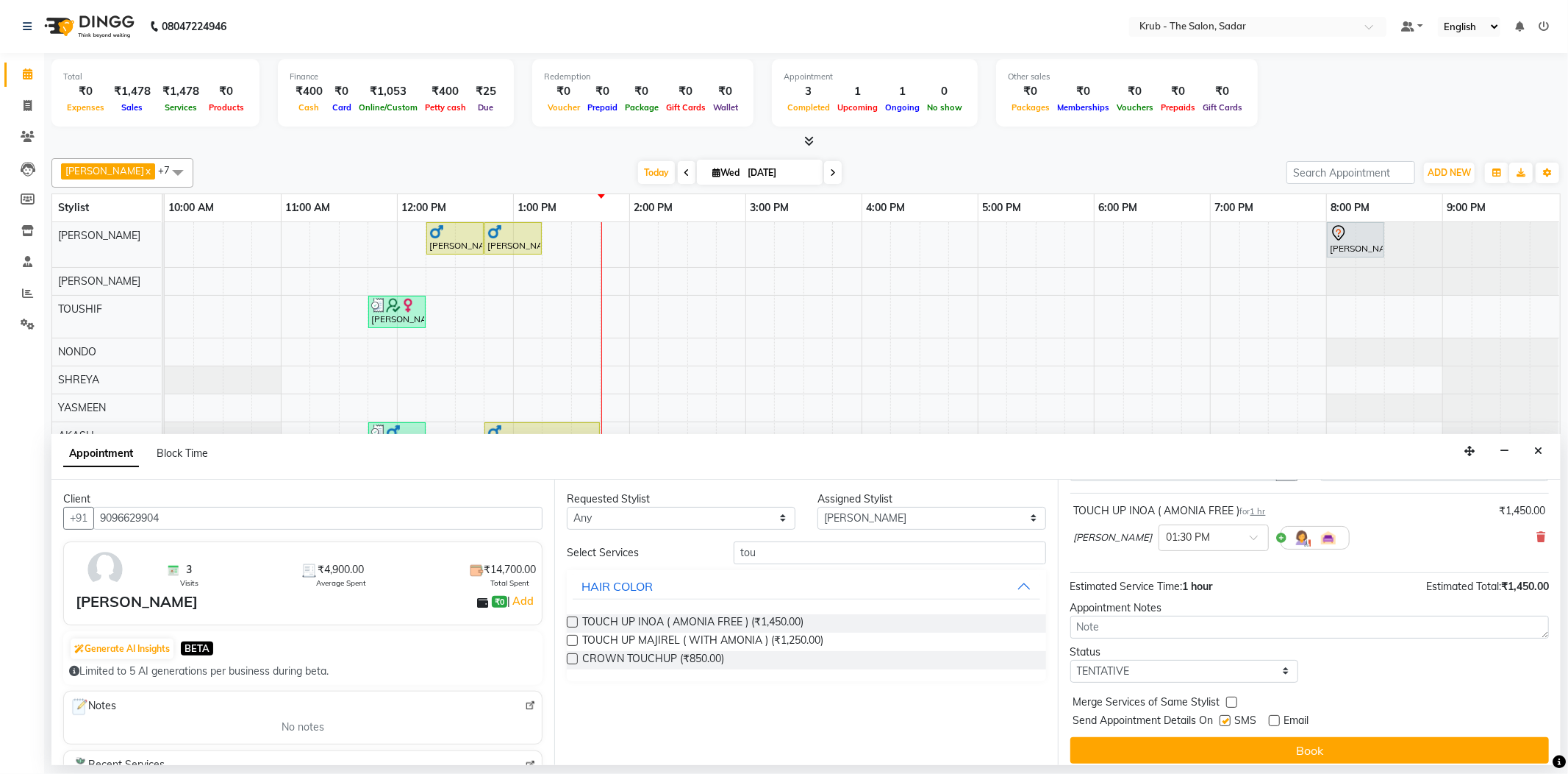
checkbox input "false"
click at [1257, 713] on span "SMS" at bounding box center [1246, 722] width 22 height 19
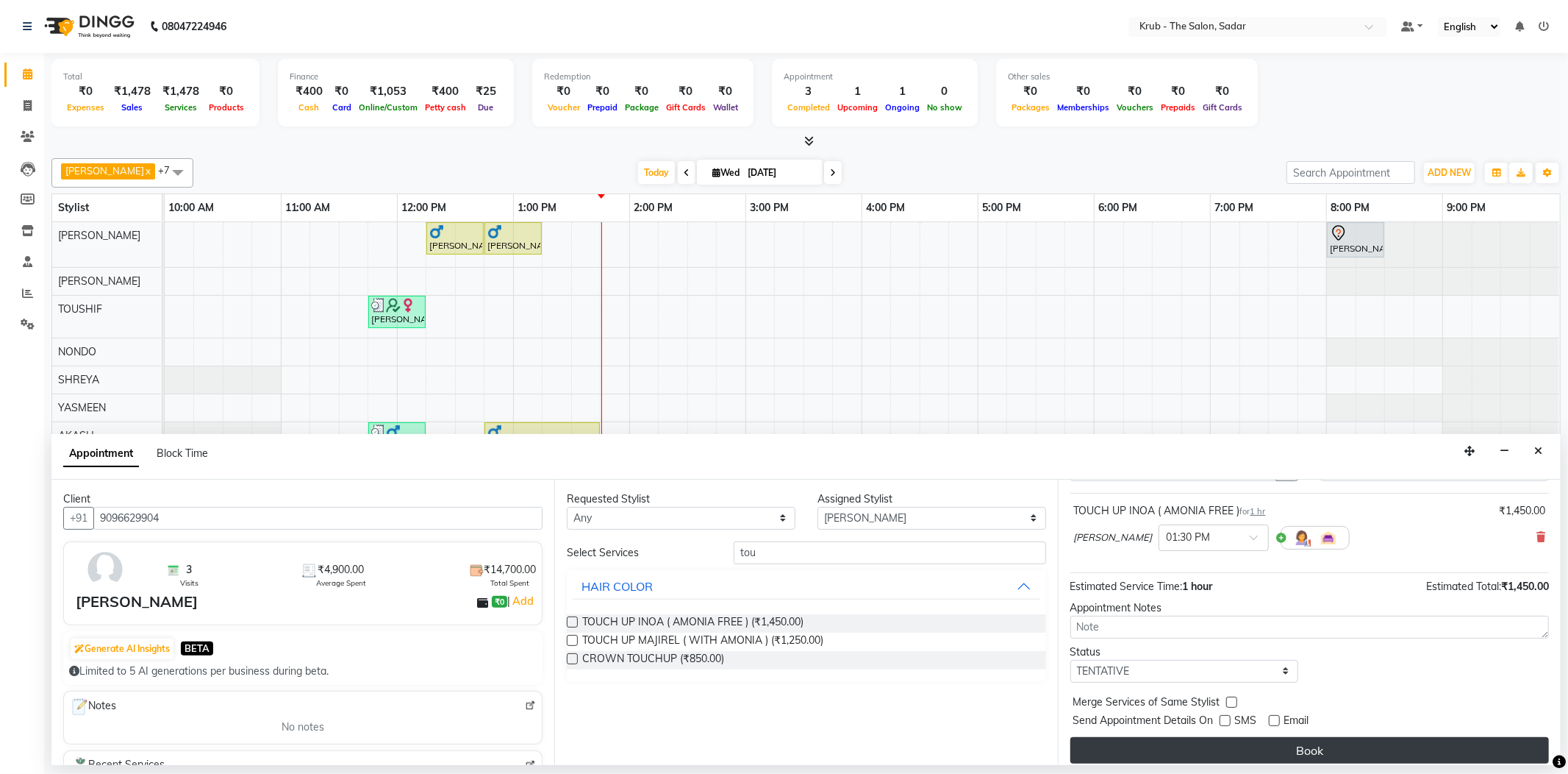
click at [1272, 737] on button "Book" at bounding box center [1309, 750] width 478 height 27
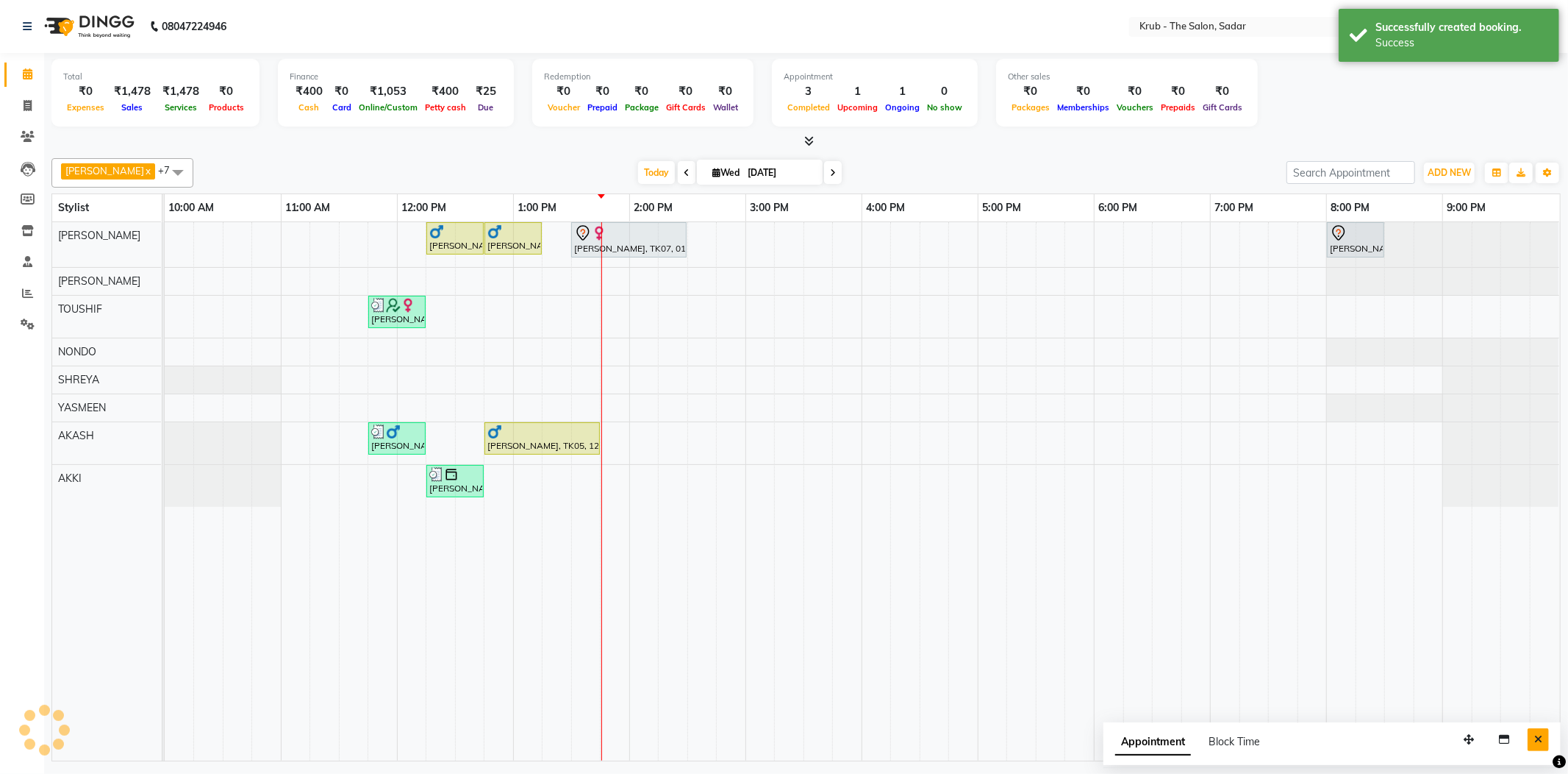
drag, startPoint x: 1544, startPoint y: 730, endPoint x: 1522, endPoint y: 710, distance: 29.7
click at [1540, 728] on button "Close" at bounding box center [1539, 739] width 21 height 23
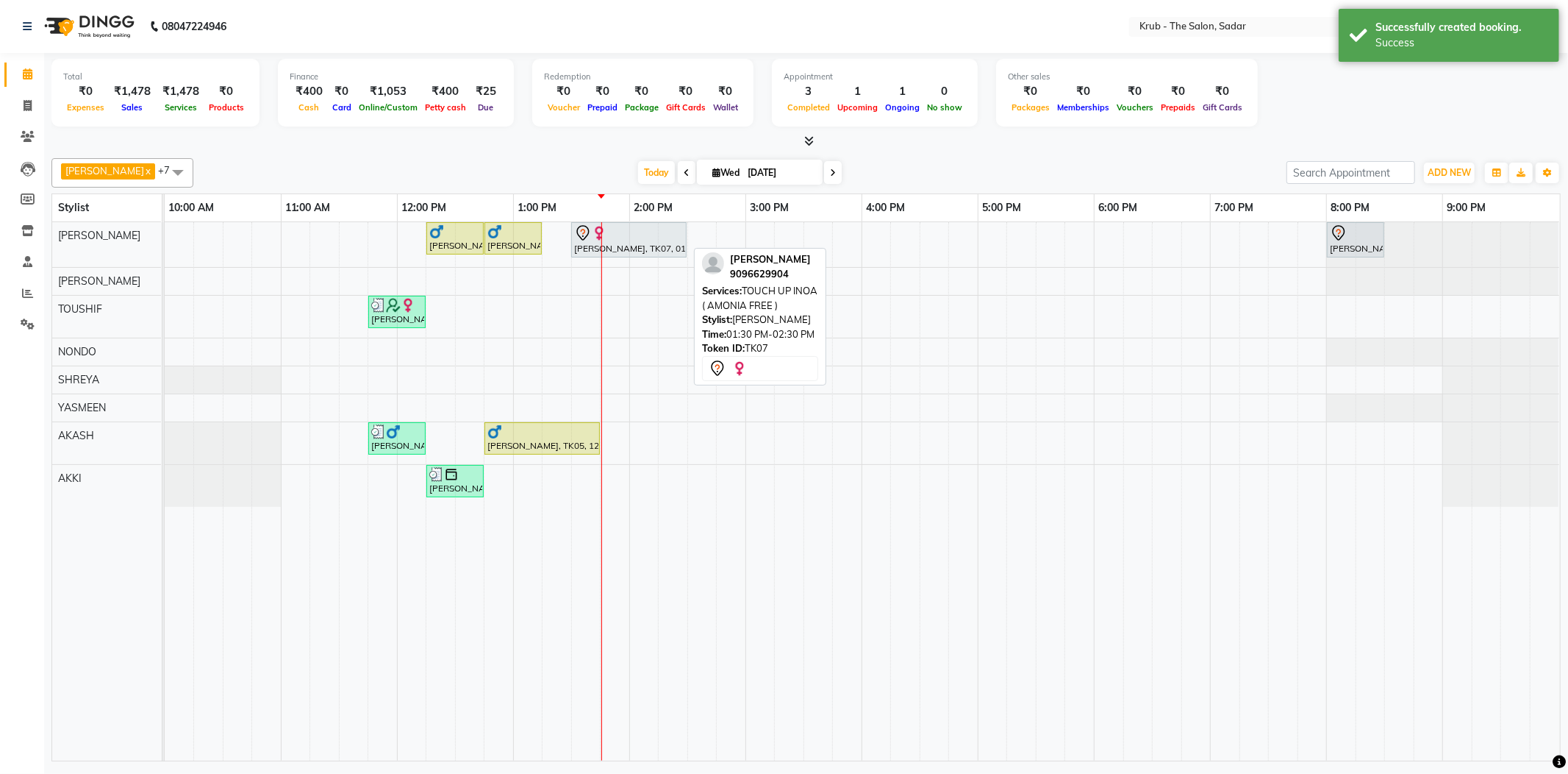
click at [633, 242] on div "[PERSON_NAME], TK07, 01:30 PM-02:30 PM, TOUCH UP INOA ( AMONIA FREE )" at bounding box center [628, 240] width 113 height 31
click at [642, 240] on div "[PERSON_NAME], TK07, 01:30 PM-02:30 PM, TOUCH UP INOA ( AMONIA FREE )" at bounding box center [628, 240] width 113 height 31
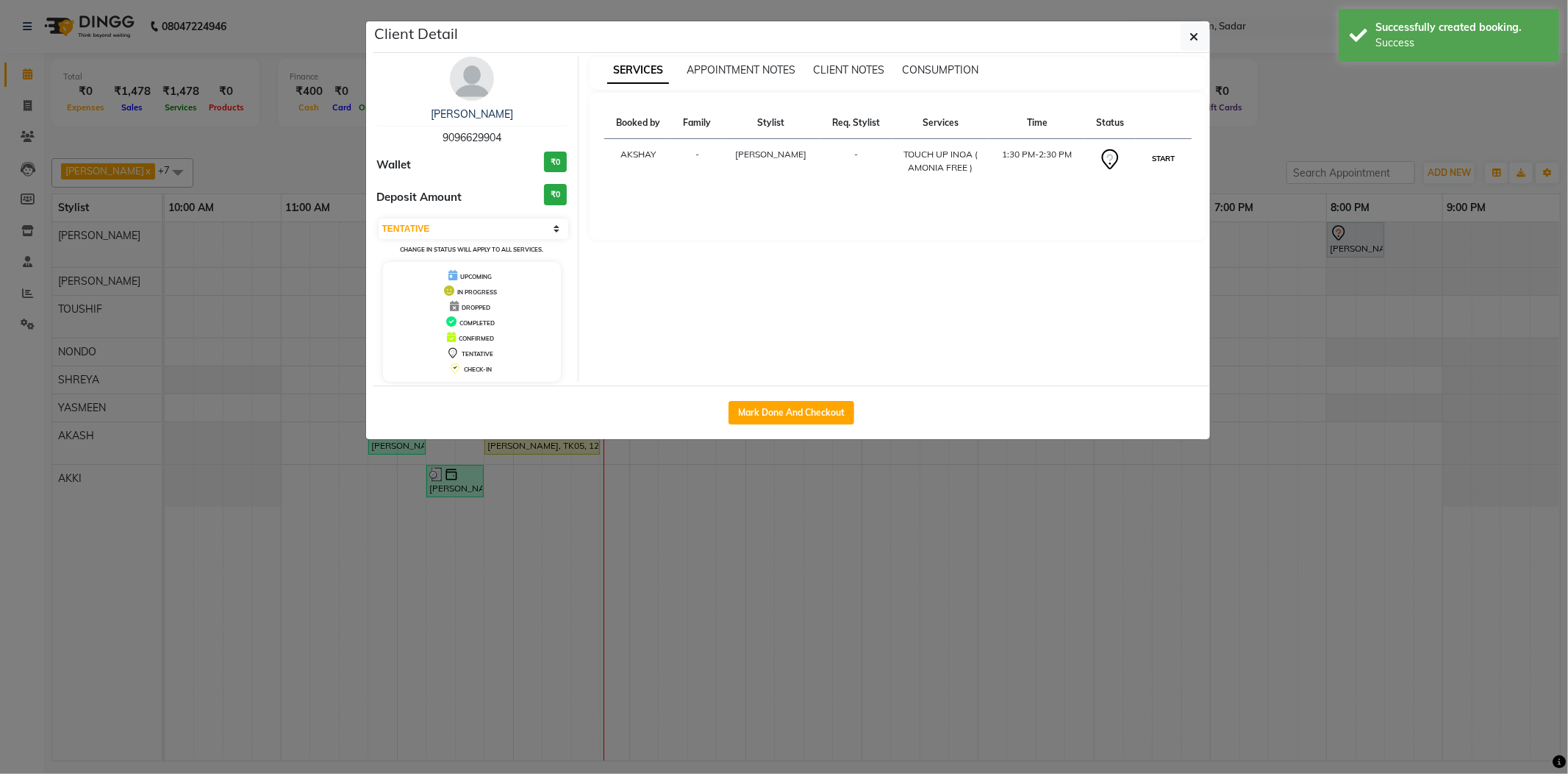
click at [1160, 154] on button "START" at bounding box center [1163, 158] width 30 height 19
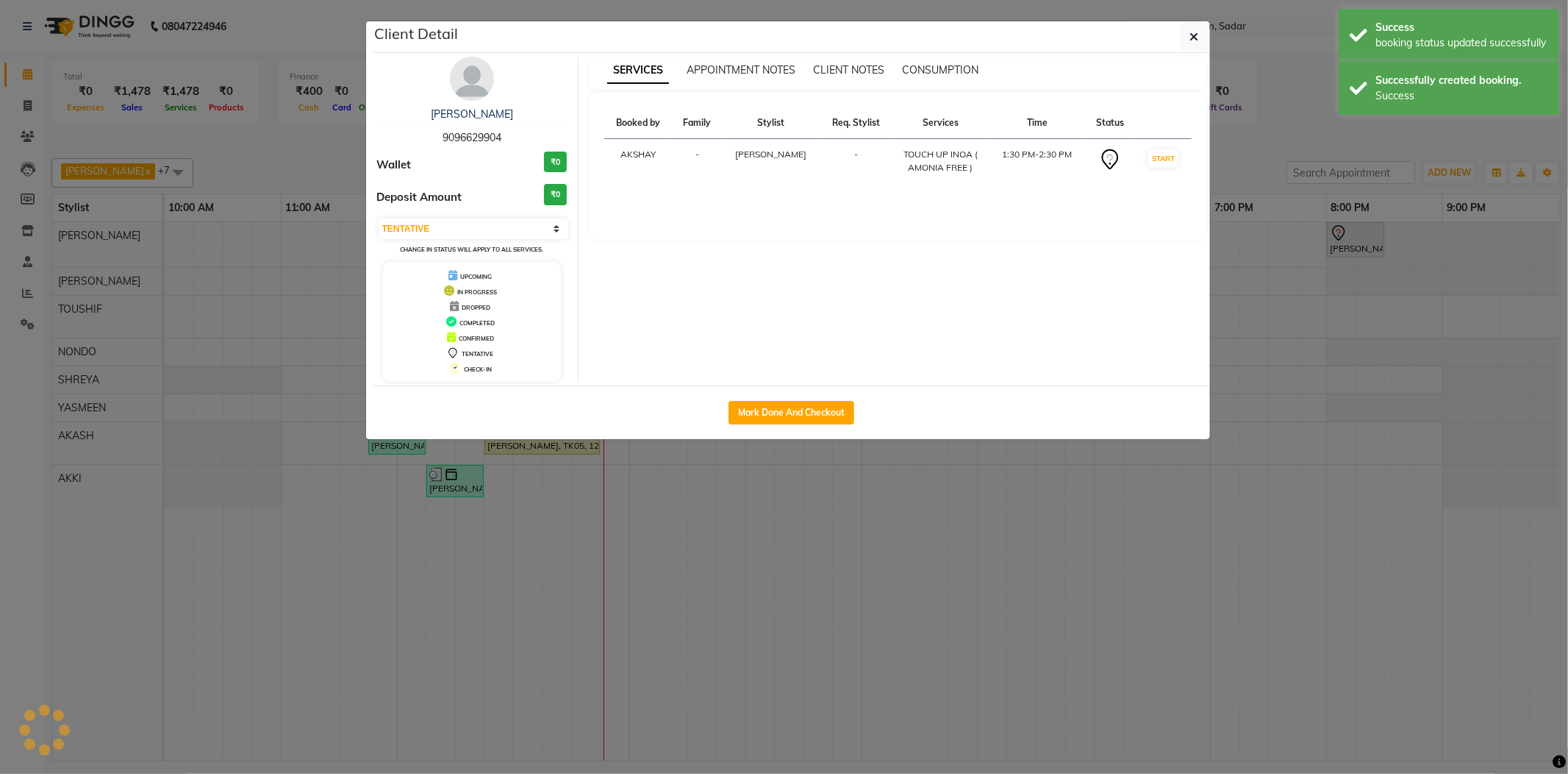
select select "1"
click at [1318, 133] on ngb-modal-window "Client Detail Laila Malik 9096629904 Wallet ₹0 Deposit Amount ₹0 Select IN SERV…" at bounding box center [784, 387] width 1568 height 774
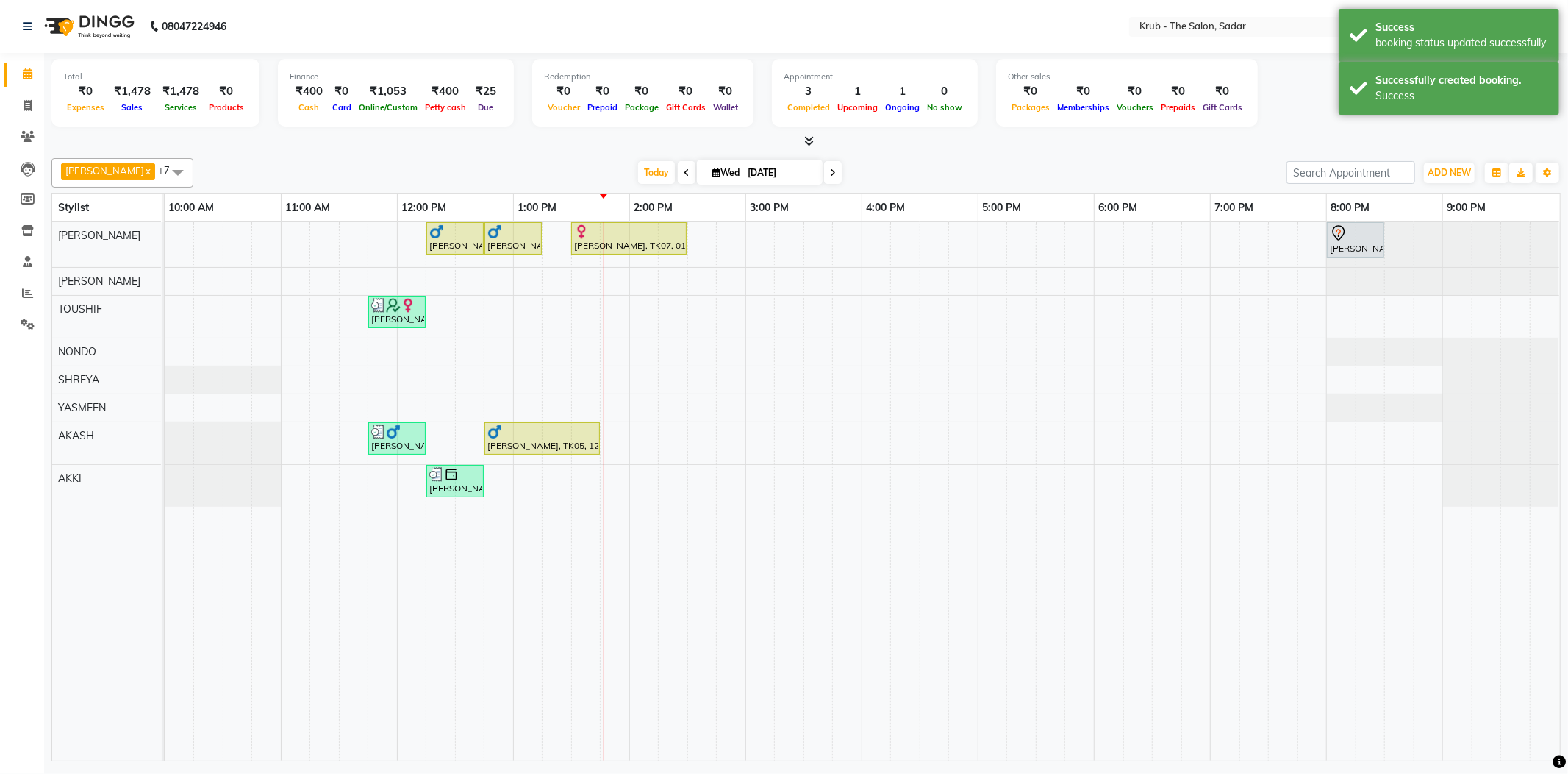
click at [1050, 136] on div at bounding box center [806, 141] width 1509 height 15
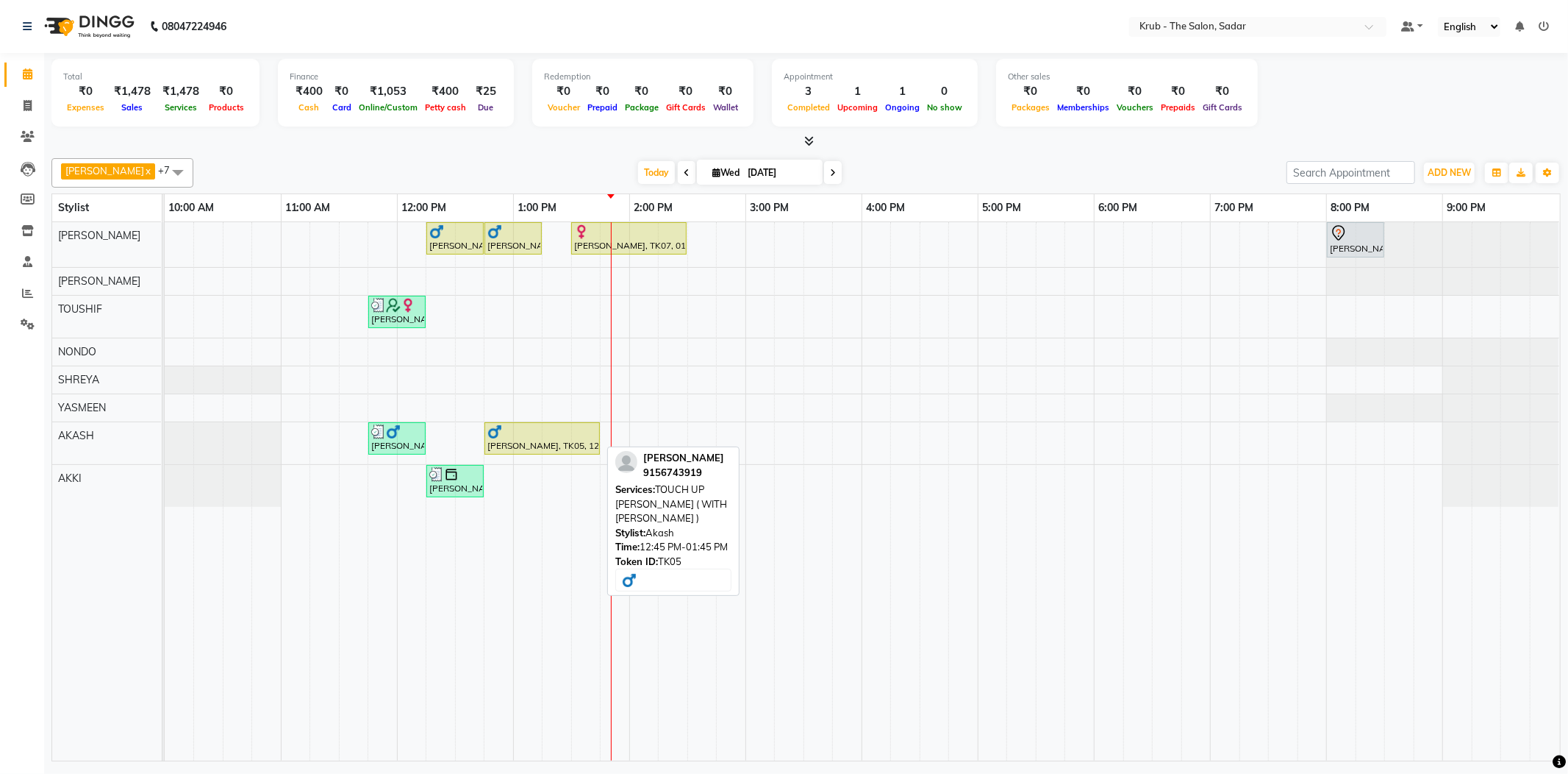
click at [563, 430] on div at bounding box center [541, 431] width 109 height 15
select select "1"
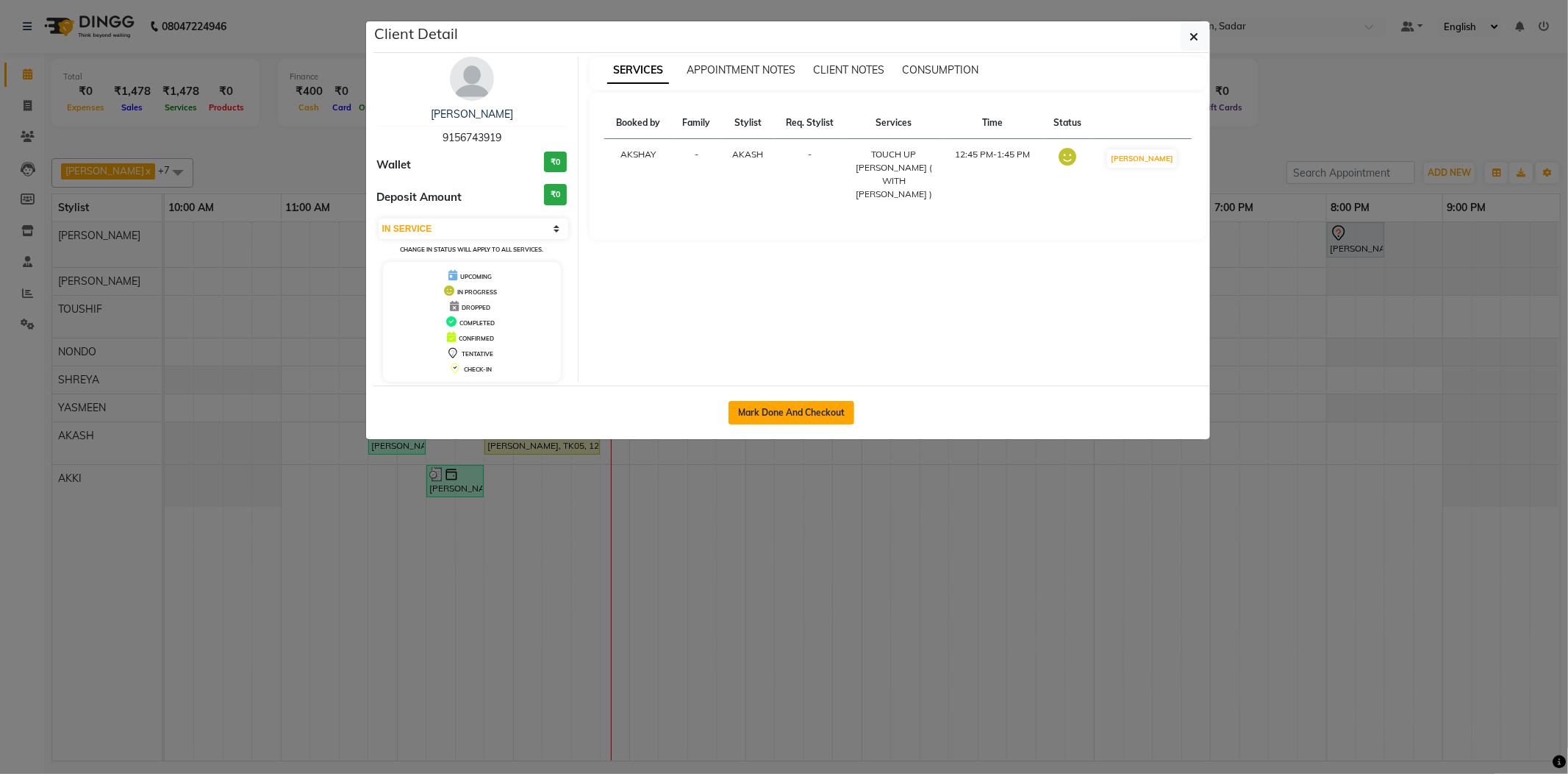
click at [808, 418] on button "Mark Done And Checkout" at bounding box center [792, 413] width 126 height 24
select select "4449"
select select "service"
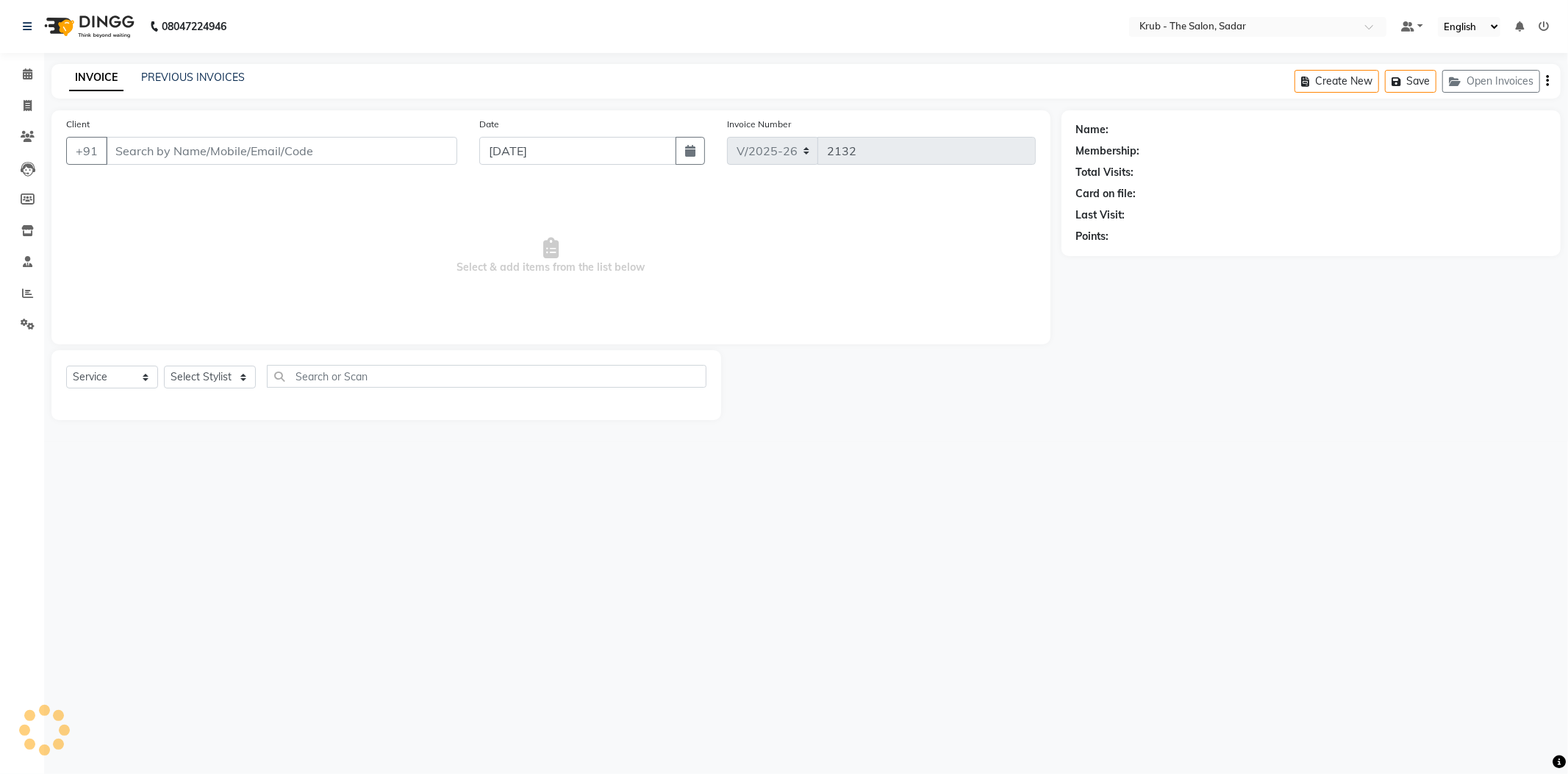
type input "9156743919"
select select "90733"
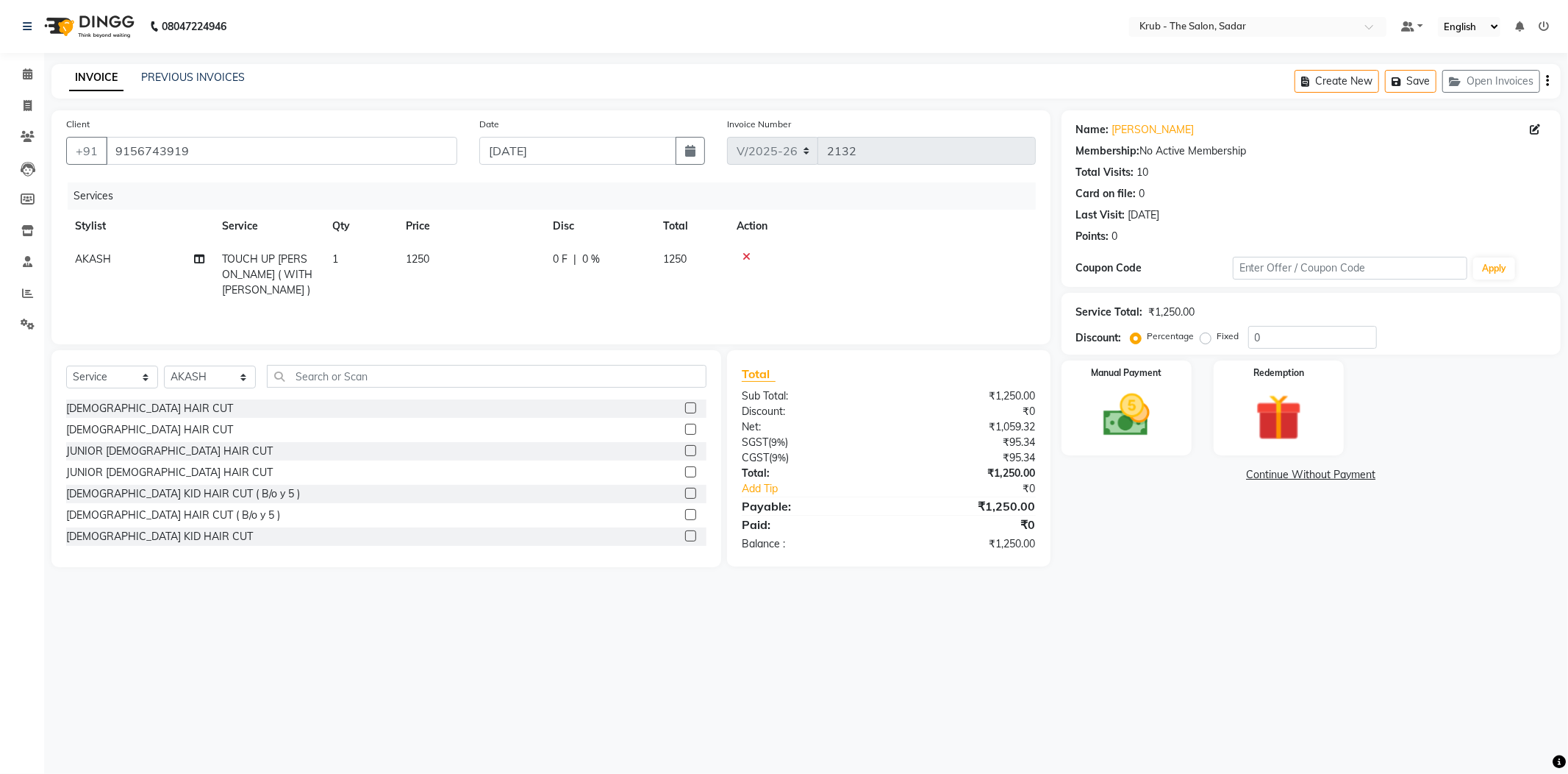
click at [500, 242] on td "1250" at bounding box center [470, 274] width 147 height 64
drag, startPoint x: 500, startPoint y: 242, endPoint x: 436, endPoint y: 257, distance: 65.7
click at [436, 257] on tr "AKASH AKKI AKSHAY Andreas GURVEER Krub Reception KUNAL NONDO RAJESH SHREYA TOUS…" at bounding box center [551, 281] width 970 height 78
click at [497, 242] on td "1250" at bounding box center [470, 274] width 147 height 64
drag, startPoint x: 497, startPoint y: 235, endPoint x: 438, endPoint y: 248, distance: 60.4
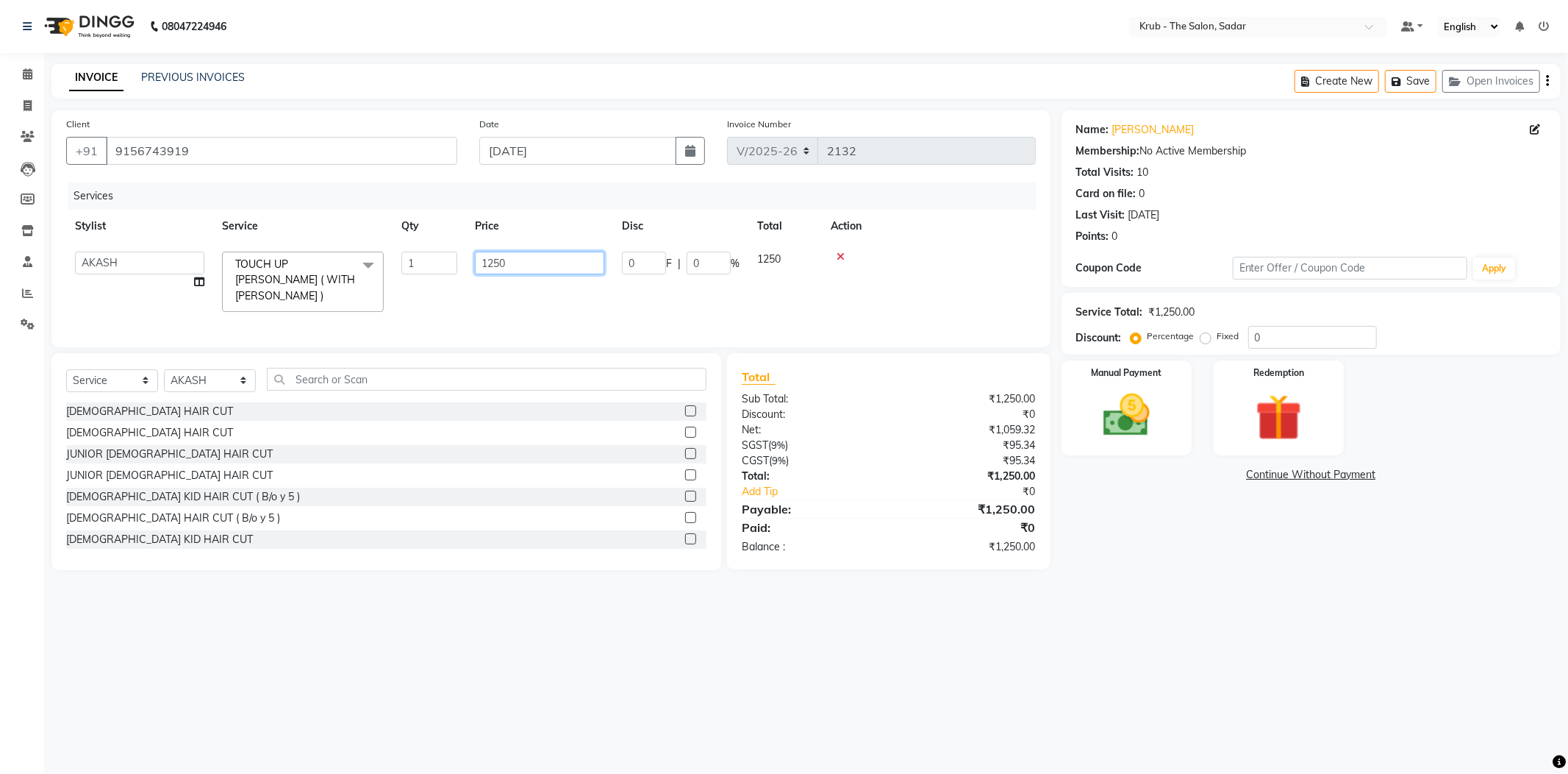
click at [438, 248] on tr "AKASH AKKI AKSHAY Andreas GURVEER Krub Reception KUNAL NONDO RAJESH SHREYA TOUS…" at bounding box center [551, 281] width 970 height 78
type input "1100"
click at [606, 193] on div "Services" at bounding box center [557, 195] width 980 height 28
click at [1144, 412] on img at bounding box center [1126, 415] width 79 height 56
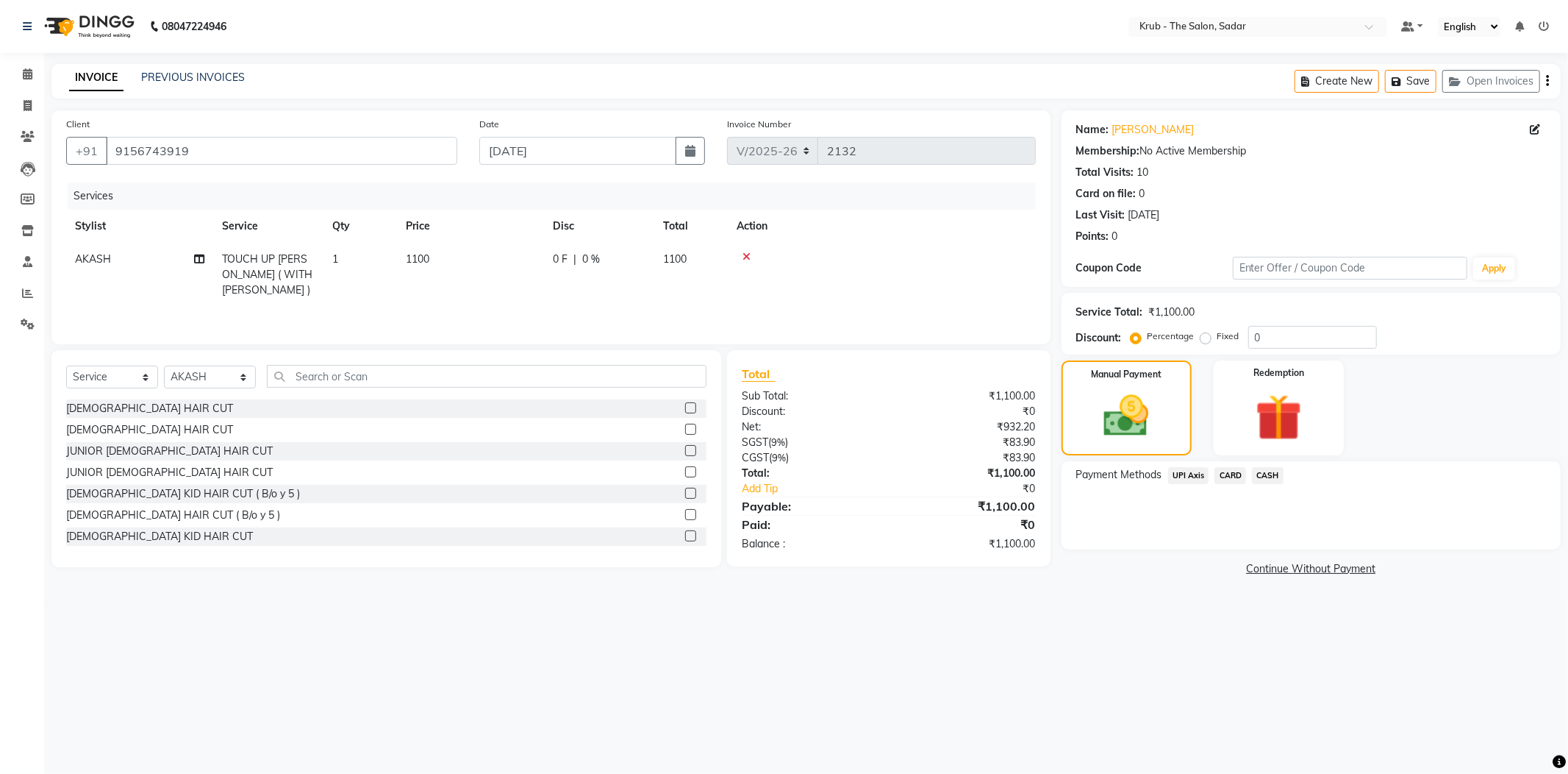
click at [1177, 467] on span "UPI Axis" at bounding box center [1188, 475] width 41 height 17
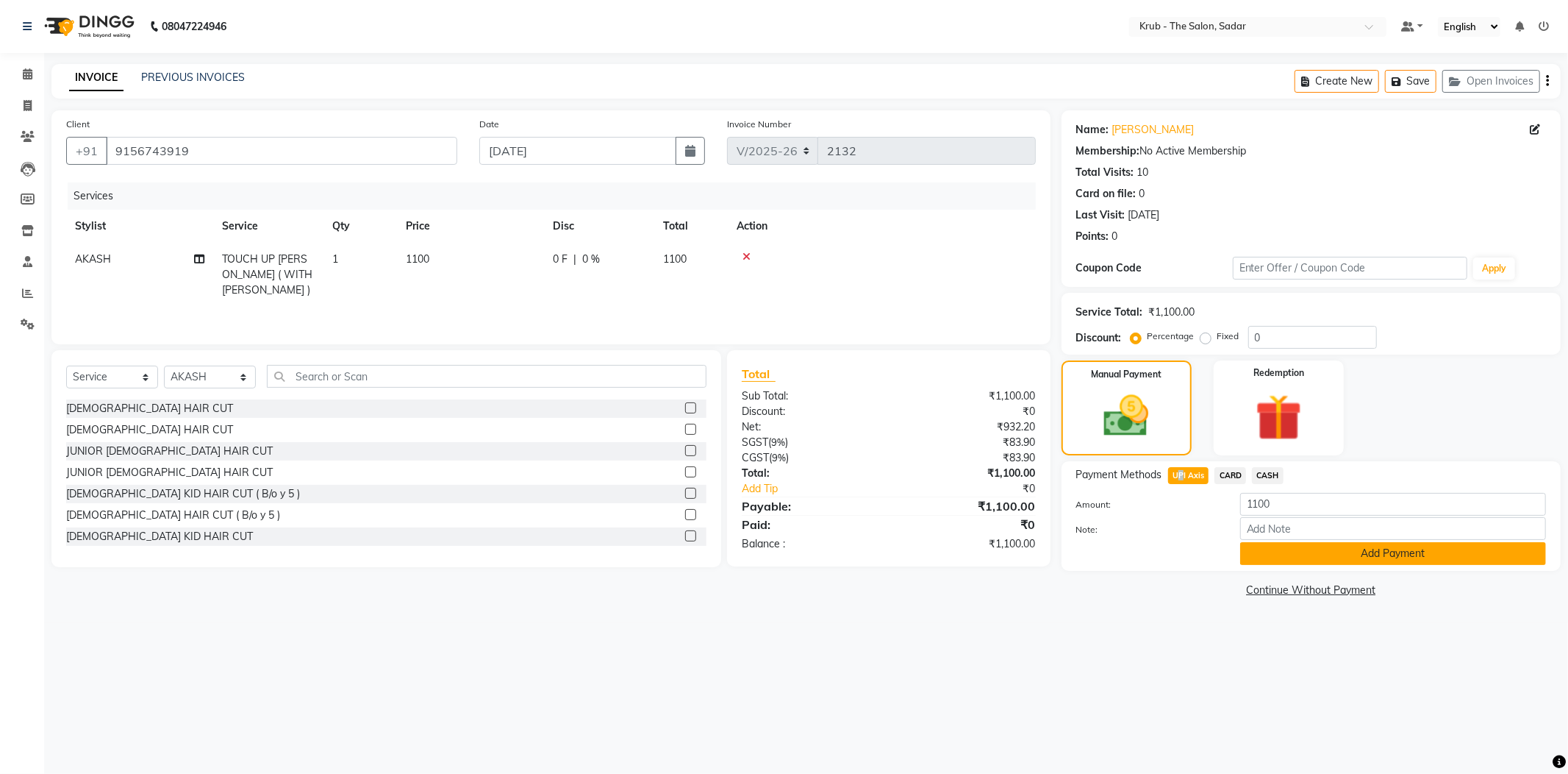
click at [1363, 542] on button "Add Payment" at bounding box center [1393, 554] width 306 height 23
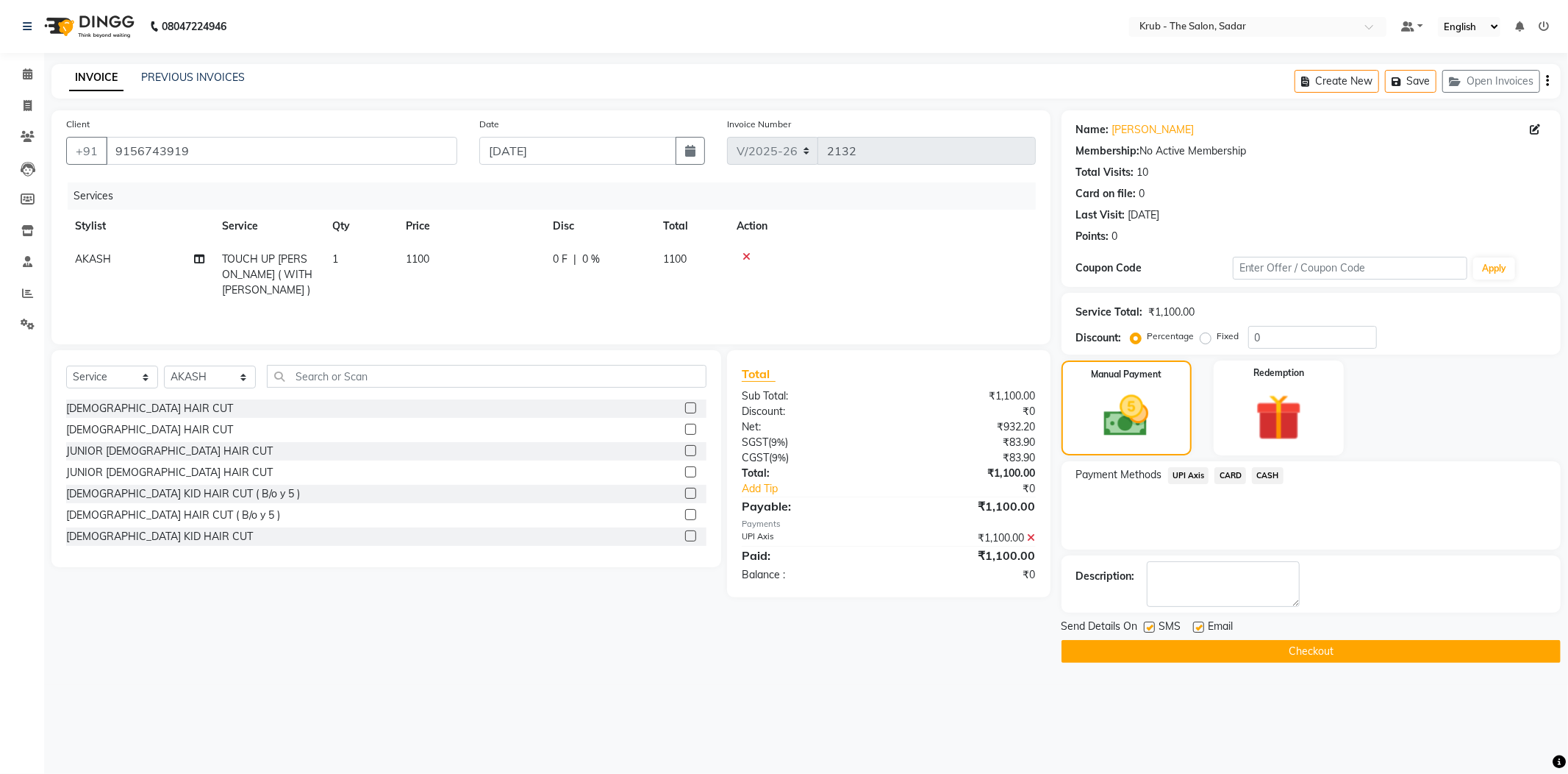
click at [1194, 621] on label at bounding box center [1199, 627] width 11 height 11
click at [1194, 623] on input "checkbox" at bounding box center [1198, 628] width 10 height 10
checkbox input "false"
click at [1135, 619] on span "Send Details On" at bounding box center [1099, 628] width 76 height 19
click at [1146, 621] on label at bounding box center [1149, 627] width 11 height 11
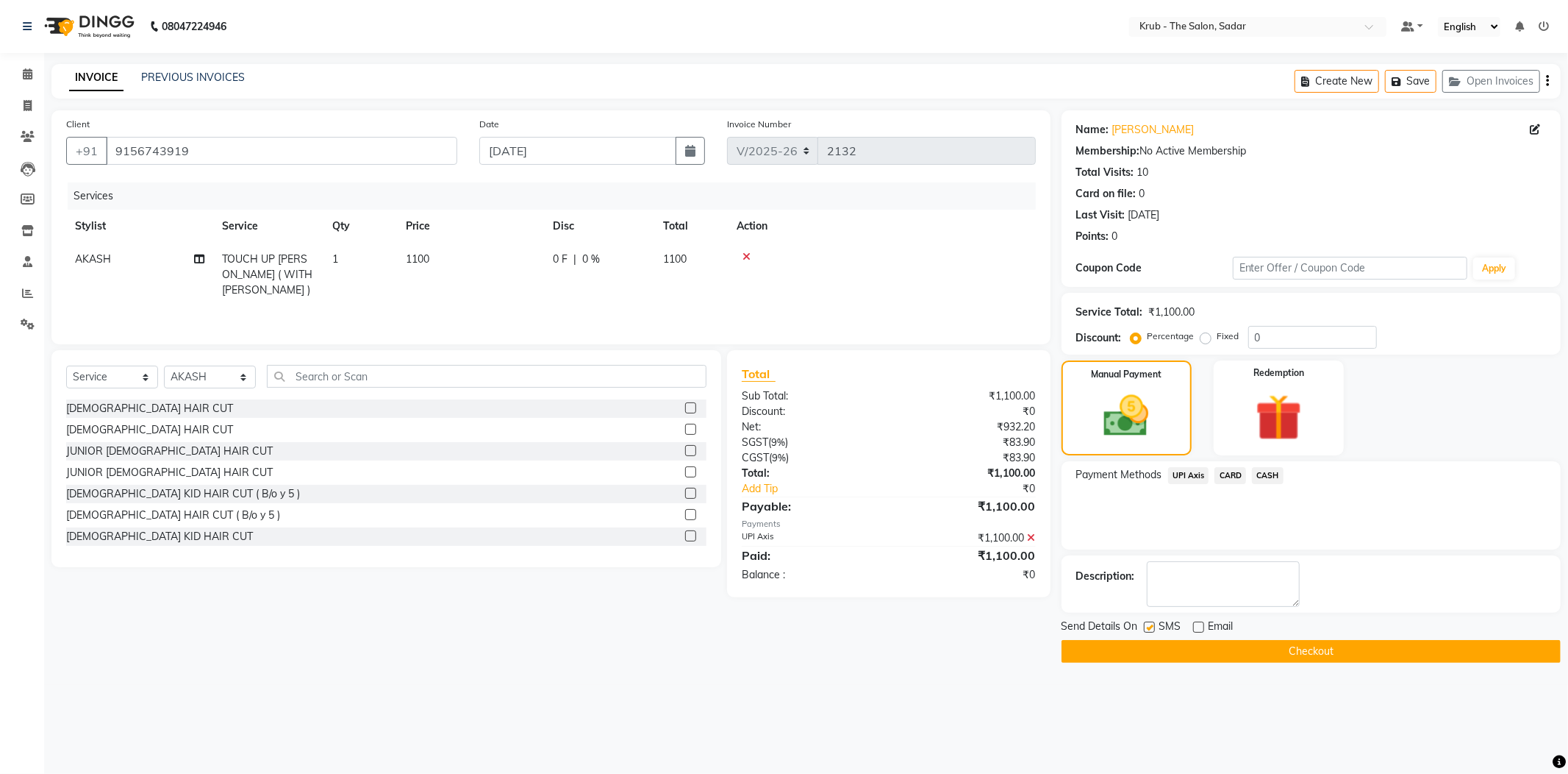
click at [1146, 623] on input "checkbox" at bounding box center [1148, 628] width 10 height 10
checkbox input "false"
click at [1250, 640] on button "Checkout" at bounding box center [1311, 652] width 500 height 23
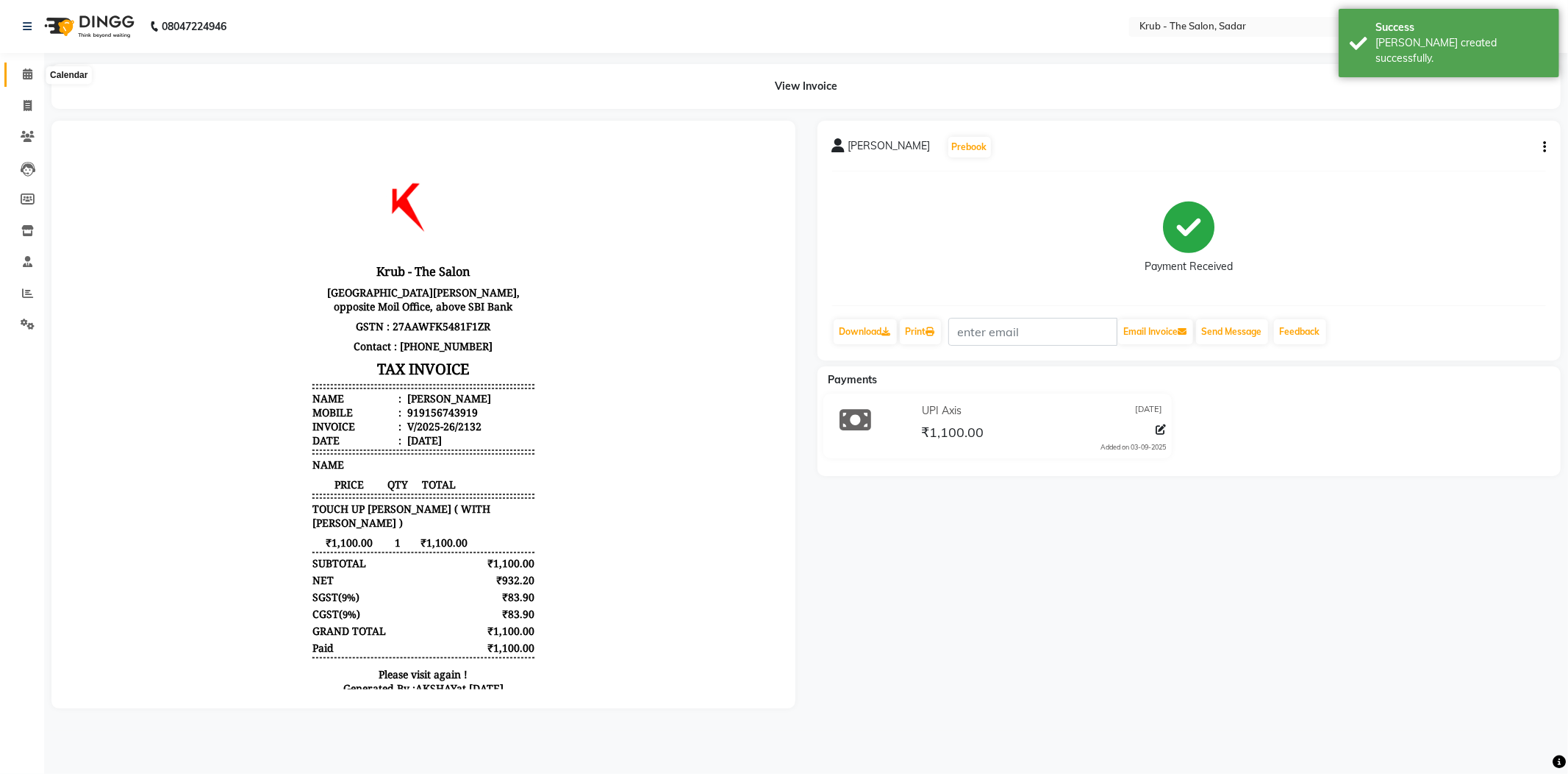
click at [28, 68] on icon at bounding box center [28, 74] width 10 height 11
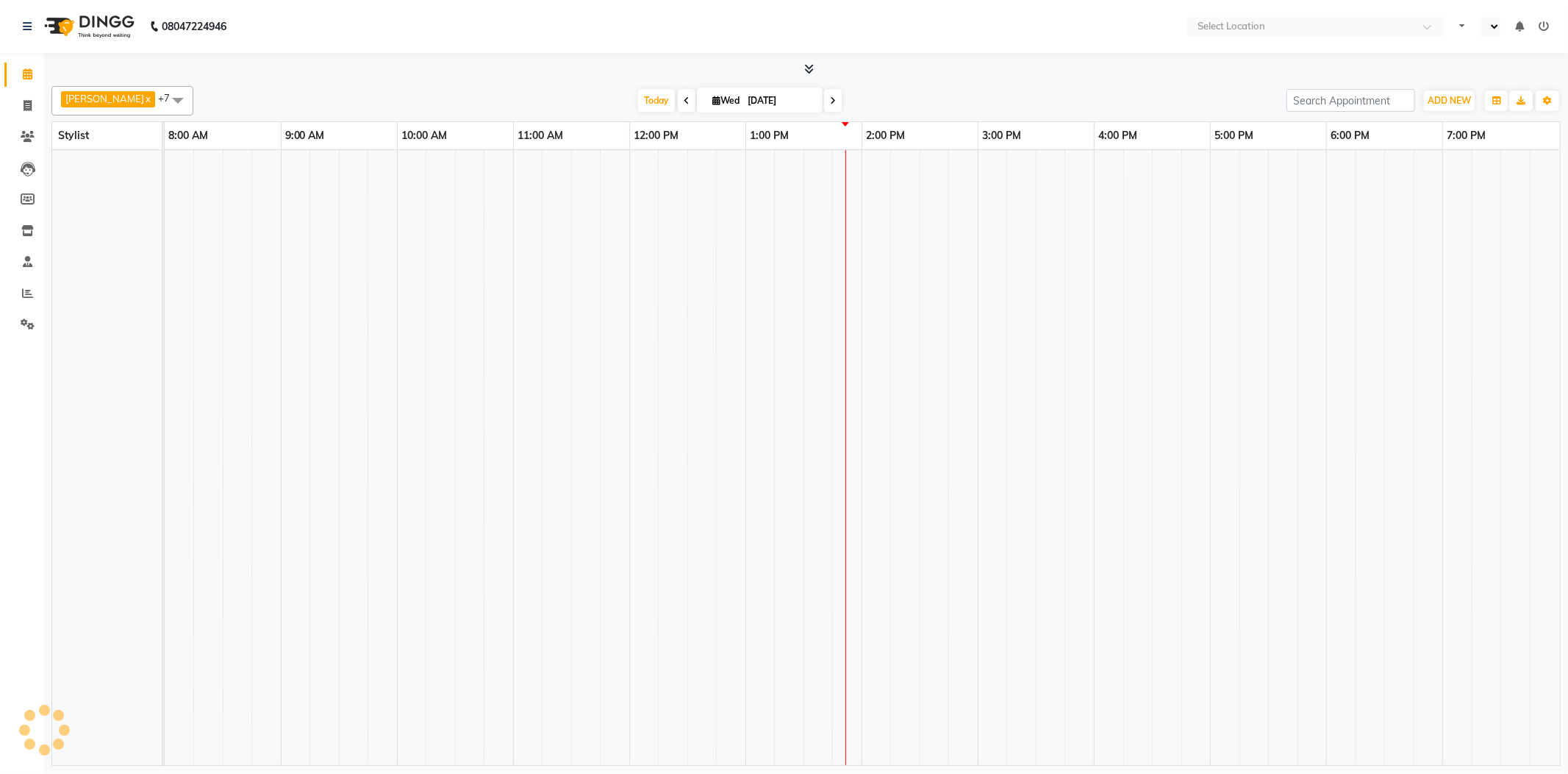
select select "en"
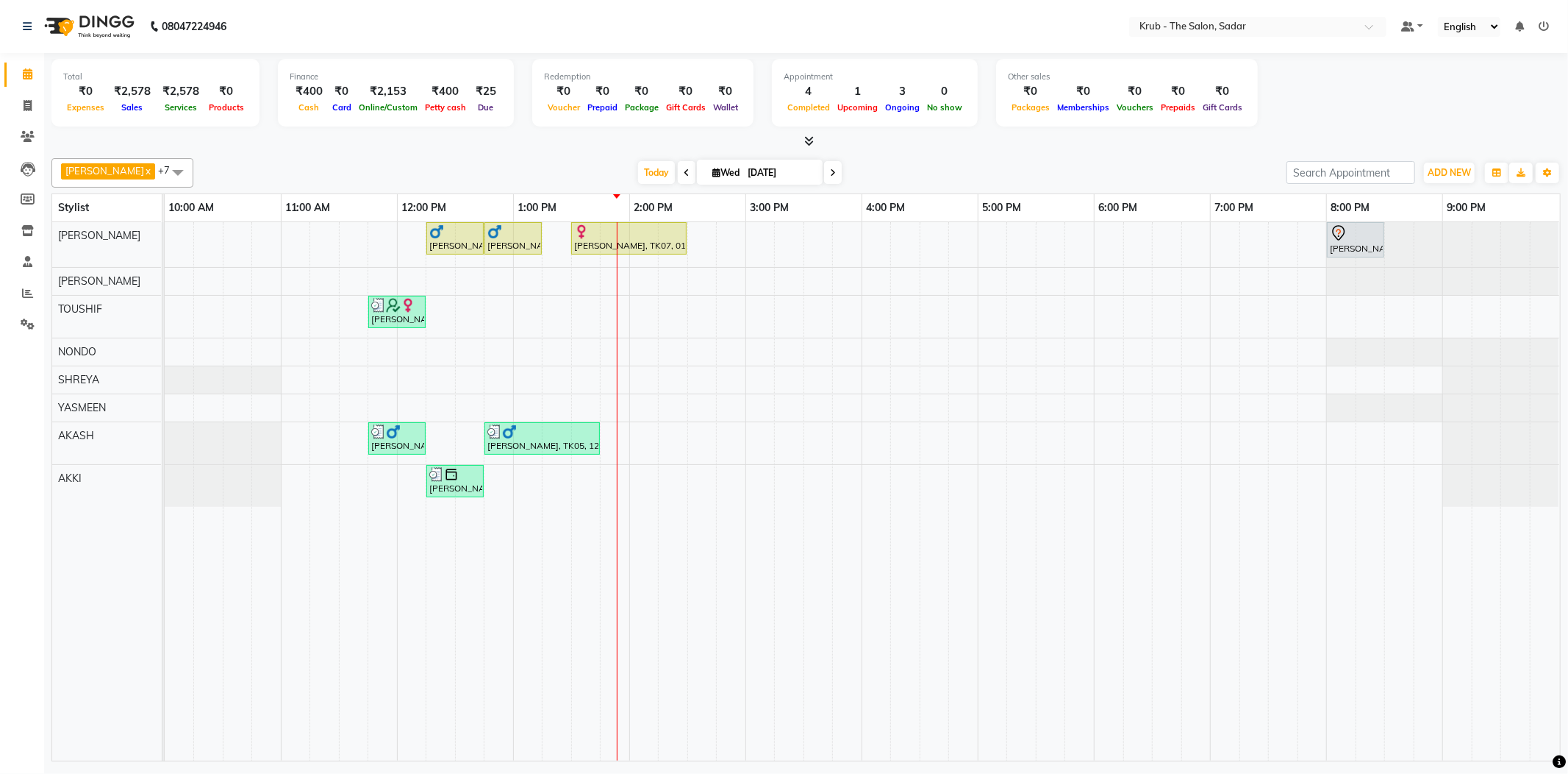
click at [1092, 128] on div "Total ₹0 Expenses ₹2,578 Sales ₹2,578 Services ₹0 Products Finance ₹400 Cash ₹0…" at bounding box center [806, 101] width 1509 height 97
click at [824, 165] on span at bounding box center [833, 172] width 18 height 23
type input "[DATE]"
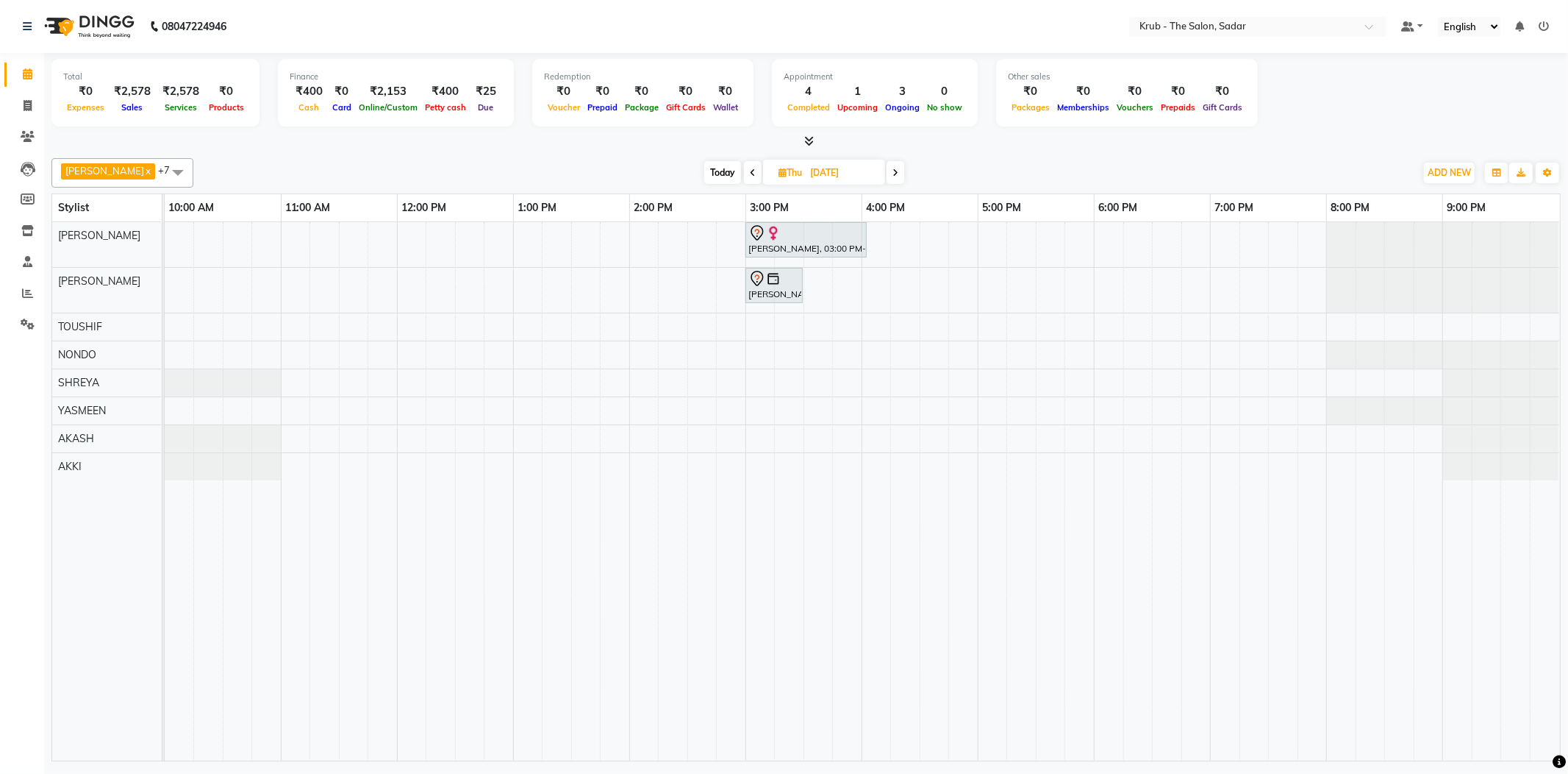
click at [470, 222] on div "[PERSON_NAME], 03:00 PM-04:03 PM, NEO PLEX TREATMENT [PERSON_NAME], 03:00 PM-03…" at bounding box center [863, 491] width 1395 height 538
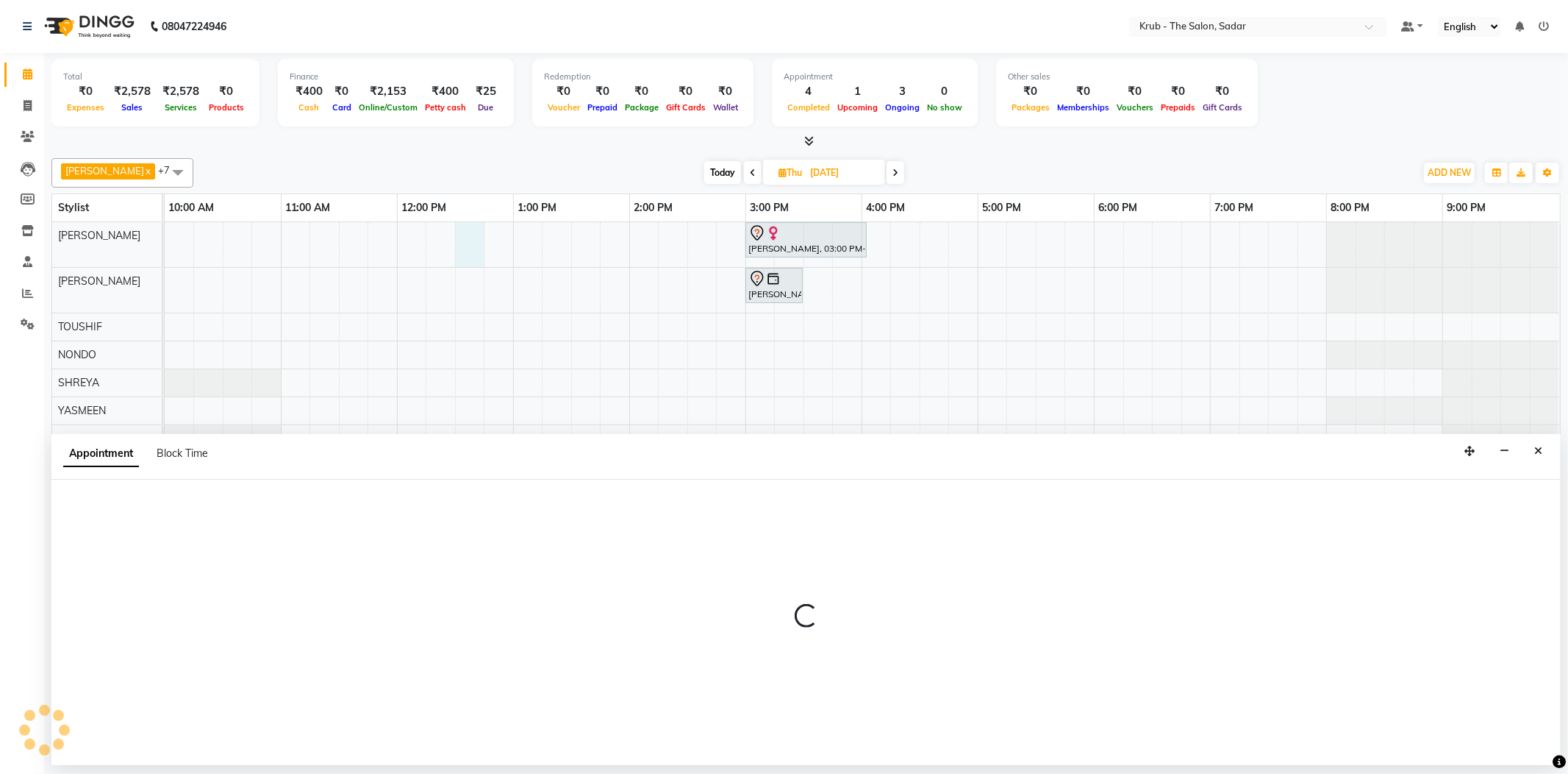
select select "24979"
select select "750"
select select "tentative"
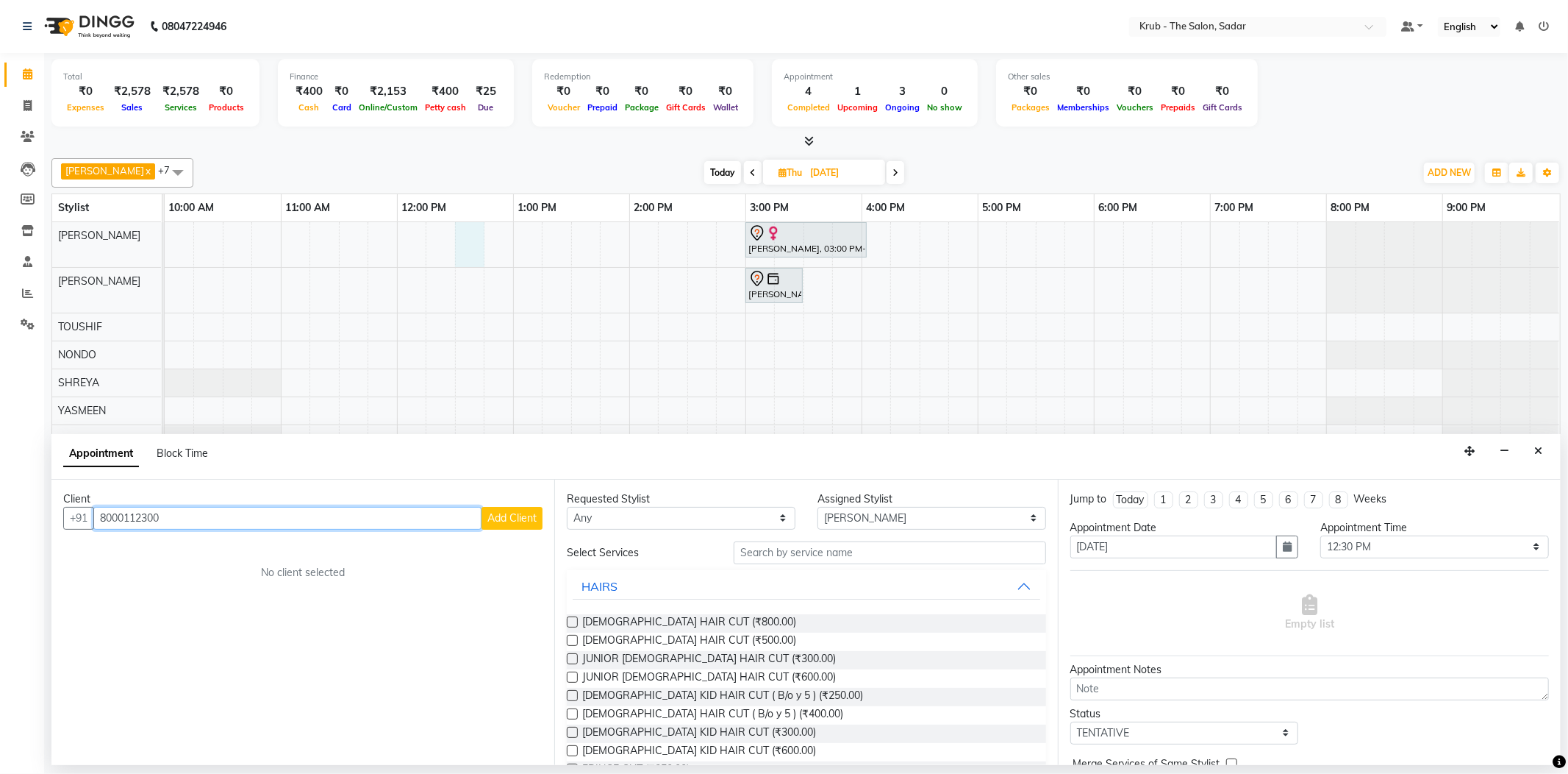
type input "8000112300"
click at [518, 511] on span "Add Client" at bounding box center [512, 517] width 50 height 13
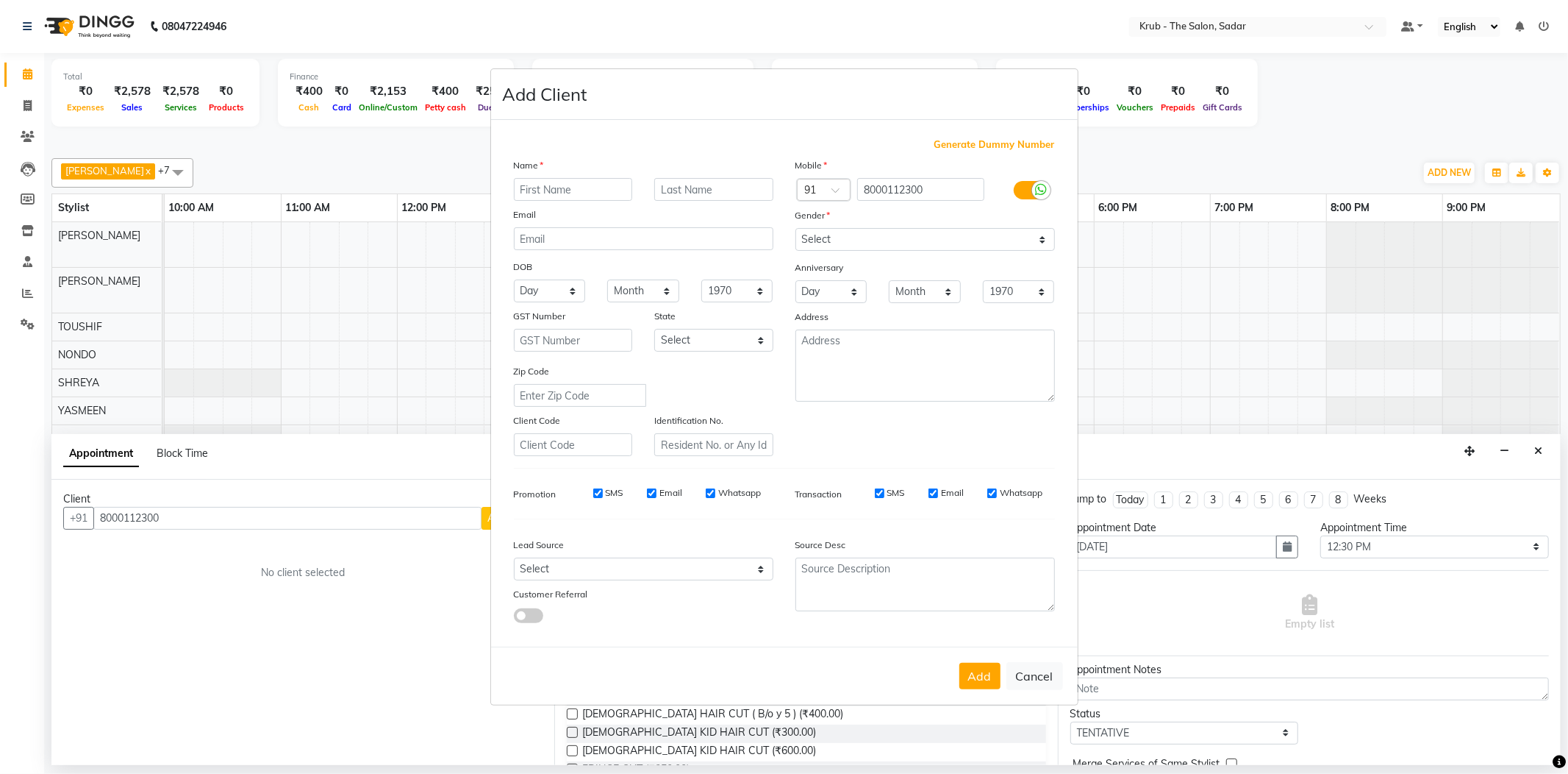
type input "a"
type input "Anandini"
click at [949, 251] on select "Select [DEMOGRAPHIC_DATA] [DEMOGRAPHIC_DATA] Other Prefer Not To Say" at bounding box center [925, 240] width 259 height 23
select select "[DEMOGRAPHIC_DATA]"
click at [795, 247] on select "Select [DEMOGRAPHIC_DATA] [DEMOGRAPHIC_DATA] Other Prefer Not To Say" at bounding box center [925, 240] width 259 height 23
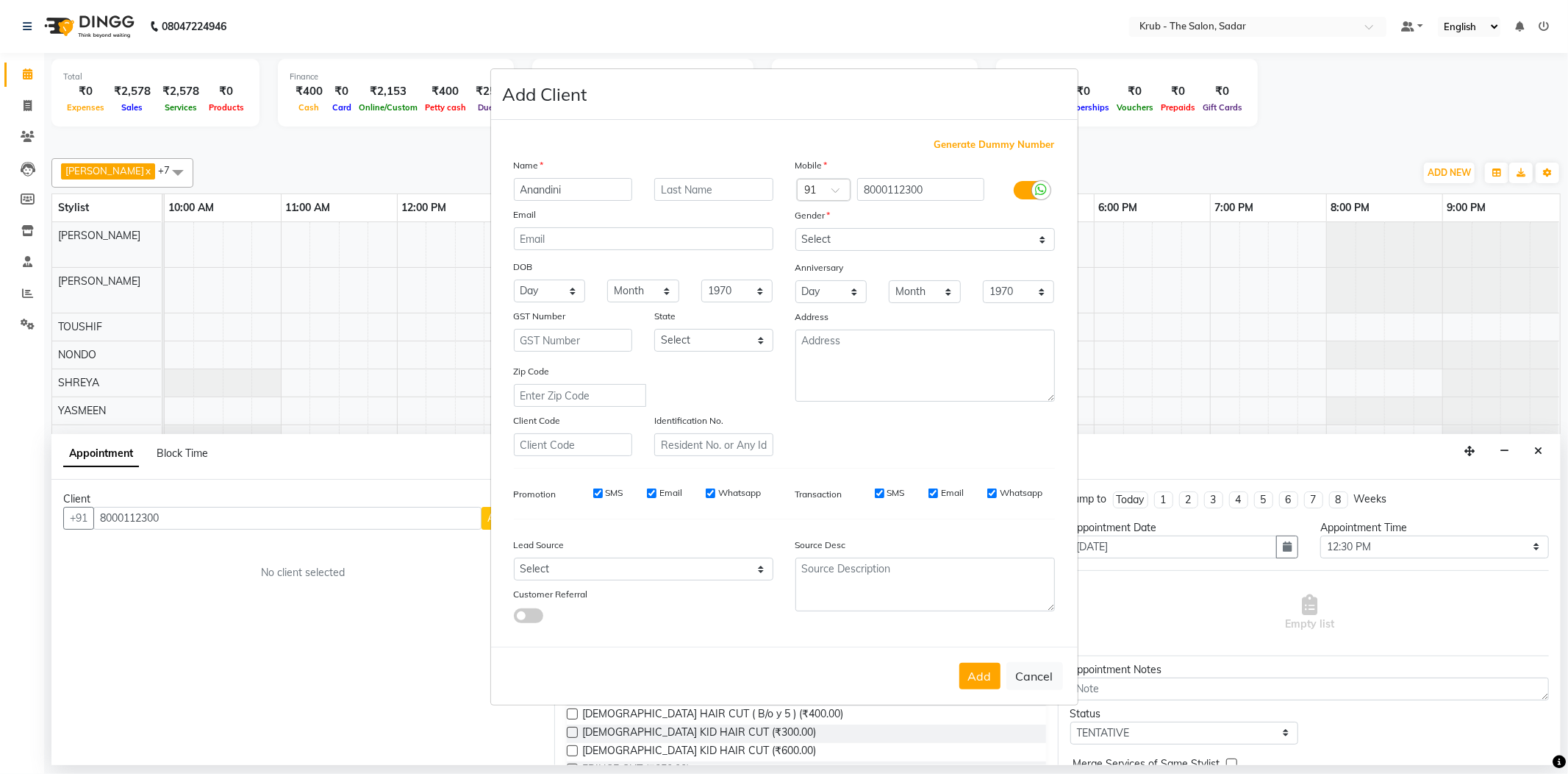
click at [992, 646] on div "Add Cancel" at bounding box center [784, 675] width 587 height 58
click at [989, 662] on button "Add" at bounding box center [980, 675] width 41 height 27
select select
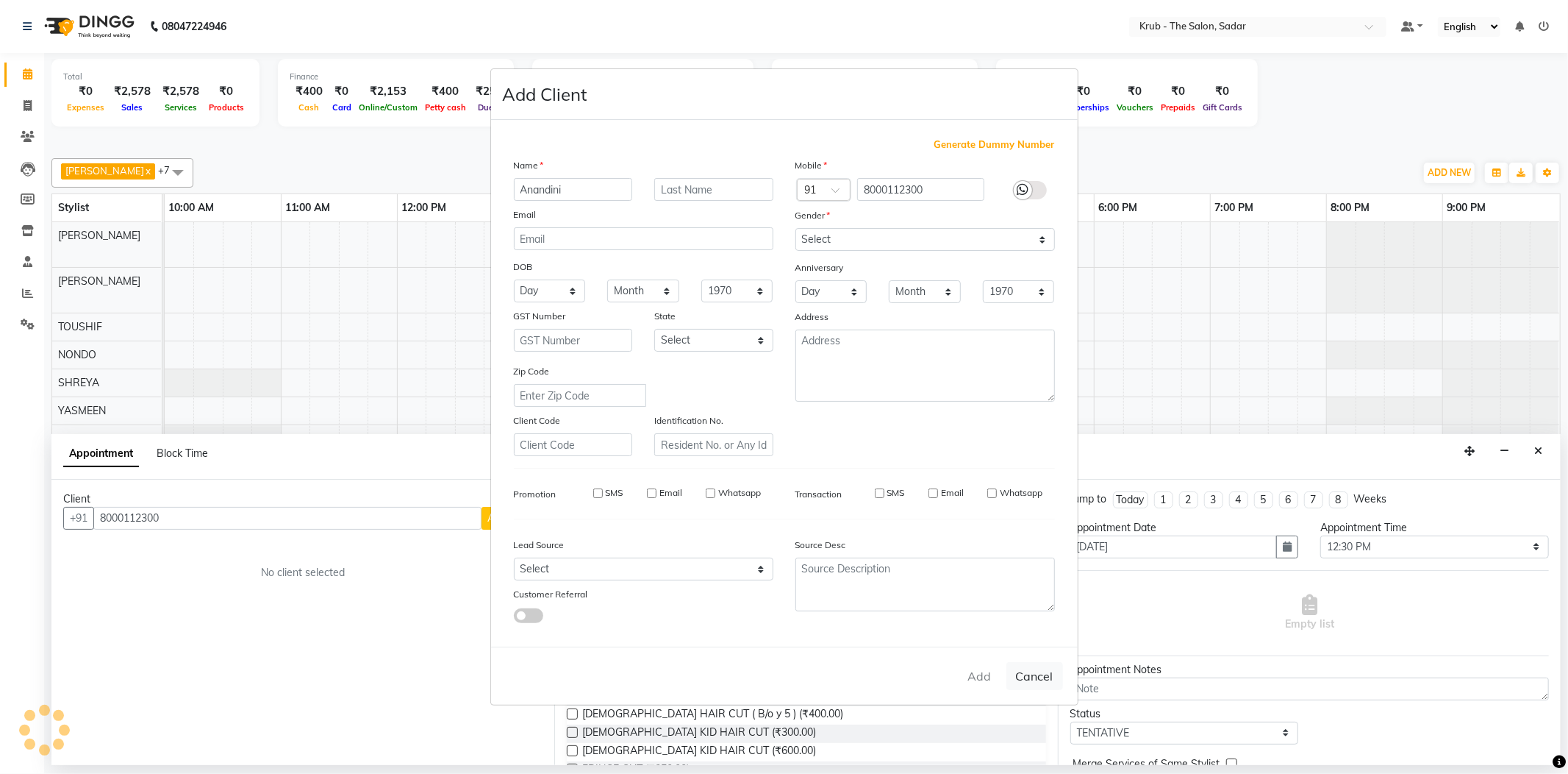
select select
checkbox input "false"
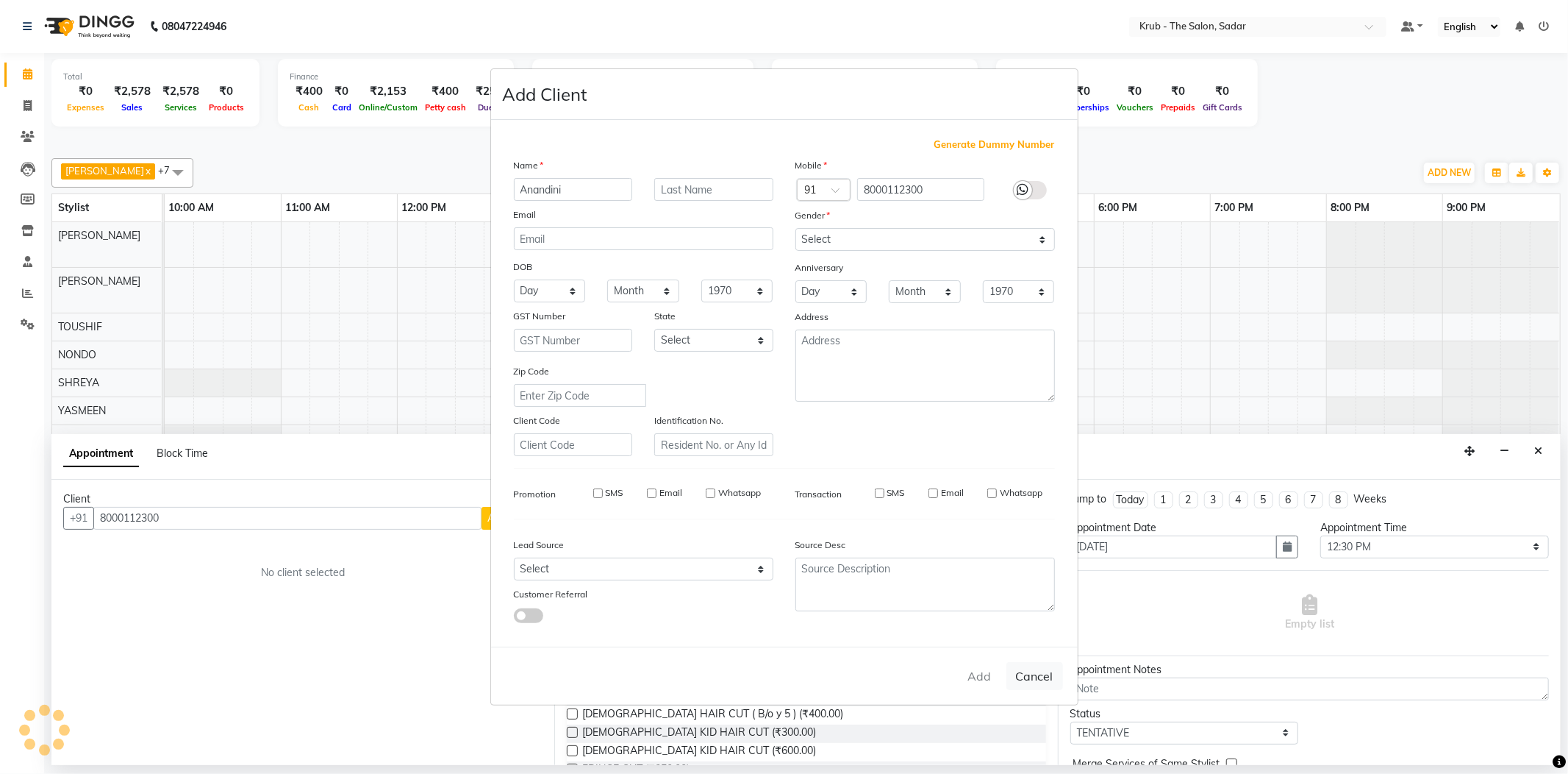
checkbox input "false"
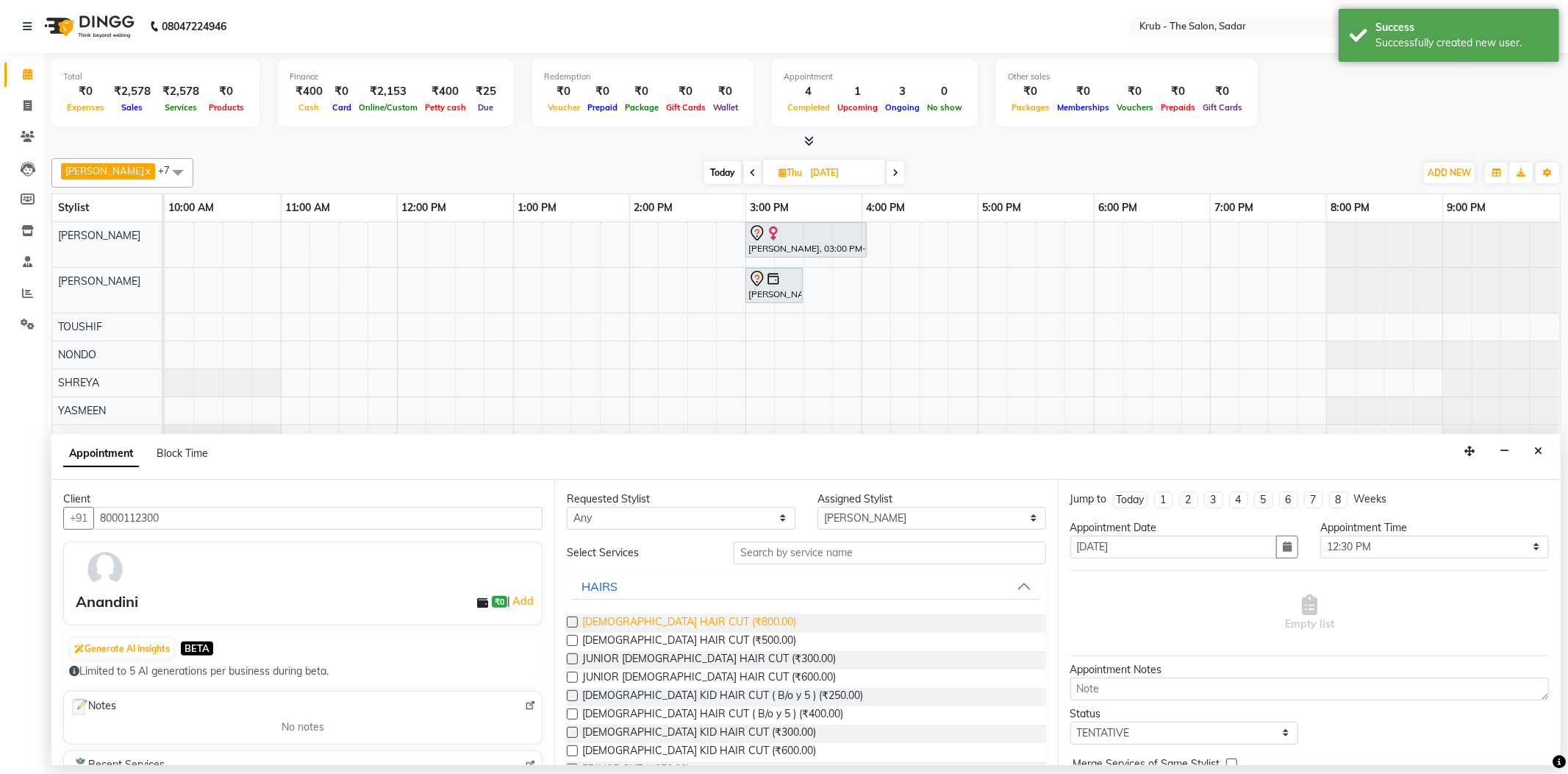
drag, startPoint x: 674, startPoint y: 597, endPoint x: 959, endPoint y: 620, distance: 285.9
click at [672, 614] on span "[DEMOGRAPHIC_DATA] HAIR CUT (₹800.00)" at bounding box center [689, 623] width 214 height 19
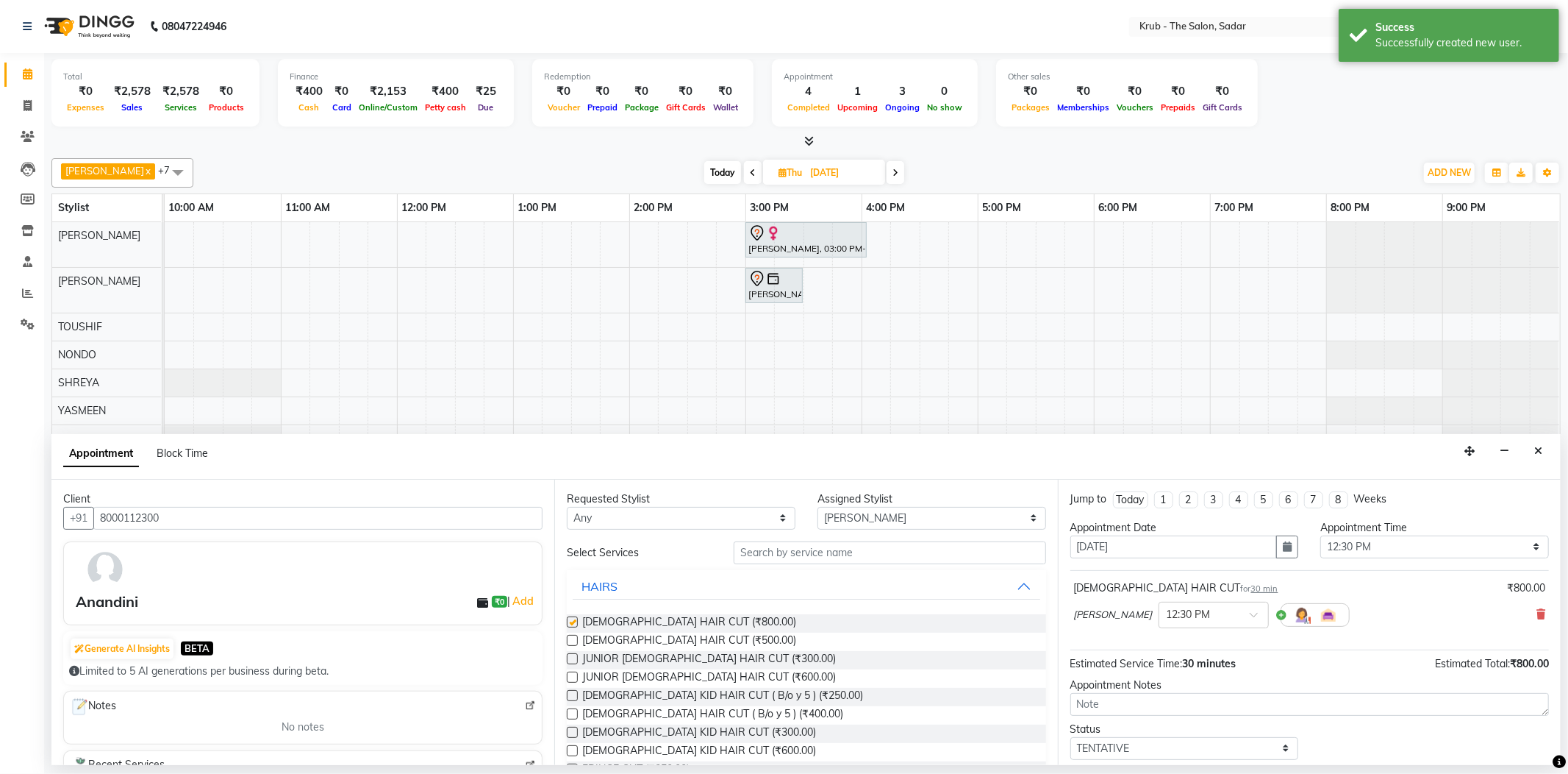
checkbox input "false"
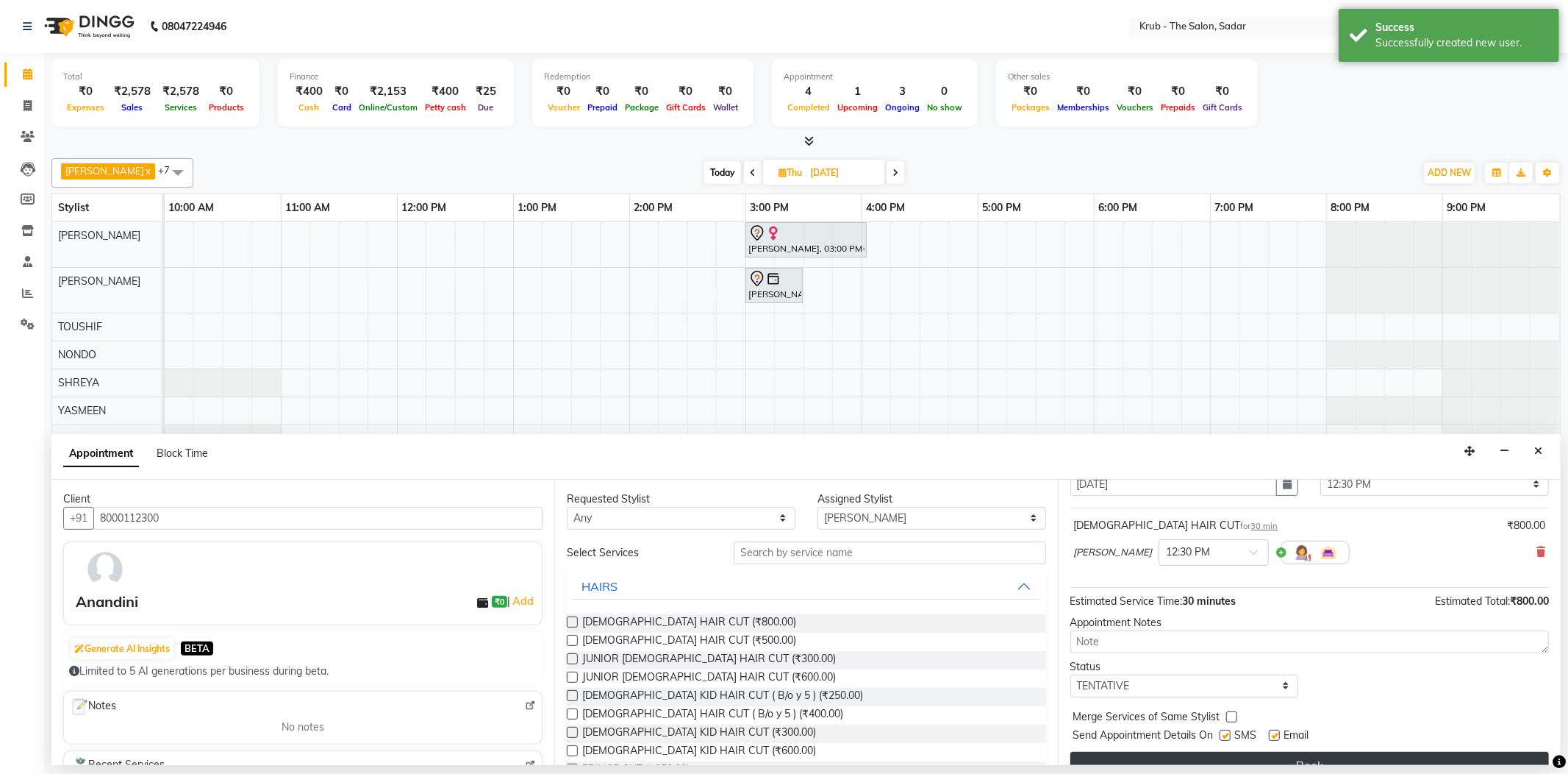
scroll to position [77, 0]
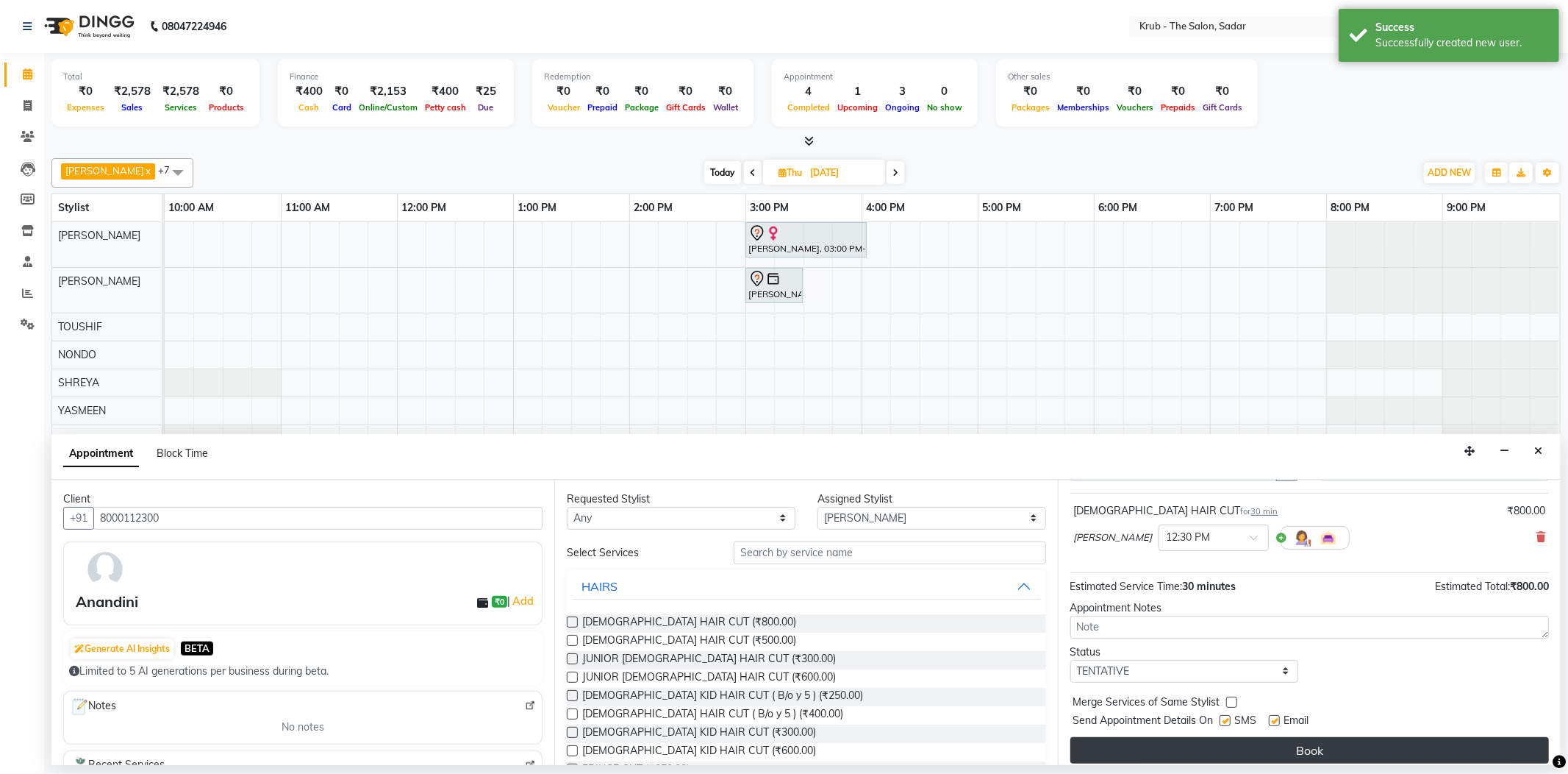
click at [1265, 737] on button "Book" at bounding box center [1309, 750] width 478 height 27
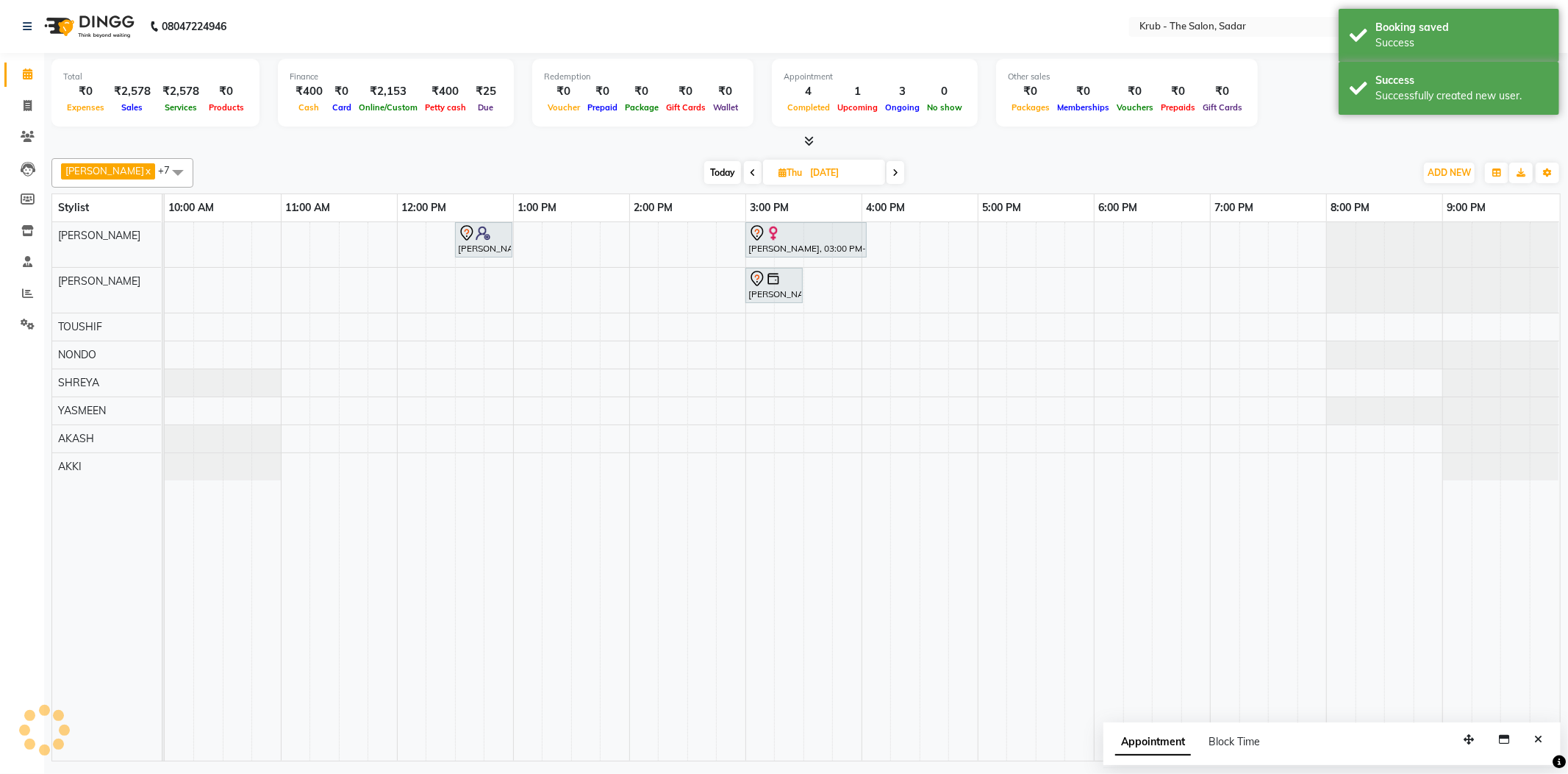
click at [744, 175] on span at bounding box center [752, 172] width 18 height 23
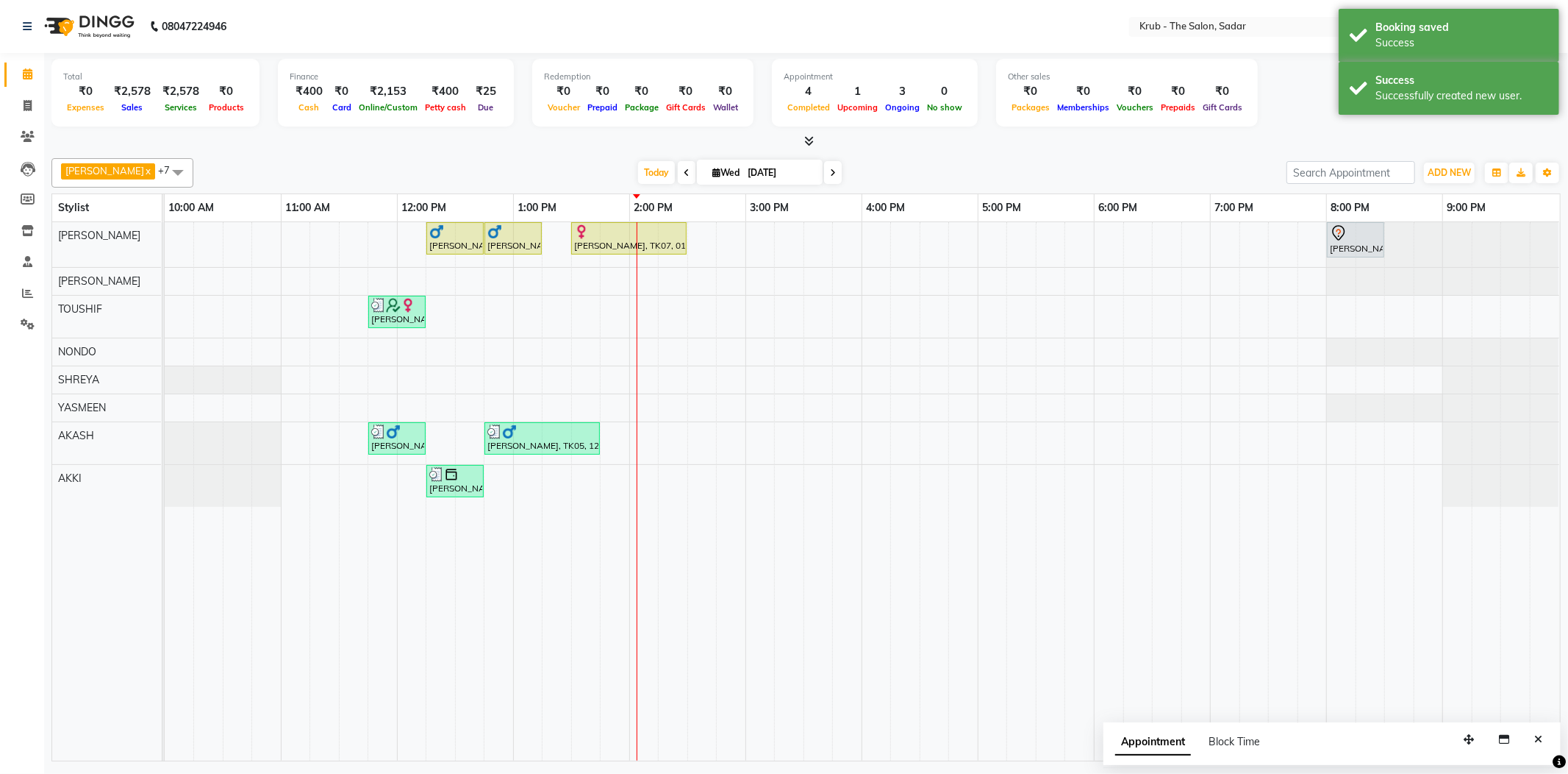
drag, startPoint x: 1545, startPoint y: 735, endPoint x: 1359, endPoint y: 591, distance: 235.2
click at [1545, 734] on button "Close" at bounding box center [1539, 739] width 21 height 23
click at [830, 170] on icon at bounding box center [832, 173] width 6 height 9
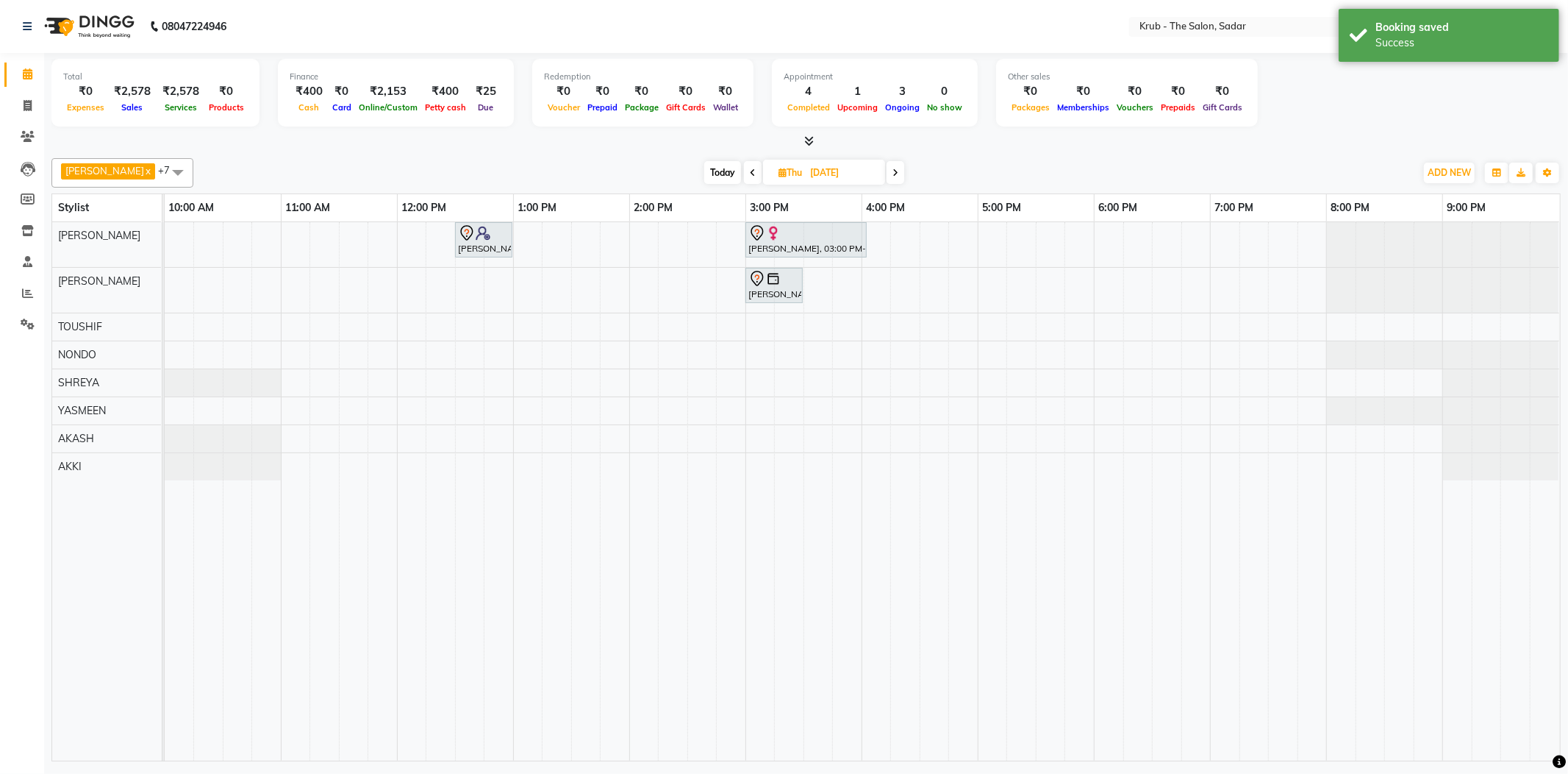
click at [744, 162] on span at bounding box center [752, 172] width 18 height 23
type input "[DATE]"
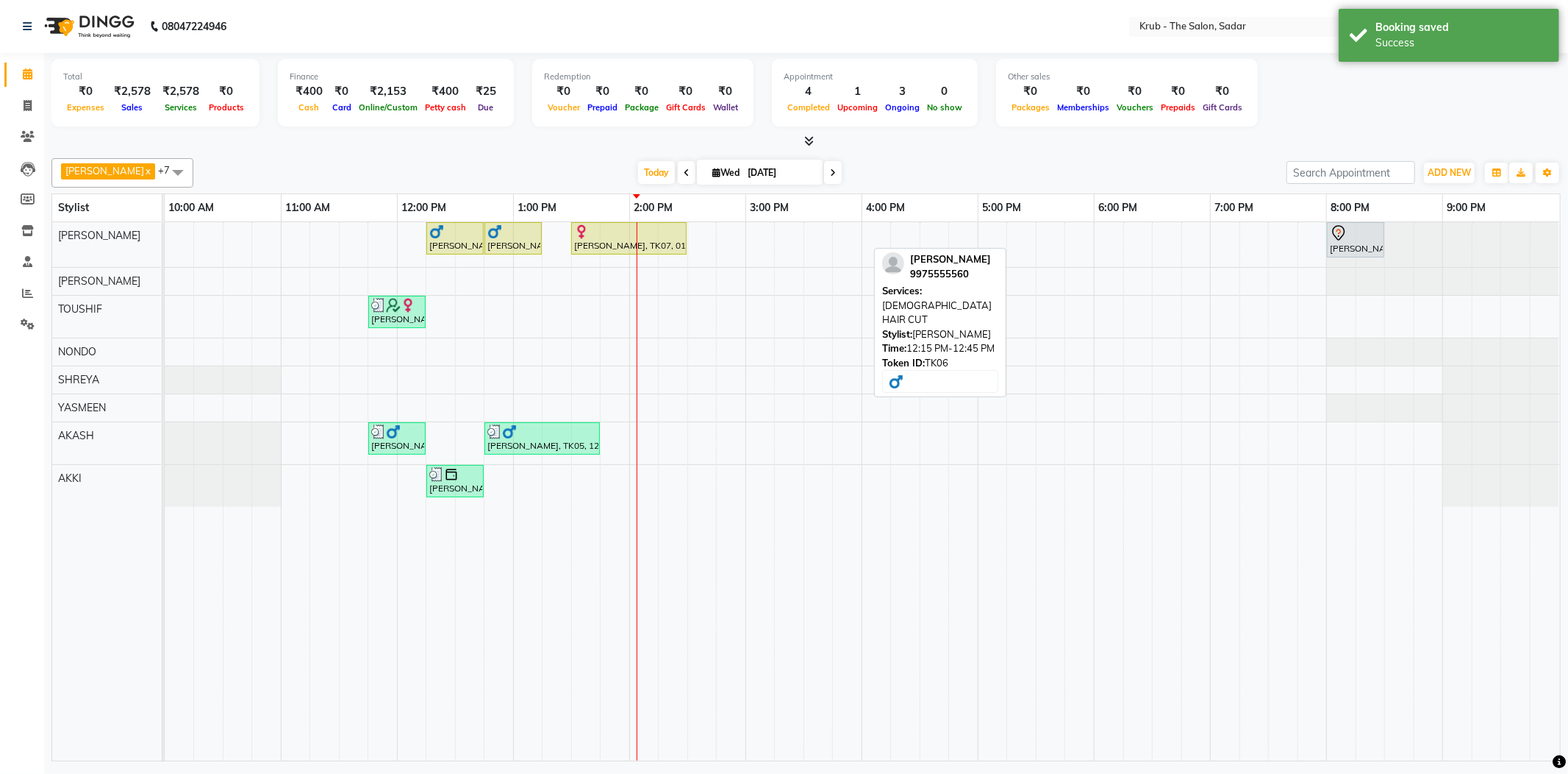
click at [456, 228] on div at bounding box center [455, 232] width 51 height 15
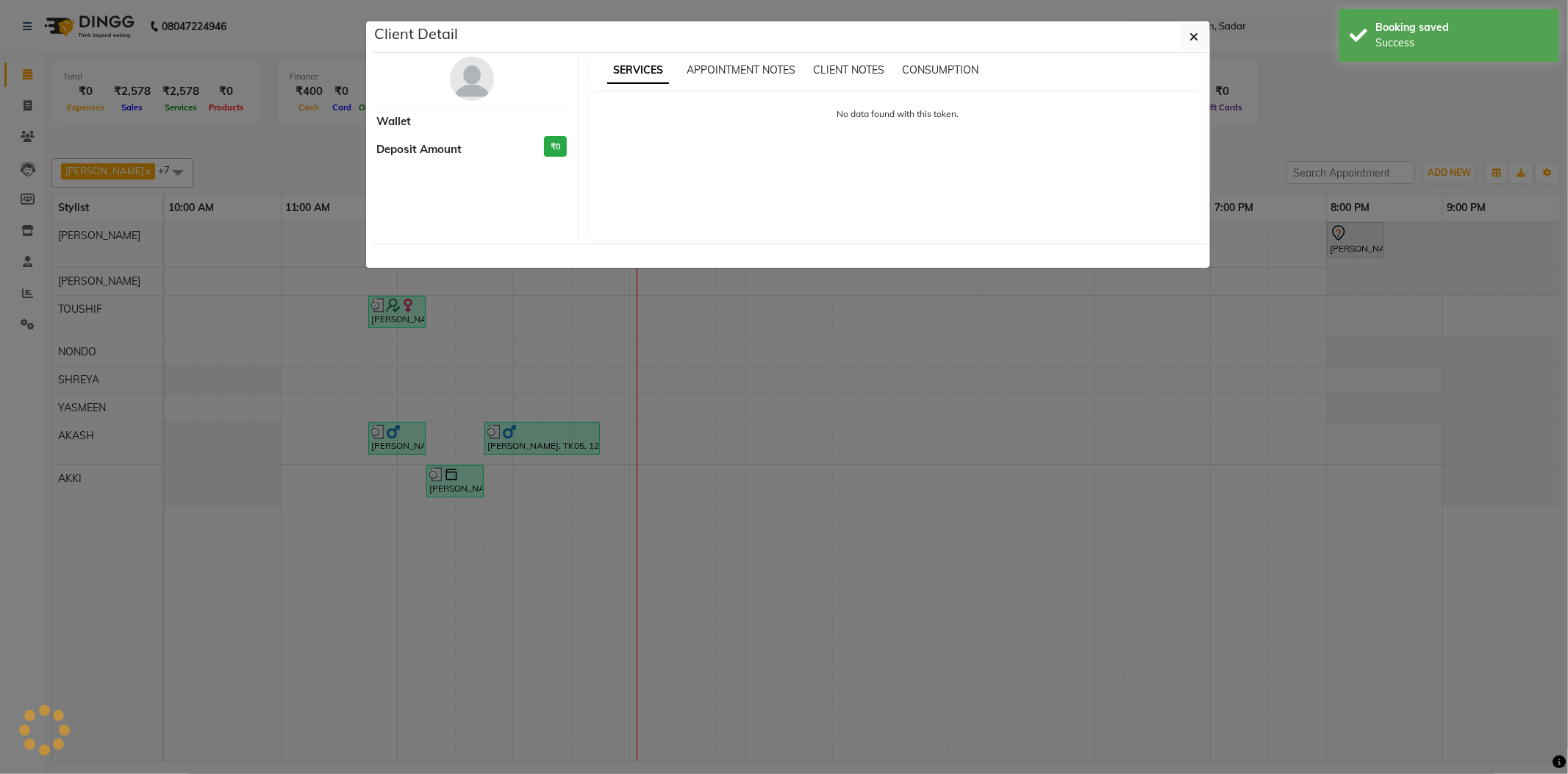
select select "1"
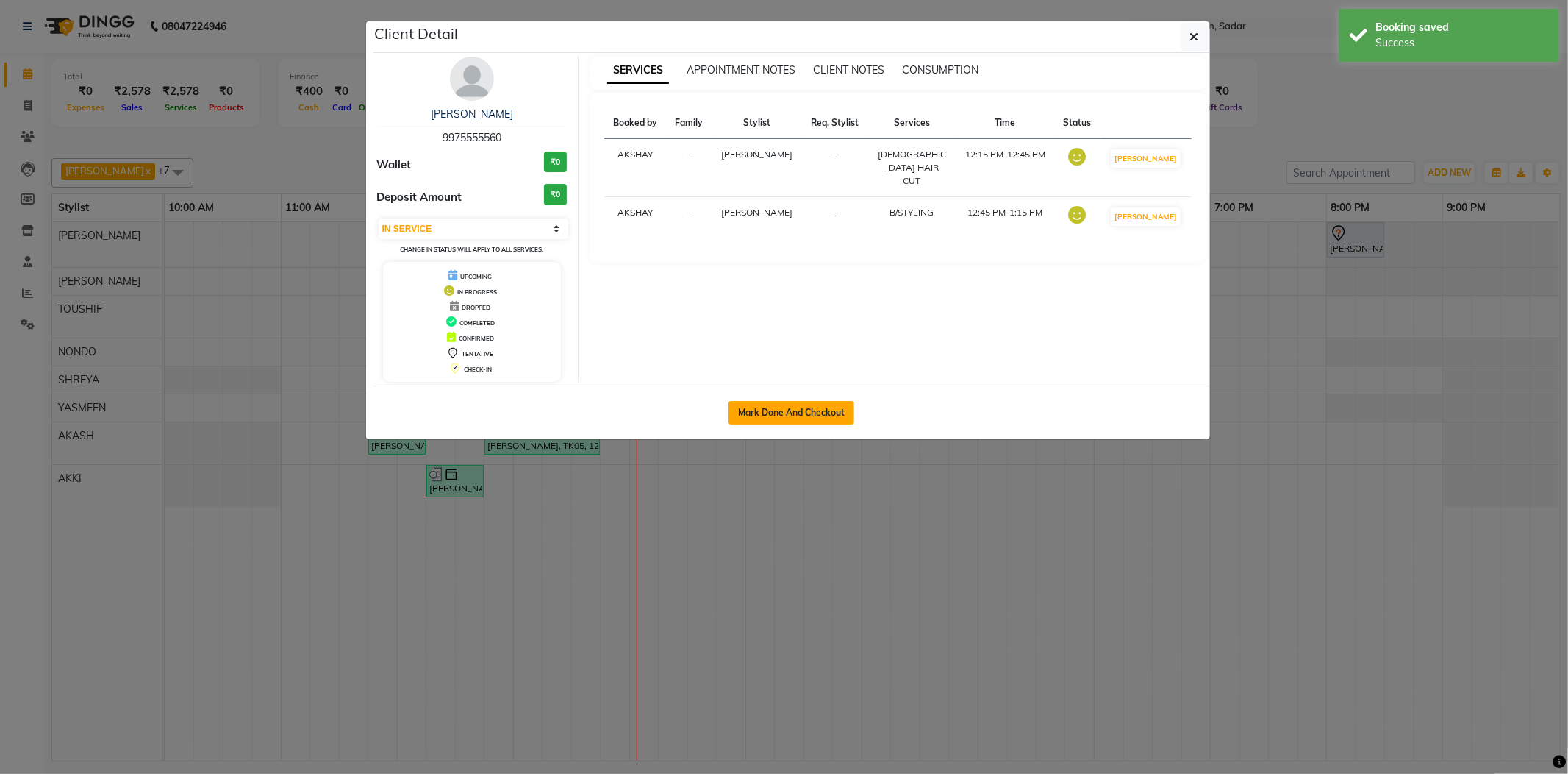
click at [800, 422] on button "Mark Done And Checkout" at bounding box center [792, 413] width 126 height 24
select select "service"
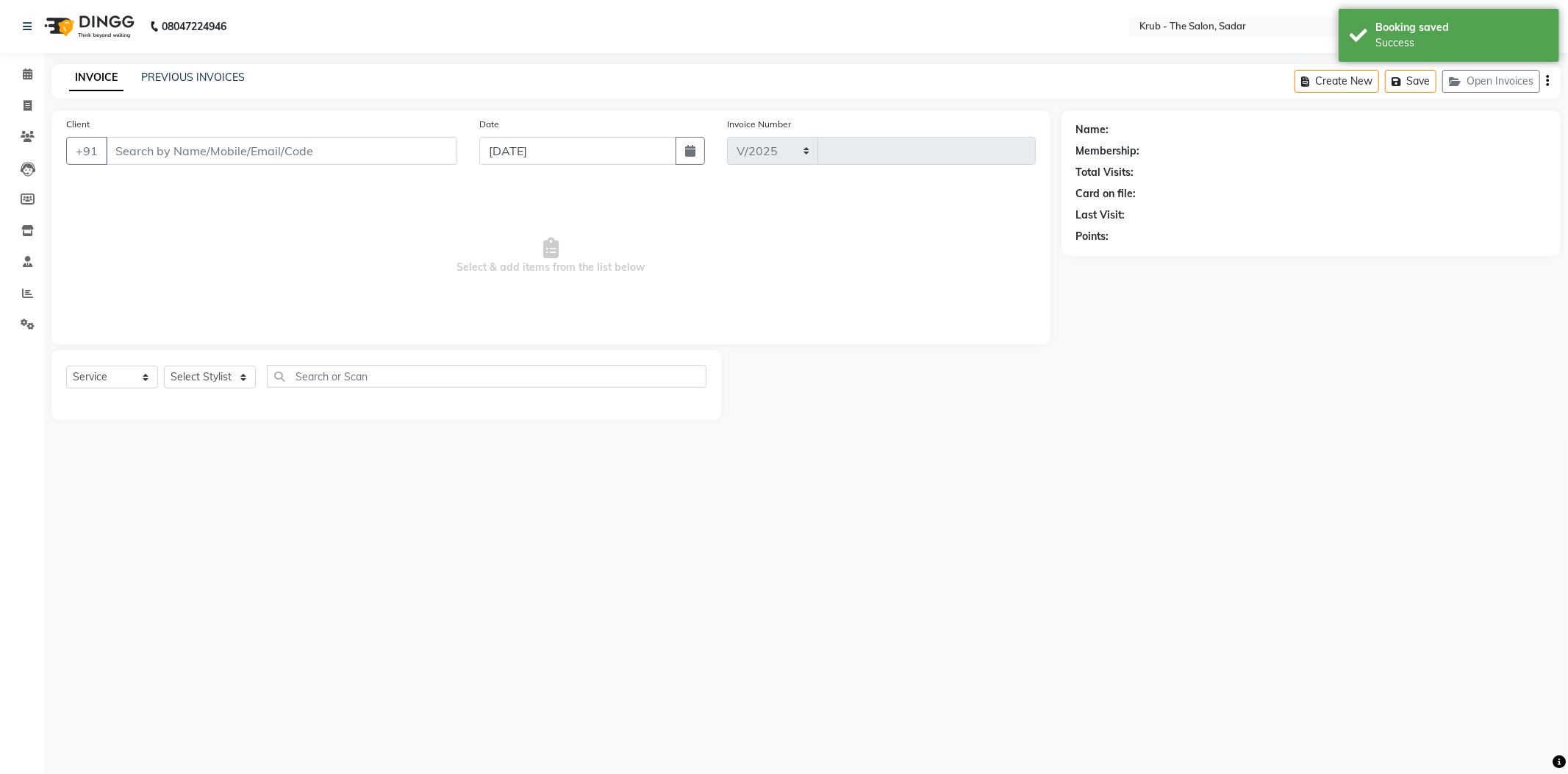
select select "4449"
type input "2133"
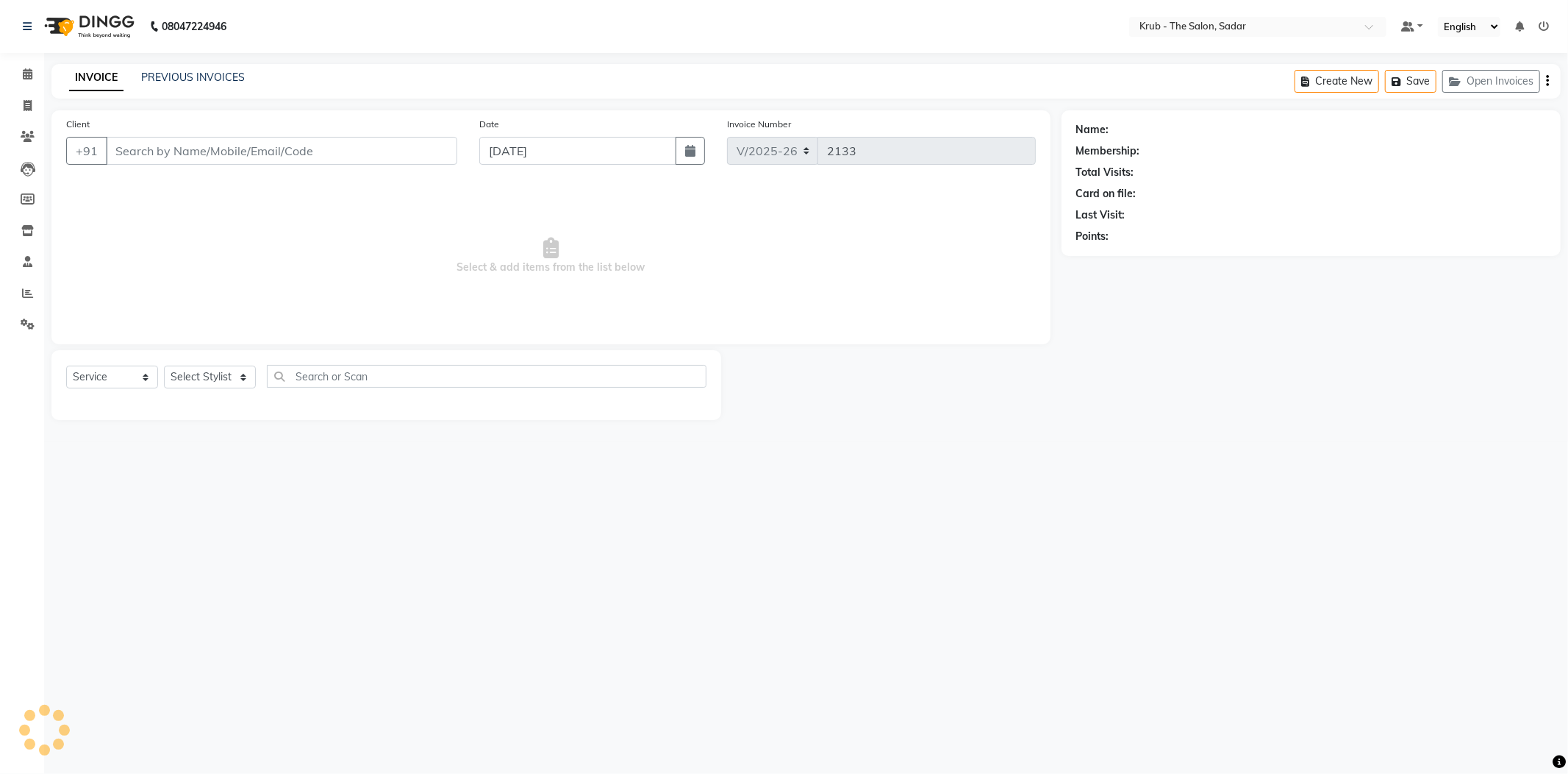
type input "9975555560"
select select "24979"
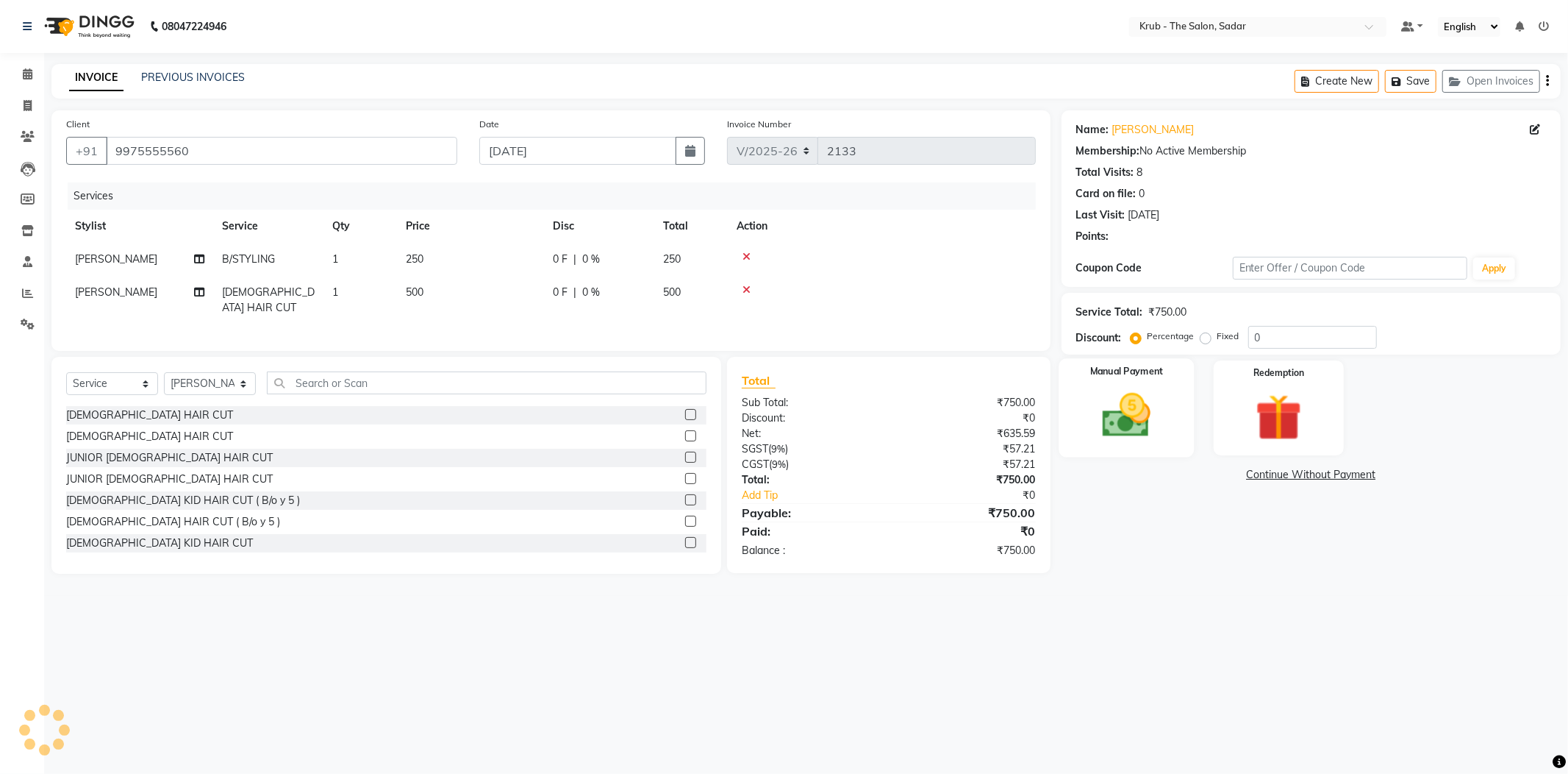
click at [1116, 425] on div "Manual Payment" at bounding box center [1126, 407] width 135 height 99
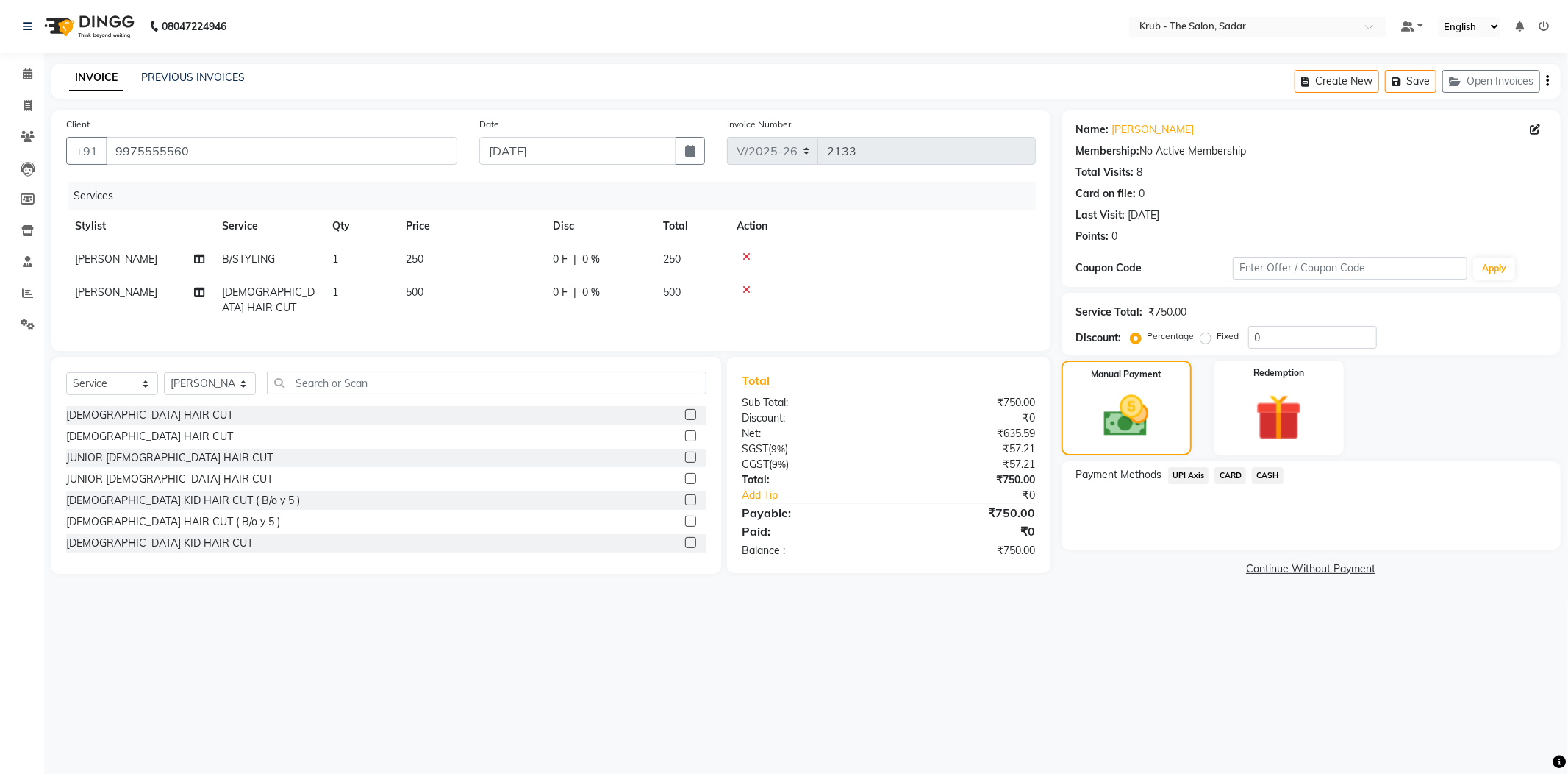
drag, startPoint x: 1186, startPoint y: 456, endPoint x: 1220, endPoint y: 465, distance: 35.2
click at [1189, 467] on span "UPI Axis" at bounding box center [1188, 475] width 41 height 17
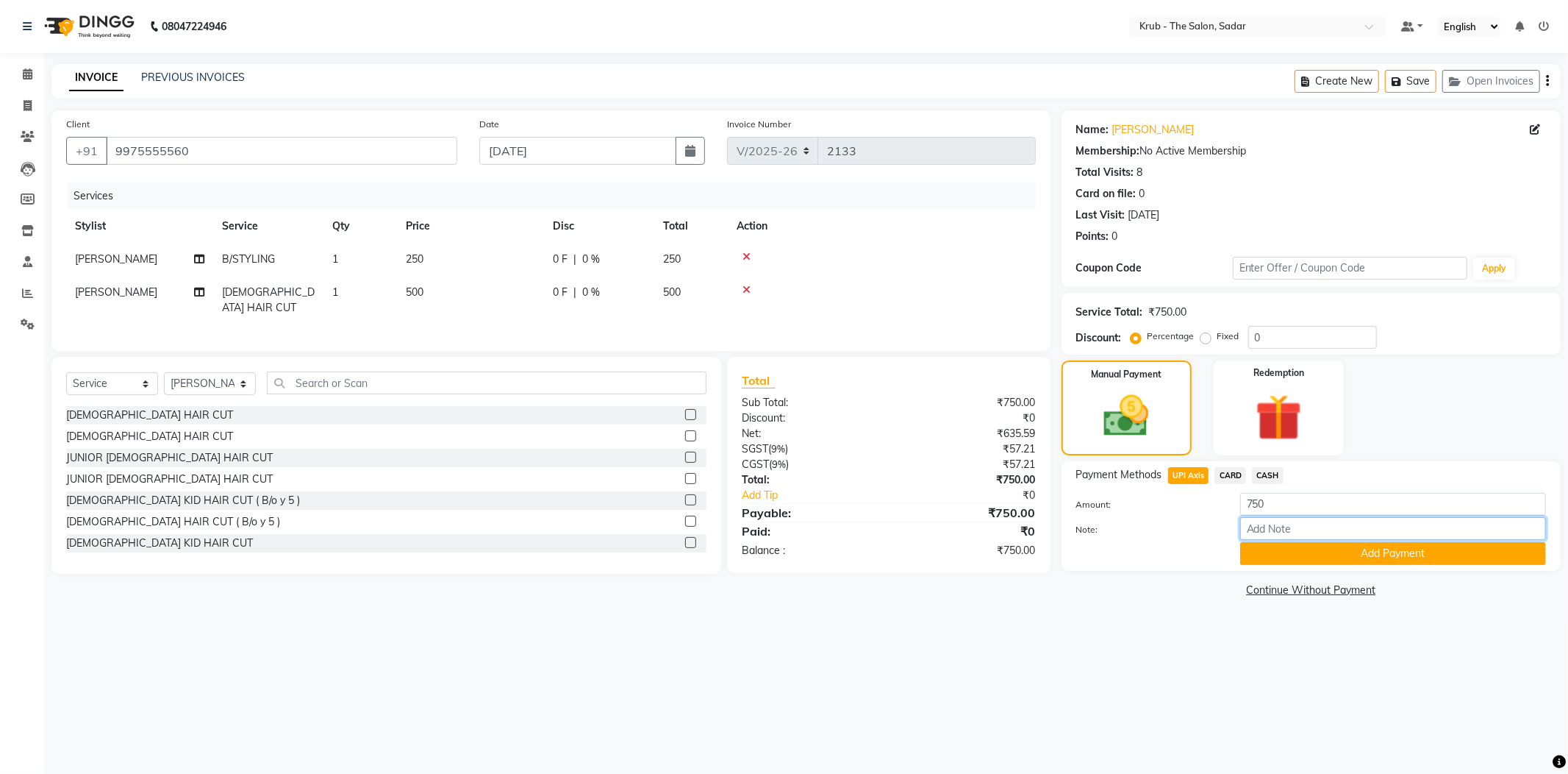
click at [1376, 517] on div "Note:" at bounding box center [1311, 529] width 492 height 25
click at [1284, 542] on button "Add Payment" at bounding box center [1393, 554] width 306 height 23
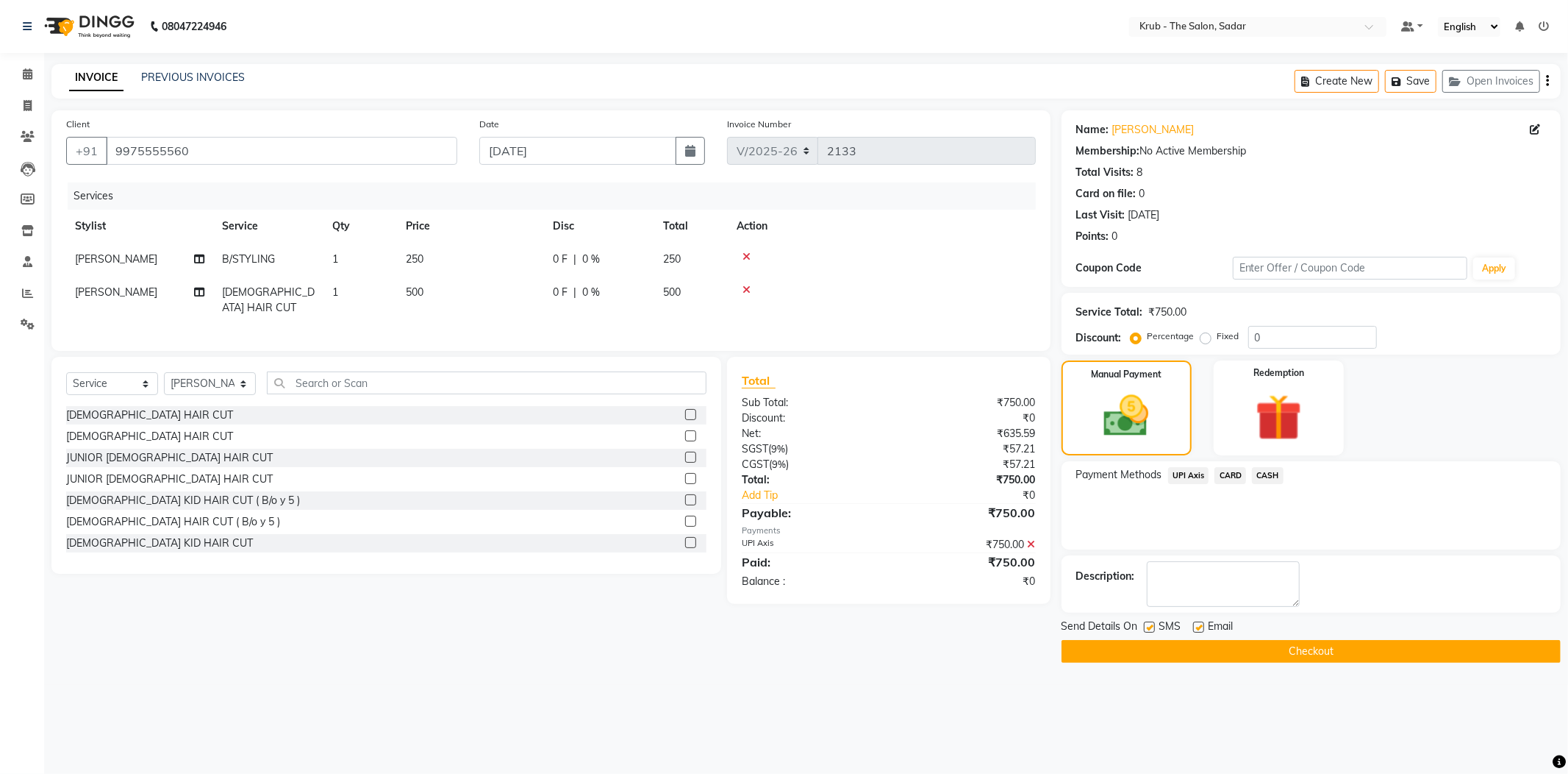
click at [1194, 621] on label at bounding box center [1199, 627] width 11 height 11
click at [1194, 623] on input "checkbox" at bounding box center [1198, 628] width 10 height 10
checkbox input "false"
click at [1154, 621] on label at bounding box center [1149, 627] width 11 height 11
click at [1154, 623] on input "checkbox" at bounding box center [1148, 628] width 10 height 10
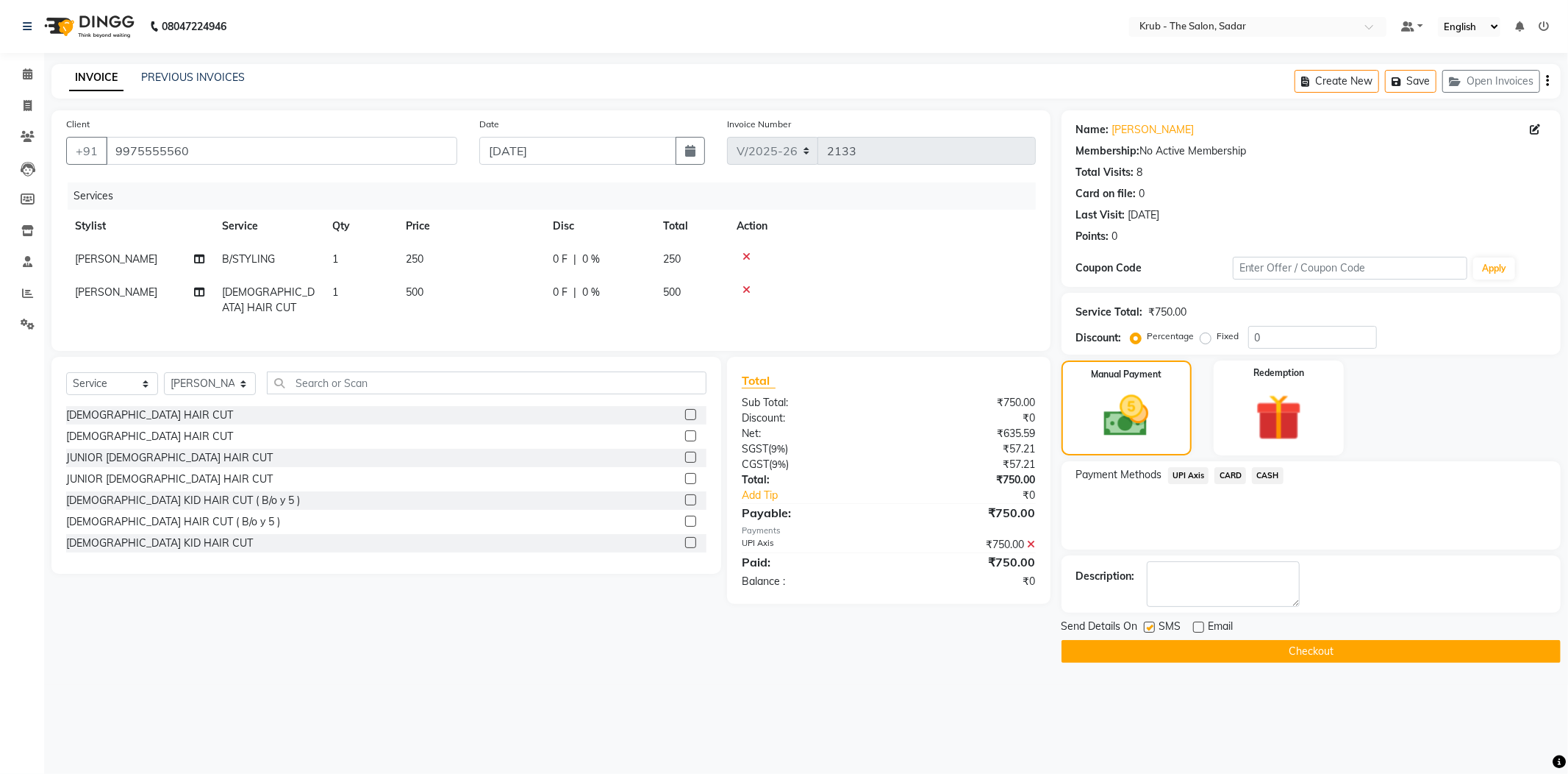
checkbox input "false"
click at [1241, 640] on button "Checkout" at bounding box center [1311, 652] width 500 height 23
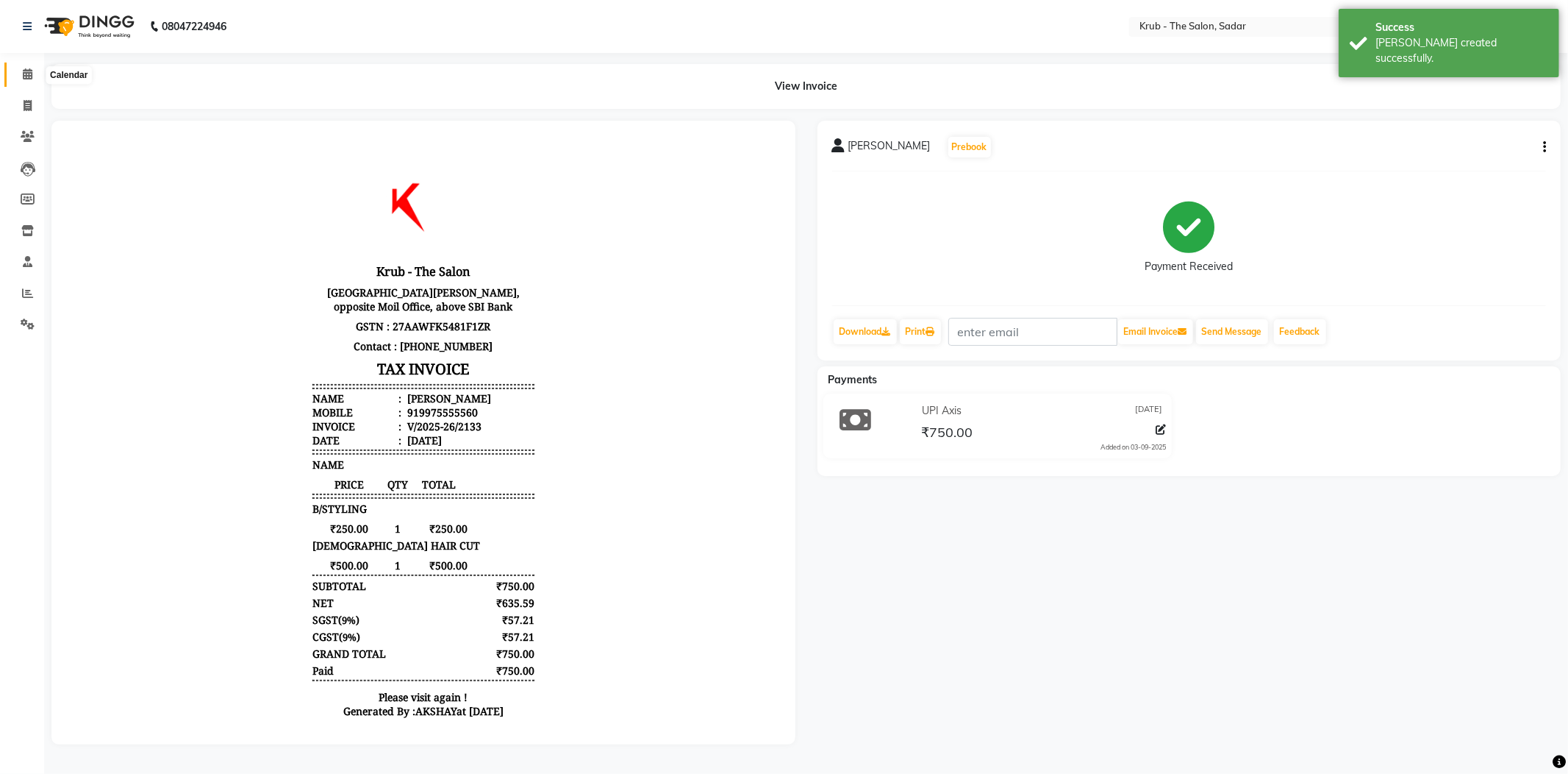
drag, startPoint x: 20, startPoint y: 81, endPoint x: 69, endPoint y: 13, distance: 83.8
click at [20, 80] on span at bounding box center [28, 75] width 26 height 17
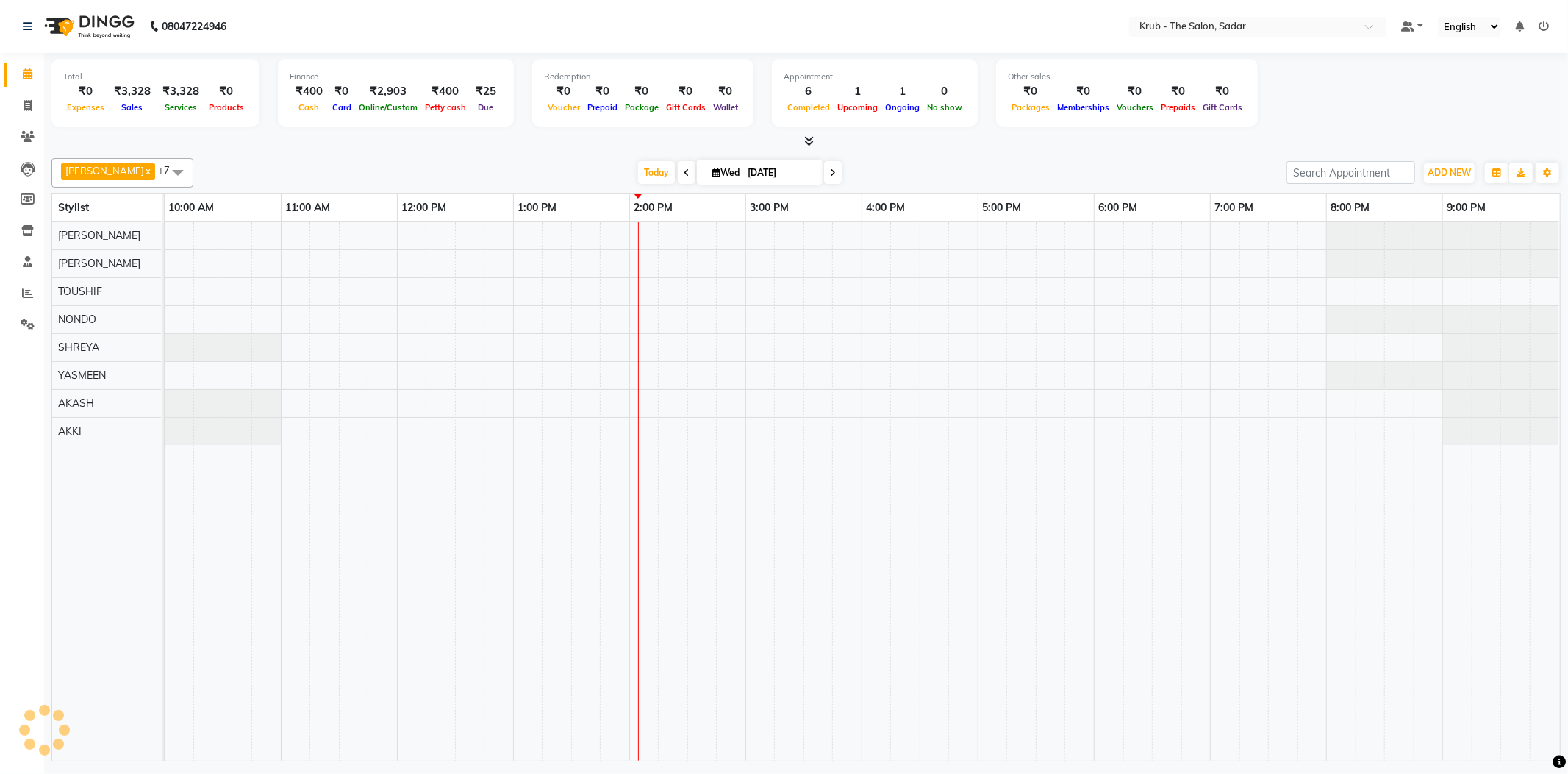
select select "en"
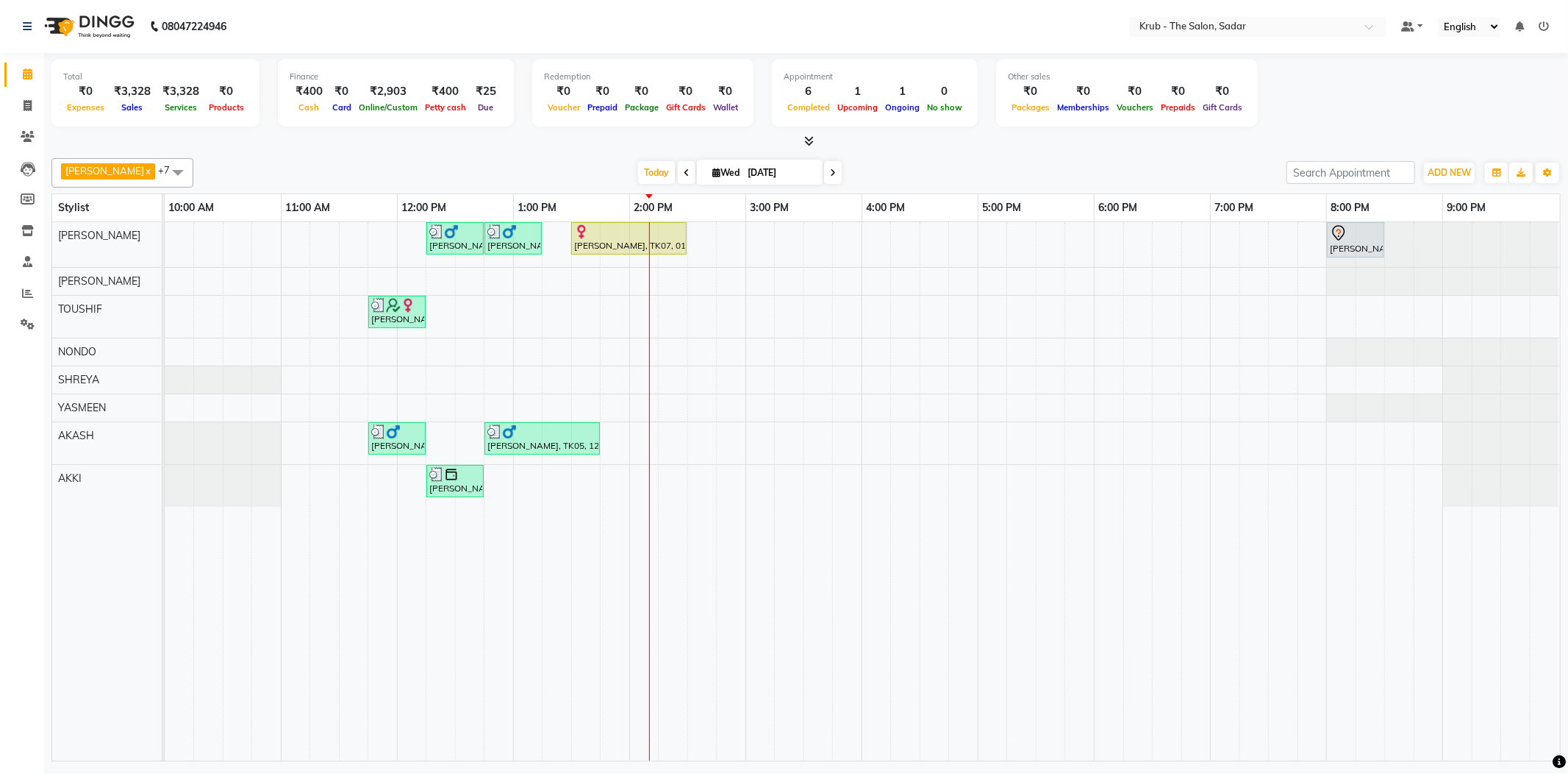
click at [1195, 162] on div "[DATE] [DATE]" at bounding box center [739, 172] width 1078 height 22
drag, startPoint x: 1072, startPoint y: 71, endPoint x: 1512, endPoint y: 95, distance: 440.7
click at [1512, 95] on div "Total ₹0 Expenses ₹3,328 Sales ₹3,328 Services ₹0 Products Finance ₹400 Cash ₹0…" at bounding box center [806, 94] width 1509 height 72
click at [1162, 143] on div at bounding box center [806, 141] width 1509 height 15
